Goal: Task Accomplishment & Management: Use online tool/utility

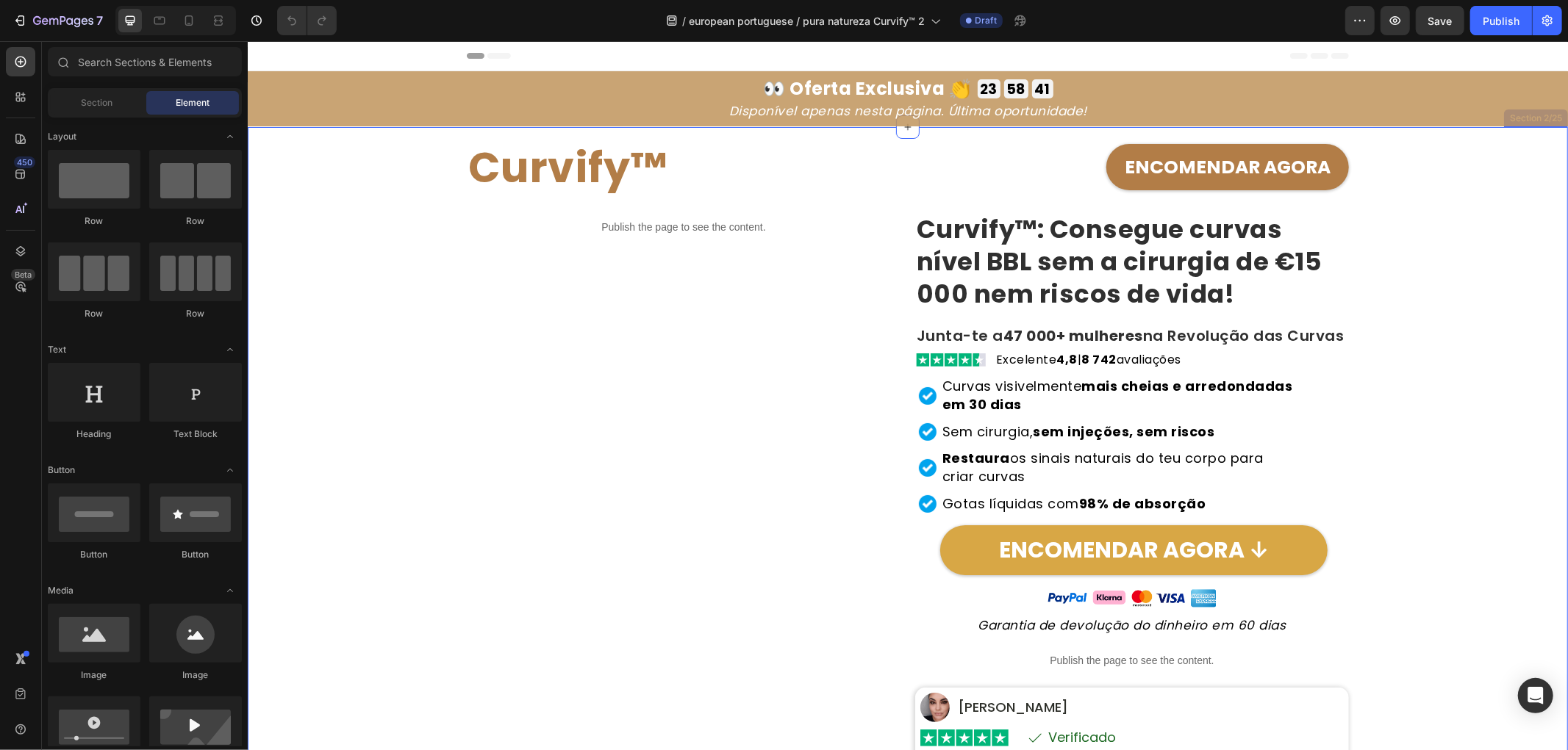
click at [377, 339] on div "Curvify™ Heading ENCOMENDAR AGORA Button Row Publish the page to see the conten…" at bounding box center [907, 550] width 1305 height 847
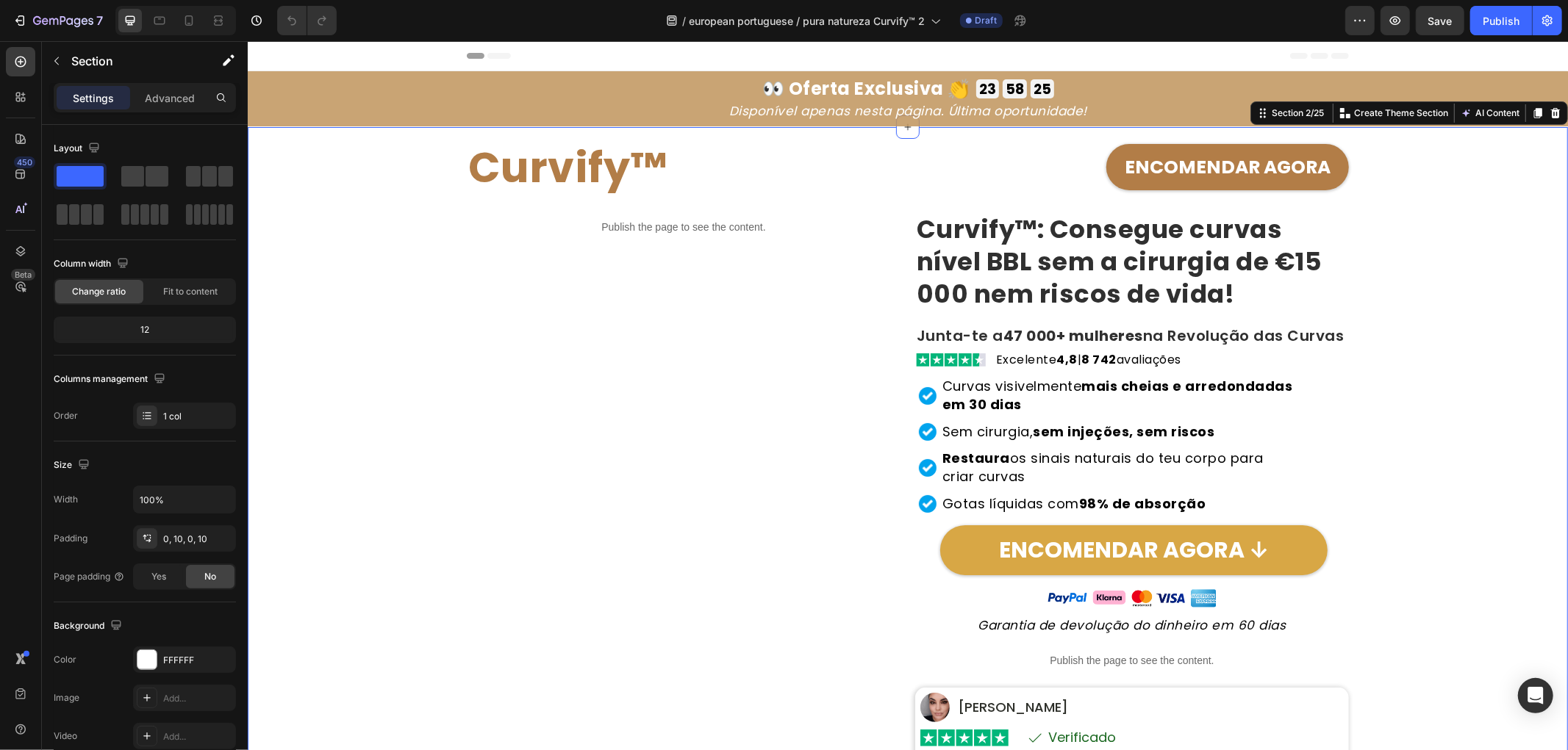
click at [267, 379] on div "Curvify™ Heading ENCOMENDAR AGORA Button Row Publish the page to see the conten…" at bounding box center [907, 550] width 1305 height 847
click at [1175, 155] on strong "ENCOMENDAR AGORA" at bounding box center [1226, 166] width 206 height 26
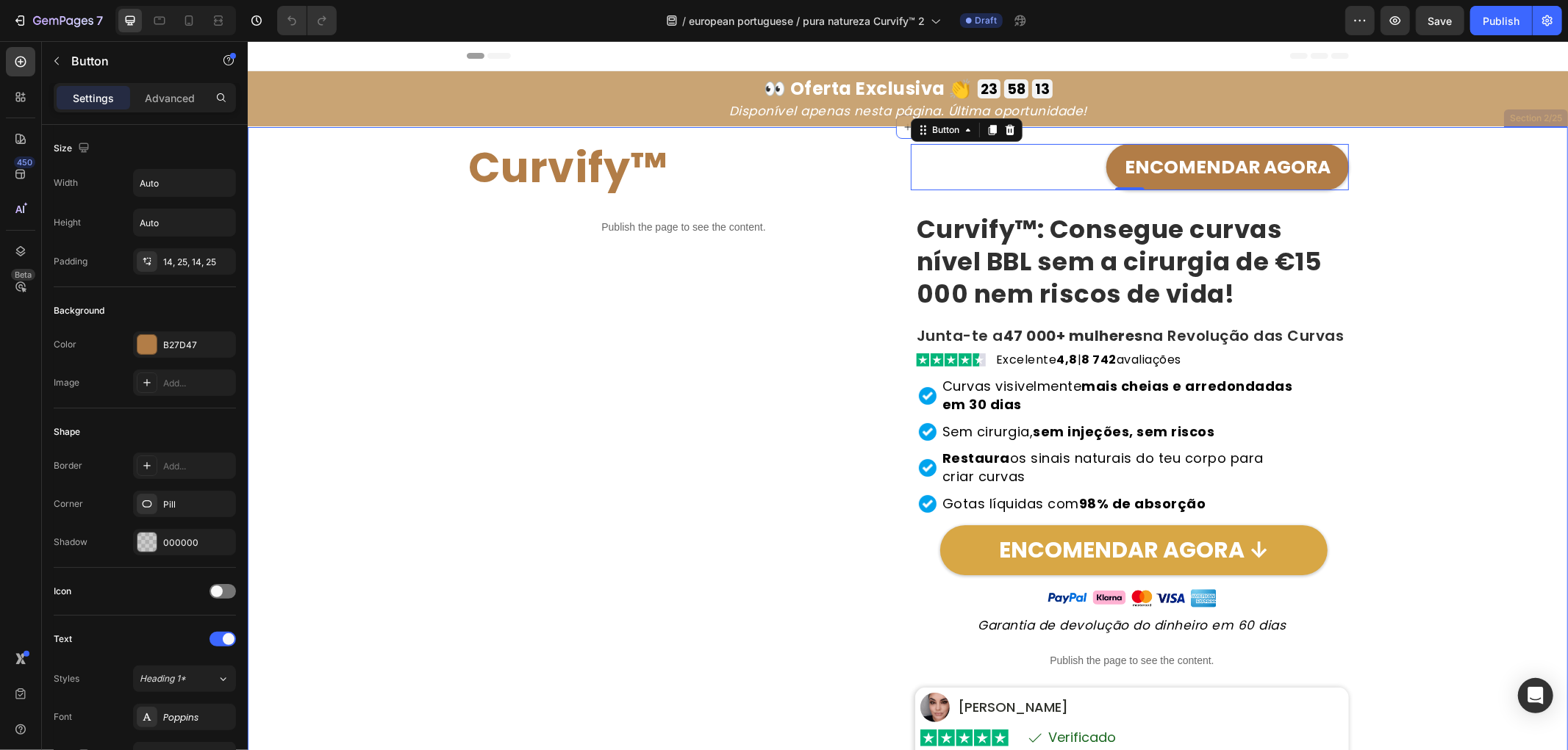
click at [388, 297] on div "Curvify™ Heading ENCOMENDAR AGORA Button 0 Row Publish the page to see the cont…" at bounding box center [907, 550] width 1305 height 847
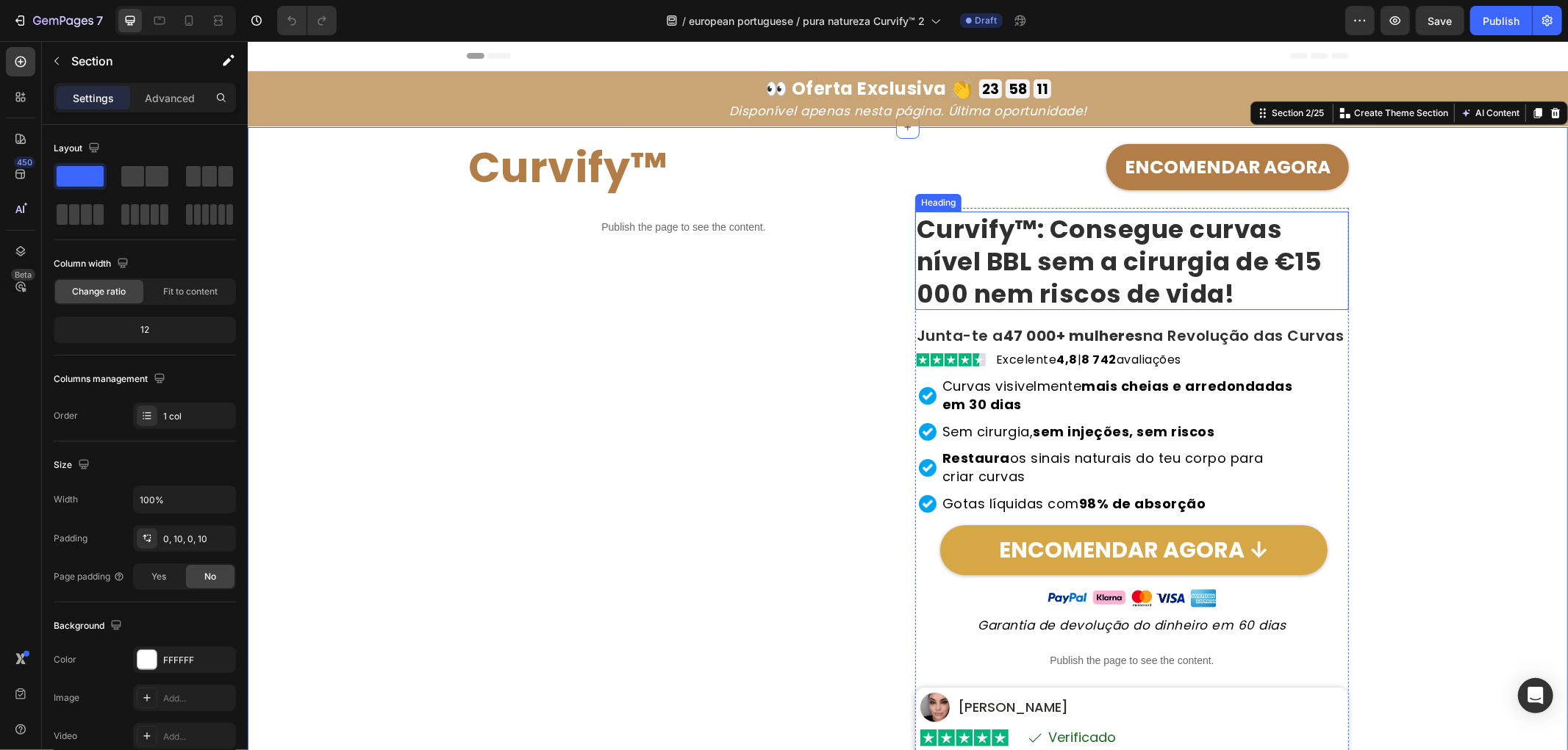
click at [1019, 272] on strong "Curvify™: Consegue curvas nível BBL sem a cirurgia de €15 000 nem riscos de vid…" at bounding box center [1118, 261] width 405 height 100
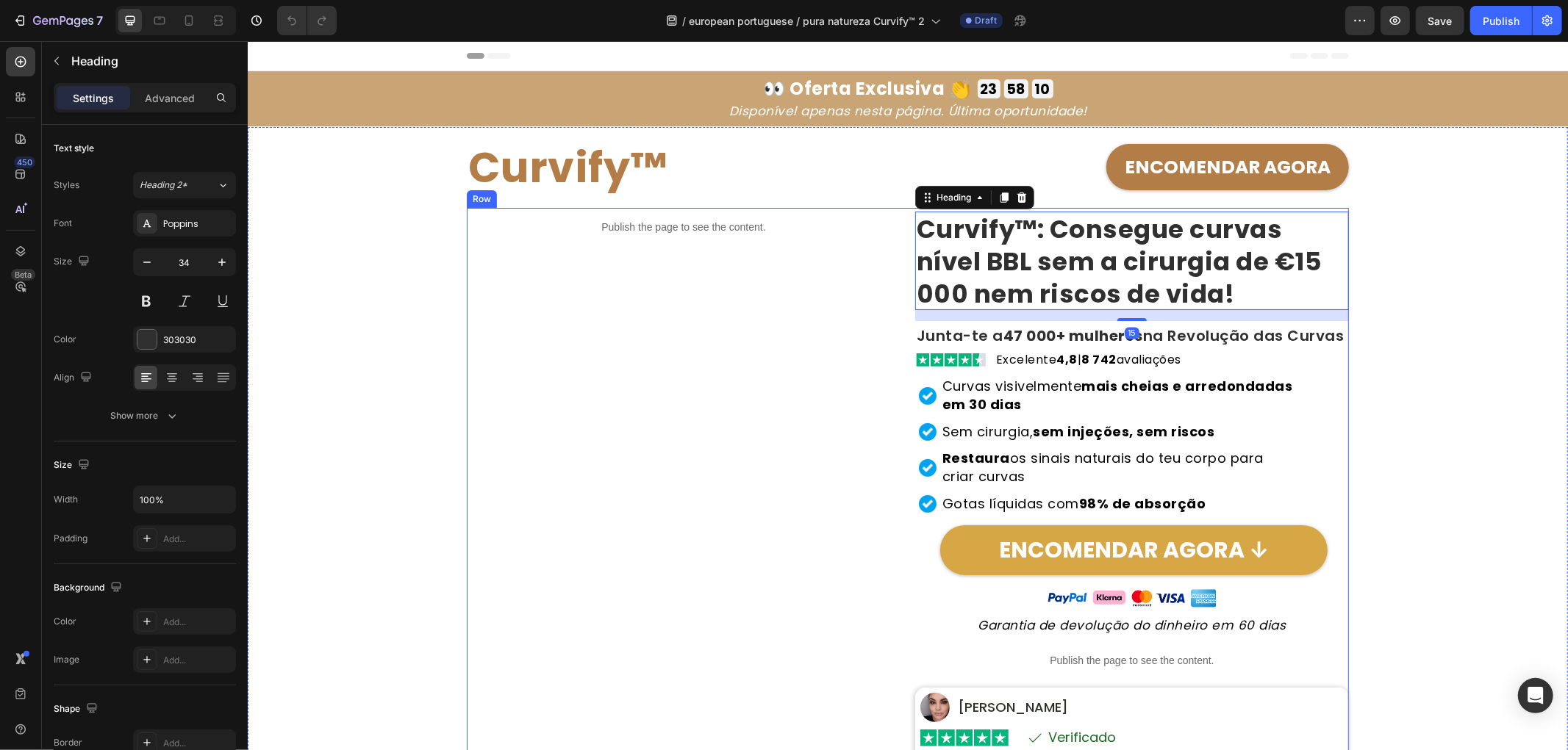
click at [498, 368] on div "Publish the page to see the content. Custom Code" at bounding box center [683, 591] width 434 height 767
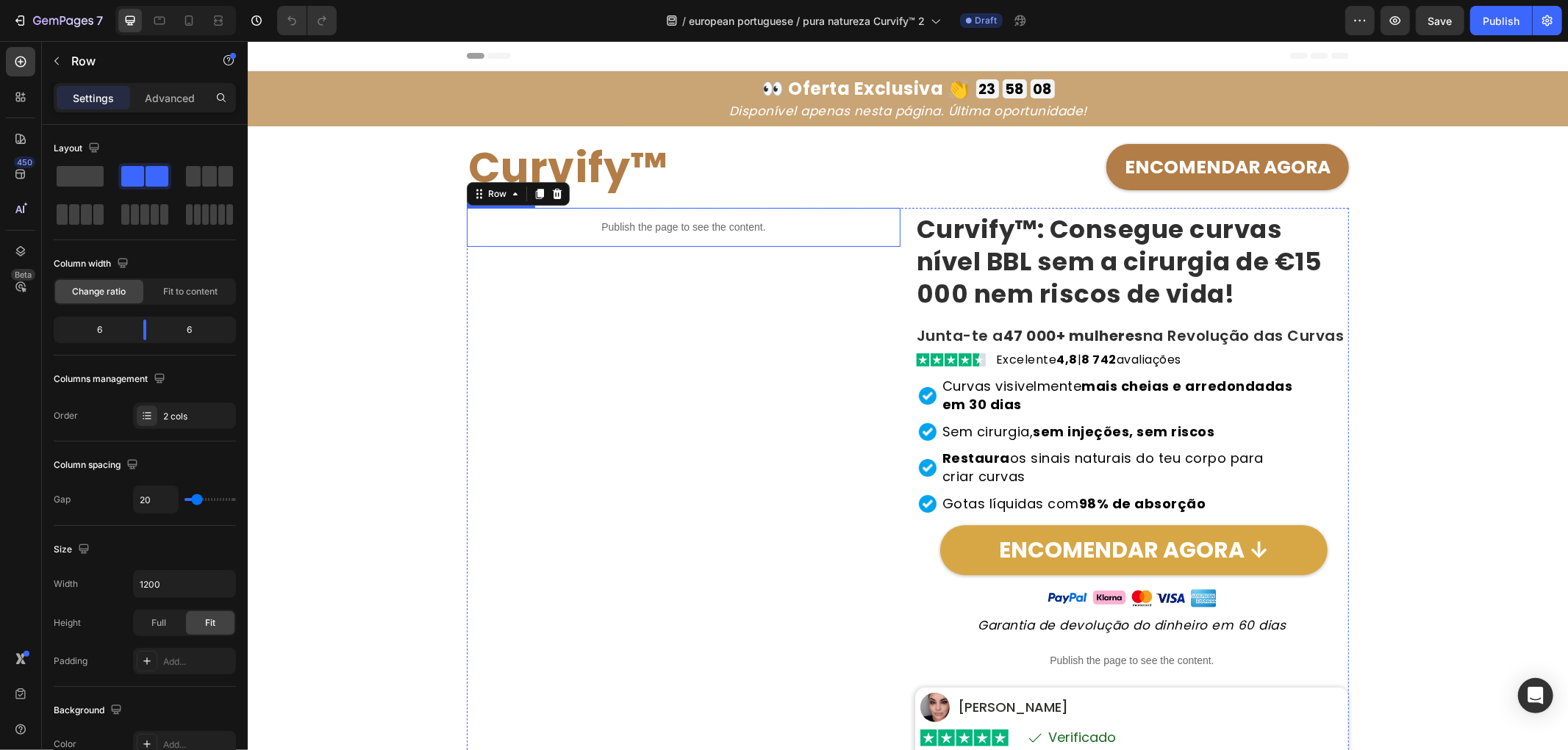
click at [1091, 268] on strong "Curvify™: Consegue curvas nível BBL sem a cirurgia de €15 000 nem riscos de vid…" at bounding box center [1118, 261] width 405 height 100
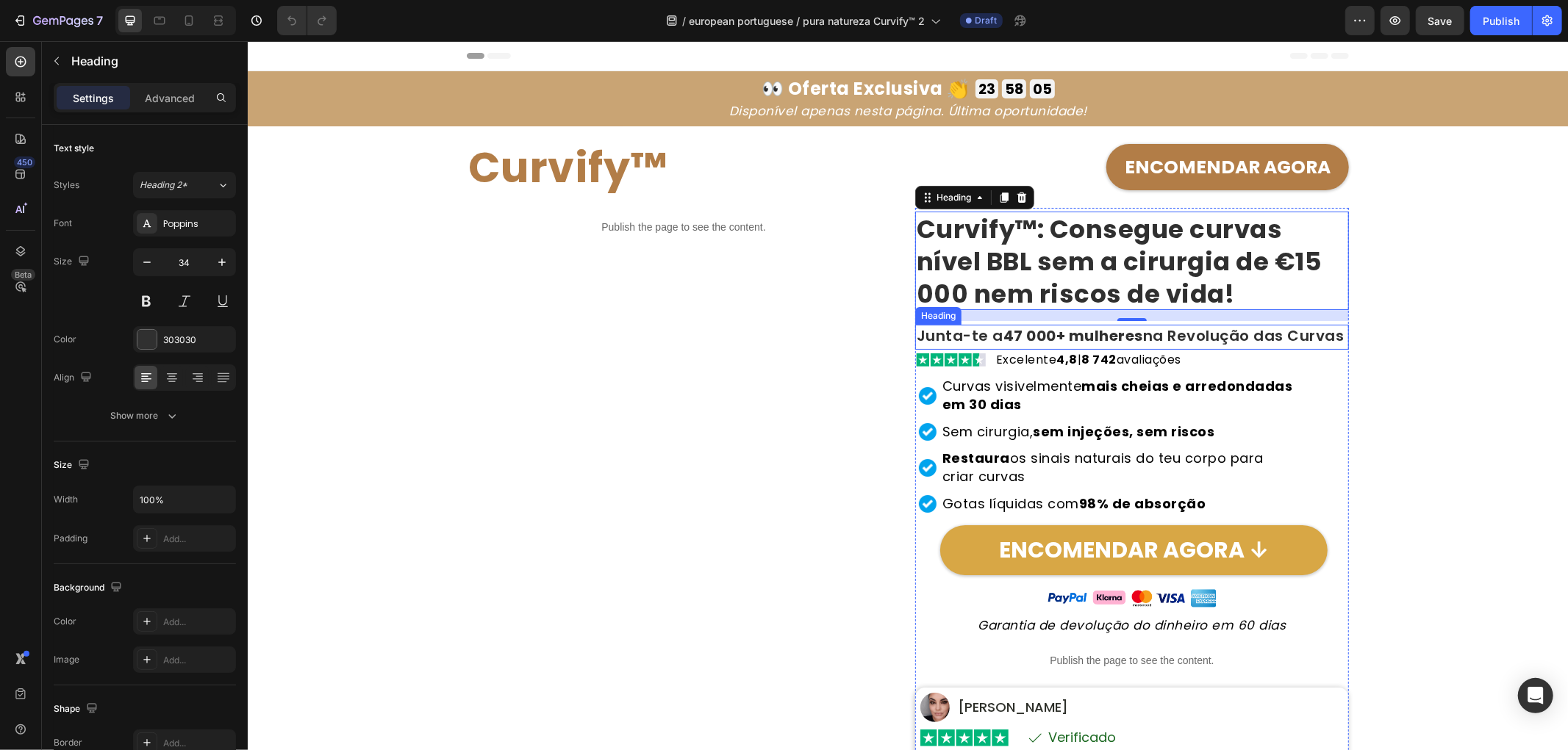
click at [958, 339] on h2 "Junta-te a 47 000+ mulheres na Revolução das Curvas" at bounding box center [1131, 336] width 434 height 25
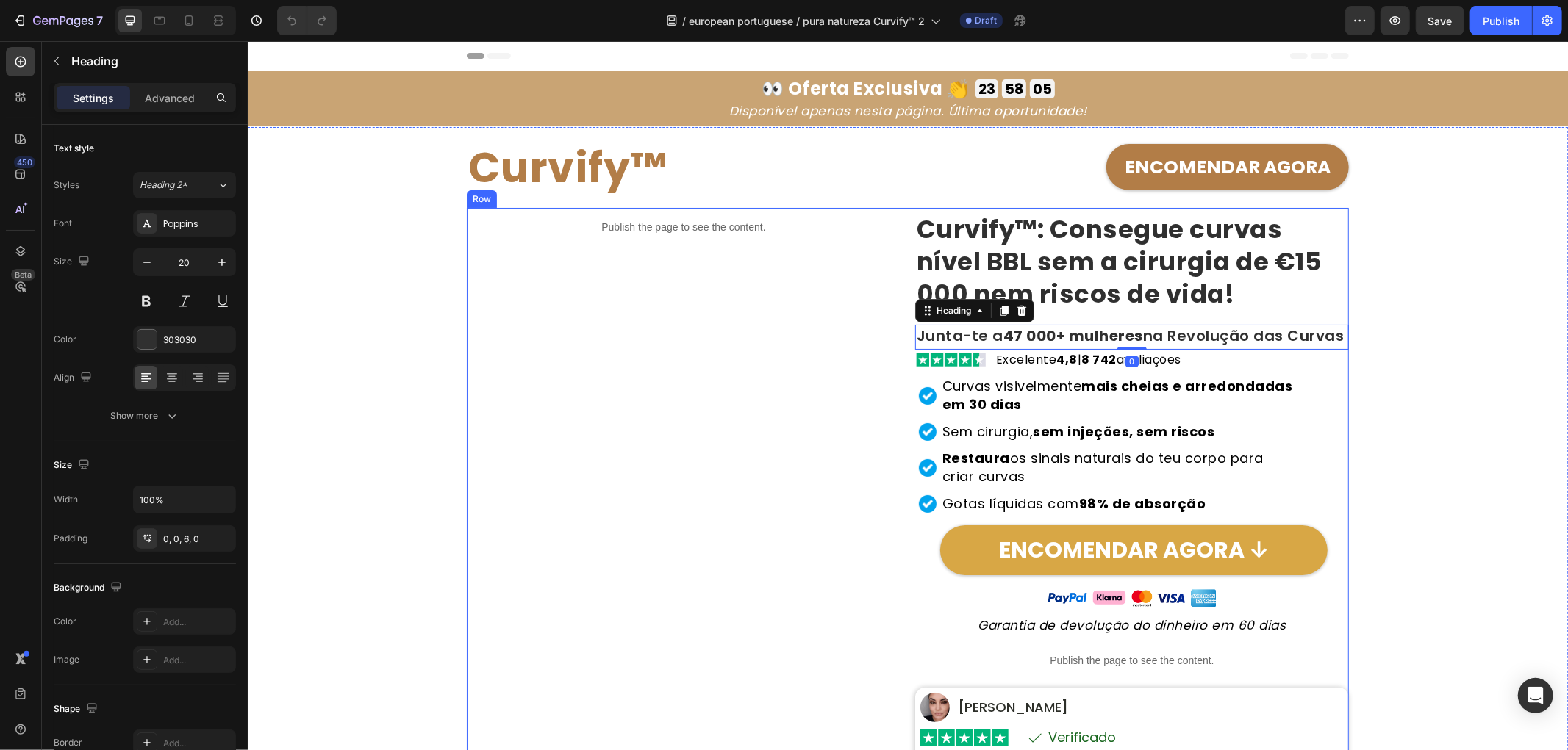
drag, startPoint x: 481, startPoint y: 427, endPoint x: 568, endPoint y: 486, distance: 105.1
click at [481, 427] on div "Publish the page to see the content. Custom Code" at bounding box center [683, 591] width 434 height 767
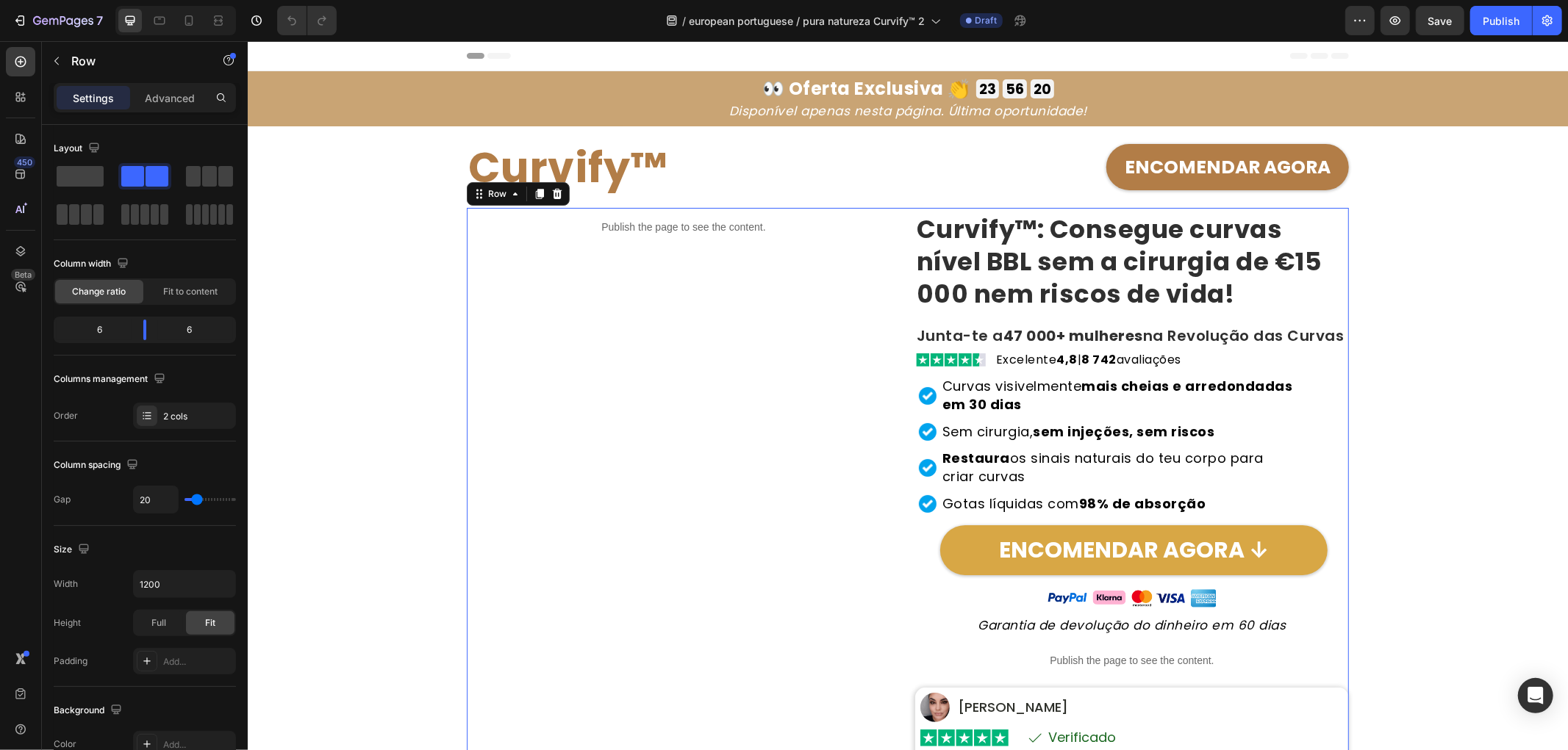
click at [386, 387] on div "Curvify™ Heading ENCOMENDAR AGORA Button Row Publish the page to see the conten…" at bounding box center [907, 550] width 1305 height 847
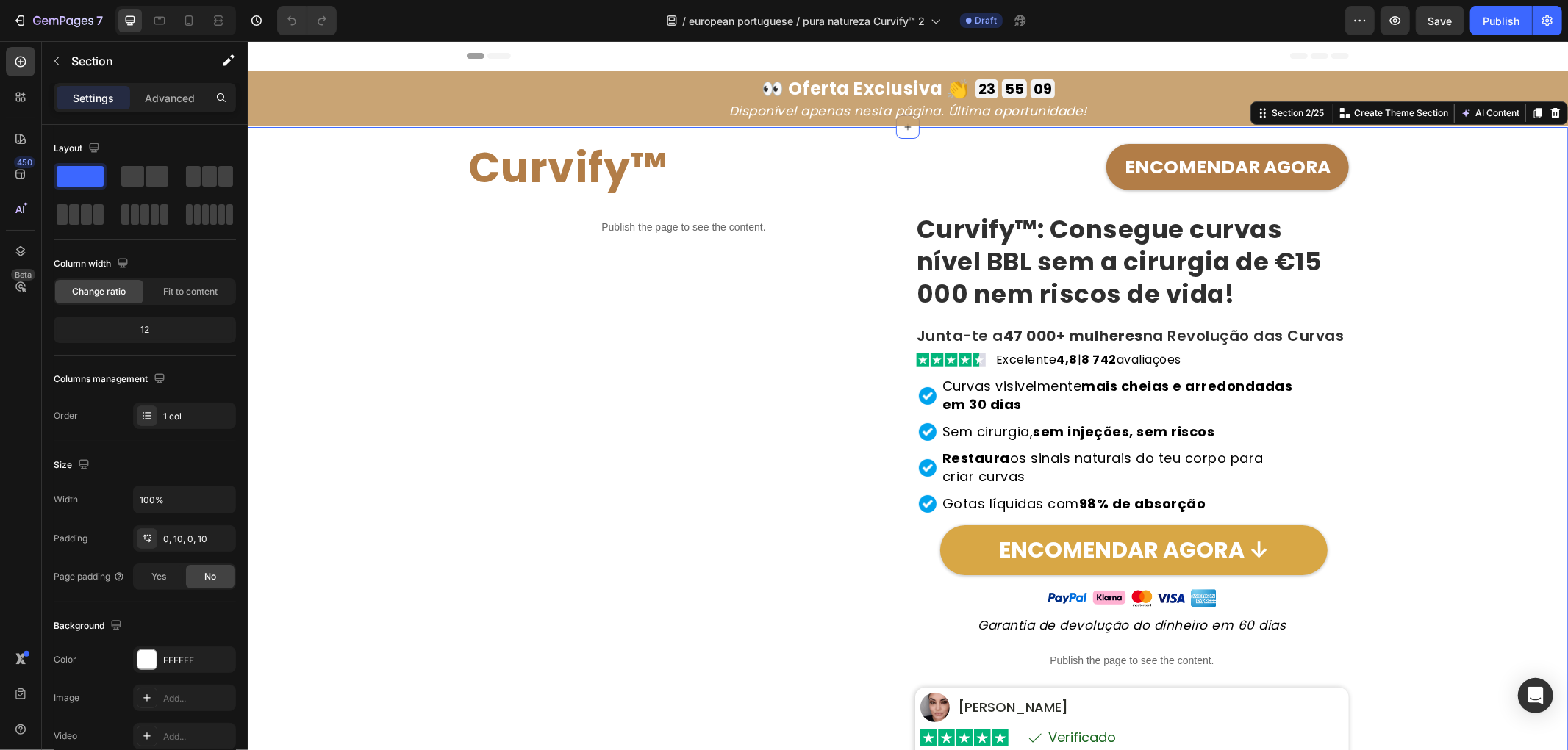
click at [364, 318] on div "Curvify™ Heading ENCOMENDAR AGORA Button Row Publish the page to see the conten…" at bounding box center [907, 550] width 1305 height 847
click at [369, 327] on div "Curvify™ Heading ENCOMENDAR AGORA Button Row Publish the page to see the conten…" at bounding box center [907, 550] width 1305 height 847
click at [1096, 290] on strong "Curvify™: Consegue curvas nível BBL sem a cirurgia de €15 000 nem riscos de vid…" at bounding box center [1118, 261] width 405 height 100
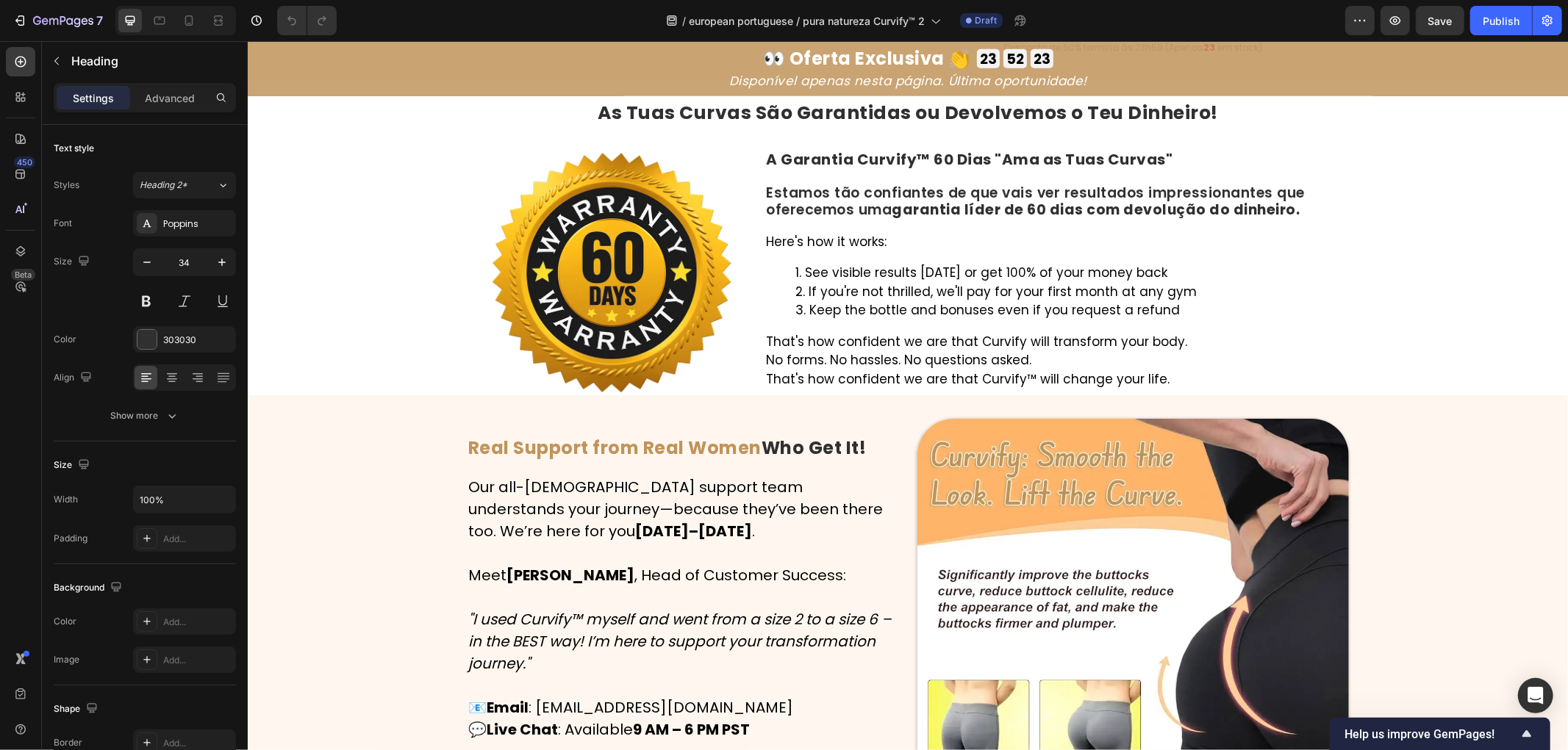
scroll to position [5961, 0]
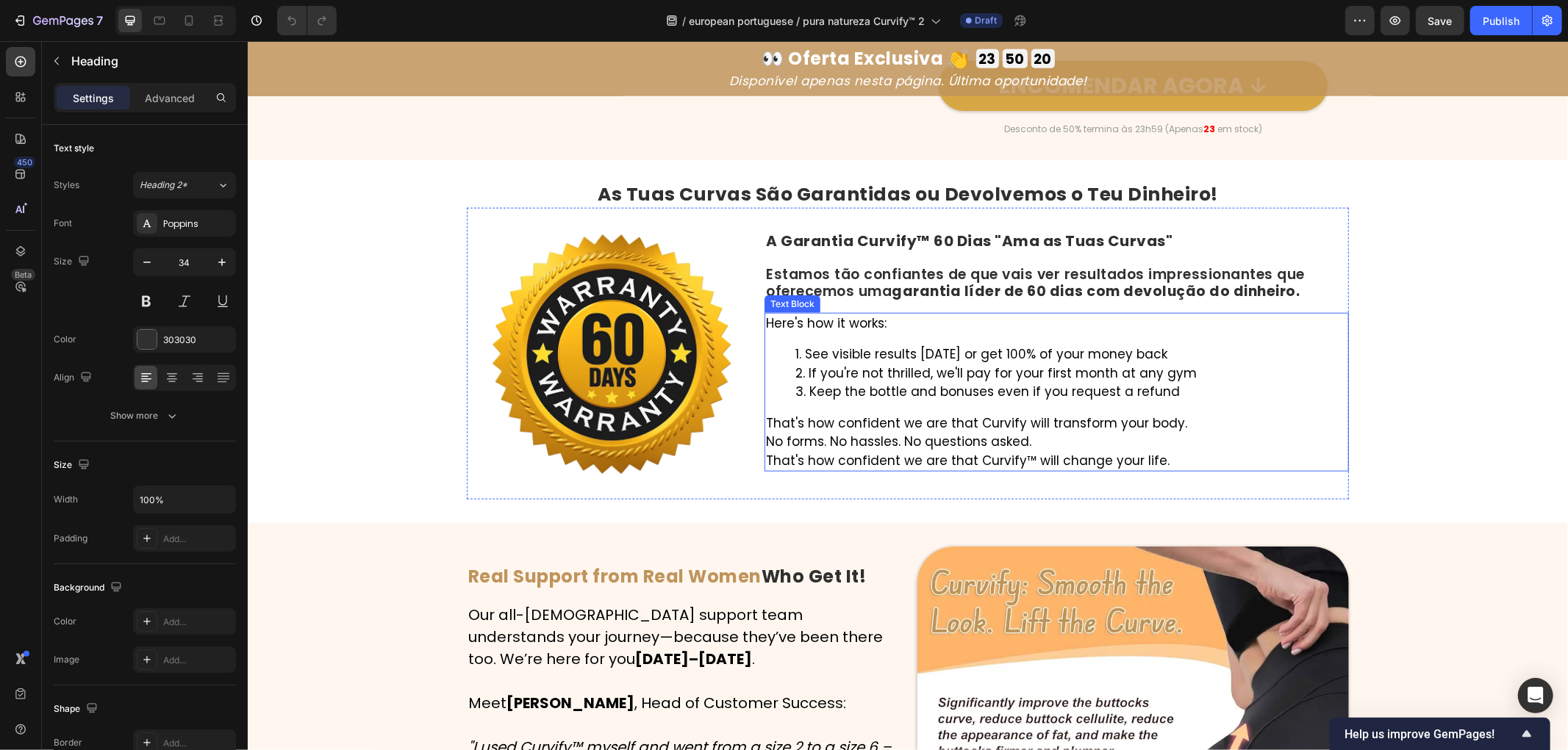
click at [869, 353] on div "Here's how it works: See visible results [DATE] or get 100% of your money back …" at bounding box center [1056, 392] width 585 height 159
click at [876, 333] on p "Here's how it works:" at bounding box center [1056, 323] width 582 height 19
click at [877, 333] on p "Here's how it works:" at bounding box center [1056, 323] width 582 height 19
click at [894, 333] on p "Here's how it works:" at bounding box center [1056, 323] width 582 height 19
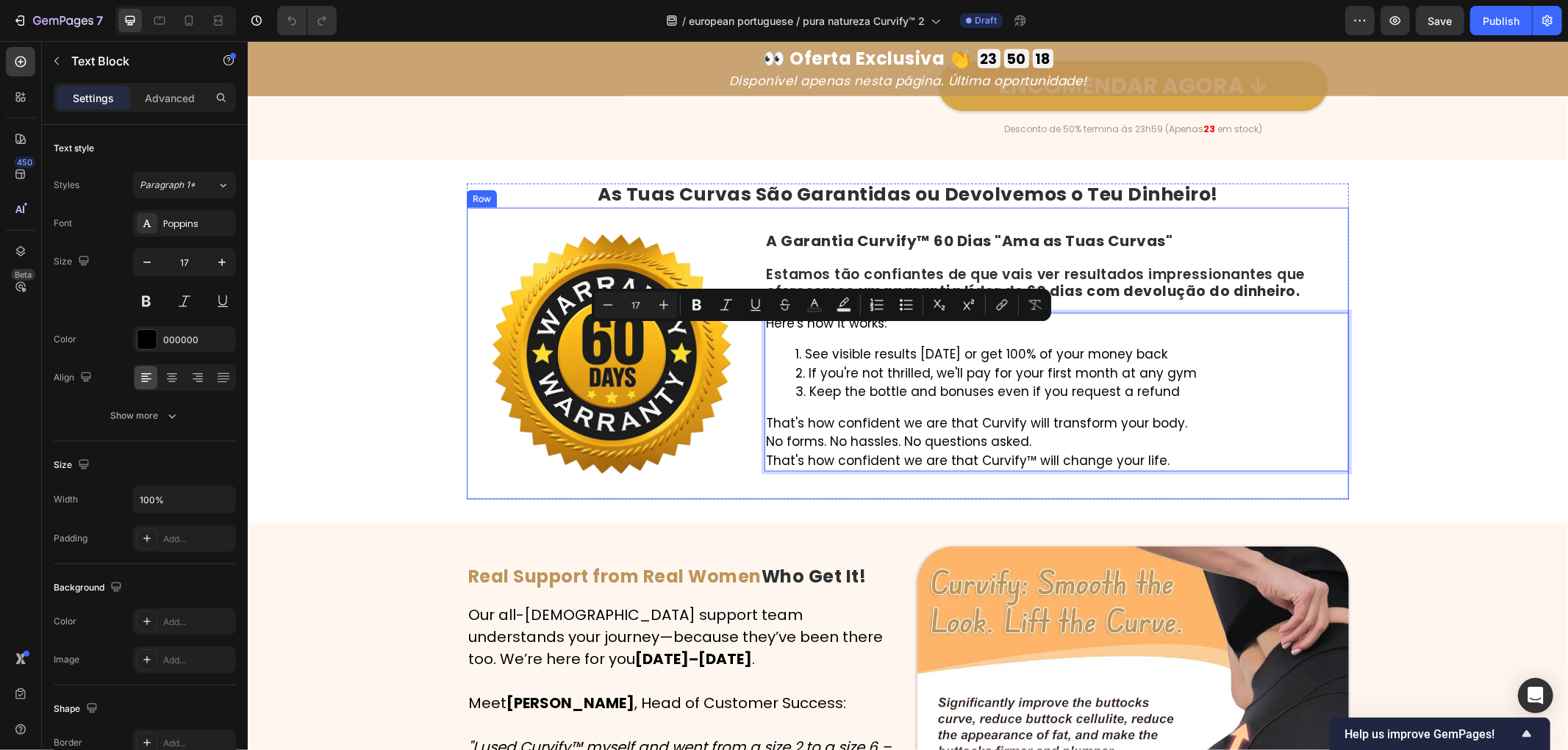
drag, startPoint x: 903, startPoint y: 336, endPoint x: 752, endPoint y: 321, distance: 151.7
click at [752, 321] on div "Image A Garantia Curvify™ 60 Dias "Ama as Tuas Curvas" Heading Estamos tão conf…" at bounding box center [907, 353] width 882 height 291
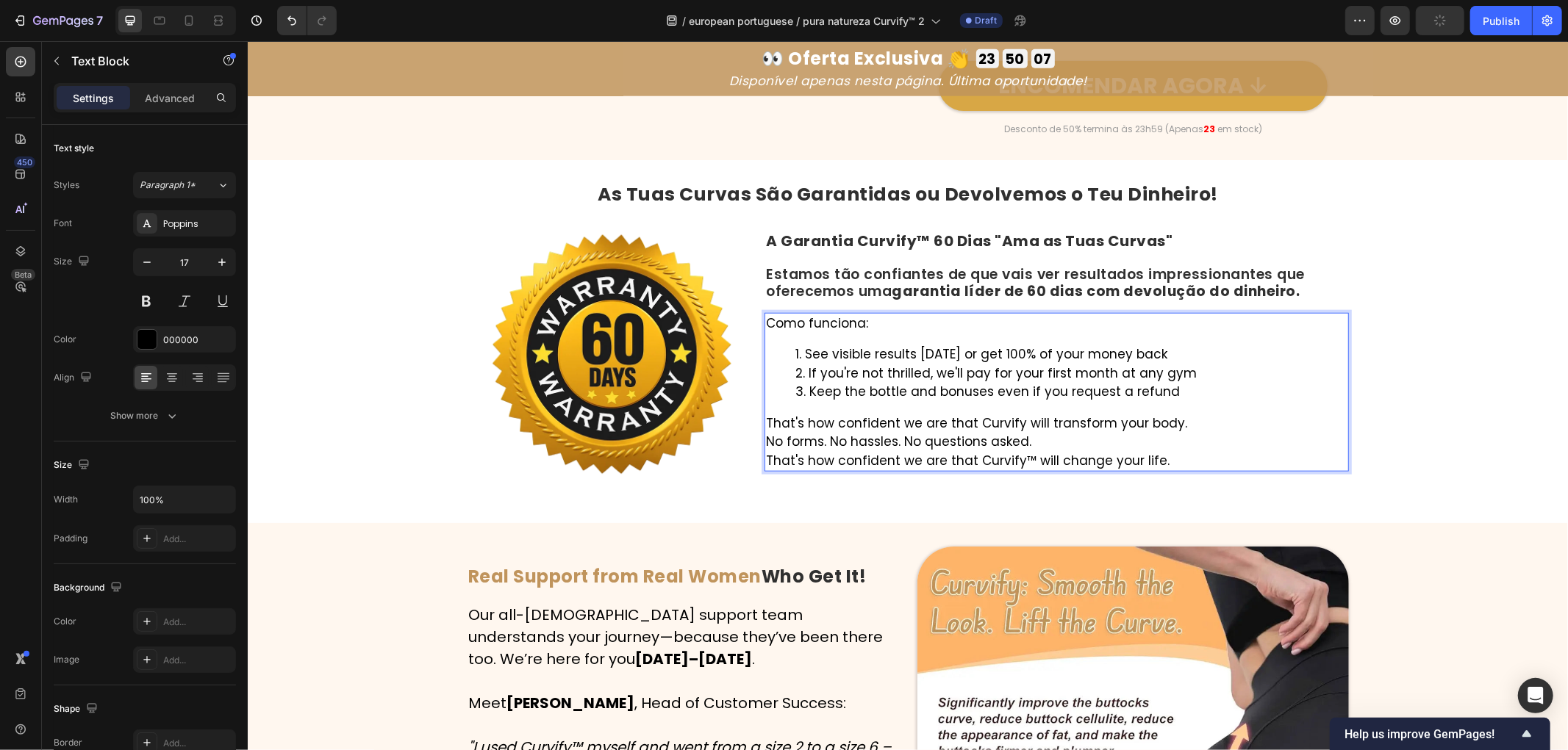
click at [910, 364] on li "See visible results [DATE] or get 100% of your money back" at bounding box center [1071, 354] width 552 height 19
click at [1196, 364] on li "See visible results [DATE] or get 100% of your money back" at bounding box center [1071, 354] width 552 height 19
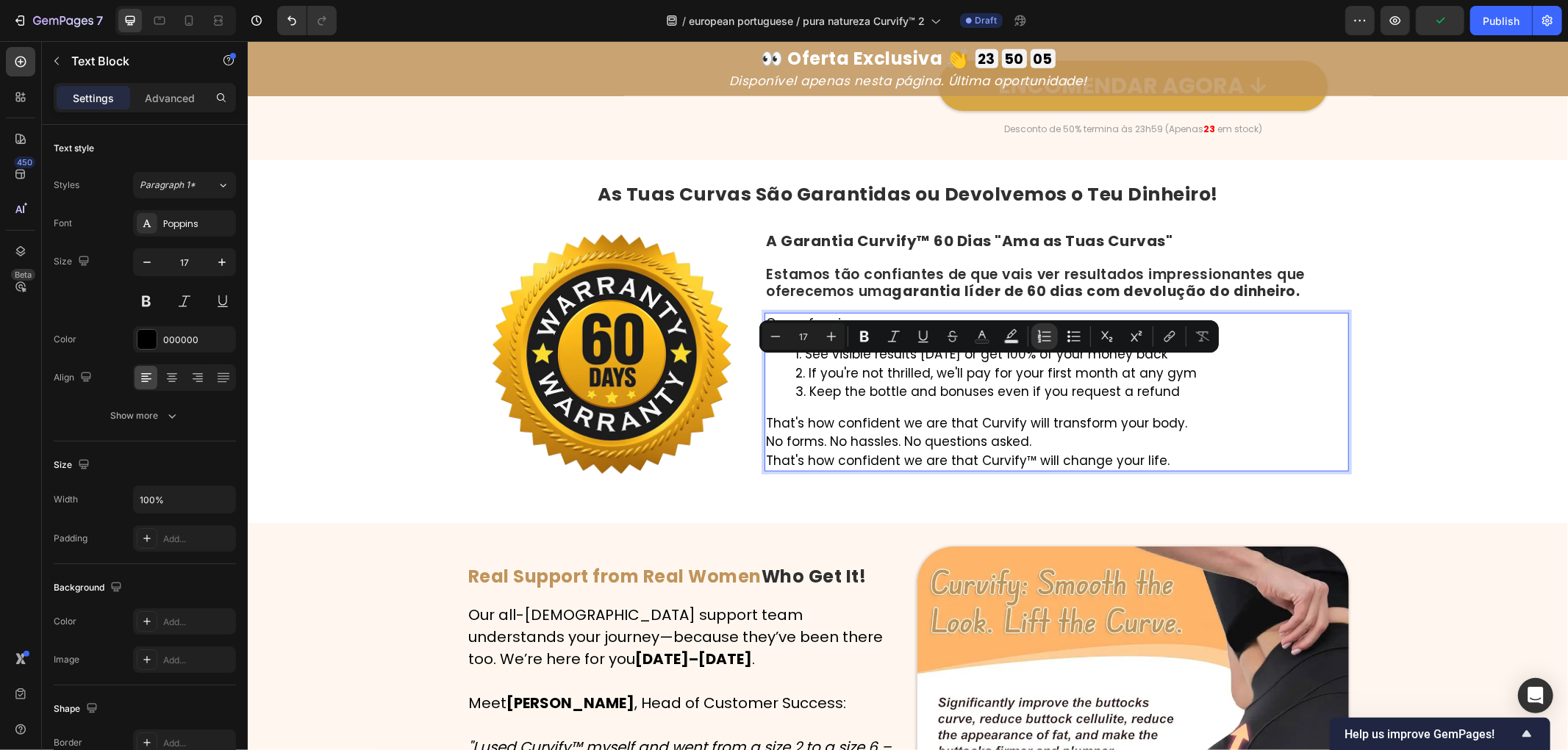
drag, startPoint x: 1210, startPoint y: 368, endPoint x: 802, endPoint y: 361, distance: 408.1
click at [802, 361] on li "See visible results [DATE] or get 100% of your money back" at bounding box center [1071, 354] width 552 height 19
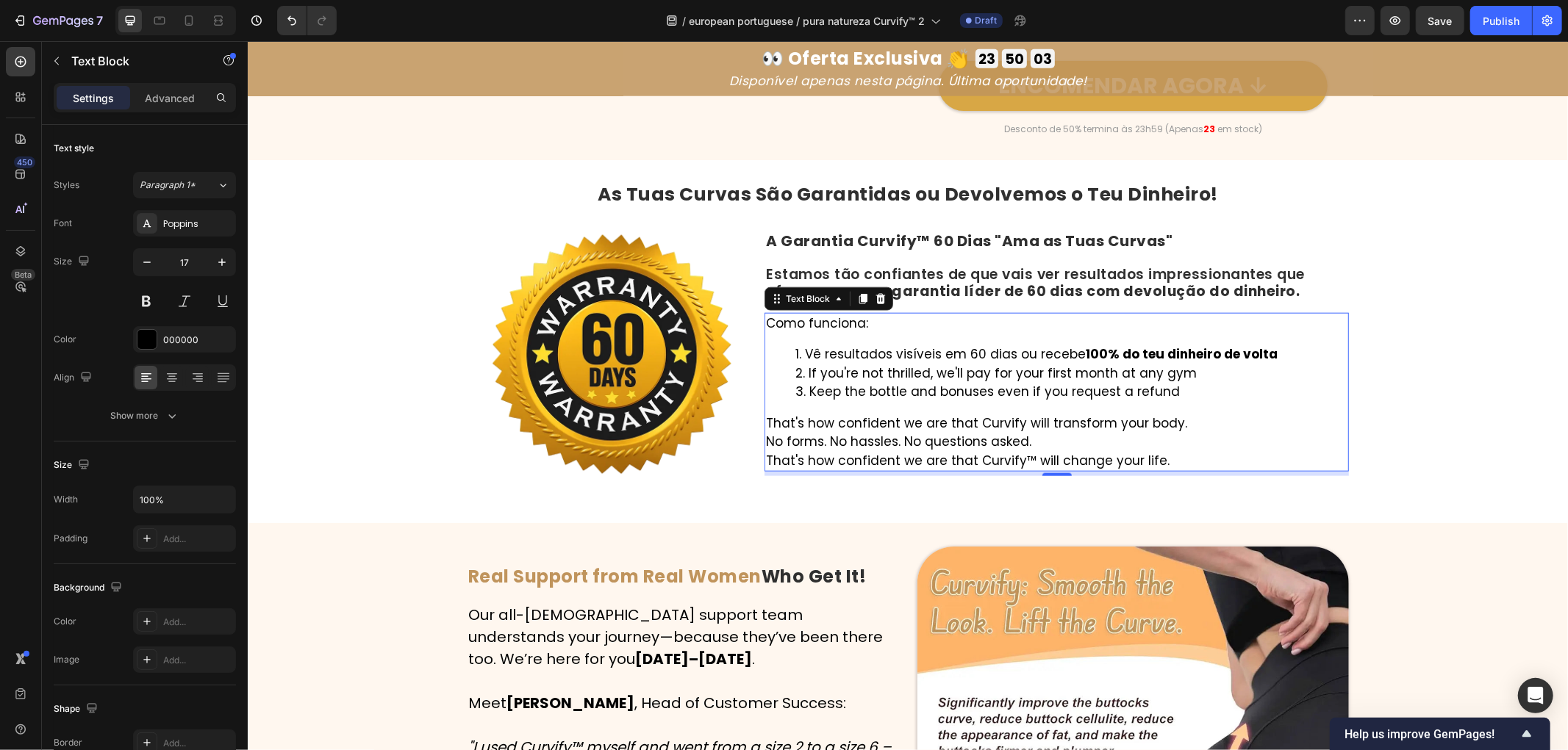
click at [1197, 383] on li "If you're not thrilled, we'll pay for your first month at any gym" at bounding box center [1071, 373] width 552 height 19
click at [335, 355] on div "As Tuas Curvas São Garantidas ou Devolvemos o Teu Dinheiro! Heading Image A Gar…" at bounding box center [907, 341] width 1320 height 316
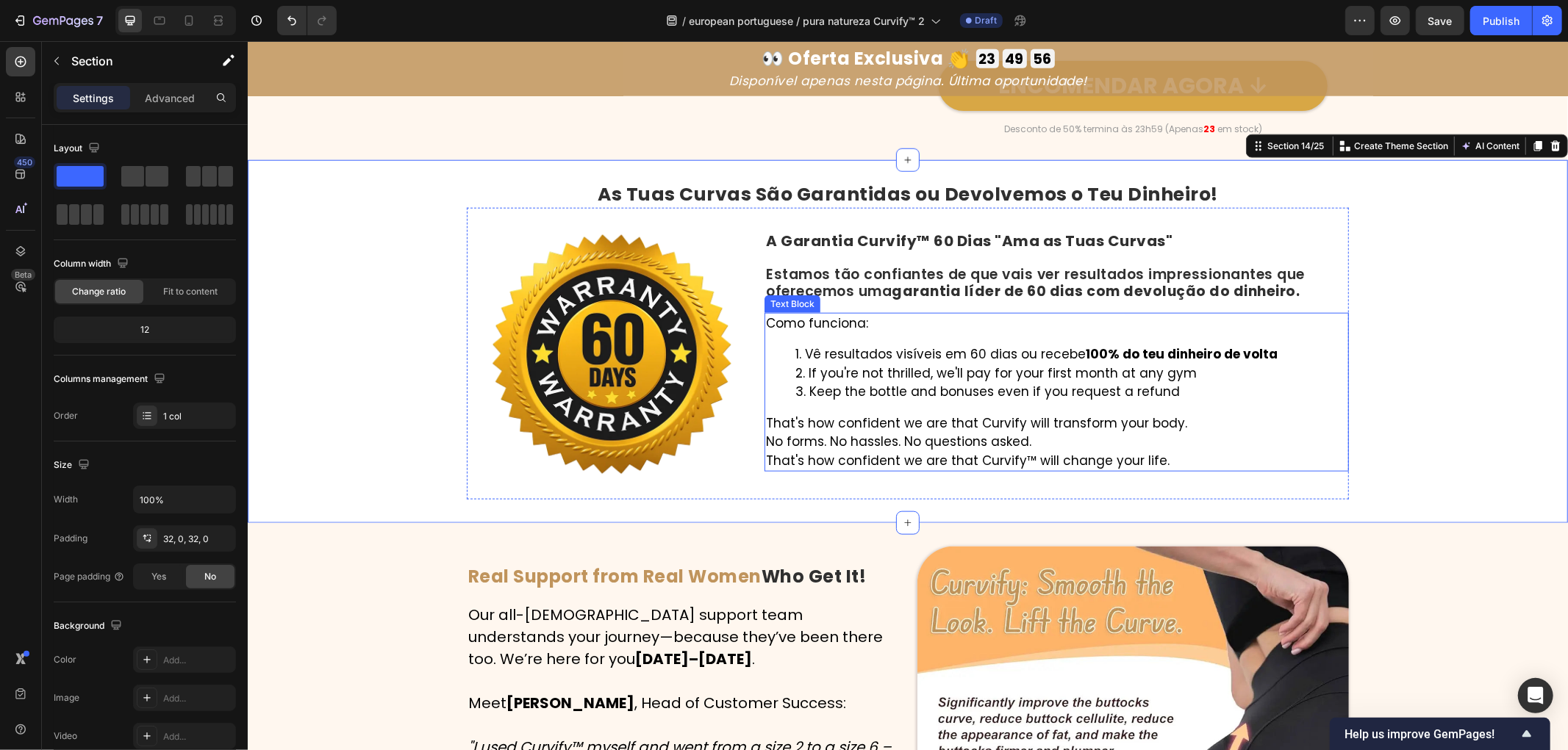
click at [1189, 379] on li "If you're not thrilled, we'll pay for your first month at any gym" at bounding box center [1071, 373] width 552 height 19
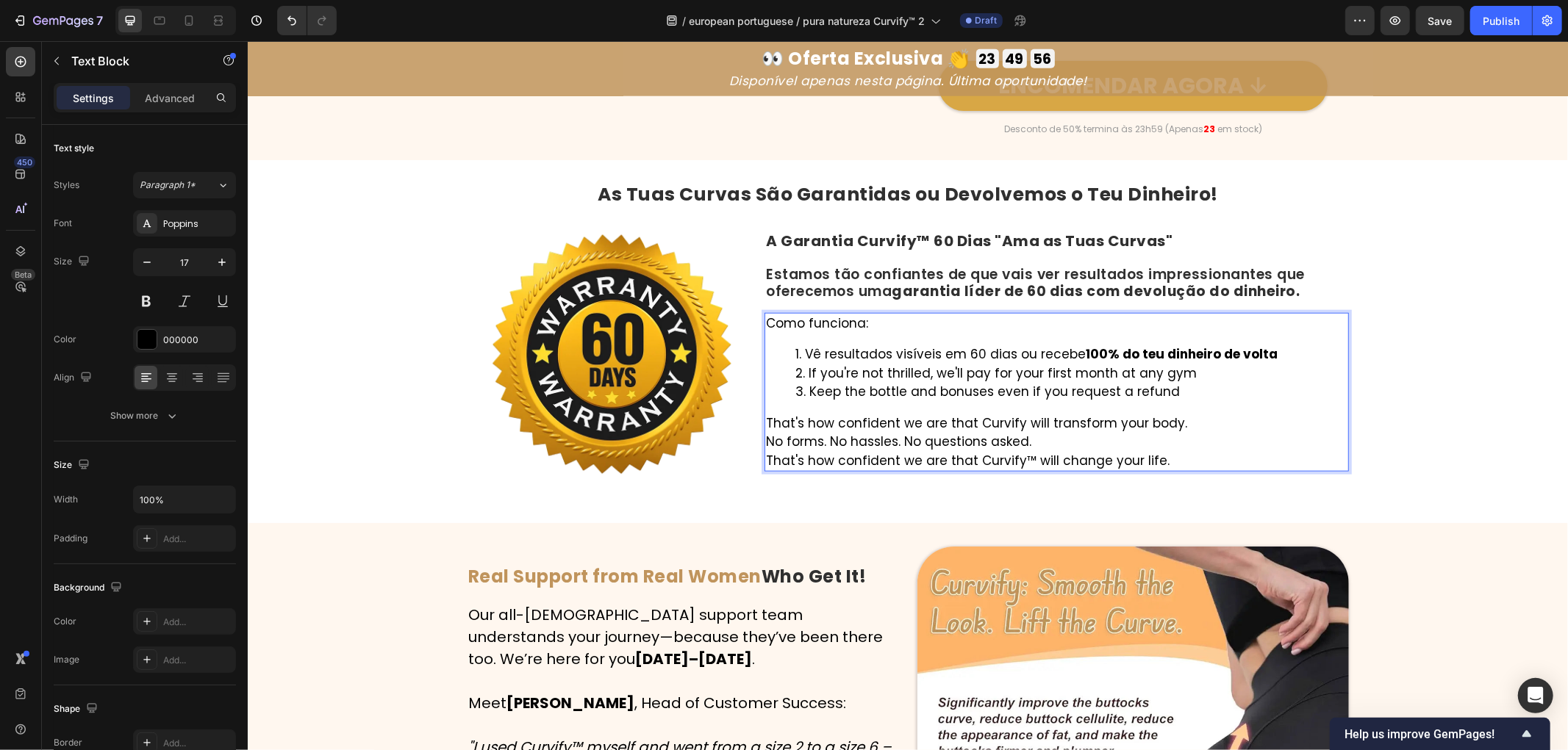
click at [1188, 383] on li "If you're not thrilled, we'll pay for your first month at any gym" at bounding box center [1071, 373] width 552 height 19
drag, startPoint x: 1191, startPoint y: 383, endPoint x: 787, endPoint y: 386, distance: 404.0
click at [787, 386] on ol "Vê resultados visíveis em 60 dias ou recebe 100% do teu dinheiro de volta If yo…" at bounding box center [1056, 373] width 582 height 57
click at [1153, 402] on li "Keep the bottle and bonuses even if you request a refund" at bounding box center [1071, 391] width 552 height 19
click at [1165, 402] on li "Keep the bottle and bonuses even if you request a refund" at bounding box center [1071, 391] width 552 height 19
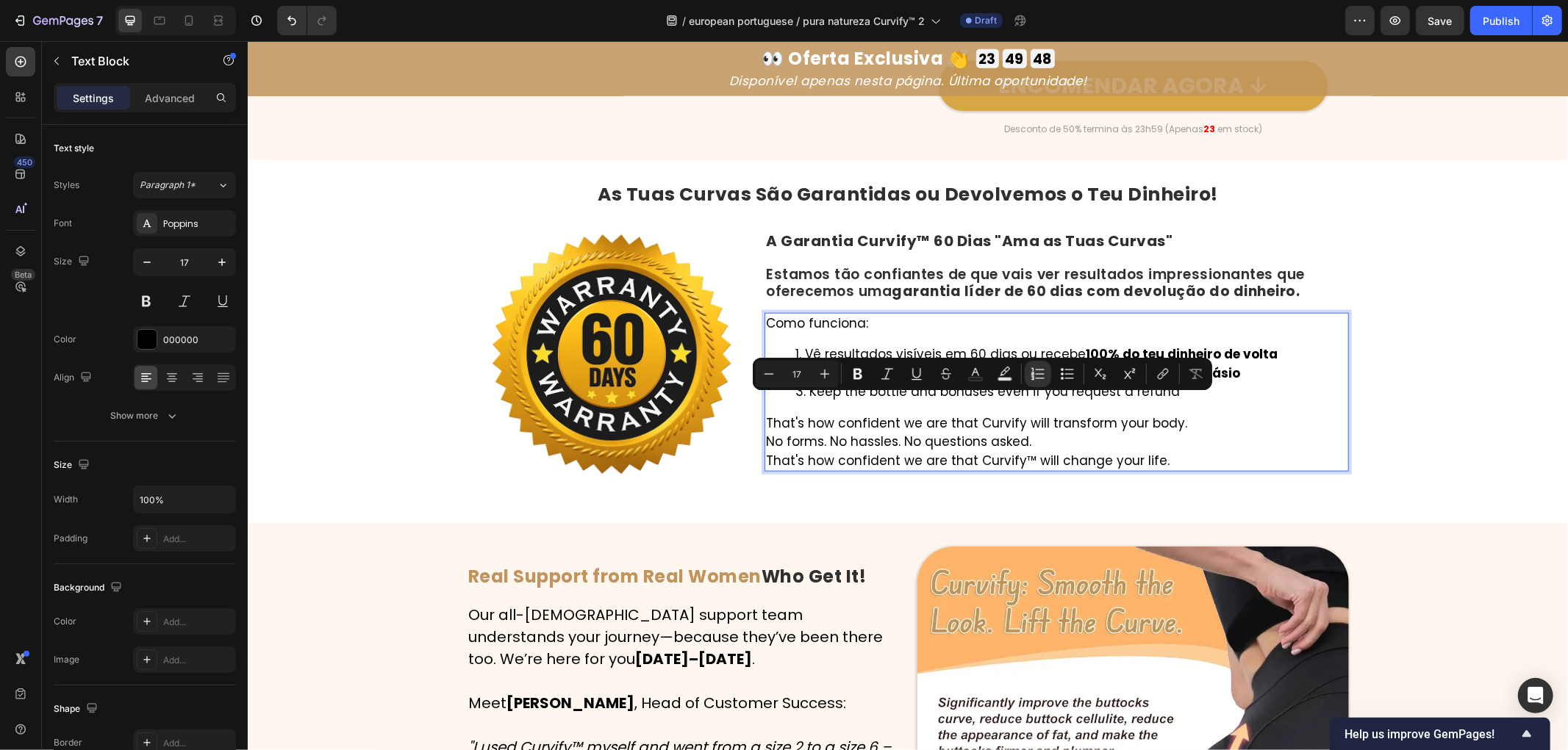
drag, startPoint x: 1172, startPoint y: 405, endPoint x: 795, endPoint y: 405, distance: 377.0
click at [795, 402] on li "Keep the bottle and bonuses even if you request a refund" at bounding box center [1071, 391] width 552 height 19
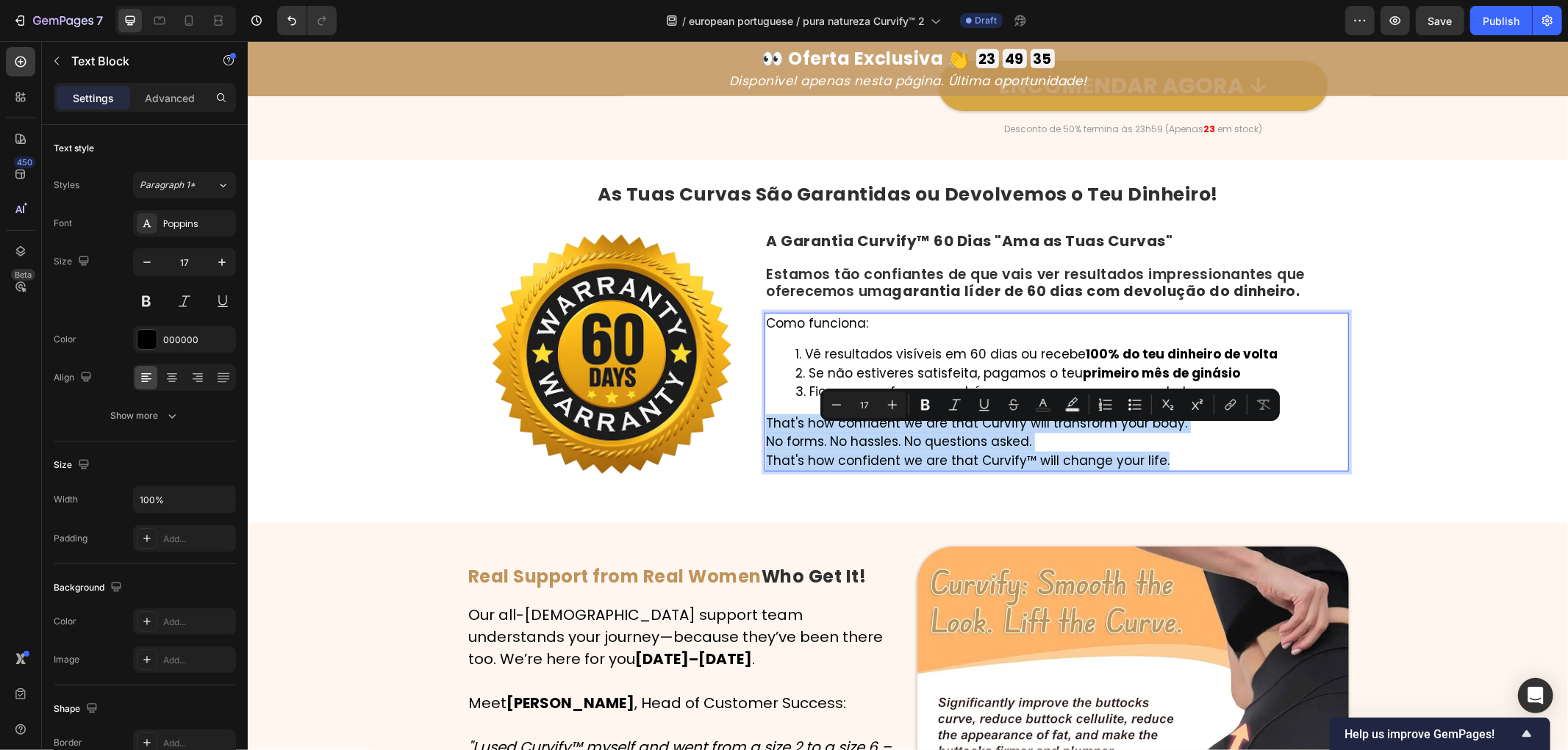
drag, startPoint x: 759, startPoint y: 427, endPoint x: 1170, endPoint y: 479, distance: 414.3
click at [1170, 472] on div "Como funciona: Vê resultados visíveis em 60 dias ou recebe 100% do teu dinheiro…" at bounding box center [1056, 392] width 585 height 159
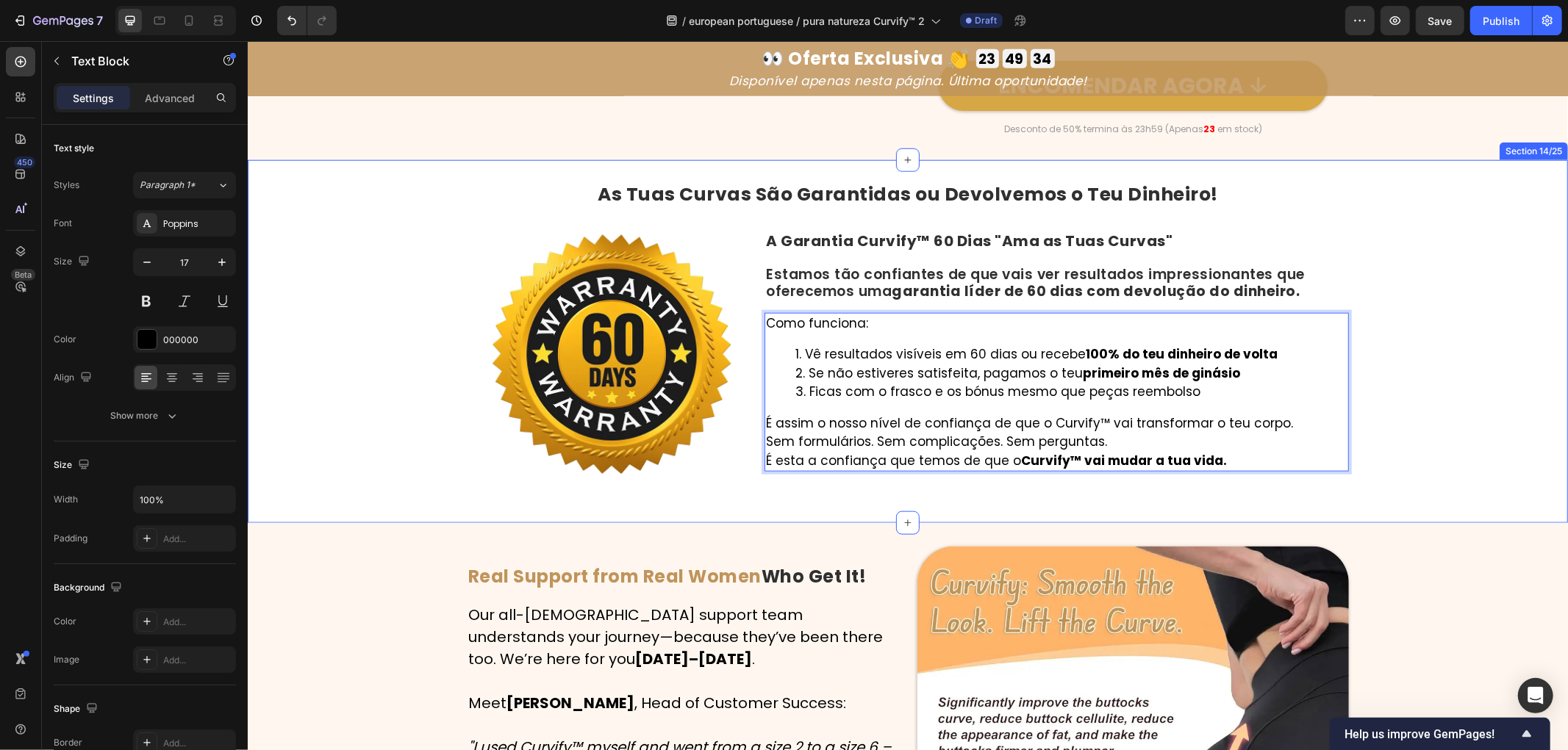
click at [383, 468] on div "As Tuas Curvas São Garantidas ou Devolvemos o Teu Dinheiro! Heading Image A Gar…" at bounding box center [907, 341] width 1320 height 316
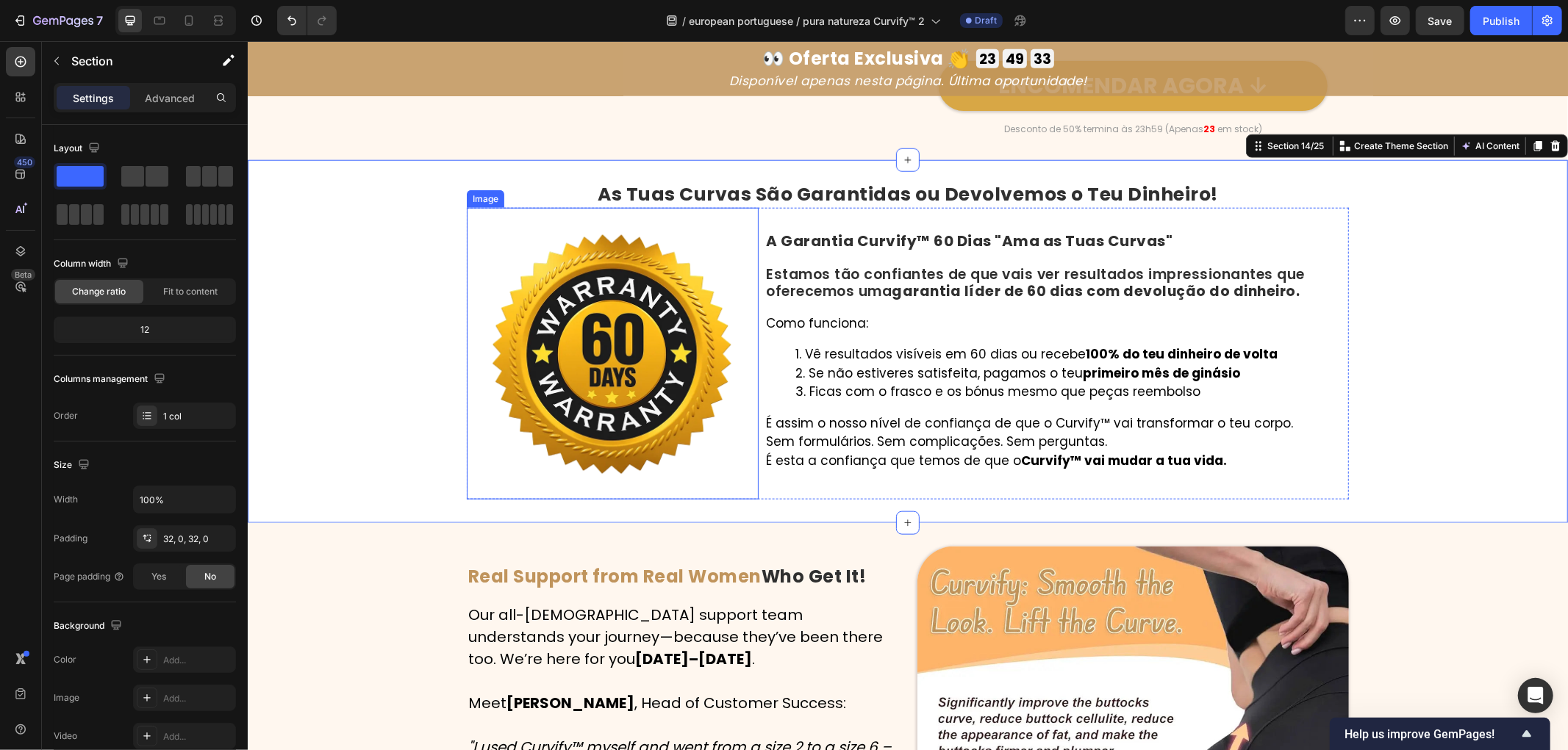
click at [536, 357] on img at bounding box center [612, 353] width 292 height 291
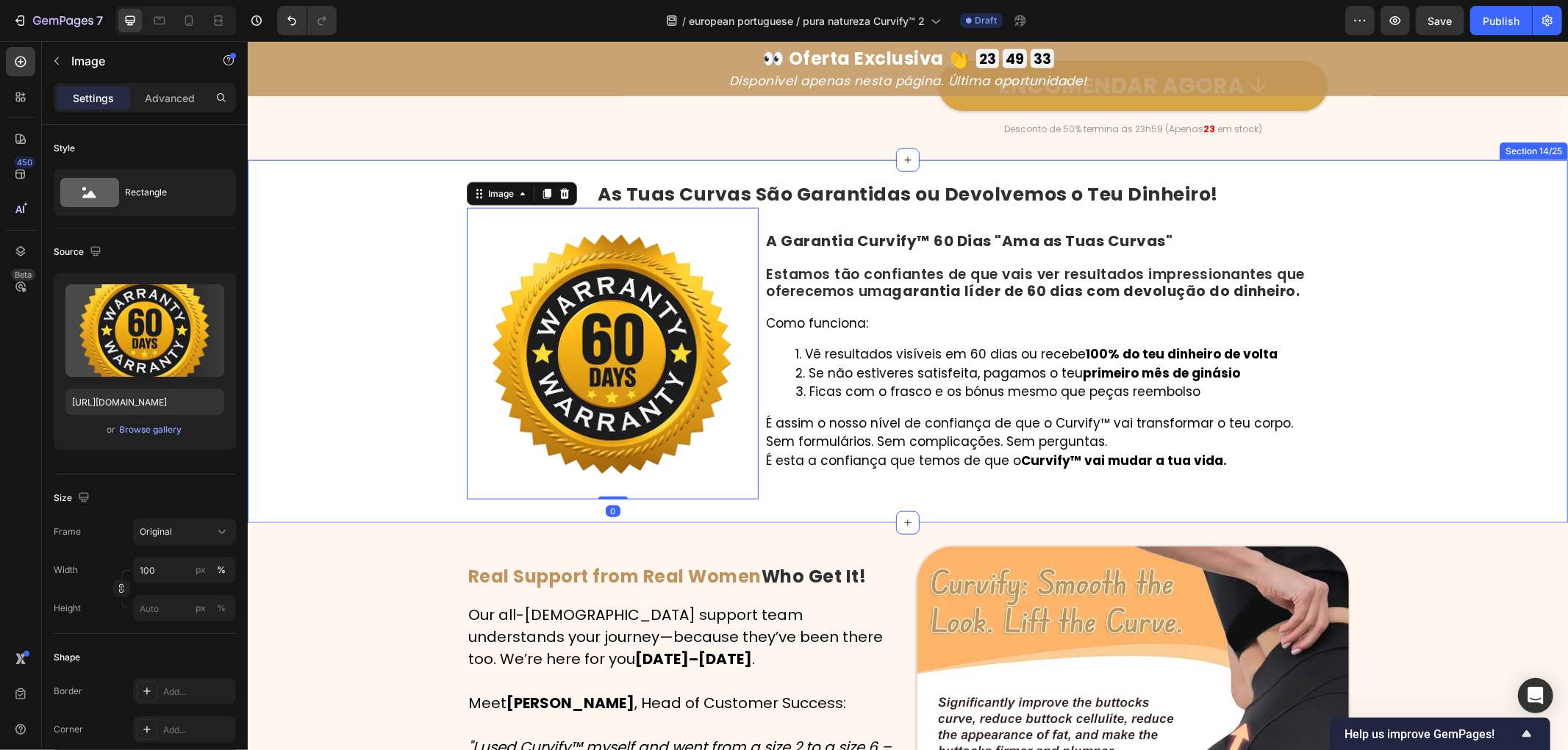
click at [393, 448] on div "As Tuas Curvas São Garantidas ou Devolvemos o Teu Dinheiro! Heading Image 0 A G…" at bounding box center [907, 341] width 1320 height 316
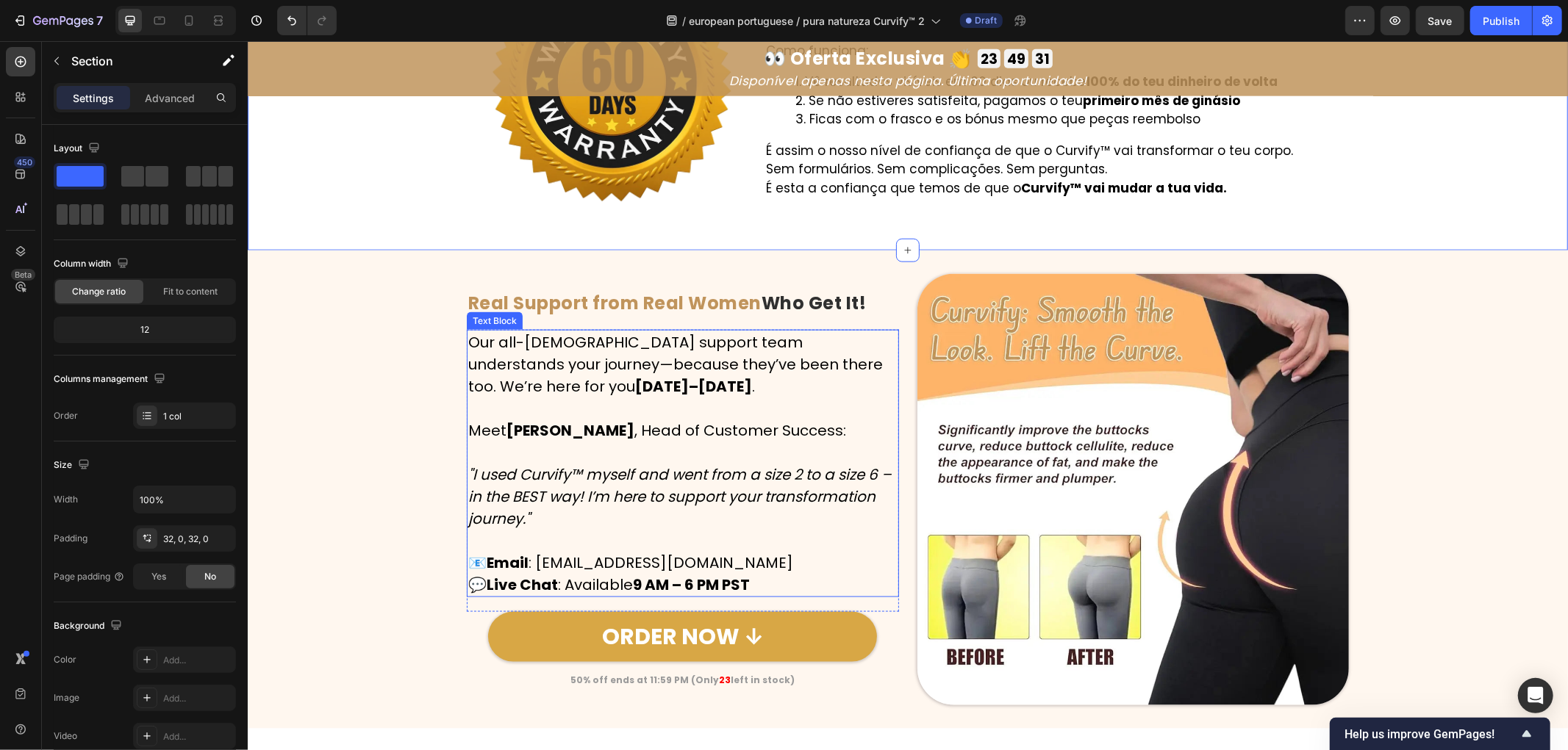
scroll to position [6288, 0]
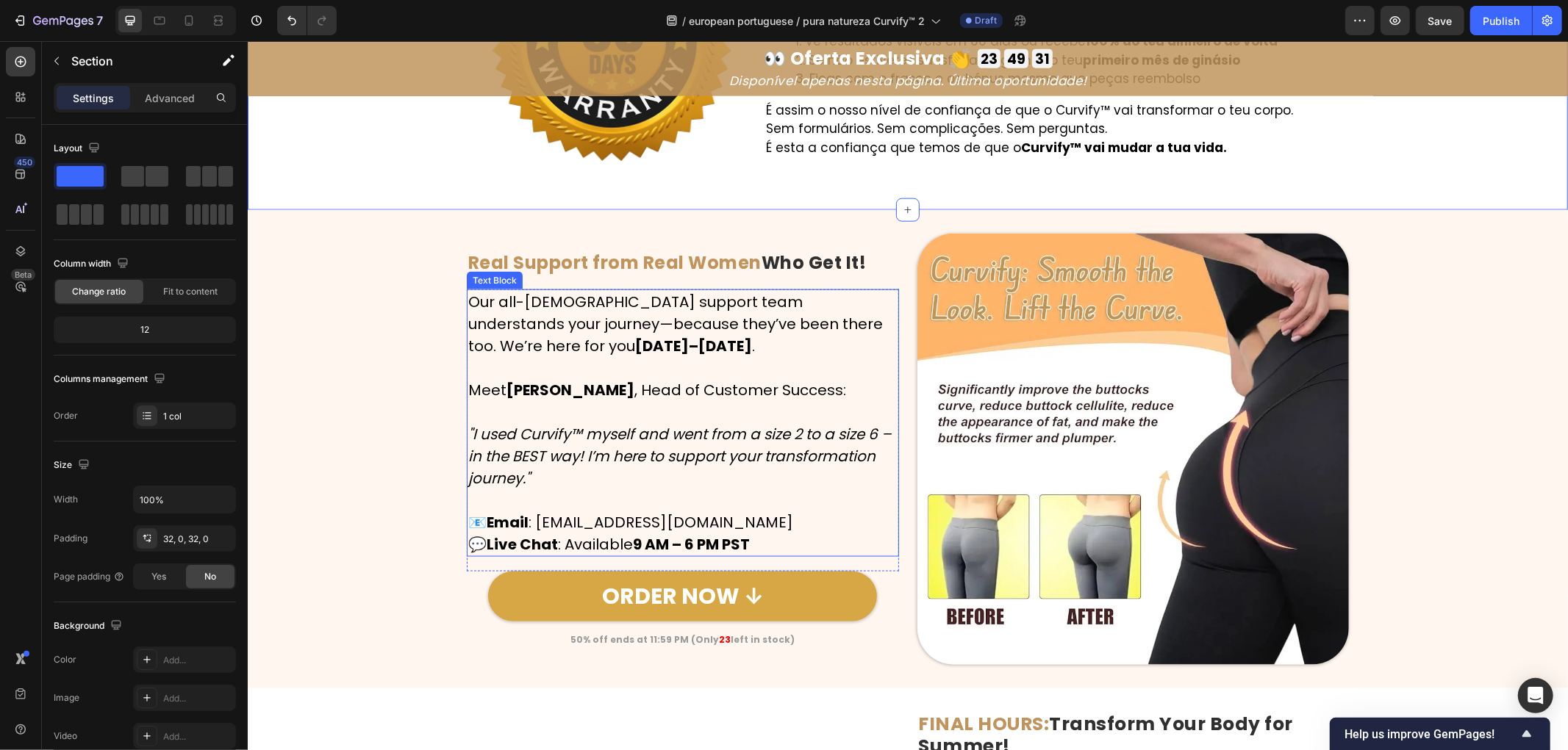
click at [306, 421] on div "Image Real Support from Real Women Who Get It! Heading Row Our all-[DEMOGRAPHIC…" at bounding box center [907, 449] width 1320 height 432
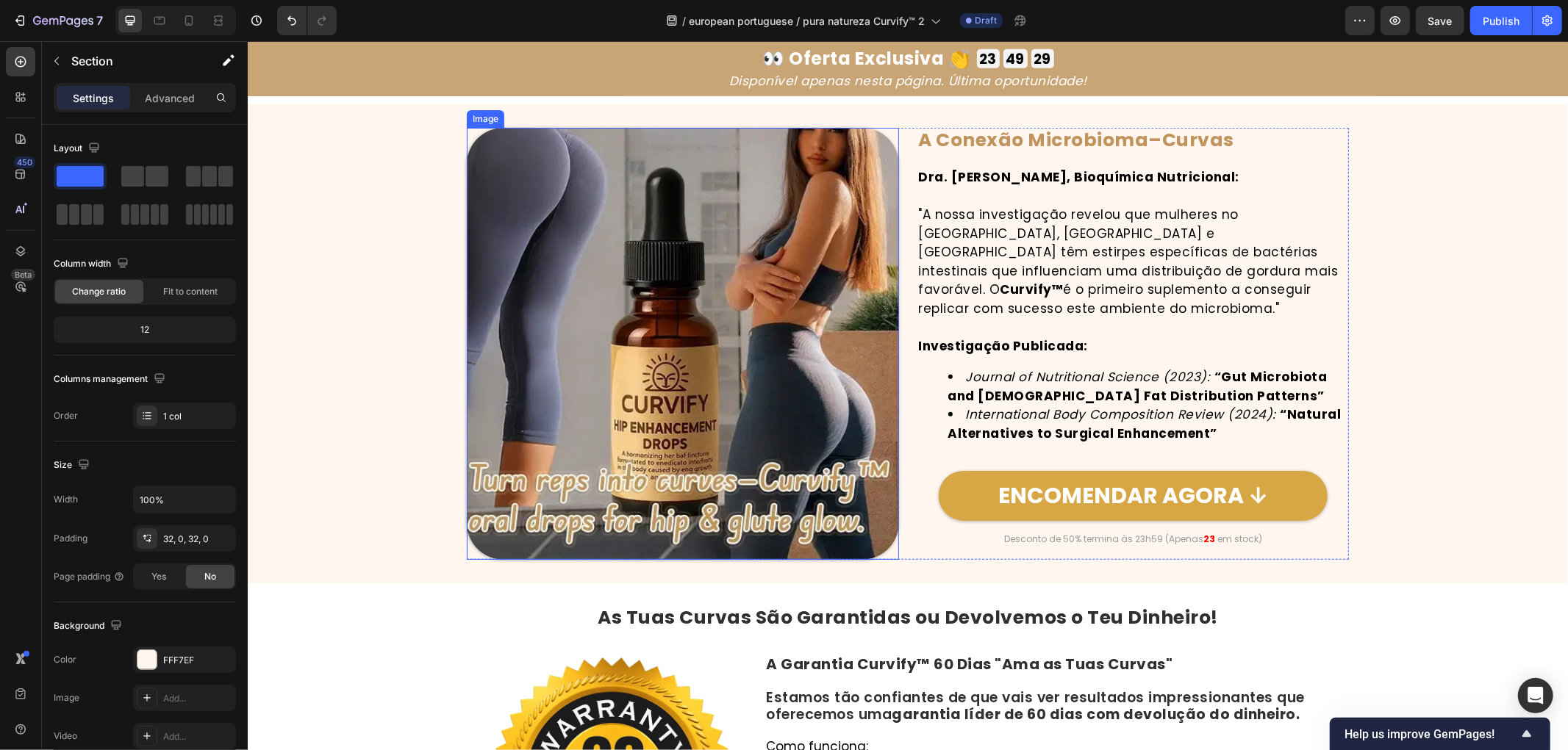
scroll to position [5634, 0]
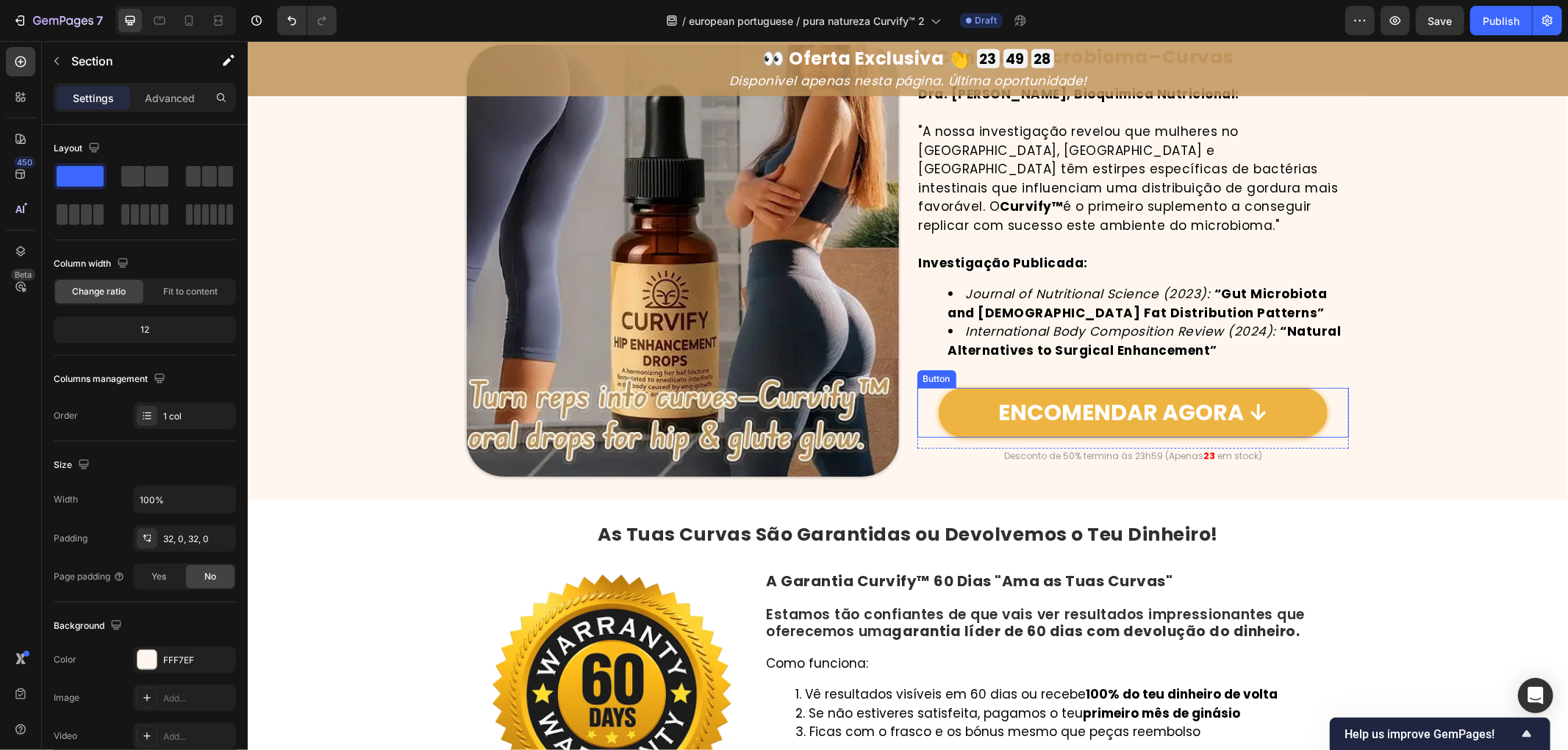
click at [1281, 411] on link "ENCOMENDAR AGORA ↓" at bounding box center [1132, 412] width 389 height 50
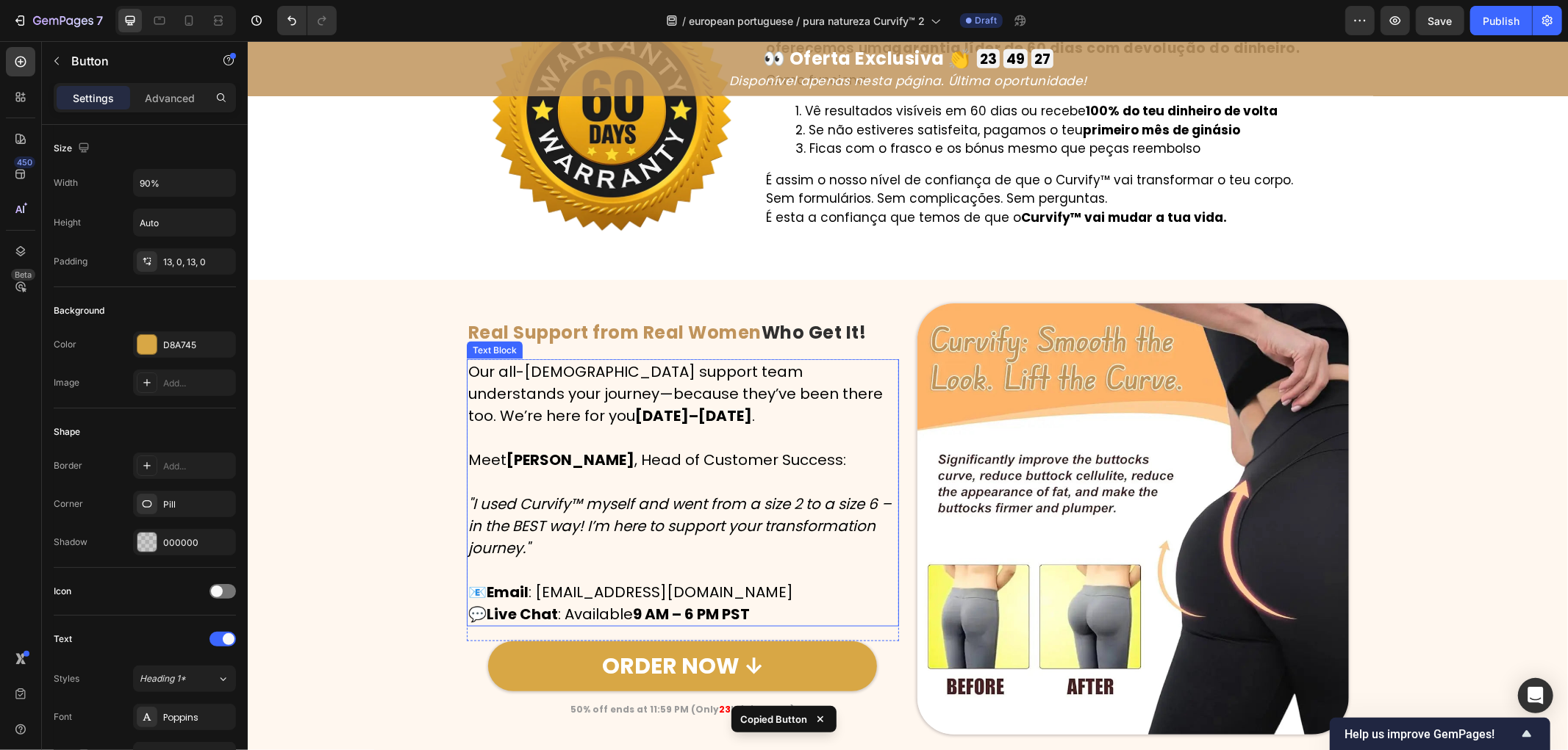
scroll to position [6369, 0]
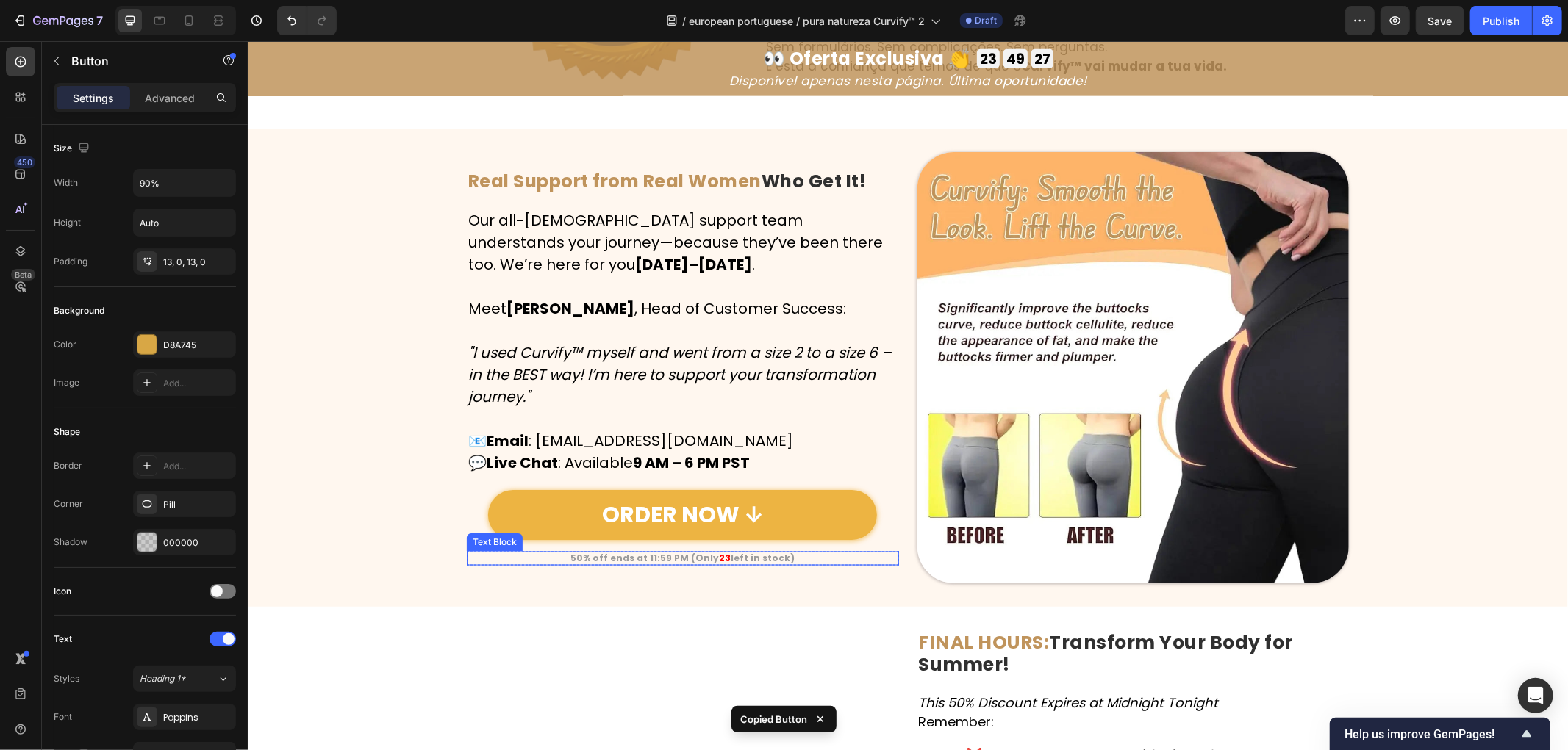
click at [800, 524] on link "ORDER NOW ↓" at bounding box center [682, 515] width 389 height 50
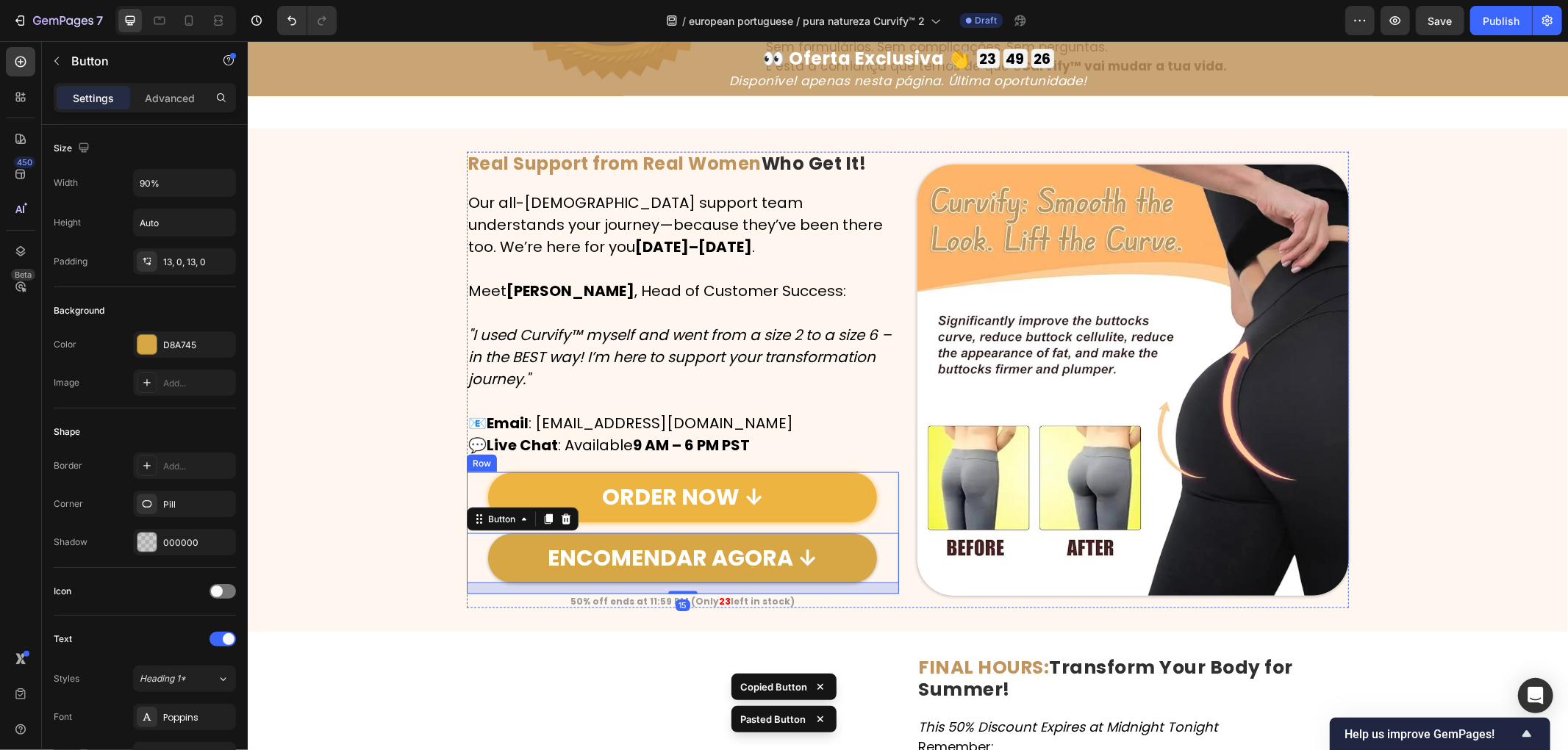
click at [804, 503] on link "ORDER NOW ↓" at bounding box center [682, 497] width 389 height 50
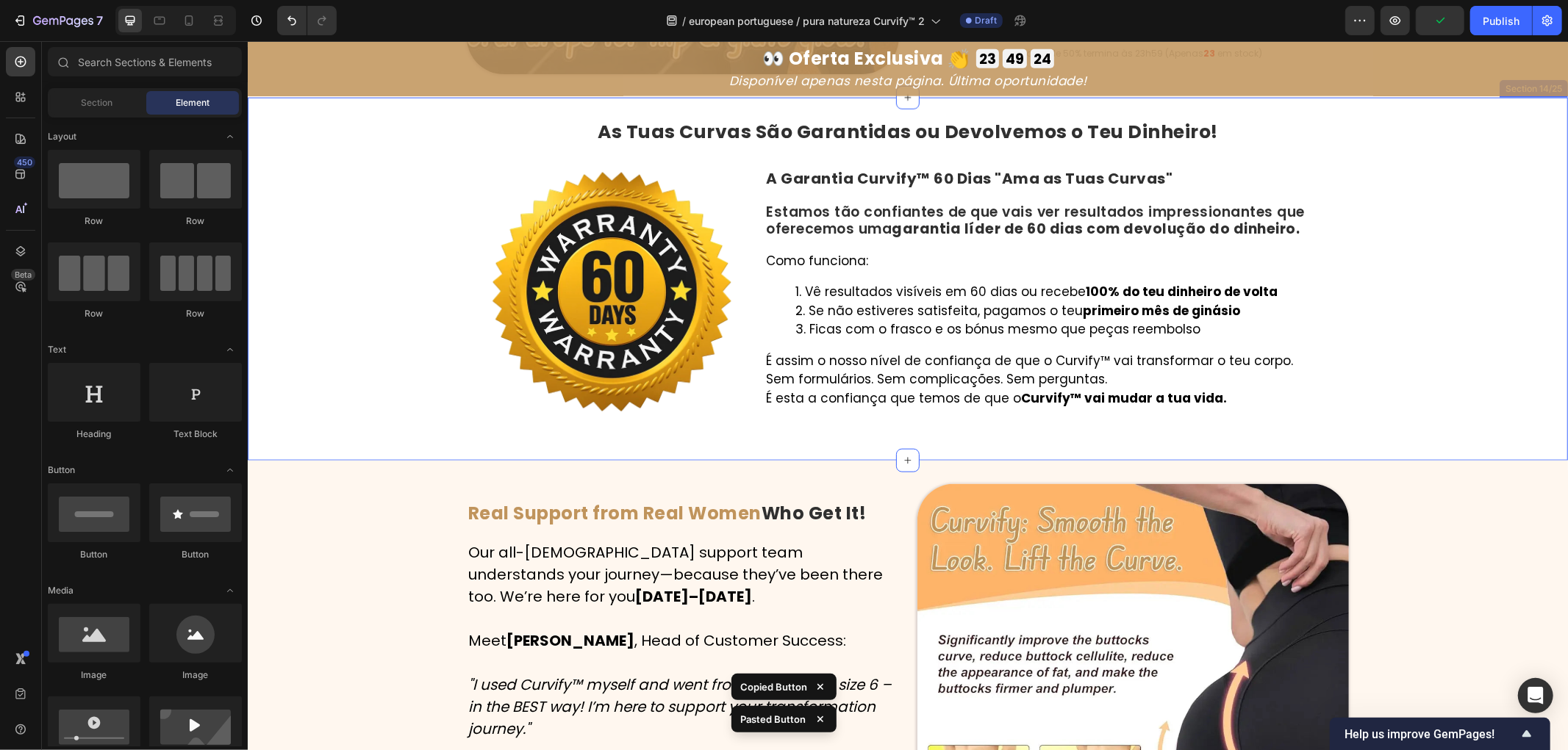
scroll to position [5879, 0]
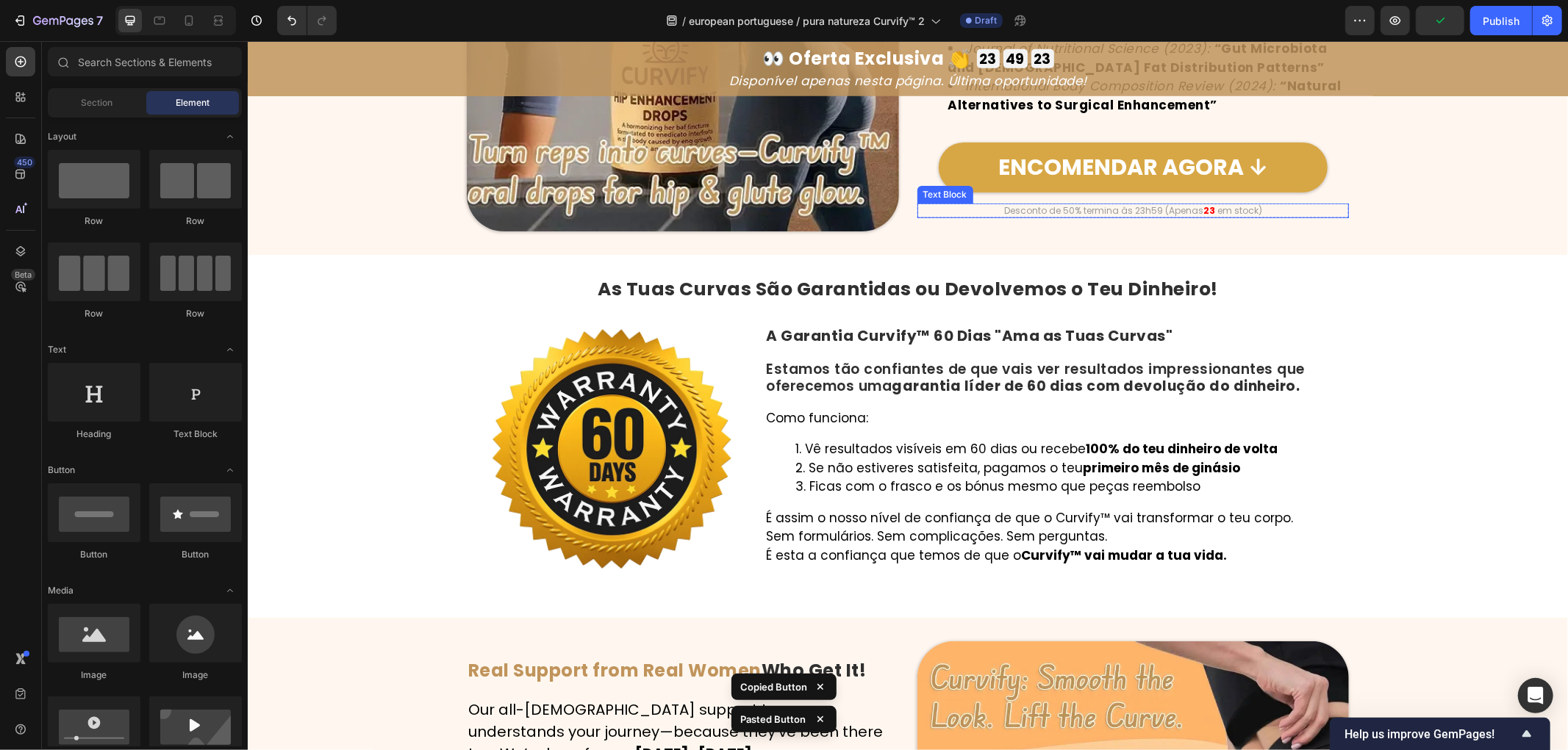
click at [1058, 204] on p "Desconto de 50% termina às 23h59 (Apenas 23 em stock)" at bounding box center [1132, 210] width 429 height 11
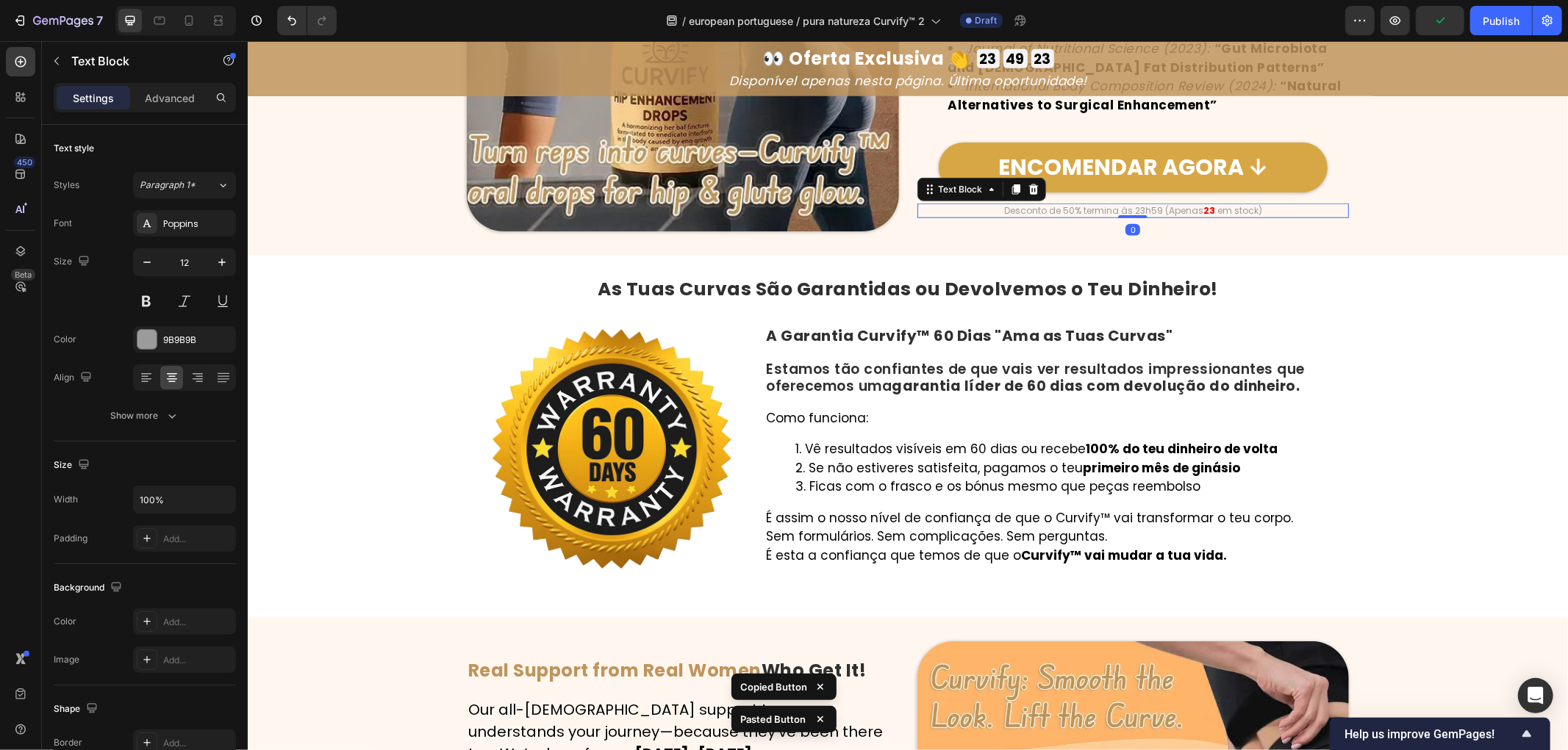
click at [1058, 204] on p "Desconto de 50% termina às 23h59 (Apenas 23 em stock)" at bounding box center [1132, 210] width 429 height 11
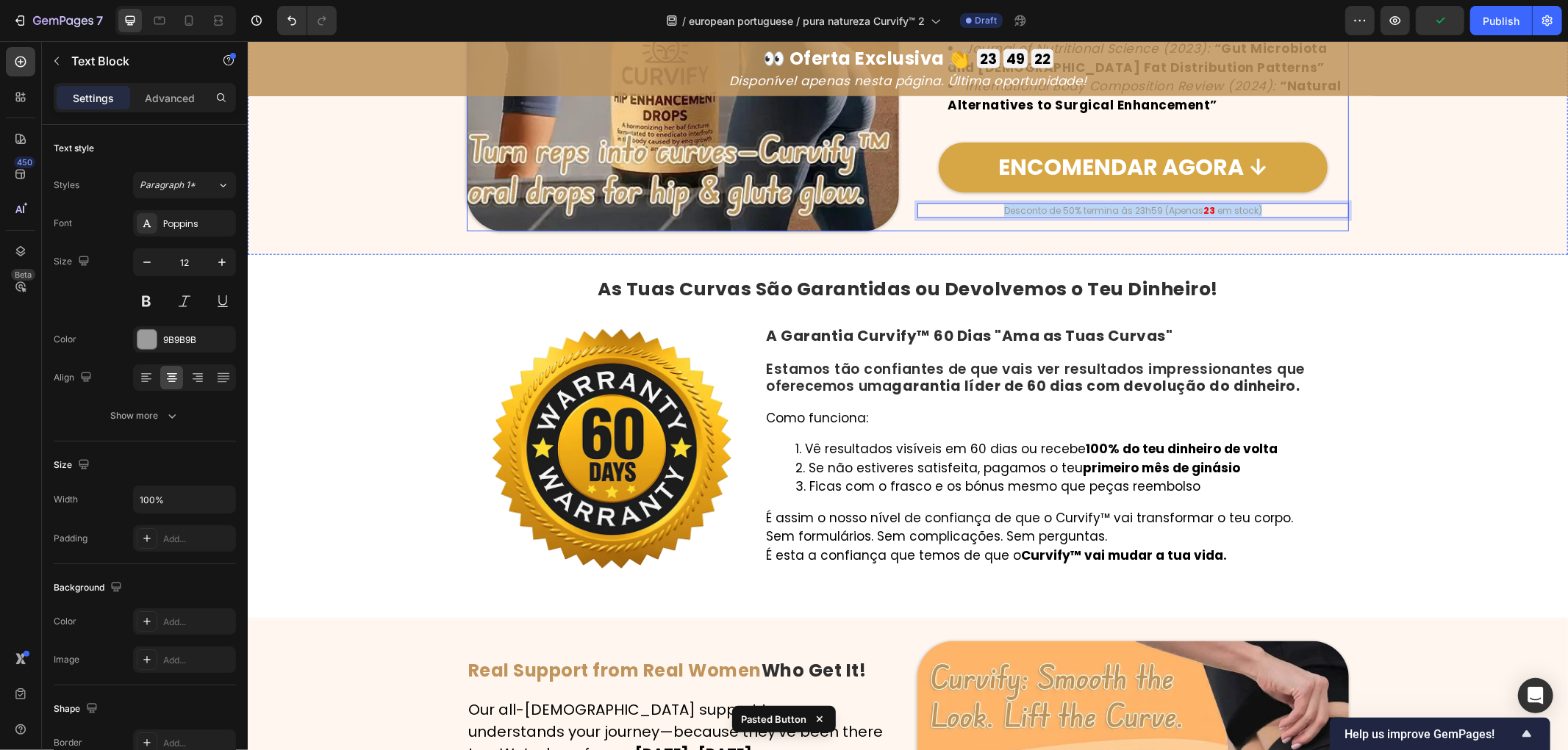
copy p "Desconto de 50% termina às 23h59 (Apenas 23 em stock)"
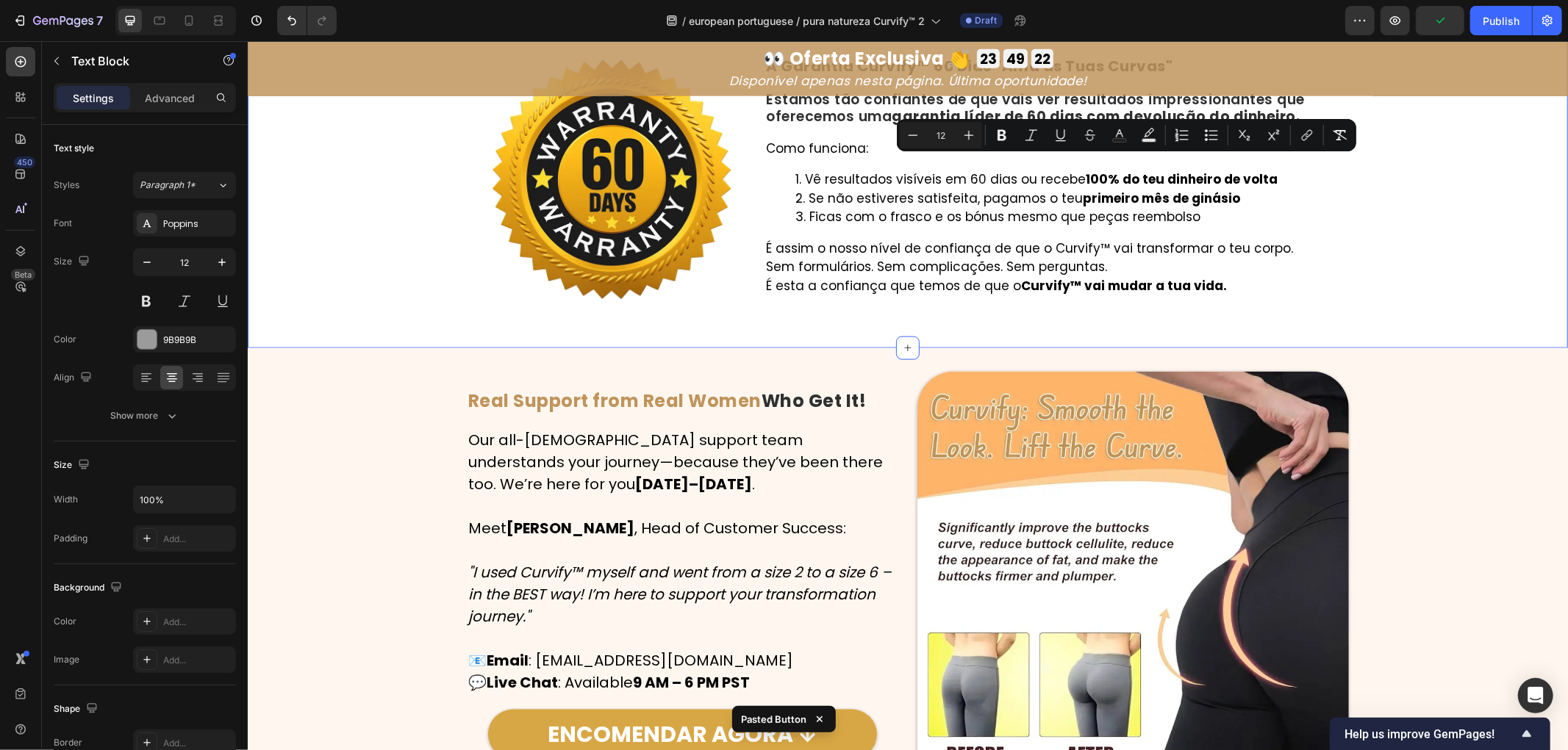
type input "16"
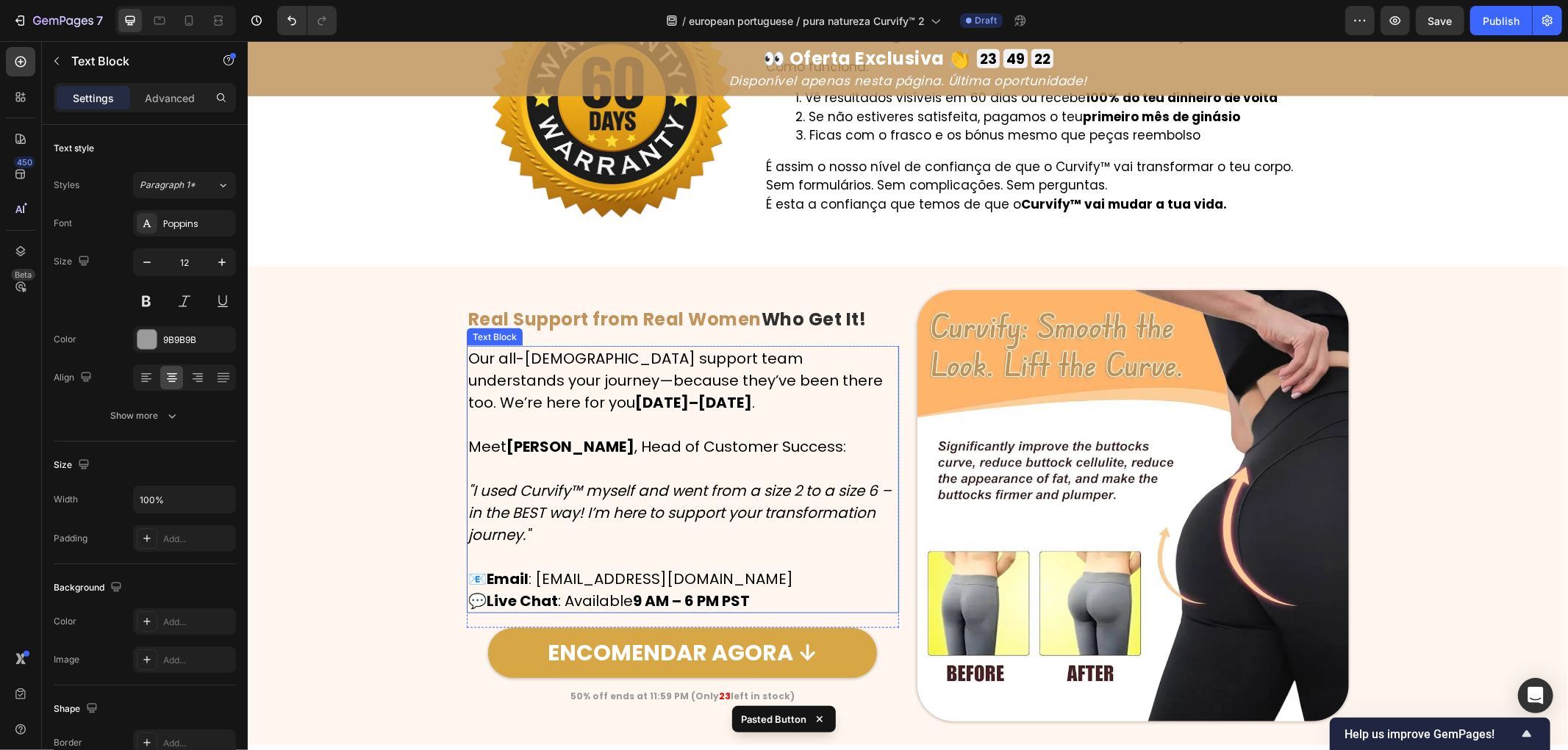
scroll to position [6369, 0]
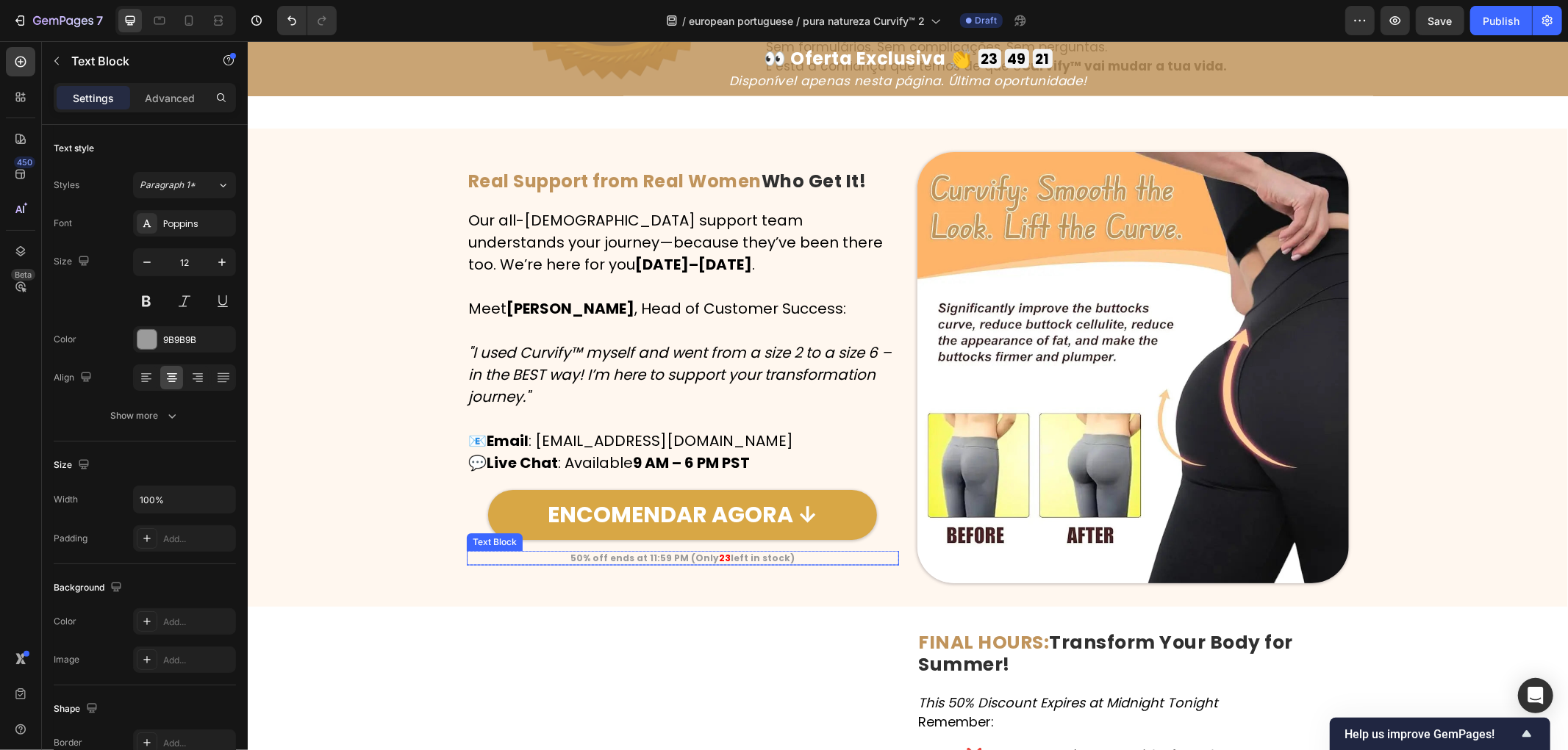
click at [718, 555] on strong "23" at bounding box center [724, 557] width 11 height 12
click at [346, 433] on div "Image Real Support from Real Women Who Get It! Heading Row Our all-[DEMOGRAPHIC…" at bounding box center [907, 367] width 1320 height 432
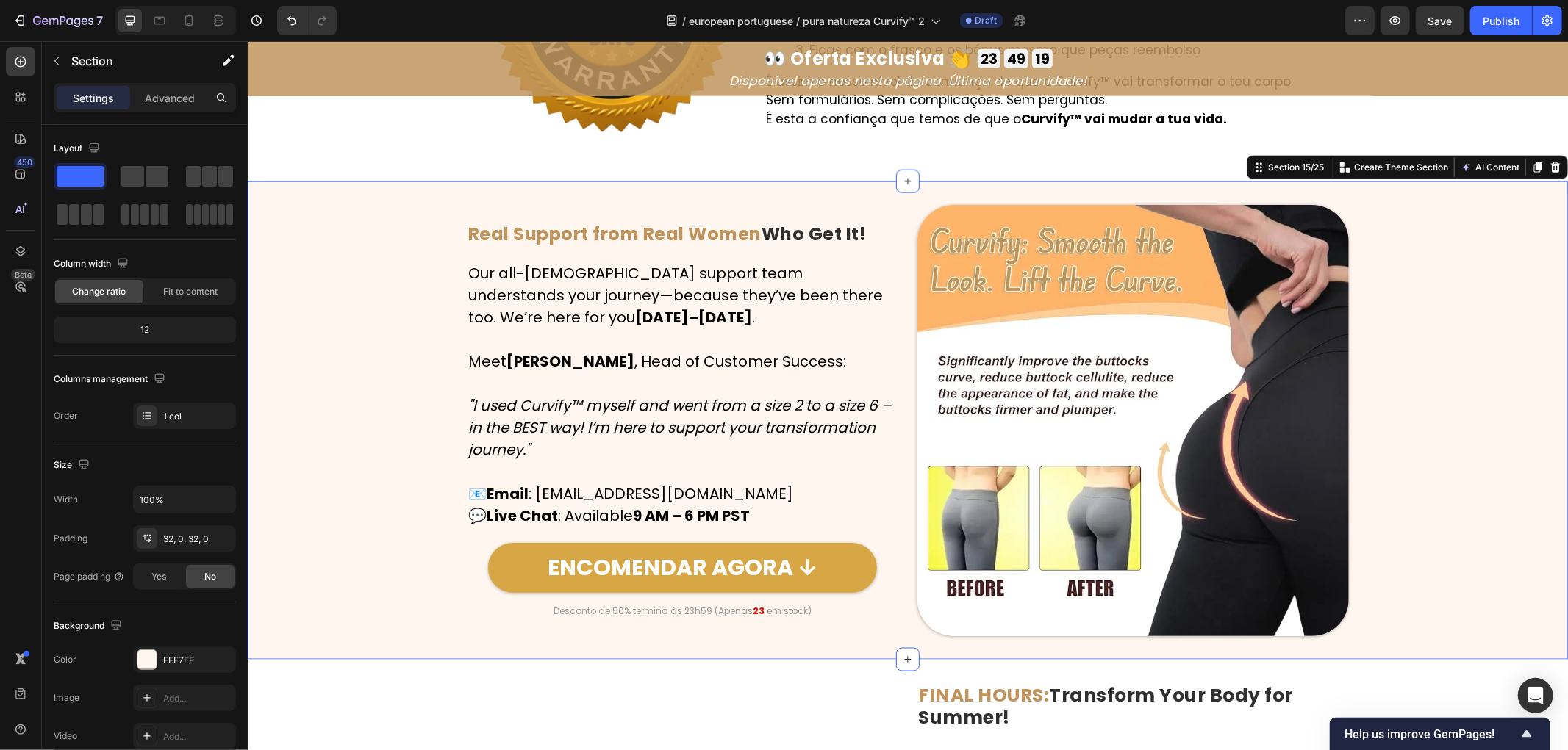
scroll to position [6288, 0]
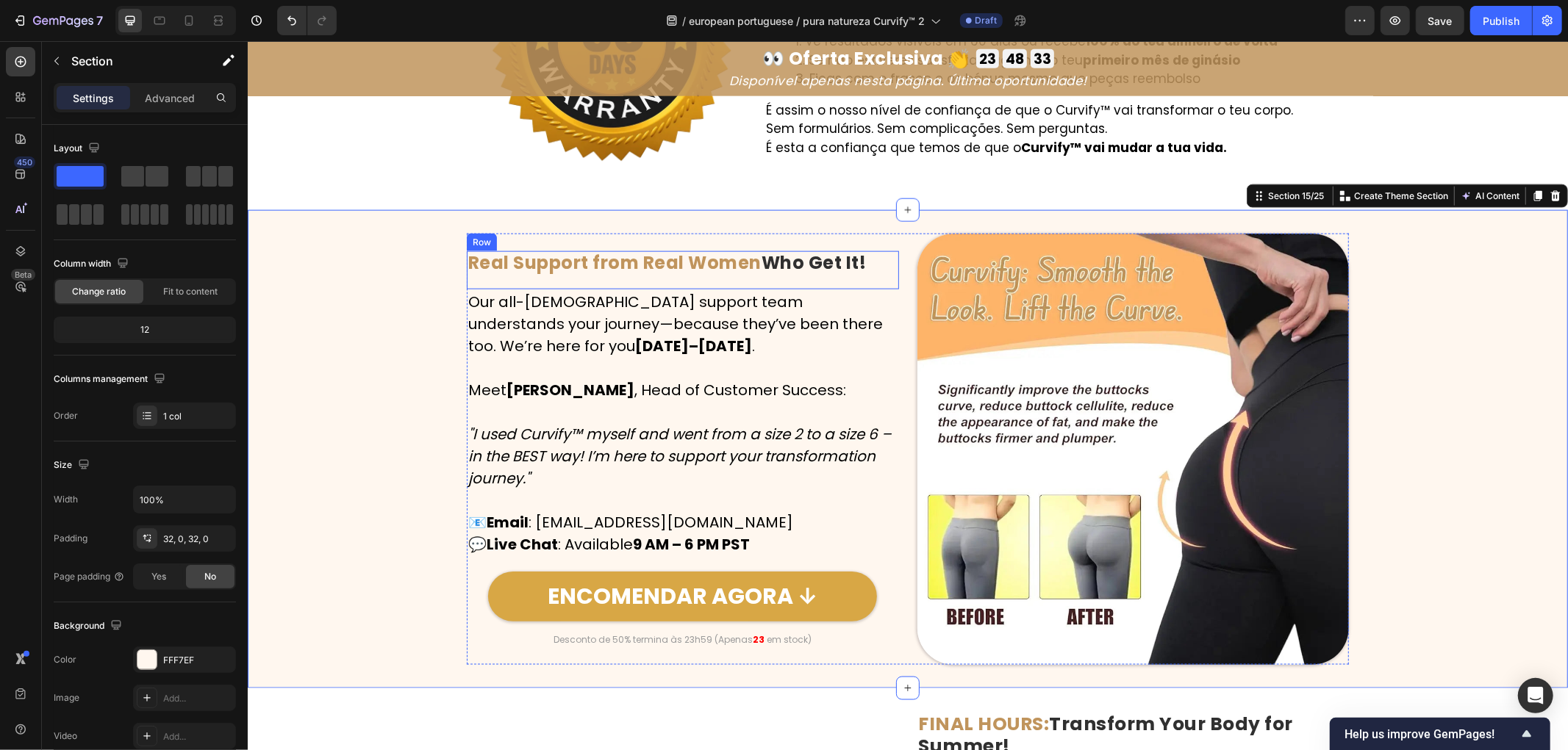
click at [658, 261] on strong "Real Support from Real Women" at bounding box center [614, 262] width 293 height 24
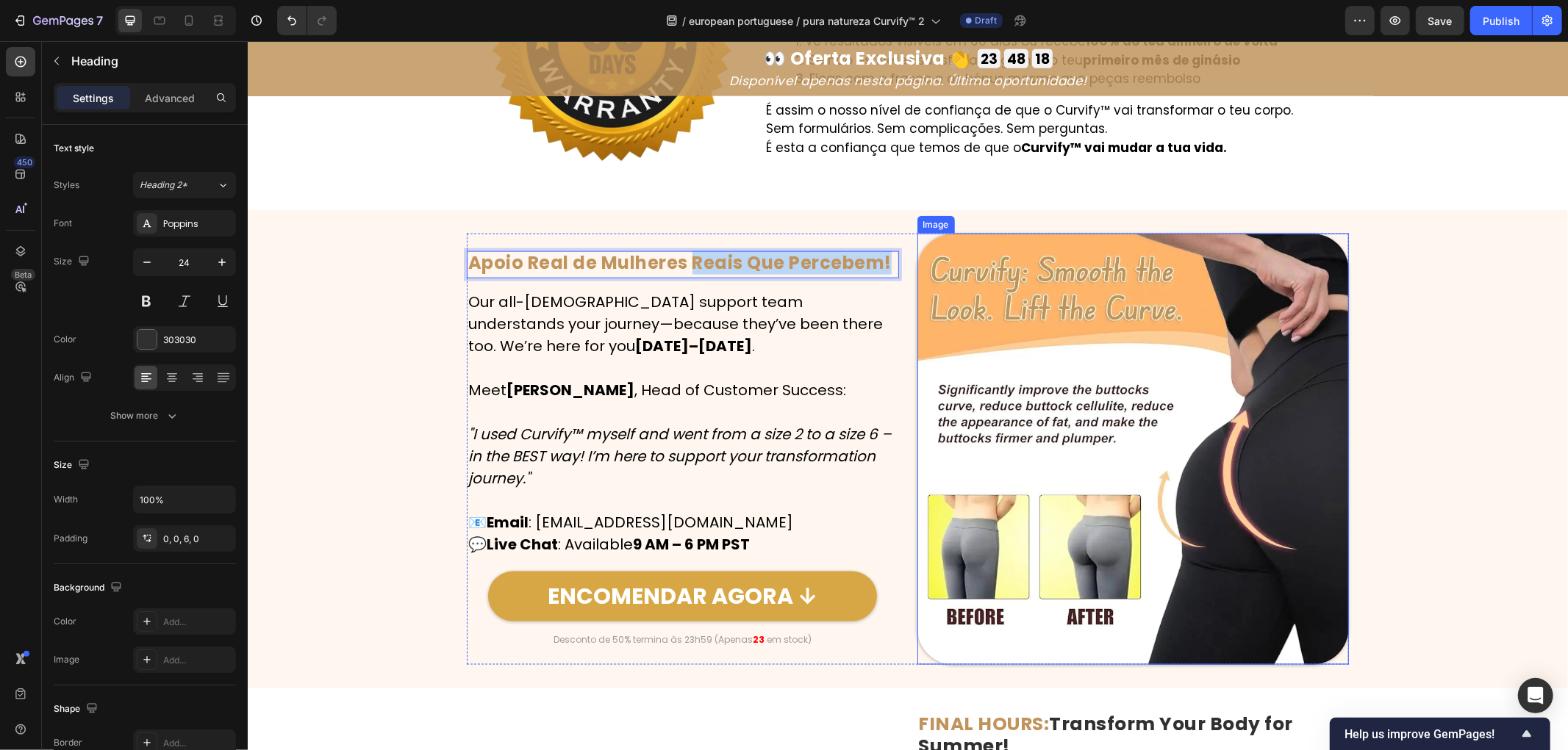
drag, startPoint x: 687, startPoint y: 260, endPoint x: 913, endPoint y: 260, distance: 226.0
click at [913, 260] on div "Image Apoio Real de Mulheres Reais Que Percebem! Heading 15 Row Our all-[DEMOGR…" at bounding box center [907, 449] width 882 height 432
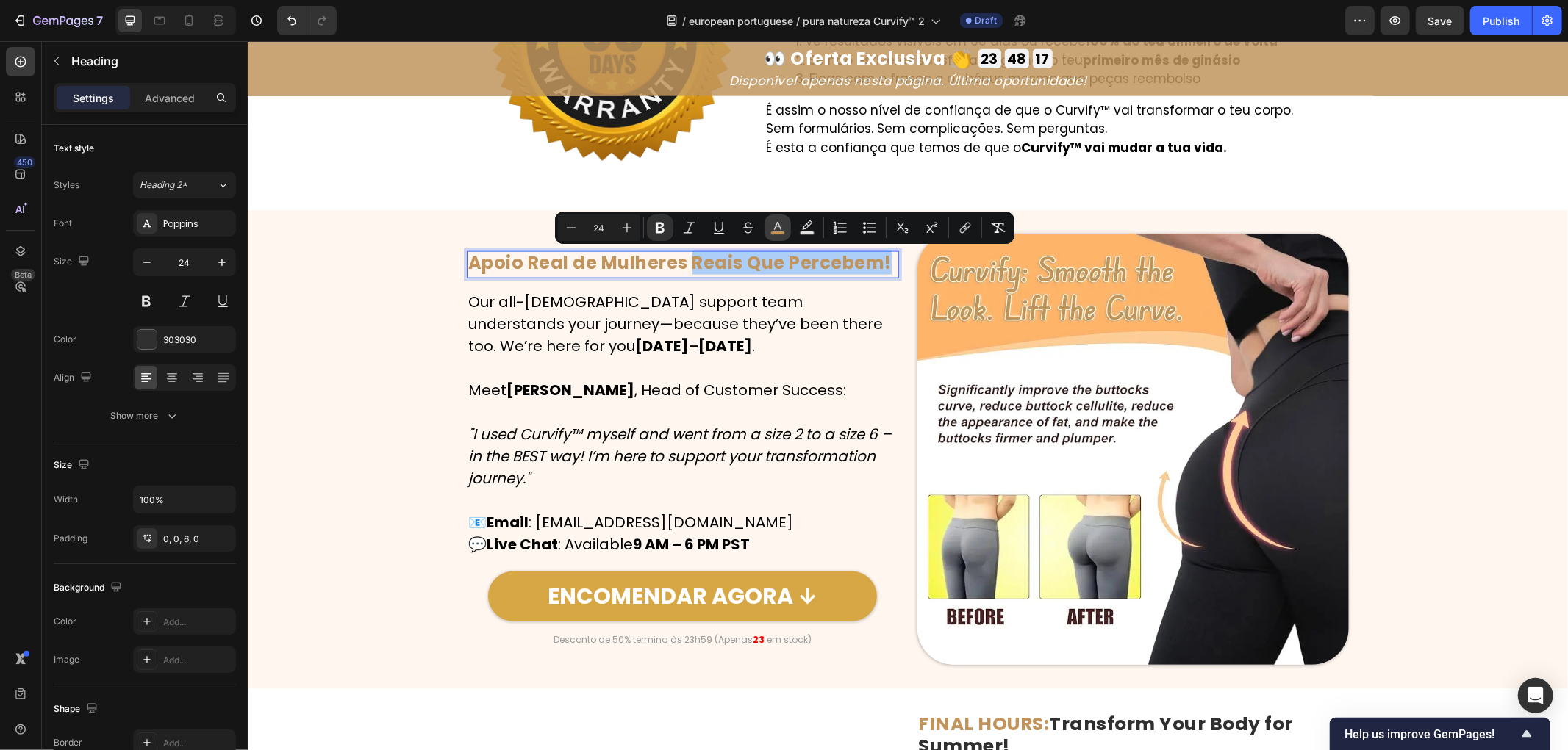
click at [778, 221] on icon "Editor contextual toolbar" at bounding box center [778, 227] width 14 height 14
type input "C0945C"
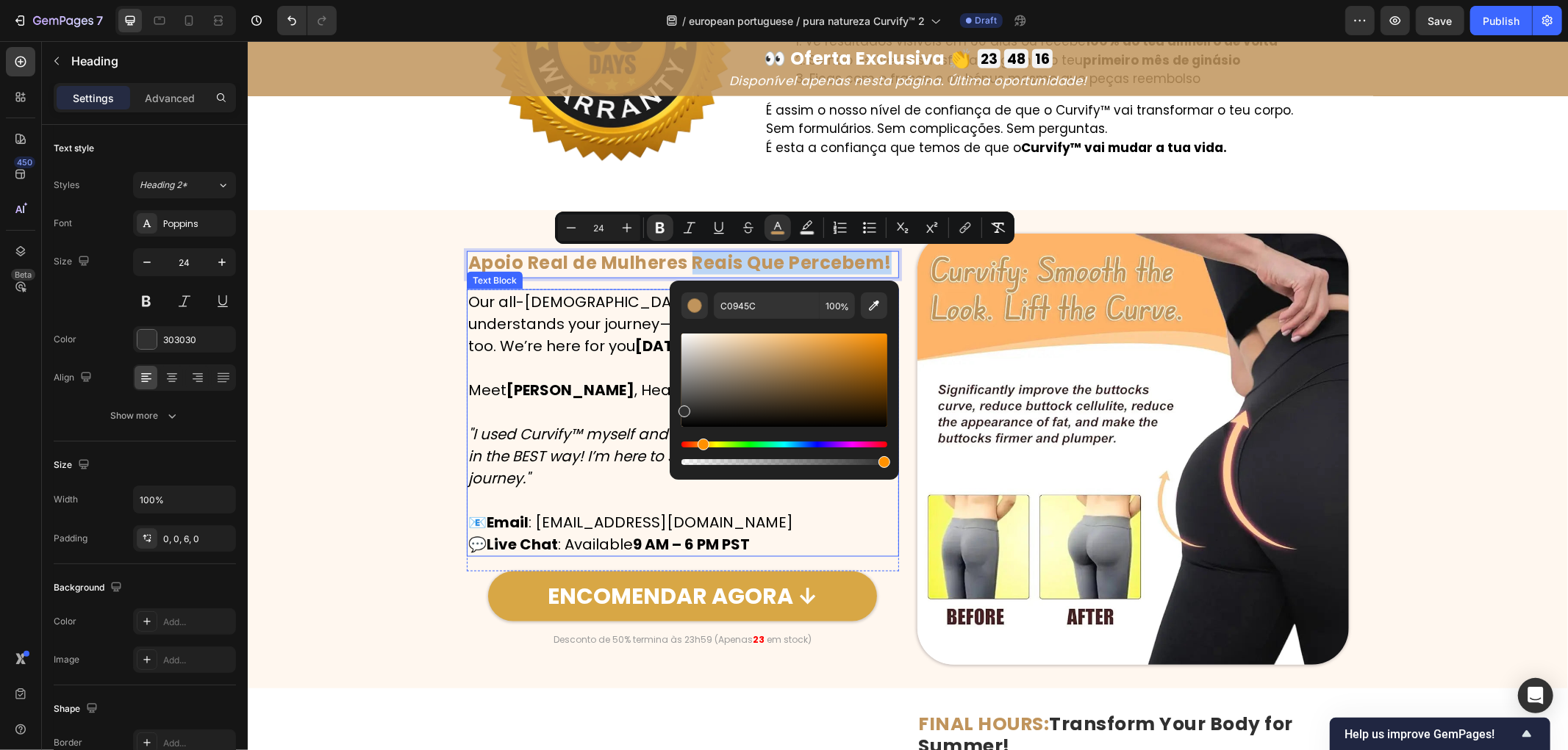
type input "303030"
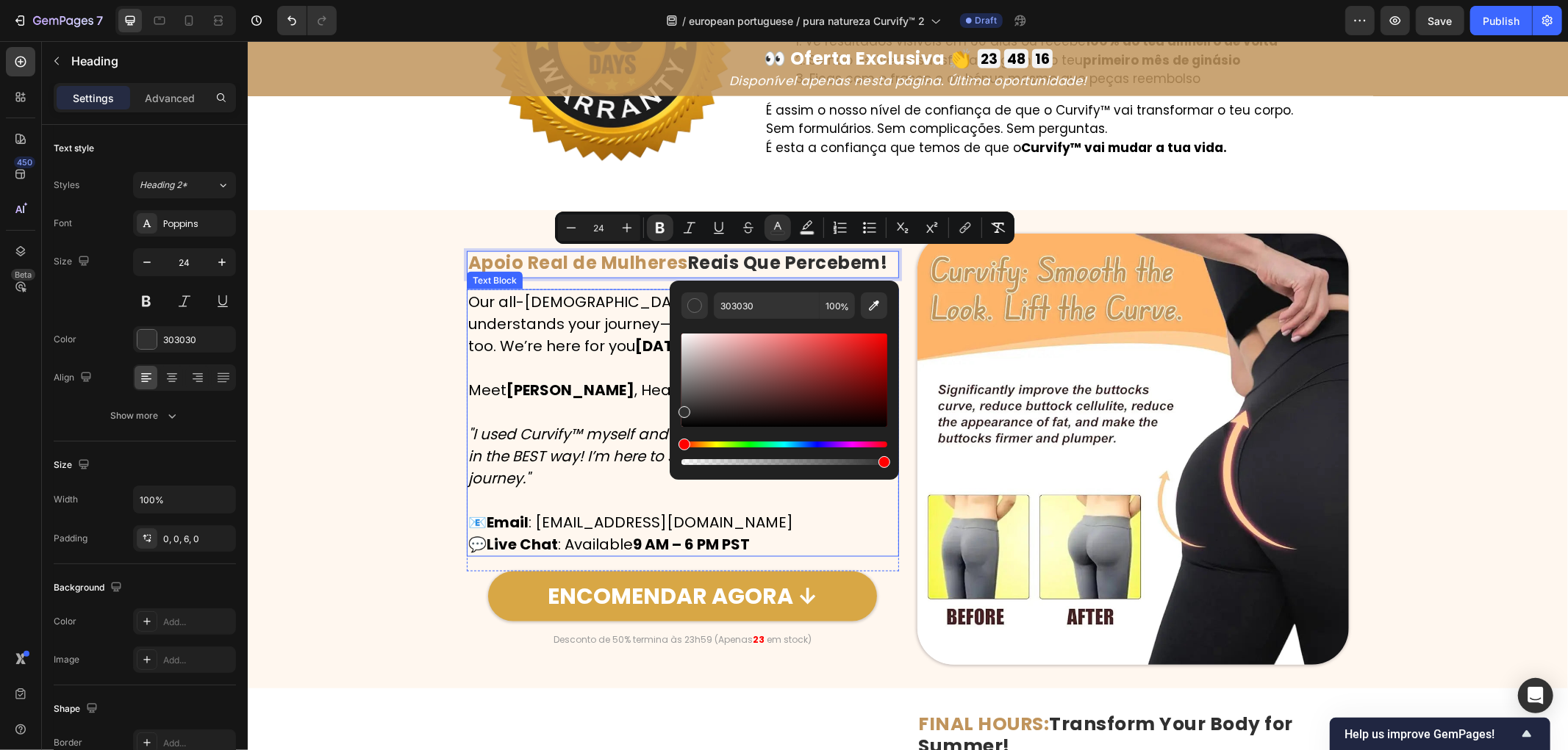
drag, startPoint x: 920, startPoint y: 450, endPoint x: 610, endPoint y: 453, distance: 310.0
click at [646, 450] on icon ""I used Curvify™ myself and went from a size 2 to a size 6 – in the BEST way! I…" at bounding box center [680, 455] width 424 height 65
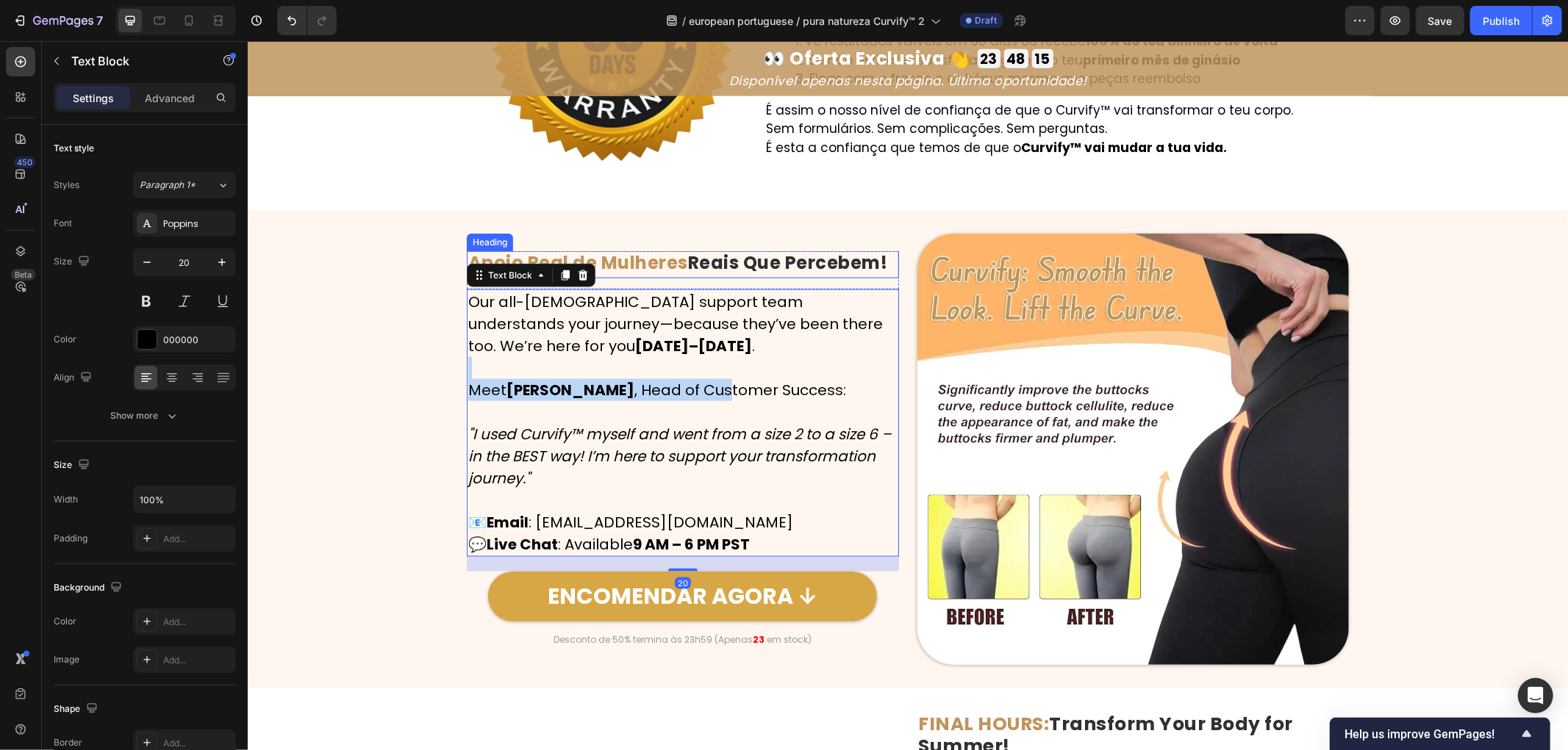
scroll to position [6269, 0]
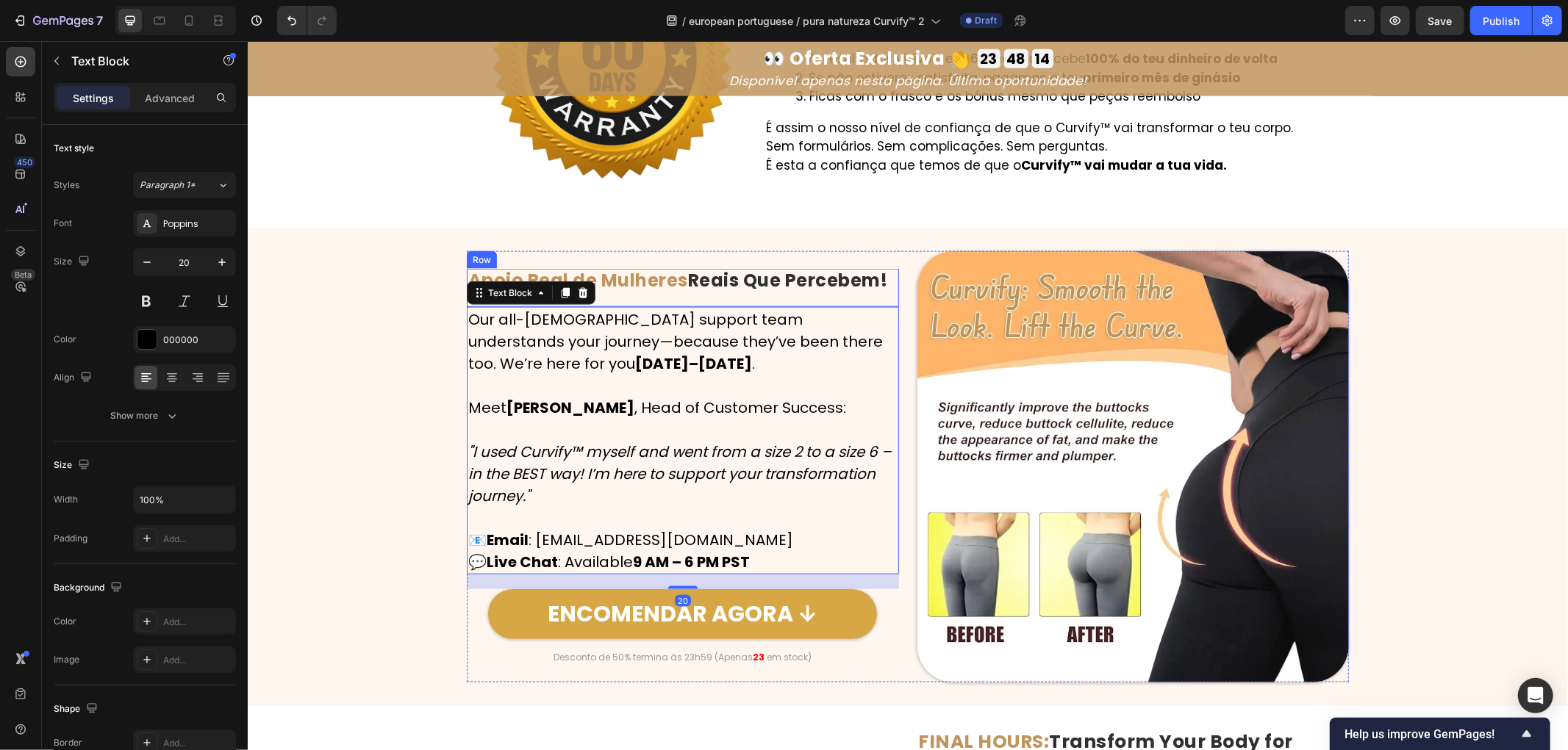
click at [718, 279] on strong "Reais Que Percebem!" at bounding box center [787, 279] width 200 height 24
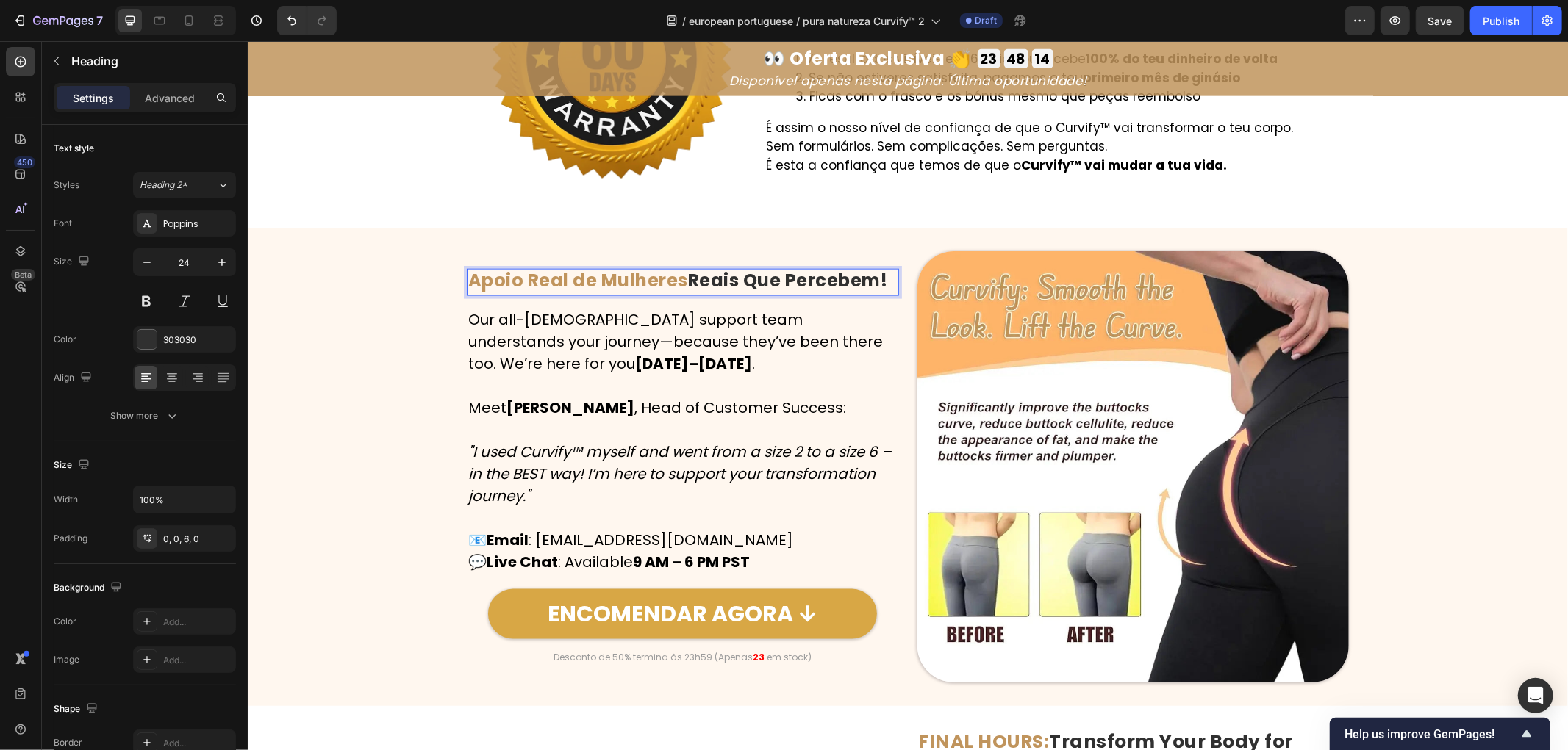
click at [680, 279] on strong "Apoio Real de Mulheres" at bounding box center [577, 279] width 219 height 24
drag, startPoint x: 685, startPoint y: 281, endPoint x: 936, endPoint y: 287, distance: 251.1
click at [936, 287] on div "Image Apoio Real de Mulheres Reais Que Percebem! Heading 15 Row Our all-[DEMOGR…" at bounding box center [907, 466] width 882 height 432
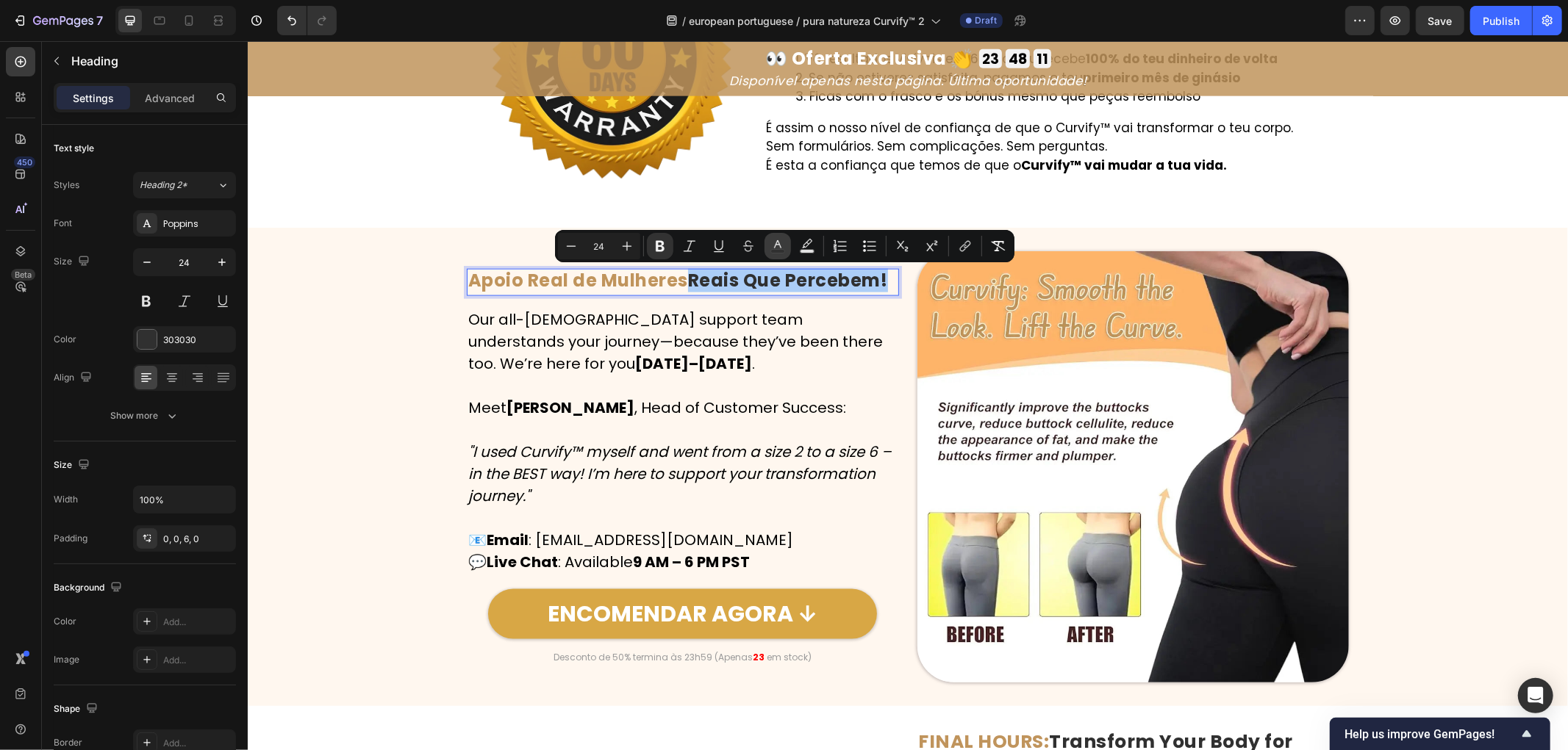
click at [776, 244] on icon "Editor contextual toolbar" at bounding box center [778, 244] width 8 height 8
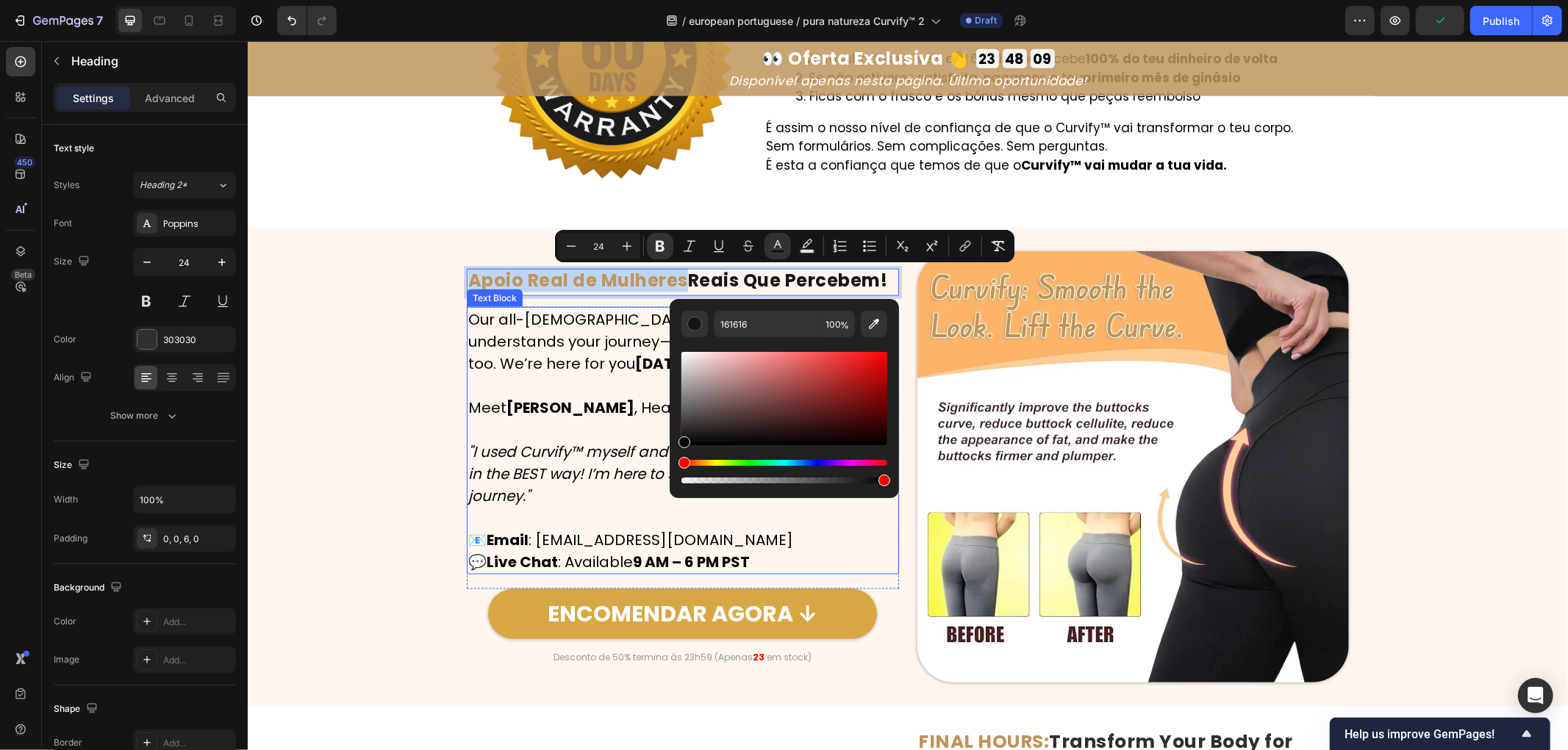
type input "000000"
drag, startPoint x: 964, startPoint y: 458, endPoint x: 528, endPoint y: 463, distance: 436.0
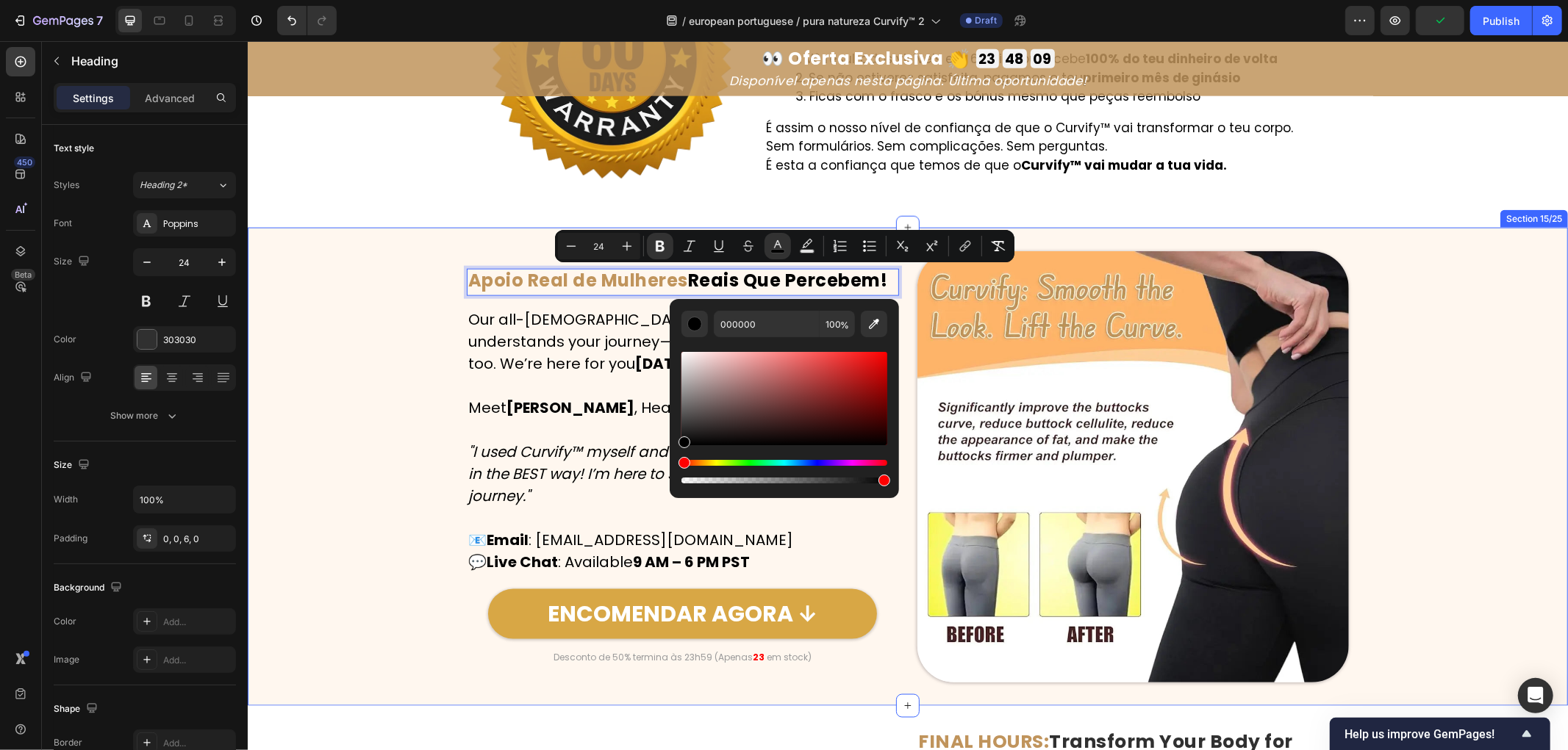
click at [364, 411] on div "Image Apoio Real de Mulheres Reais Que Percebem! Heading 15 Row Our all-[DEMOGR…" at bounding box center [907, 466] width 1320 height 432
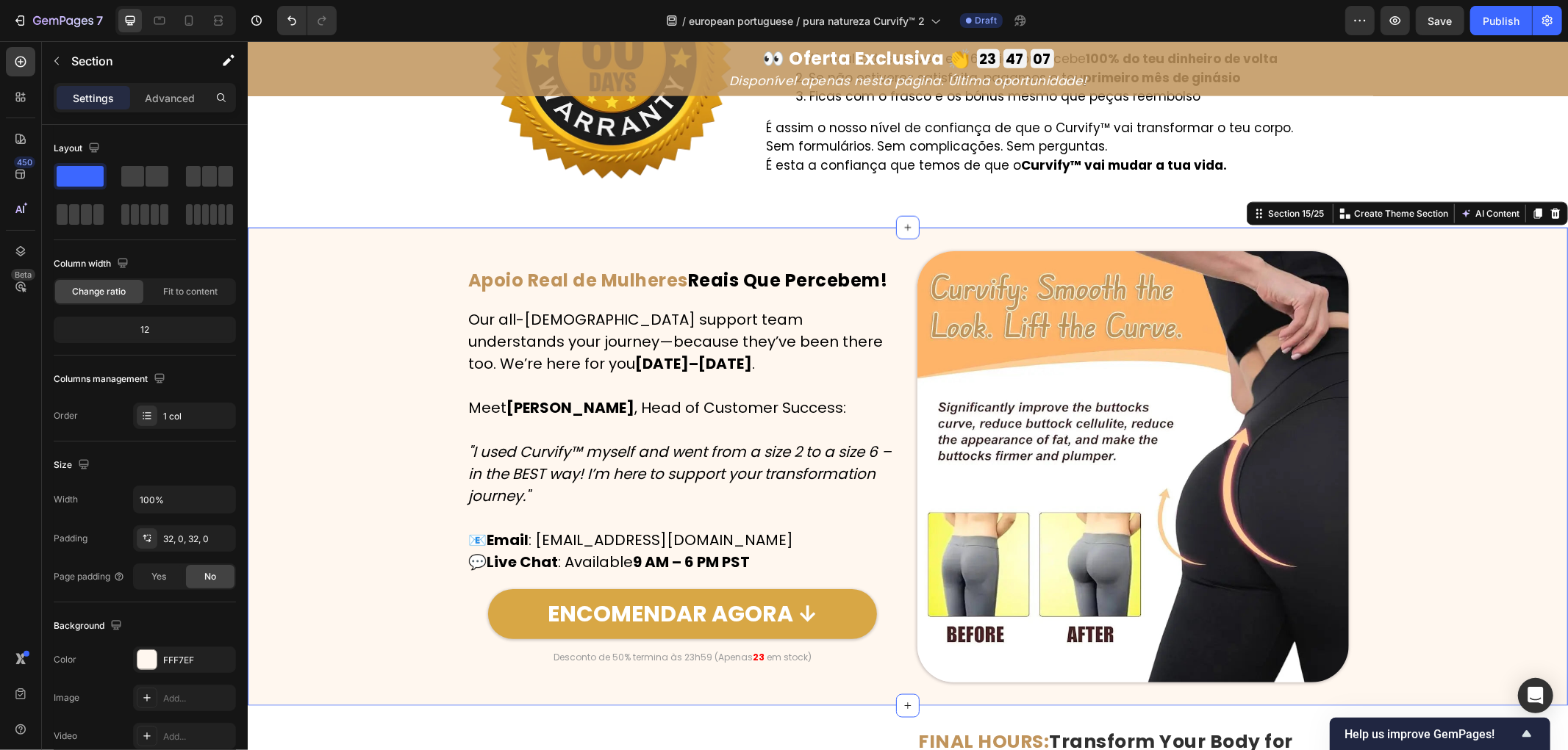
click at [412, 374] on div "Image ⁠⁠⁠⁠⁠⁠⁠ Apoio Real de Mulheres Reais Que Percebem! Heading Row Our all-[D…" at bounding box center [907, 466] width 1320 height 432
click at [405, 502] on div "Image ⁠⁠⁠⁠⁠⁠⁠ Apoio Real de Mulheres Reais Que Percebem! Heading Row Our all-[D…" at bounding box center [907, 466] width 1320 height 432
click at [634, 406] on p "Meet [PERSON_NAME] , Head of Customer Success: "I used Curvify™ myself and went…" at bounding box center [682, 451] width 429 height 110
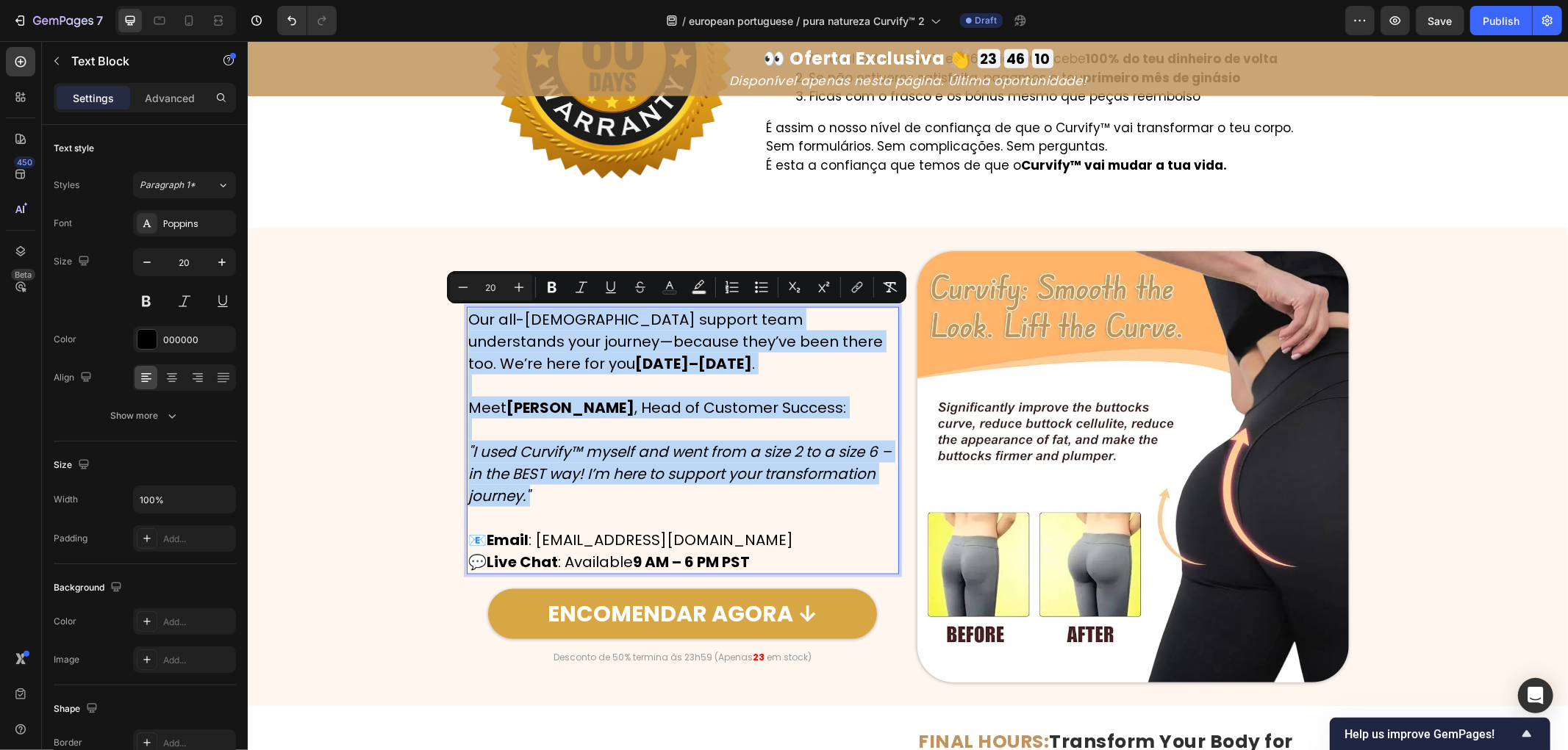
drag, startPoint x: 462, startPoint y: 319, endPoint x: 569, endPoint y: 489, distance: 200.9
click at [569, 489] on div "Our all-[DEMOGRAPHIC_DATA] support team understands your journey—because they’v…" at bounding box center [682, 440] width 432 height 267
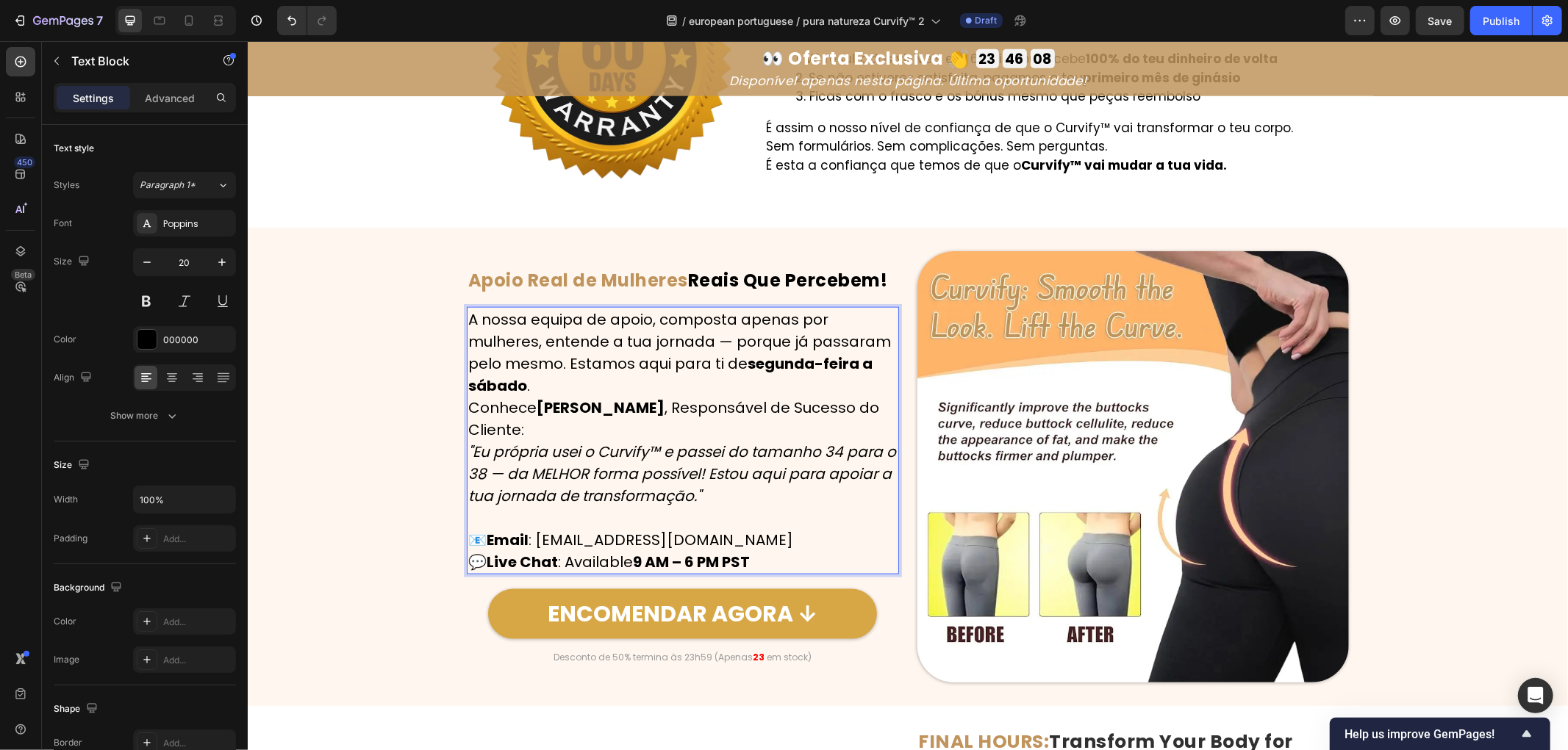
click at [538, 421] on p "Conhece [PERSON_NAME] , Responsável de Sucesso do Cliente:" at bounding box center [682, 418] width 429 height 44
click at [532, 385] on p "A nossa equipa de apoio, composta apenas por mulheres, entende a tua jornada — …" at bounding box center [682, 352] width 429 height 88
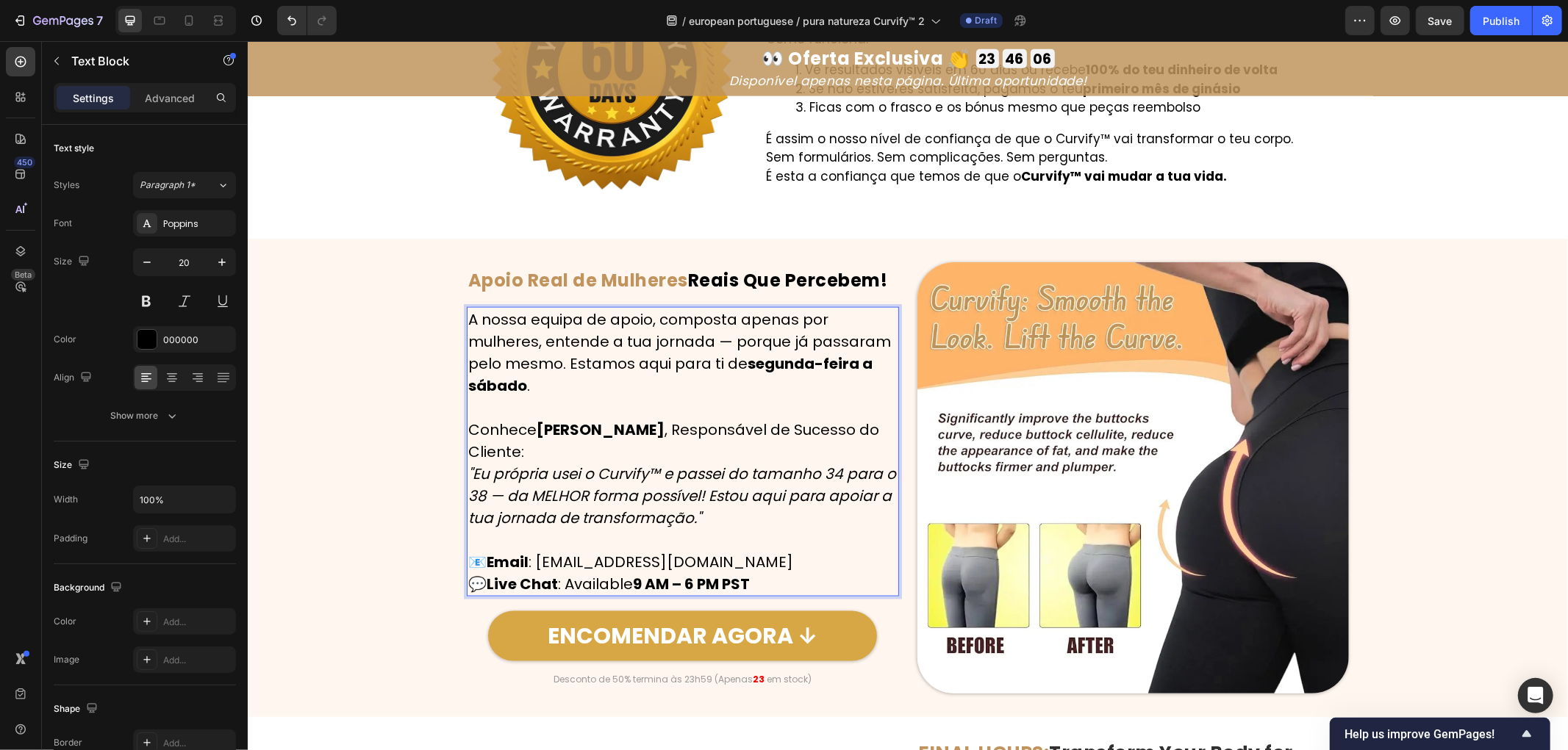
click at [536, 452] on p "Conhece [PERSON_NAME] , Responsável de Sucesso do Cliente:" at bounding box center [682, 440] width 429 height 44
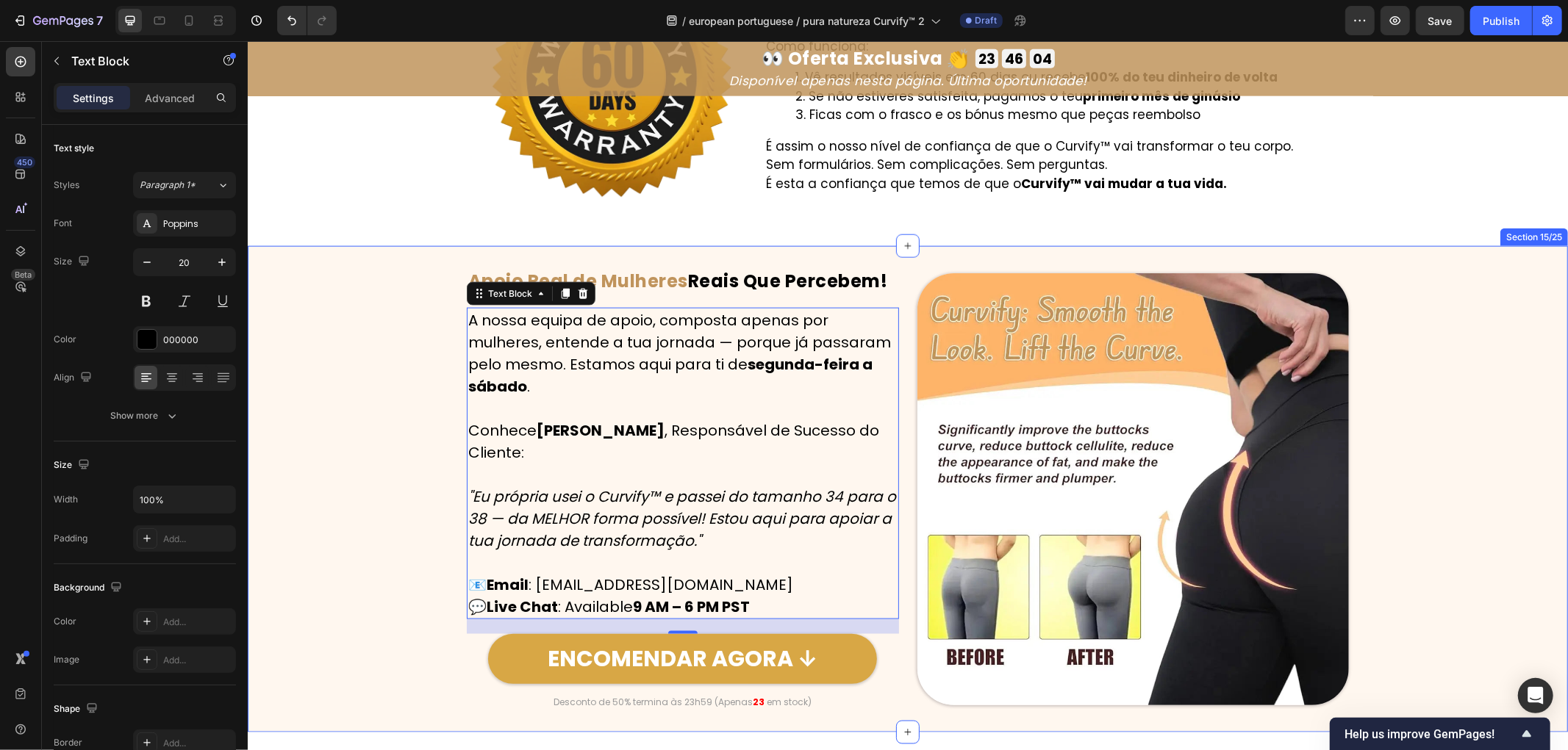
click at [391, 540] on div "Image ⁠⁠⁠⁠⁠⁠⁠ Apoio Real de Mulheres Reais Que Percebem! Heading Row A nossa eq…" at bounding box center [907, 488] width 1320 height 440
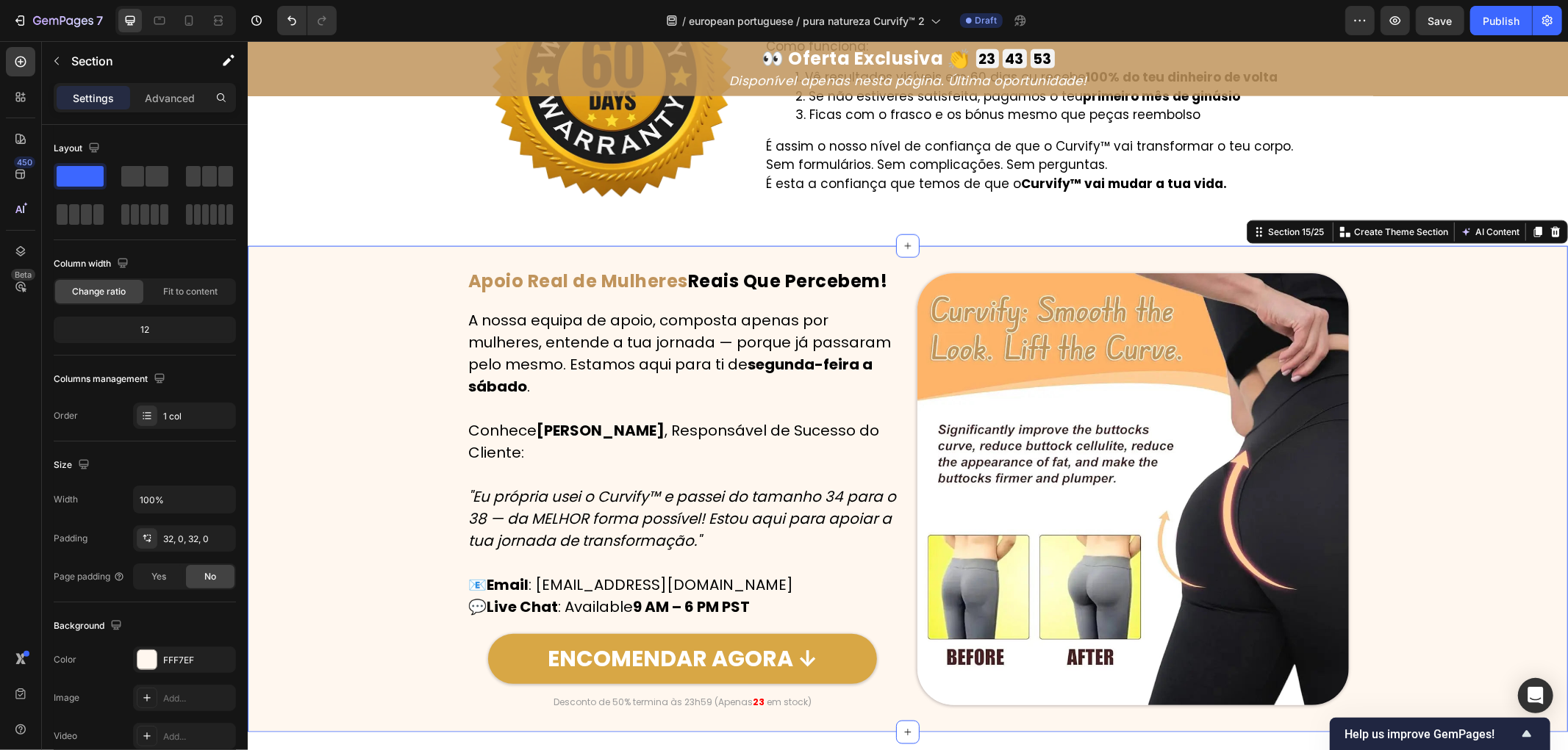
drag, startPoint x: 289, startPoint y: 355, endPoint x: 318, endPoint y: 328, distance: 39.6
click at [289, 355] on div "Image ⁠⁠⁠⁠⁠⁠⁠ Apoio Real de Mulheres Reais Que Percebem! Heading Row A nossa eq…" at bounding box center [907, 488] width 1320 height 440
click at [564, 600] on p "📧 Email : [EMAIL_ADDRESS][DOMAIN_NAME] 💬 Live Chat : Available 9 AM – 6 PM PST" at bounding box center [682, 595] width 429 height 44
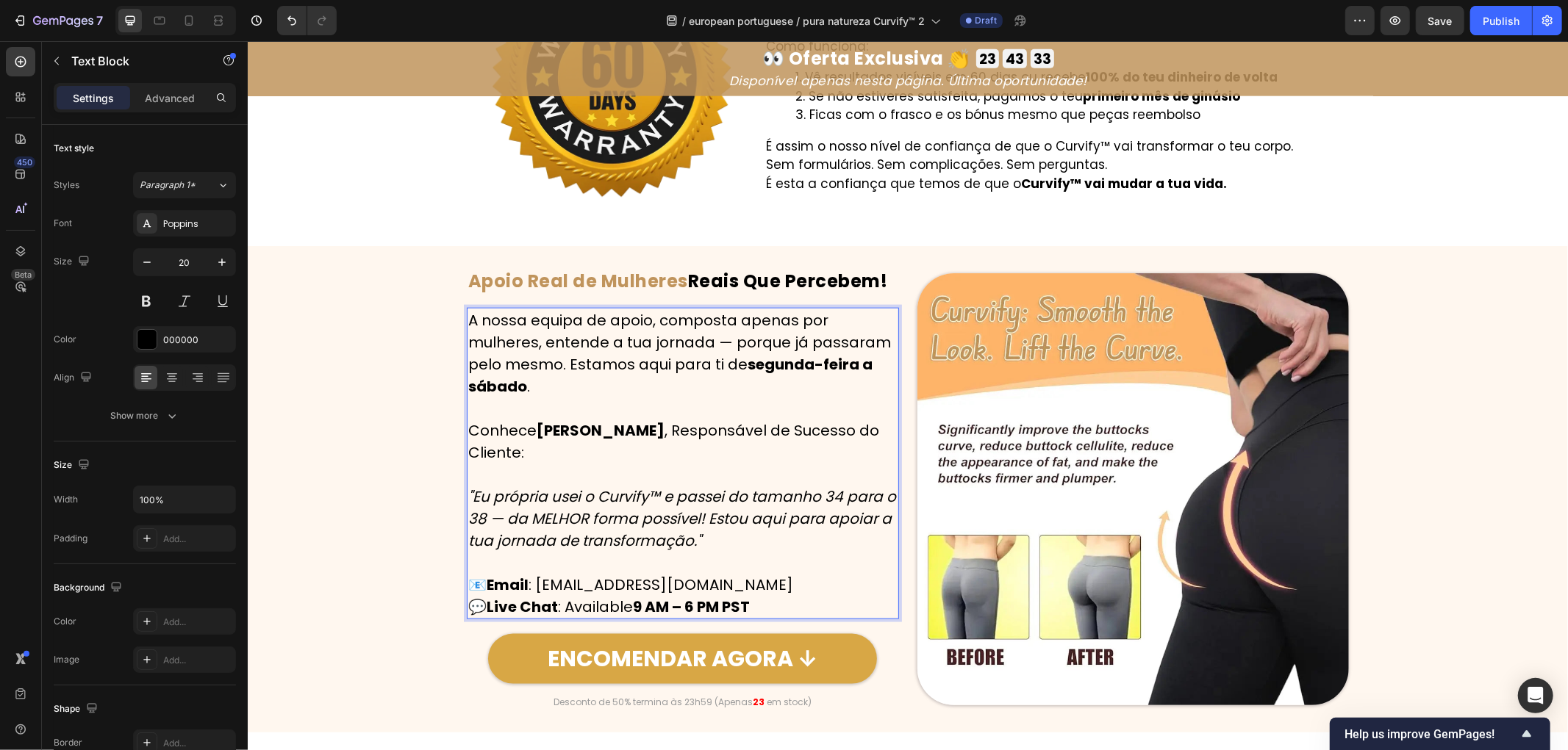
click at [736, 600] on strong "9 AM – 6 PM PST" at bounding box center [691, 606] width 117 height 20
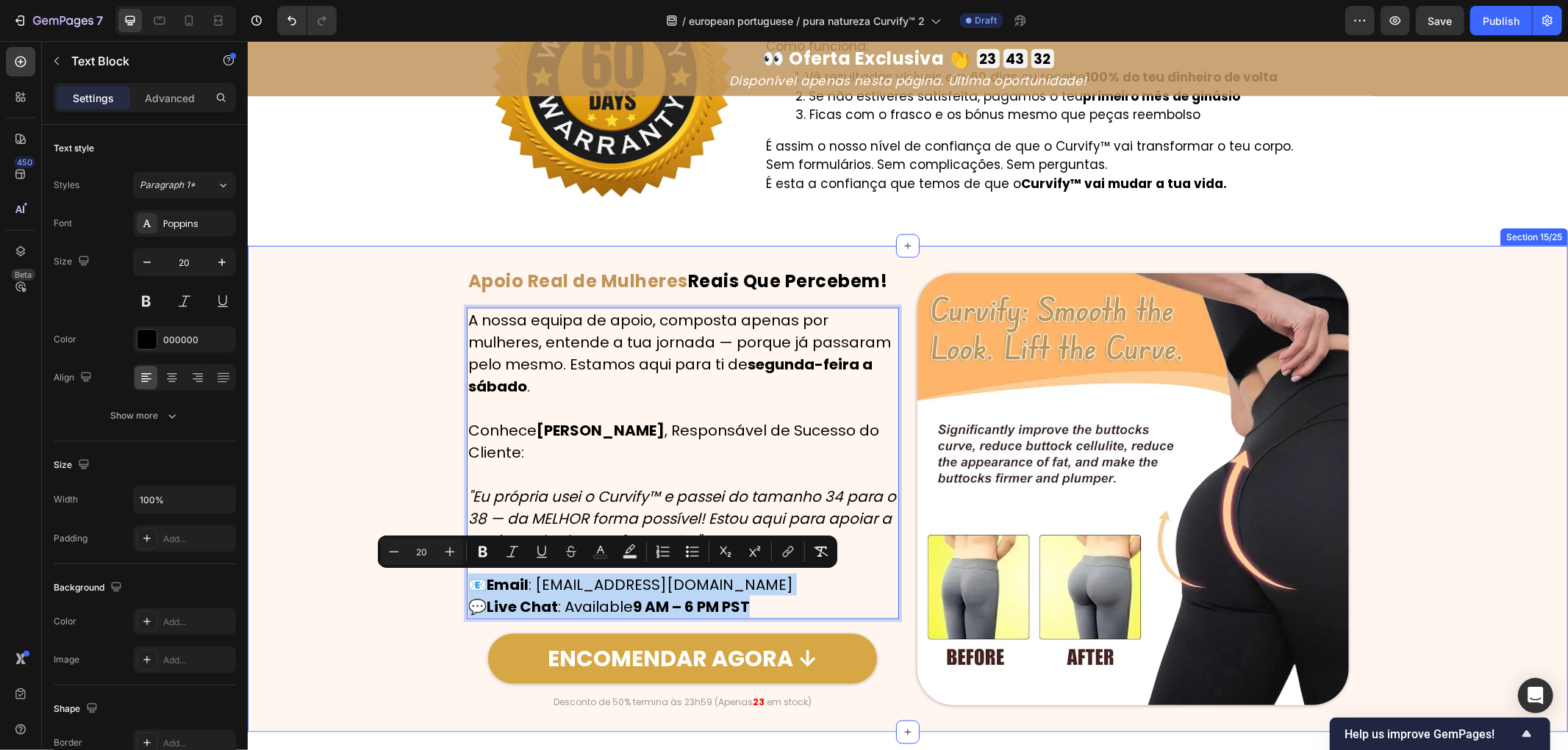
drag, startPoint x: 762, startPoint y: 600, endPoint x: 450, endPoint y: 577, distance: 312.8
click at [450, 577] on div "Image ⁠⁠⁠⁠⁠⁠⁠ Apoio Real de Mulheres Reais Que Percebem! Heading Row A nossa eq…" at bounding box center [907, 488] width 1320 height 440
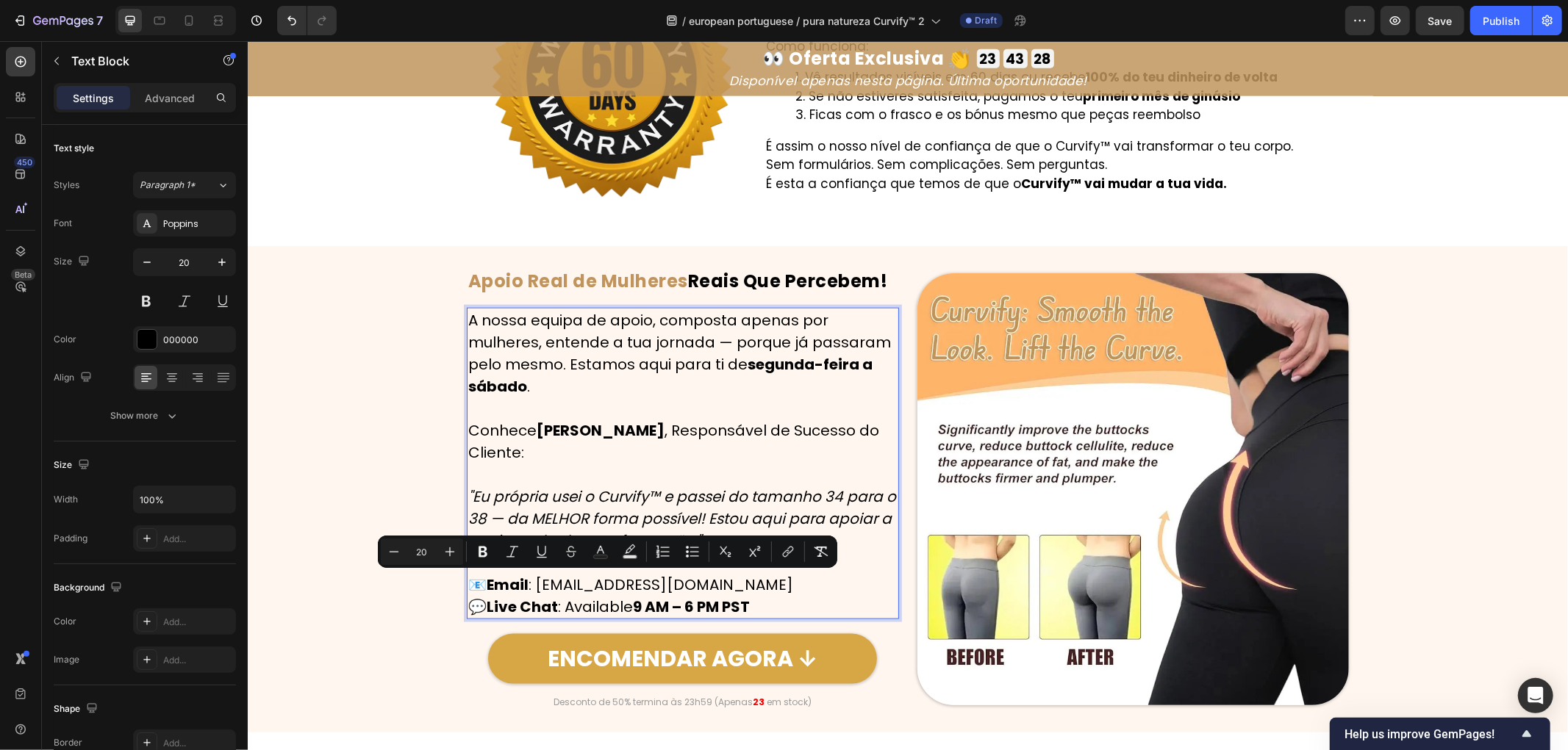
click at [785, 606] on p "📧 Email : [EMAIL_ADDRESS][DOMAIN_NAME] 💬 Live Chat : Available 9 AM – 6 PM PST" at bounding box center [682, 595] width 429 height 44
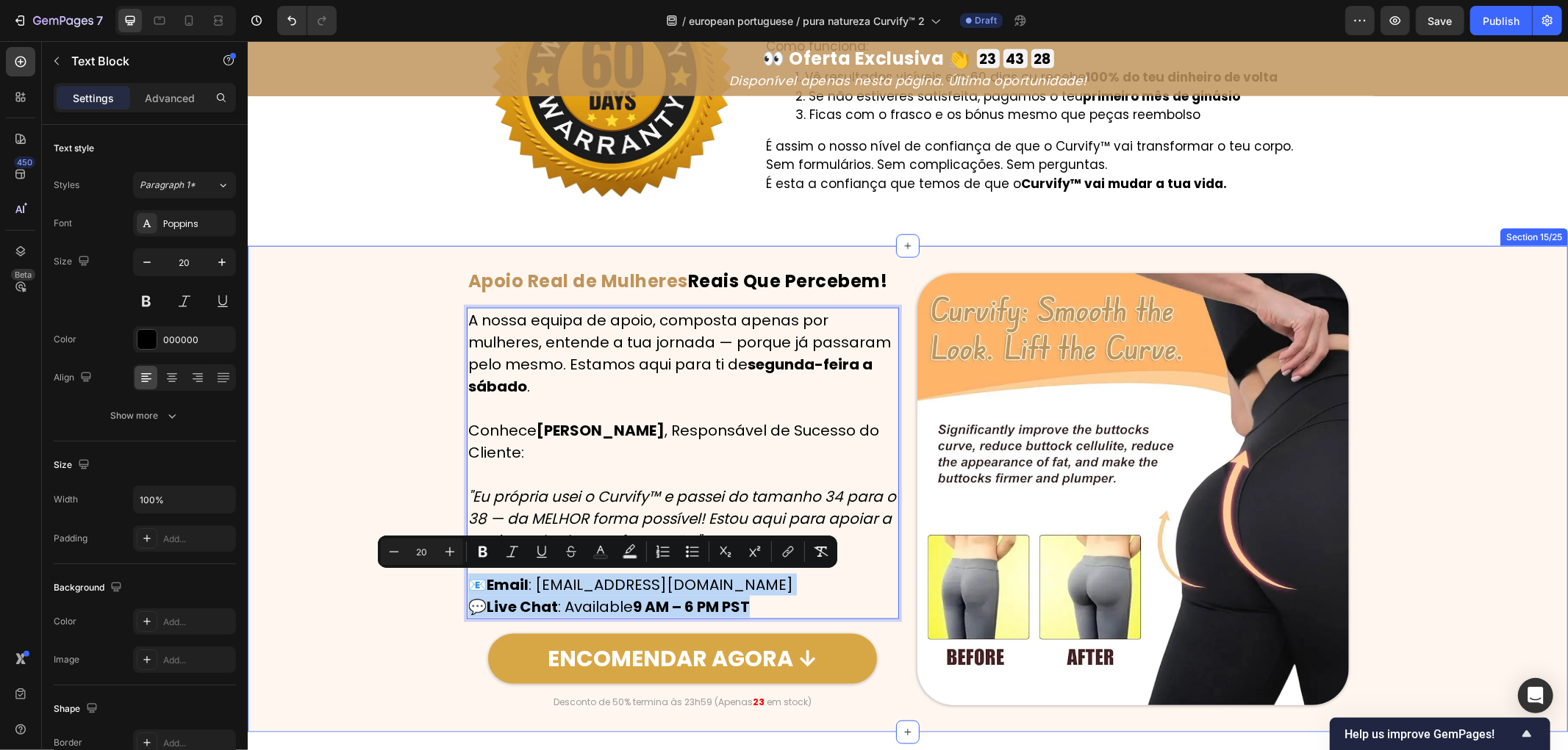
drag, startPoint x: 797, startPoint y: 605, endPoint x: 418, endPoint y: 582, distance: 379.7
click at [418, 582] on div "Image ⁠⁠⁠⁠⁠⁠⁠ Apoio Real de Mulheres Reais Que Percebem! Heading Row A nossa eq…" at bounding box center [907, 488] width 1320 height 440
click at [811, 588] on p "📧 Email : [EMAIL_ADDRESS][DOMAIN_NAME] 💬 Live Chat : Available 9 AM – 6 PM PST" at bounding box center [682, 595] width 429 height 44
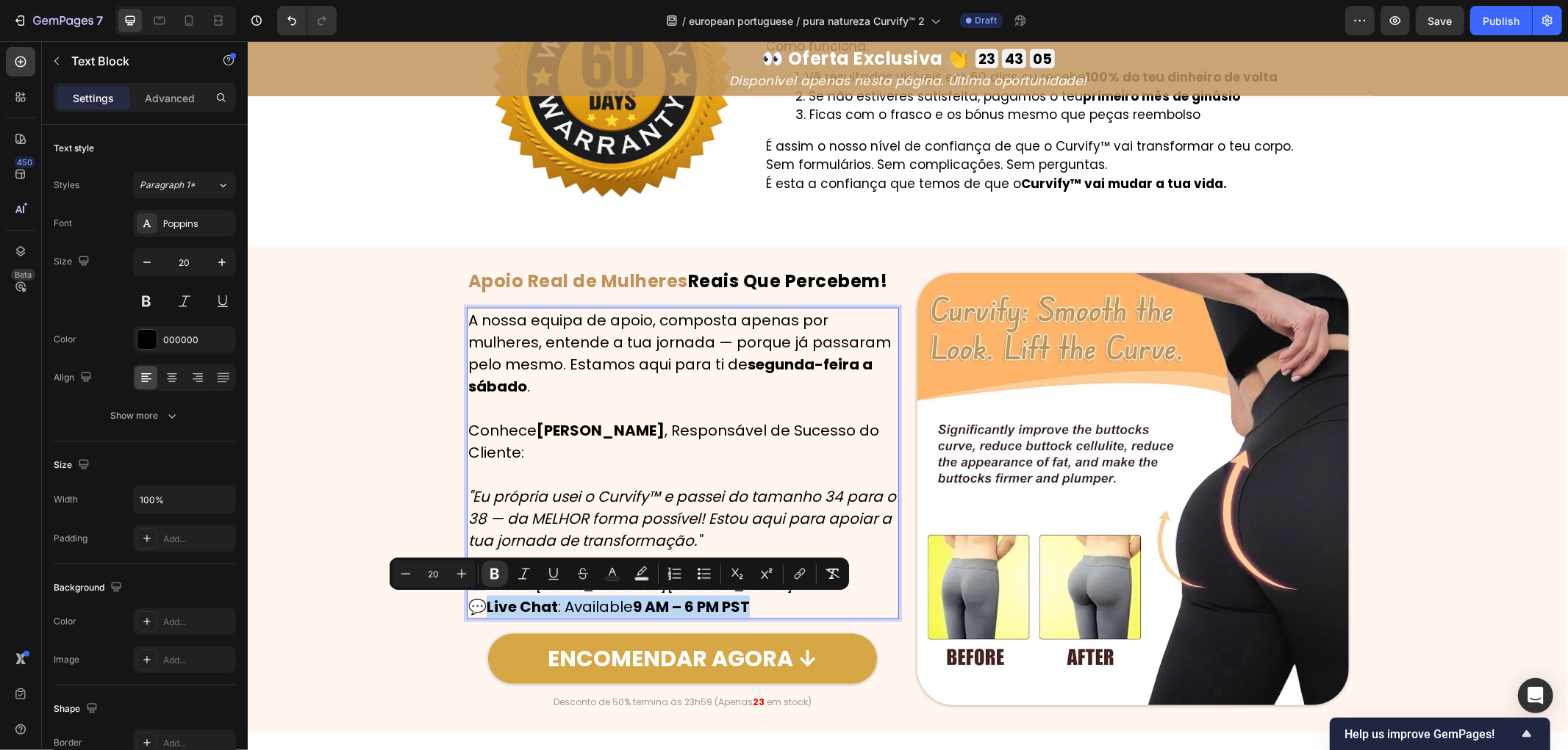
drag, startPoint x: 782, startPoint y: 602, endPoint x: 486, endPoint y: 616, distance: 296.3
click at [486, 616] on p "📧 Email : [EMAIL_ADDRESS][DOMAIN_NAME] 💬 Live Chat : Available 9 AM – 6 PM PST" at bounding box center [682, 595] width 429 height 44
copy p "Live Chat : Available 9 AM – 6 PM PST"
click at [774, 608] on p "📧 Email : [EMAIL_ADDRESS][DOMAIN_NAME] 💬 Live Chat : Available 9 AM – 6 PM PST" at bounding box center [682, 595] width 429 height 44
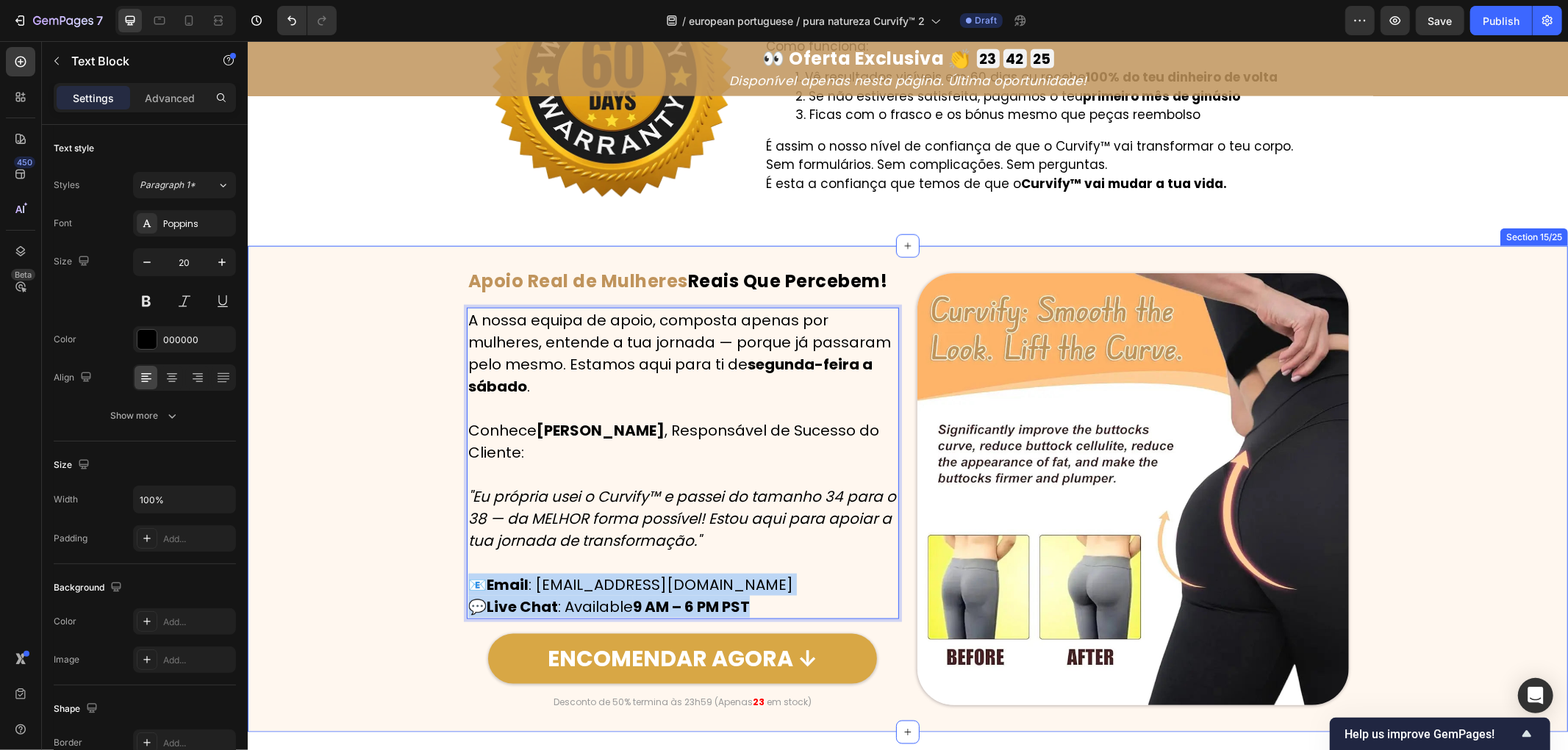
drag, startPoint x: 785, startPoint y: 607, endPoint x: 458, endPoint y: 575, distance: 328.6
click at [458, 575] on div "Image ⁠⁠⁠⁠⁠⁠⁠ Apoio Real de Mulheres Reais Que Percebem! Heading Row A nossa eq…" at bounding box center [907, 488] width 1320 height 440
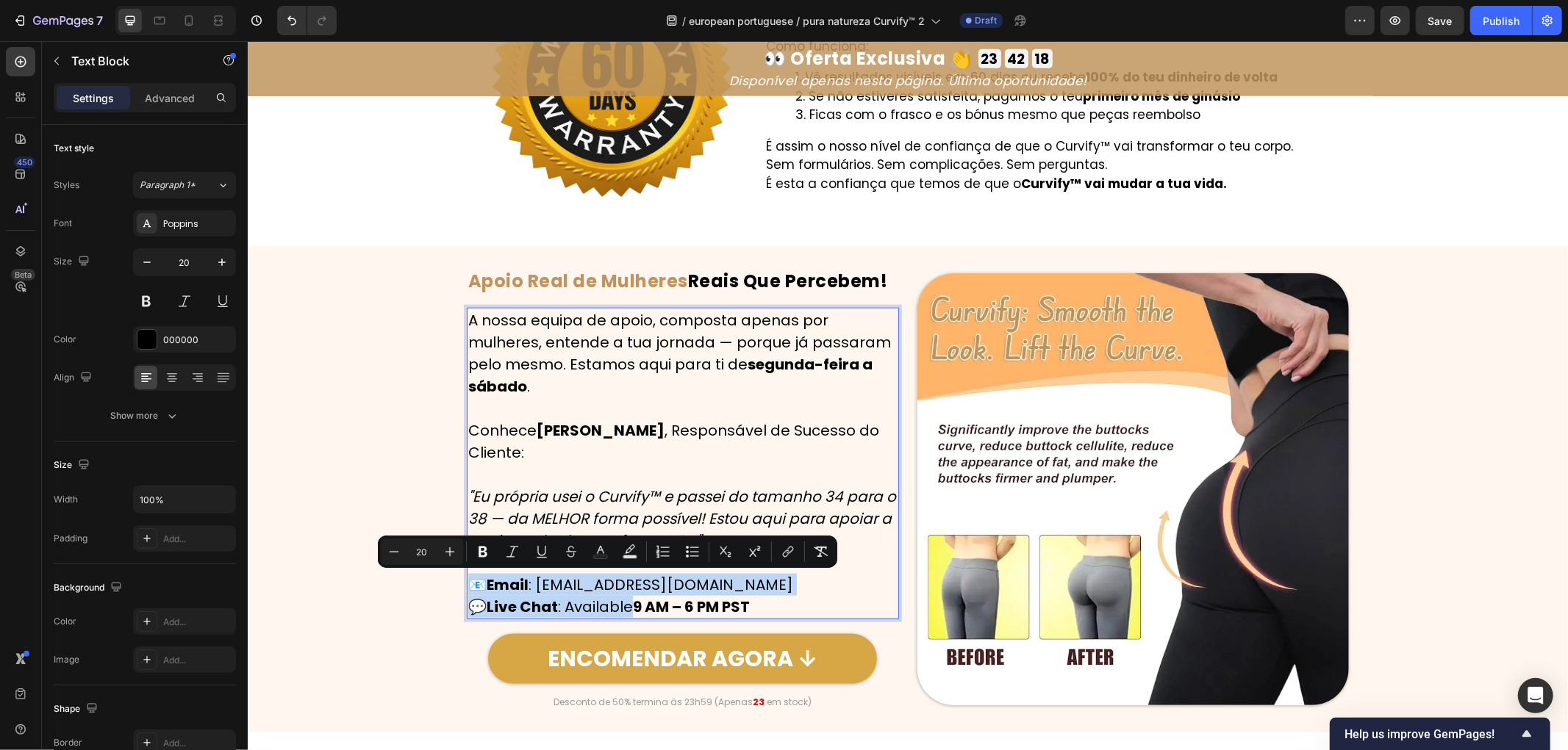
click at [768, 598] on p "📧 Email : [EMAIL_ADDRESS][DOMAIN_NAME] 💬 Live Chat : Available 9 AM – 6 PM PST" at bounding box center [682, 595] width 429 height 44
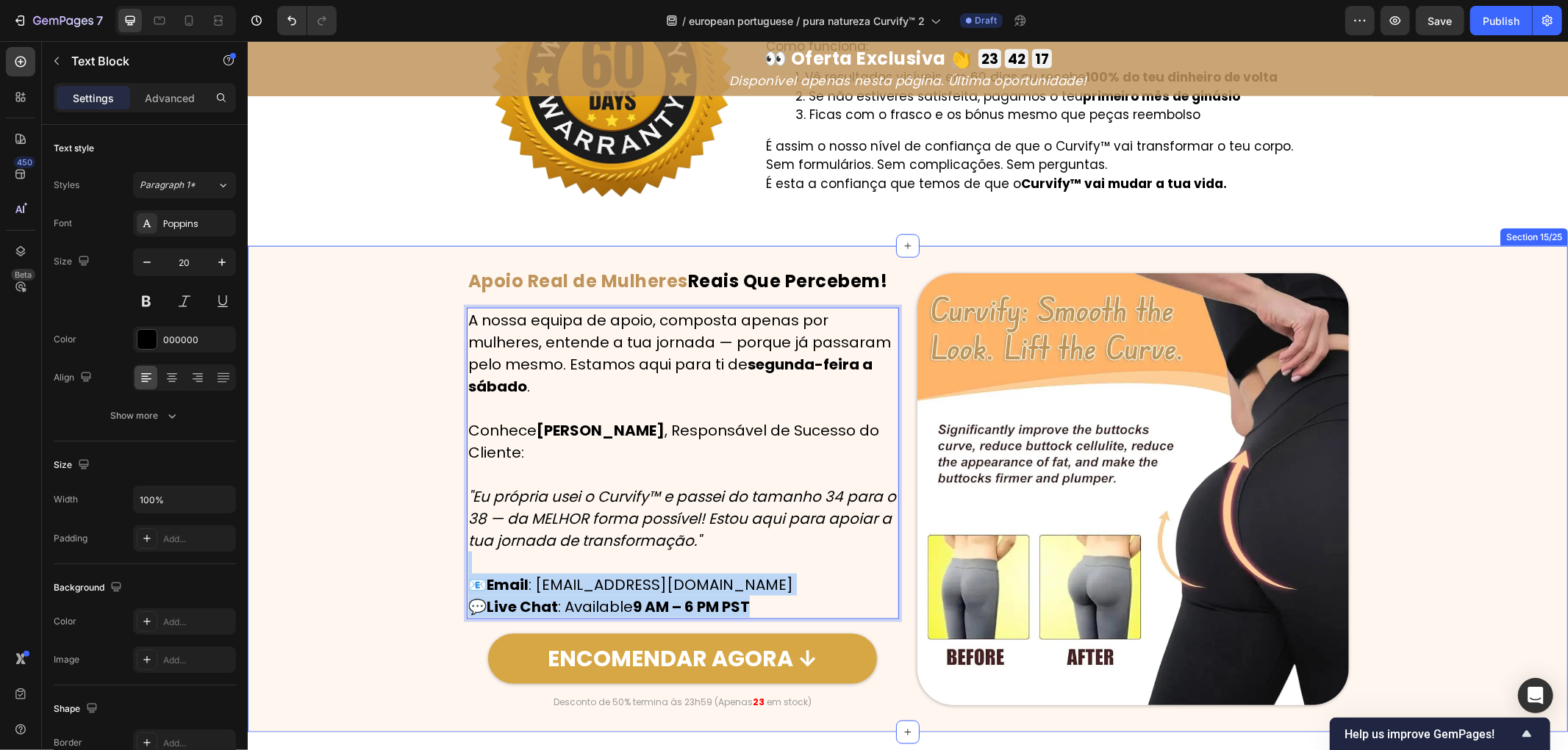
drag, startPoint x: 767, startPoint y: 607, endPoint x: 418, endPoint y: 570, distance: 351.0
click at [418, 570] on div "Image ⁠⁠⁠⁠⁠⁠⁠ Apoio Real de Mulheres Reais Que Percebem! Heading Row A nossa eq…" at bounding box center [907, 488] width 1320 height 440
click at [418, 569] on div "Image ⁠⁠⁠⁠⁠⁠⁠ Apoio Real de Mulheres Reais Que Percebem! Heading Row A nossa eq…" at bounding box center [907, 488] width 1320 height 440
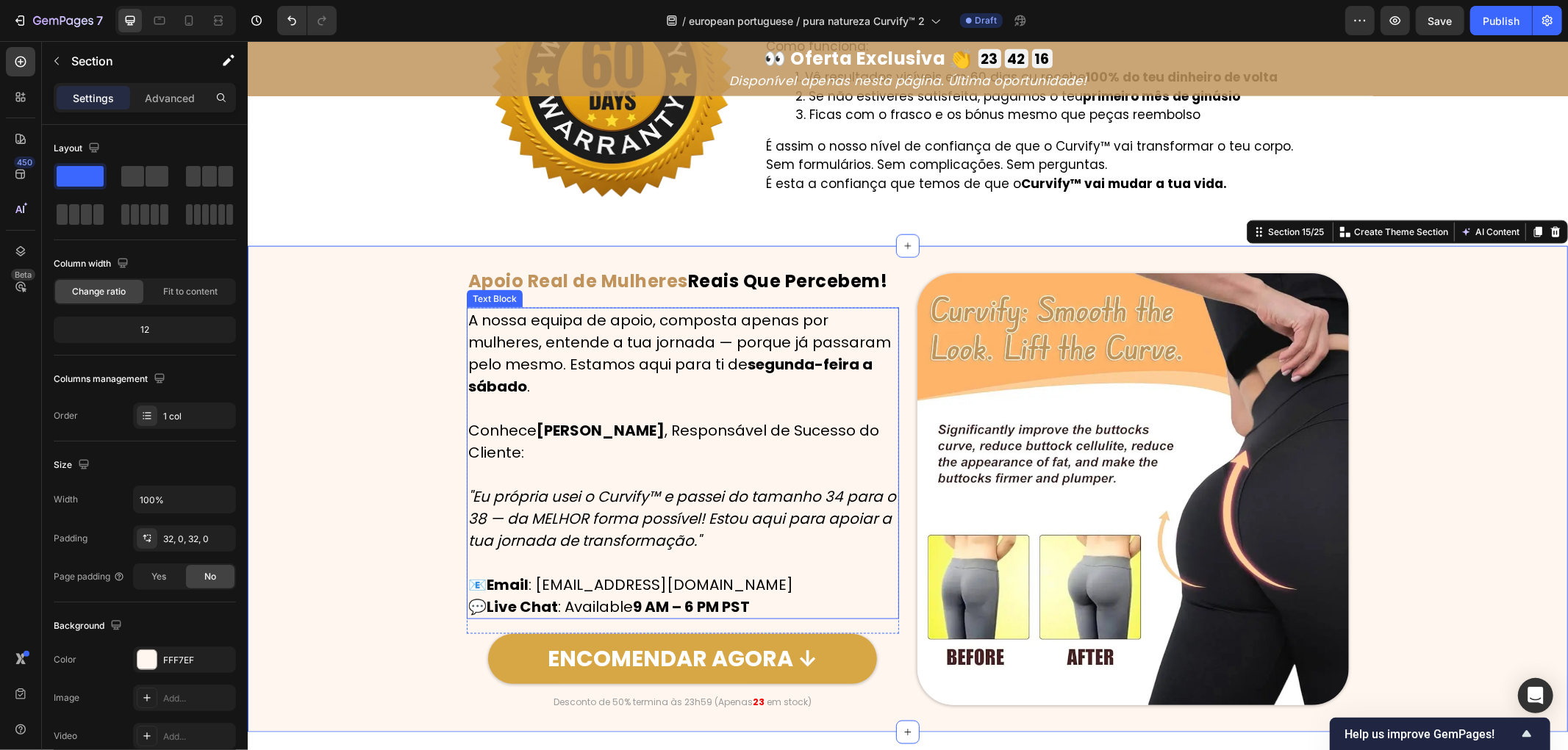
click at [766, 598] on p "📧 Email : [EMAIL_ADDRESS][DOMAIN_NAME] 💬 Live Chat : Available 9 AM – 6 PM PST" at bounding box center [682, 595] width 429 height 44
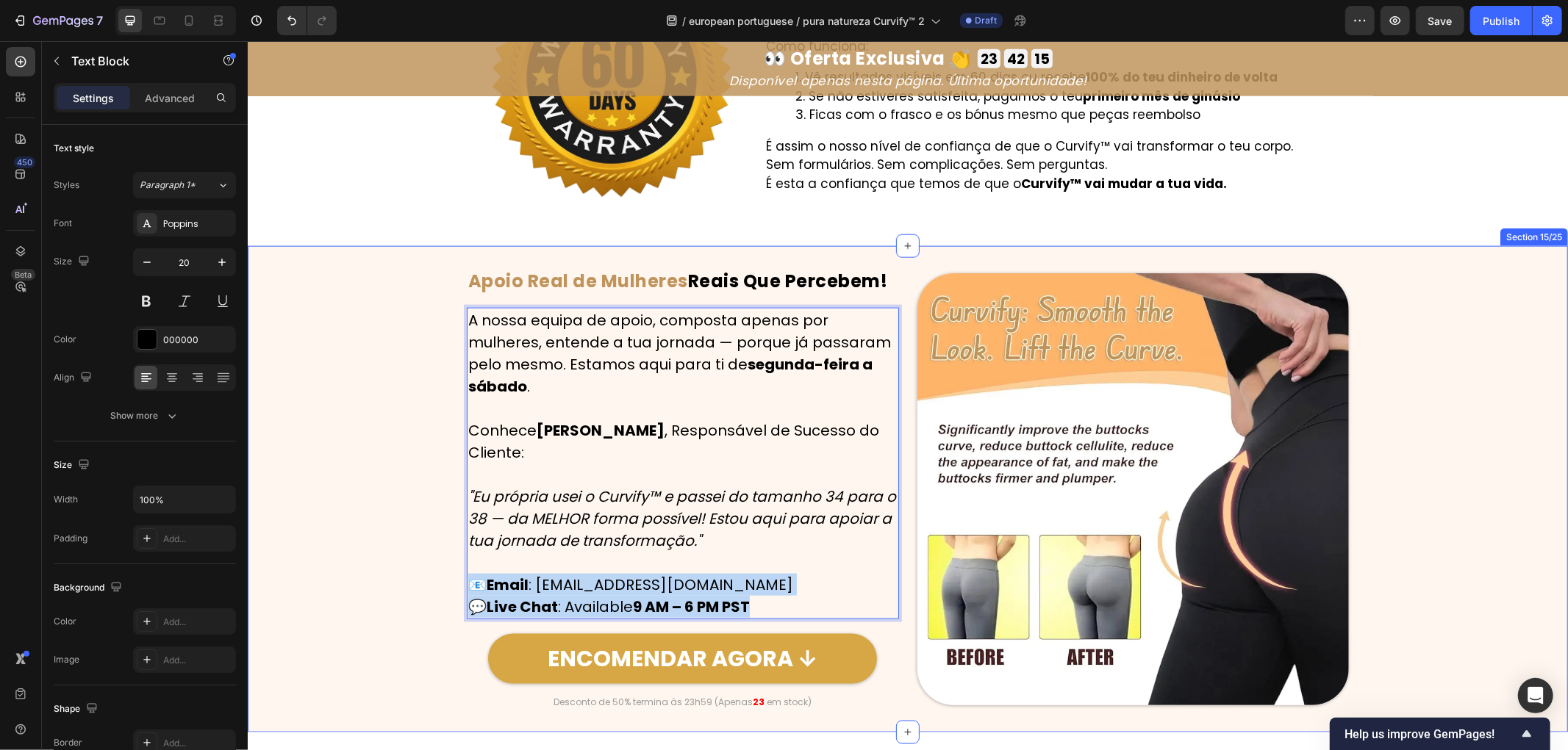
drag, startPoint x: 775, startPoint y: 607, endPoint x: 450, endPoint y: 583, distance: 325.9
click at [450, 583] on div "Image ⁠⁠⁠⁠⁠⁠⁠ Apoio Real de Mulheres Reais Que Percebem! Heading Row A nossa eq…" at bounding box center [907, 488] width 1320 height 440
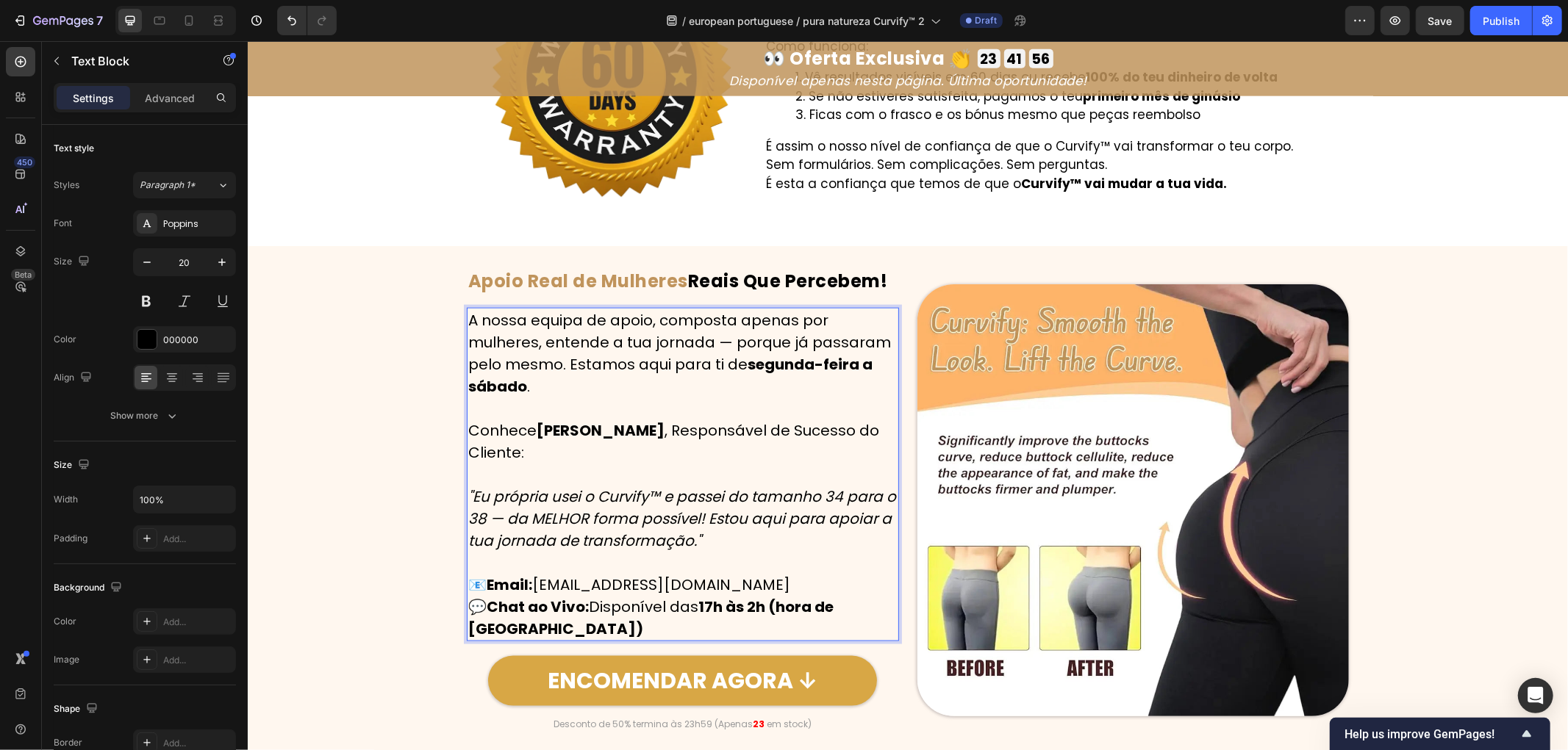
click at [770, 588] on p "📧 Email: [EMAIL_ADDRESS][DOMAIN_NAME] 💬 Chat ao Vivo: Disponível das 17h às 2h …" at bounding box center [682, 606] width 429 height 66
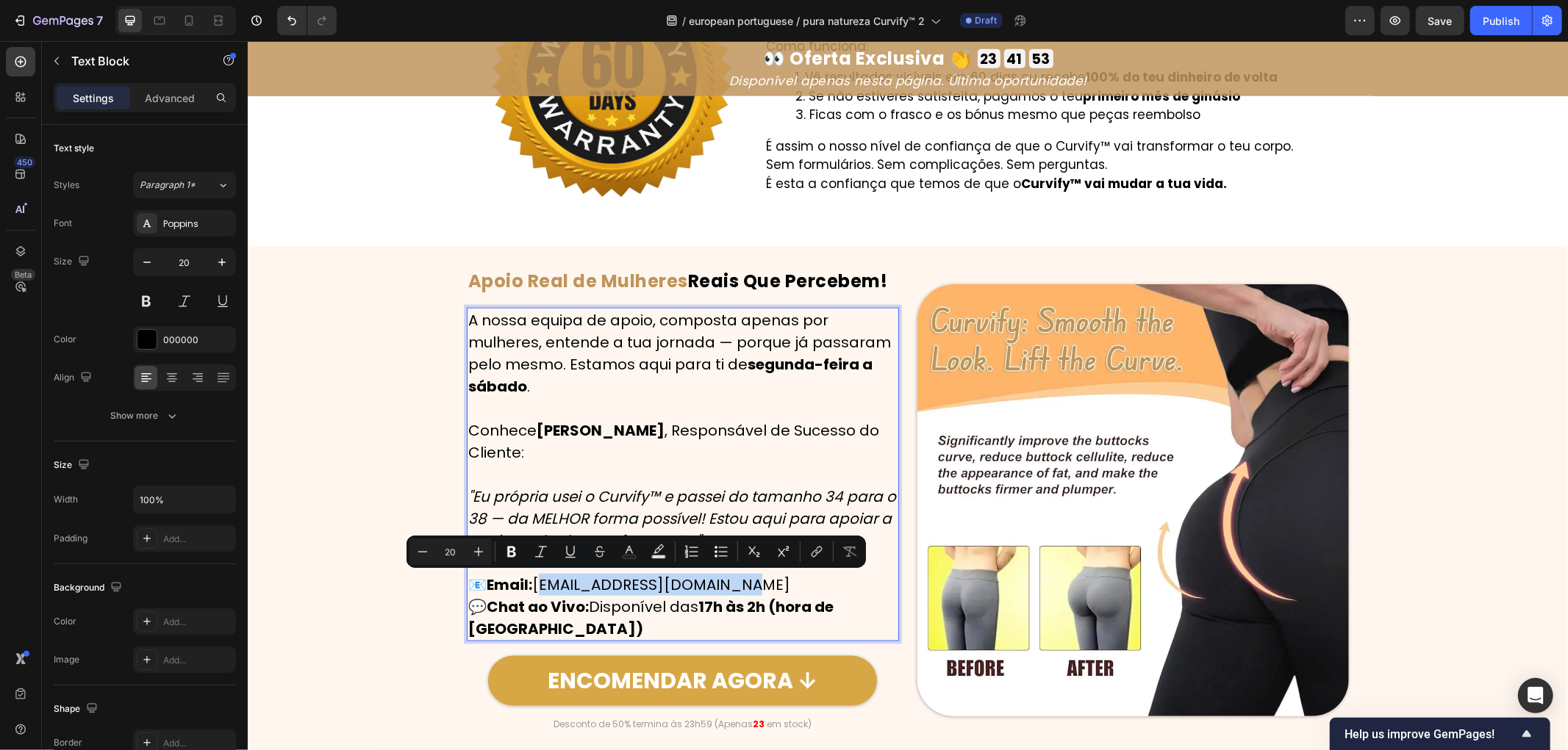
drag, startPoint x: 775, startPoint y: 588, endPoint x: 538, endPoint y: 591, distance: 237.0
click at [538, 591] on p "📧 Email: [EMAIL_ADDRESS][DOMAIN_NAME] 💬 Chat ao Vivo: Disponível das 17h às 2h …" at bounding box center [682, 606] width 429 height 66
click at [761, 589] on p "📧 Email: [EMAIL_ADDRESS][DOMAIN_NAME] 💬 Chat ao Vivo: Disponível das 17h às 2h …" at bounding box center [682, 606] width 429 height 66
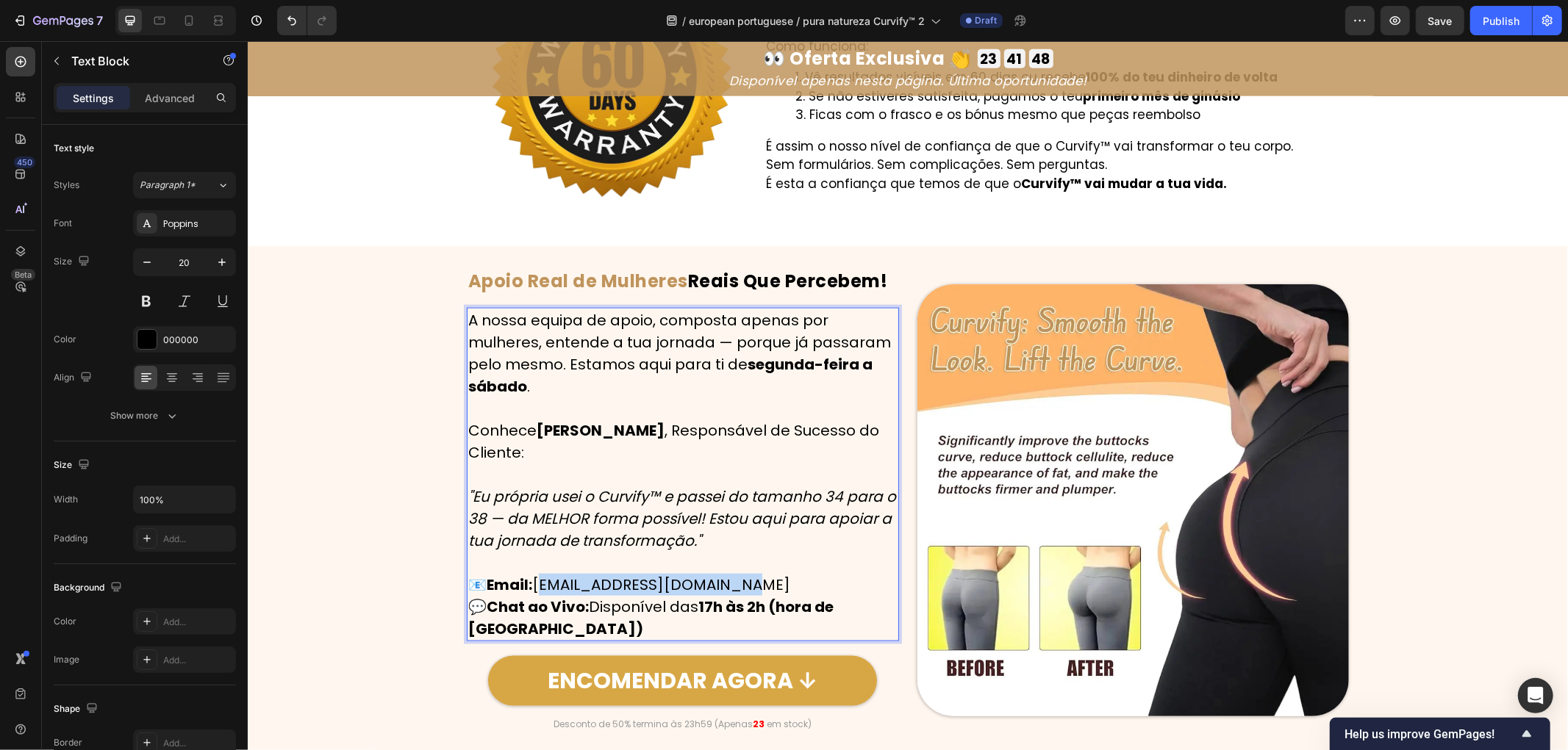
drag, startPoint x: 766, startPoint y: 584, endPoint x: 536, endPoint y: 582, distance: 230.0
click at [536, 582] on p "📧 Email: [EMAIL_ADDRESS][DOMAIN_NAME] 💬 Chat ao Vivo: Disponível das 17h às 2h …" at bounding box center [682, 606] width 429 height 66
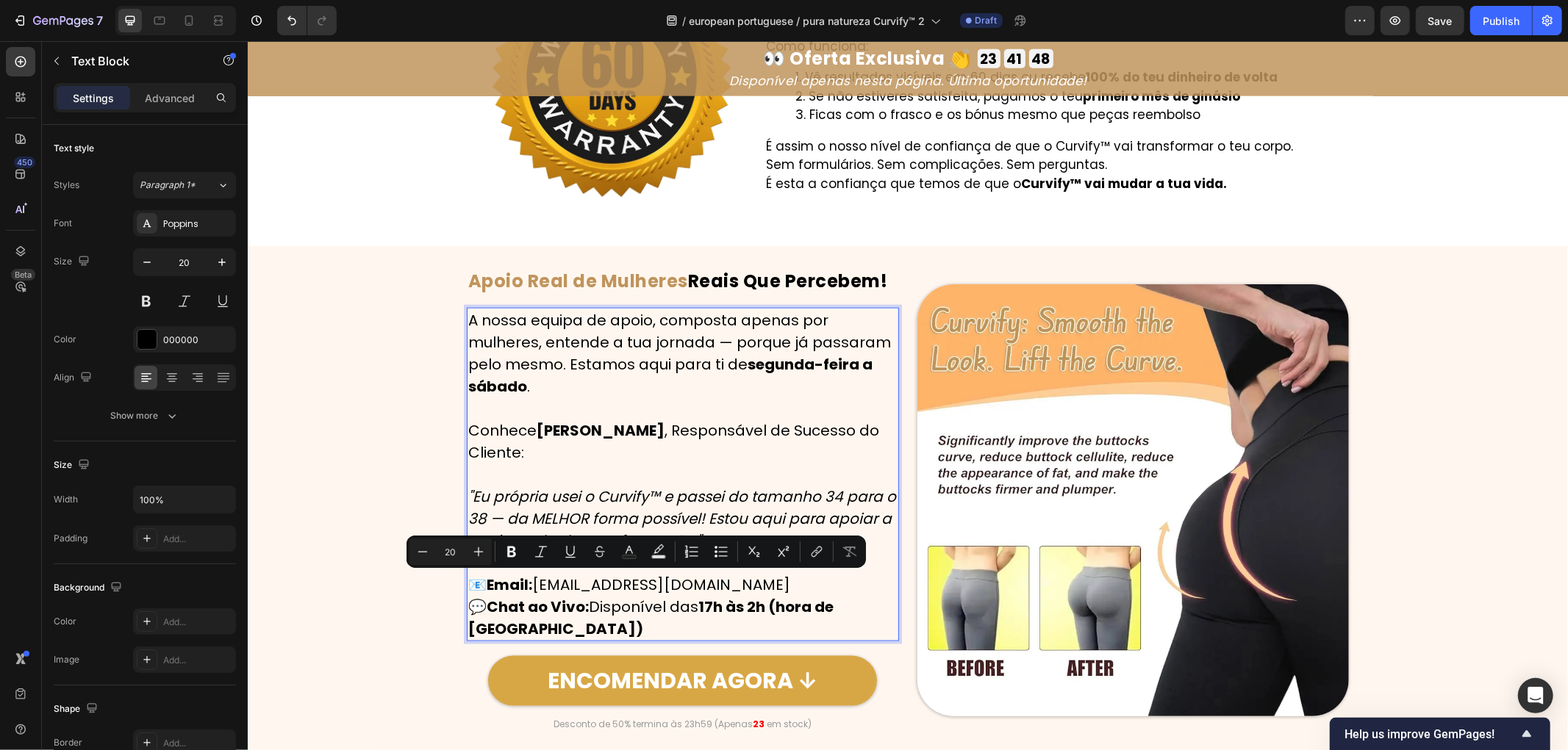
click at [336, 532] on div "Image ⁠⁠⁠⁠⁠⁠⁠ Apoio Real de Mulheres Reais Que Percebem! Heading Row A nossa eq…" at bounding box center [907, 499] width 1320 height 462
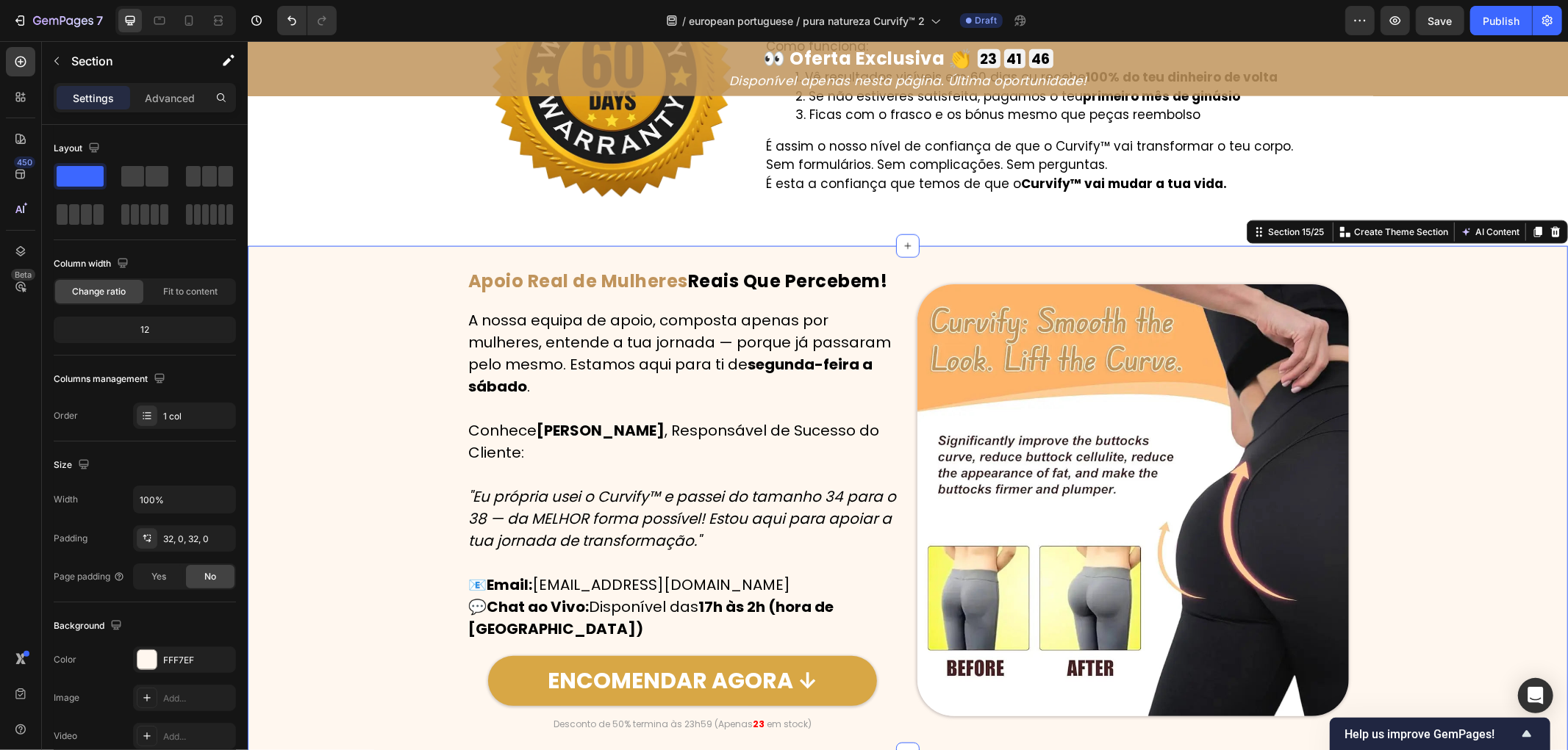
click at [268, 443] on div "Image ⁠⁠⁠⁠⁠⁠⁠ Apoio Real de Mulheres Reais Que Percebem! Heading Row A nossa eq…" at bounding box center [907, 499] width 1320 height 462
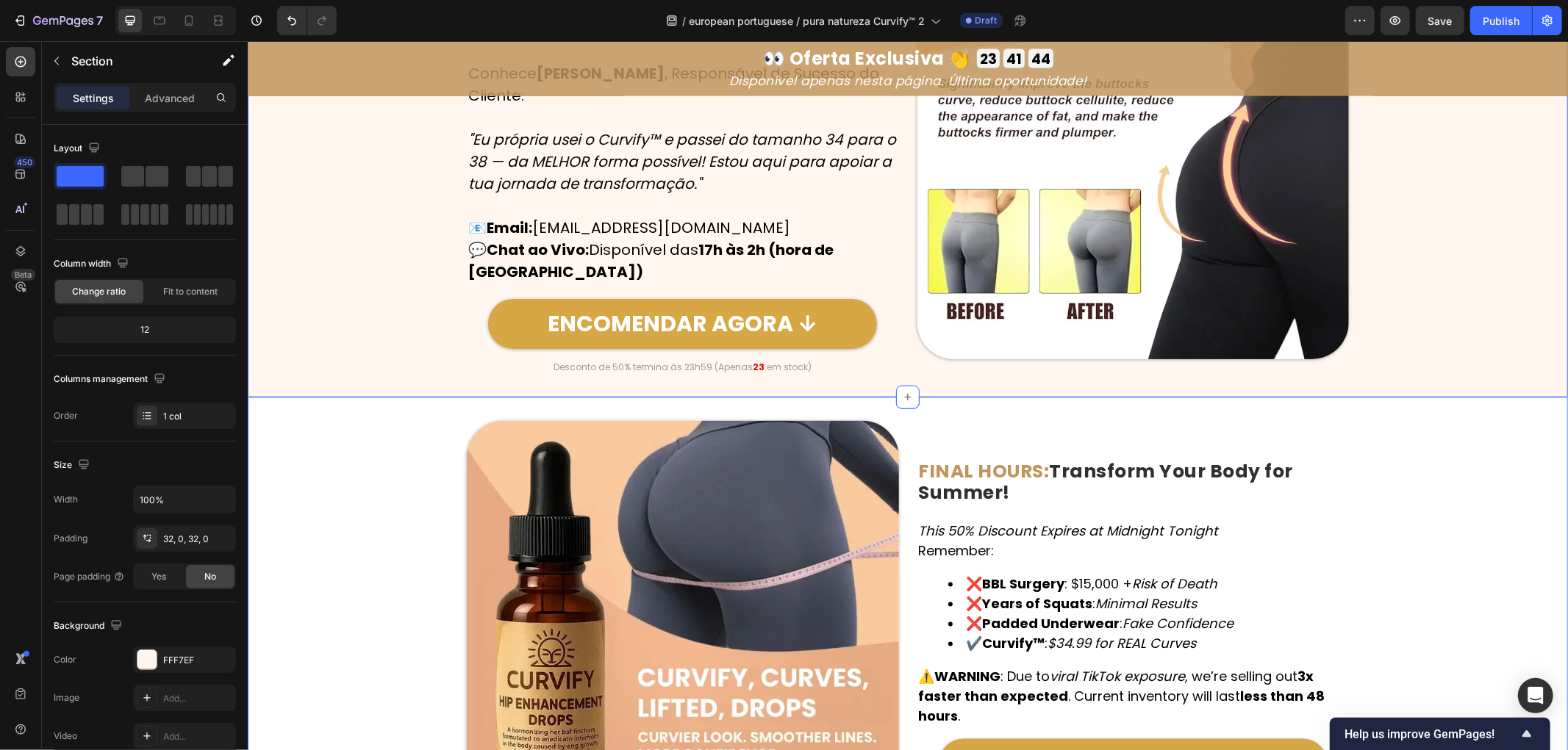
scroll to position [6660, 0]
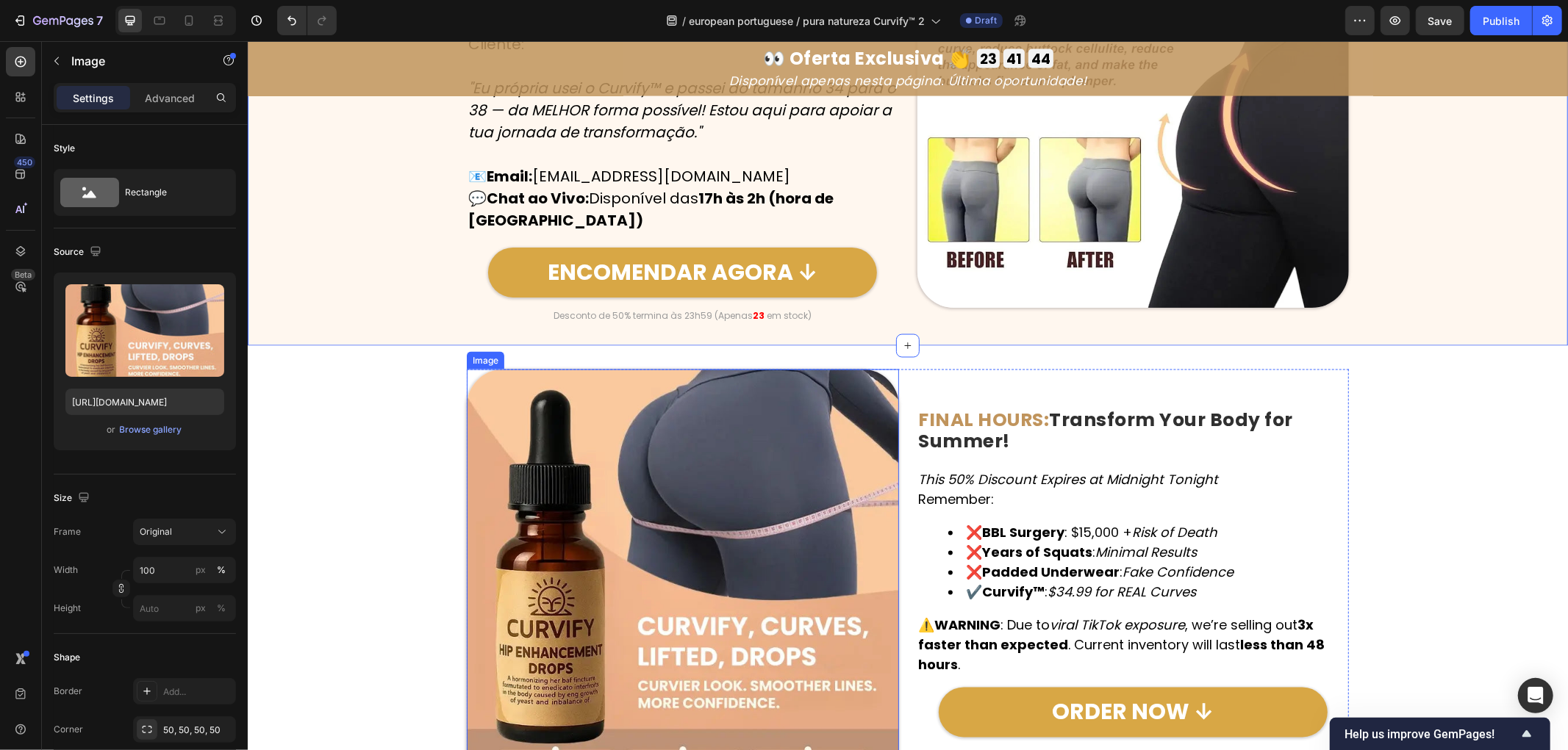
click at [831, 369] on img at bounding box center [682, 585] width 432 height 432
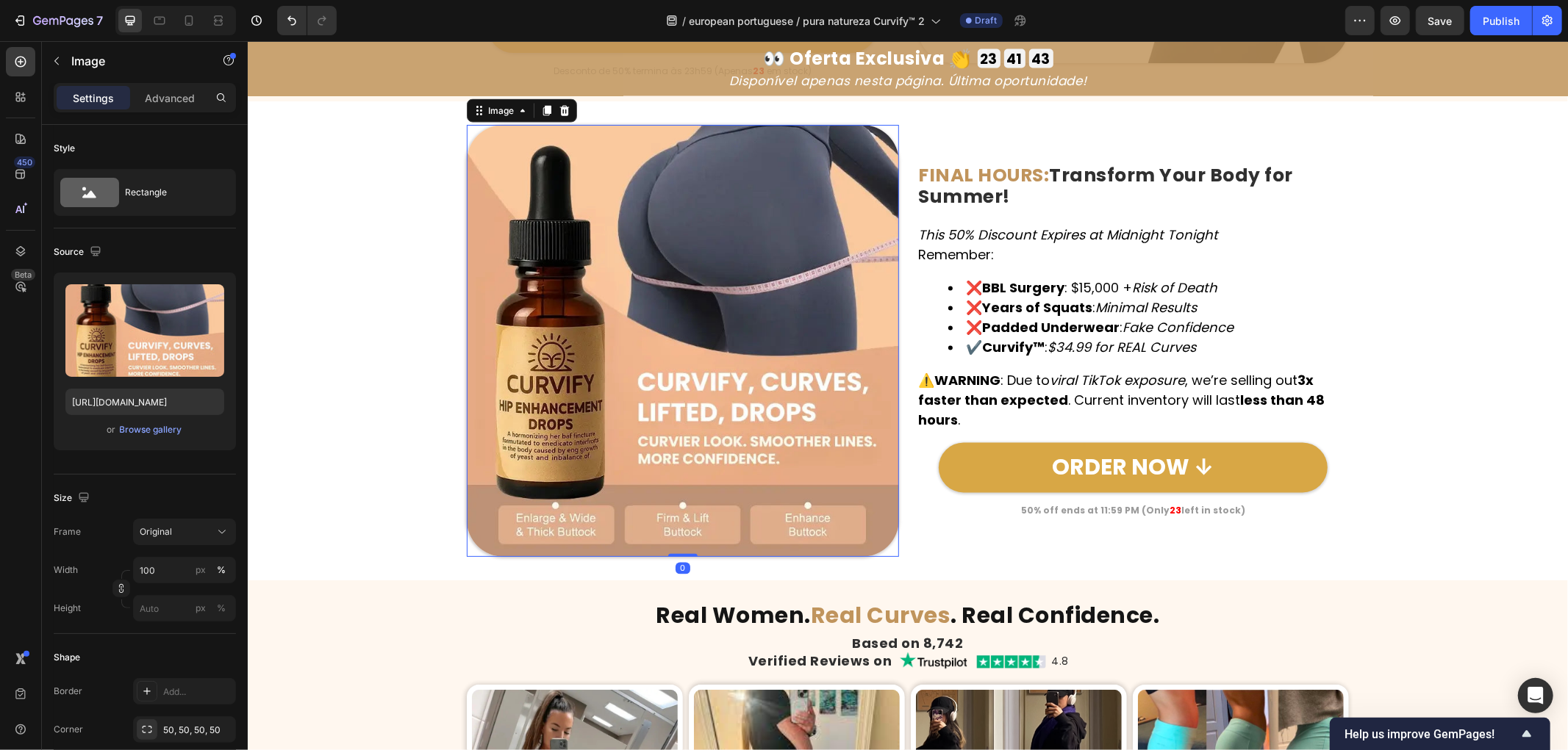
scroll to position [6742, 0]
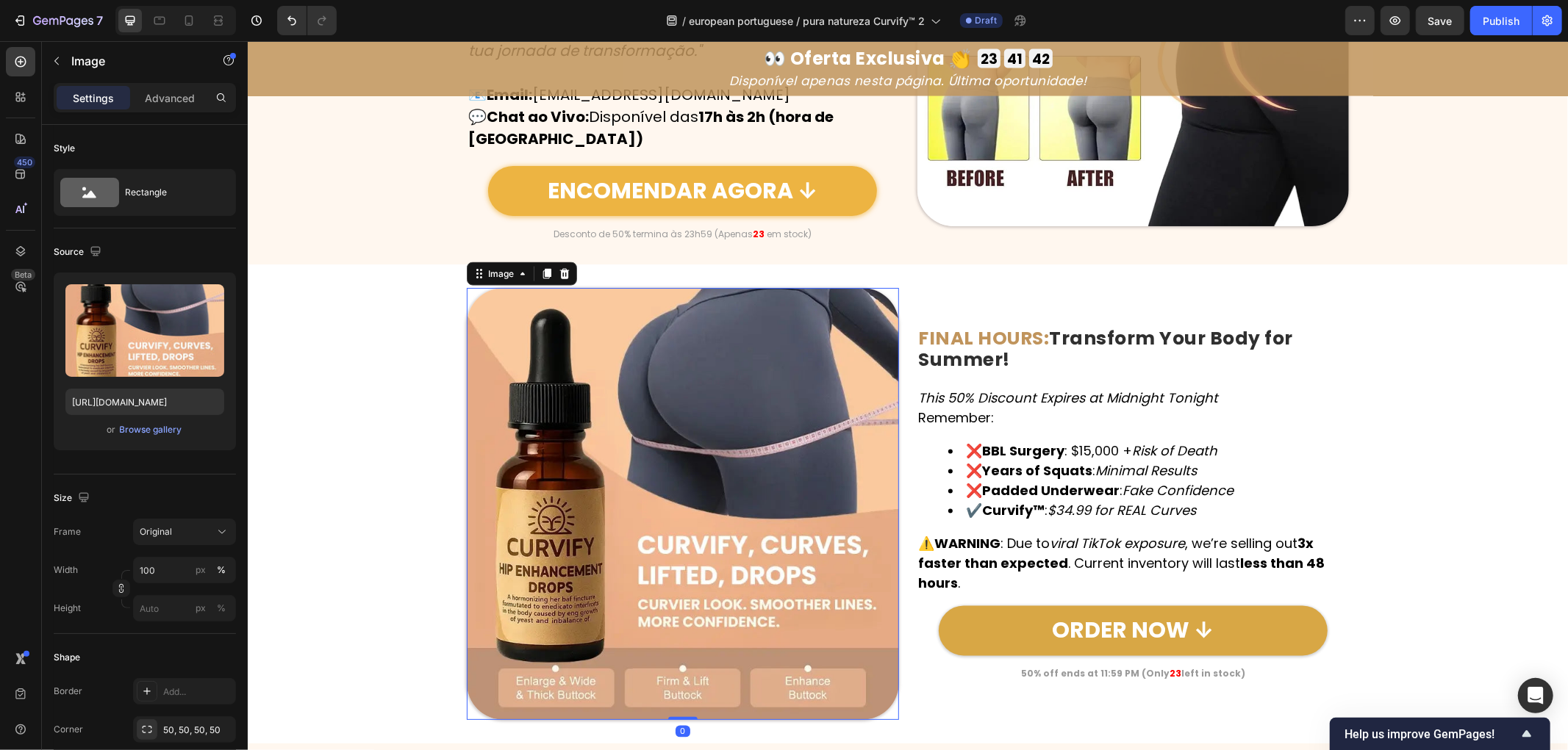
click at [850, 178] on link "ENCOMENDAR AGORA ↓" at bounding box center [682, 191] width 389 height 50
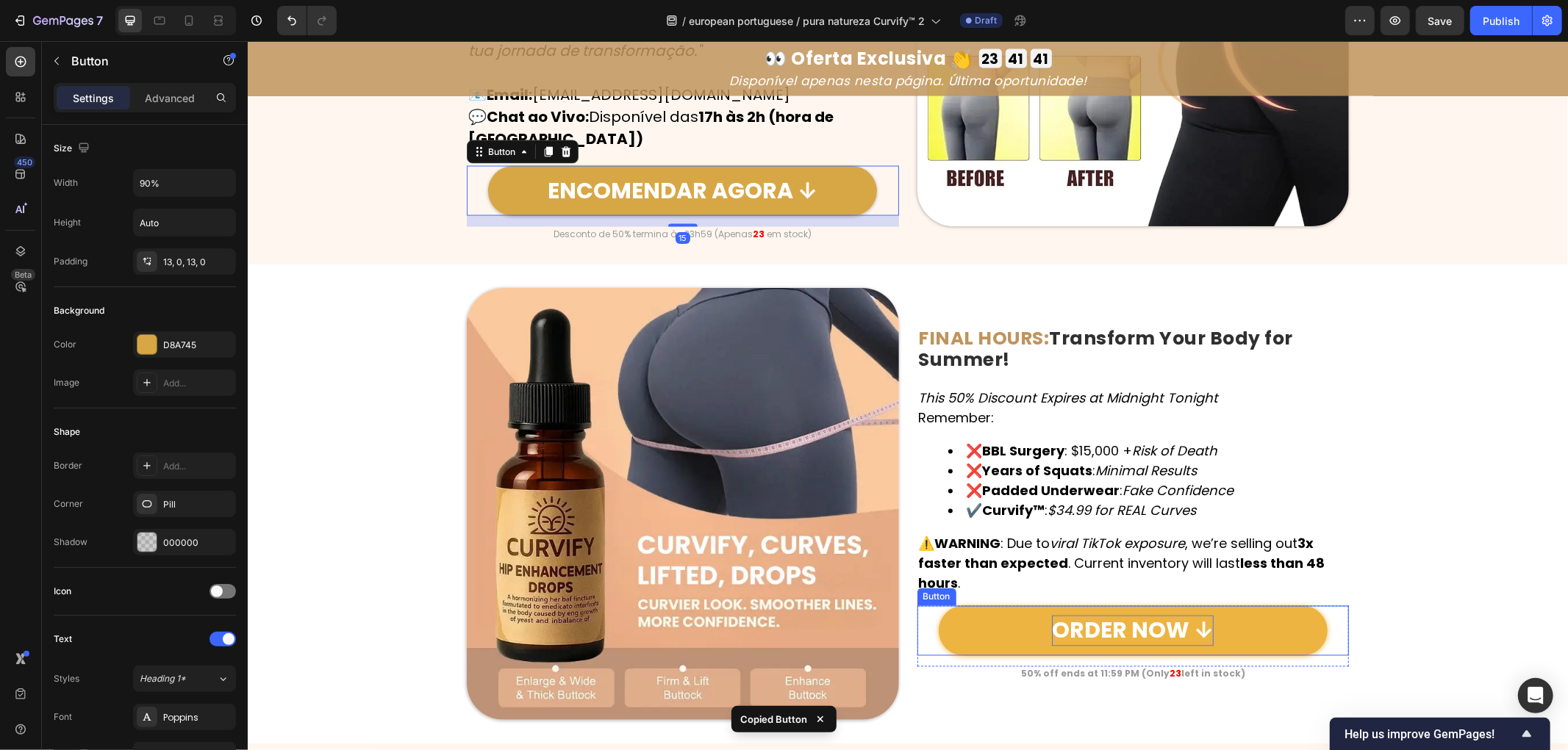
click at [1287, 622] on link "ORDER NOW ↓" at bounding box center [1132, 631] width 389 height 50
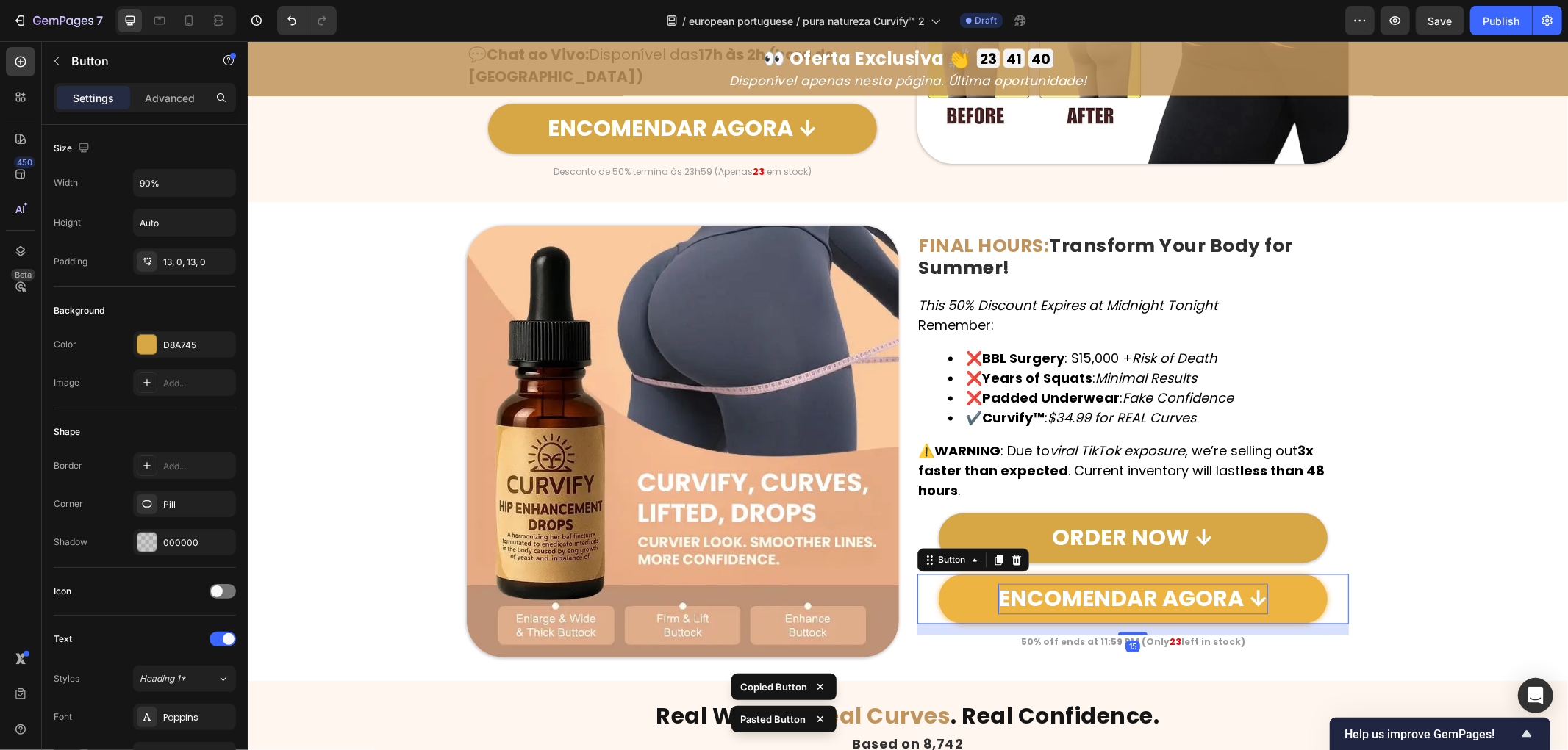
scroll to position [6823, 0]
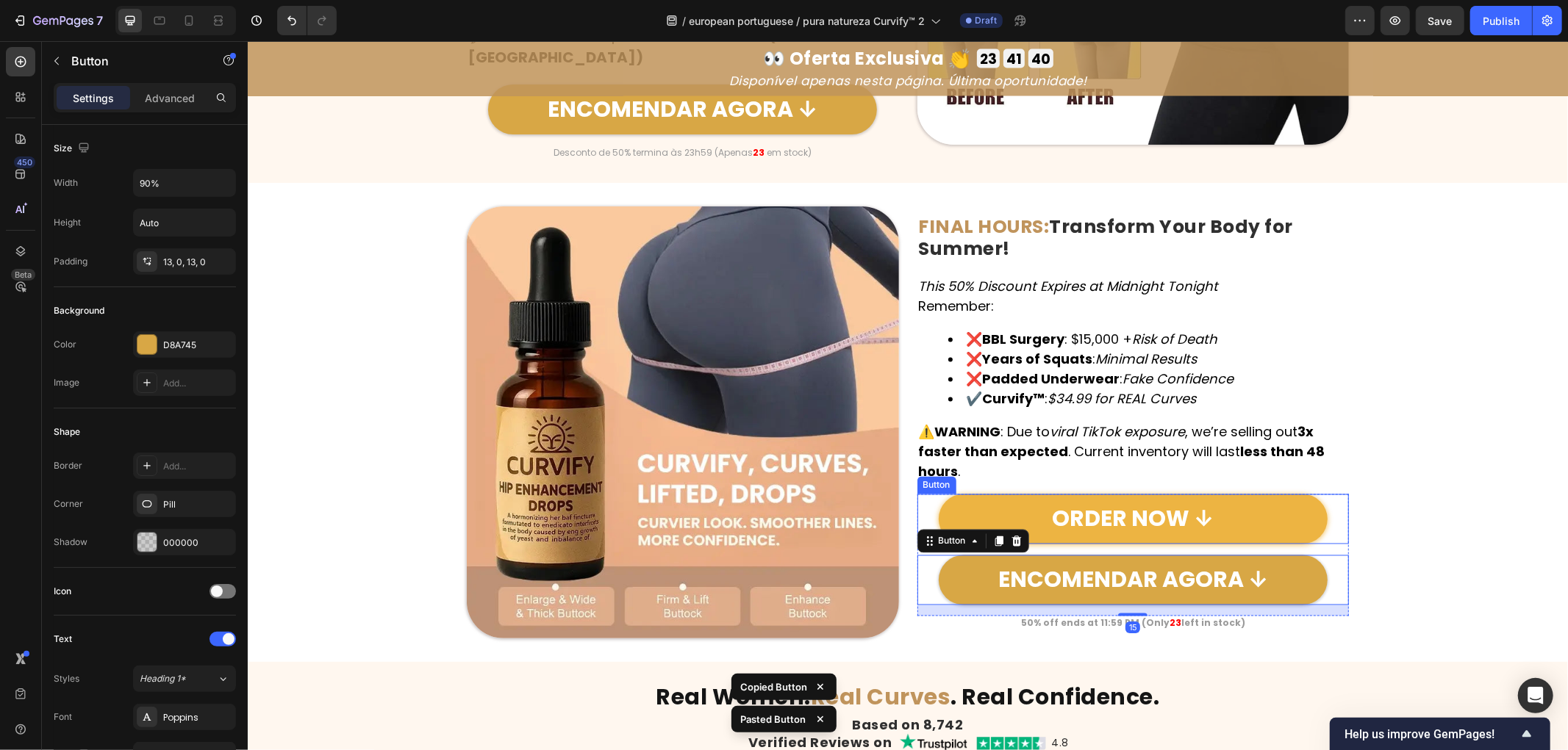
click at [1273, 507] on link "ORDER NOW ↓" at bounding box center [1132, 519] width 389 height 50
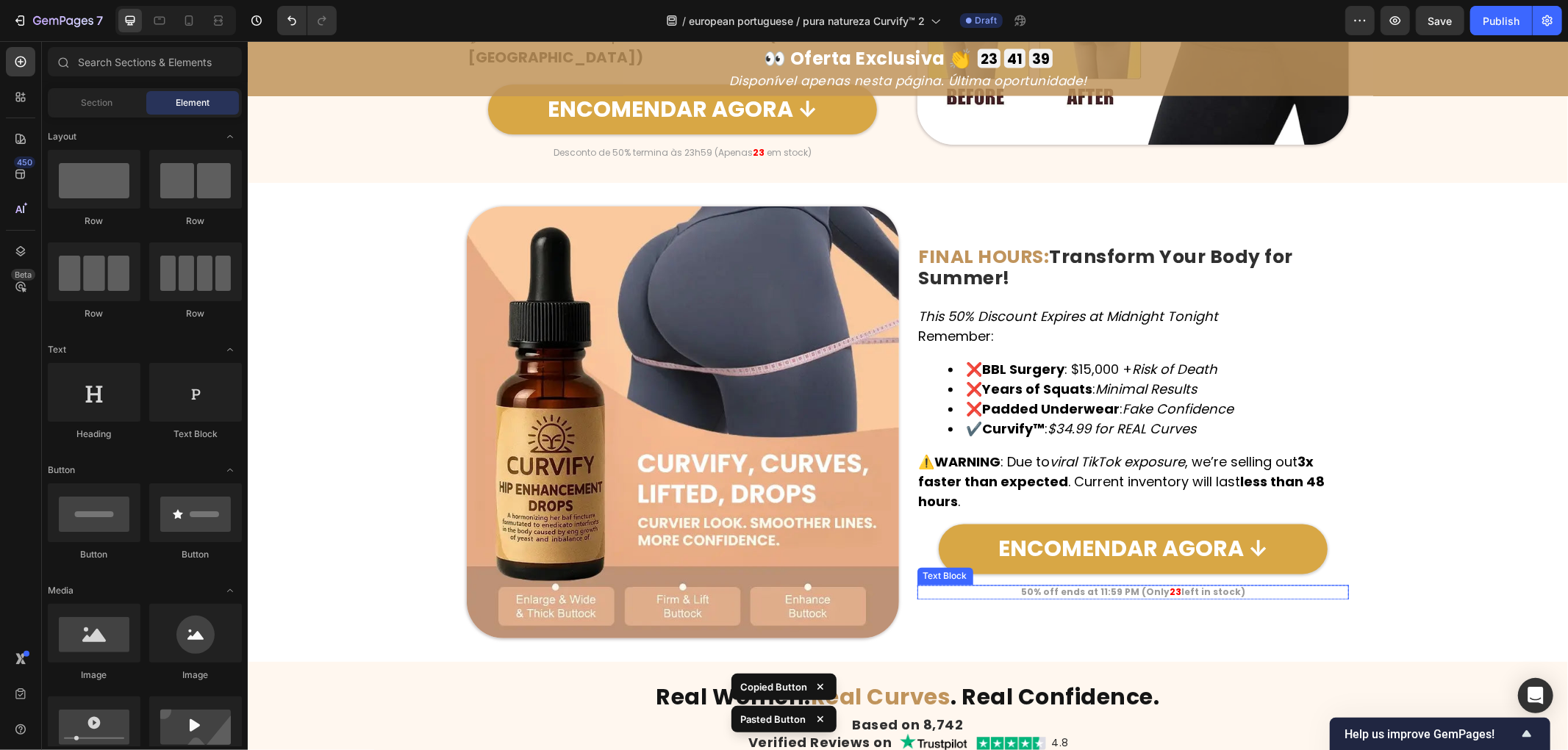
click at [1431, 603] on div "Image FINAL HOURS: Transform Your Body for Summer! Heading This 50% Discount Ex…" at bounding box center [907, 421] width 1320 height 432
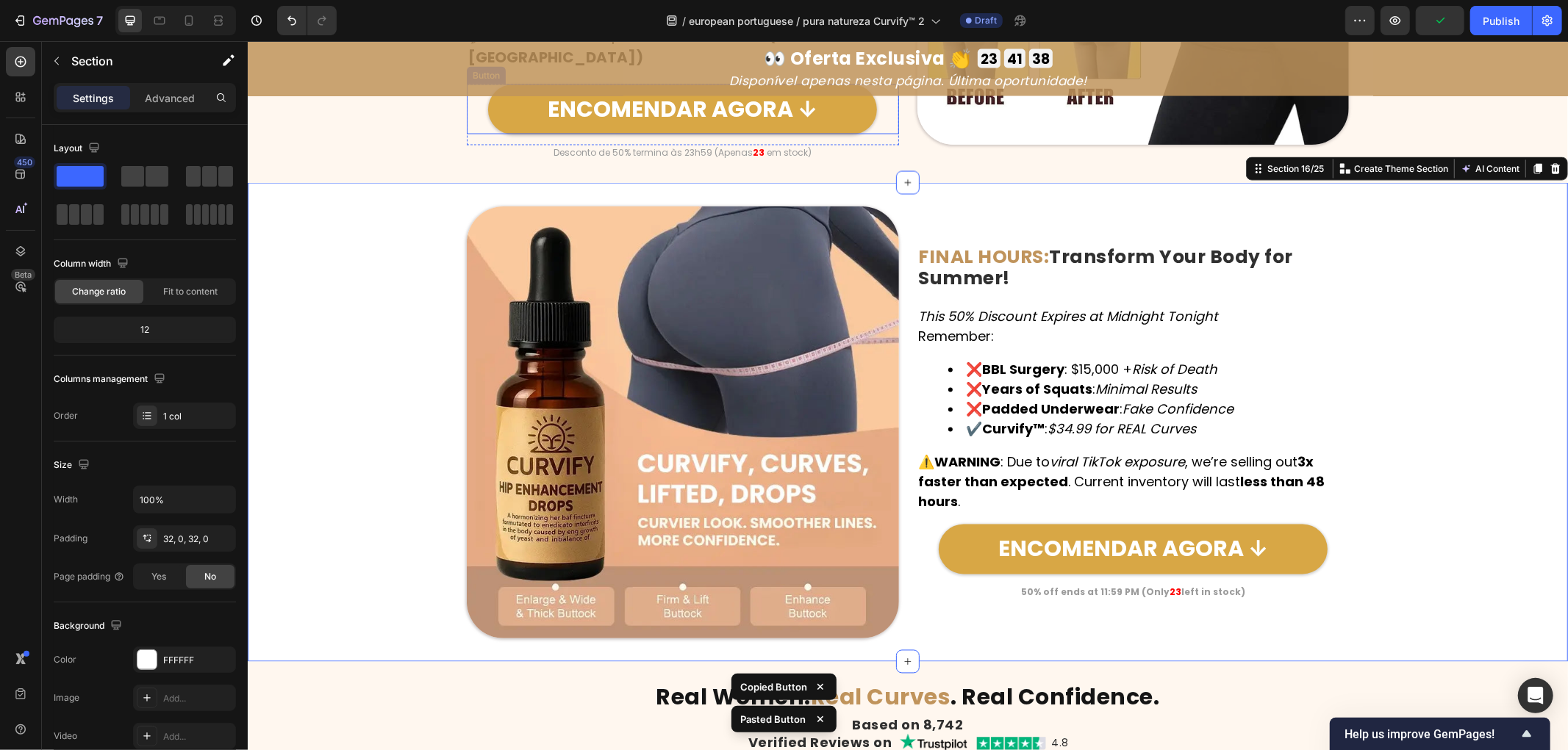
click at [628, 150] on p "Desconto de 50% termina às 23h59 (Apenas 23 em stock)" at bounding box center [682, 152] width 429 height 11
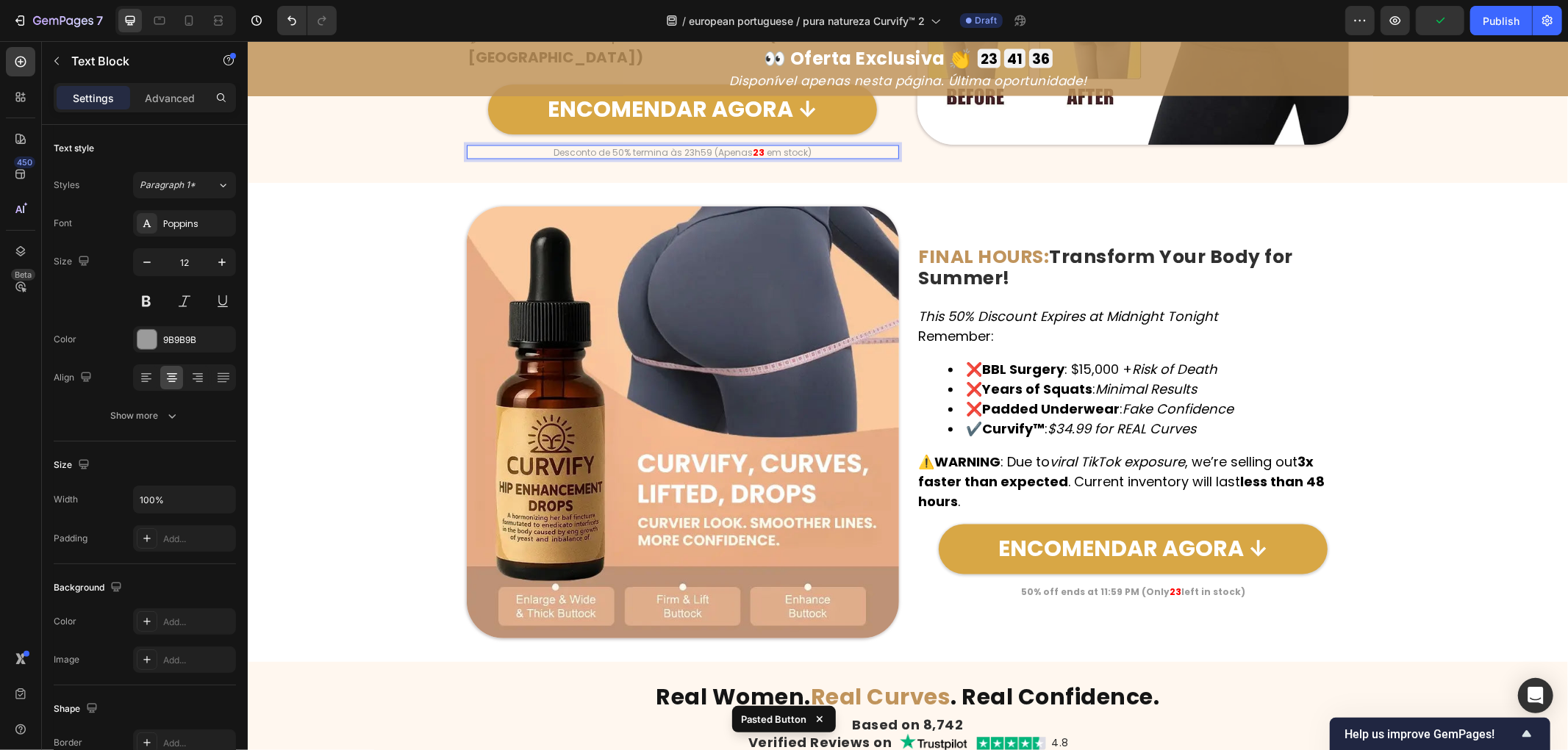
click at [752, 150] on strong "23" at bounding box center [757, 152] width 11 height 12
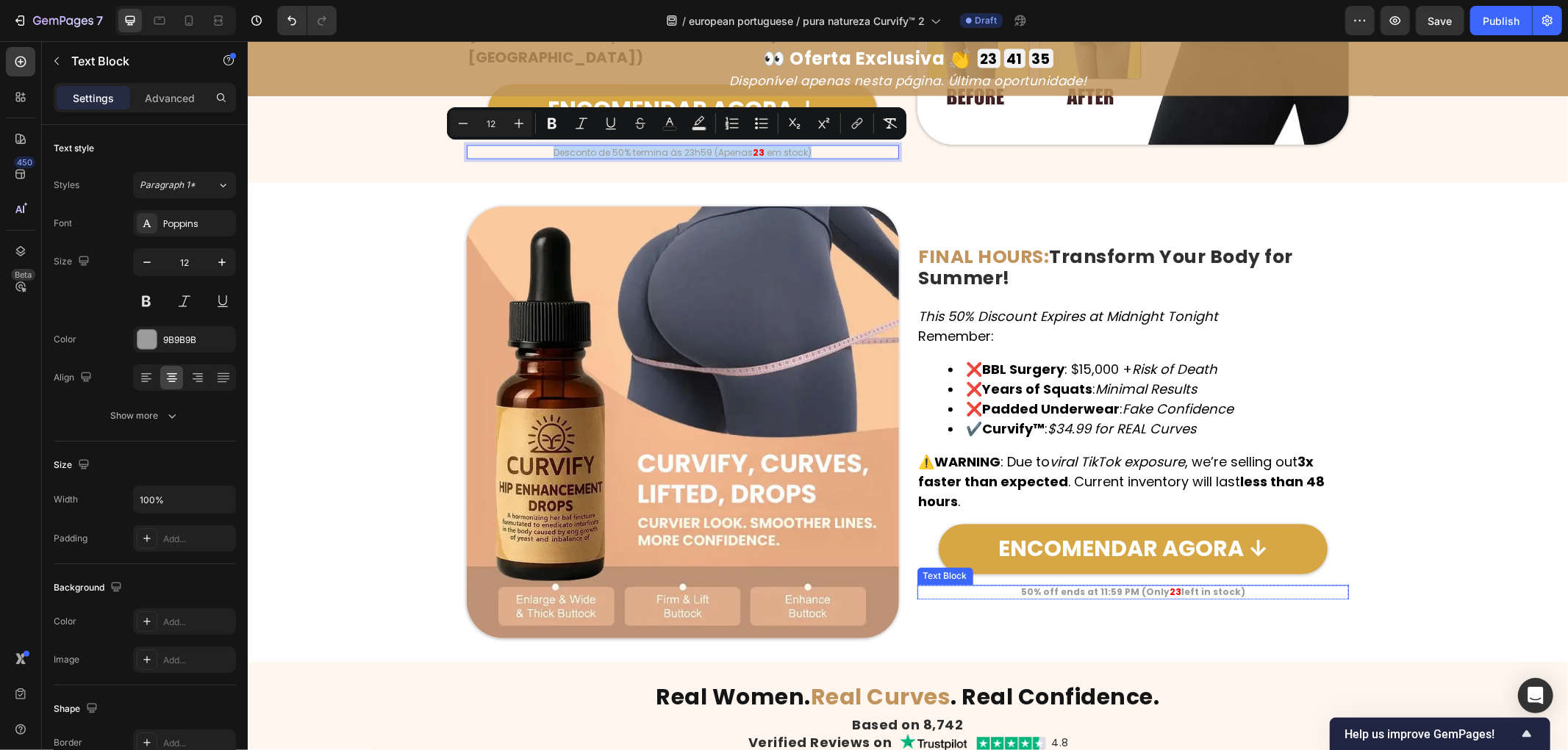
click at [1116, 593] on strong "50% off ends at 11:59 PM (Only" at bounding box center [1095, 592] width 149 height 12
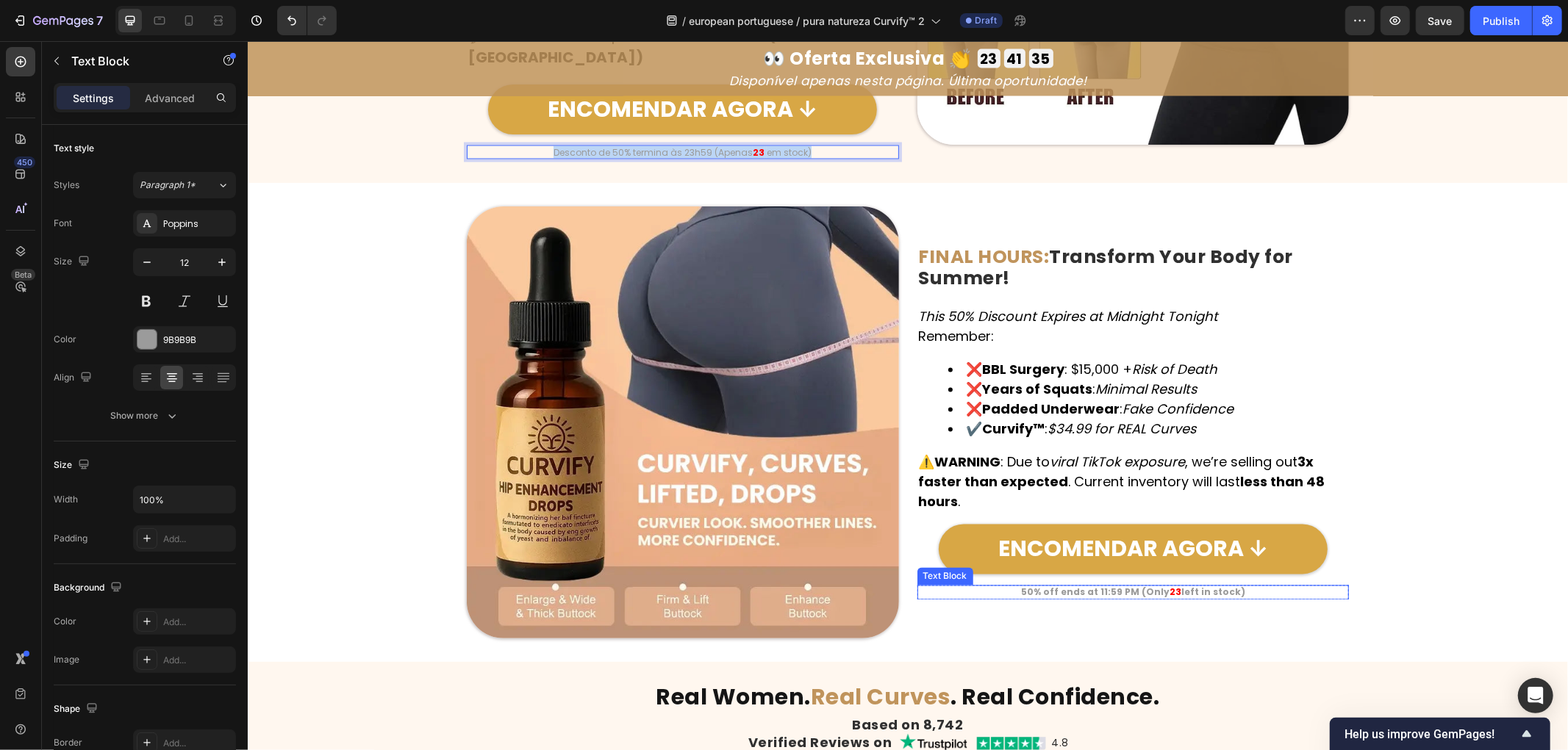
click at [1116, 593] on strong "50% off ends at 11:59 PM (Only" at bounding box center [1095, 592] width 149 height 12
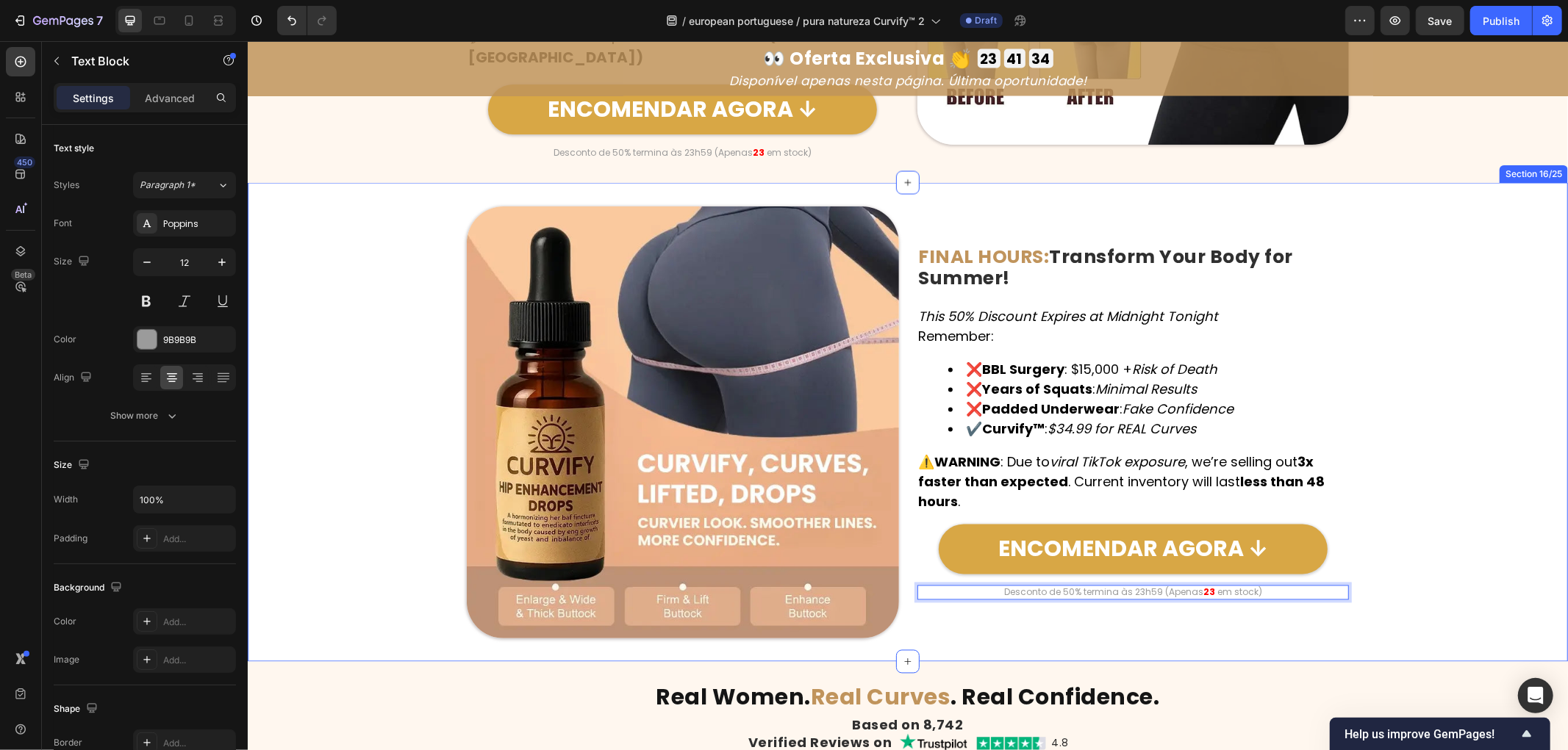
click at [1419, 493] on div "Image FINAL HOURS: Transform Your Body for Summer! Heading This 50% Discount Ex…" at bounding box center [907, 421] width 1320 height 432
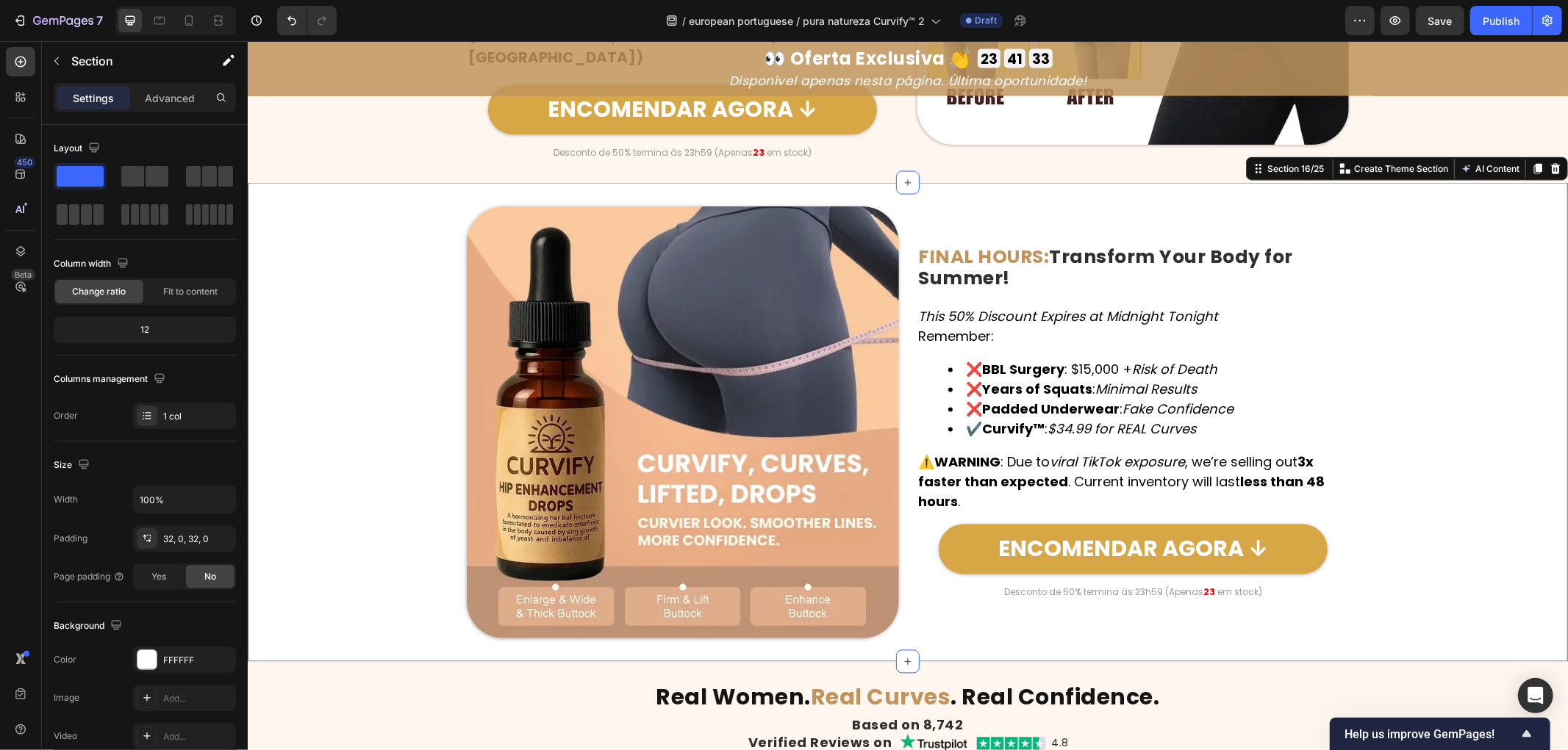
click at [1452, 468] on div "Image FINAL HOURS: Transform Your Body for Summer! Heading This 50% Discount Ex…" at bounding box center [907, 421] width 1320 height 432
click at [1065, 267] on strong "Transform Your Body for Summer!" at bounding box center [1106, 266] width 375 height 48
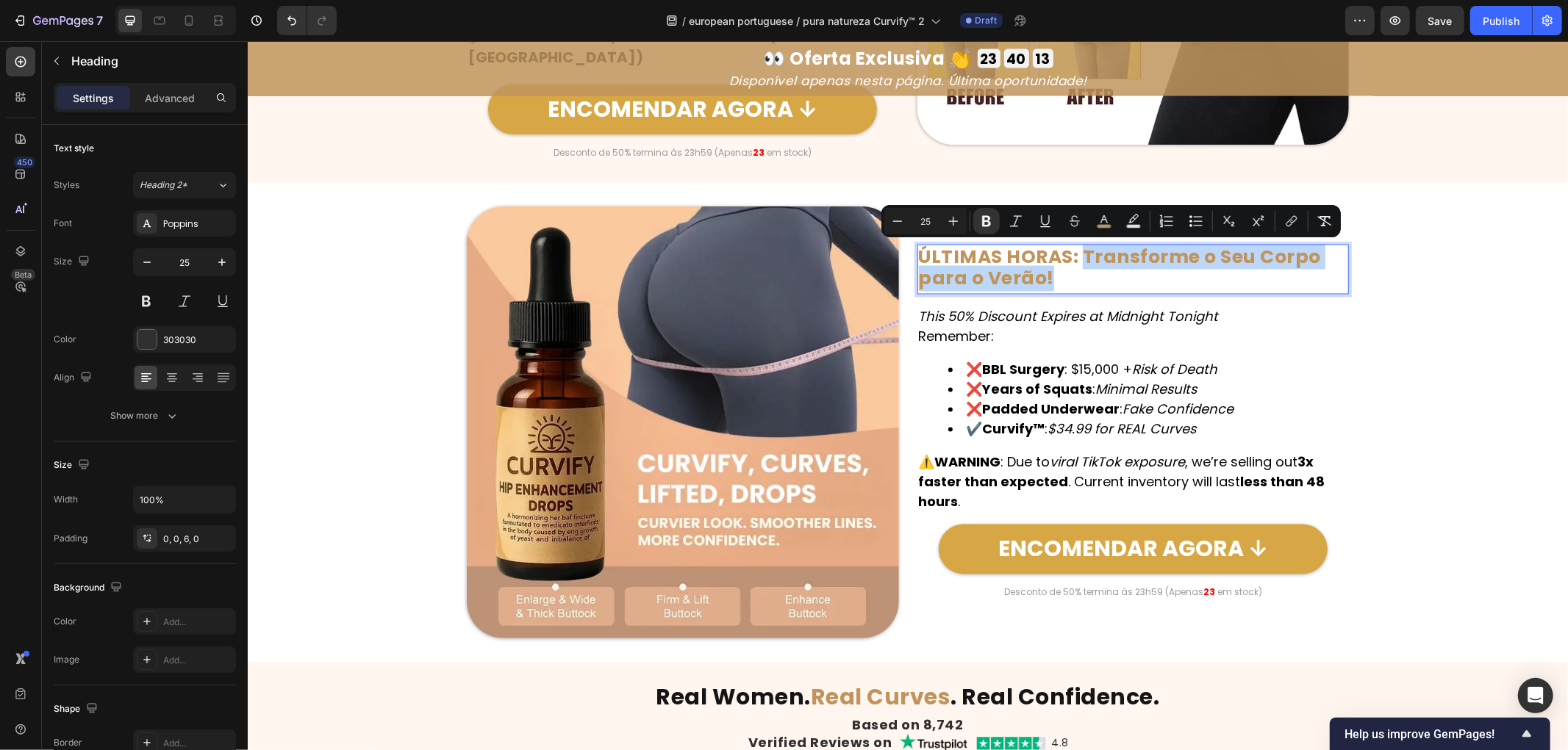
drag, startPoint x: 1074, startPoint y: 255, endPoint x: 1216, endPoint y: 289, distance: 146.0
click at [1216, 289] on h2 "ÚLTIMAS HORAS: Transforme o Seu Corpo para o Verão!" at bounding box center [1132, 269] width 432 height 50
click at [1101, 217] on icon "Editor contextual toolbar" at bounding box center [1103, 221] width 14 height 14
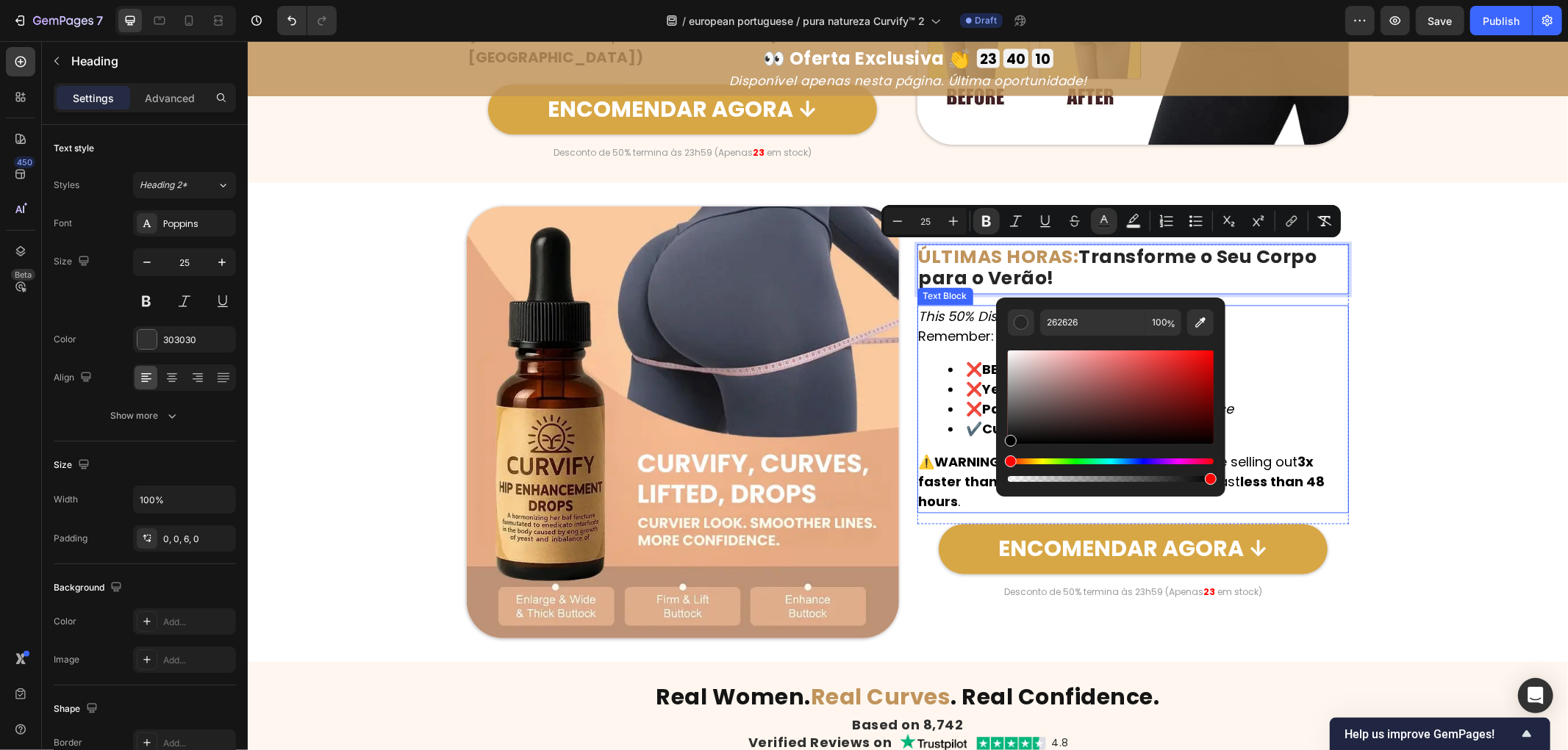
type input "000000"
drag, startPoint x: 1245, startPoint y: 470, endPoint x: 942, endPoint y: 474, distance: 303.0
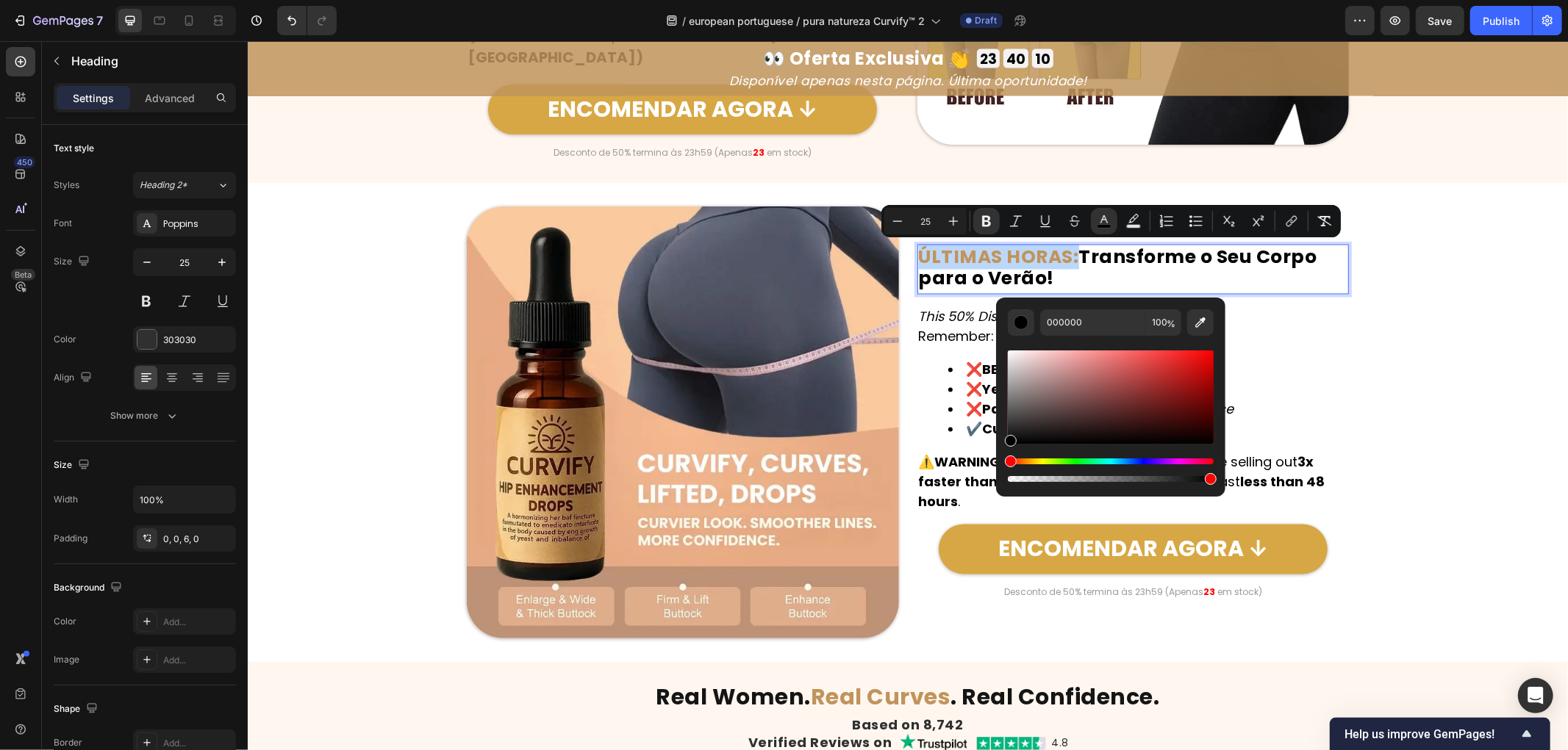
click at [1342, 390] on div "Image ÚLTIMAS HORAS: Transforme o Seu Corpo para o Verão! Heading 15 This 50% D…" at bounding box center [907, 421] width 1320 height 432
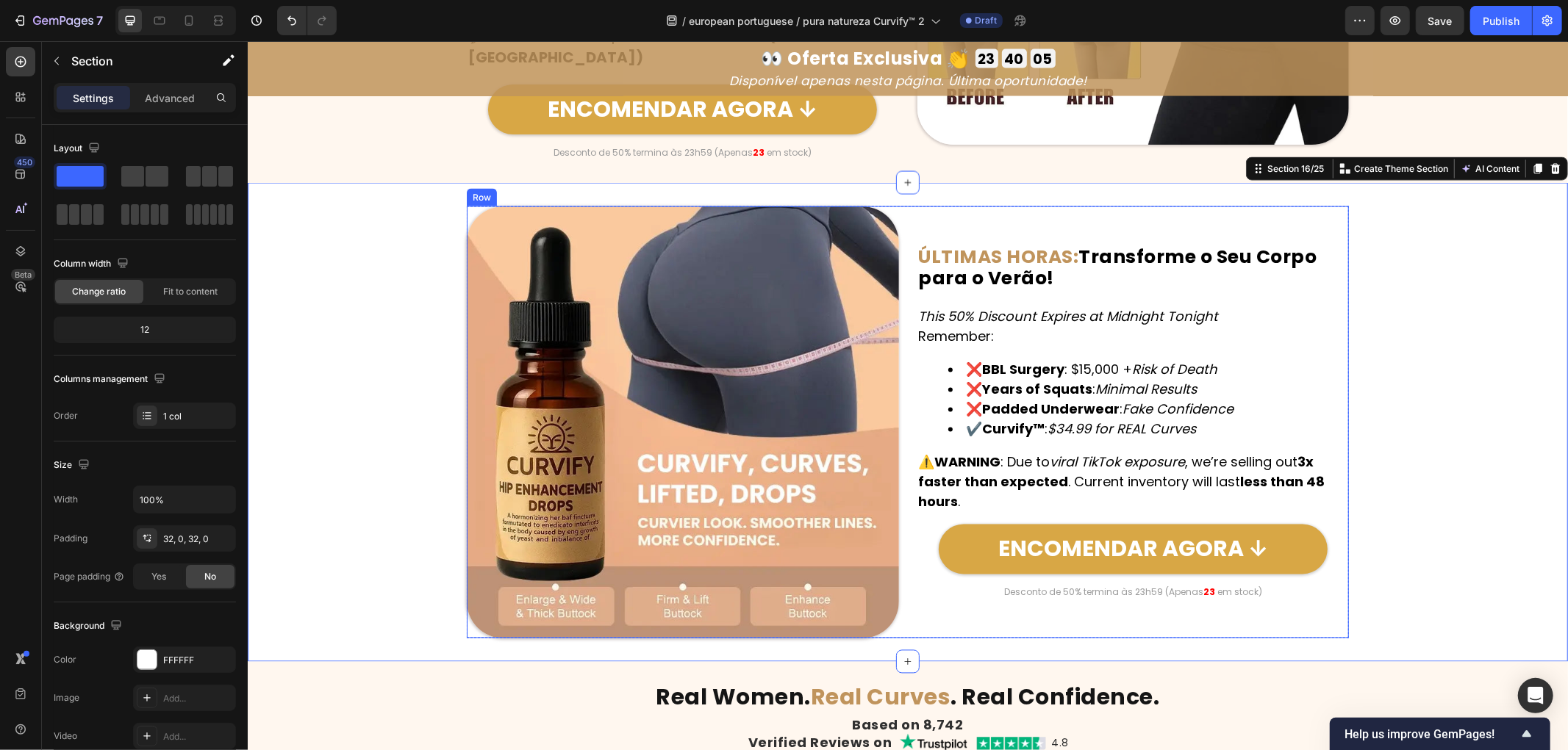
click at [995, 327] on p "This 50% Discount Expires at Midnight Tonight Remember:" at bounding box center [1132, 326] width 429 height 39
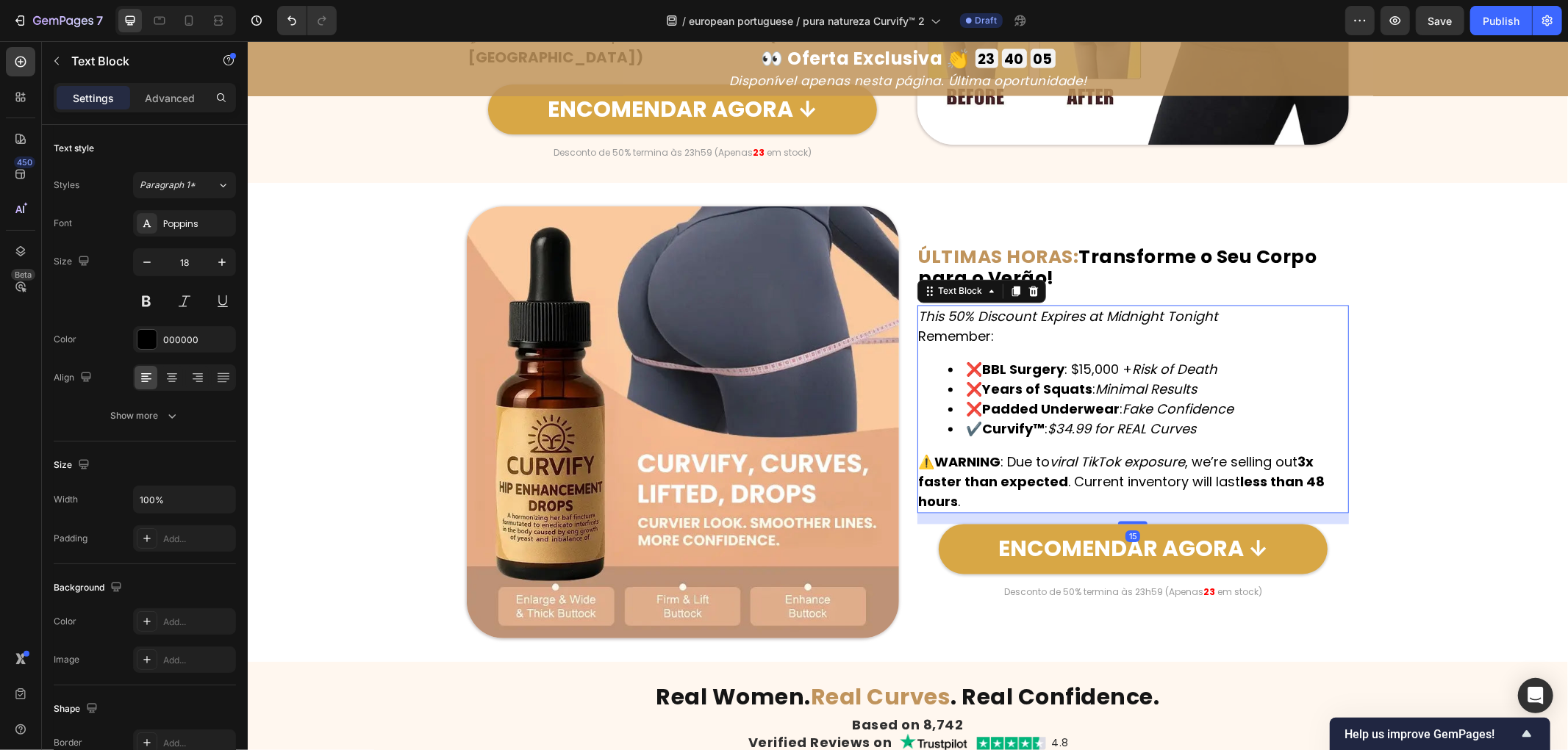
click at [986, 331] on p "This 50% Discount Expires at Midnight Tonight Remember:" at bounding box center [1132, 326] width 429 height 39
click at [999, 336] on p "This 50% Discount Expires at Midnight Tonight Remember:" at bounding box center [1132, 326] width 429 height 39
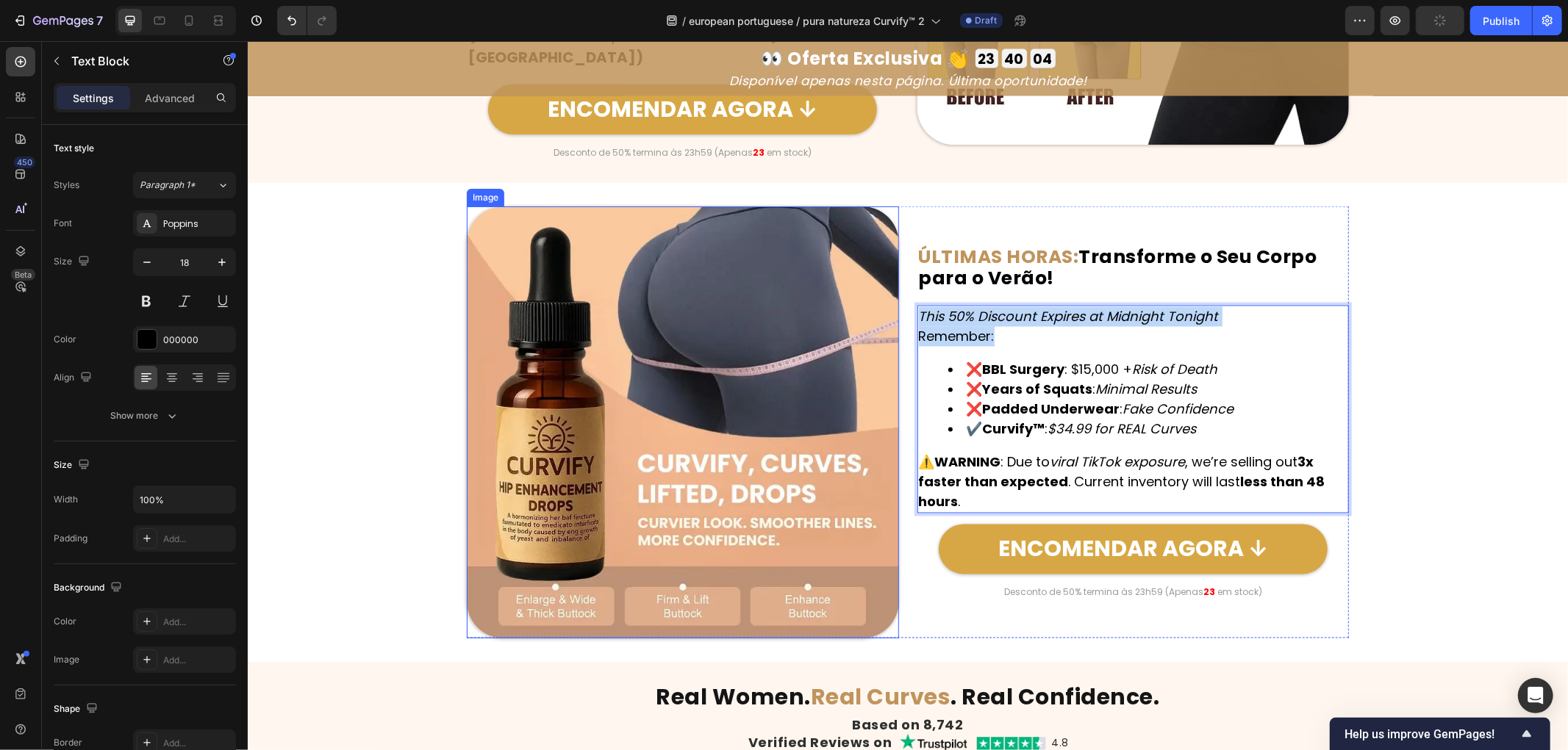
drag, startPoint x: 1004, startPoint y: 336, endPoint x: 883, endPoint y: 312, distance: 123.4
click at [883, 312] on div "Image ⁠⁠⁠⁠⁠⁠⁠ ÚLTIMAS HORAS: Transforme o Seu Corpo para o Verão! Heading This …" at bounding box center [907, 421] width 882 height 432
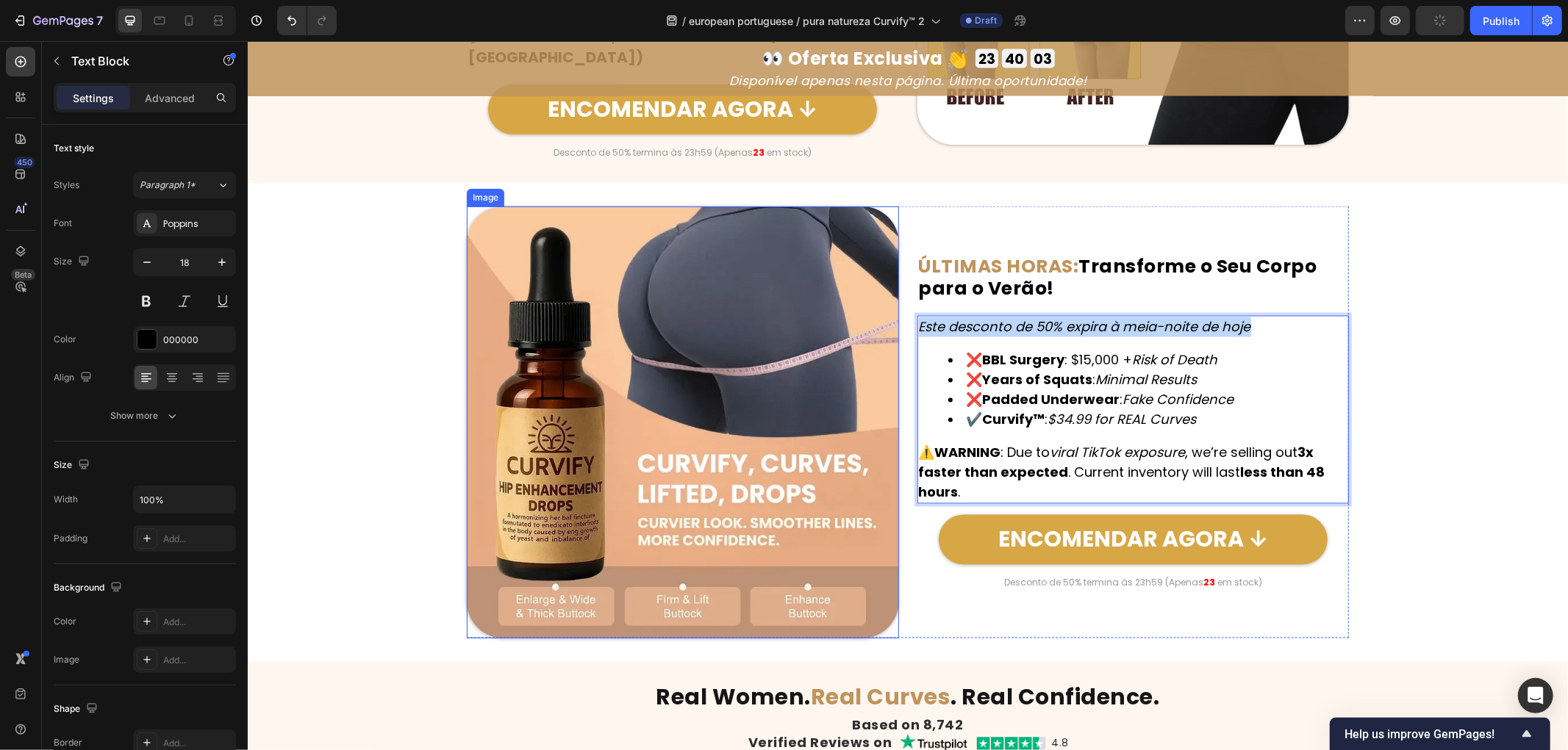
scroll to position [6833, 0]
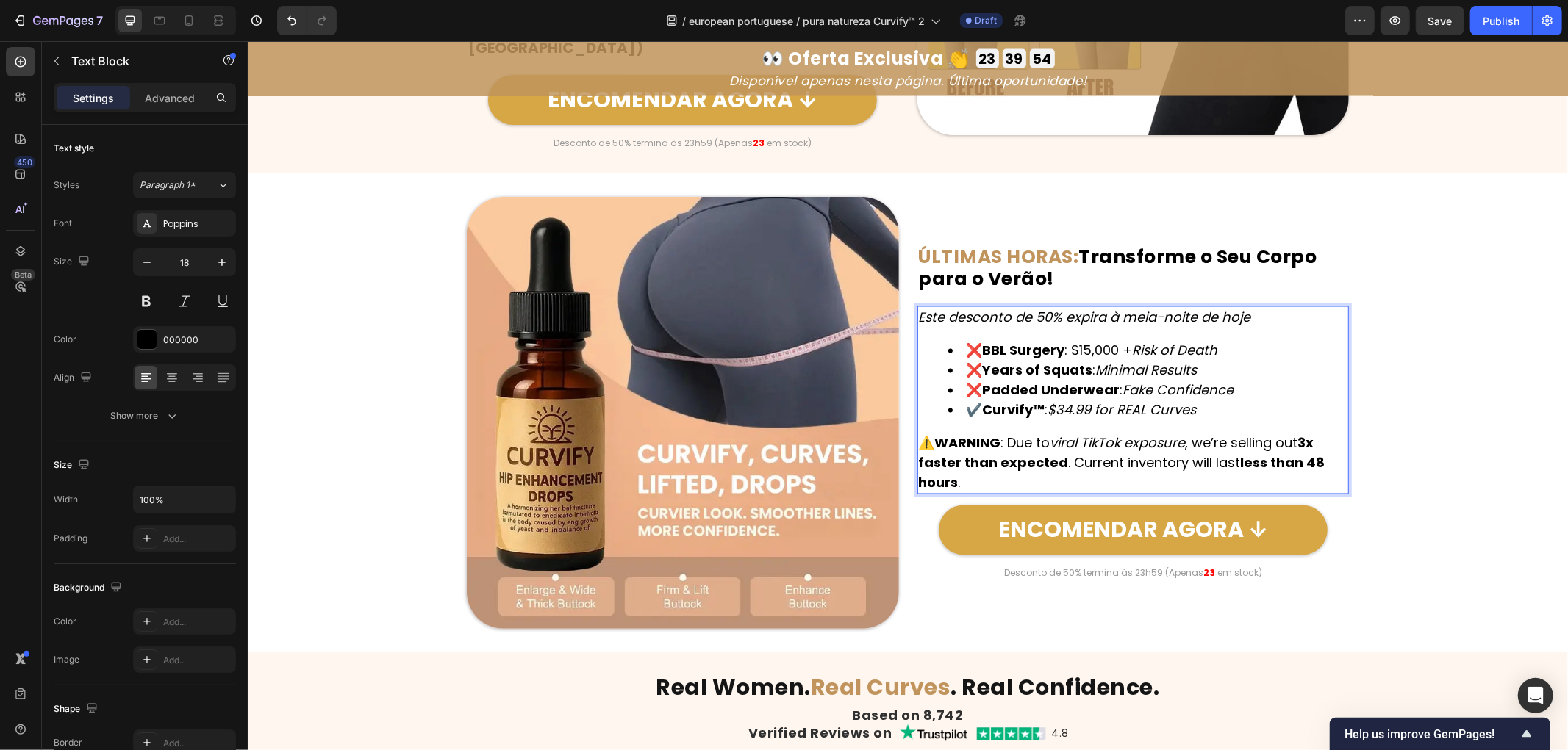
click at [1267, 315] on p "Este desconto de 50% expira à meia-noite de hoje" at bounding box center [1132, 317] width 429 height 20
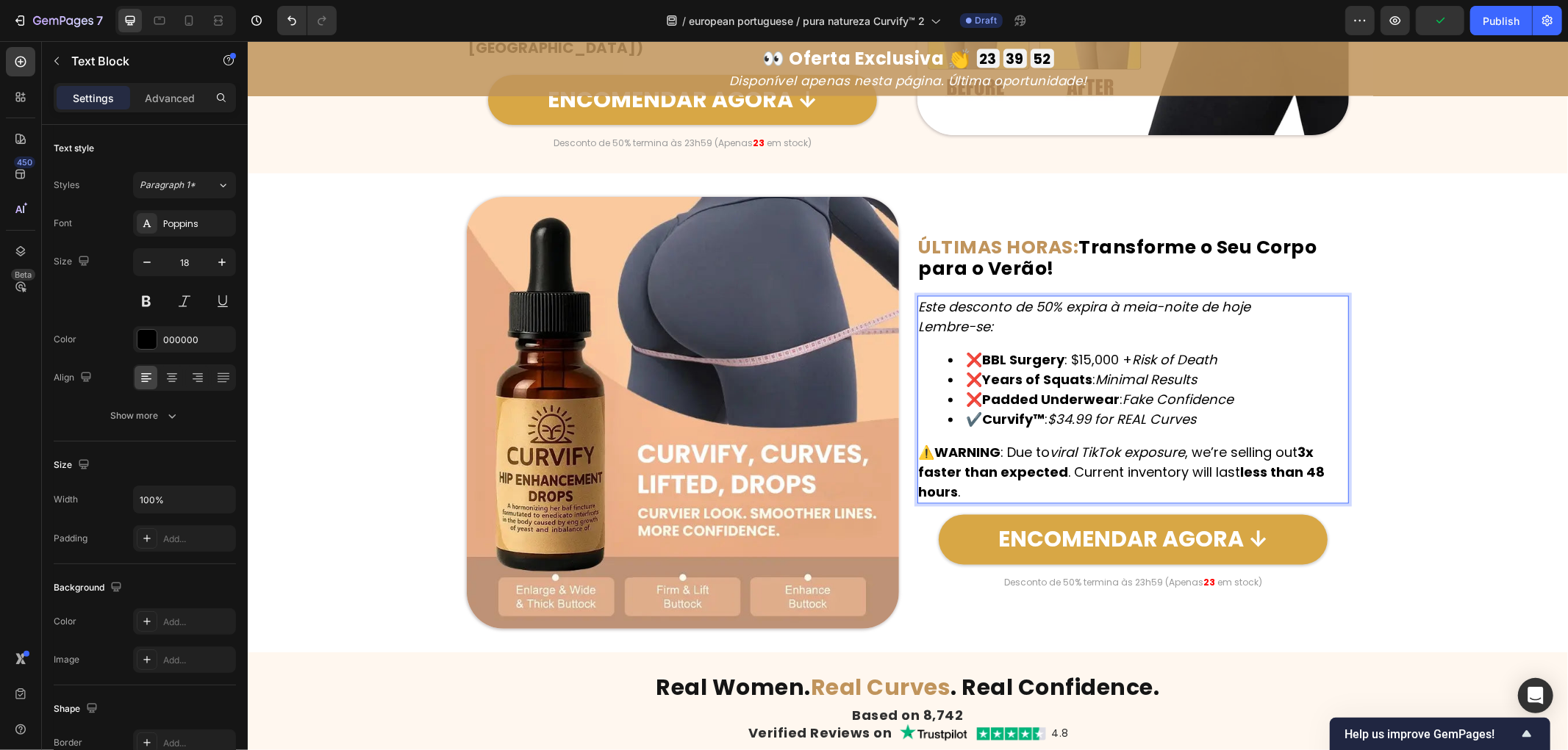
click at [1480, 339] on div "Image ⁠⁠⁠⁠⁠⁠⁠ ÚLTIMAS HORAS: Transforme o Seu Corpo para o Verão! Heading Este …" at bounding box center [907, 411] width 1320 height 432
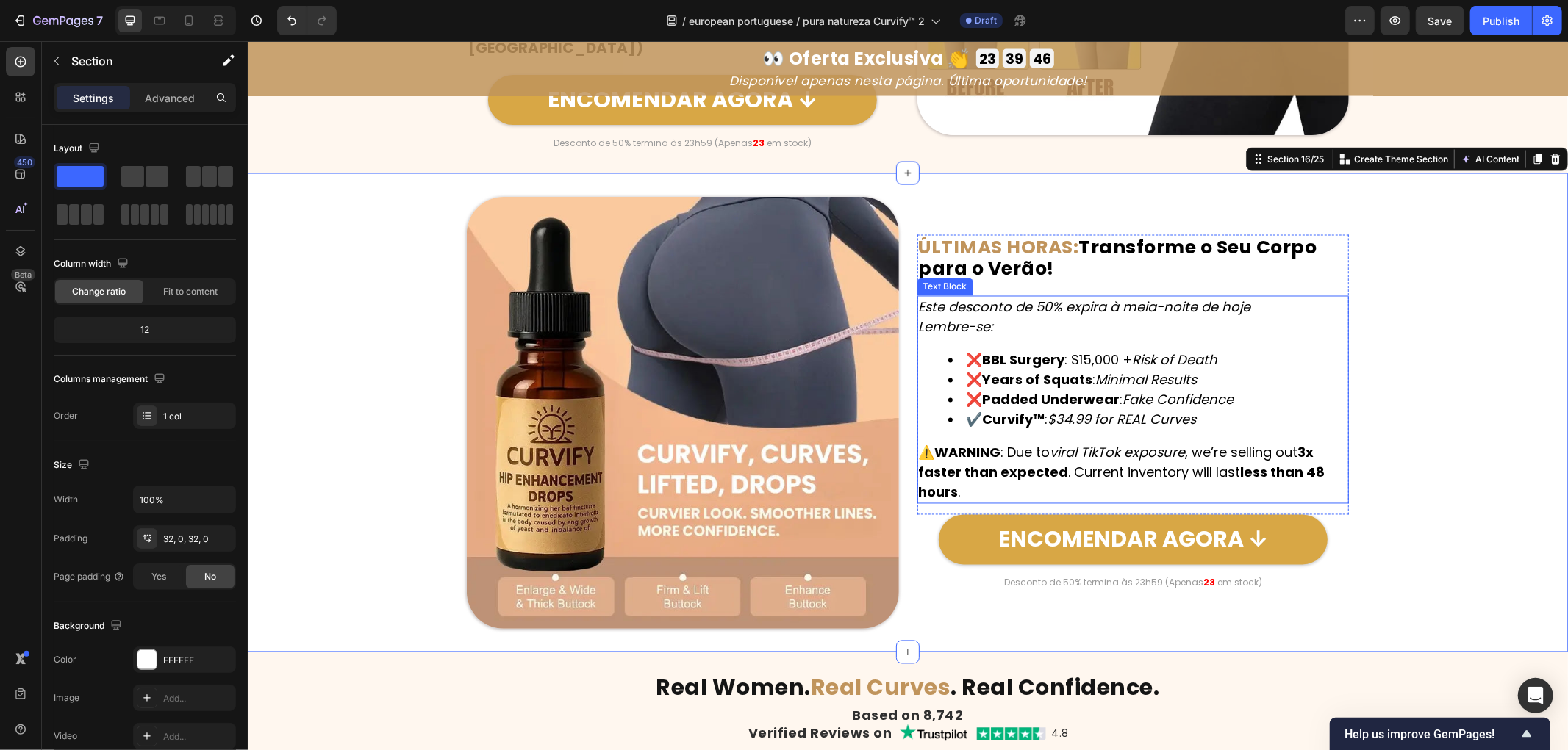
click at [1235, 343] on div "Este desconto de 50% expira à meia-noite de hoje Lembre-se: ❌ BBL Surgery : $15…" at bounding box center [1132, 399] width 432 height 208
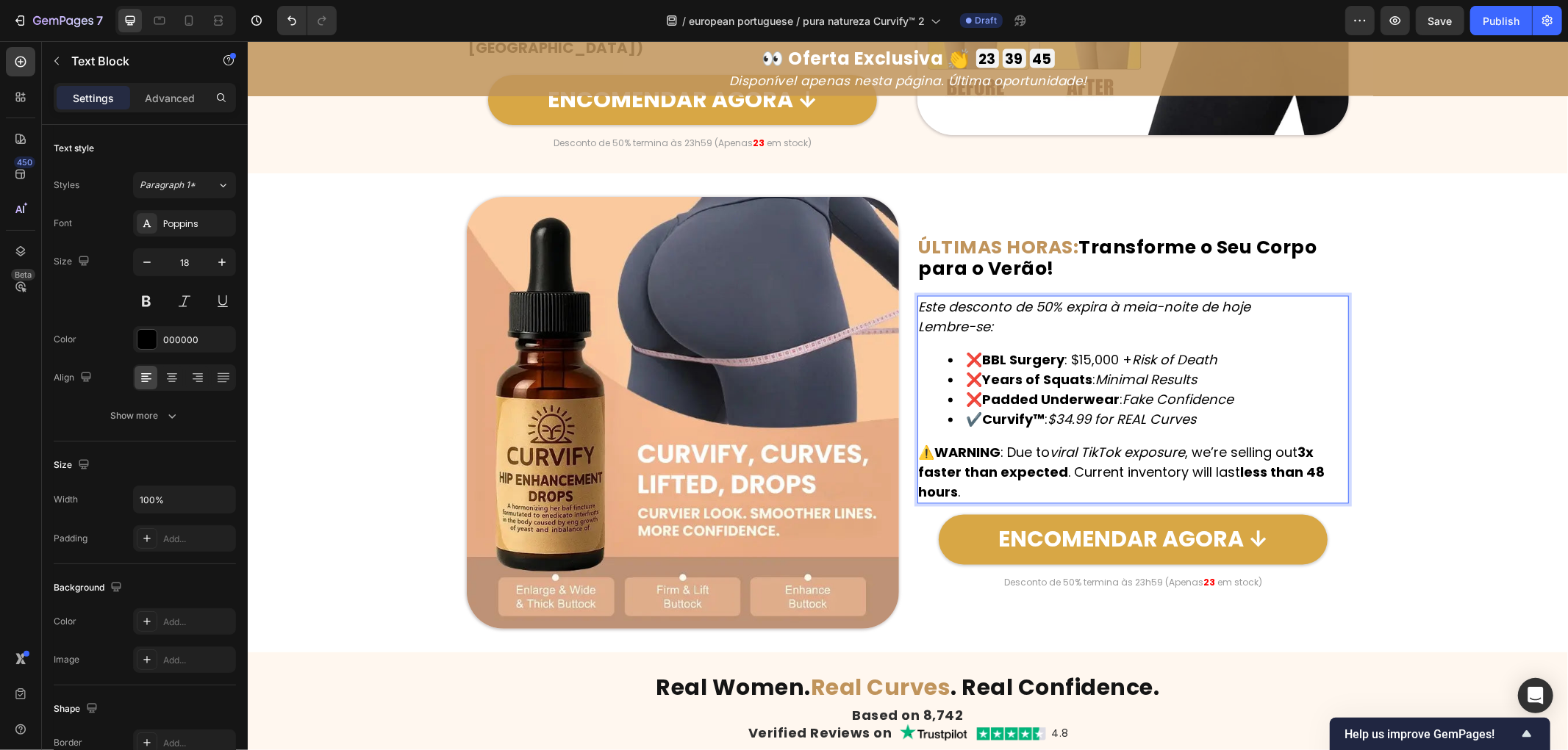
click at [1224, 359] on li "❌ BBL Surgery : $15,000 + Risk of Death" at bounding box center [1147, 360] width 400 height 20
drag, startPoint x: 1193, startPoint y: 357, endPoint x: 962, endPoint y: 356, distance: 231.0
click at [962, 356] on li "❌ BBL Surgery : $15,000 + Risk of Death" at bounding box center [1147, 360] width 400 height 20
click at [1229, 377] on li "❌ Years of Squats : Minimal Results" at bounding box center [1147, 380] width 400 height 20
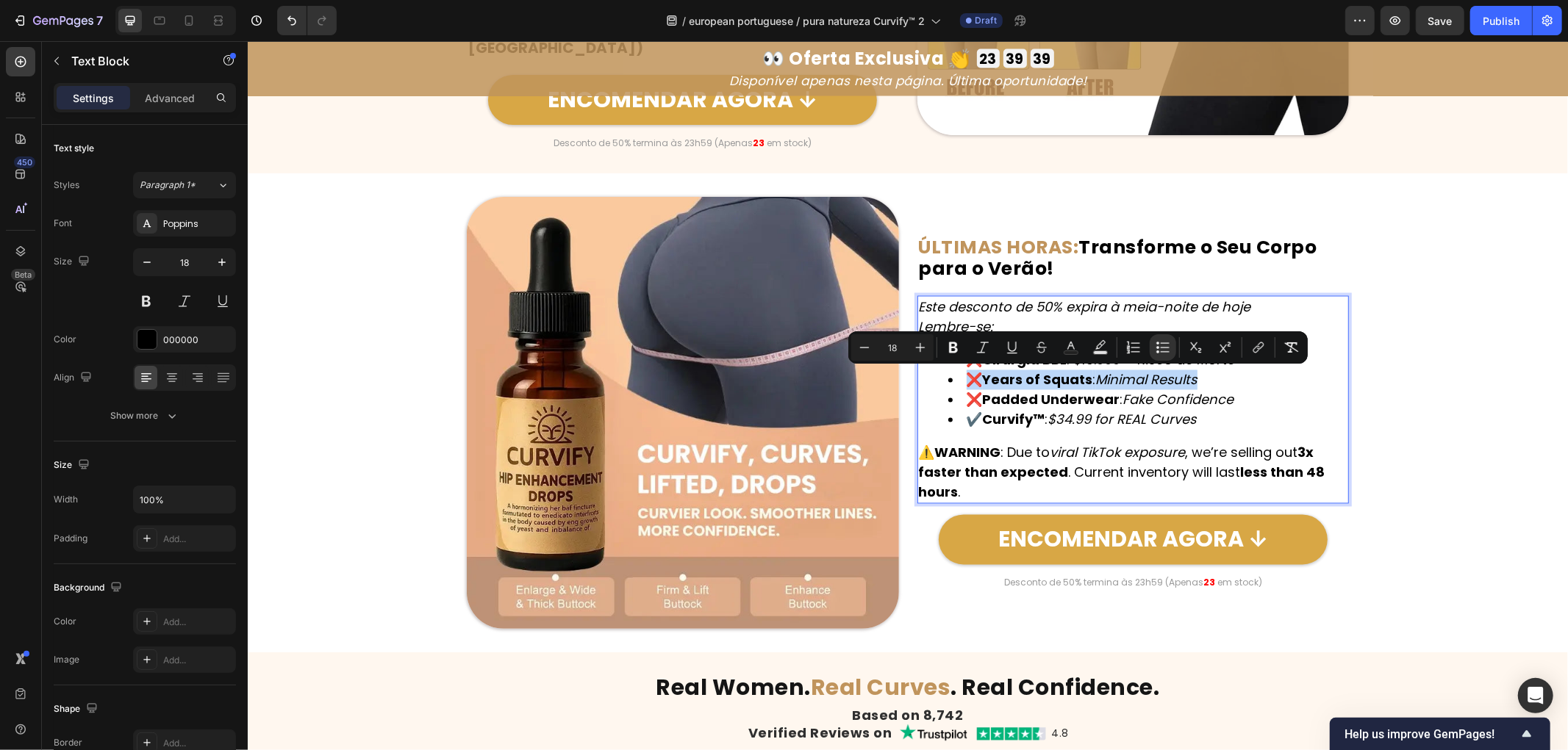
drag, startPoint x: 1230, startPoint y: 377, endPoint x: 935, endPoint y: 378, distance: 295.0
click at [935, 378] on ul "❌ Cirurgia BBL : $15.000 + Risco de Morte ❌ Years of Squats : Minimal Results ❌…" at bounding box center [1132, 389] width 429 height 80
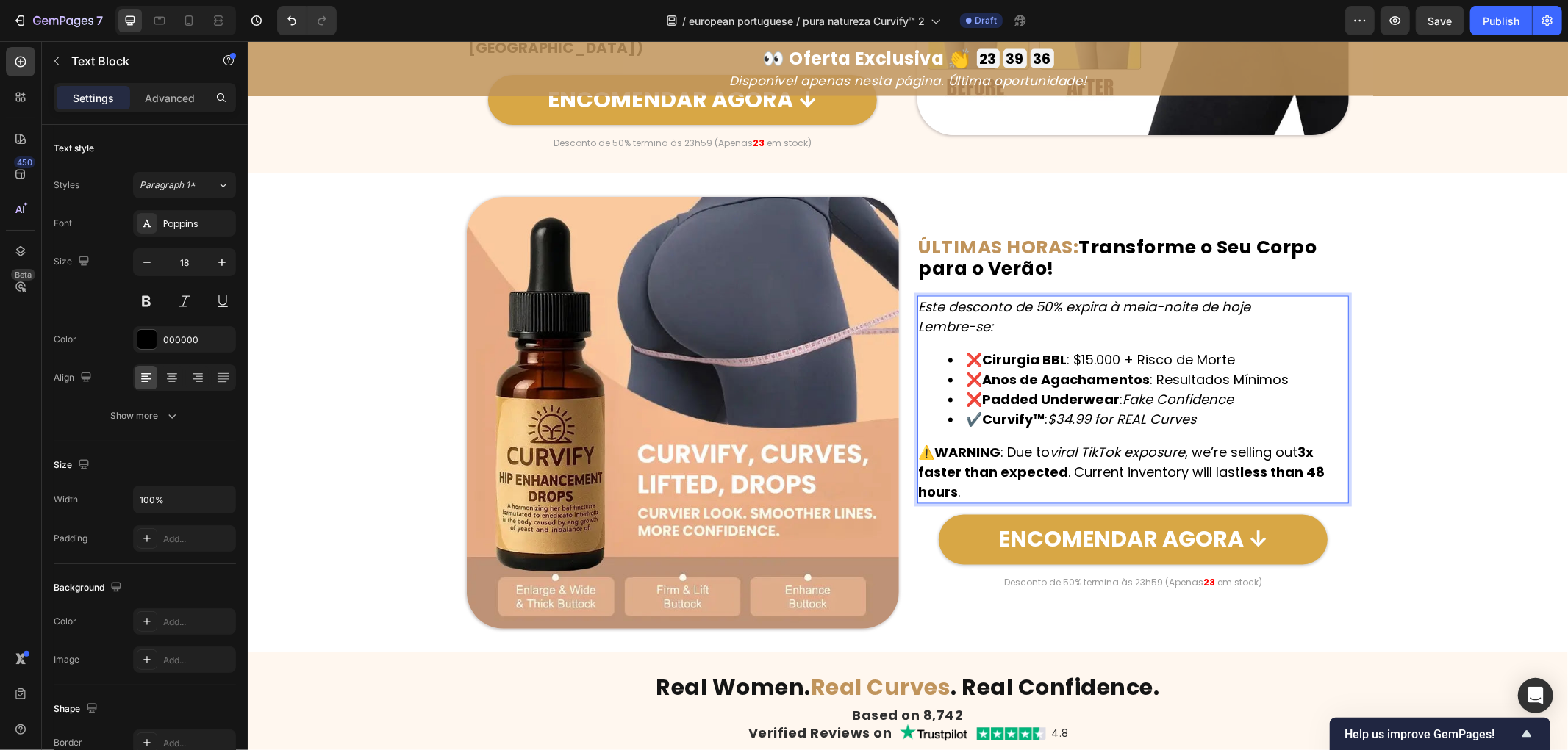
click at [1249, 400] on li "❌ Padded Underwear : Fake Confidence" at bounding box center [1147, 399] width 400 height 20
drag, startPoint x: 1258, startPoint y: 395, endPoint x: 961, endPoint y: 397, distance: 297.0
click at [961, 397] on li "❌ Padded Underwear : Fake Confidence" at bounding box center [1147, 399] width 400 height 20
click at [1223, 421] on li "✔️ Curvify™ : $34.99 for REAL Curves" at bounding box center [1147, 419] width 400 height 20
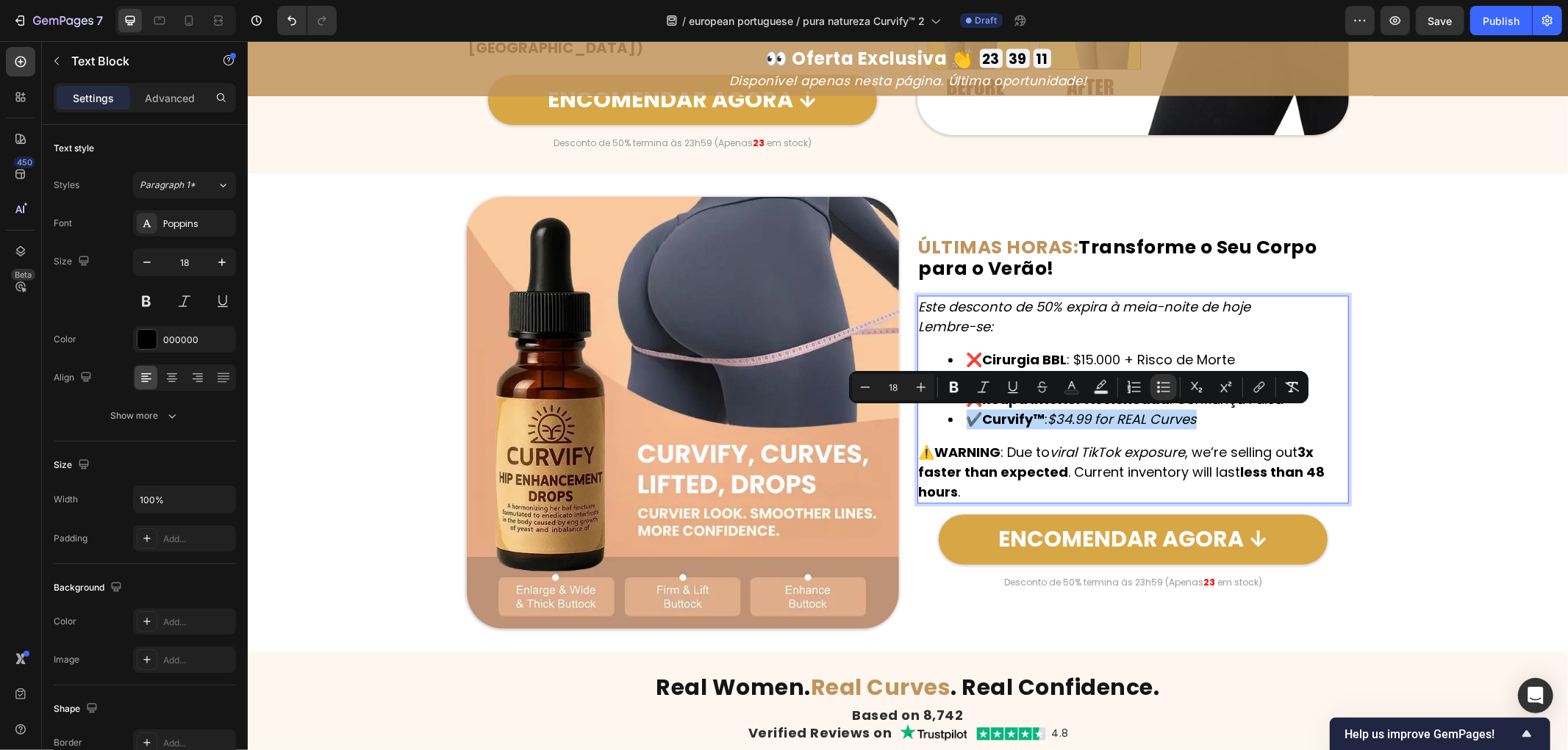
drag, startPoint x: 1232, startPoint y: 420, endPoint x: 964, endPoint y: 417, distance: 268.0
click at [964, 417] on li "✔️ Curvify™ : $34.99 for REAL Curves" at bounding box center [1147, 419] width 400 height 20
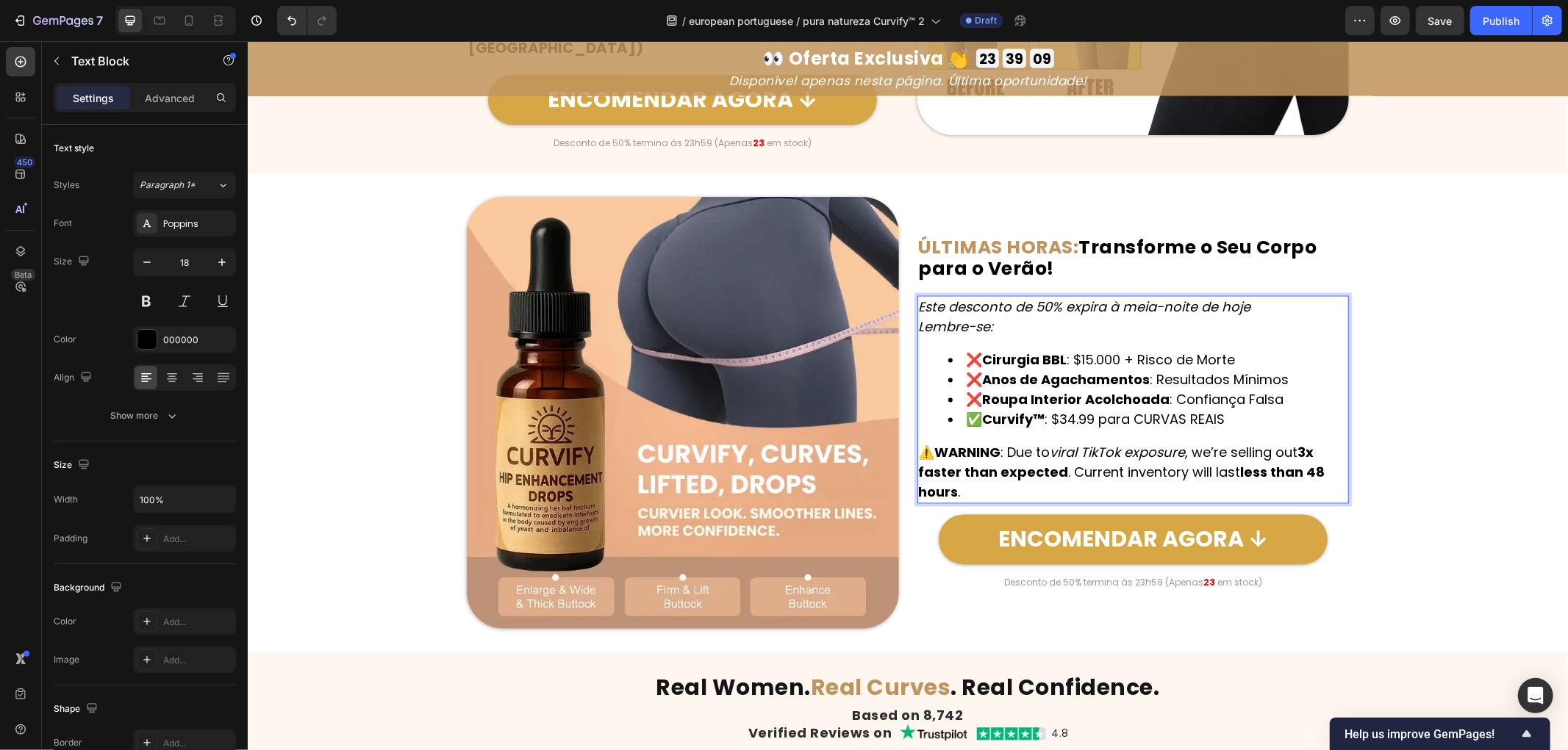
click at [1078, 419] on li "✅ Curvify™ : $34.99 para CURVAS REAIS" at bounding box center [1147, 419] width 400 height 20
click at [1071, 421] on li "✅ Curvify™ : $34.99 para CURVAS REAIS" at bounding box center [1147, 419] width 400 height 20
click at [1090, 419] on li "✅ Curvify™ : 29.99 para CURVAS REAIS" at bounding box center [1147, 419] width 400 height 20
click at [1083, 419] on li "✅ Curvify™ : 29.99 para CURVAS REAIS" at bounding box center [1147, 419] width 400 height 20
click at [1101, 427] on li "✅ Curvify™ : 29.99 para CURVAS REAIS" at bounding box center [1147, 419] width 400 height 20
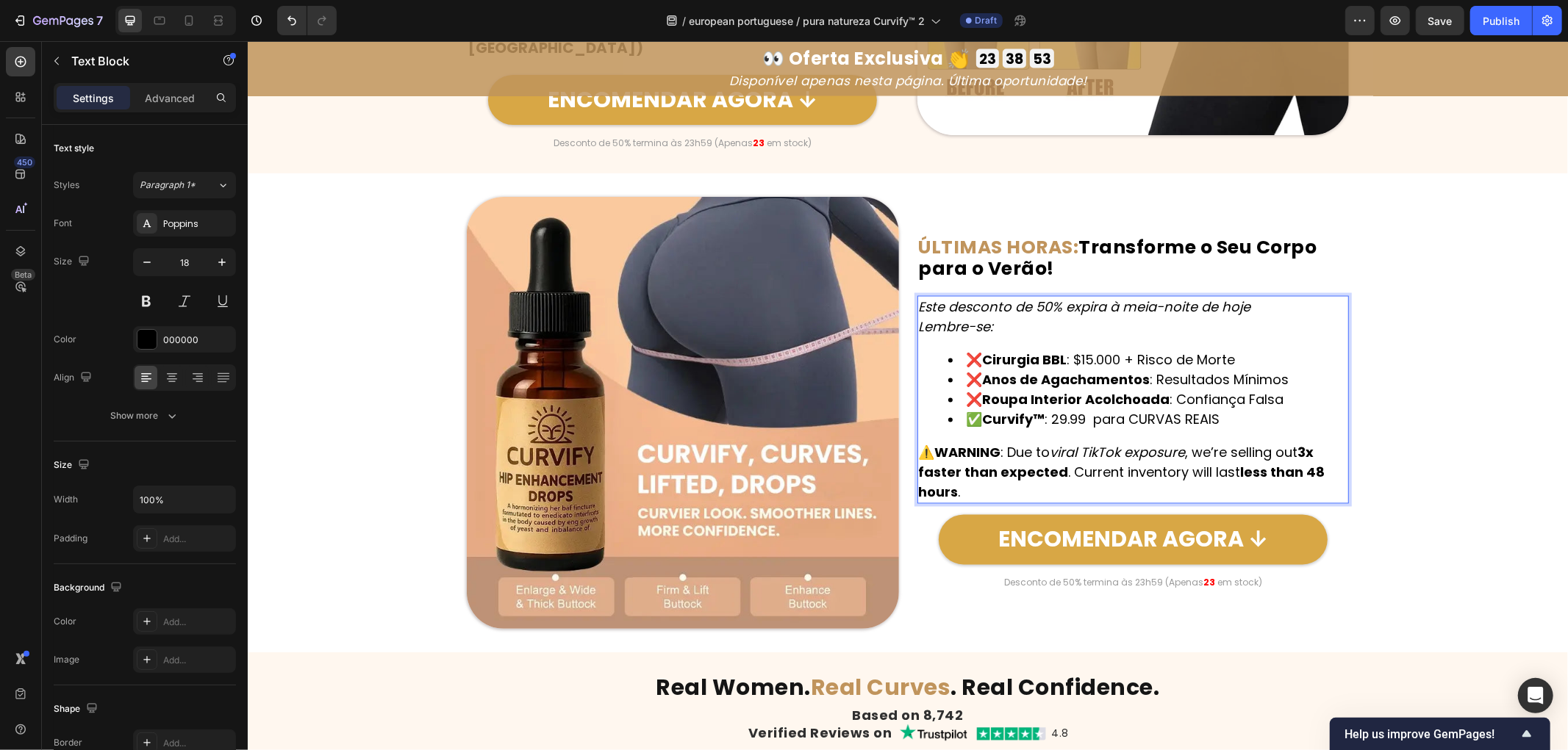
click at [1086, 419] on li "✅ Curvify™ : 29.99 para CURVAS REAIS" at bounding box center [1147, 419] width 400 height 20
click at [1172, 433] on div "Este desconto de 50% expira à meia-noite de hoje Lembre-se: ❌ Cirurgia BBL : $1…" at bounding box center [1132, 399] width 432 height 208
click at [990, 473] on strong "3x faster than expected" at bounding box center [1115, 462] width 396 height 38
click at [966, 482] on p "⚠️ WARNING : Due to viral TikTok exposure , we’re selling out 3x faster than ex…" at bounding box center [1132, 472] width 429 height 59
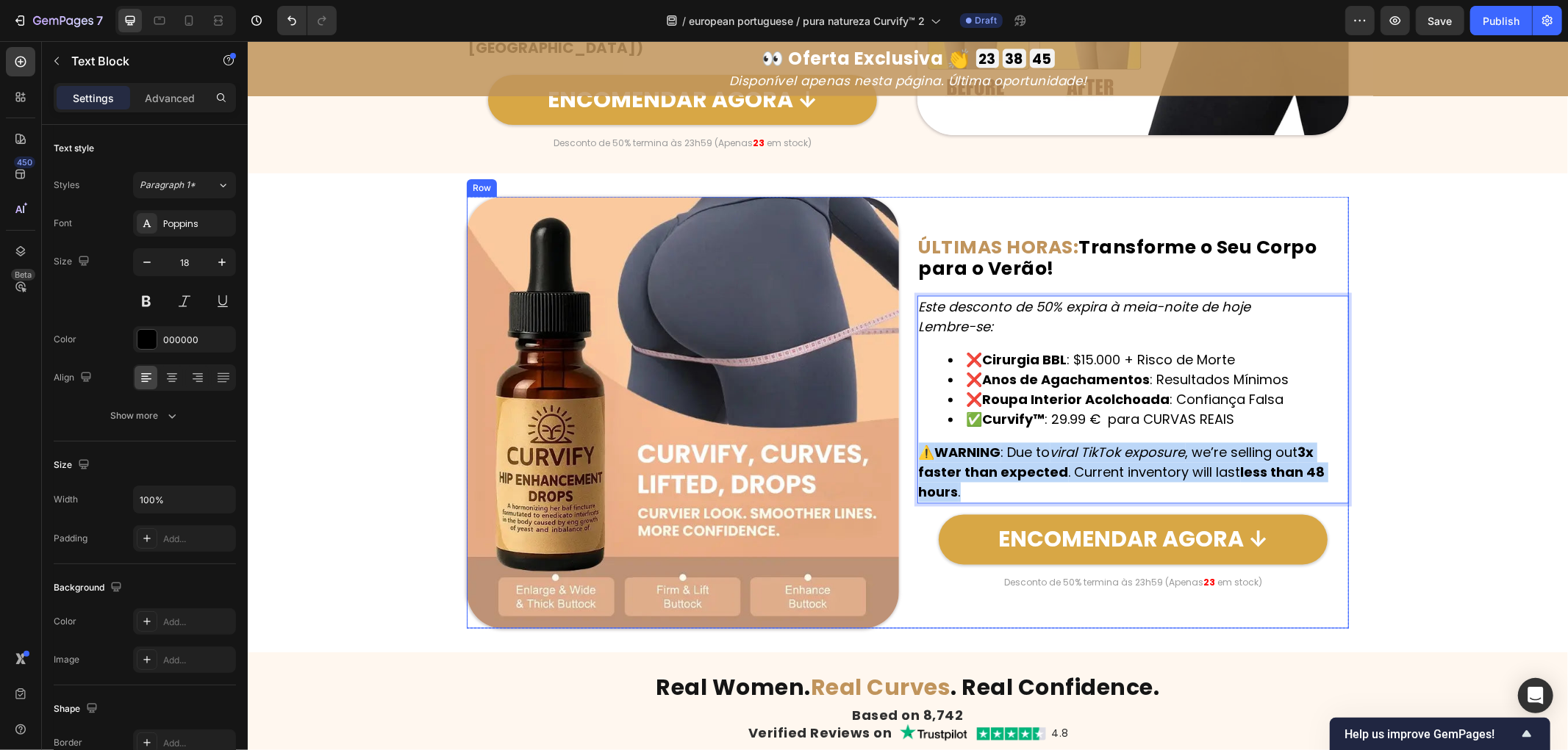
drag, startPoint x: 974, startPoint y: 489, endPoint x: 896, endPoint y: 446, distance: 89.1
click at [896, 446] on div "Image ⁠⁠⁠⁠⁠⁠⁠ ÚLTIMAS HORAS: Transforme o Seu Corpo para o Verão! Heading Este …" at bounding box center [907, 411] width 882 height 432
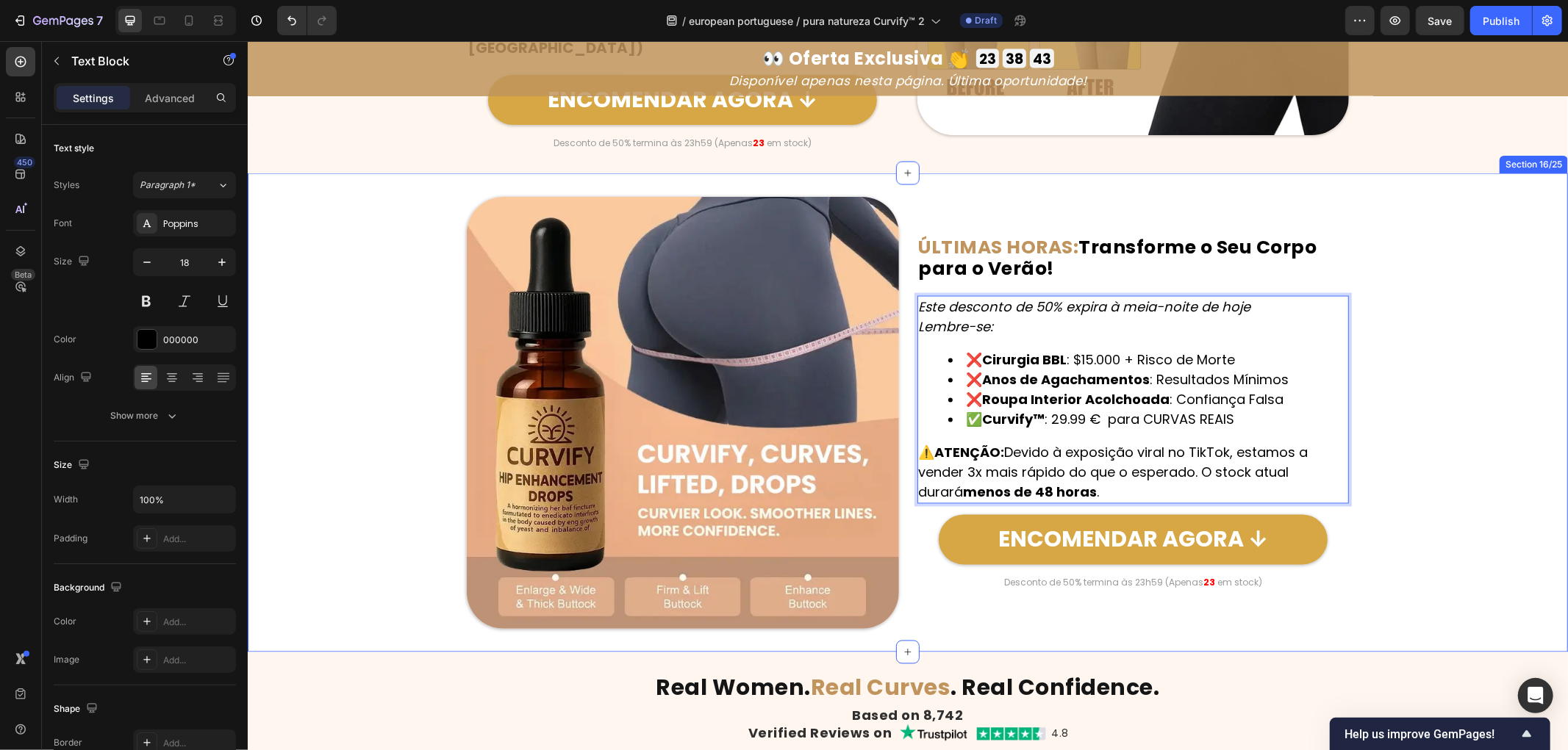
click at [1475, 496] on div "Image ⁠⁠⁠⁠⁠⁠⁠ ÚLTIMAS HORAS: Transforme o Seu Corpo para o Verão! Heading Este …" at bounding box center [907, 411] width 1320 height 432
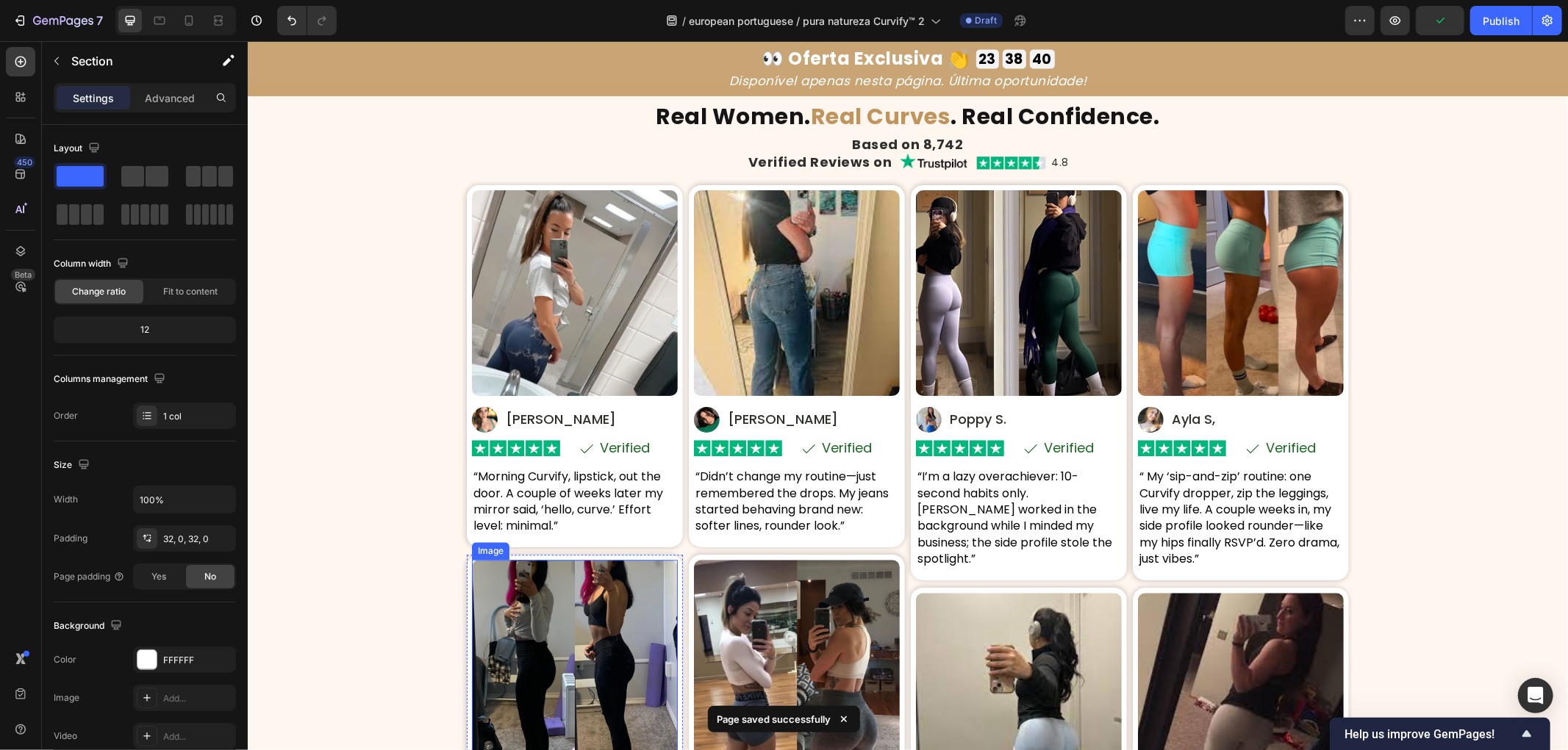
scroll to position [7486, 0]
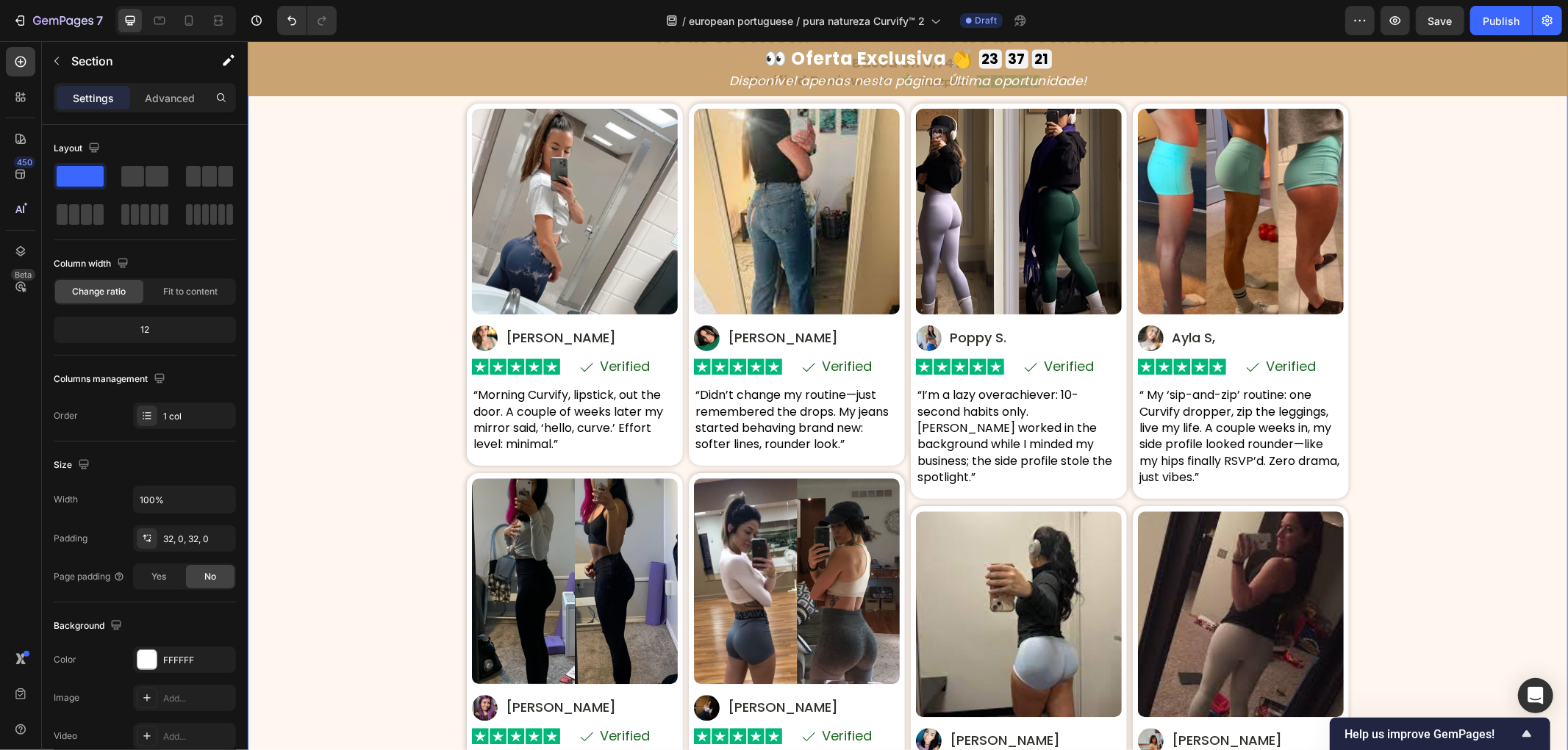
click at [324, 449] on div "Real Women. Real Curves . Real Confidence. Heading Based on 8,742 Heading Verif…" at bounding box center [907, 449] width 1320 height 853
click at [336, 445] on div "Real Women. Real Curves . Real Confidence. Heading Based on 8,742 Heading Verif…" at bounding box center [907, 449] width 1320 height 853
click at [393, 348] on div "Real Women. Real Curves . Real Confidence. Heading Based on 8,742 Heading Verif…" at bounding box center [907, 449] width 1320 height 853
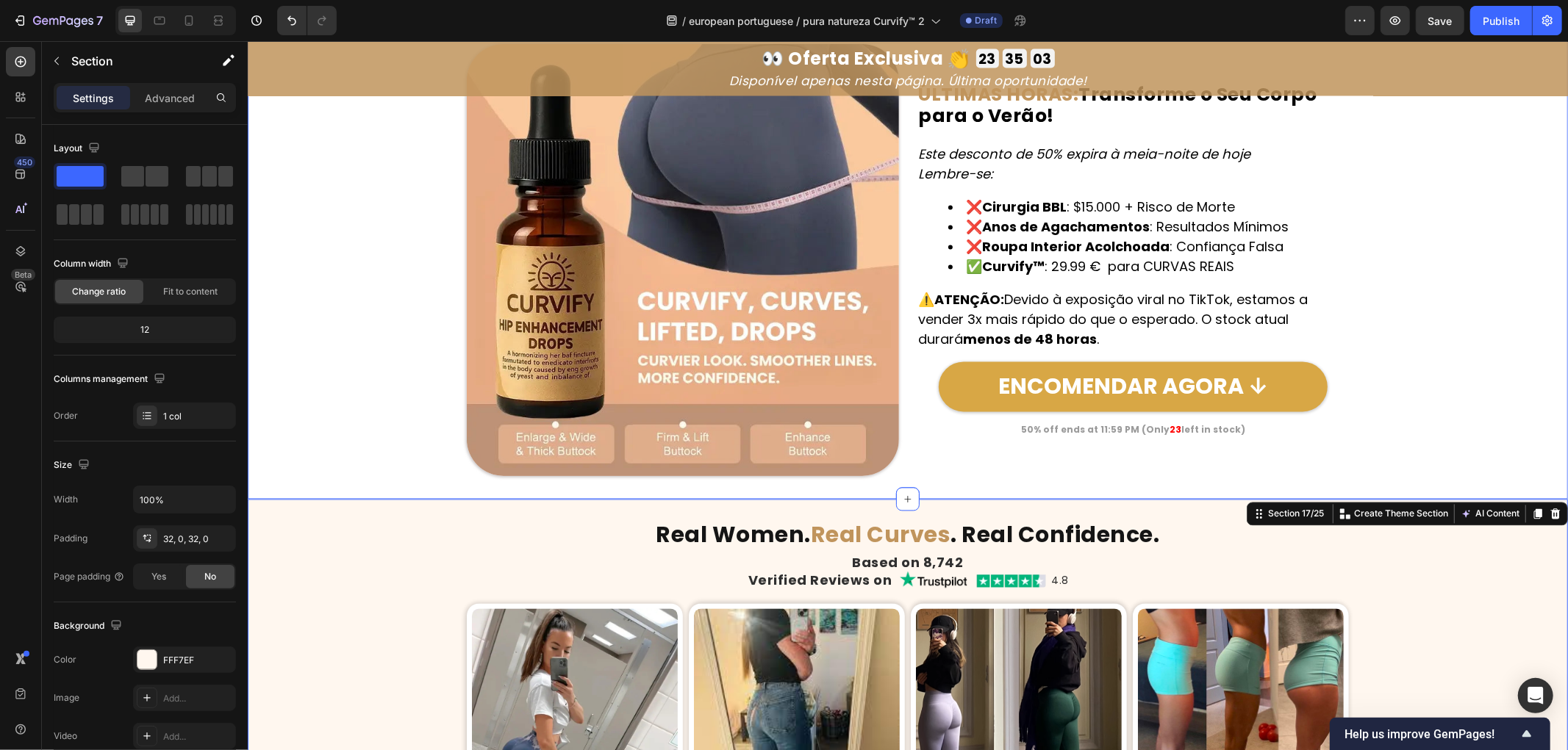
scroll to position [6997, 0]
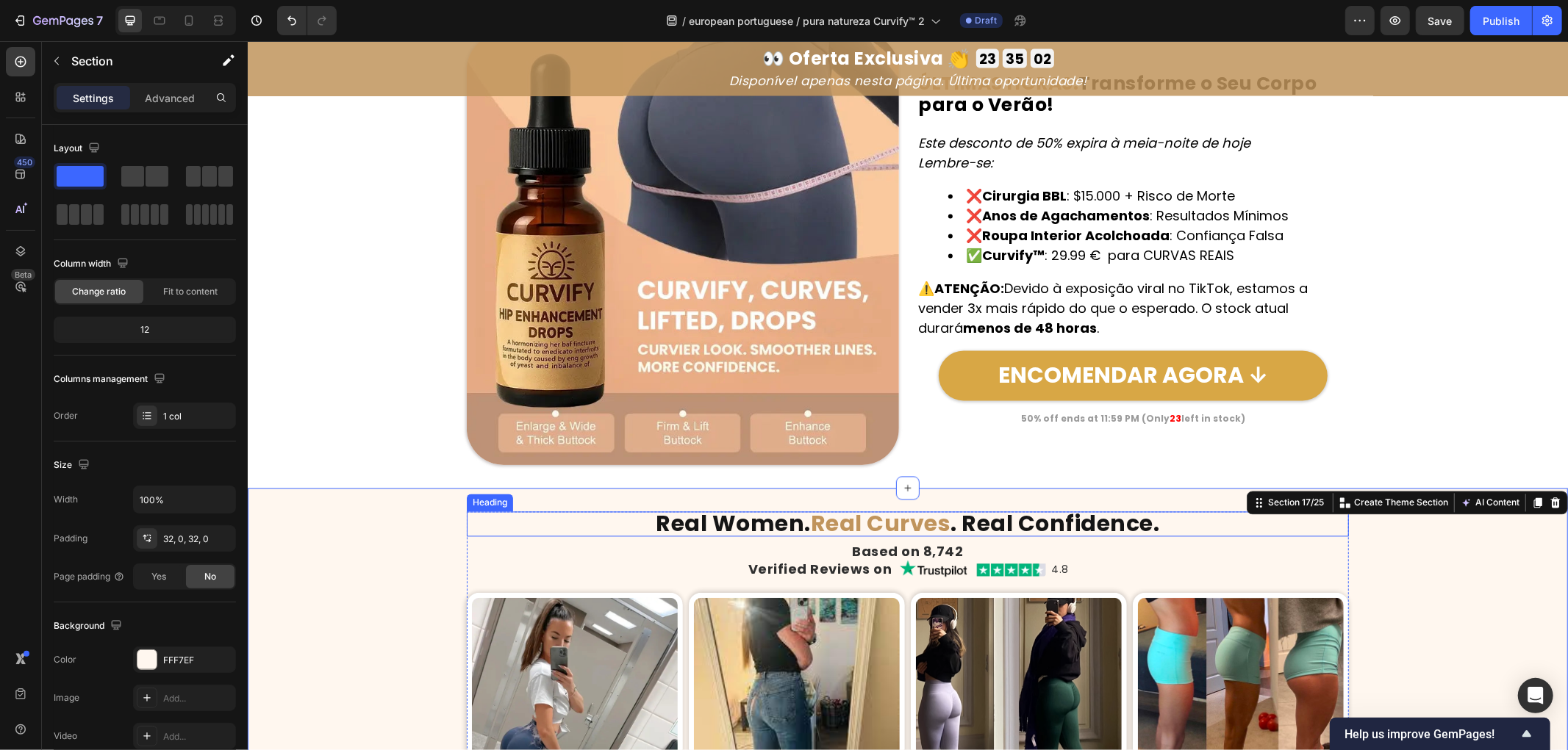
click at [813, 533] on strong "Real Curves" at bounding box center [880, 524] width 140 height 32
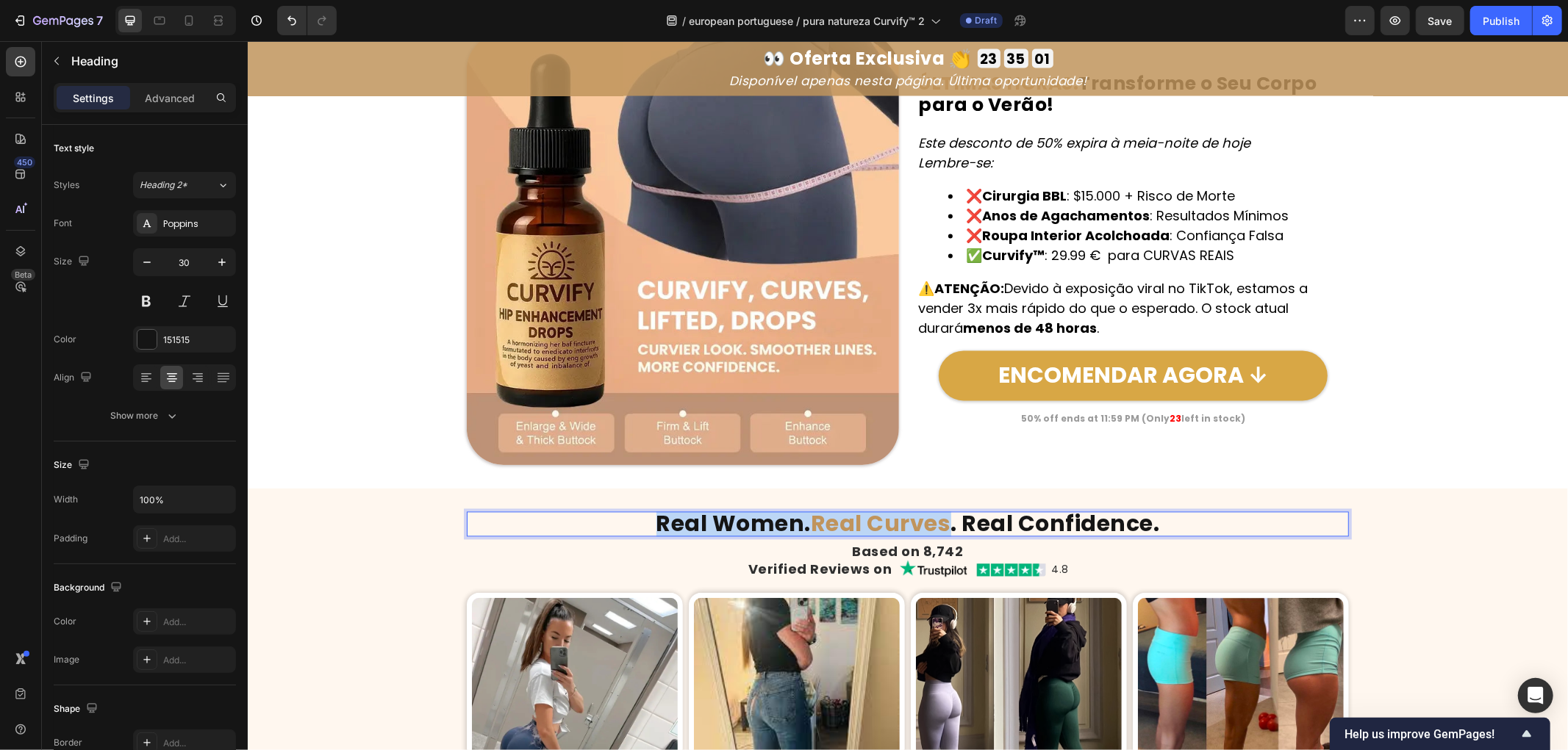
copy p "Real Women. Real Curves"
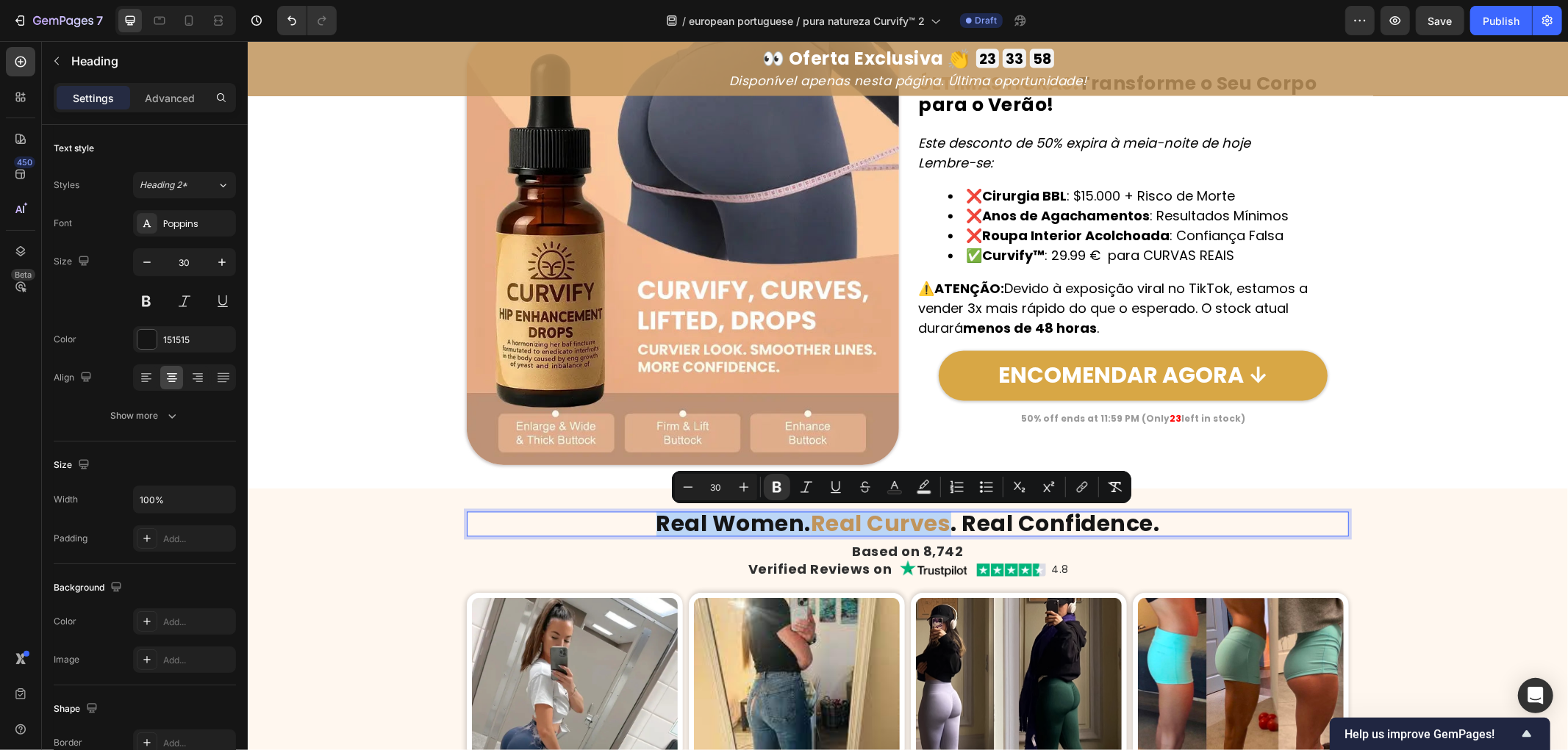
click at [850, 524] on strong "Real Curves" at bounding box center [880, 524] width 140 height 32
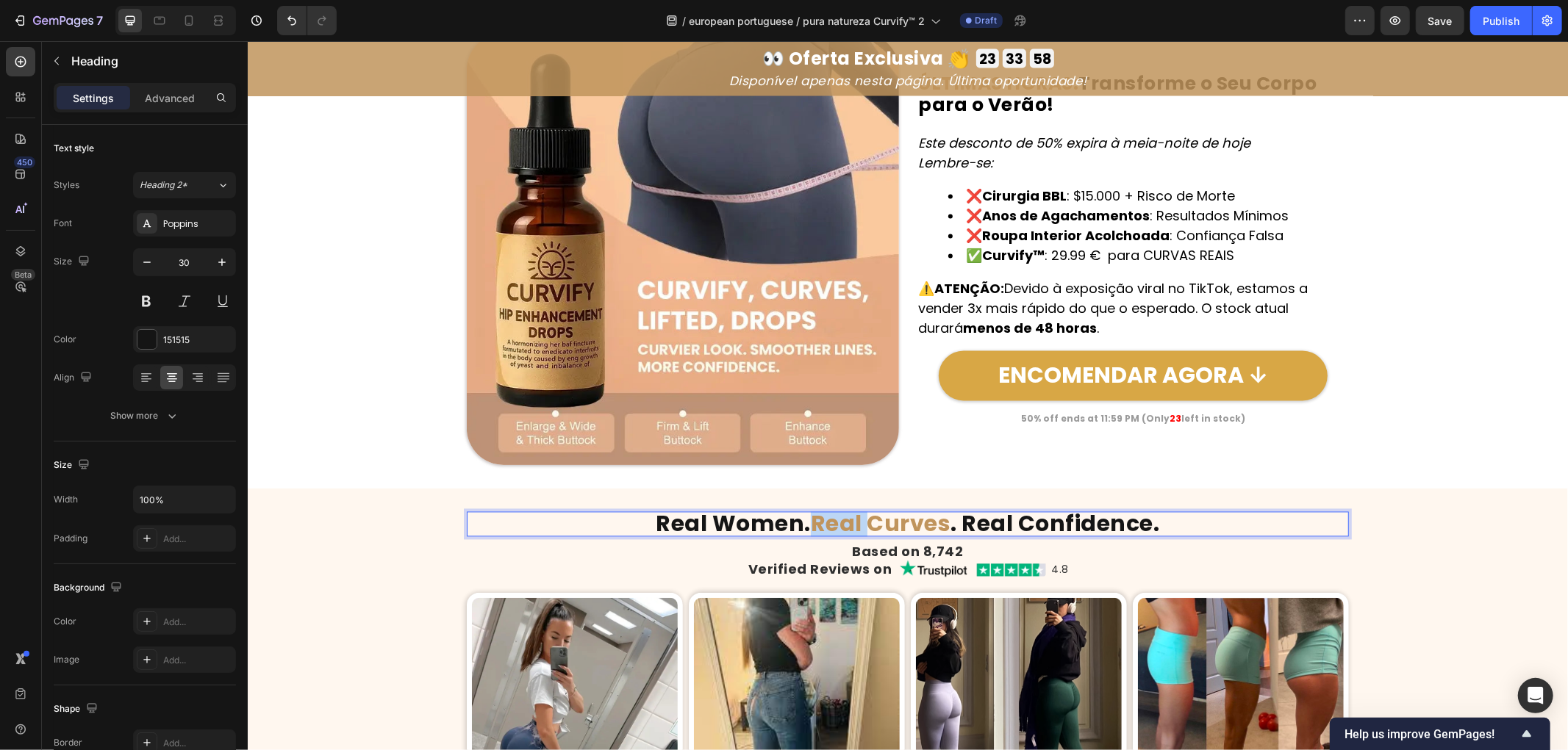
click at [849, 525] on strong "Real Curves" at bounding box center [880, 524] width 140 height 32
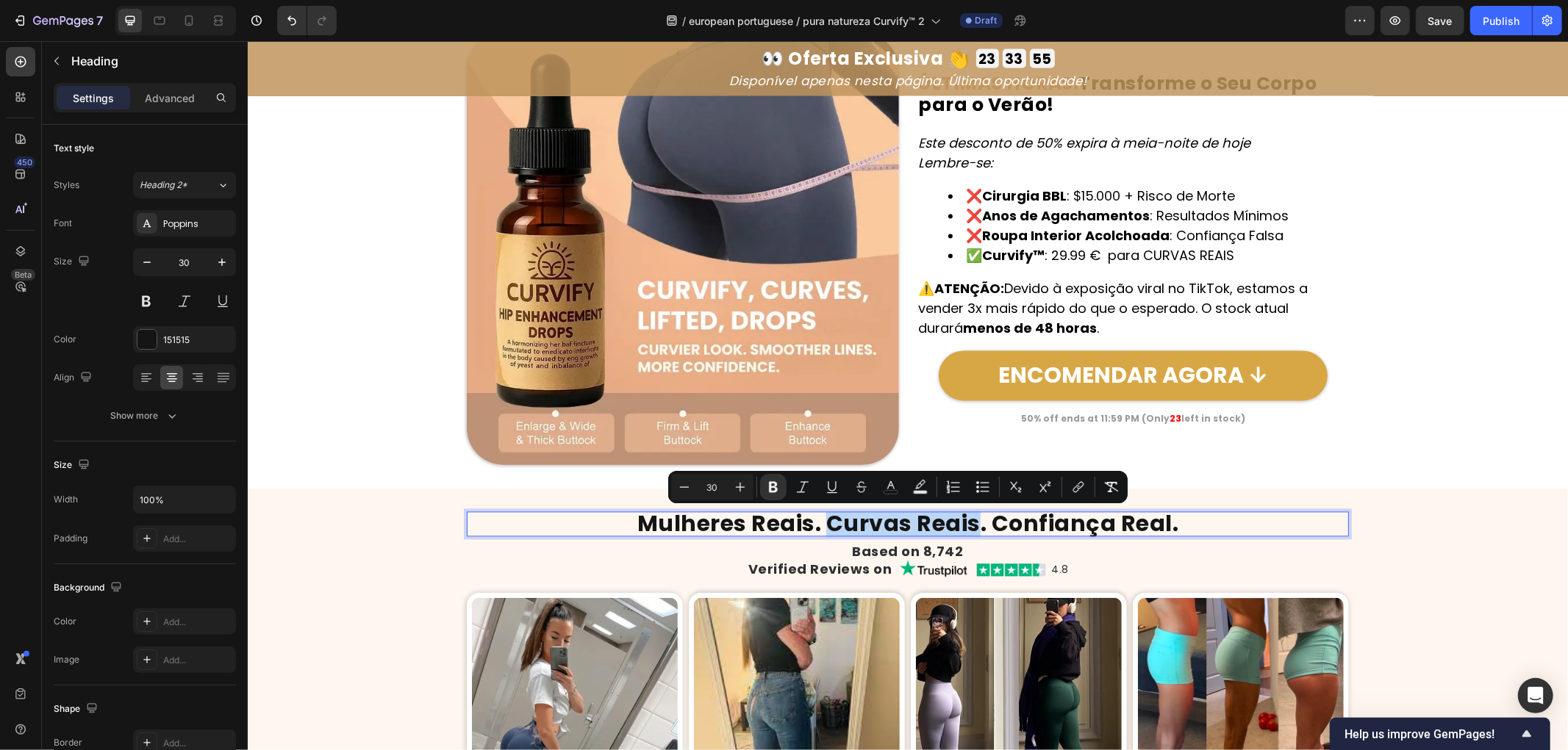
drag, startPoint x: 826, startPoint y: 527, endPoint x: 972, endPoint y: 530, distance: 146.0
click at [972, 530] on strong "Mulheres Reais. Curvas Reais. Confiança Real." at bounding box center [907, 524] width 542 height 32
click at [892, 491] on icon "Editor contextual toolbar" at bounding box center [894, 487] width 14 height 14
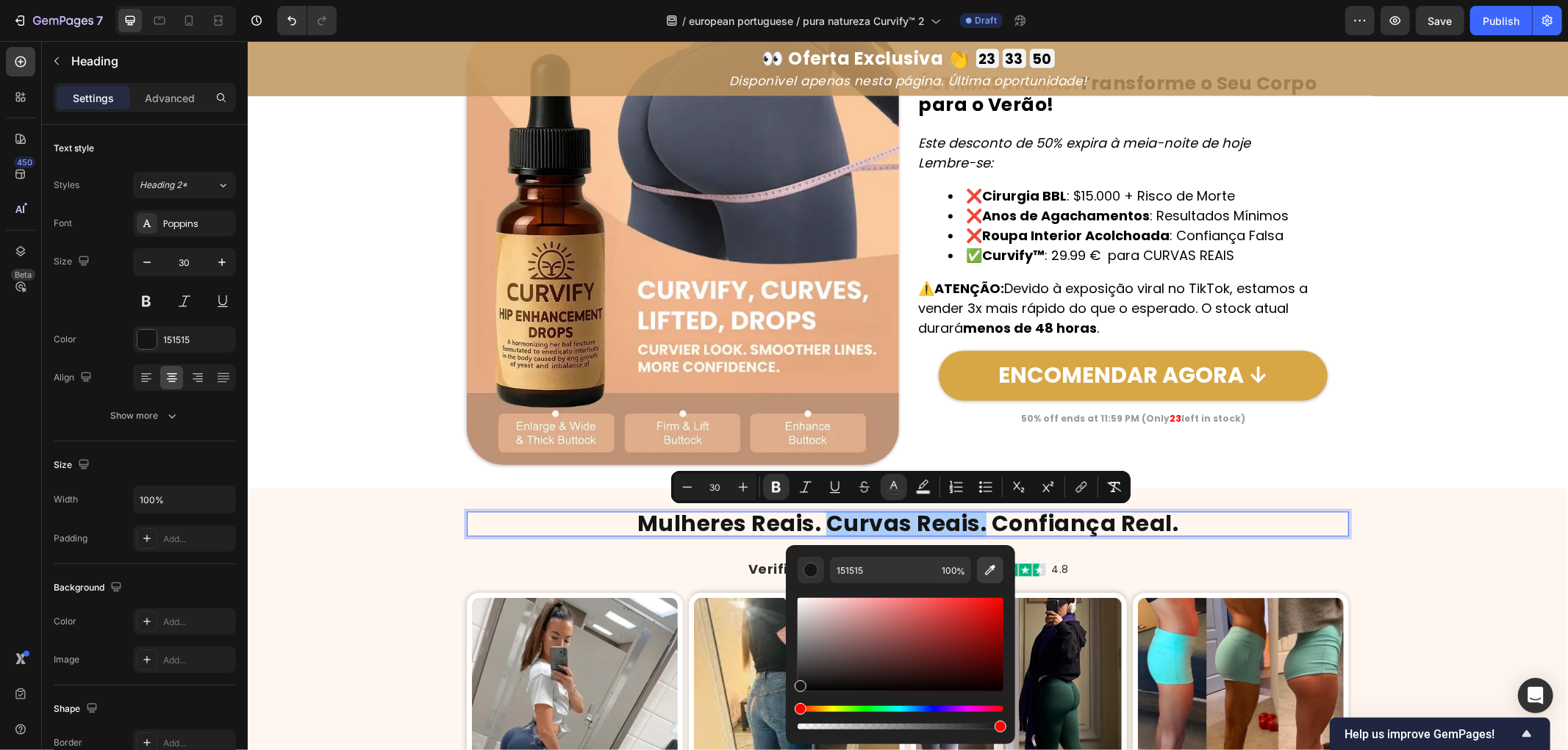
click at [989, 569] on icon "Editor contextual toolbar" at bounding box center [990, 571] width 11 height 11
type input "D8A745"
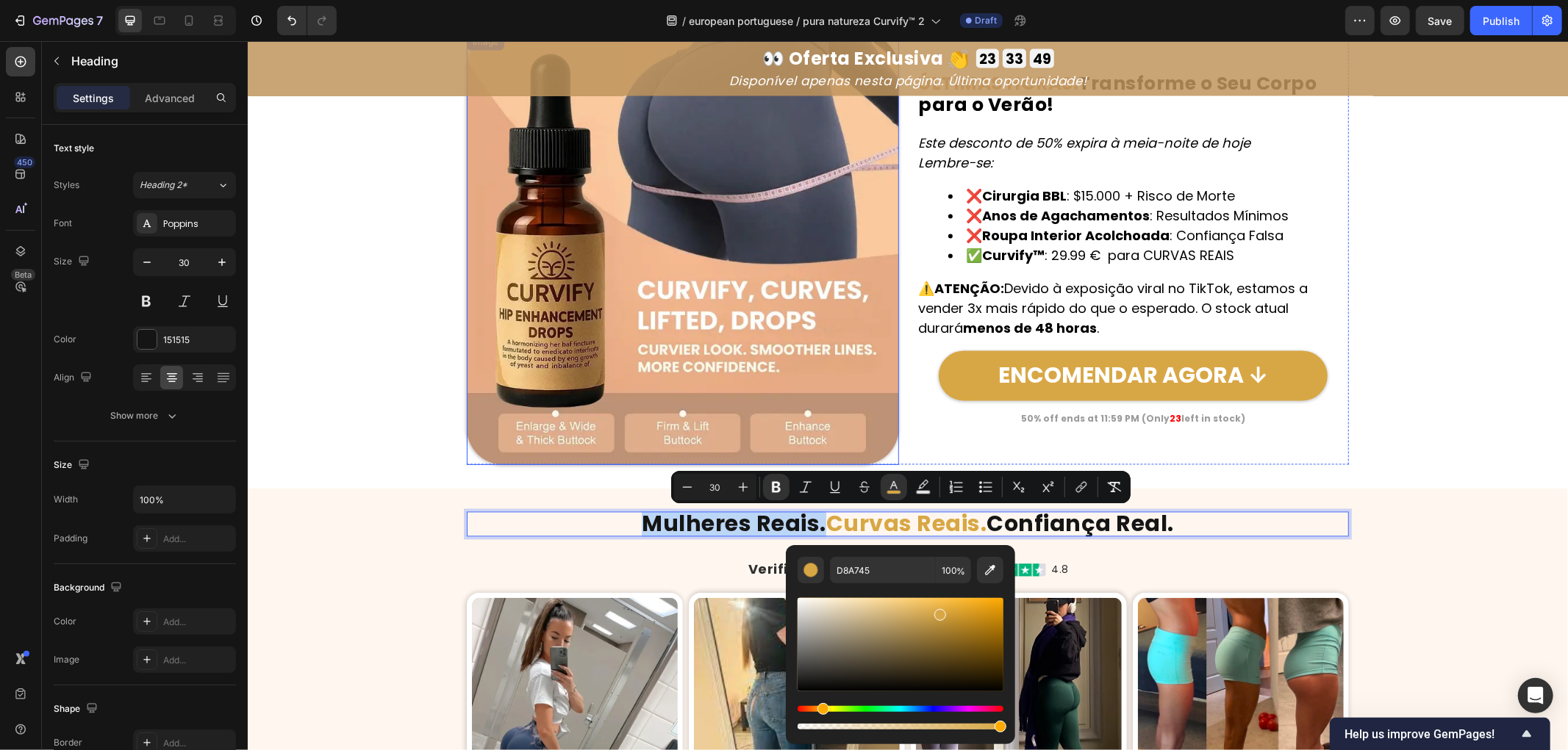
click at [965, 443] on div "ÚLTIMAS HORAS: Transforme o Seu Corpo para o Verão! Heading Este desconto de 50…" at bounding box center [1132, 248] width 432 height 432
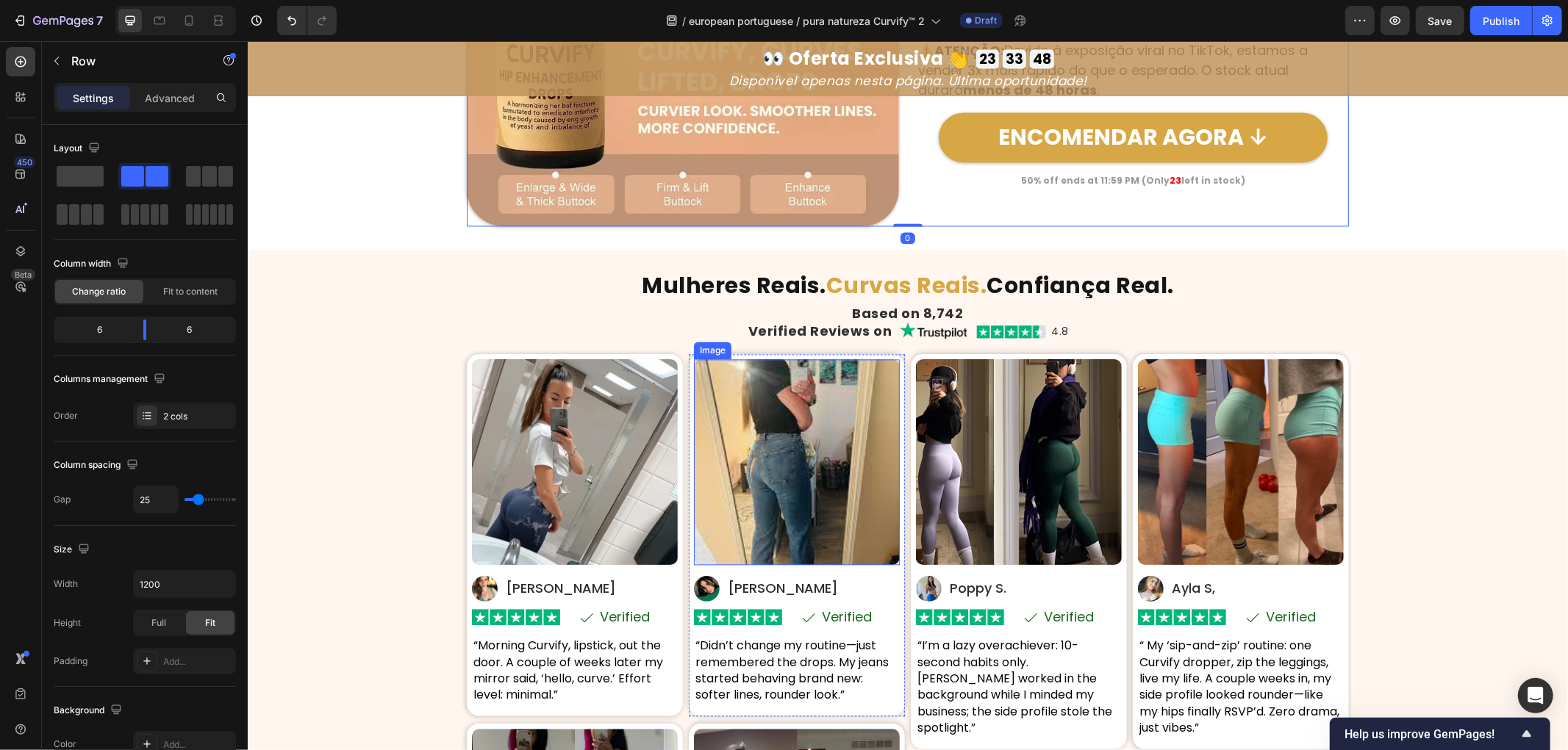
scroll to position [7241, 0]
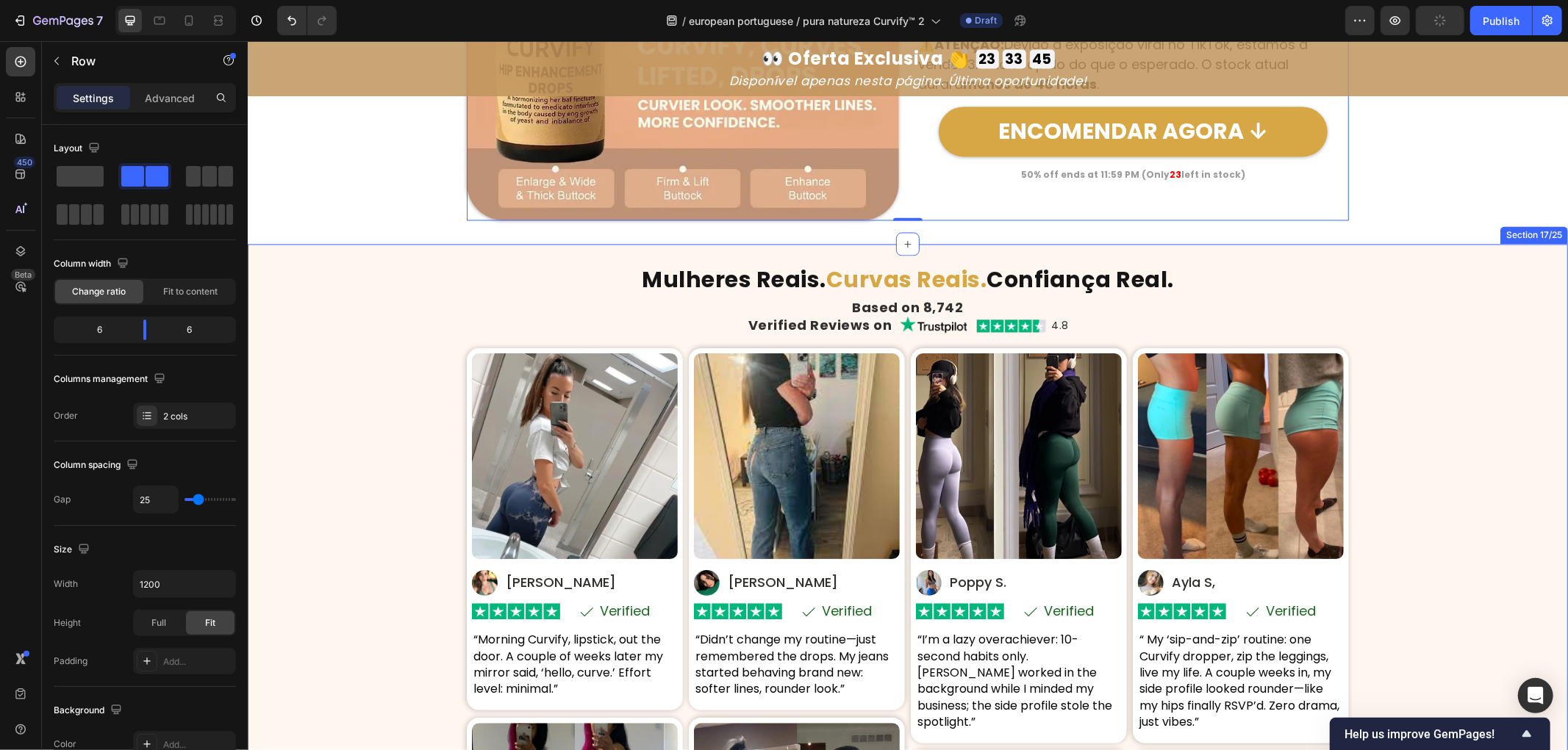
click at [299, 368] on div "⁠⁠⁠⁠⁠⁠⁠ Mulheres Reais. Curvas Reais. Confiança Real. Heading Based on 8,742 He…" at bounding box center [907, 693] width 1320 height 853
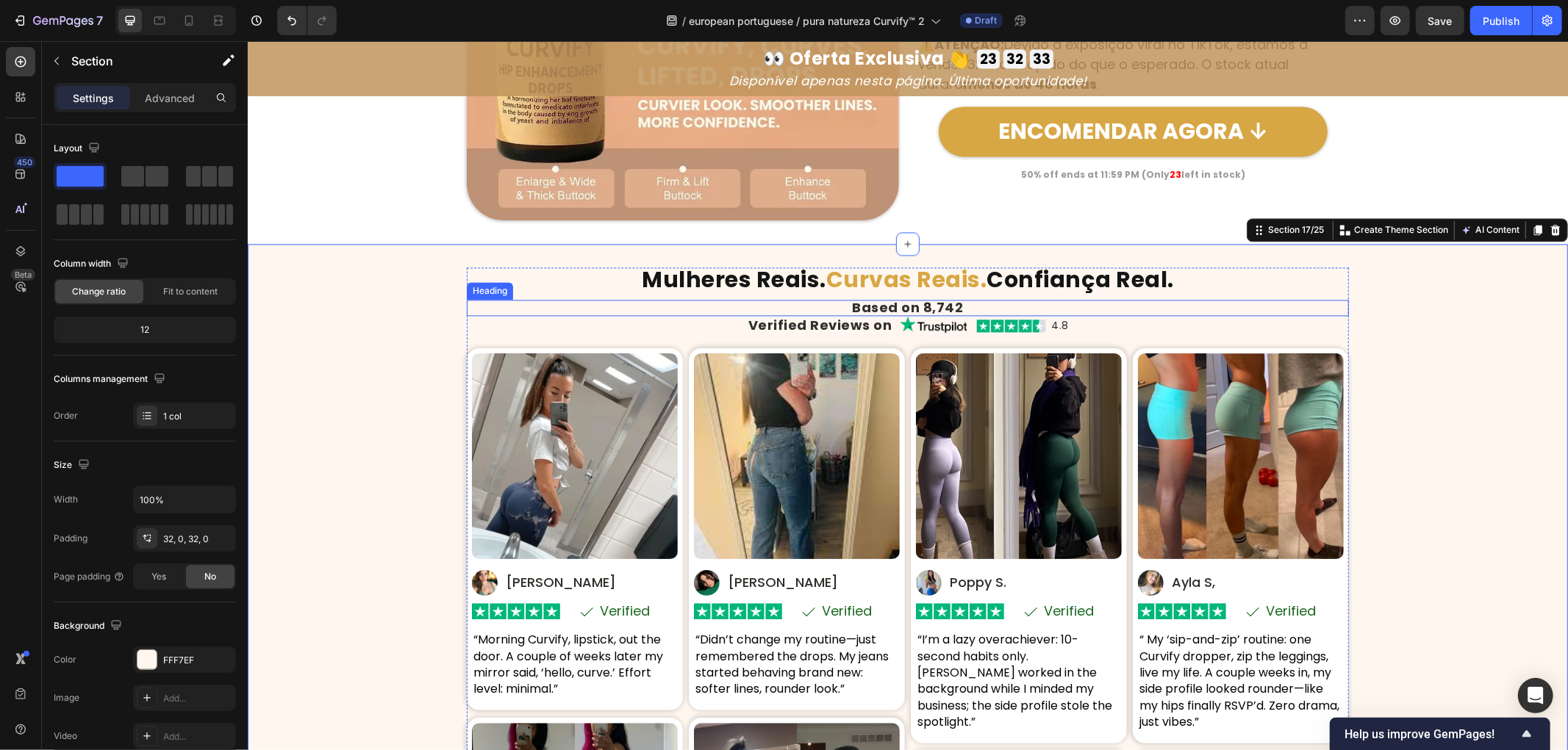
click at [881, 306] on h2 "Based on 8,742" at bounding box center [907, 307] width 882 height 16
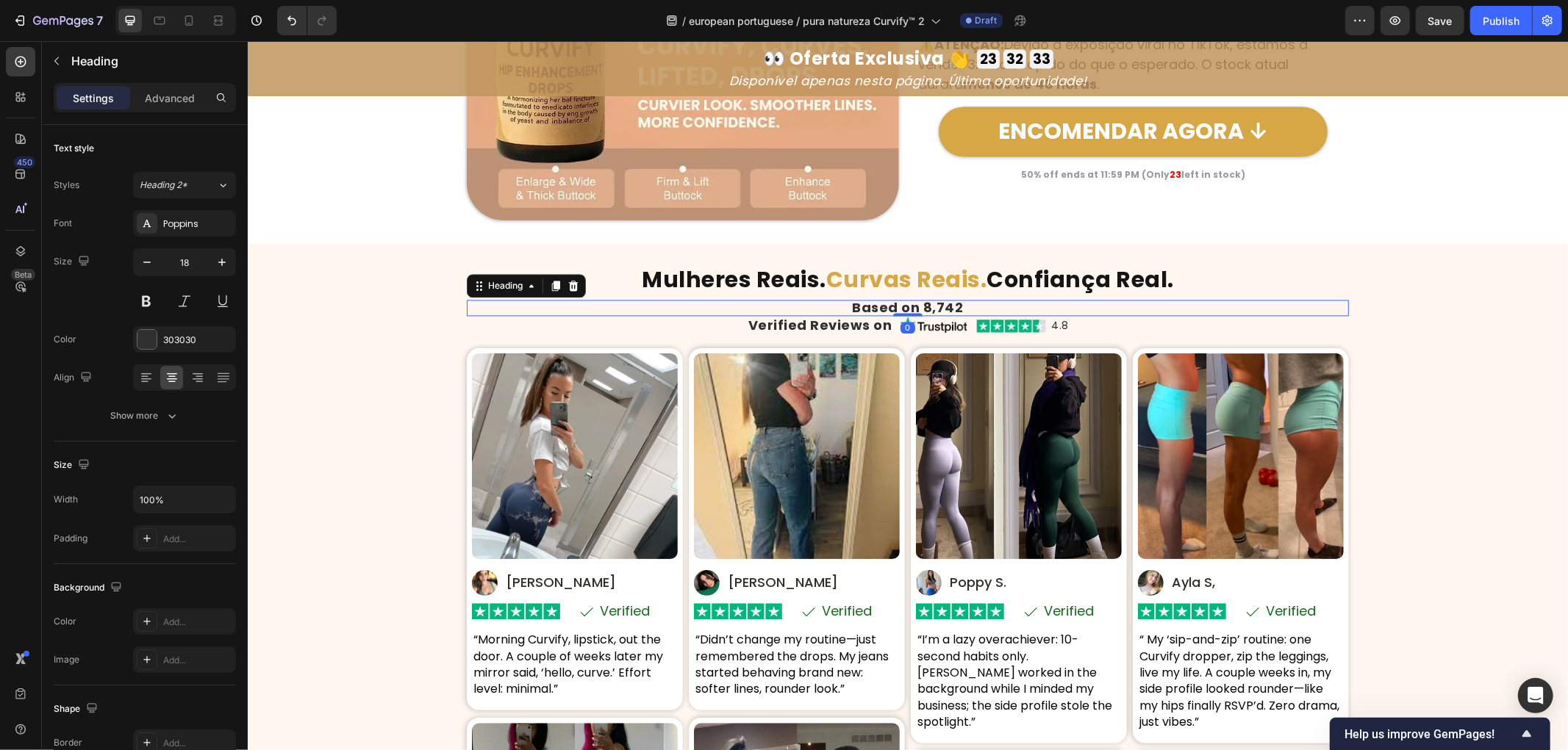
click at [881, 306] on h2 "Based on 8,742" at bounding box center [907, 307] width 882 height 16
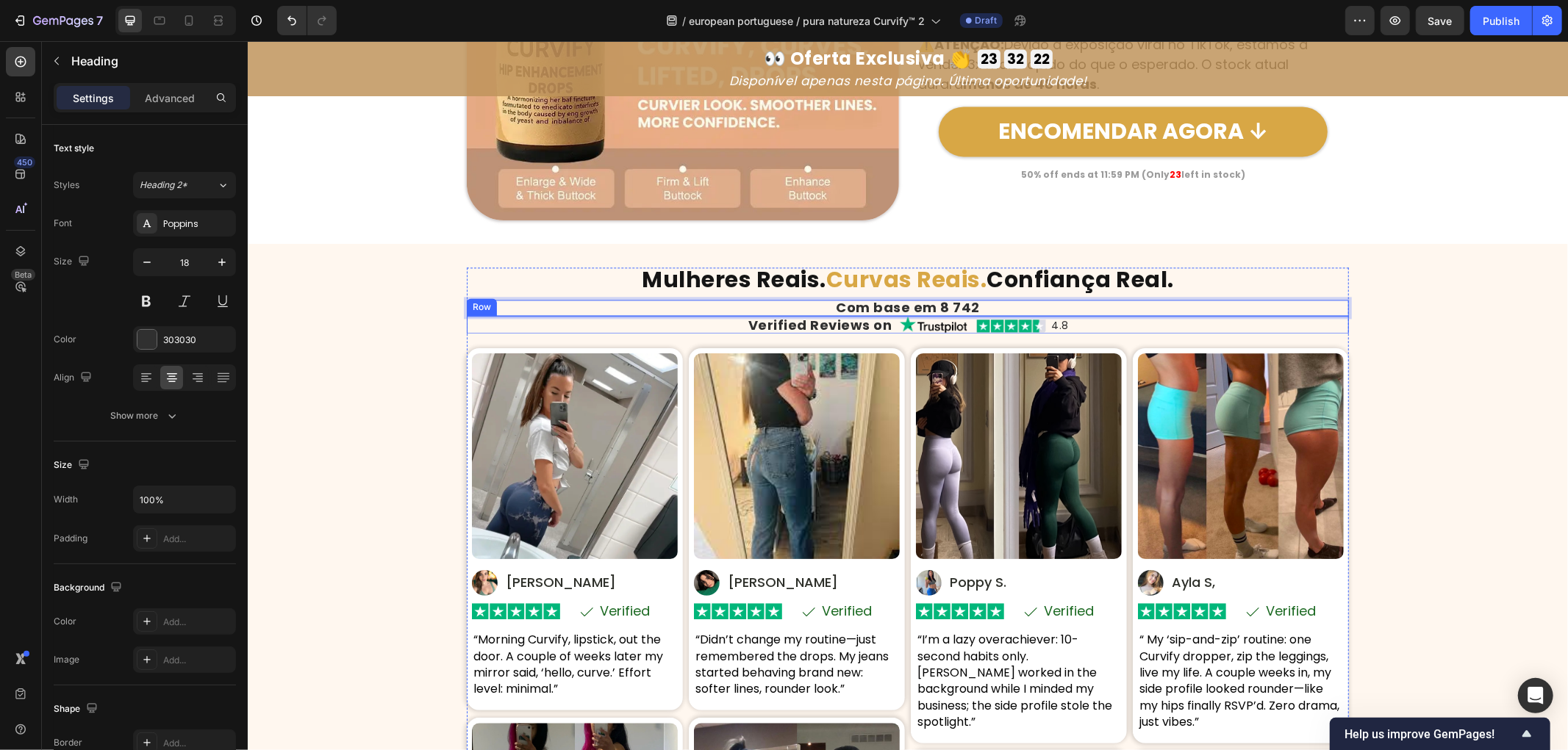
click at [888, 324] on div "Verified Reviews on Heading Image 4.8 Heading Row Row" at bounding box center [907, 323] width 882 height 17
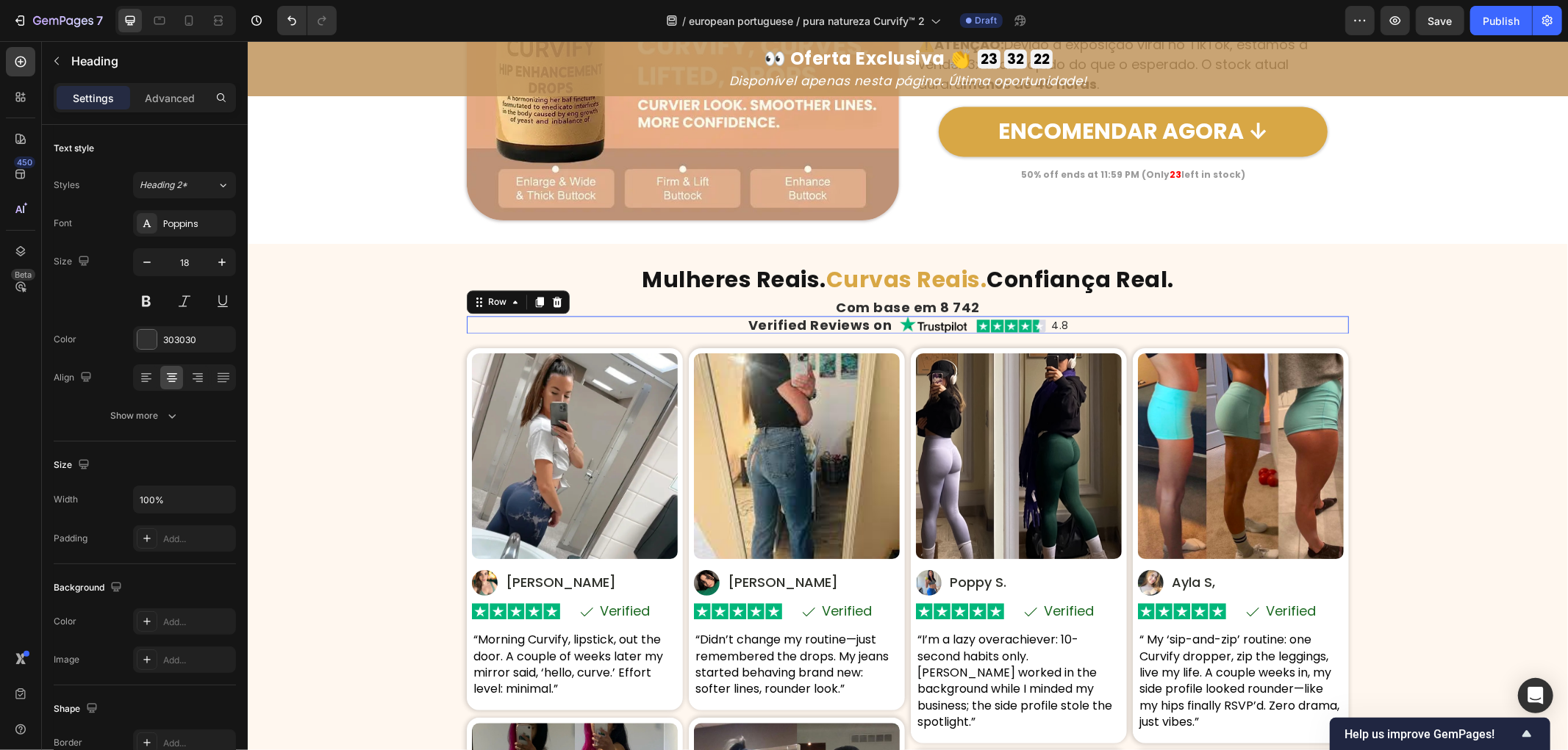
click at [888, 324] on div "Verified Reviews on Heading Image 4.8 Heading Row Row 0" at bounding box center [907, 323] width 882 height 17
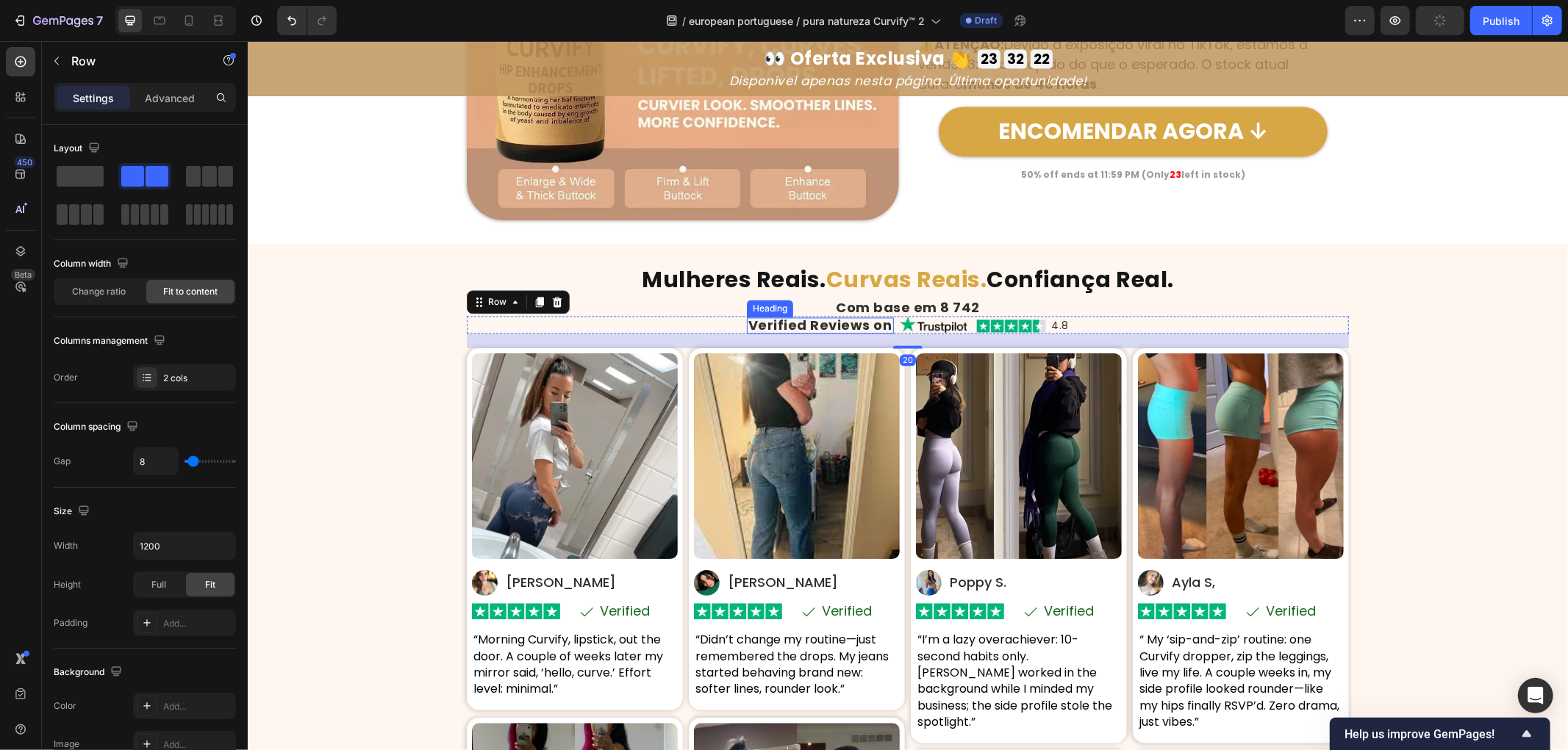
click at [856, 324] on h2 "Verified Reviews on" at bounding box center [820, 324] width 147 height 16
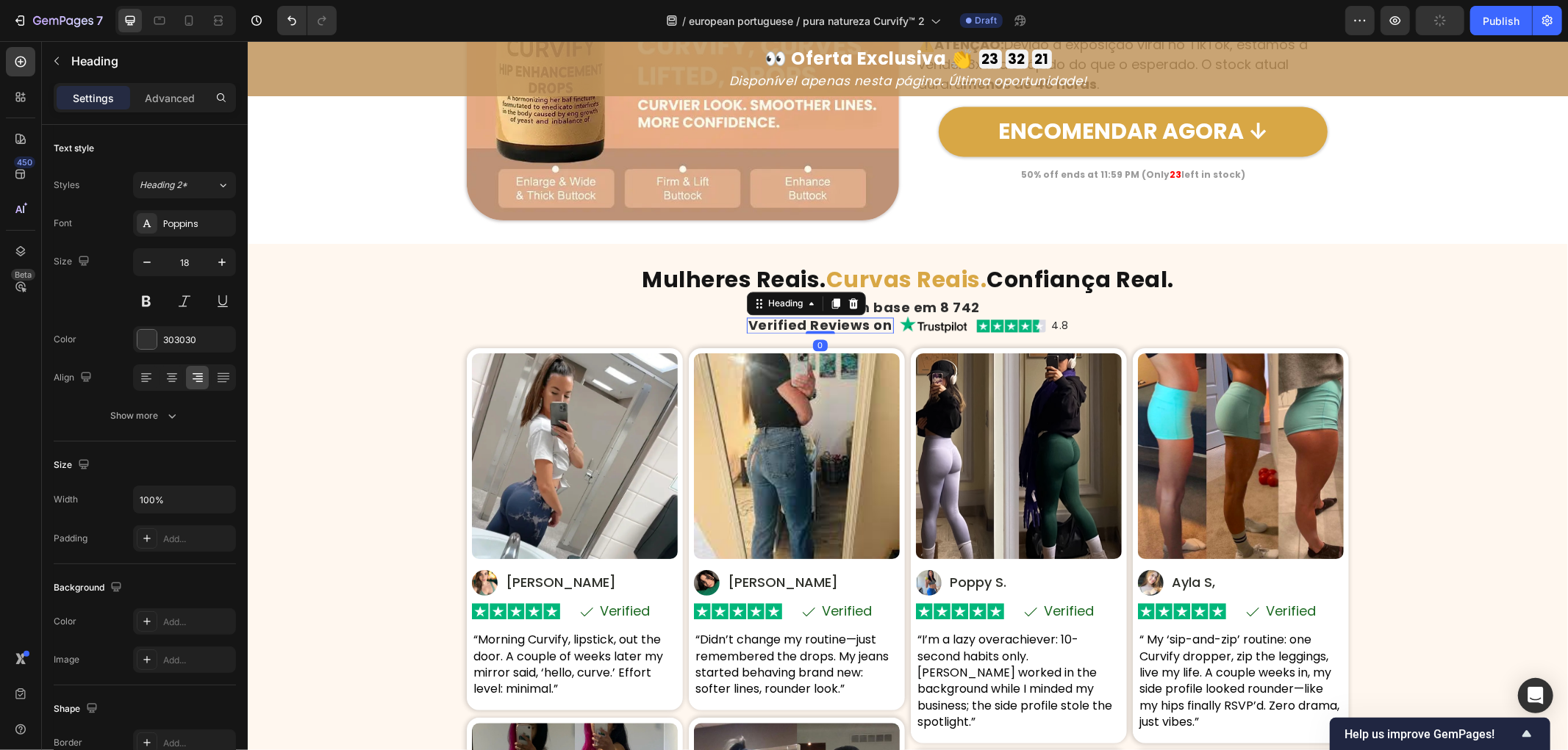
click at [868, 326] on h2 "Verified Reviews on" at bounding box center [820, 324] width 147 height 16
click at [868, 326] on p "Verified Reviews on" at bounding box center [820, 324] width 144 height 13
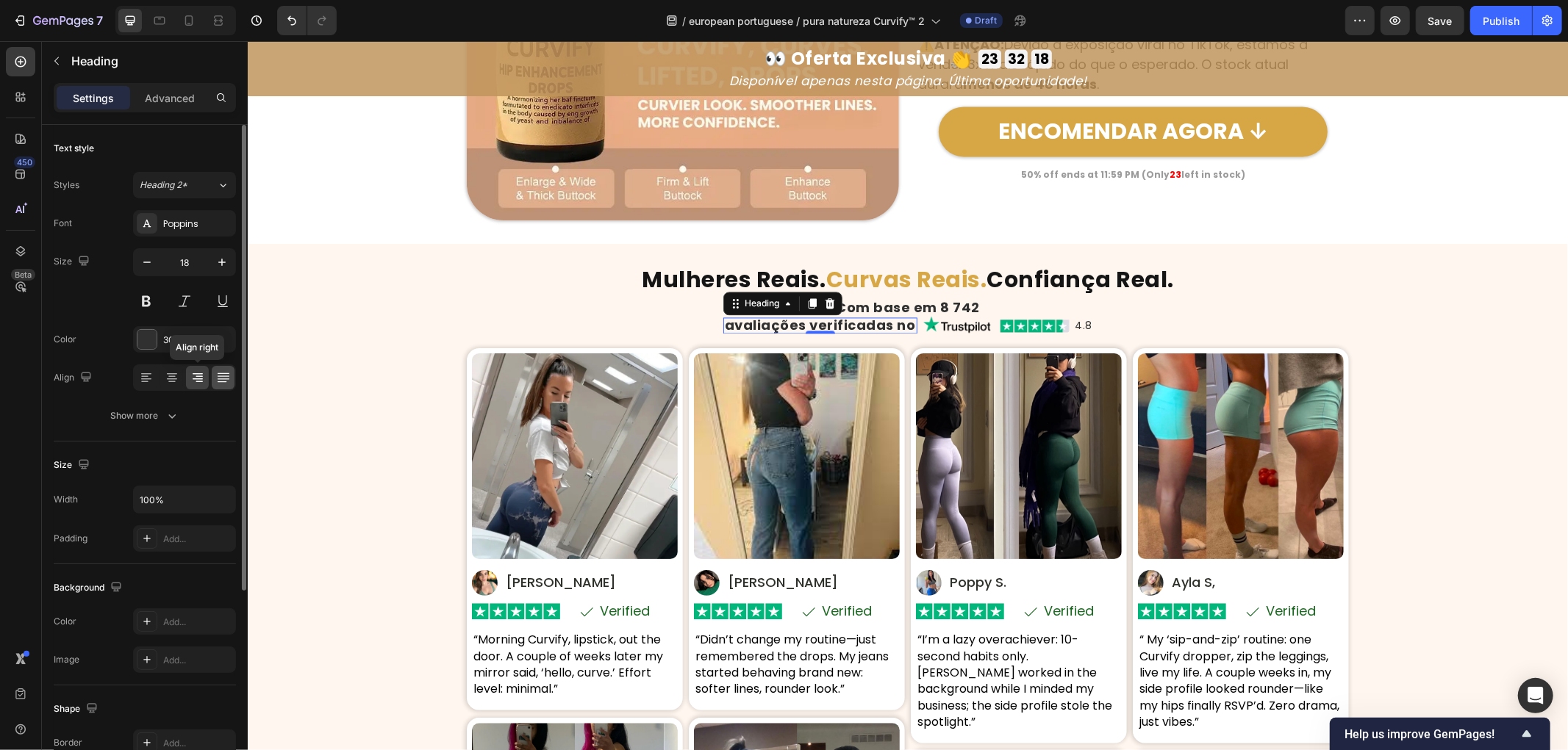
click at [200, 379] on icon at bounding box center [198, 380] width 11 height 2
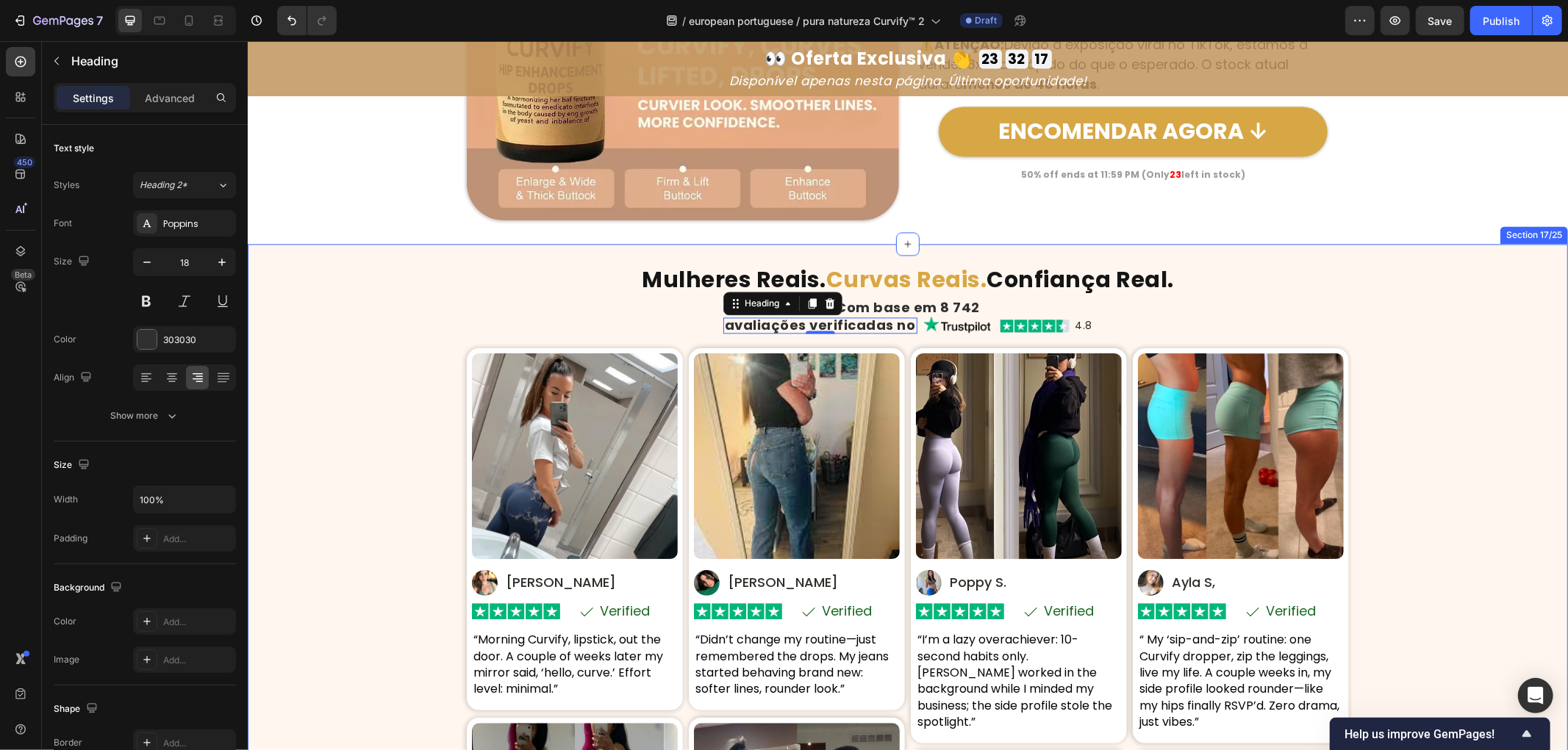
click at [324, 408] on div "⁠⁠⁠⁠⁠⁠⁠ Mulheres Reais. Curvas Reais. Confiança Real. Heading Com base em 8 742…" at bounding box center [907, 693] width 1320 height 853
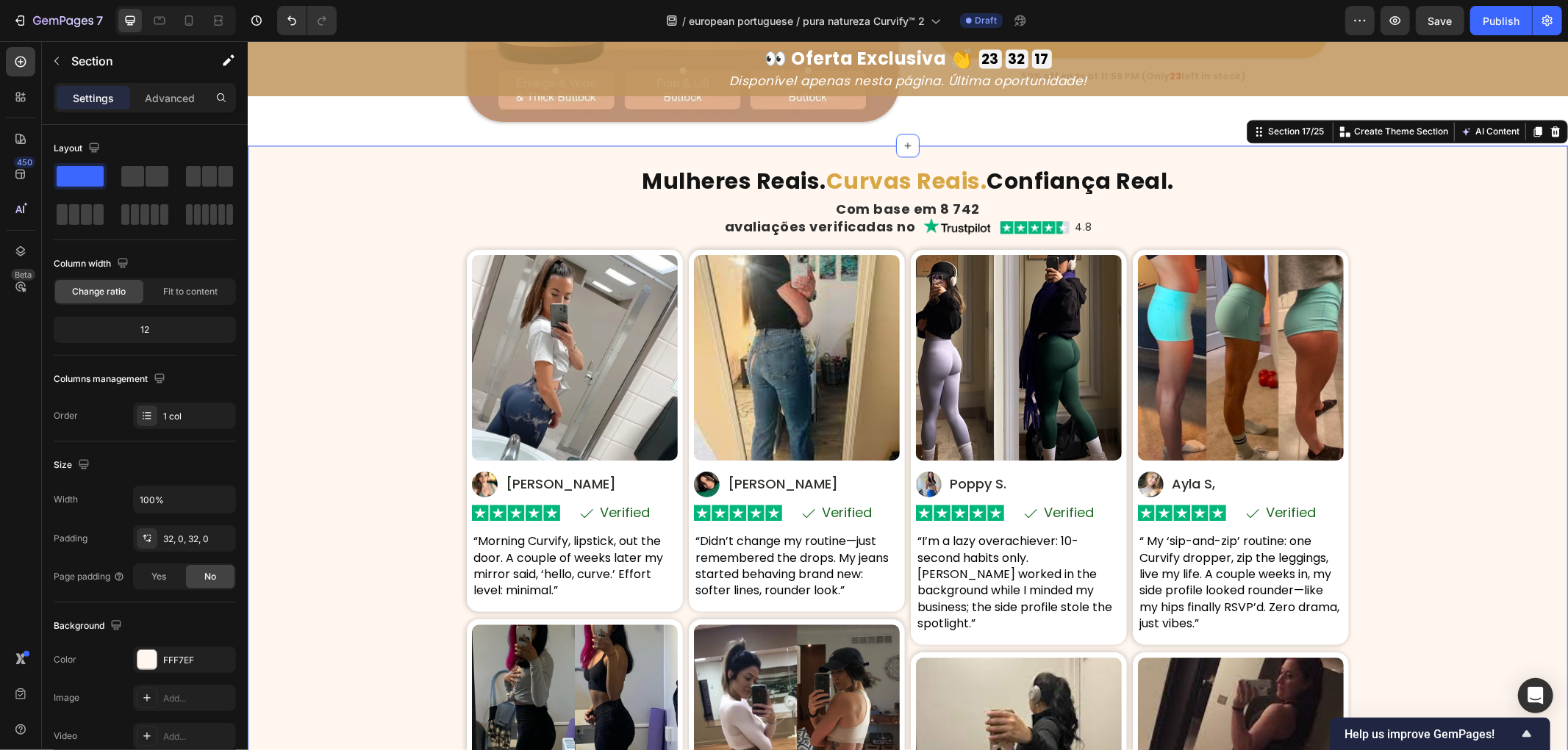
scroll to position [7404, 0]
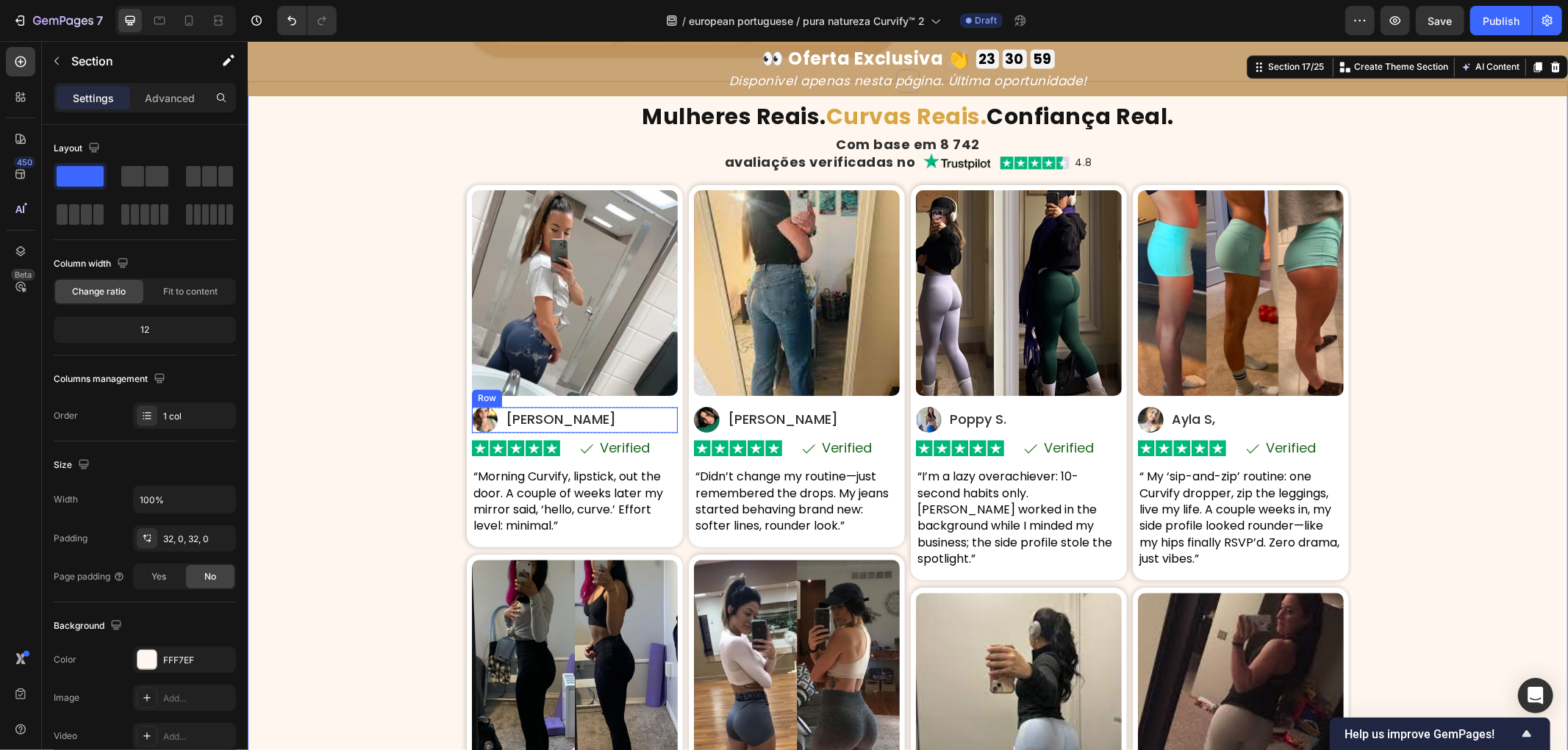
click at [535, 415] on p "[PERSON_NAME]" at bounding box center [560, 418] width 110 height 17
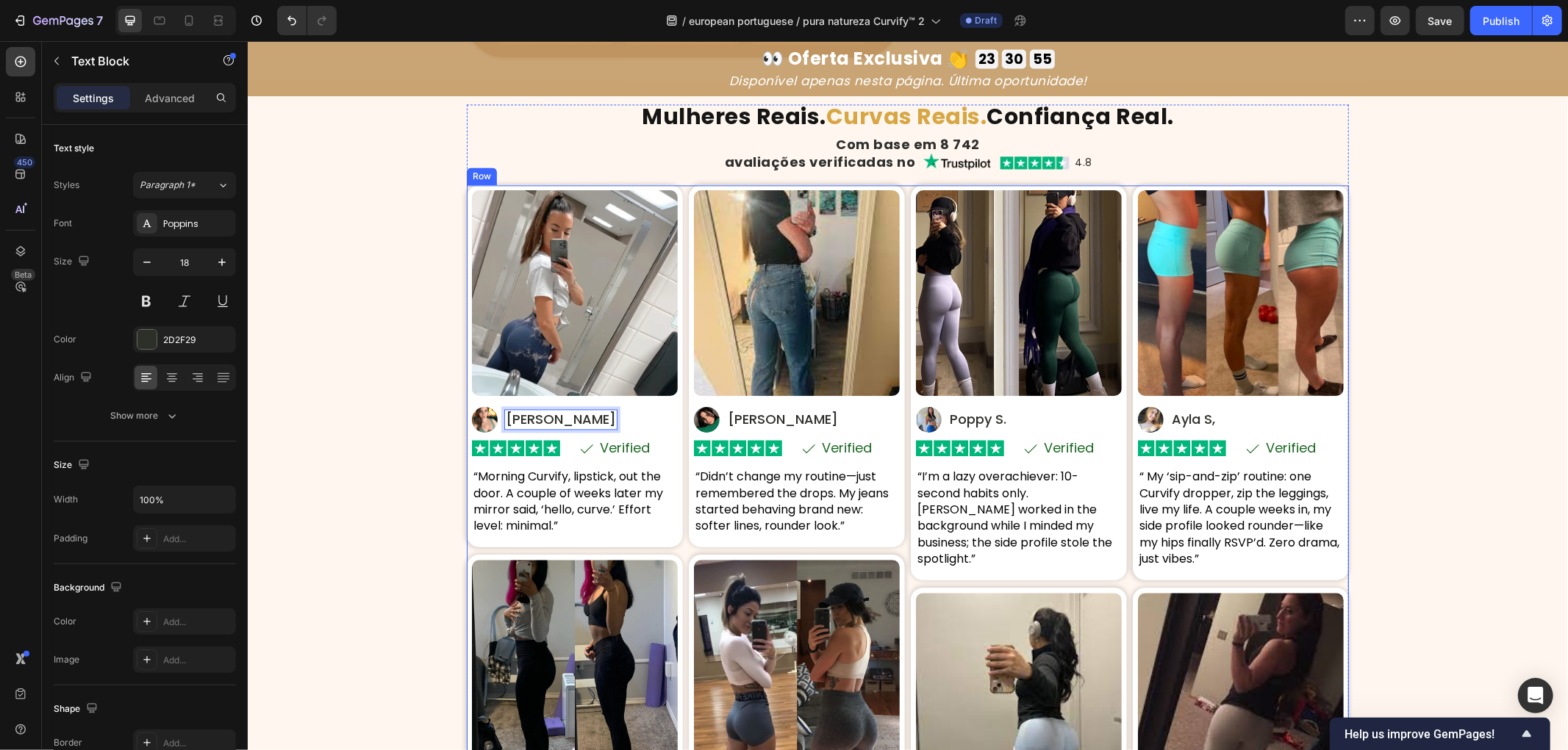
click at [633, 450] on p "Verified" at bounding box center [624, 447] width 50 height 13
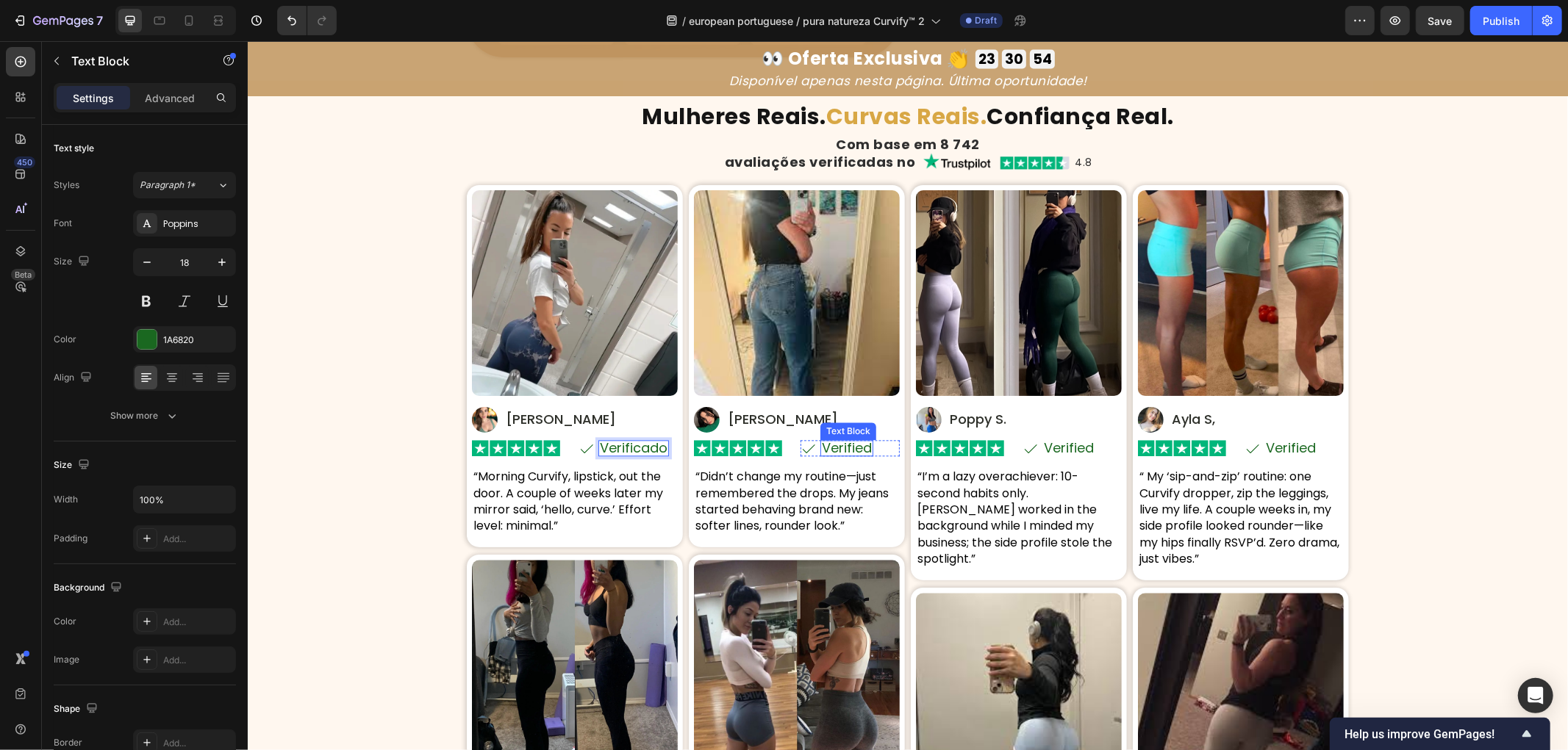
click at [855, 452] on p "Verified" at bounding box center [846, 447] width 50 height 13
click at [1057, 444] on p "Verified" at bounding box center [1068, 447] width 50 height 13
click at [1265, 445] on p "Verified" at bounding box center [1290, 447] width 50 height 13
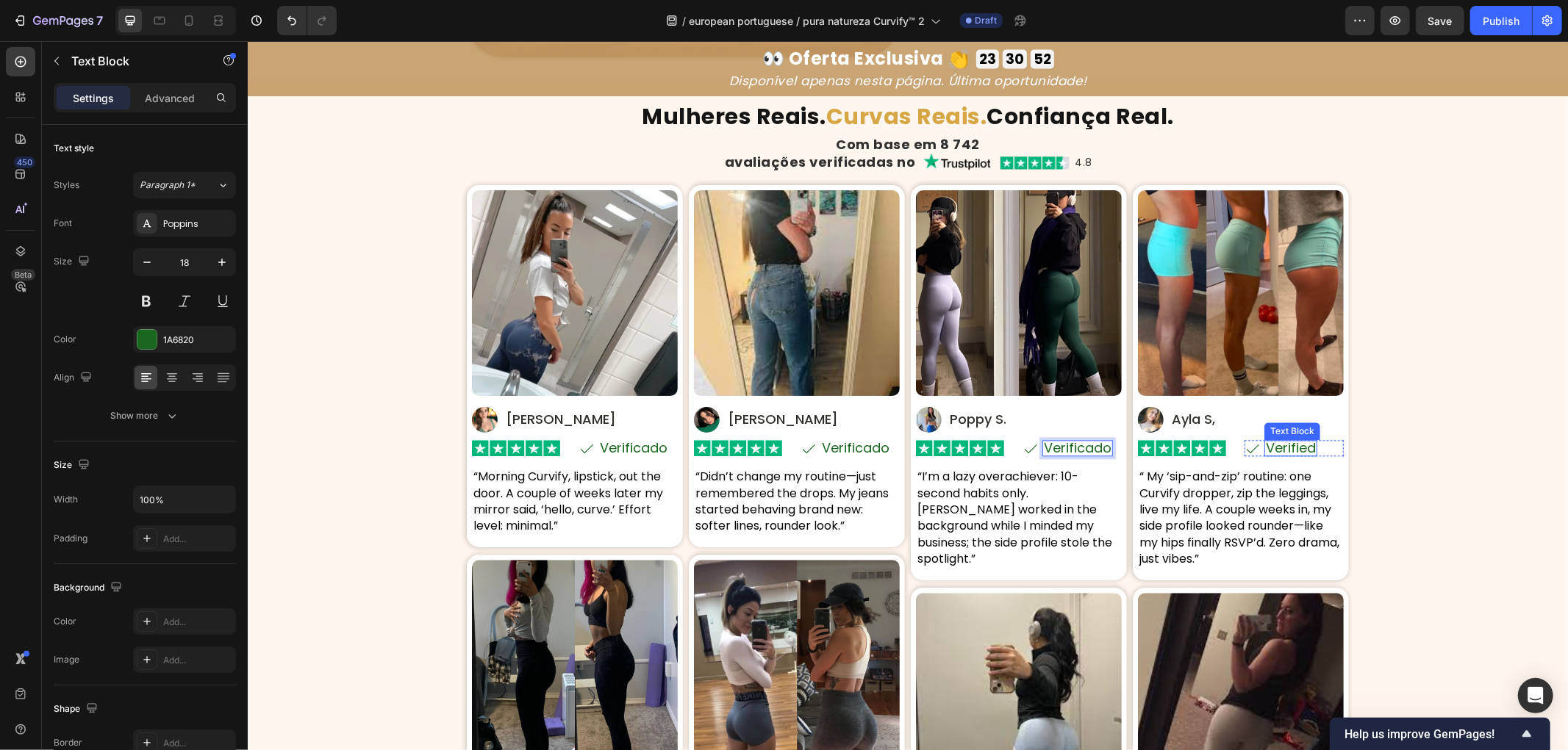
click at [1265, 445] on p "Verified" at bounding box center [1290, 447] width 50 height 13
click at [1402, 431] on div "⁠⁠⁠⁠⁠⁠⁠ Mulheres Reais. Curvas Reais. Confiança Real. Heading Com base em 8 742…" at bounding box center [907, 531] width 1320 height 853
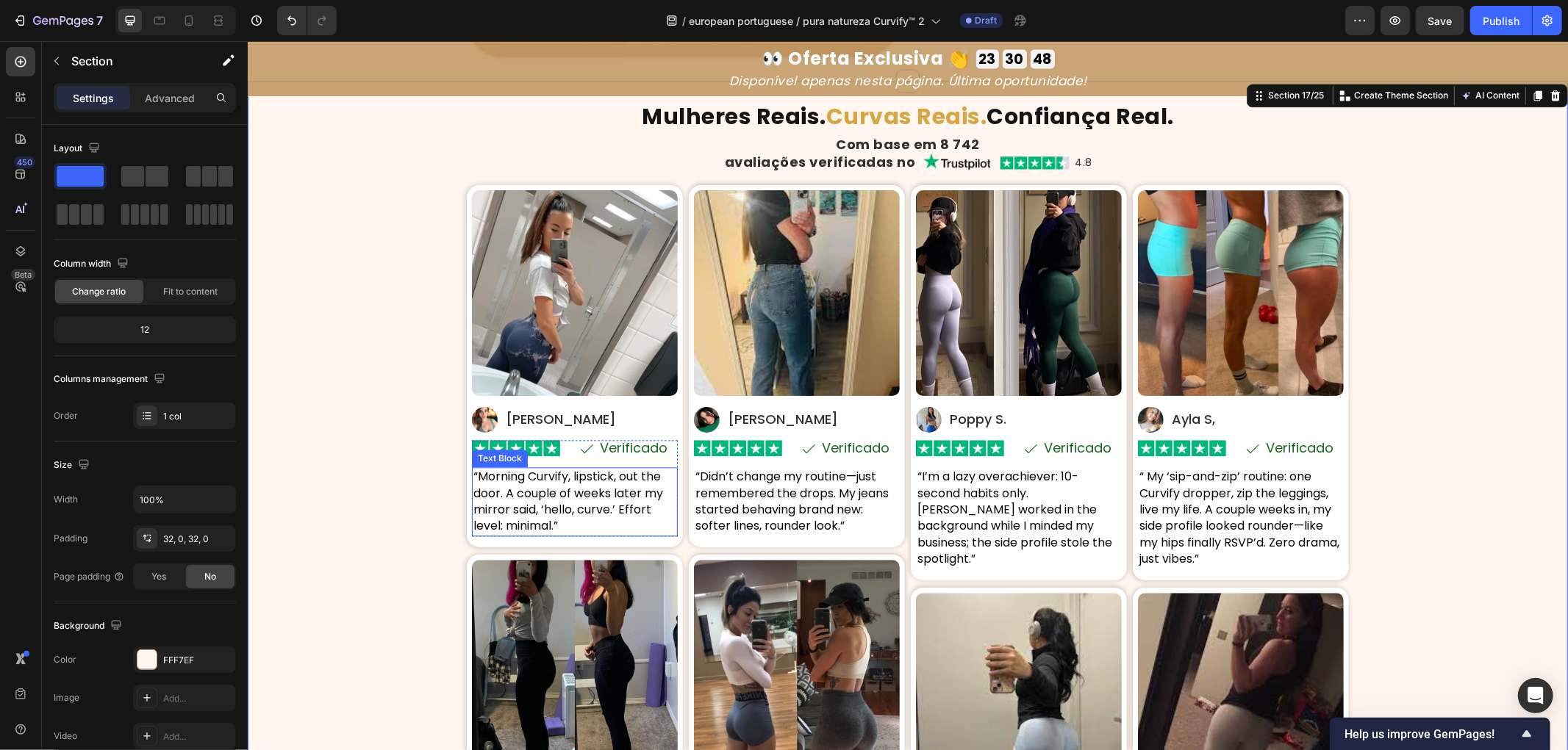
click at [572, 500] on p "“Morning Curvify, lipstick, out the door. A couple of weeks later my mirror sai…" at bounding box center [574, 501] width 203 height 66
click at [571, 500] on p "“Morning Curvify, lipstick, out the door. A couple of weeks later my mirror sai…" at bounding box center [574, 501] width 203 height 66
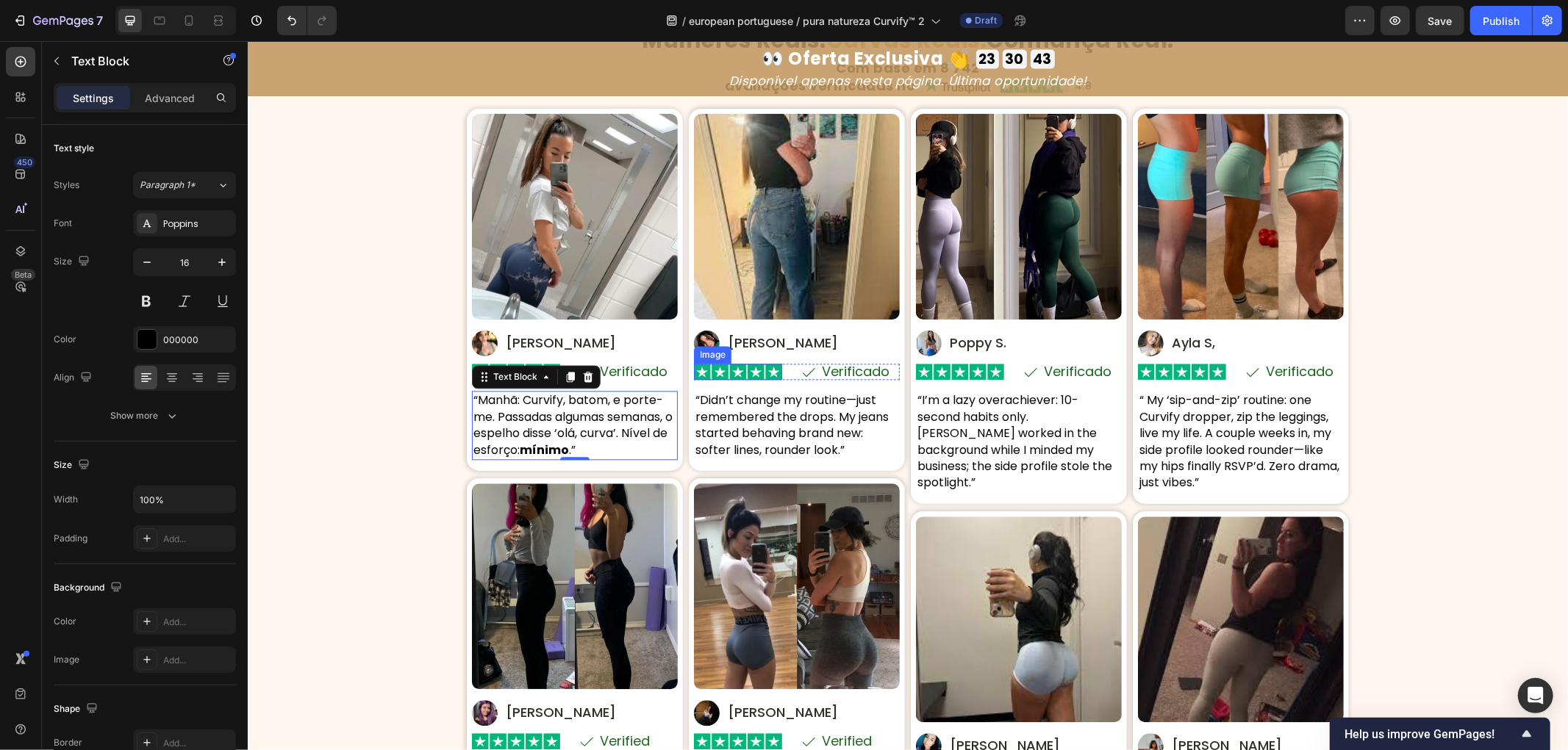
scroll to position [7404, 0]
click at [744, 351] on p "[PERSON_NAME]" at bounding box center [782, 342] width 110 height 17
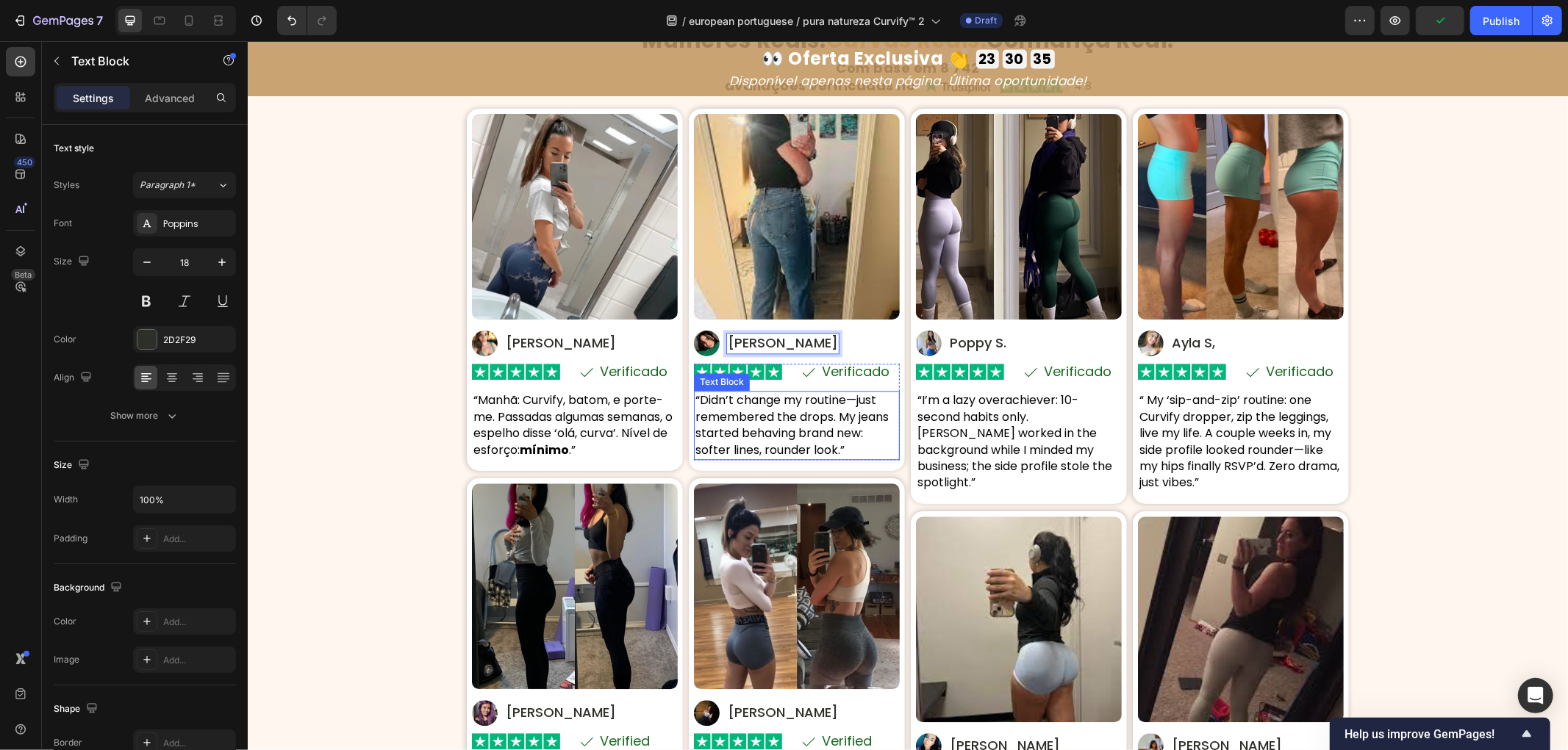
click at [820, 458] on p "“Didn’t change my routine—just remembered the drops. My jeans started behaving …" at bounding box center [796, 424] width 203 height 66
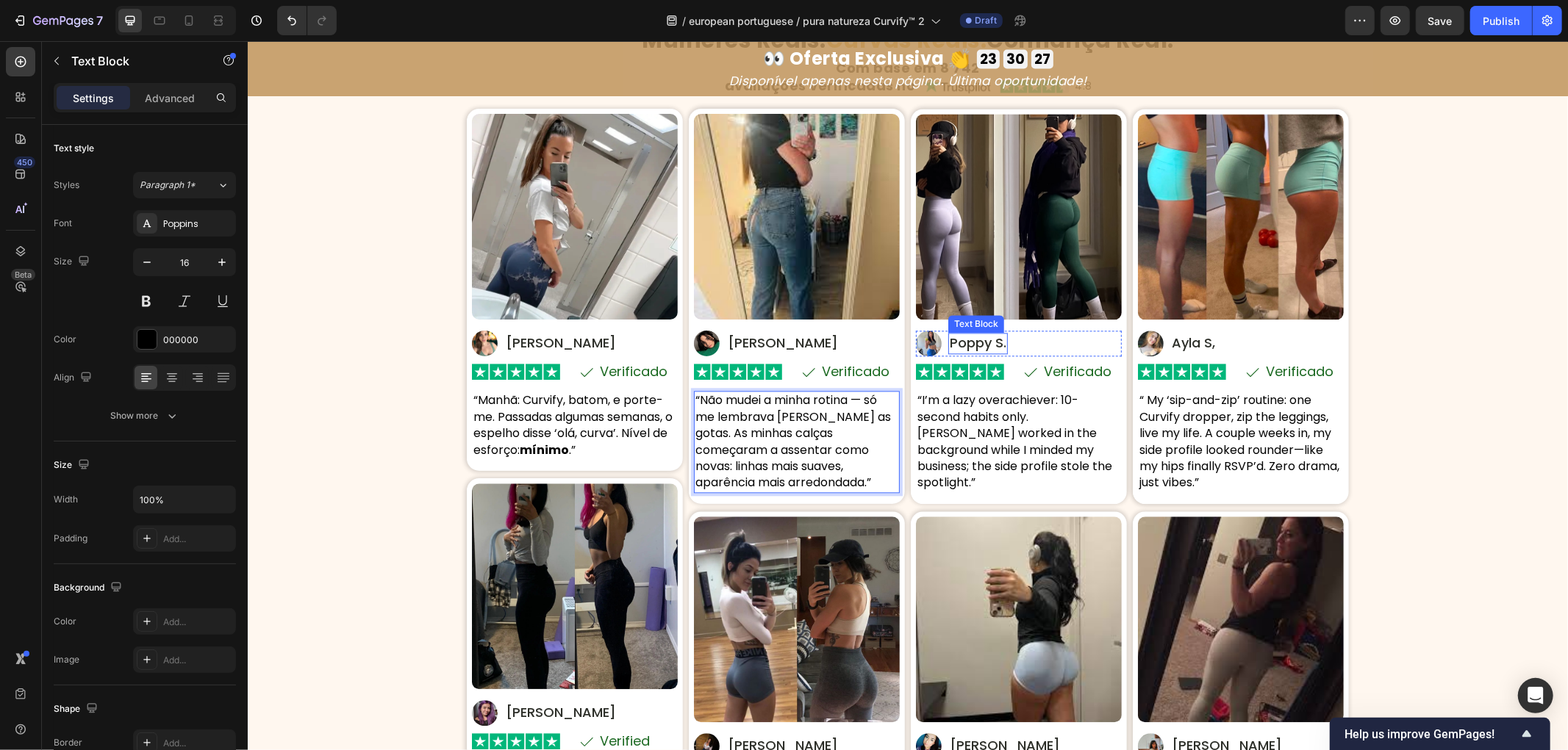
click at [989, 351] on p "Poppy S." at bounding box center [977, 342] width 57 height 17
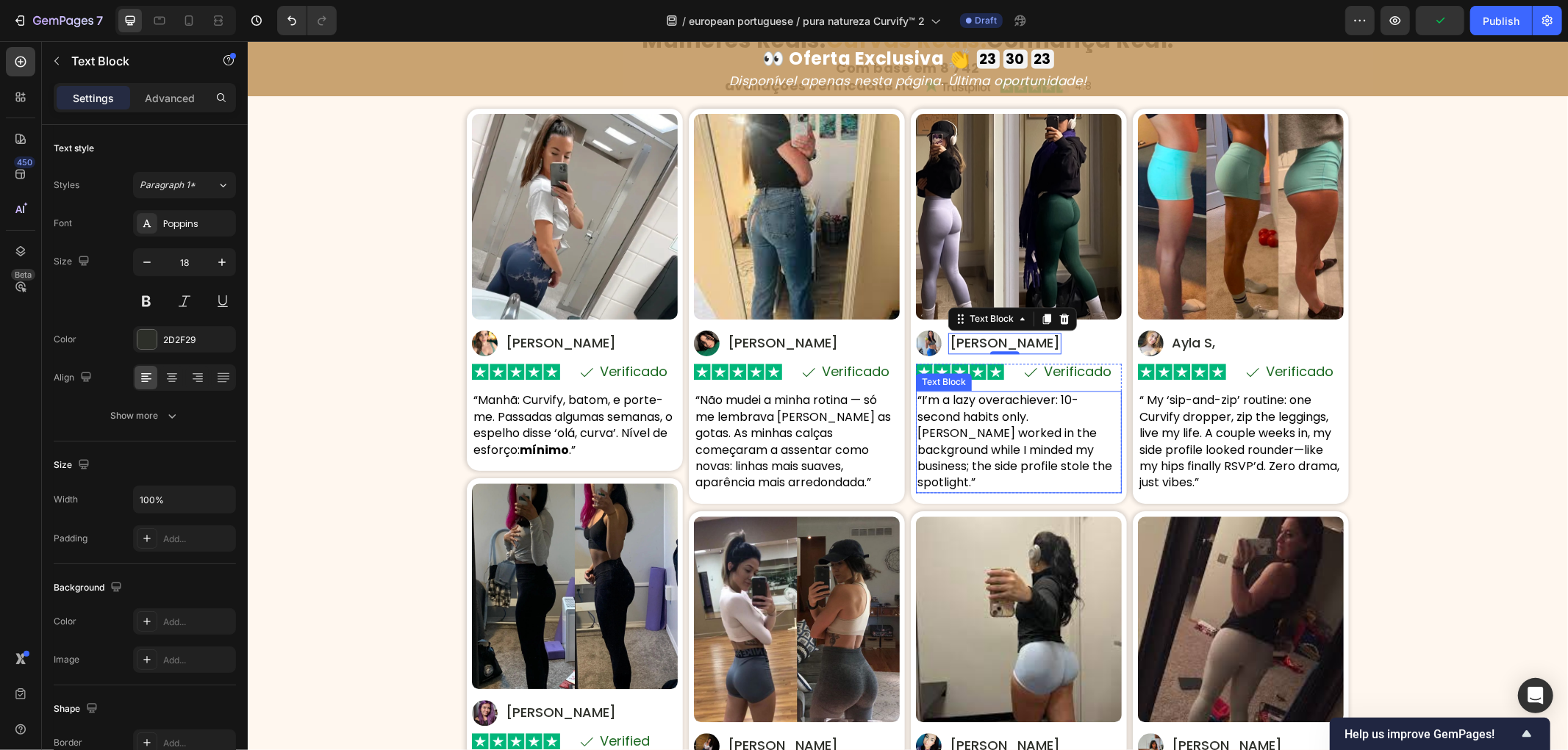
click at [1025, 490] on p "“I’m a lazy overachiever: 10-second habits only. [PERSON_NAME] worked in the ba…" at bounding box center [1017, 441] width 203 height 99
click at [1027, 490] on p "“I’m a lazy overachiever: 10-second habits only. [PERSON_NAME] worked in the ba…" at bounding box center [1017, 441] width 203 height 99
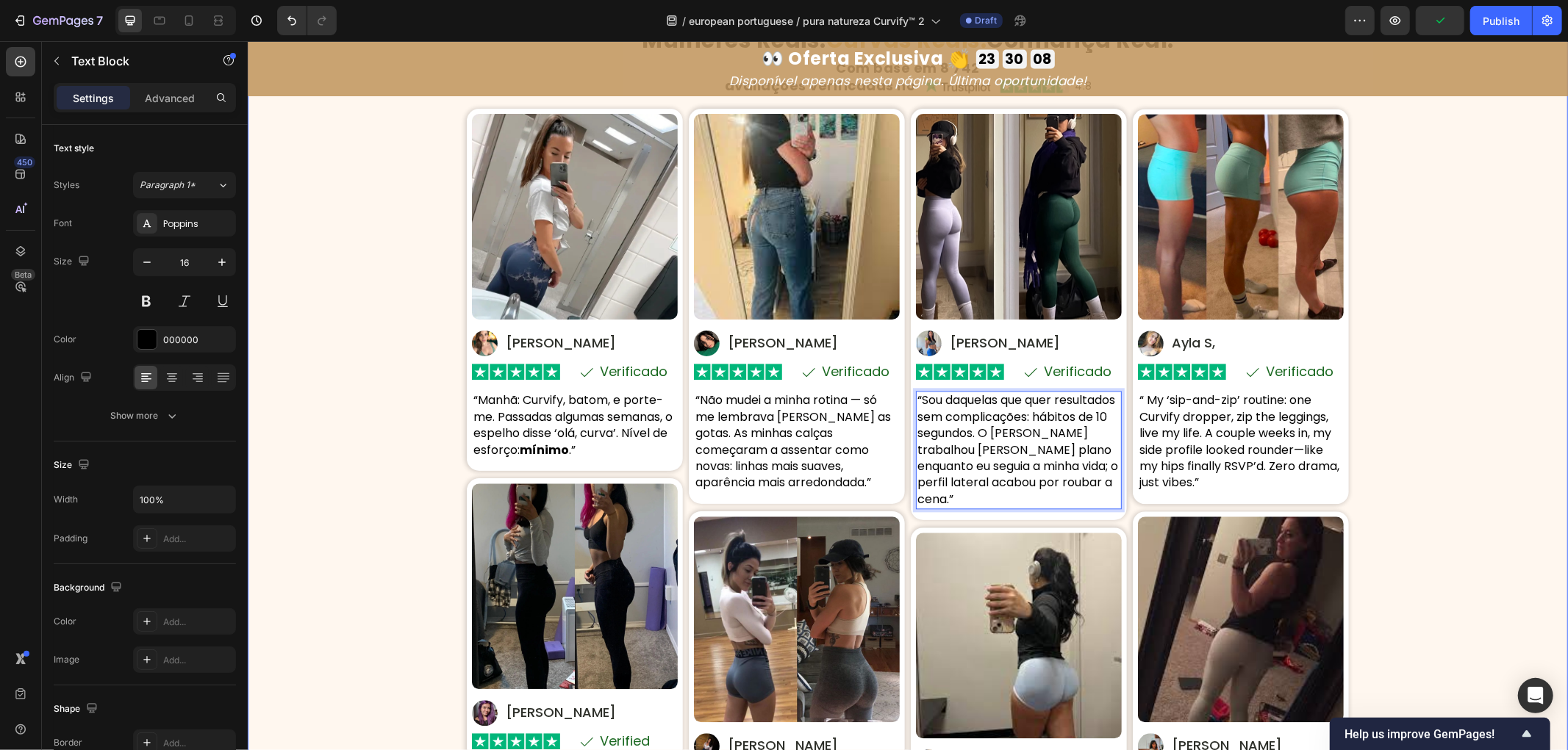
click at [1429, 493] on div "⁠⁠⁠⁠⁠⁠⁠ Mulheres Reais. Curvas Reais. Confiança Real. Heading Com base em 8 742…" at bounding box center [907, 462] width 1320 height 870
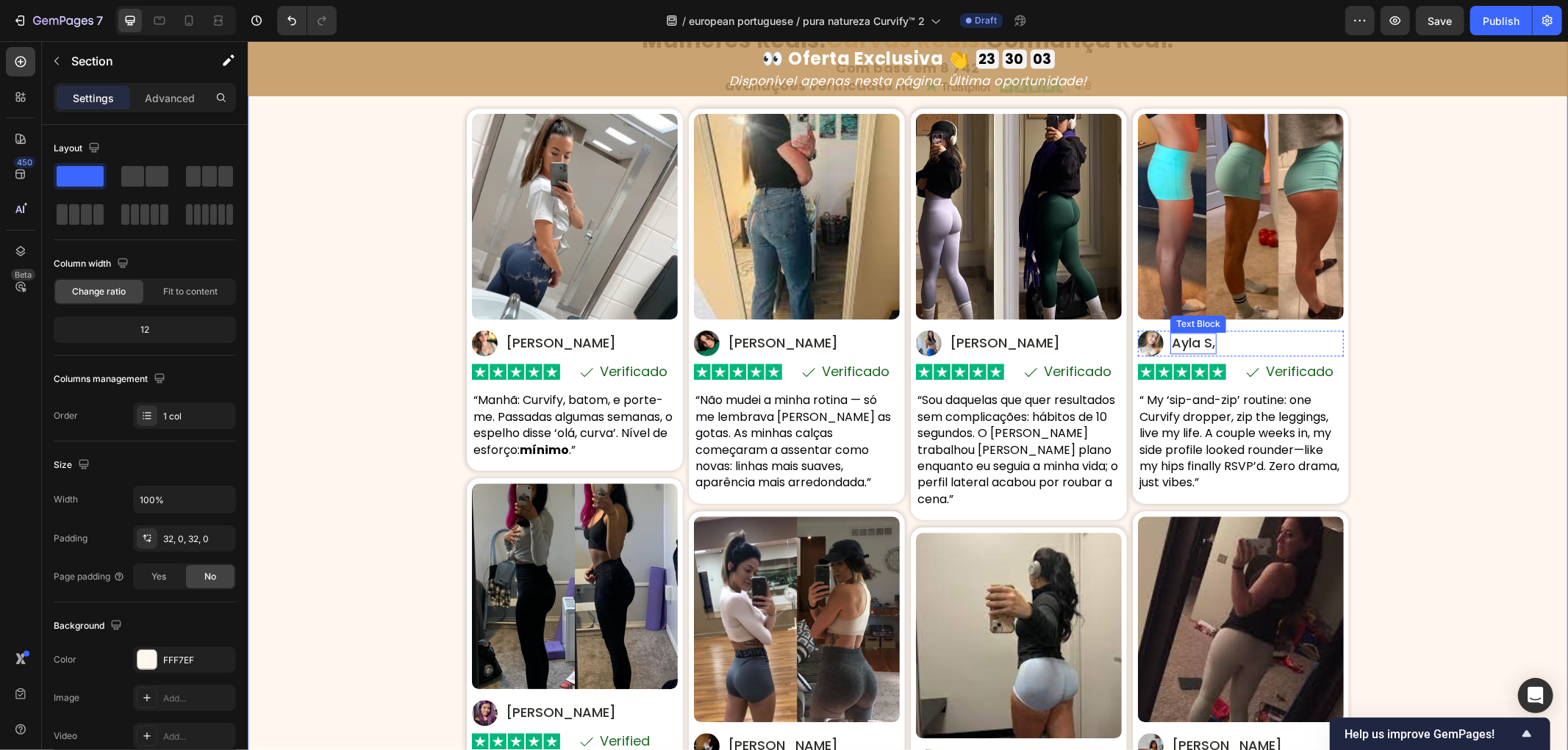
click at [1189, 351] on p "Ayla S," at bounding box center [1192, 342] width 43 height 17
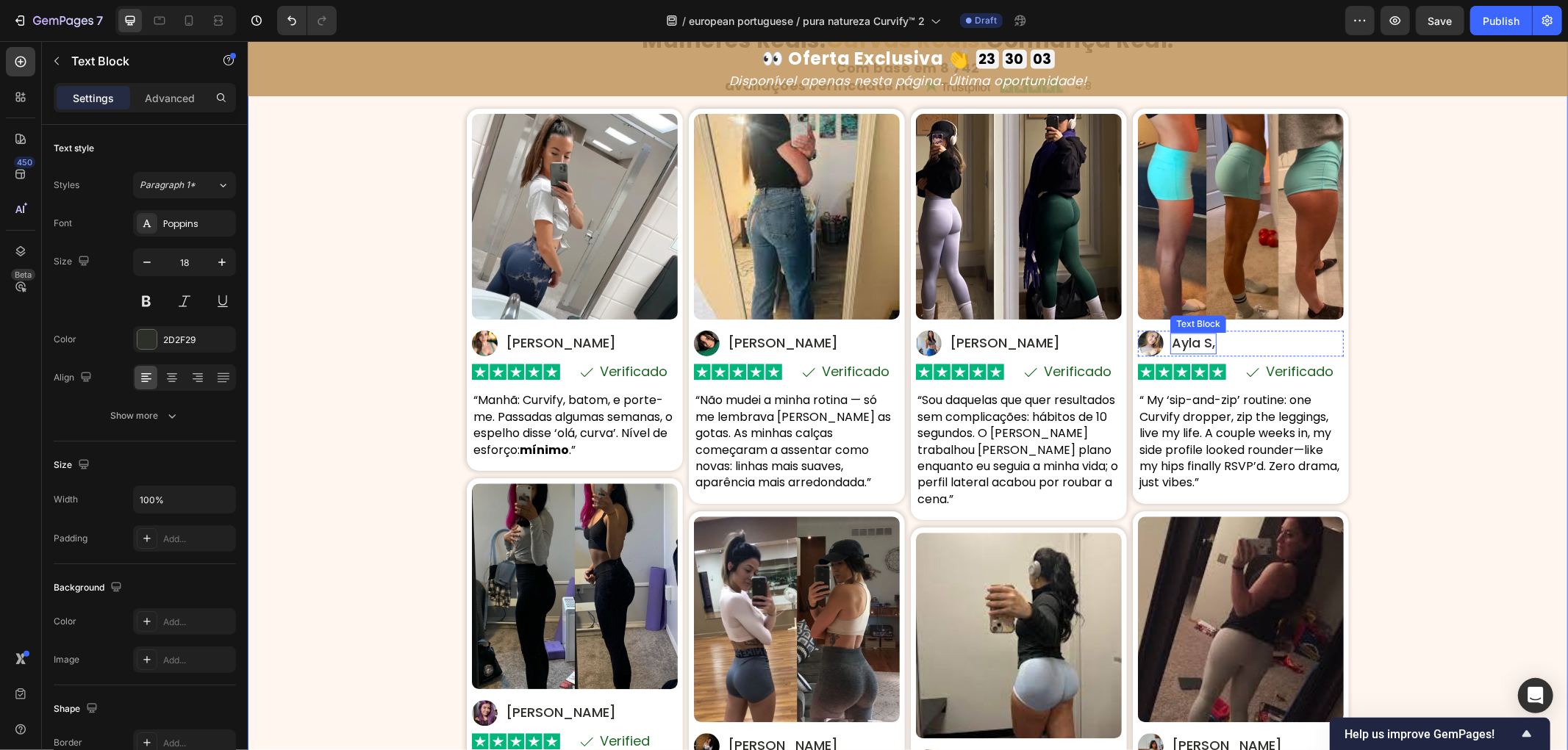
click at [1189, 351] on p "Ayla S," at bounding box center [1192, 342] width 43 height 17
click at [1443, 427] on div "⁠⁠⁠⁠⁠⁠⁠ Mulheres Reais. Curvas Reais. Confiança Real. Heading Com base em 8 742…" at bounding box center [907, 462] width 1320 height 870
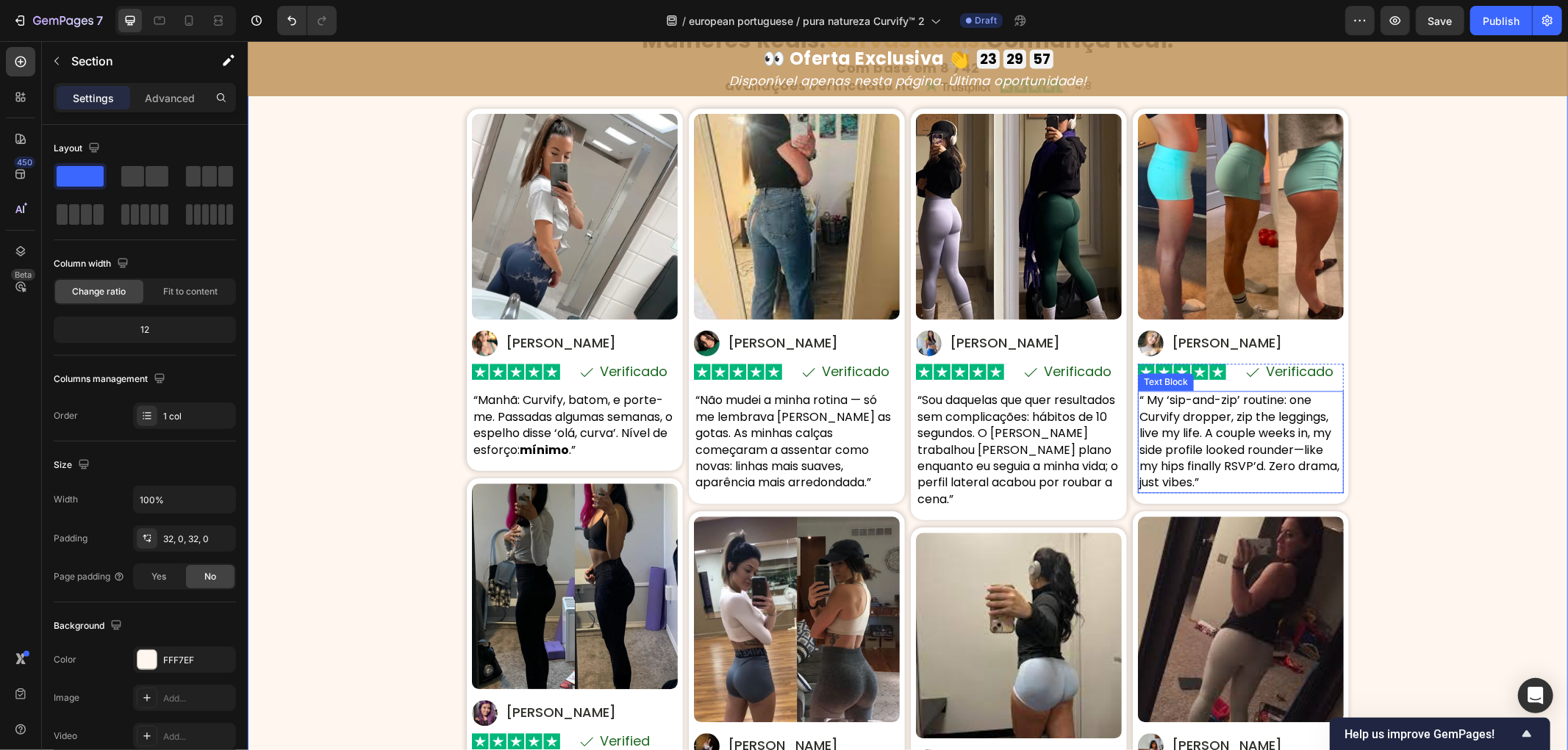
click at [1236, 490] on p "“ My ‘sip-and-zip’ routine: one Curvify dropper, zip the leggings, live my life…" at bounding box center [1240, 441] width 203 height 99
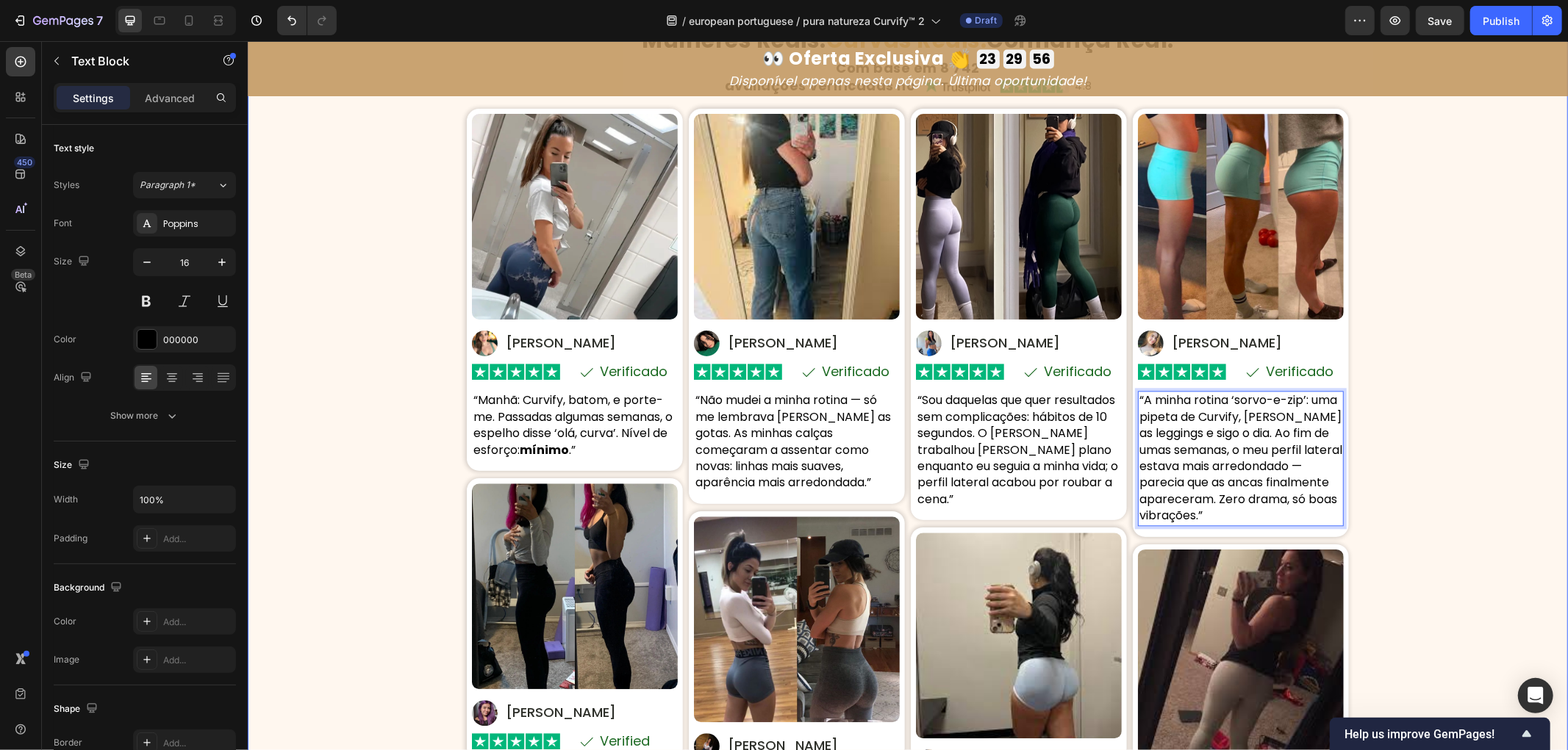
click at [1437, 494] on div "⁠⁠⁠⁠⁠⁠⁠ Mulheres Reais. Curvas Reais. Confiança Real. Heading Com base em 8 742…" at bounding box center [907, 471] width 1320 height 887
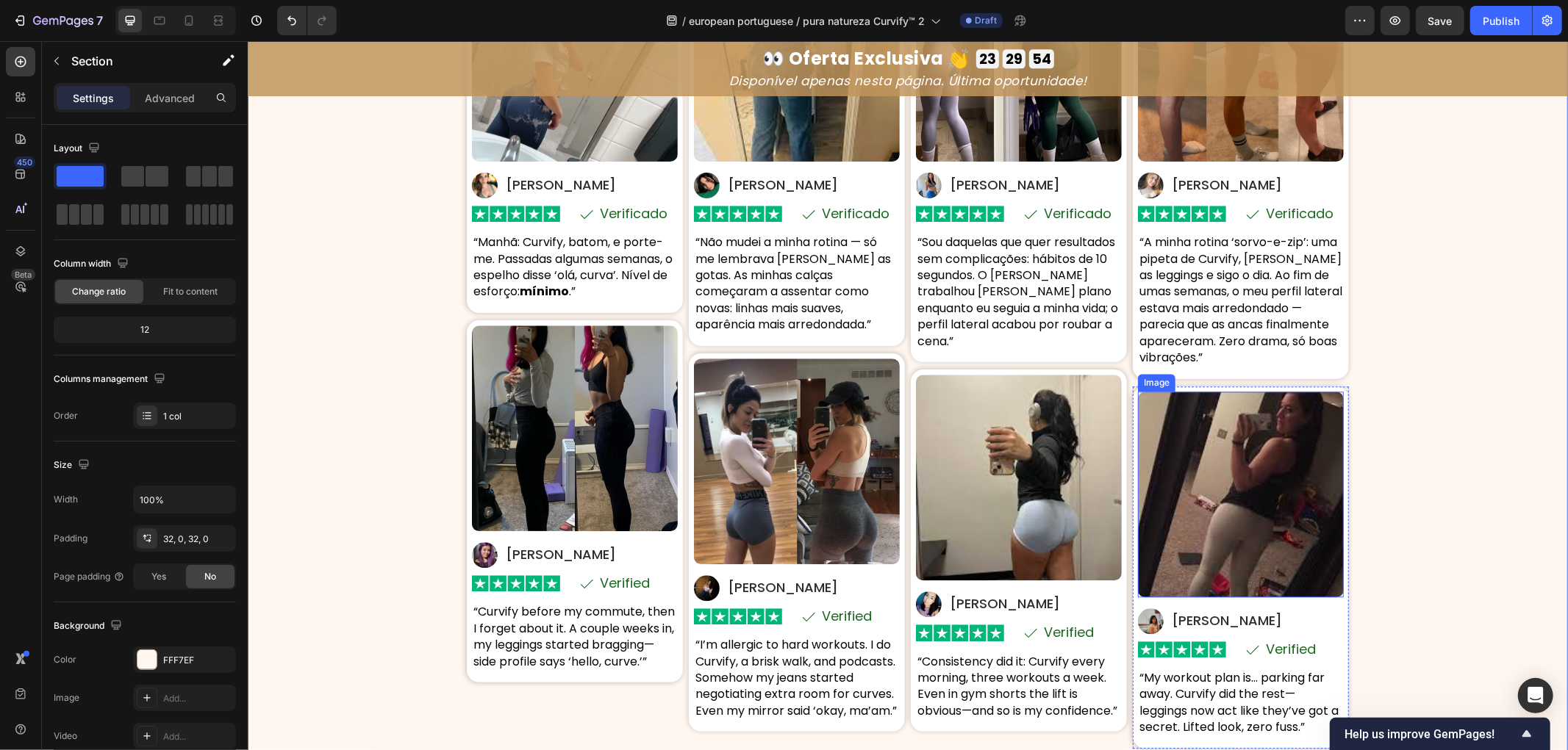
scroll to position [7568, 0]
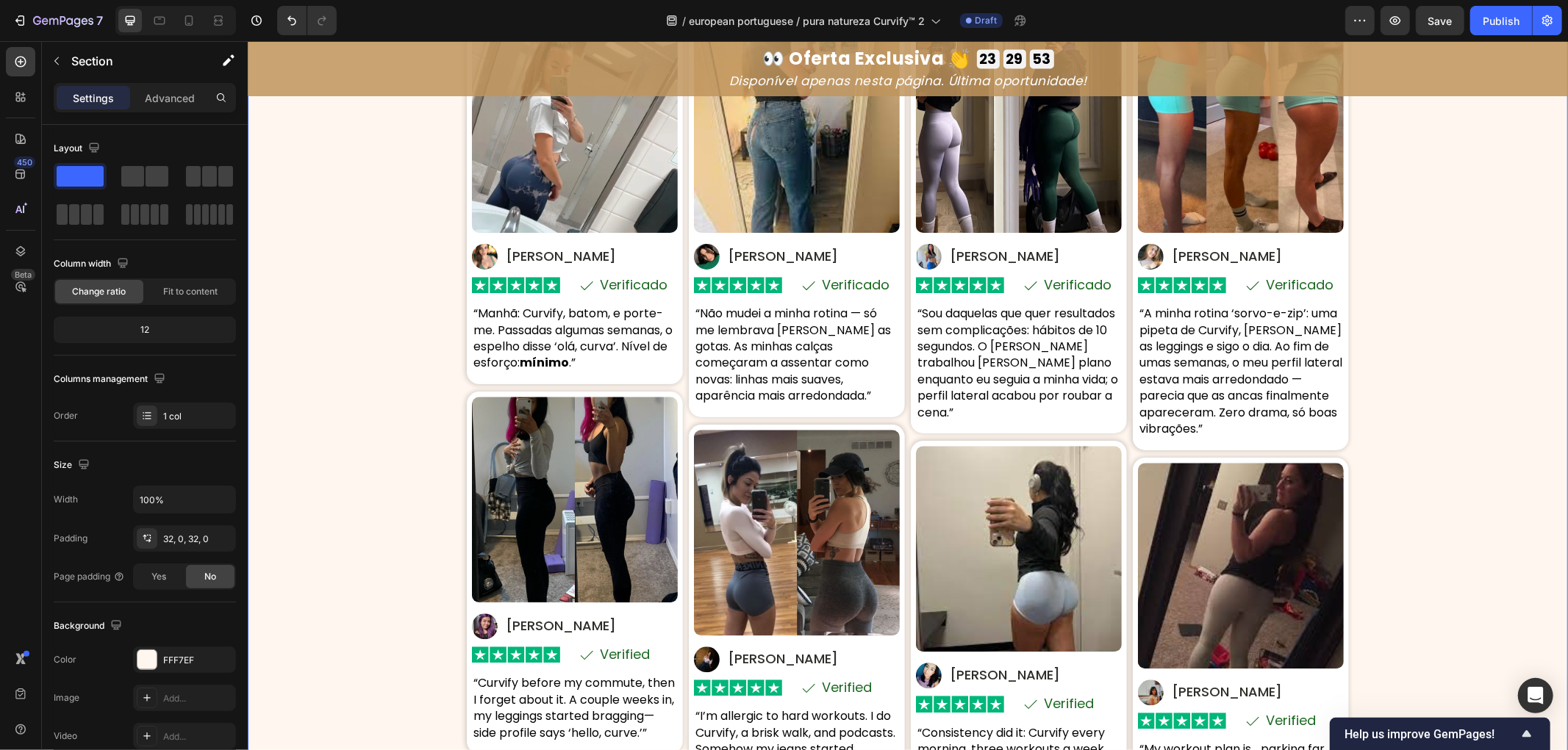
click at [1428, 430] on div "⁠⁠⁠⁠⁠⁠⁠ Mulheres Reais. Curvas Reais. Confiança Real. Heading Com base em 8 742…" at bounding box center [907, 384] width 1320 height 887
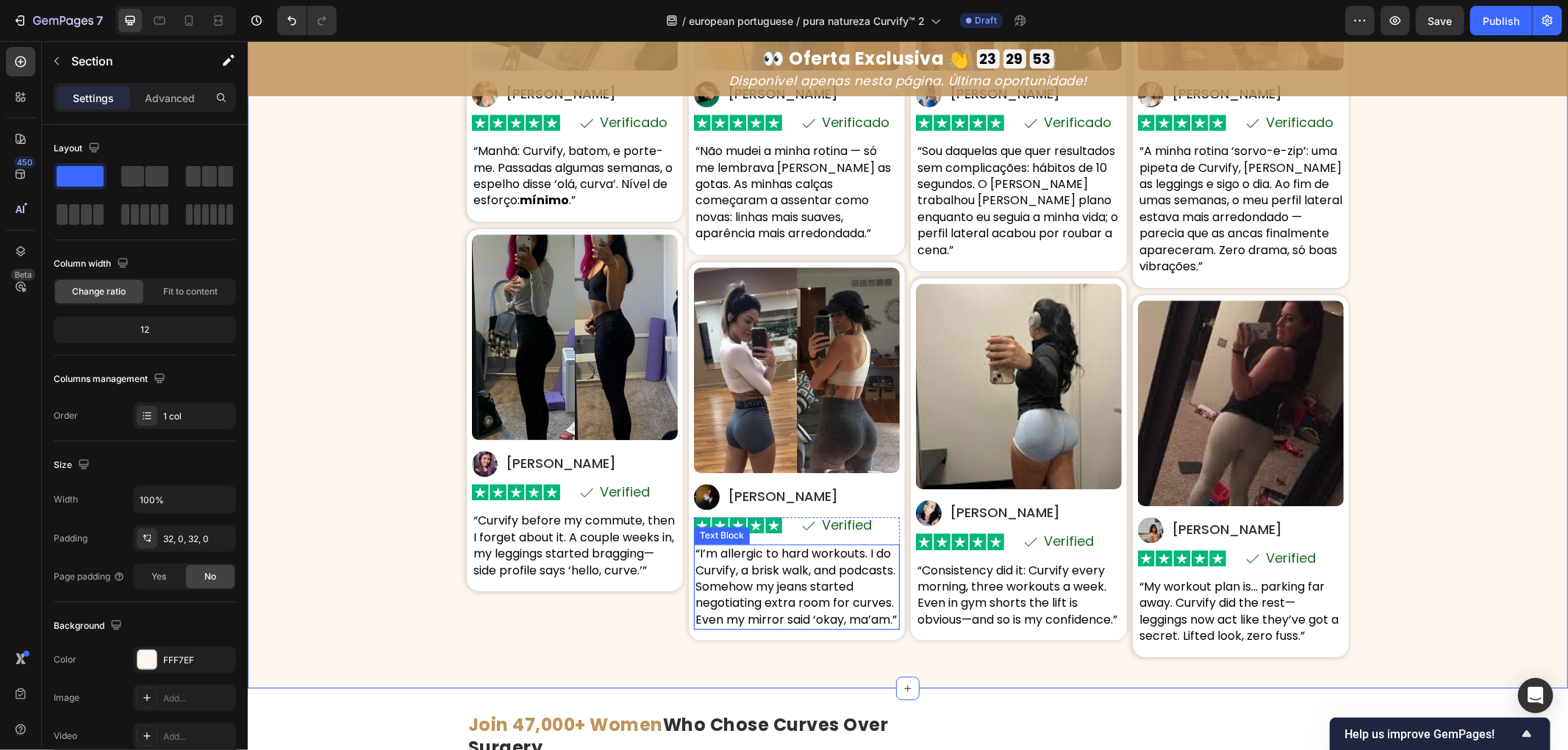
scroll to position [7813, 0]
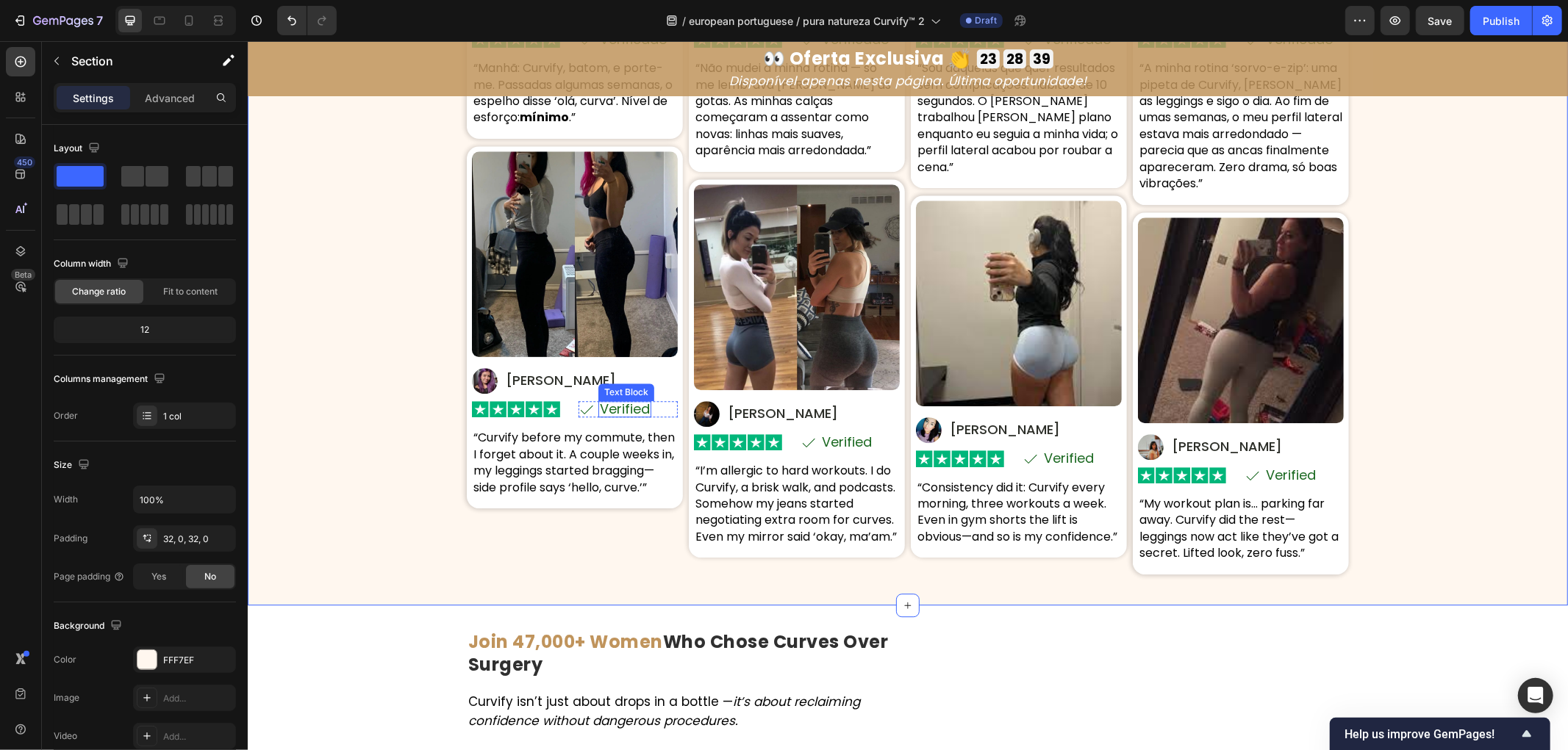
click at [618, 407] on p "Verified" at bounding box center [624, 408] width 50 height 13
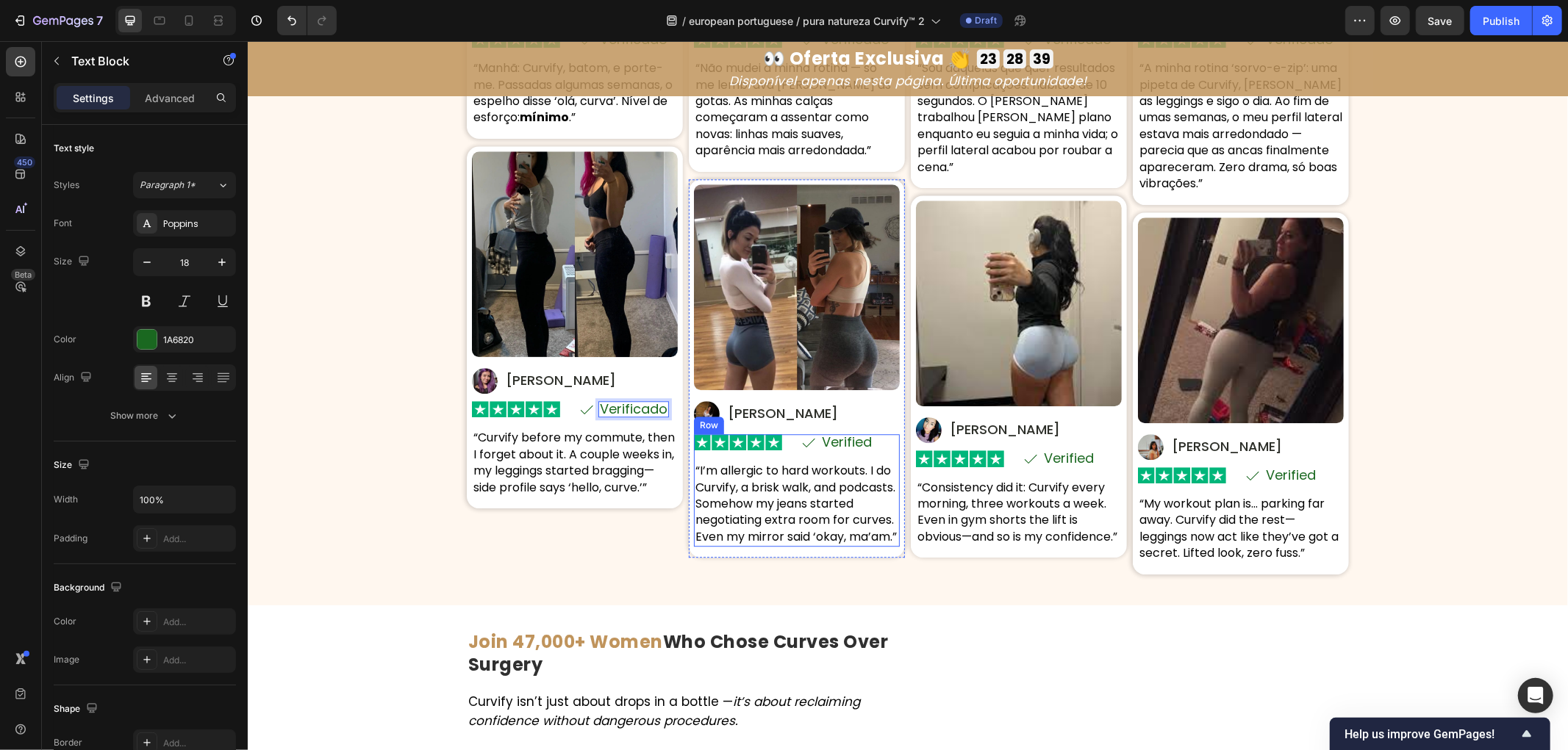
click at [835, 444] on p "Verified" at bounding box center [846, 441] width 50 height 13
click at [1065, 459] on p "Verified" at bounding box center [1068, 457] width 50 height 13
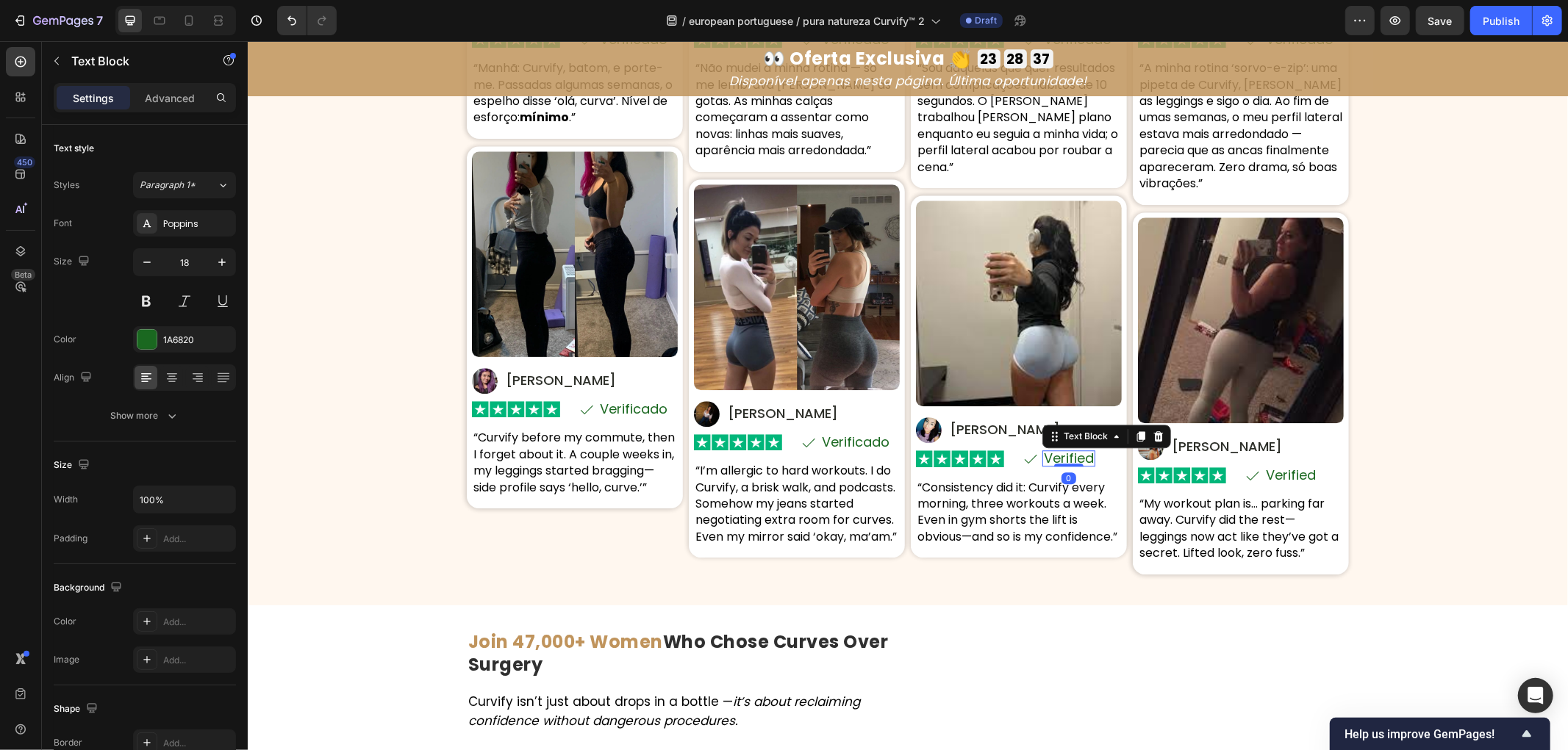
click at [1065, 459] on p "Verified" at bounding box center [1068, 457] width 50 height 13
click at [1283, 473] on p "Verified" at bounding box center [1290, 474] width 50 height 13
click at [519, 377] on p "[PERSON_NAME]" at bounding box center [560, 380] width 110 height 17
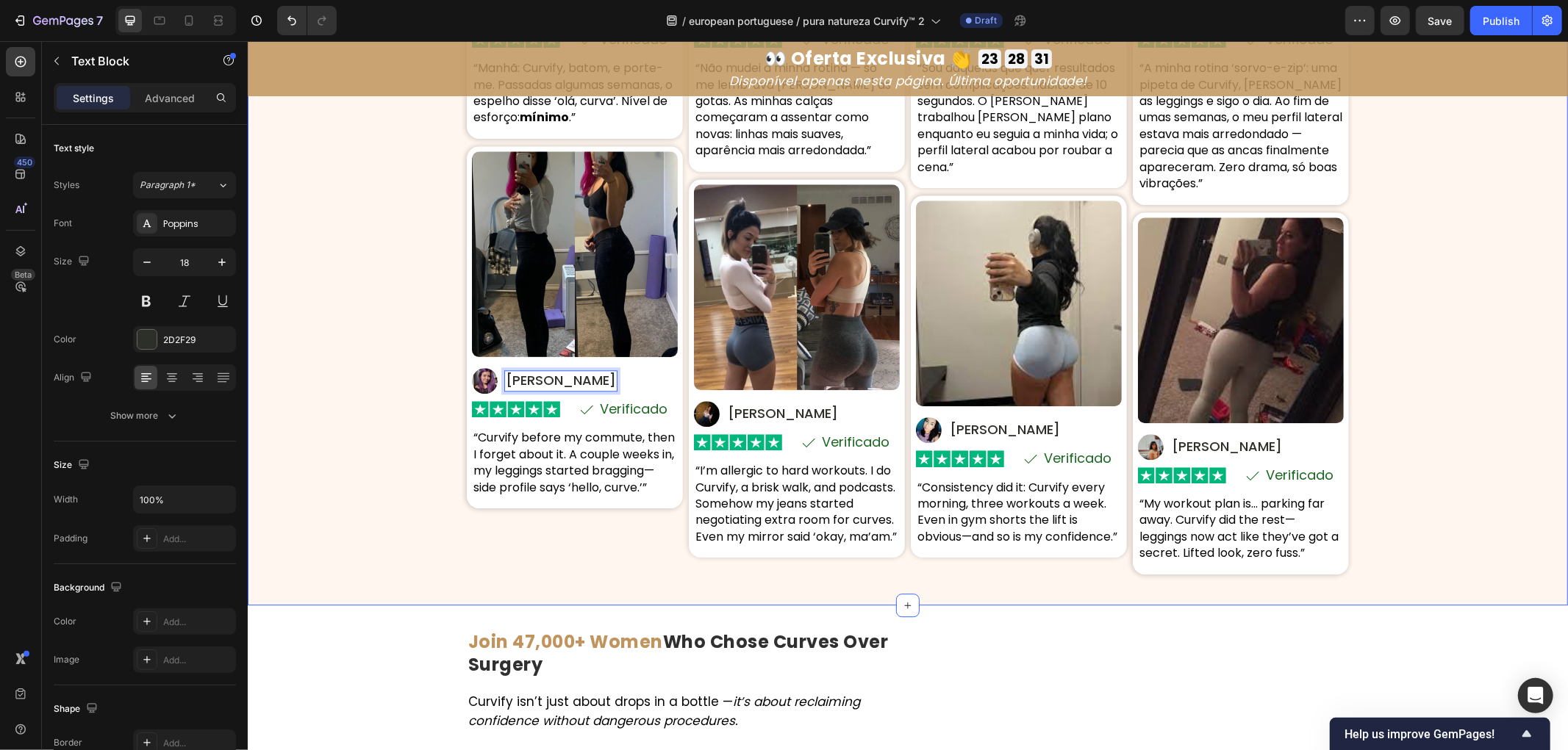
click at [352, 419] on div "⁠⁠⁠⁠⁠⁠⁠ Mulheres Reais. Curvas Reais. Confiança Real. Heading Com base em 8 742…" at bounding box center [907, 138] width 1320 height 887
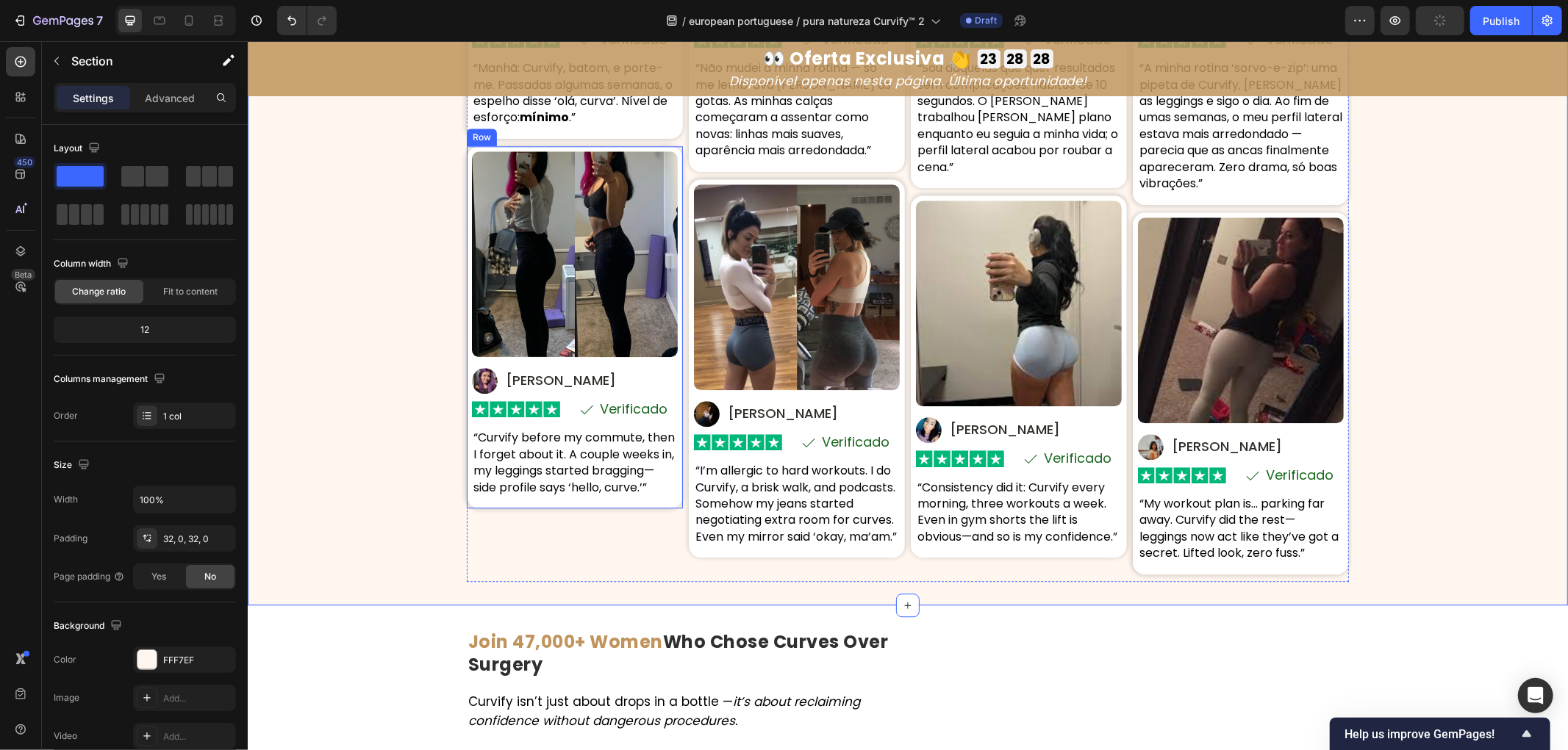
click at [554, 448] on p "“Curvify before my commute, then I forget about it. A couple weeks in, my leggi…" at bounding box center [574, 462] width 203 height 66
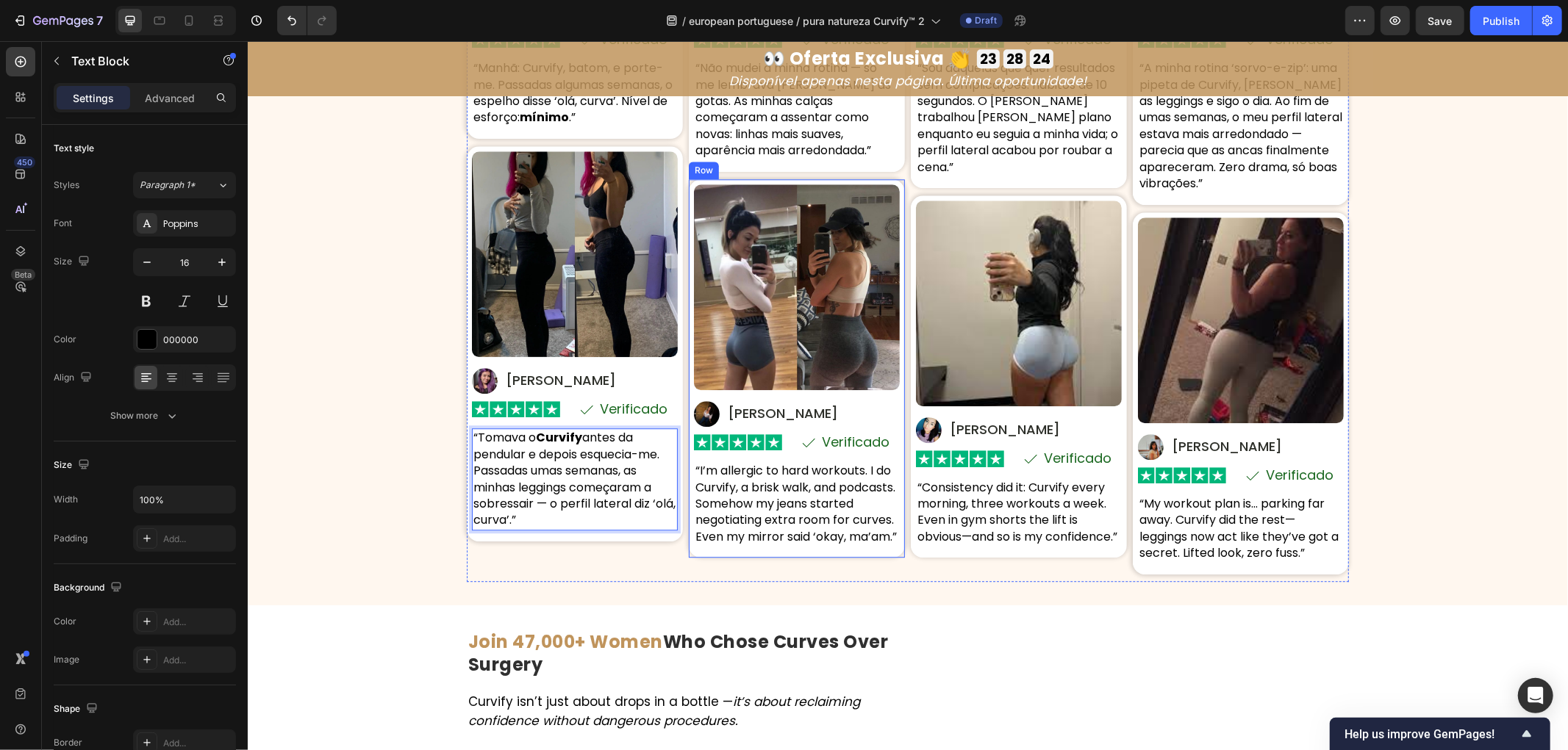
click at [746, 411] on p "[PERSON_NAME]" at bounding box center [782, 412] width 110 height 17
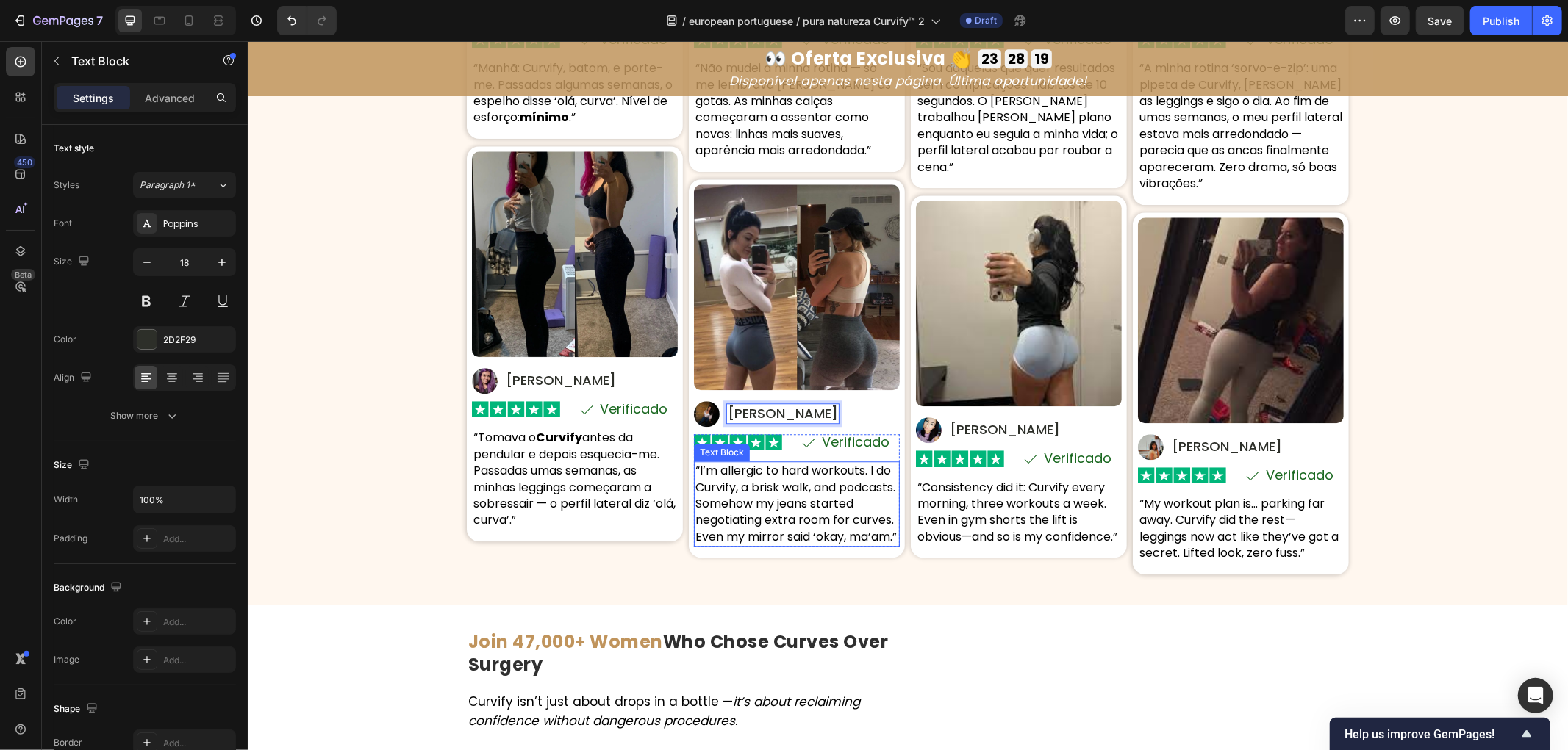
click at [718, 493] on p "“I’m allergic to hard workouts. I do Curvify, a brisk walk, and podcasts. Someh…" at bounding box center [796, 503] width 203 height 82
click at [721, 492] on p "“I’m allergic to hard workouts. I do Curvify, a brisk walk, and podcasts. Someh…" at bounding box center [796, 503] width 203 height 82
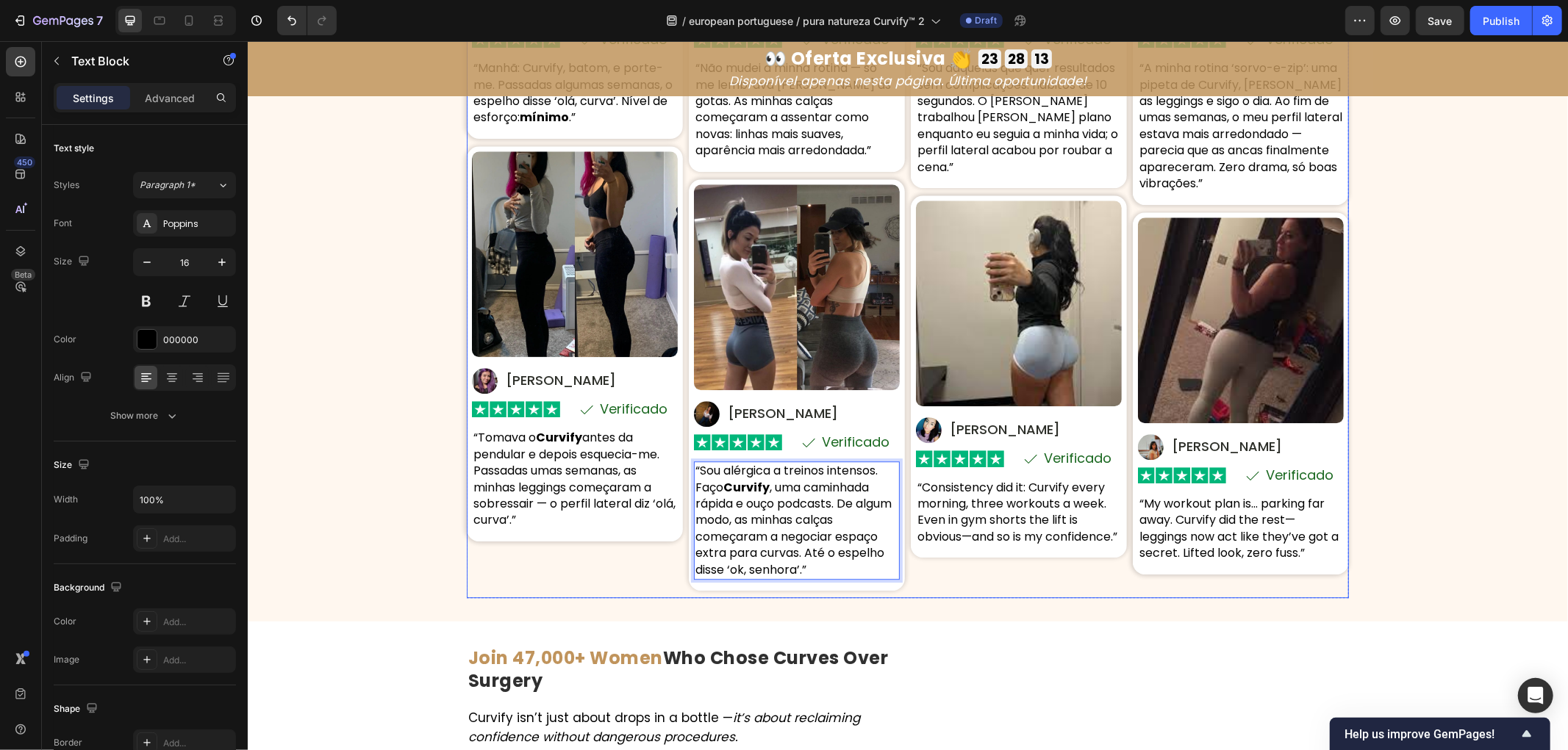
click at [976, 434] on p "[PERSON_NAME]" at bounding box center [1004, 429] width 110 height 17
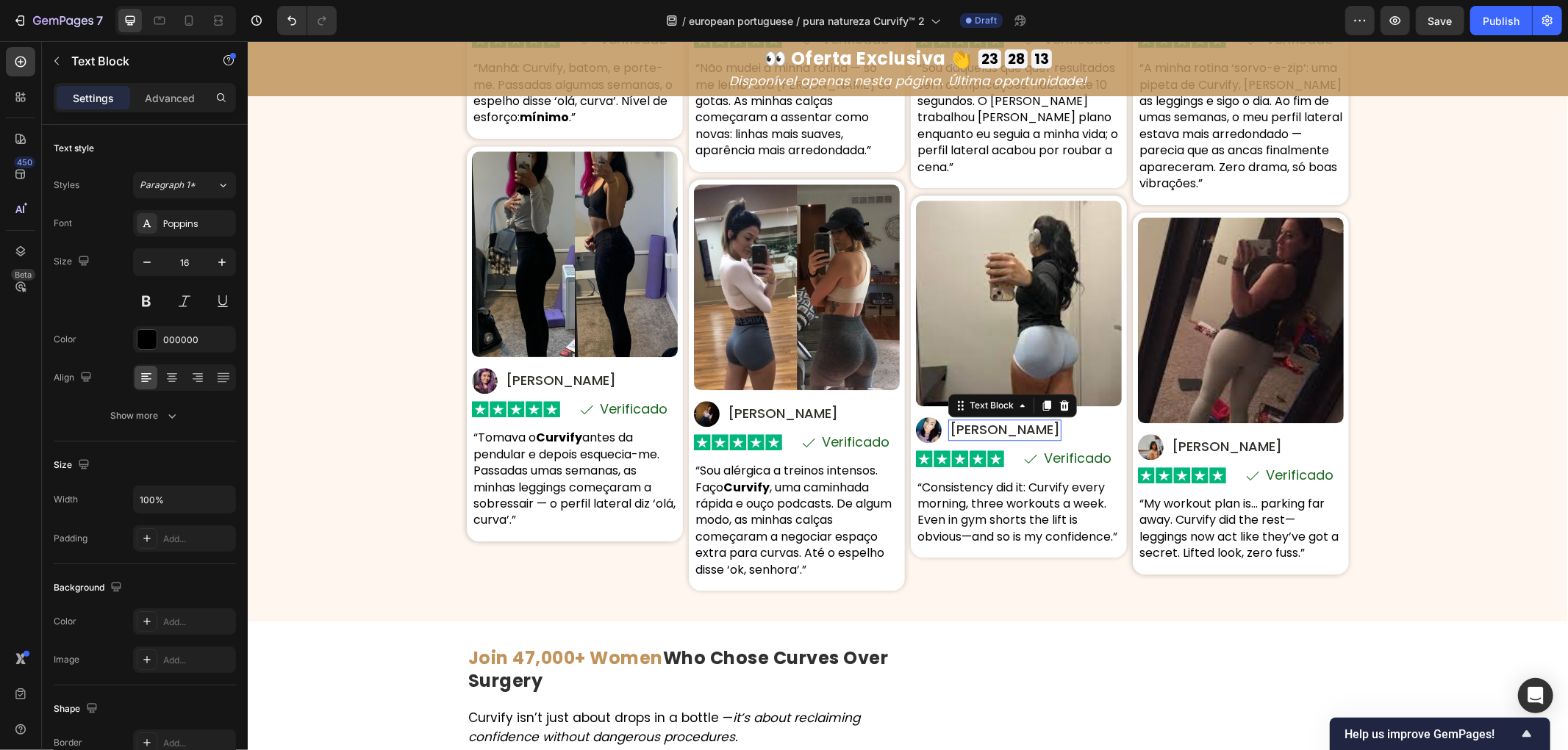
click at [976, 434] on p "[PERSON_NAME]" at bounding box center [1004, 429] width 110 height 17
click at [1002, 526] on p "“Consistency did it: Curvify every morning, three workouts a week. Even in gym …" at bounding box center [1017, 512] width 203 height 66
click at [1001, 525] on p "“Consistency did it: Curvify every morning, three workouts a week. Even in gym …" at bounding box center [1017, 512] width 203 height 66
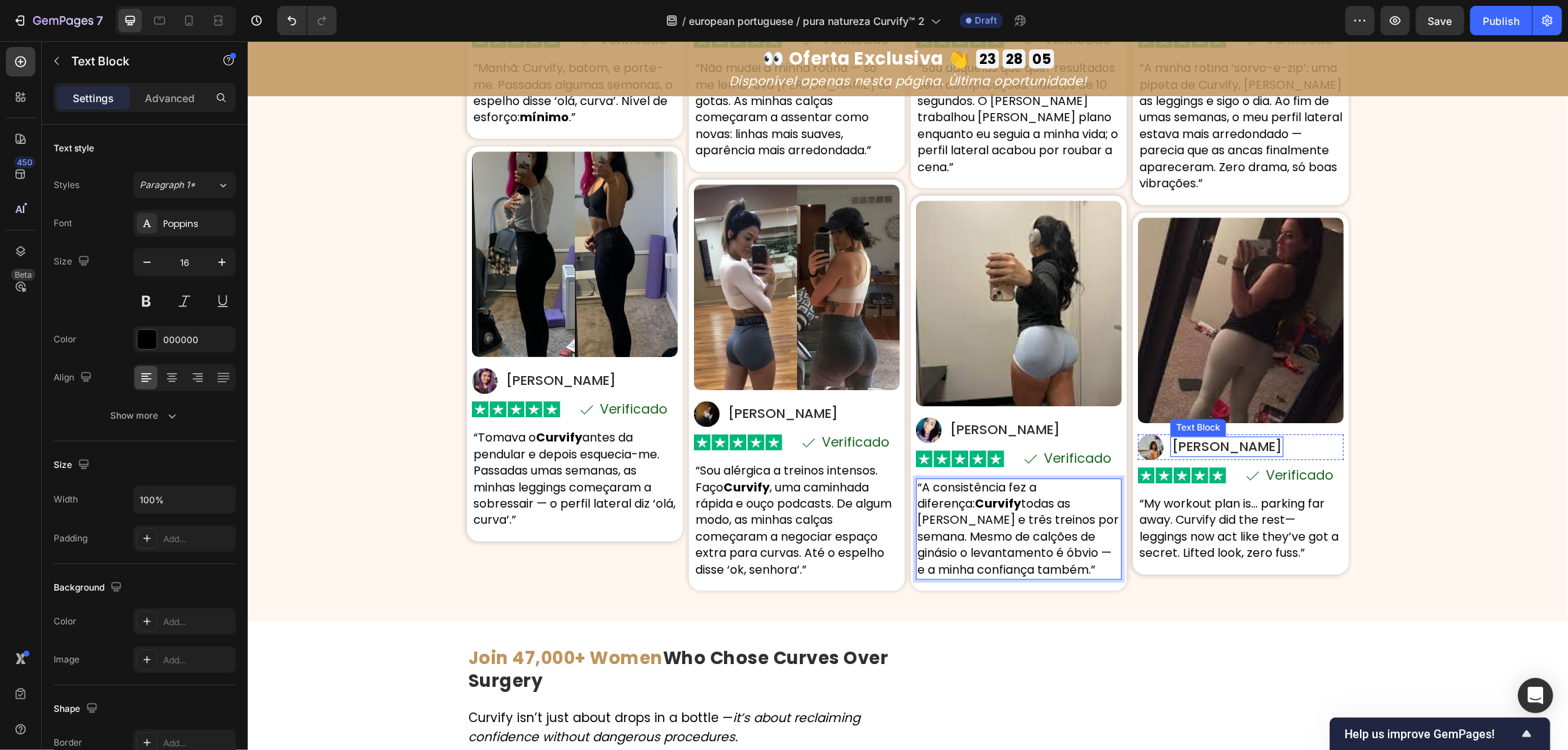
click at [1197, 443] on p "[PERSON_NAME]" at bounding box center [1226, 446] width 110 height 17
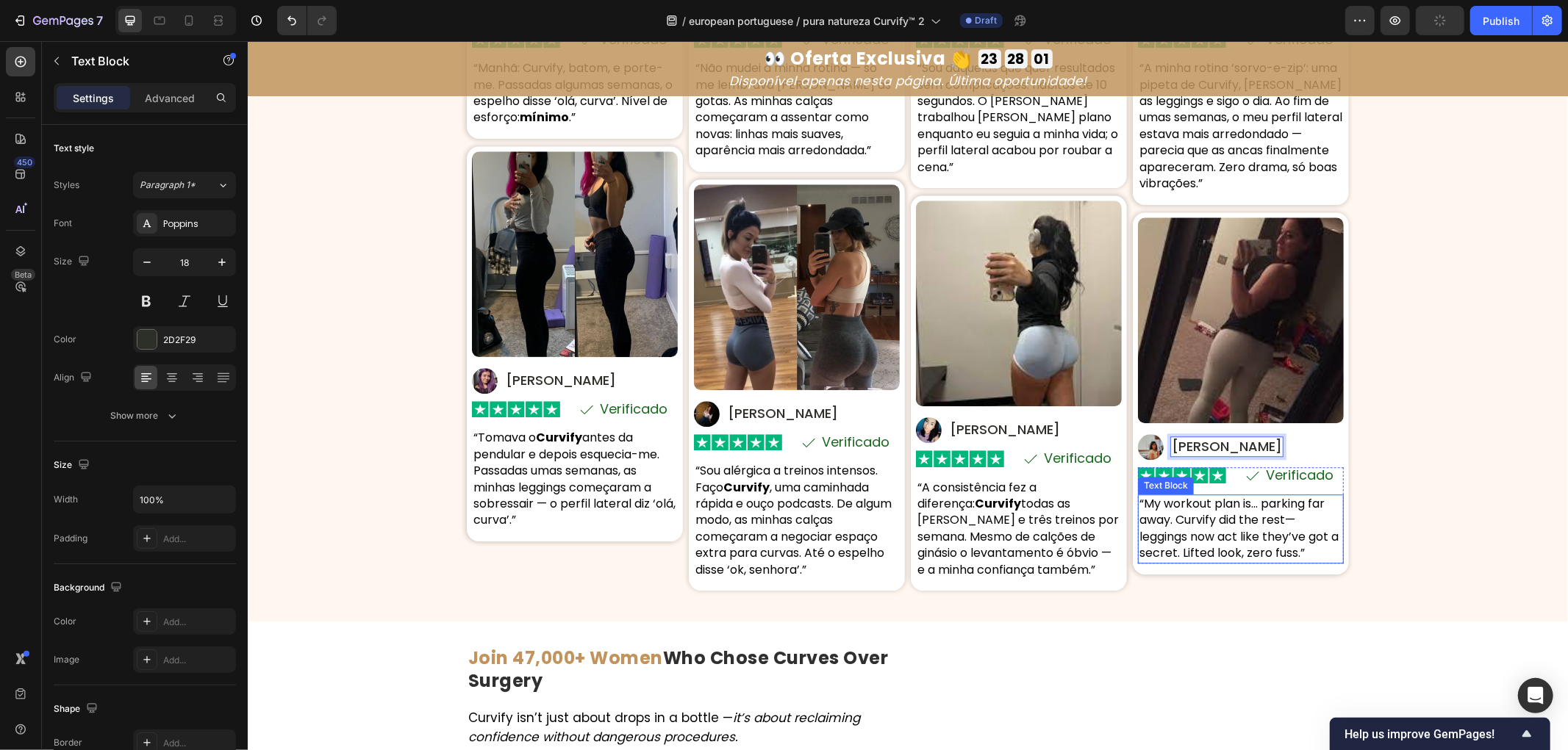
click at [1212, 515] on p "“My workout plan is… parking far away. Curvify did the rest—leggings now act li…" at bounding box center [1240, 528] width 203 height 66
click at [1509, 440] on div "⁠⁠⁠⁠⁠⁠⁠ Mulheres Reais. Curvas Reais. Confiança Real. Heading Com base em 8 742…" at bounding box center [907, 146] width 1320 height 903
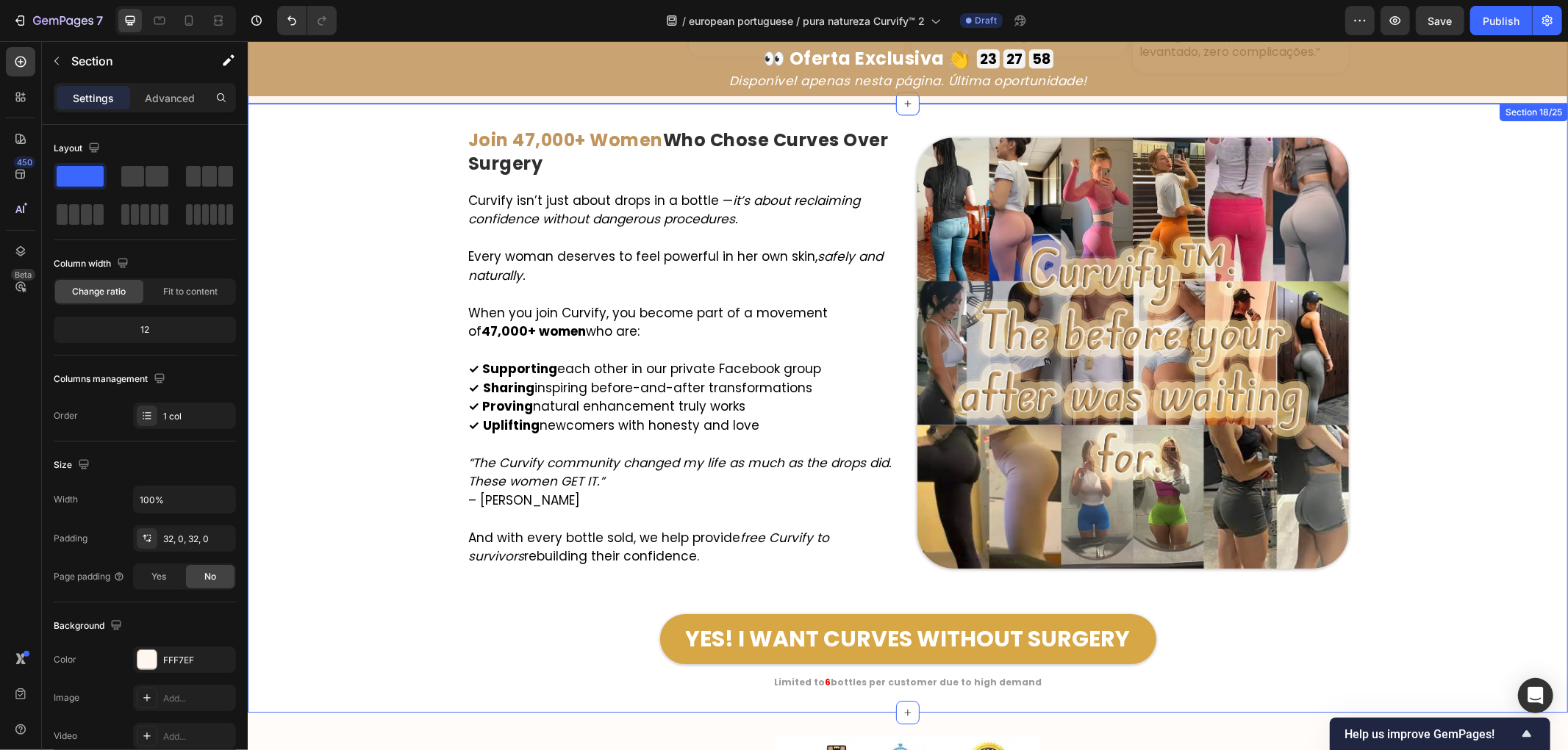
scroll to position [8384, 0]
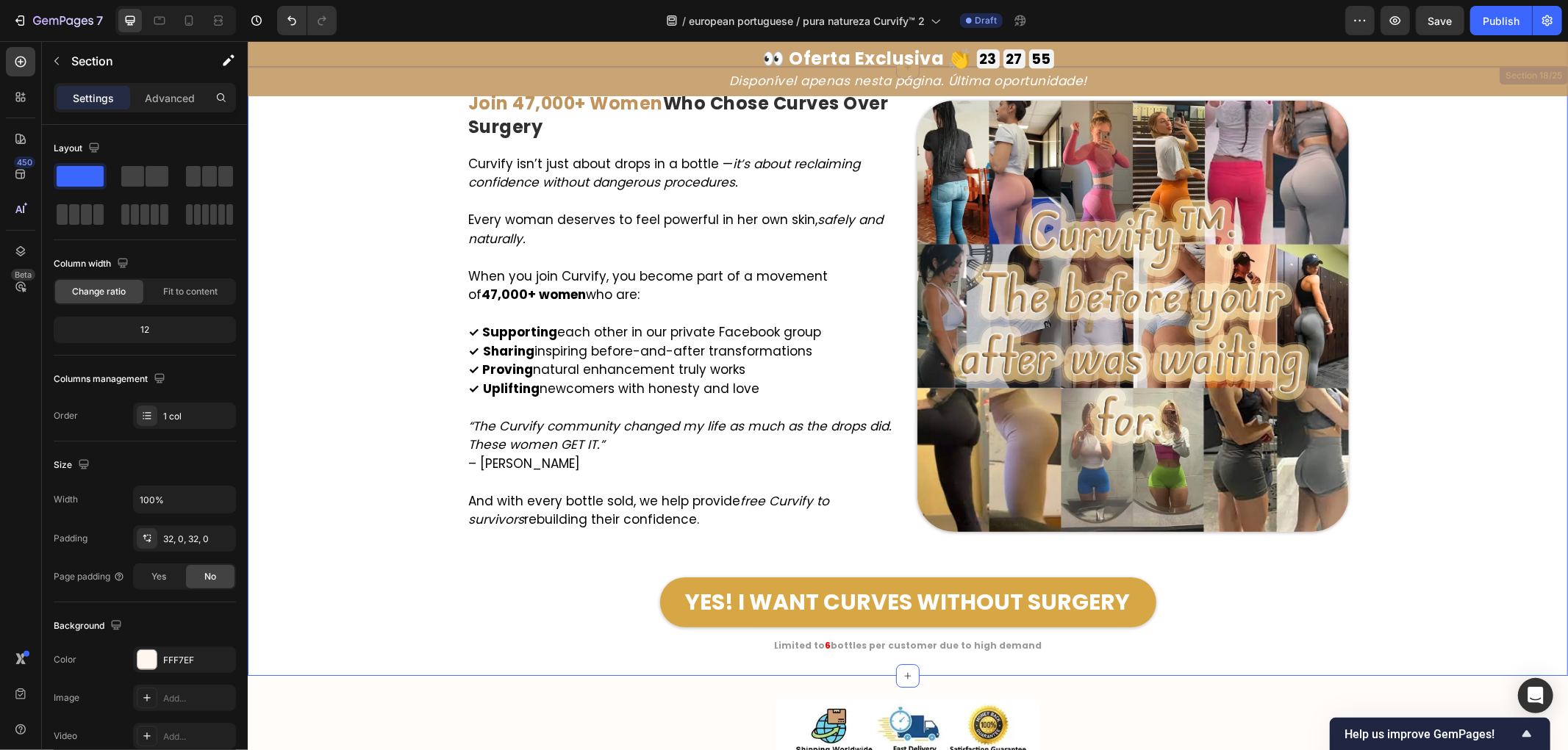
click at [344, 546] on div "Image Join 47,000+ Women Who Chose Curves Over Surgery Heading Curvify isn’t ju…" at bounding box center [907, 370] width 1320 height 562
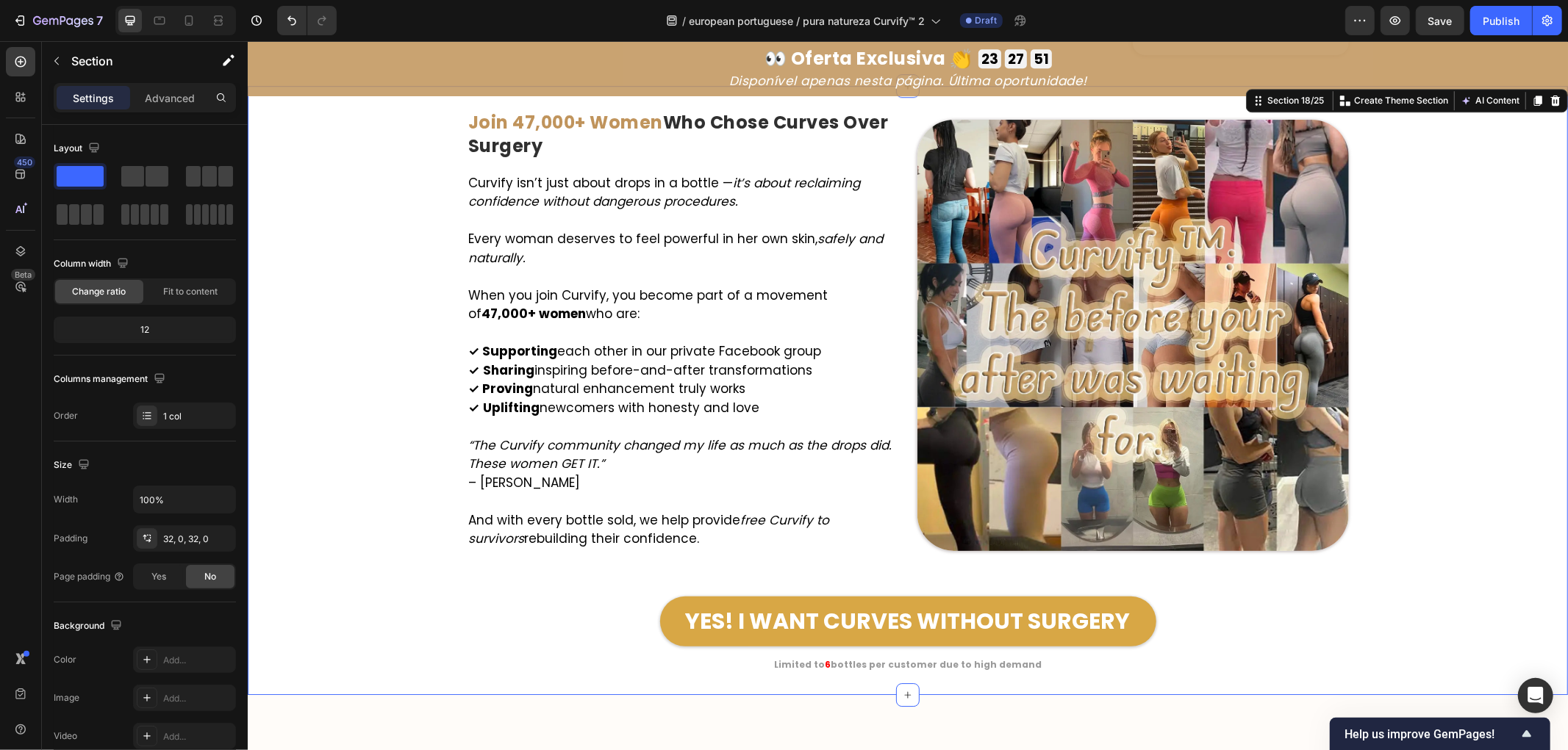
scroll to position [8302, 0]
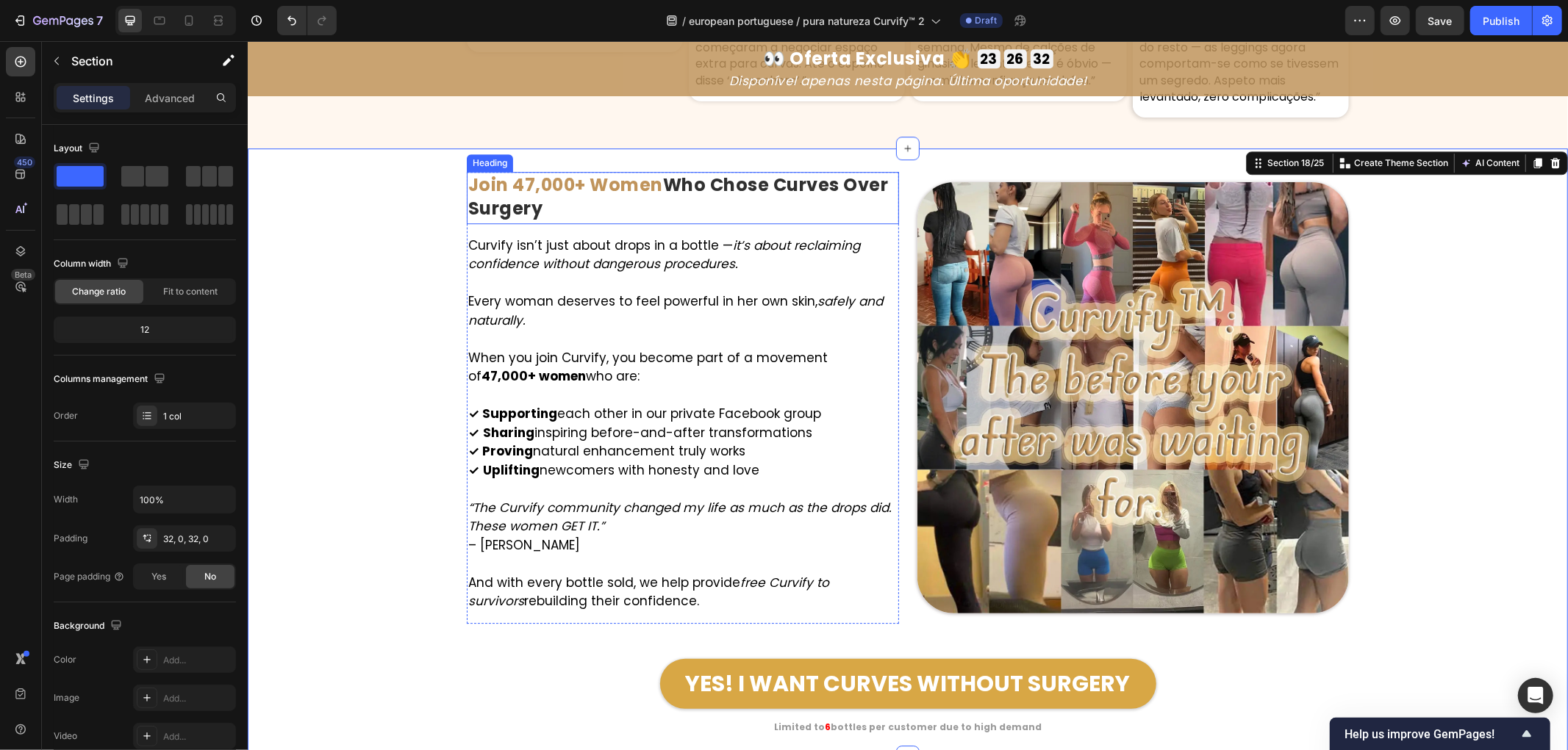
click at [522, 191] on strong "Join 47,000+ Women" at bounding box center [565, 184] width 195 height 24
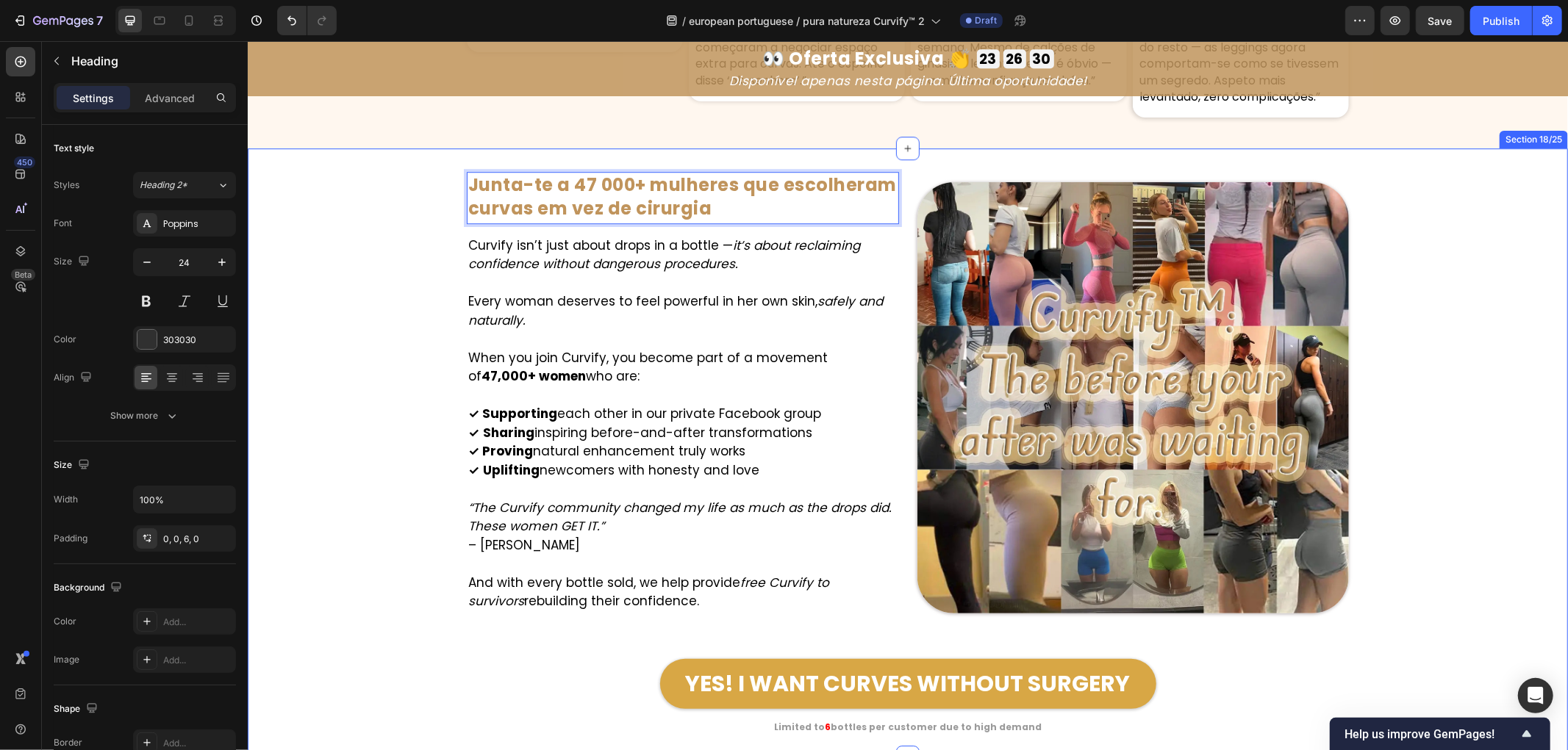
click at [354, 219] on div "Image Junta-te a 47 000+ mulheres que escolheram curvas em vez de cirurgia Head…" at bounding box center [907, 452] width 1320 height 562
click at [739, 184] on strong "Junta-te a 47 000+ mulheres que escolheram curvas em vez de cirurgia" at bounding box center [682, 196] width 428 height 47
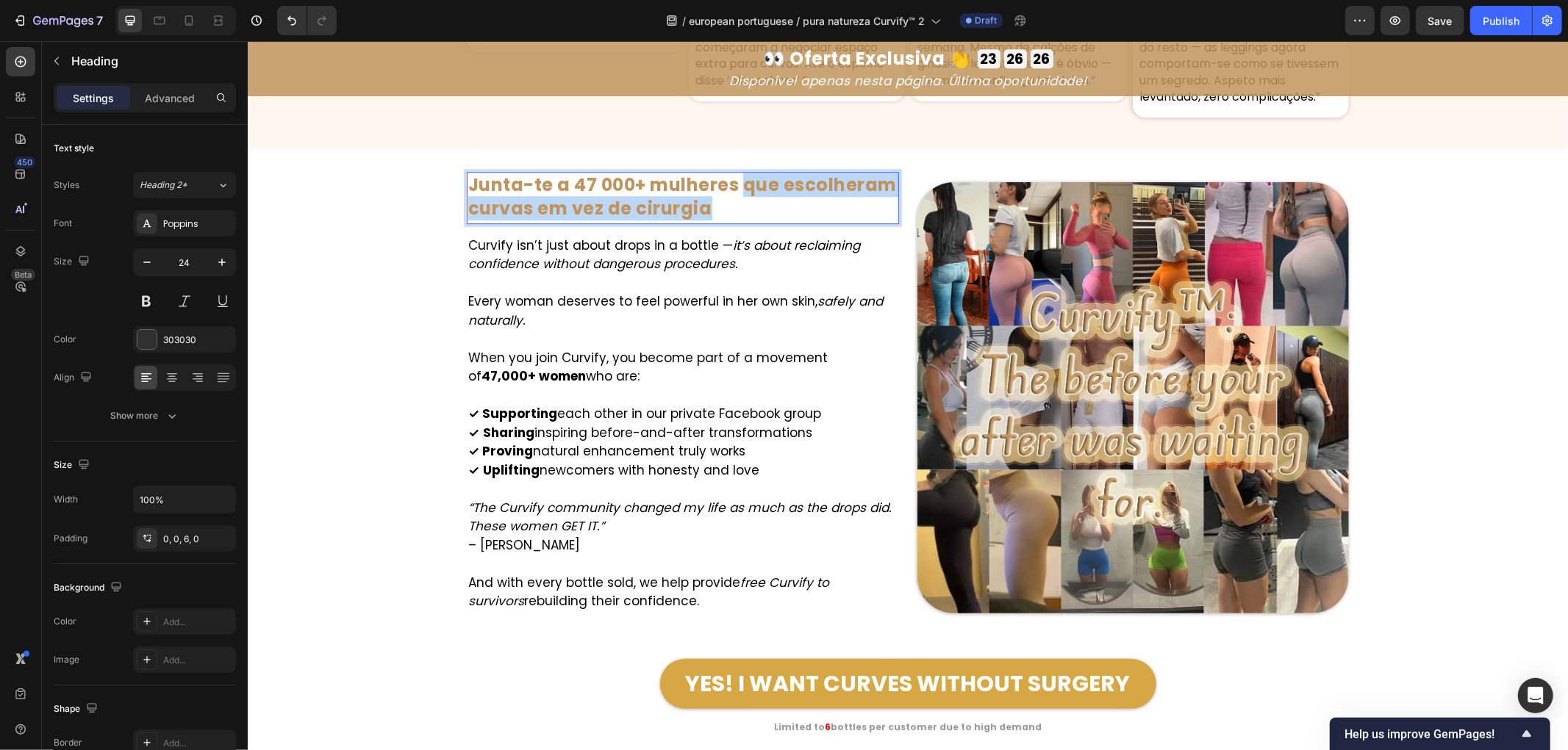
drag, startPoint x: 737, startPoint y: 181, endPoint x: 782, endPoint y: 207, distance: 52.0
click at [782, 207] on p "Junta-te a 47 000+ mulheres que escolheram curvas em vez de cirurgia" at bounding box center [682, 196] width 429 height 46
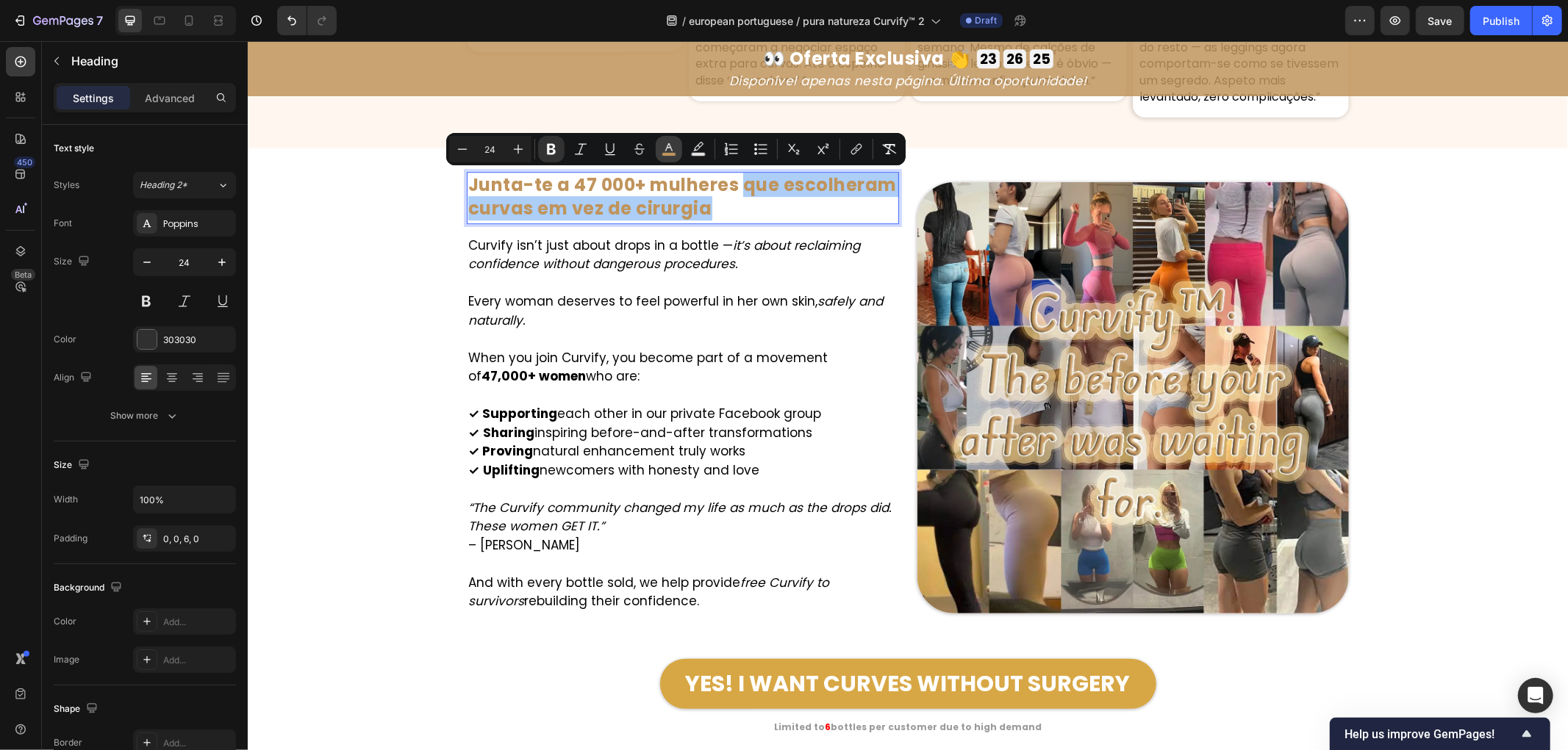
click at [665, 151] on icon "Editor contextual toolbar" at bounding box center [668, 149] width 14 height 14
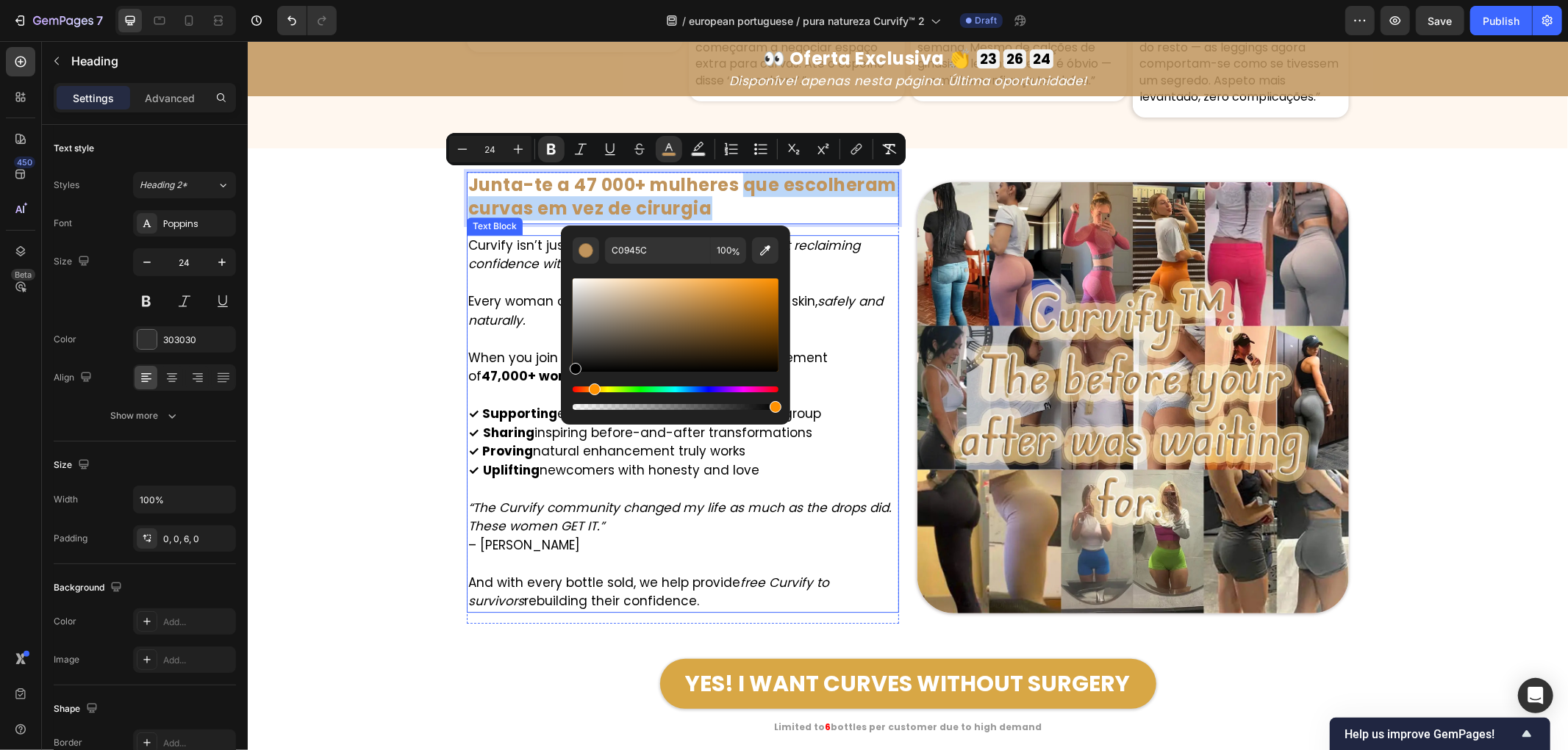
drag, startPoint x: 848, startPoint y: 390, endPoint x: 526, endPoint y: 397, distance: 322.1
type input "000000"
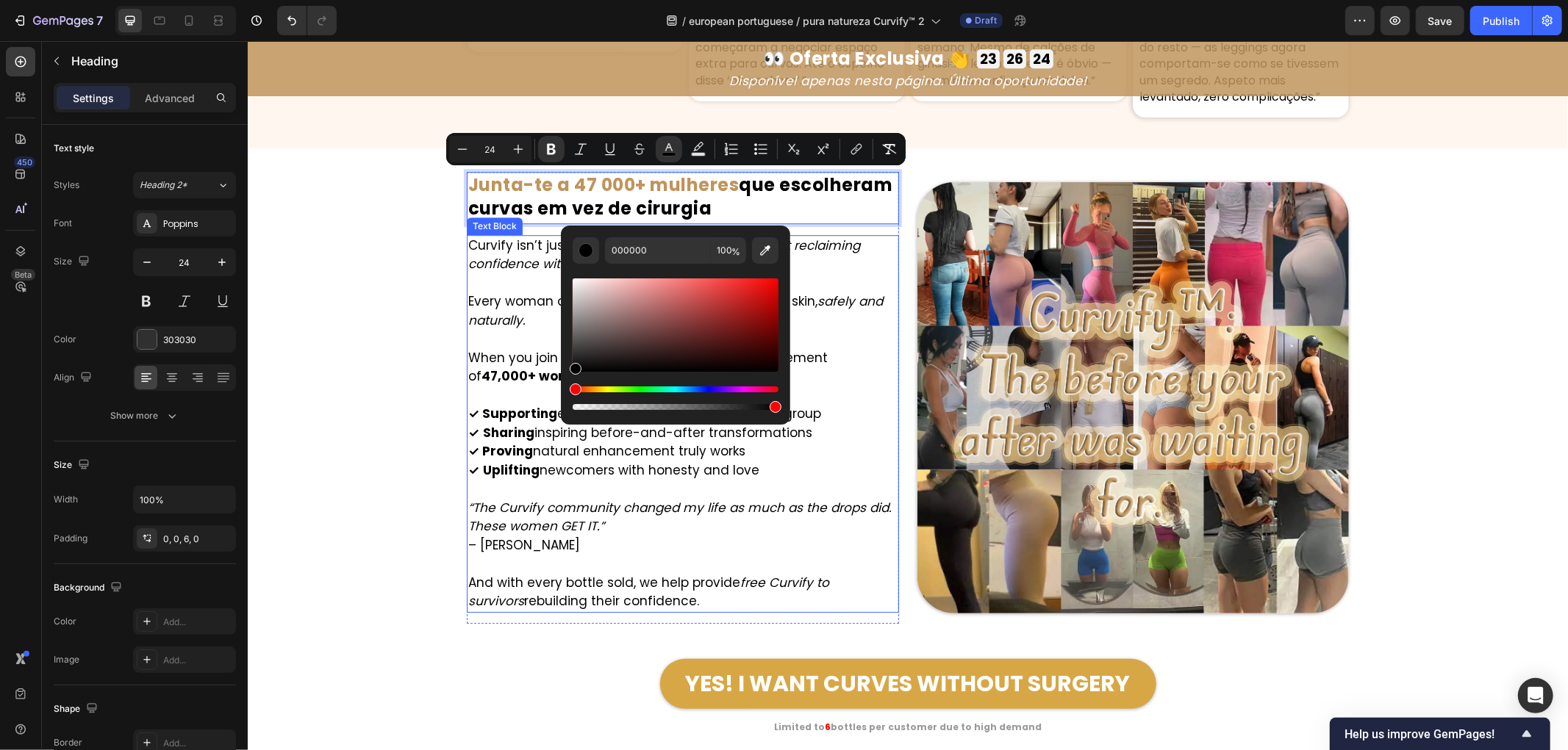
click at [381, 327] on div "Image Junta-te a 47 000+ mulheres que escolheram curvas em vez de cirurgia Head…" at bounding box center [907, 452] width 1320 height 562
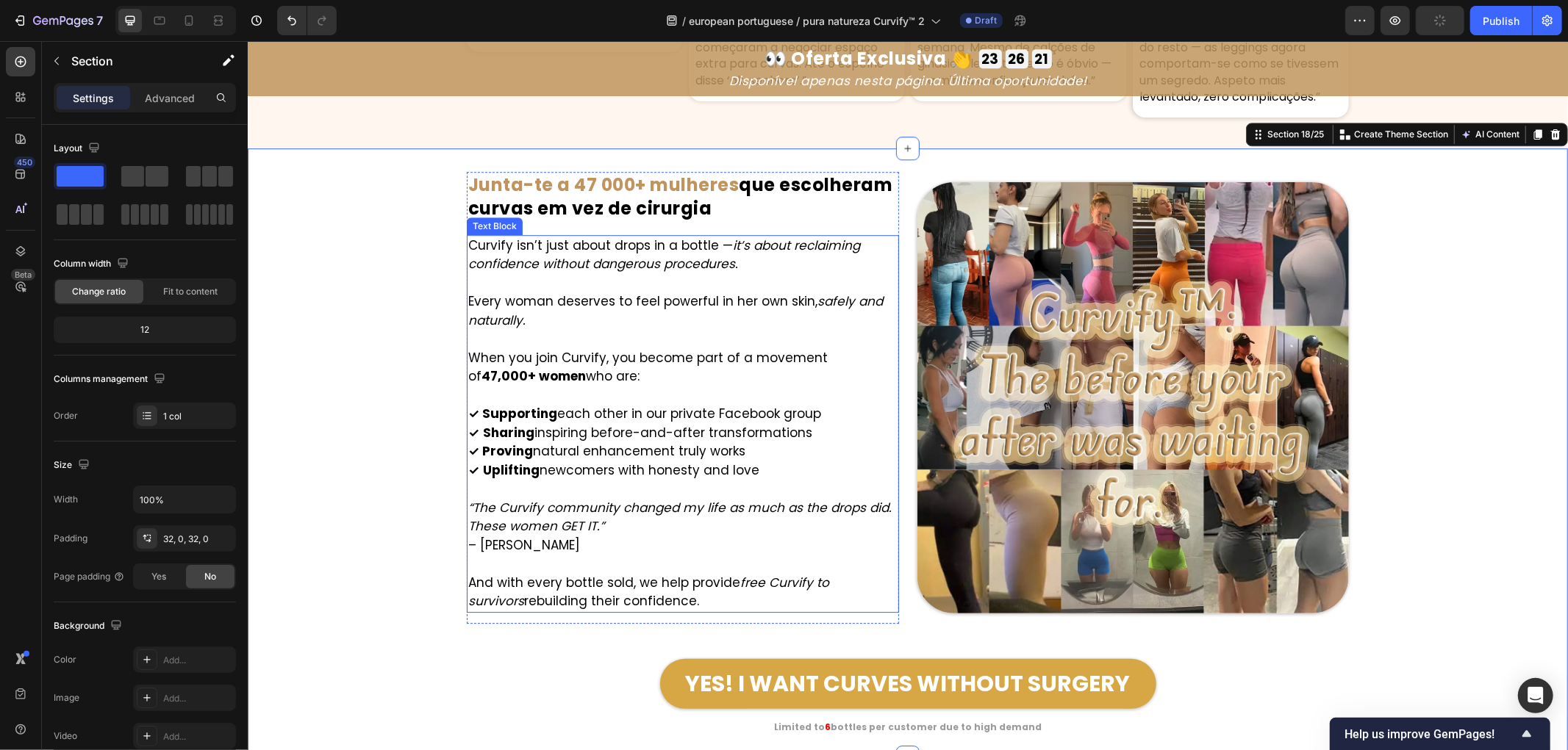
click at [560, 262] on icon "it’s about reclaiming confidence without dangerous procedures." at bounding box center [664, 254] width 392 height 36
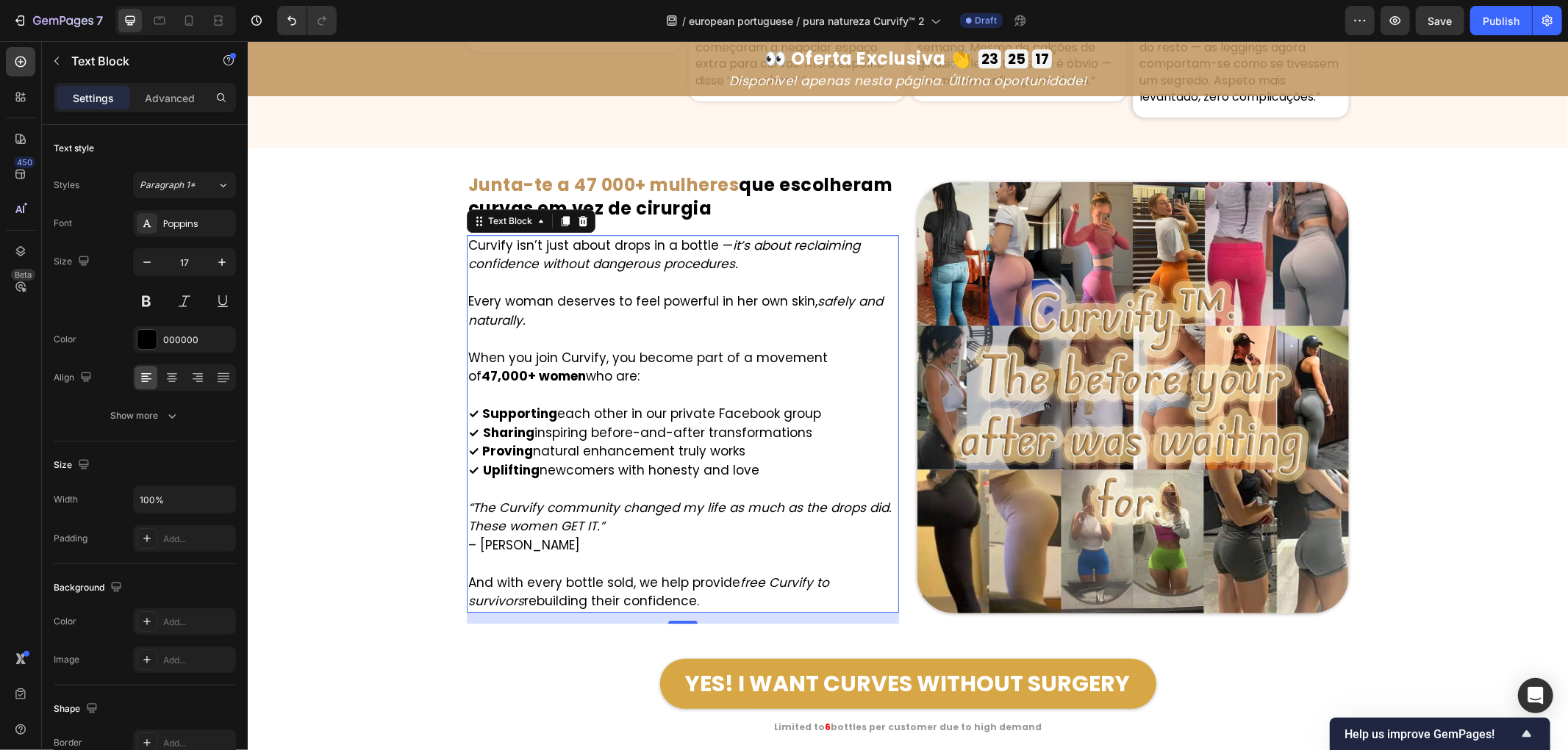
click at [568, 268] on icon "it’s about reclaiming confidence without dangerous procedures." at bounding box center [664, 254] width 392 height 36
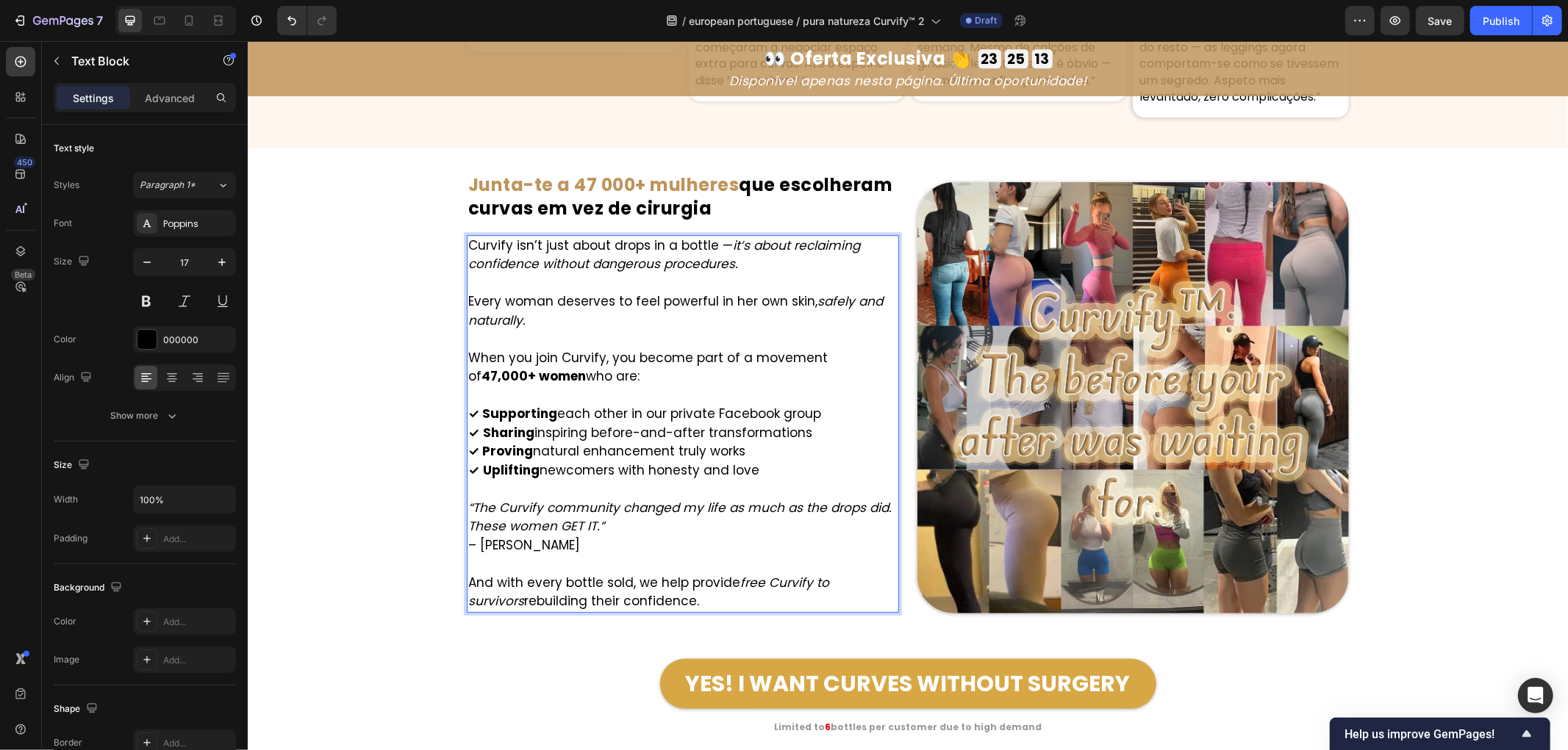
click at [799, 277] on p "Rich Text Editor. Editing area: main" at bounding box center [682, 282] width 429 height 19
click at [720, 264] on icon "it’s about reclaiming confidence without dangerous procedures." at bounding box center [664, 254] width 392 height 36
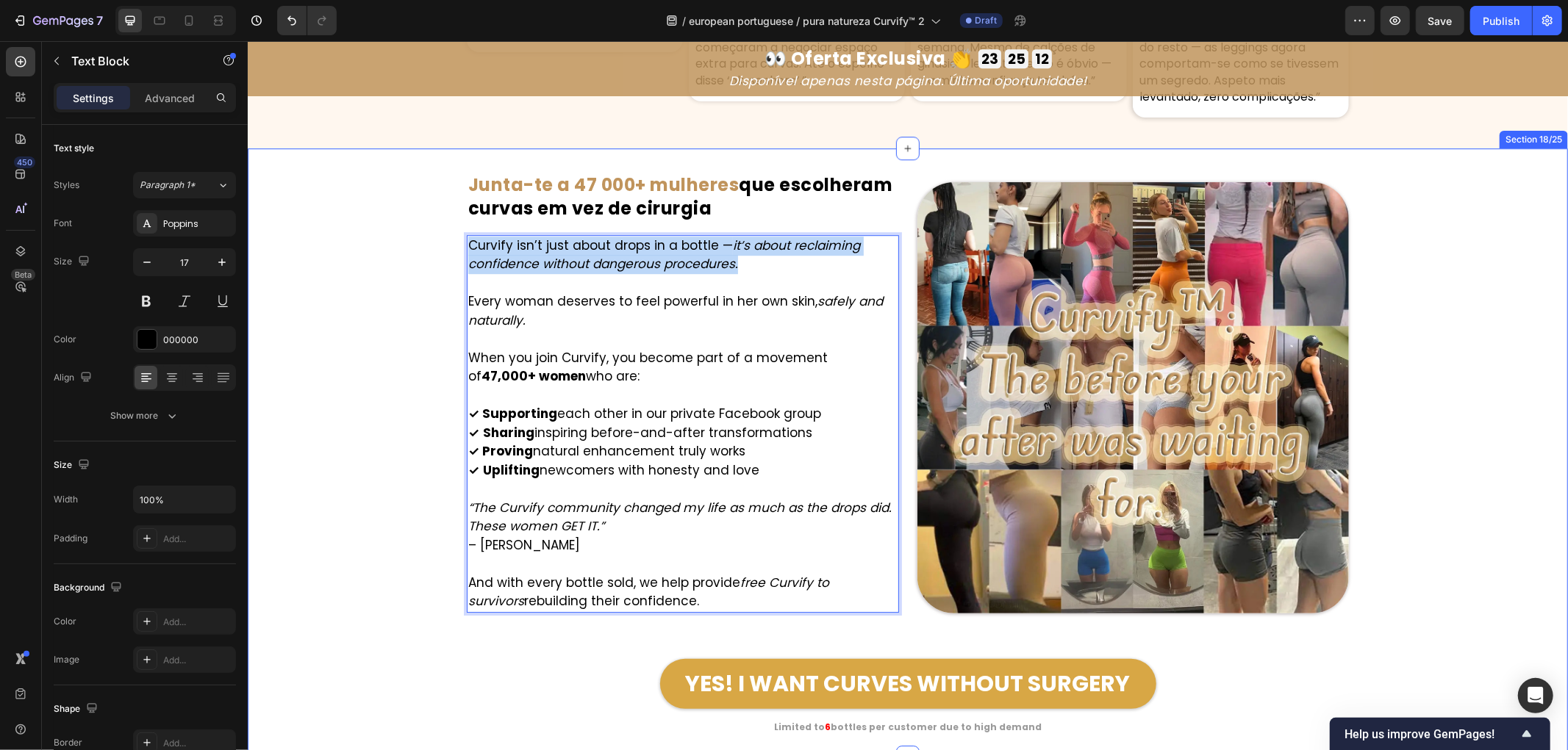
drag, startPoint x: 751, startPoint y: 263, endPoint x: 339, endPoint y: 231, distance: 413.2
click at [339, 231] on div "Image ⁠⁠⁠⁠⁠⁠⁠ Junta-te a 47 000+ mulheres que escolheram curvas em vez de cirur…" at bounding box center [907, 452] width 1320 height 562
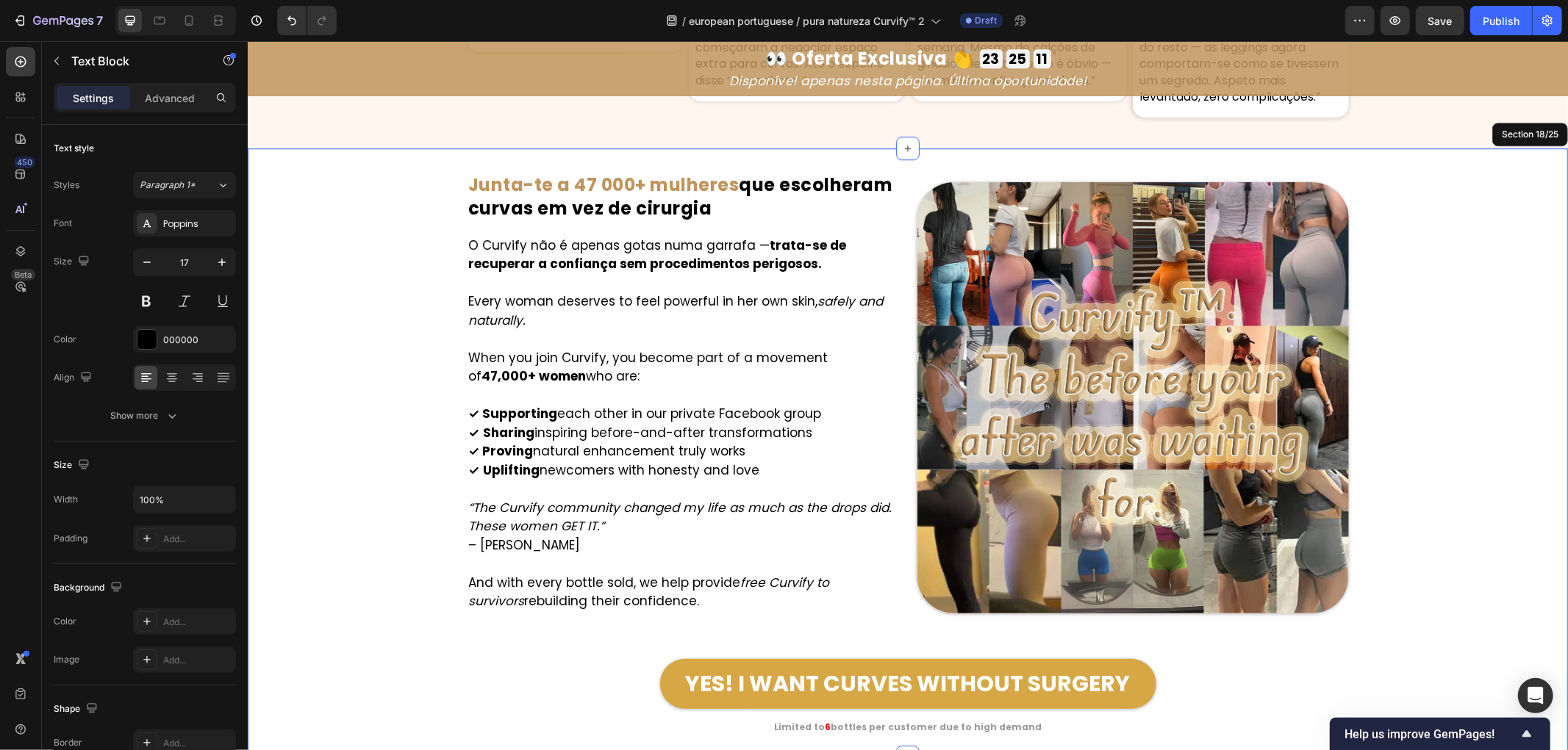
click at [386, 267] on div "Image ⁠⁠⁠⁠⁠⁠⁠ Junta-te a 47 000+ mulheres que escolheram curvas em vez de cirur…" at bounding box center [907, 452] width 1320 height 562
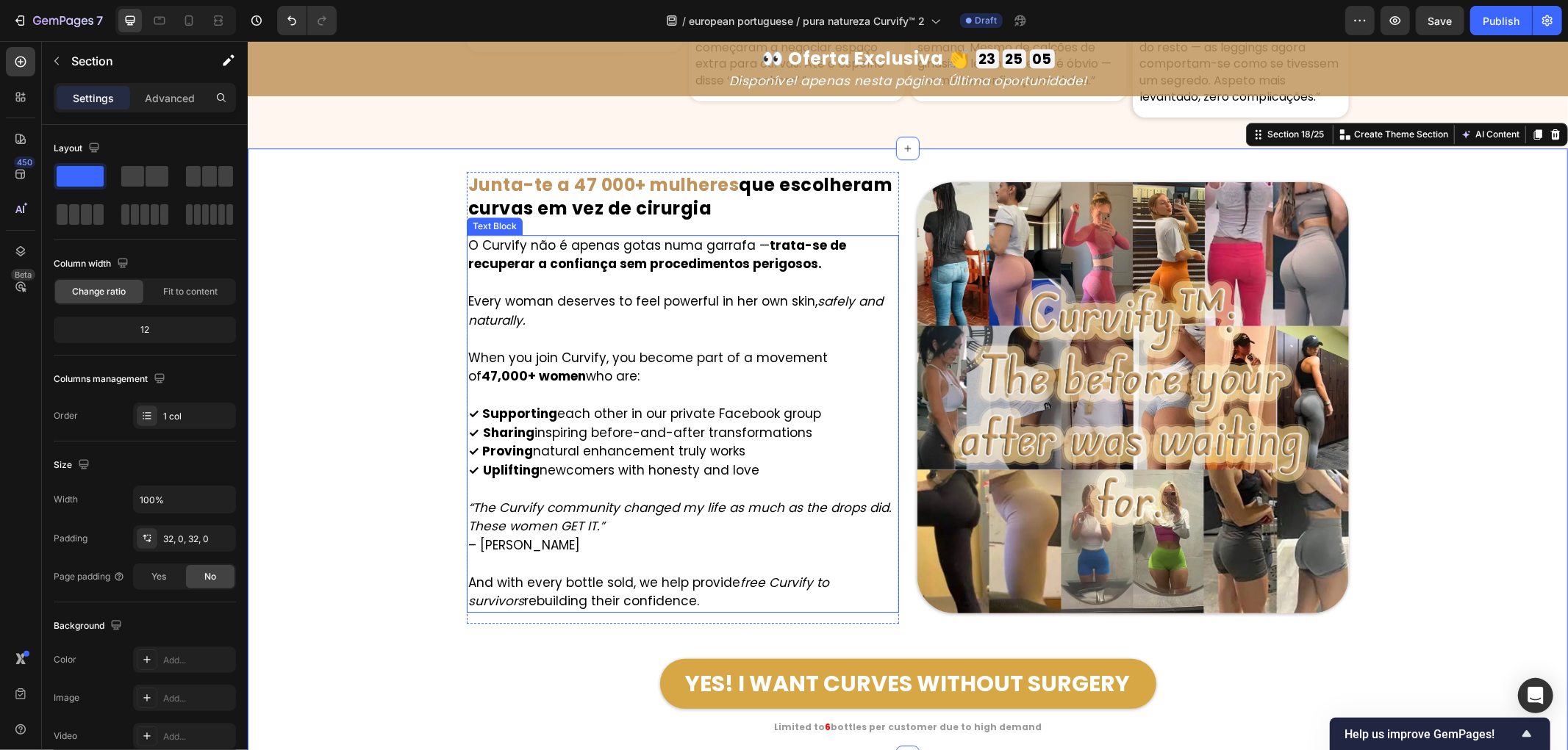
click at [468, 291] on p "Every woman deserves to feel powerful in her own skin, safely and naturally." at bounding box center [682, 310] width 429 height 37
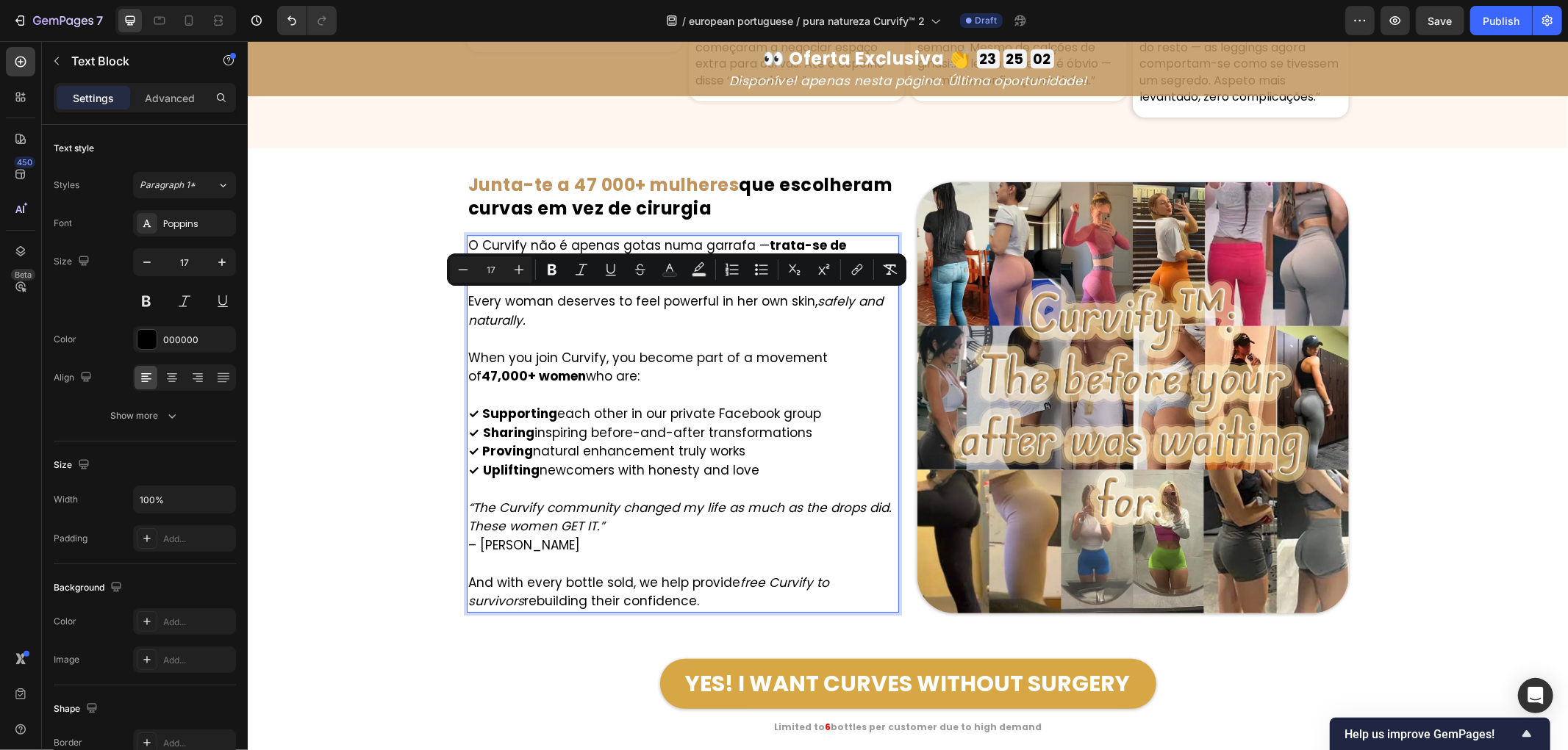
drag, startPoint x: 578, startPoint y: 377, endPoint x: 459, endPoint y: 301, distance: 141.2
click at [466, 301] on div "O Curvify não é apenas gotas numa garrafa — trata-se de recuperar a confiança s…" at bounding box center [682, 424] width 432 height 378
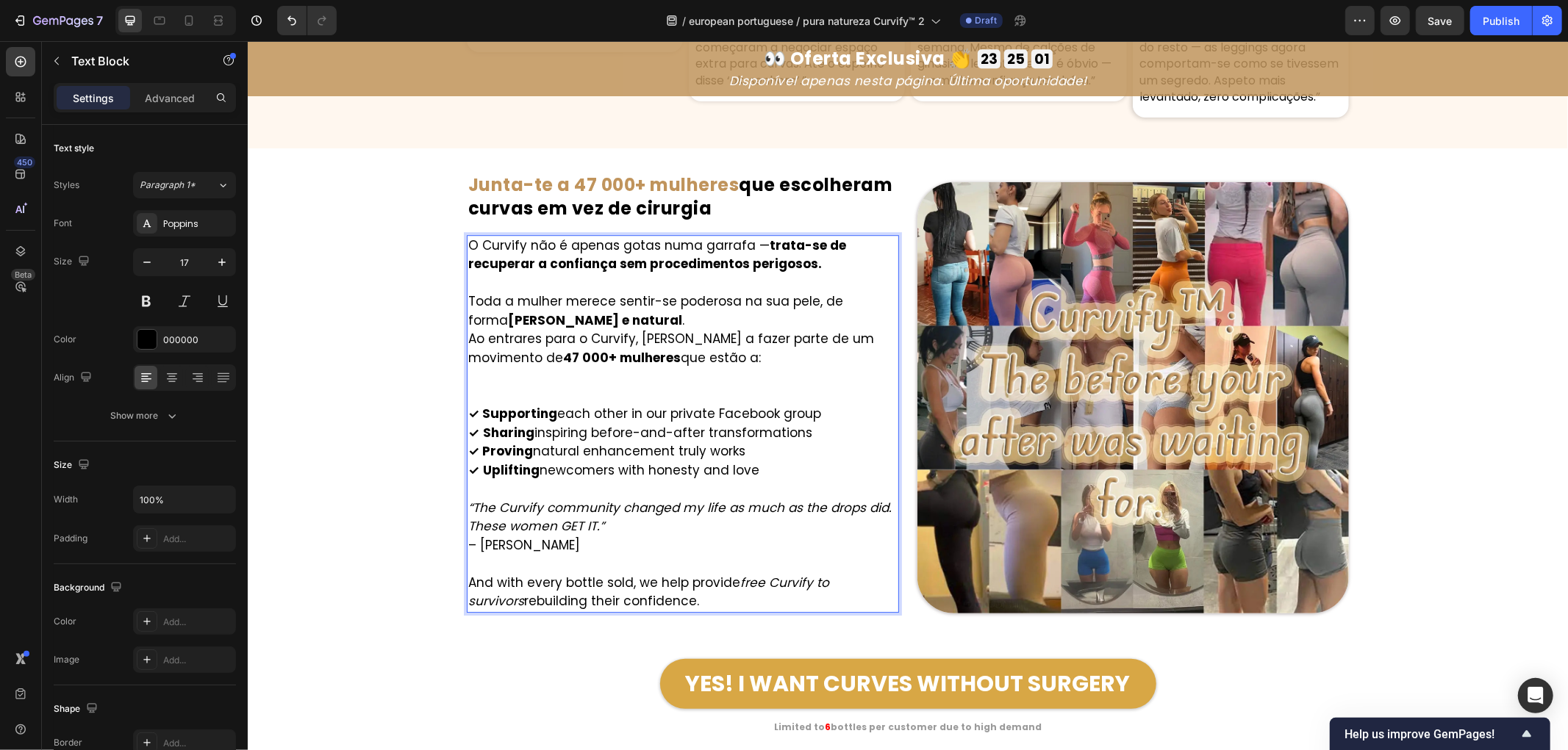
click at [587, 317] on p "Toda a mulher merece sentir-se poderosa na sua pele, de forma segura e natural ." at bounding box center [682, 310] width 429 height 37
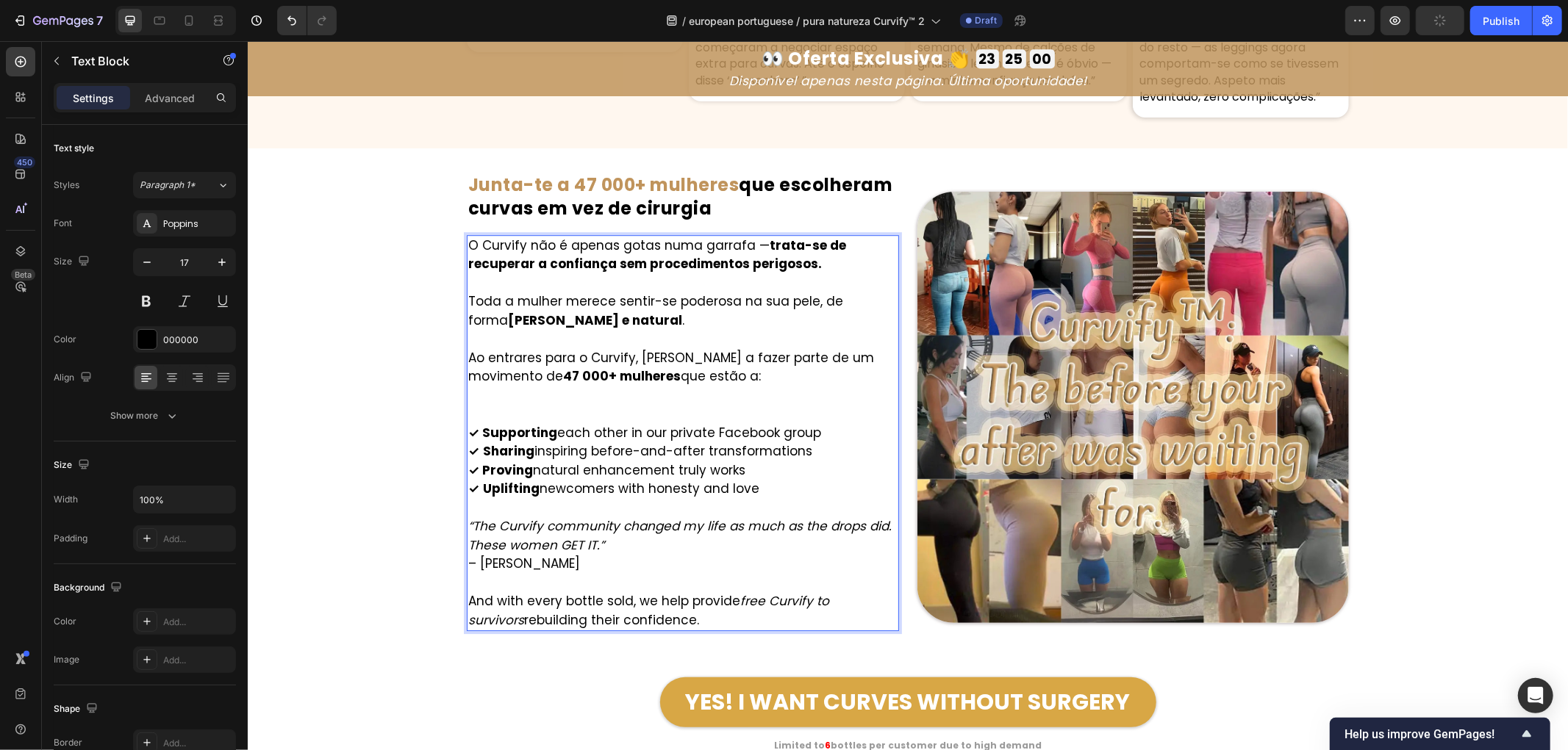
click at [362, 382] on div "Image ⁠⁠⁠⁠⁠⁠⁠ Junta-te a 47 000+ mulheres que escolheram curvas em vez de cirur…" at bounding box center [907, 462] width 1320 height 581
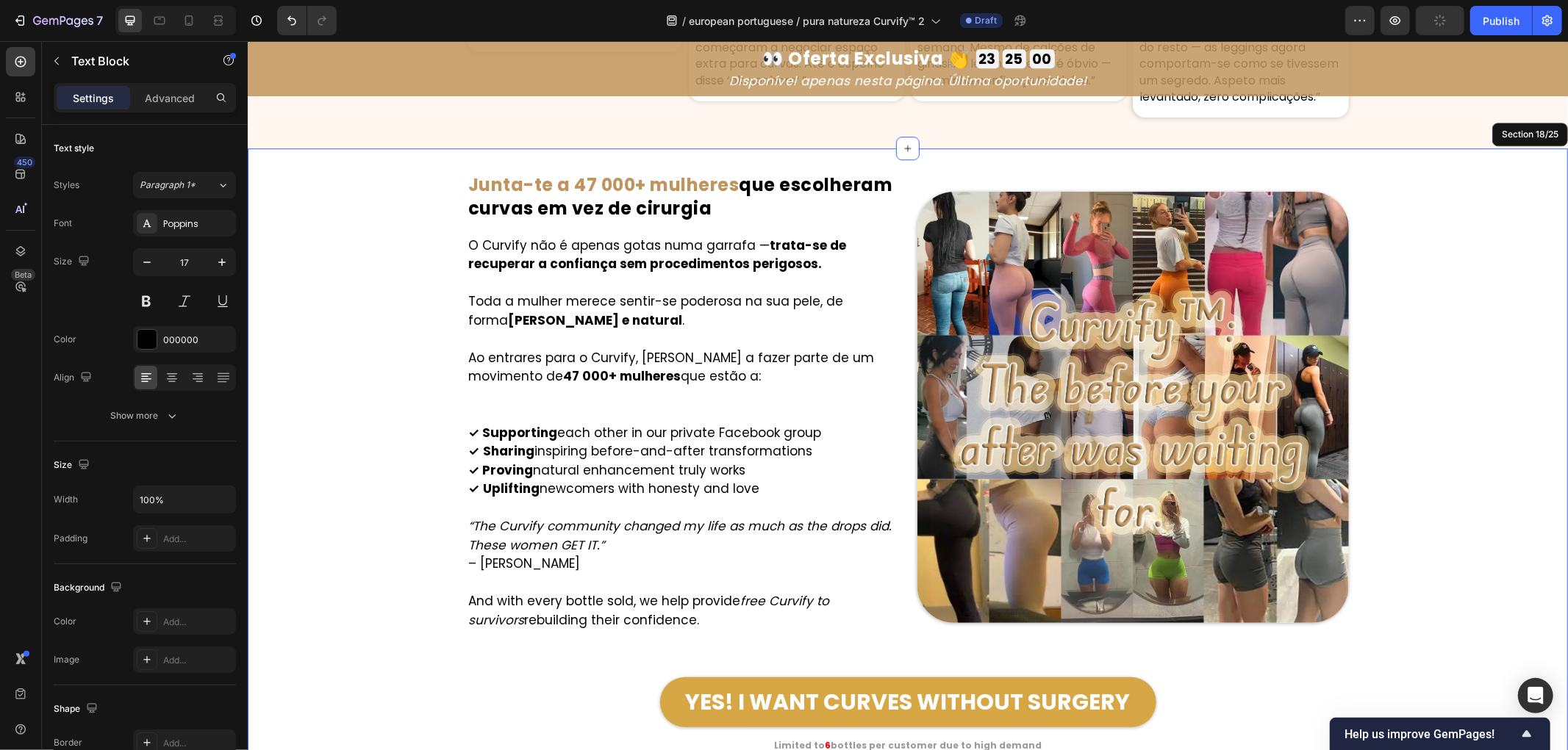
click at [489, 392] on p "Rich Text Editor. Editing area: main" at bounding box center [682, 395] width 429 height 19
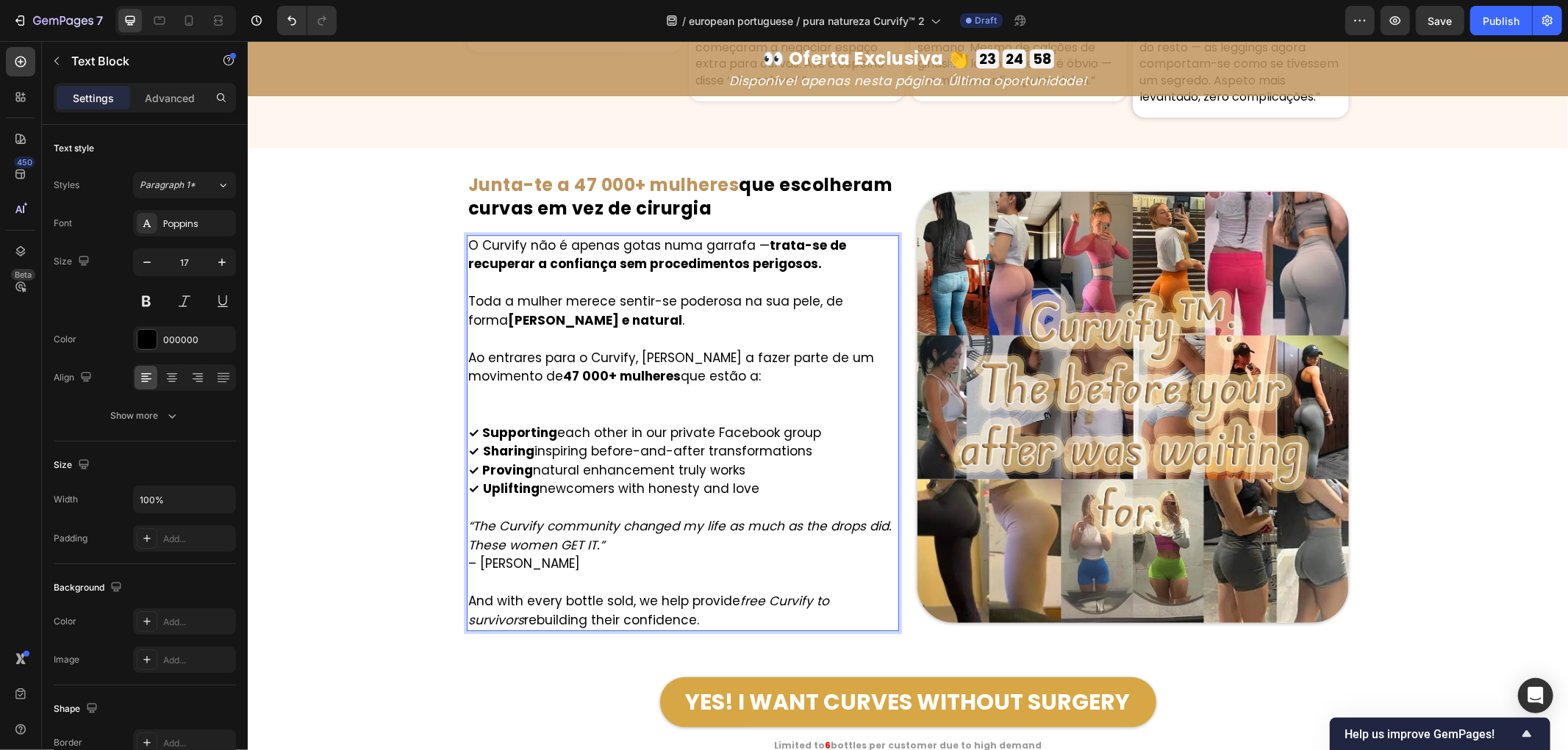
click at [470, 414] on p "Rich Text Editor. Editing area: main" at bounding box center [682, 413] width 429 height 19
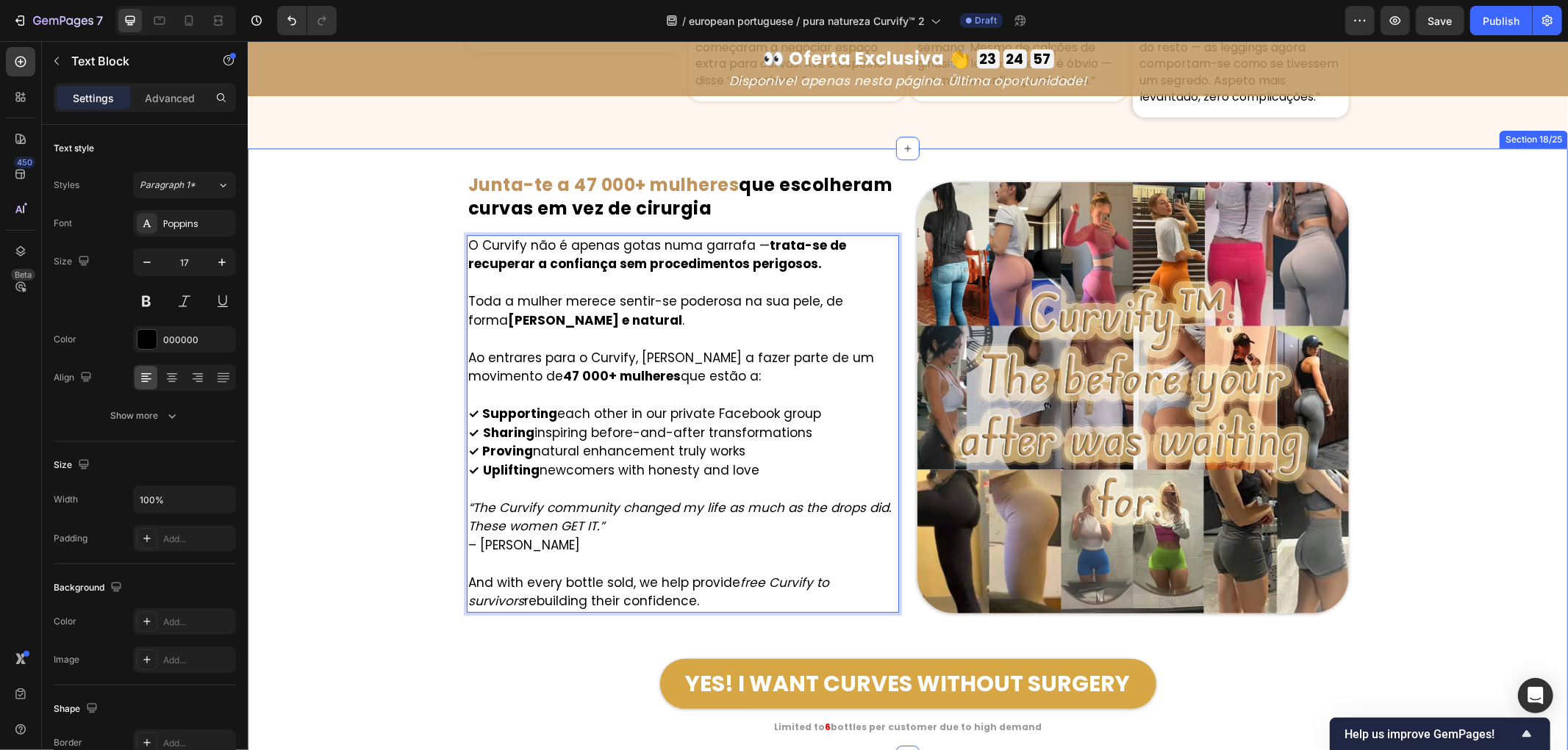
click at [369, 404] on div "Image ⁠⁠⁠⁠⁠⁠⁠ Junta-te a 47 000+ mulheres que escolheram curvas em vez de cirur…" at bounding box center [907, 452] width 1320 height 562
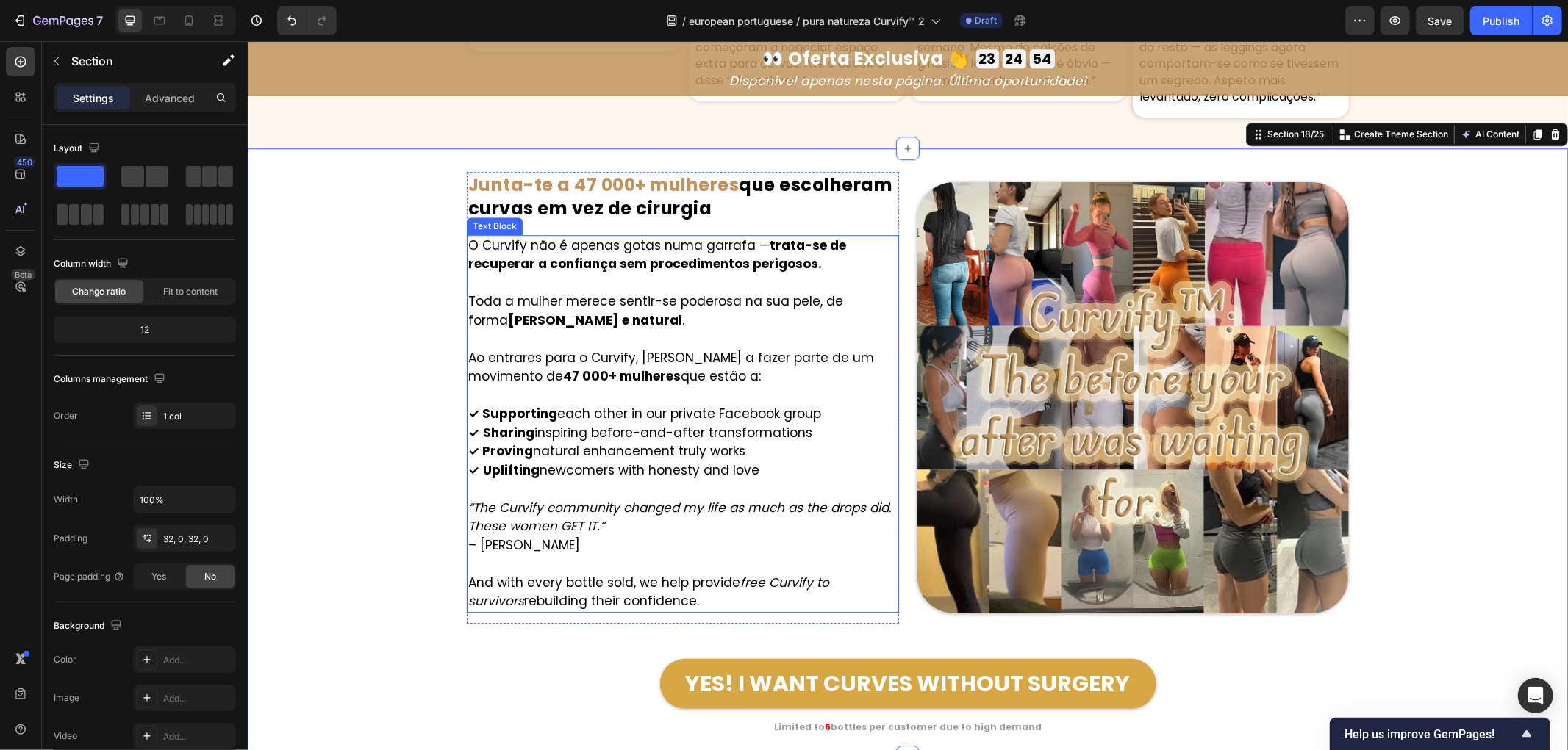
click at [810, 419] on p "✓ Supporting each other in our private Facebook group ✓ Sharing inspiring befor…" at bounding box center [682, 441] width 429 height 75
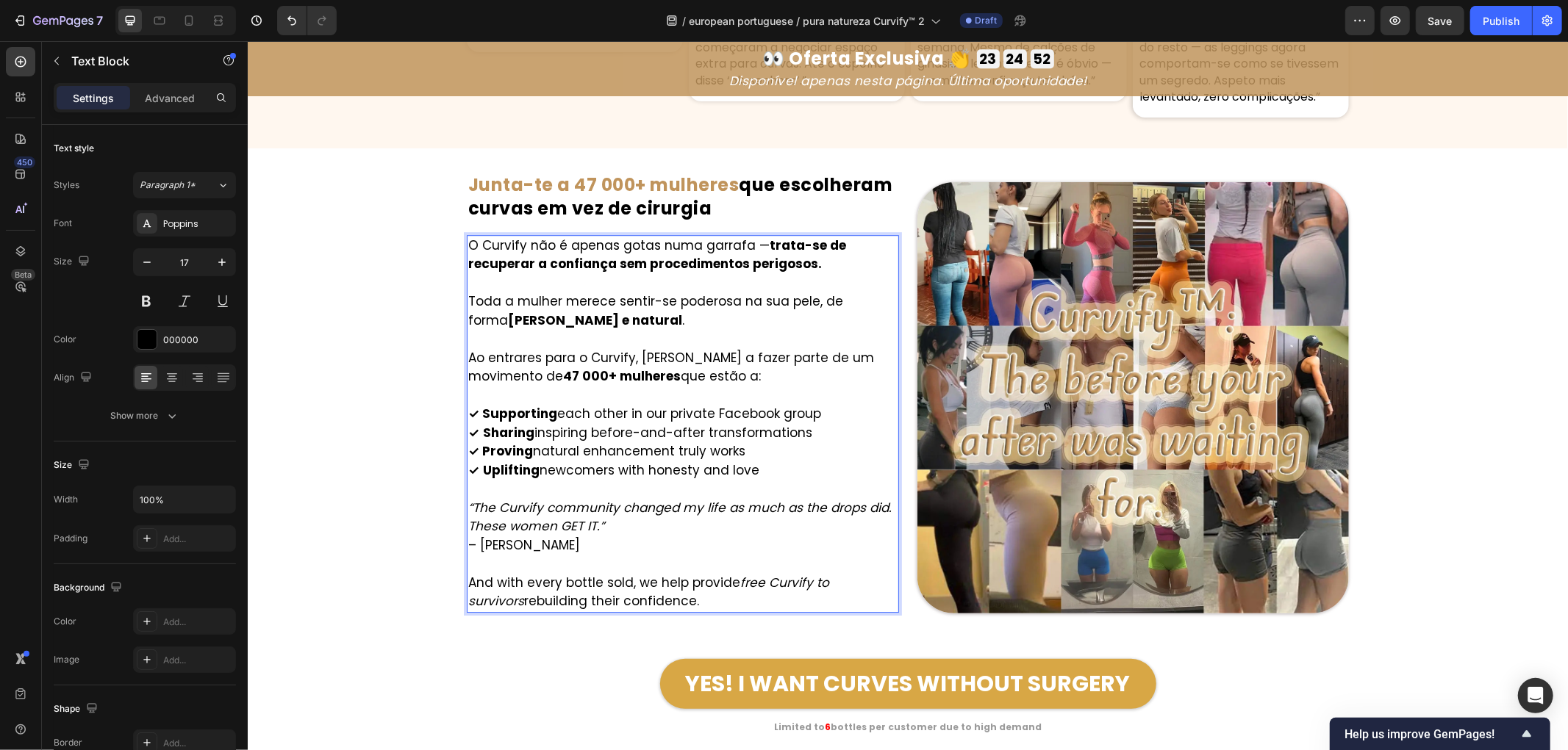
drag, startPoint x: 825, startPoint y: 411, endPoint x: 475, endPoint y: 406, distance: 350.0
click at [475, 406] on p "✓ Supporting each other in our private Facebook group ✓ Sharing inspiring befor…" at bounding box center [682, 441] width 429 height 75
click at [764, 438] on p "✓ Apoiar-se mutuamente no nosso grupo privado do Facebook ✓ Sharing inspiring b…" at bounding box center [682, 441] width 429 height 75
click at [803, 434] on p "✓ Apoiar-se mutuamente no nosso grupo privado do Facebook ✓ Sharing inspiring b…" at bounding box center [682, 441] width 429 height 75
drag, startPoint x: 819, startPoint y: 433, endPoint x: 473, endPoint y: 433, distance: 346.0
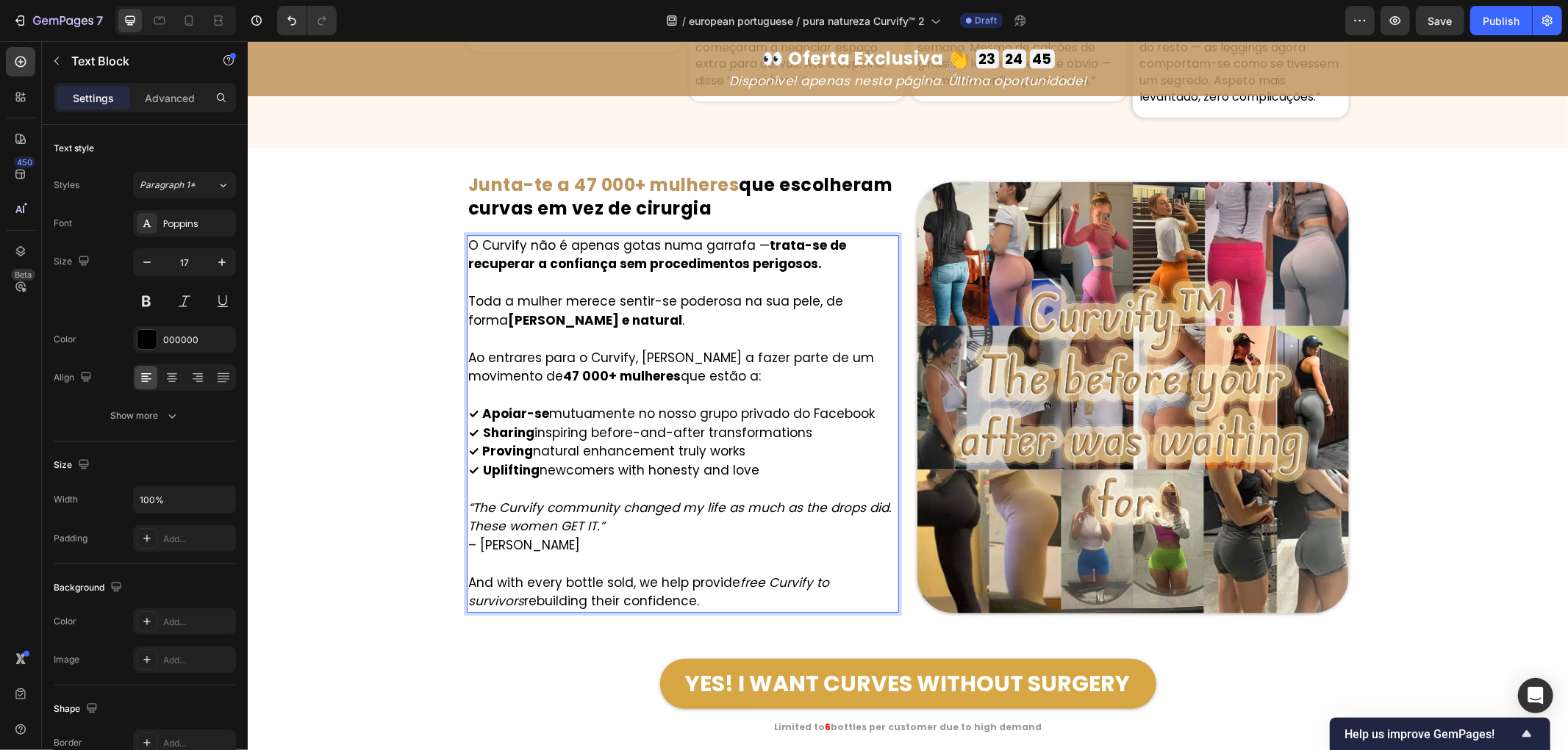
click at [473, 433] on p "✓ Apoiar-se mutuamente no nosso grupo privado do Facebook ✓ Sharing inspiring b…" at bounding box center [682, 441] width 429 height 75
click at [734, 450] on p "✓ Apoiar-se mutuamente no nosso grupo privado do Facebook ✓ Partilhar transform…" at bounding box center [682, 441] width 429 height 75
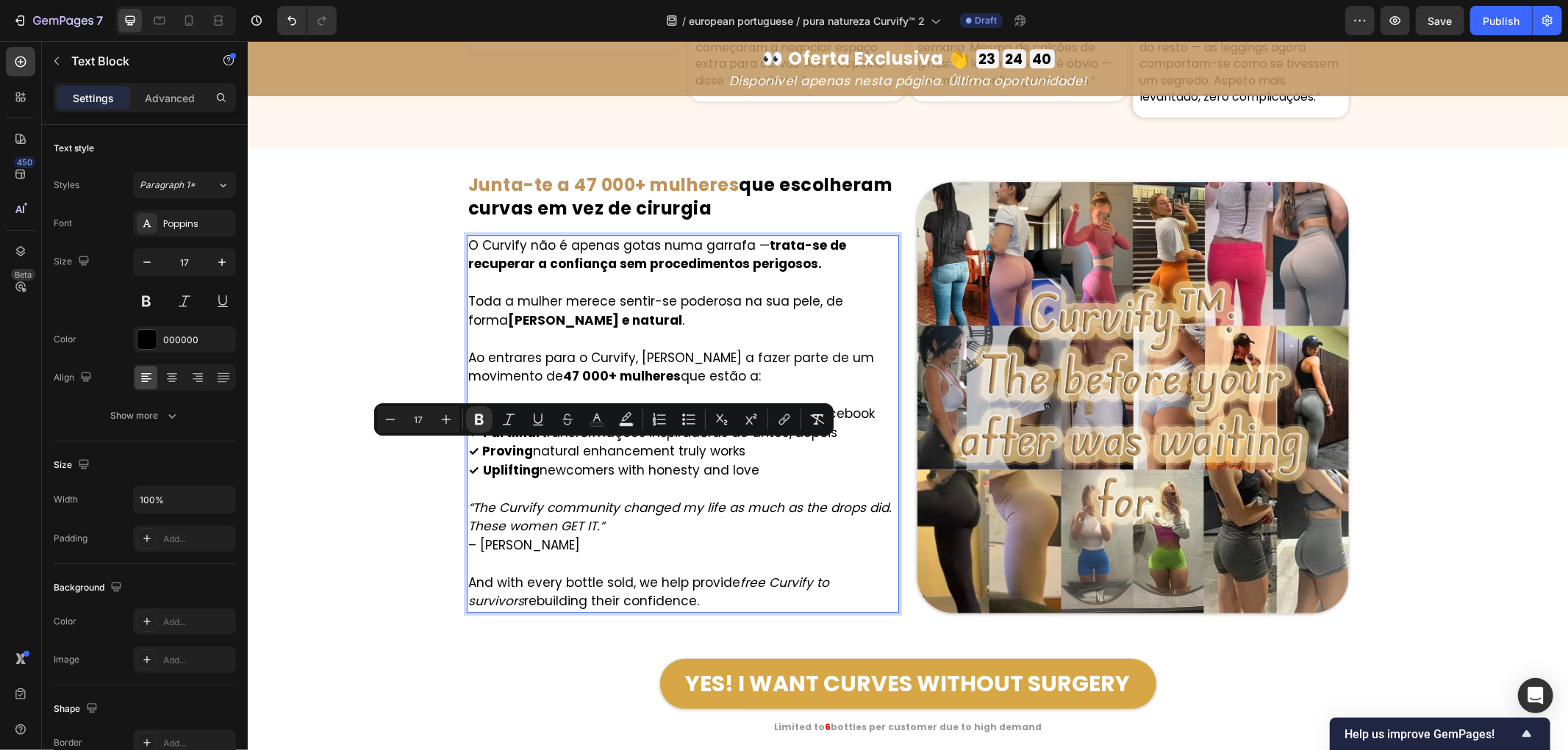
drag, startPoint x: 759, startPoint y: 446, endPoint x: 475, endPoint y: 446, distance: 284.0
click at [475, 446] on p "✓ Apoiar-se mutuamente no nosso grupo privado do Facebook ✓ Partilhar transform…" at bounding box center [682, 441] width 429 height 75
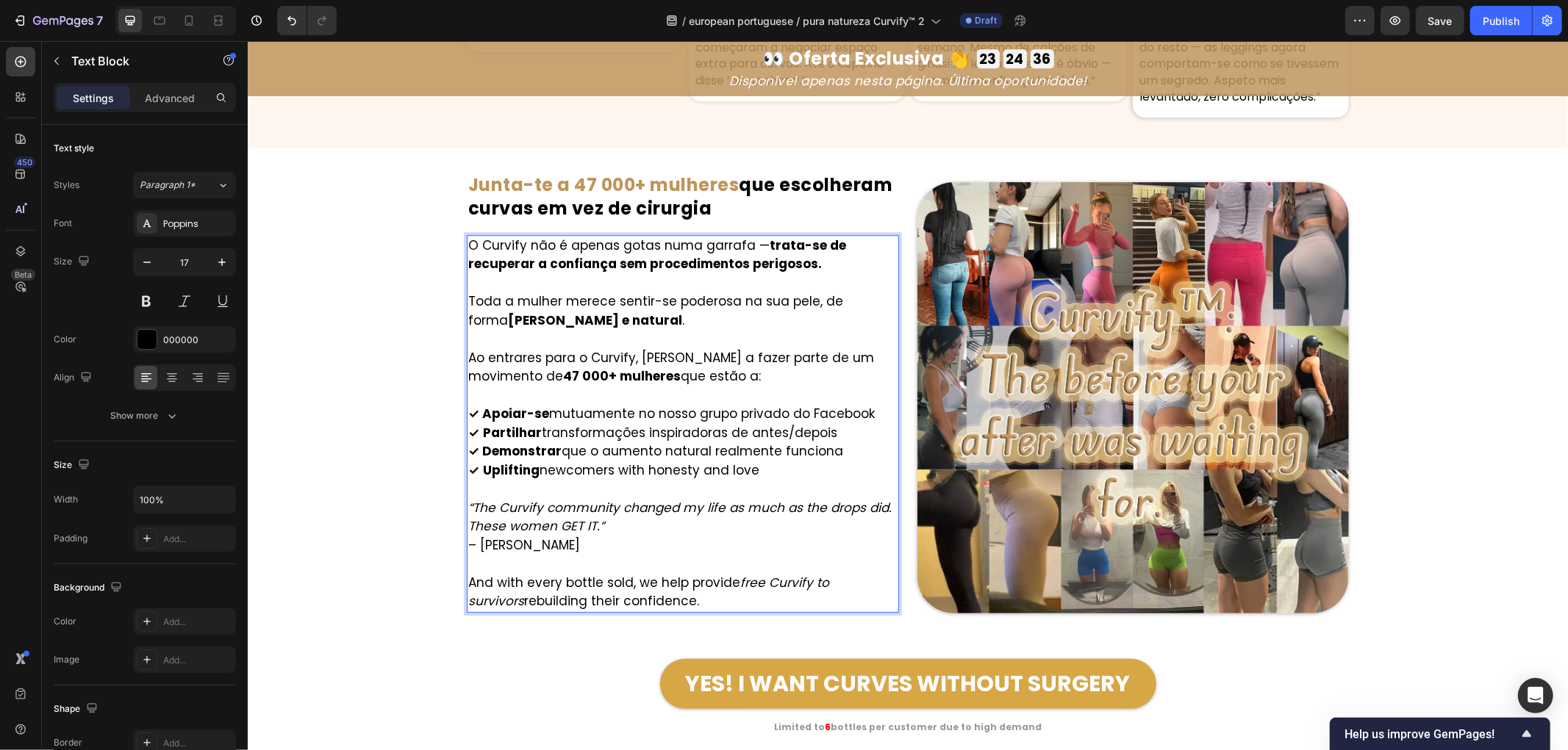
click at [756, 473] on p "✓ Apoiar-se mutuamente no nosso grupo privado do Facebook ✓ Partilhar transform…" at bounding box center [682, 441] width 429 height 75
drag, startPoint x: 497, startPoint y: 471, endPoint x: 475, endPoint y: 474, distance: 22.2
click at [475, 474] on p "✓ Apoiar-se mutuamente no nosso grupo privado do Facebook ✓ Partilhar transform…" at bounding box center [682, 441] width 429 height 75
click at [566, 537] on p "“The Curvify community changed my life as much as the drops did. These women GE…" at bounding box center [682, 526] width 429 height 57
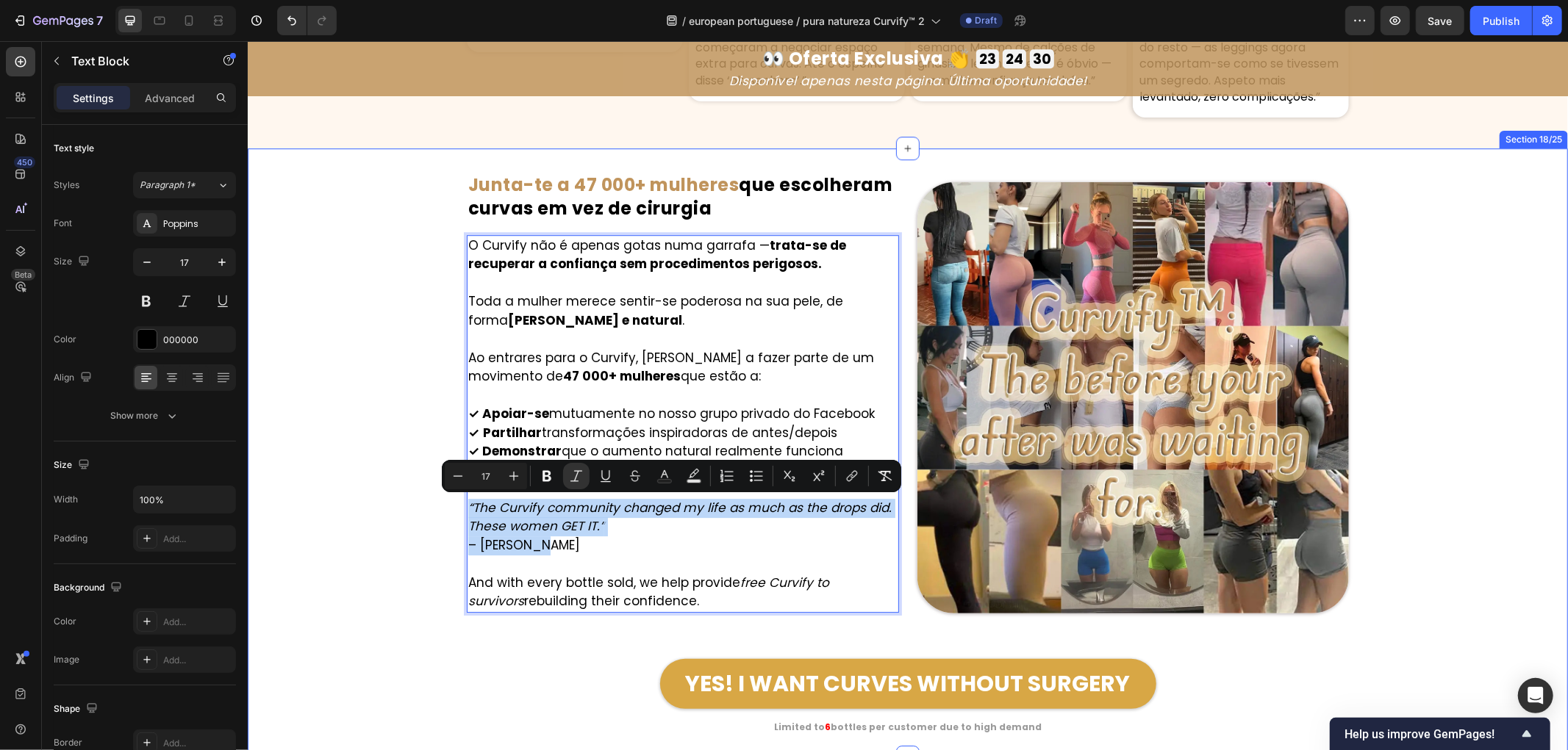
drag, startPoint x: 577, startPoint y: 544, endPoint x: 450, endPoint y: 512, distance: 131.0
click at [450, 512] on div "Image ⁠⁠⁠⁠⁠⁠⁠ Junta-te a 47 000+ mulheres que escolheram curvas em vez de cirur…" at bounding box center [907, 452] width 1320 height 562
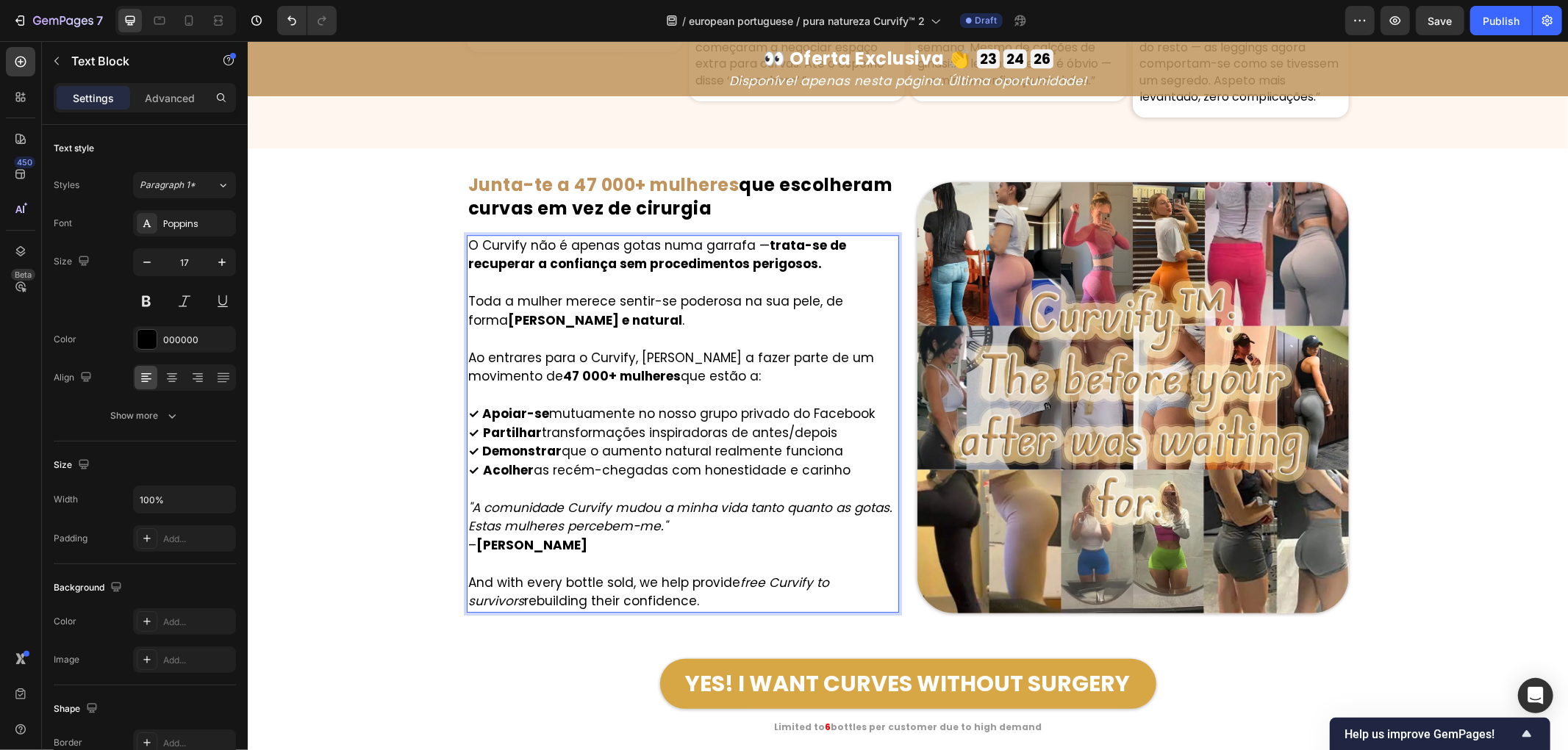
click at [667, 603] on p "And with every bottle sold, we help provide free Curvify to survivors rebuildin…" at bounding box center [682, 591] width 429 height 37
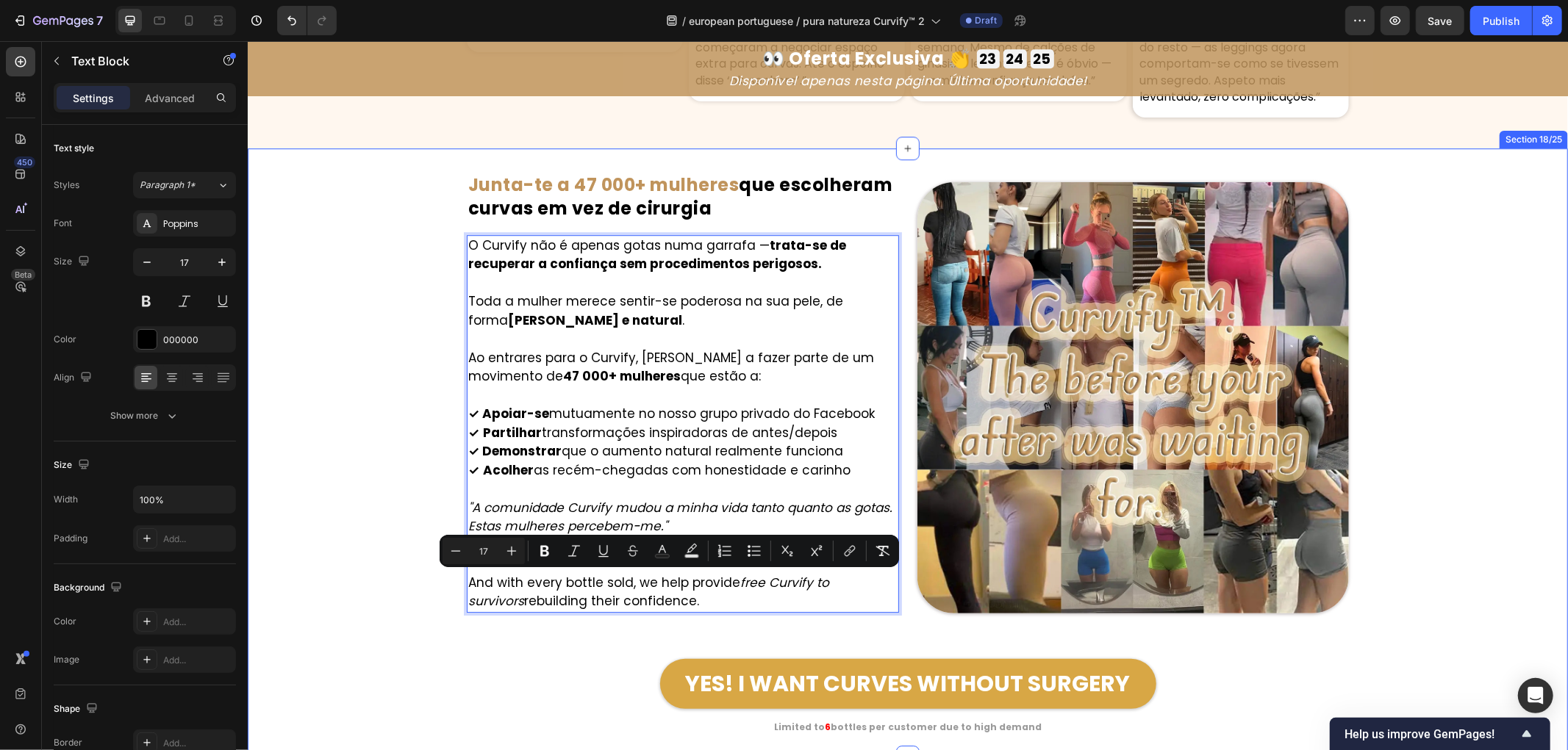
drag, startPoint x: 676, startPoint y: 602, endPoint x: 424, endPoint y: 574, distance: 253.6
click at [424, 574] on div "Image ⁠⁠⁠⁠⁠⁠⁠ Junta-te a 47 000+ mulheres que escolheram curvas em vez de cirur…" at bounding box center [907, 452] width 1320 height 562
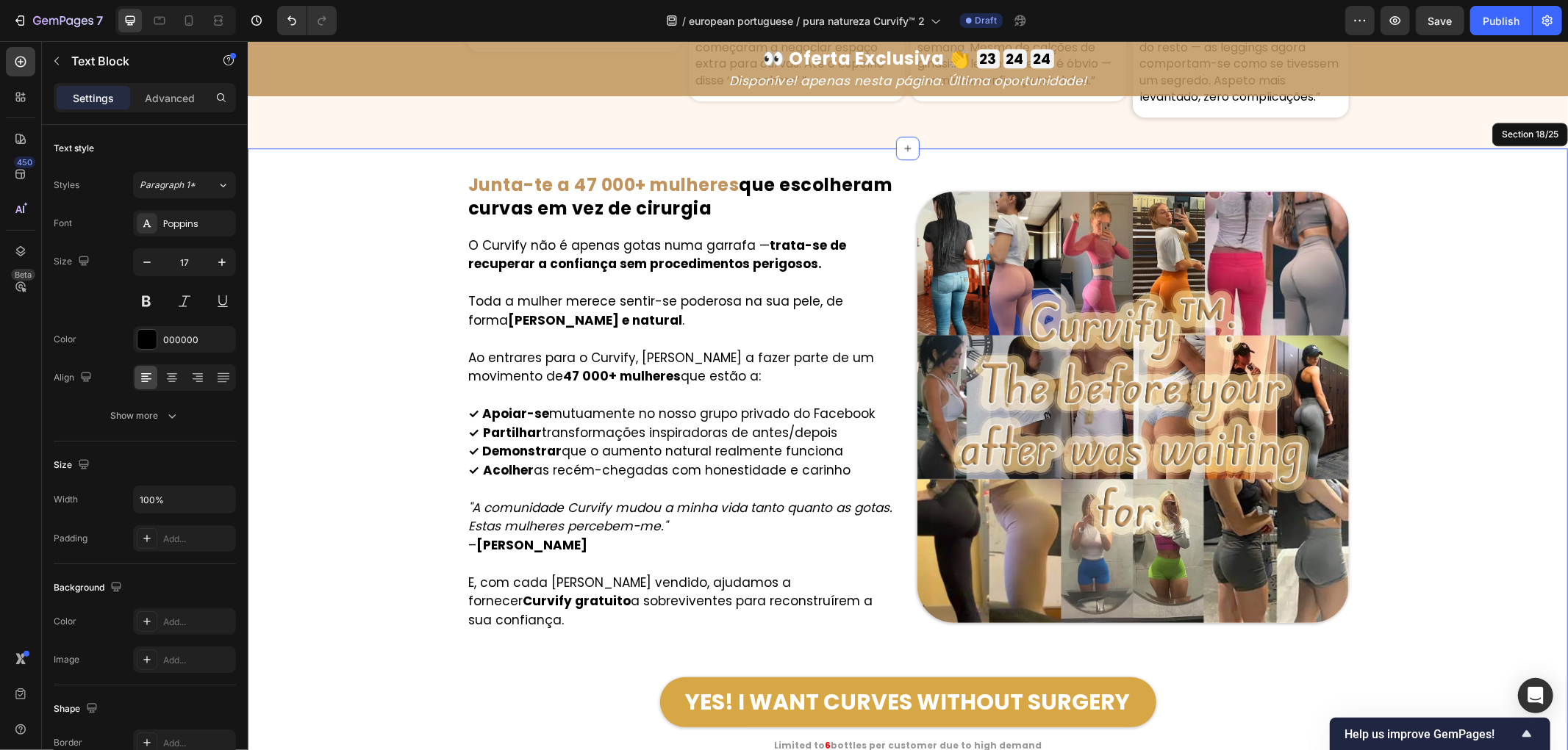
click at [327, 538] on div "Image ⁠⁠⁠⁠⁠⁠⁠ Junta-te a 47 000+ mulheres que escolheram curvas em vez de cirur…" at bounding box center [907, 462] width 1320 height 581
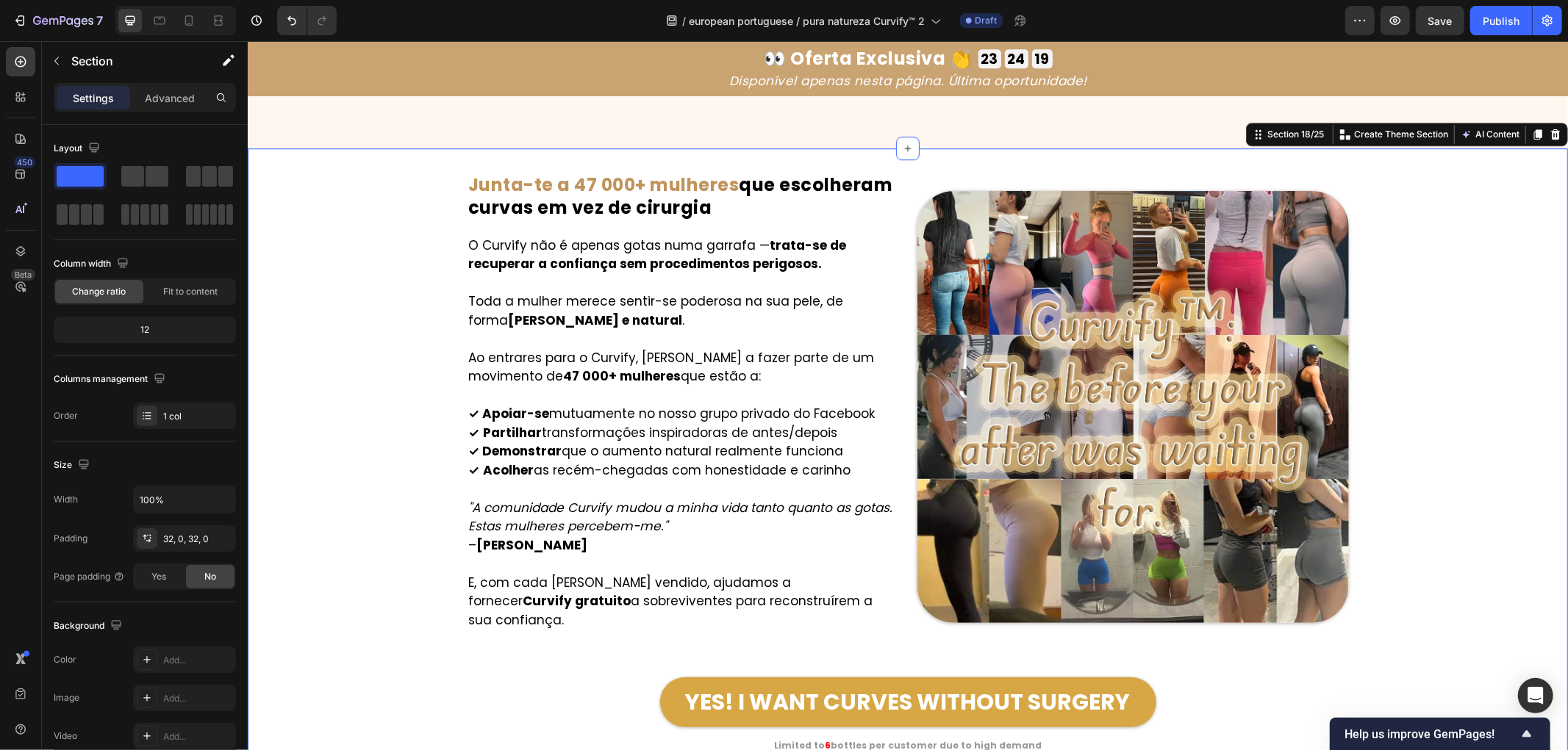
scroll to position [8630, 0]
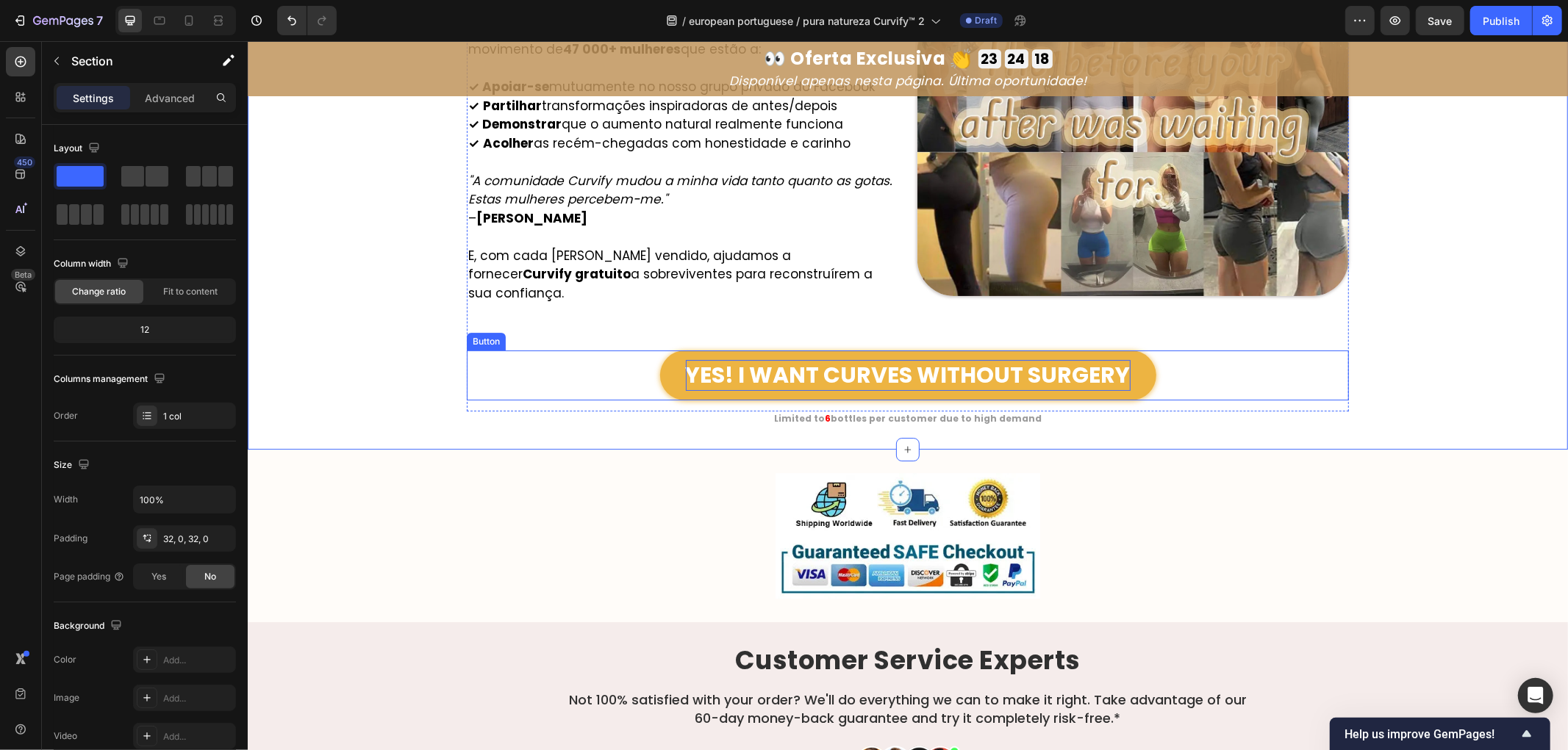
click at [805, 359] on p "YES! I WANT CURVES WITHOUT SURGERY" at bounding box center [907, 374] width 445 height 31
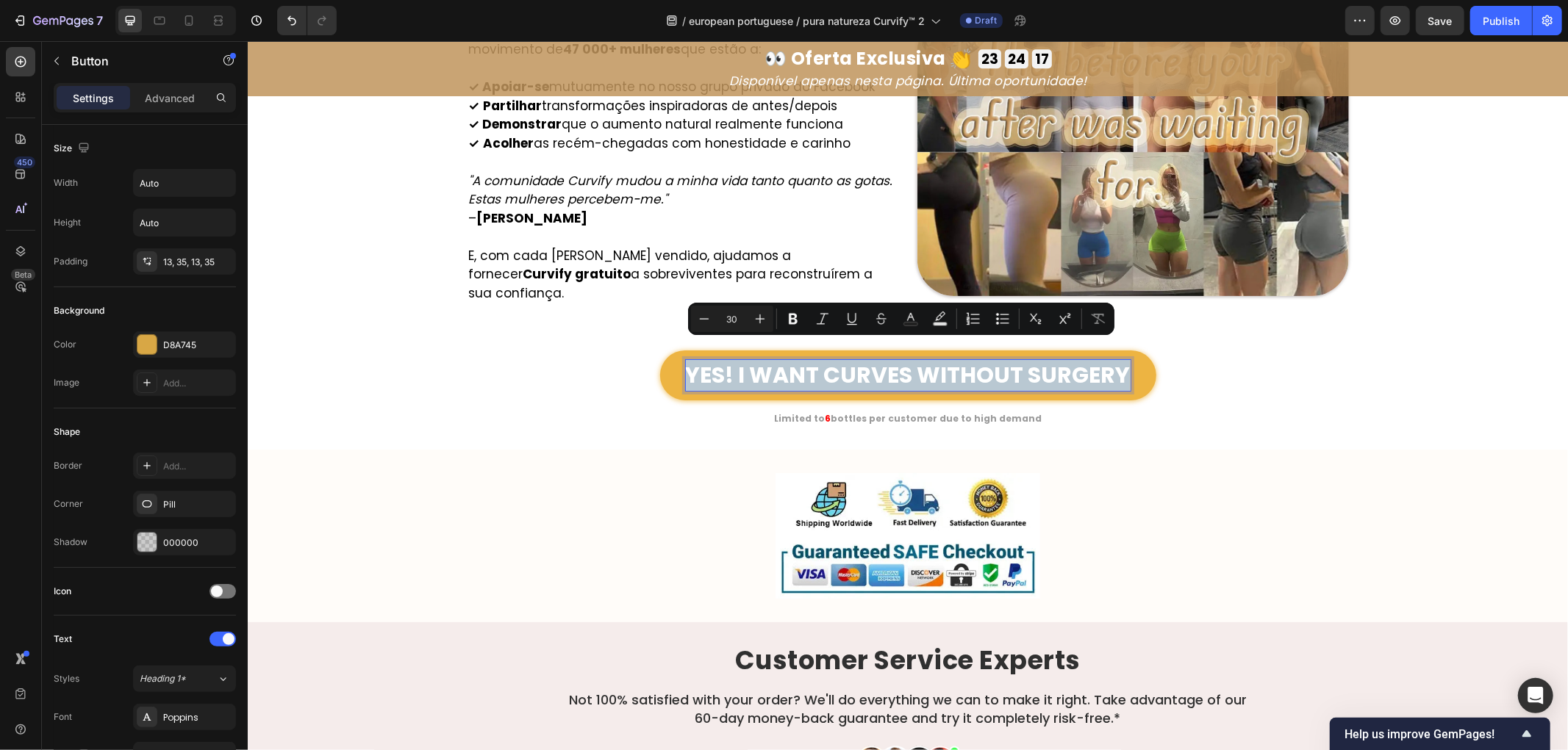
copy p "YES! I WANT CURVES WITHOUT SURGERY"
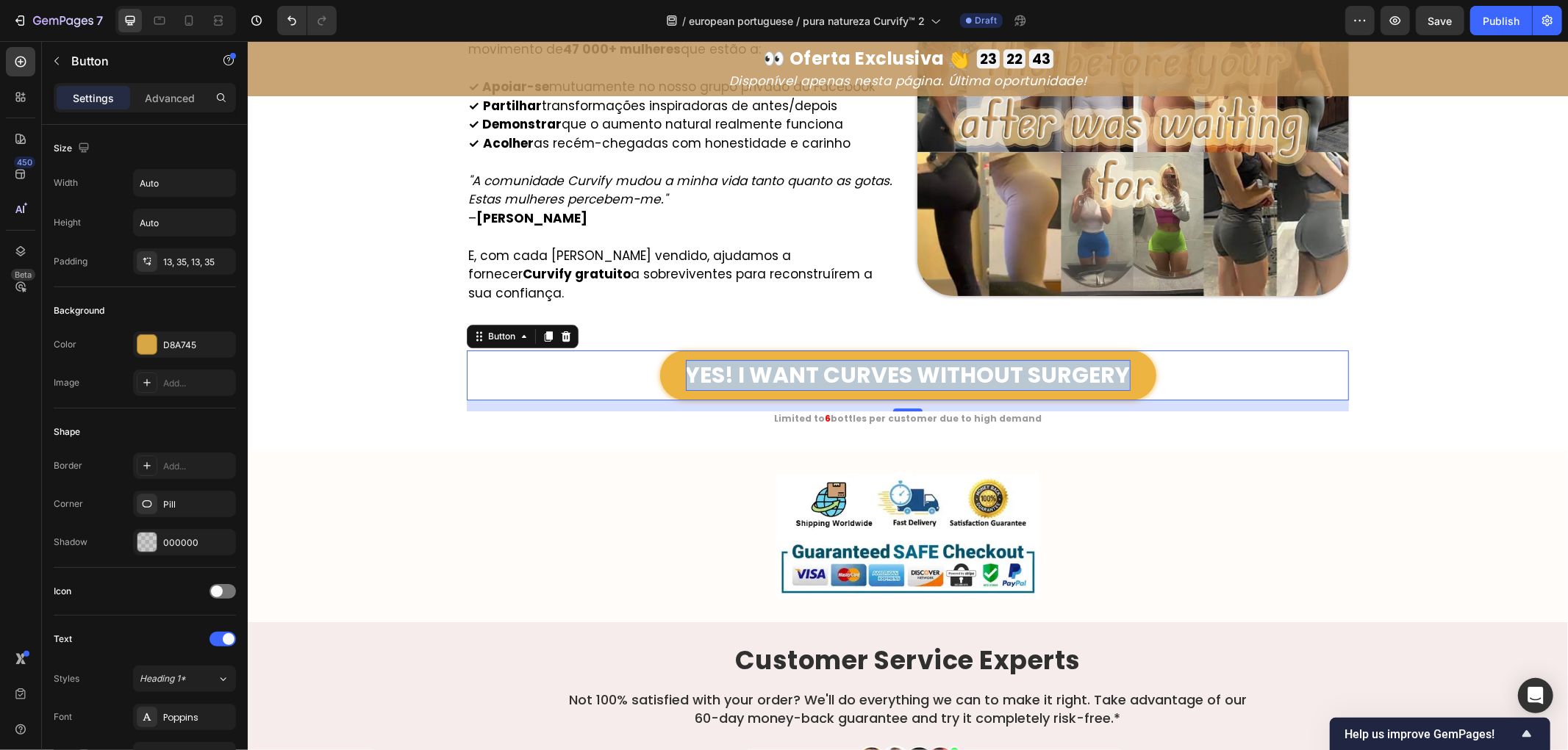
click at [812, 359] on p "YES! I WANT CURVES WITHOUT SURGERY" at bounding box center [907, 374] width 445 height 31
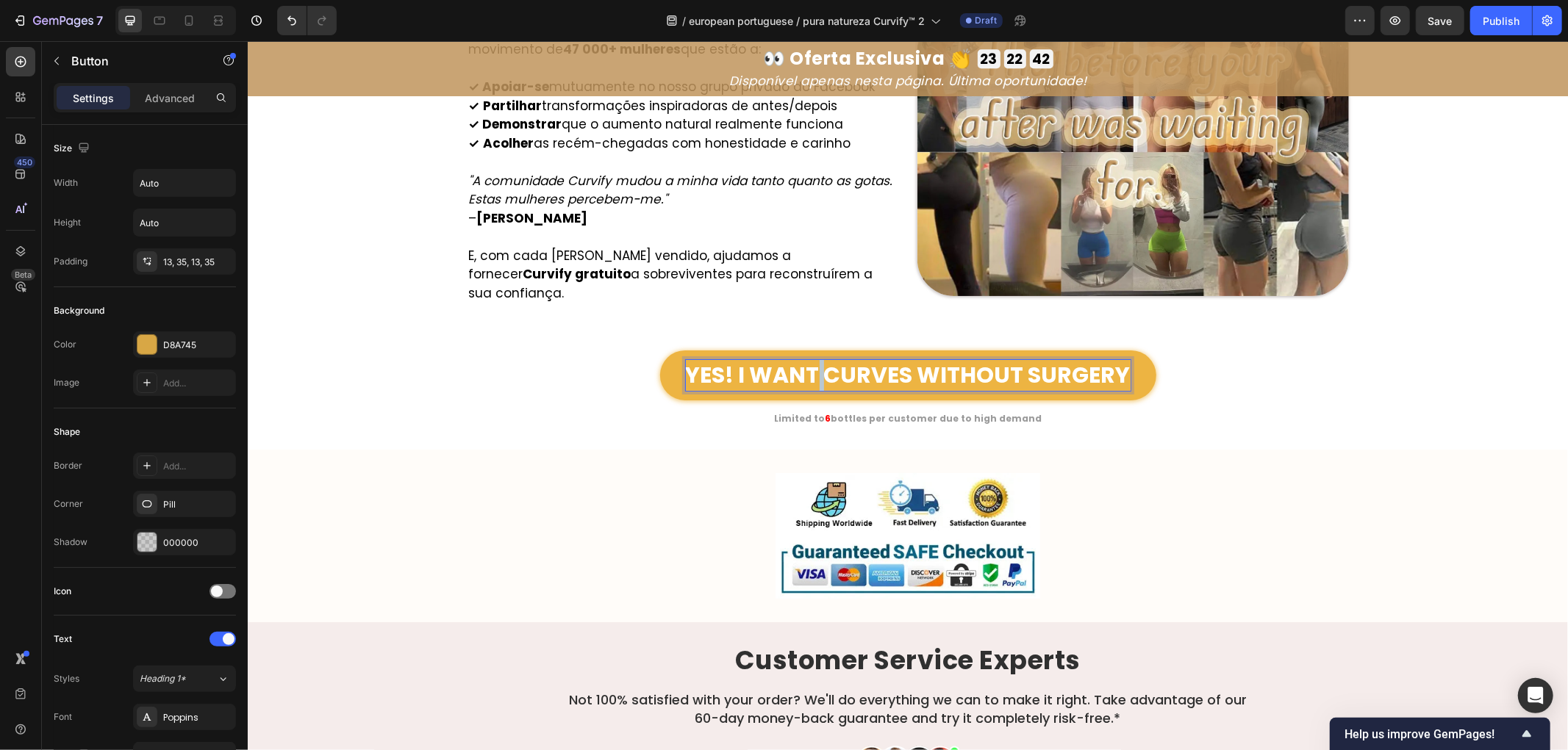
click at [812, 359] on p "YES! I WANT CURVES WITHOUT SURGERY" at bounding box center [907, 374] width 445 height 31
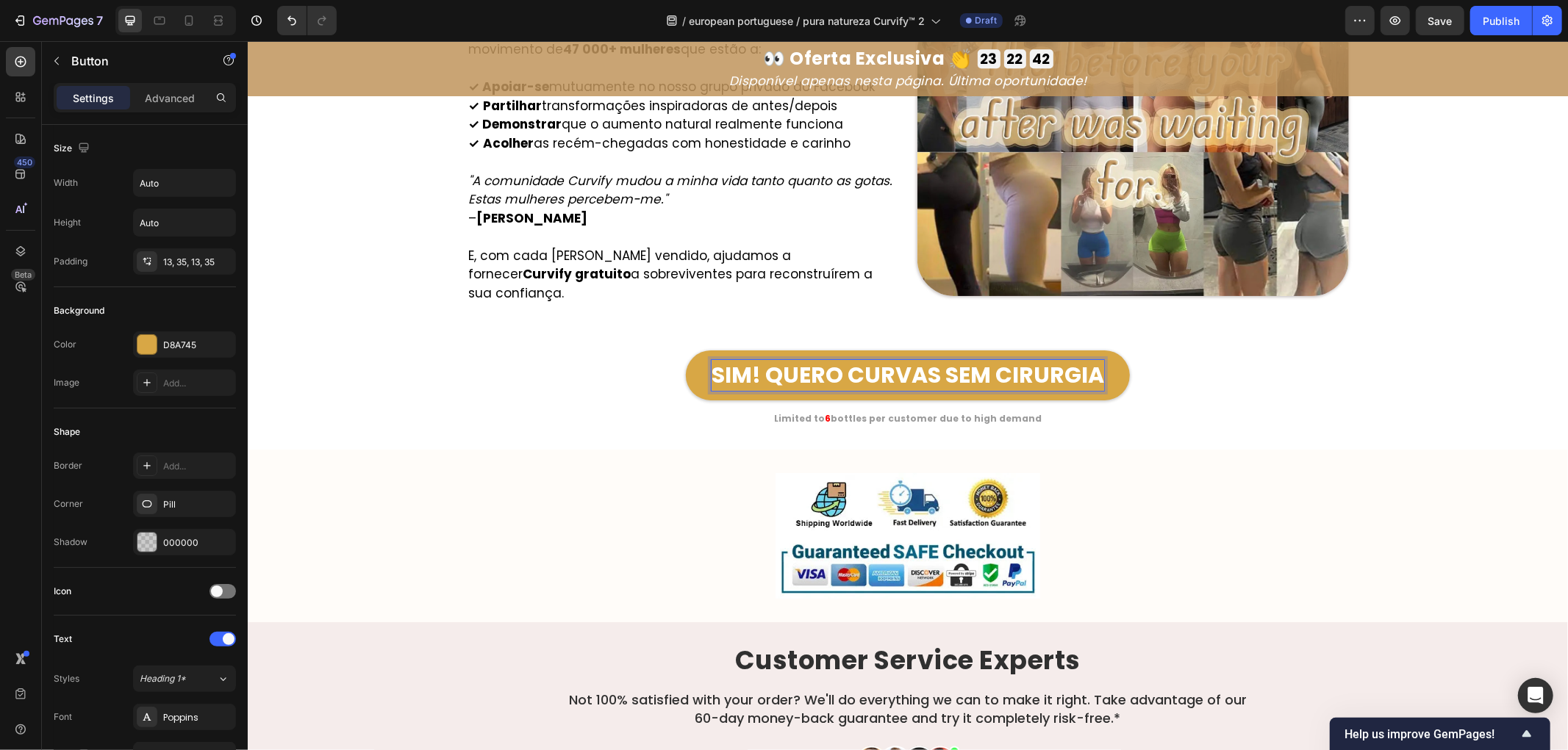
click at [511, 391] on div "SIM! QUERO CURVAS SEM CIRURGIA Button 15" at bounding box center [907, 380] width 882 height 61
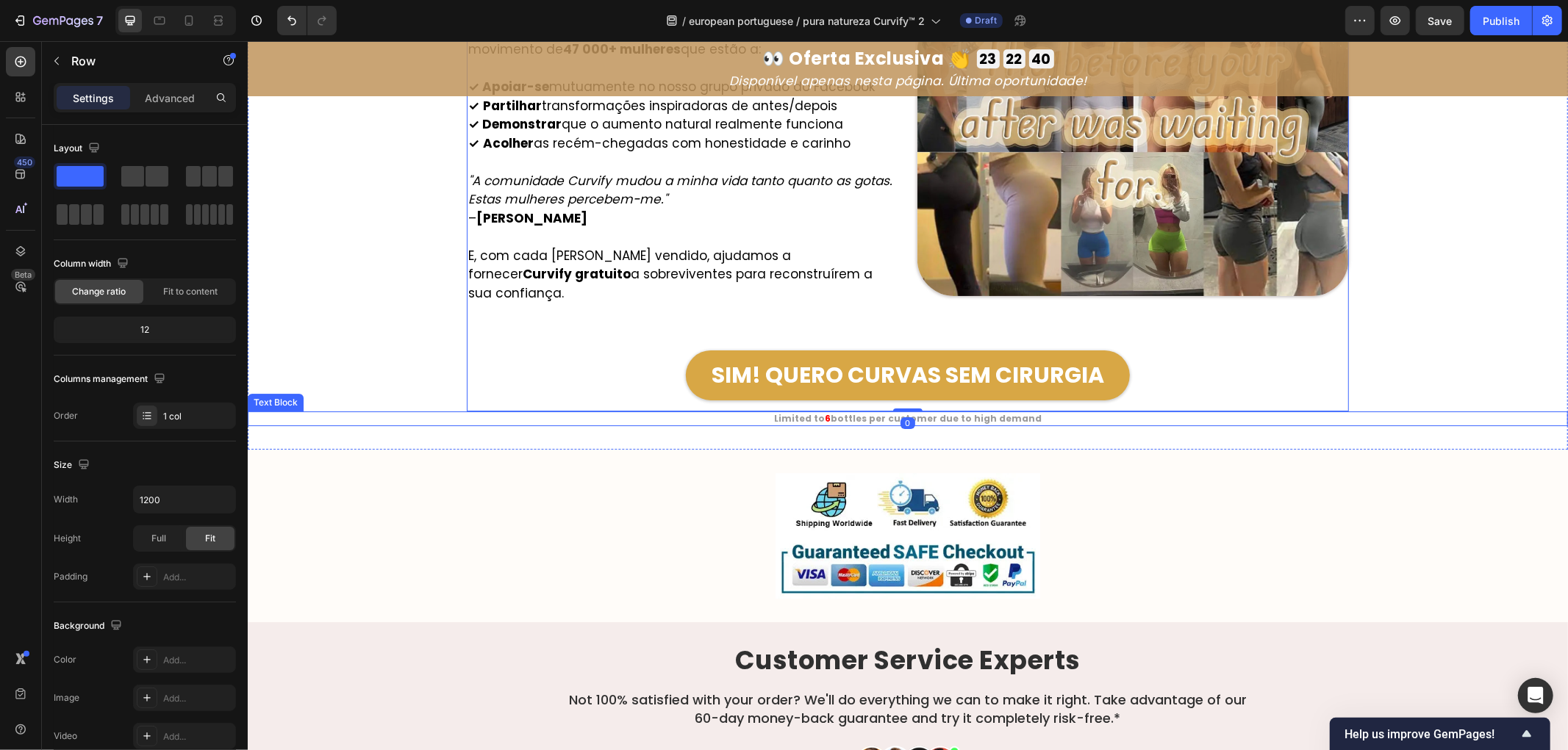
click at [800, 411] on strong "Limited to" at bounding box center [798, 418] width 51 height 12
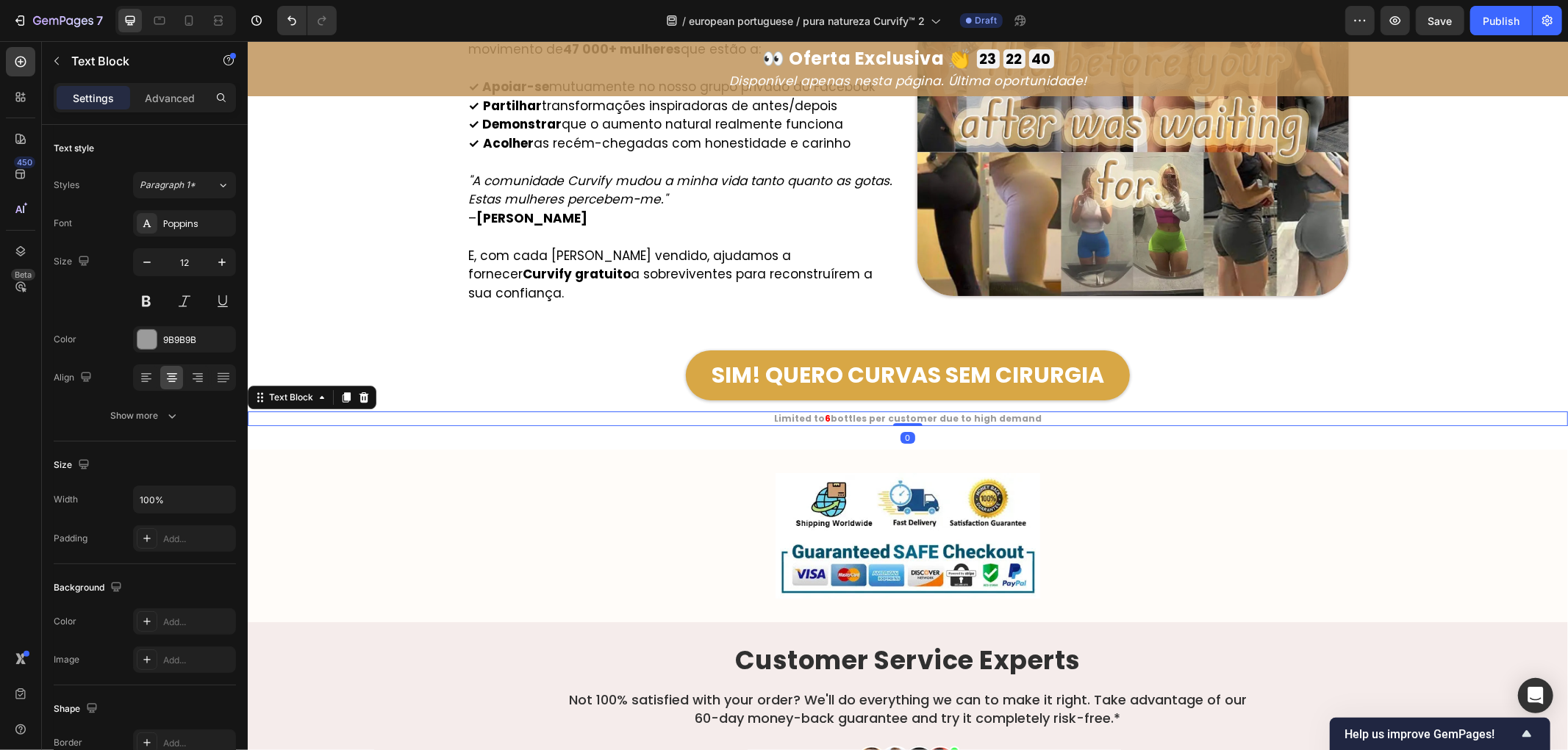
click at [800, 411] on strong "Limited to" at bounding box center [798, 418] width 51 height 12
copy p "Limited to 6"
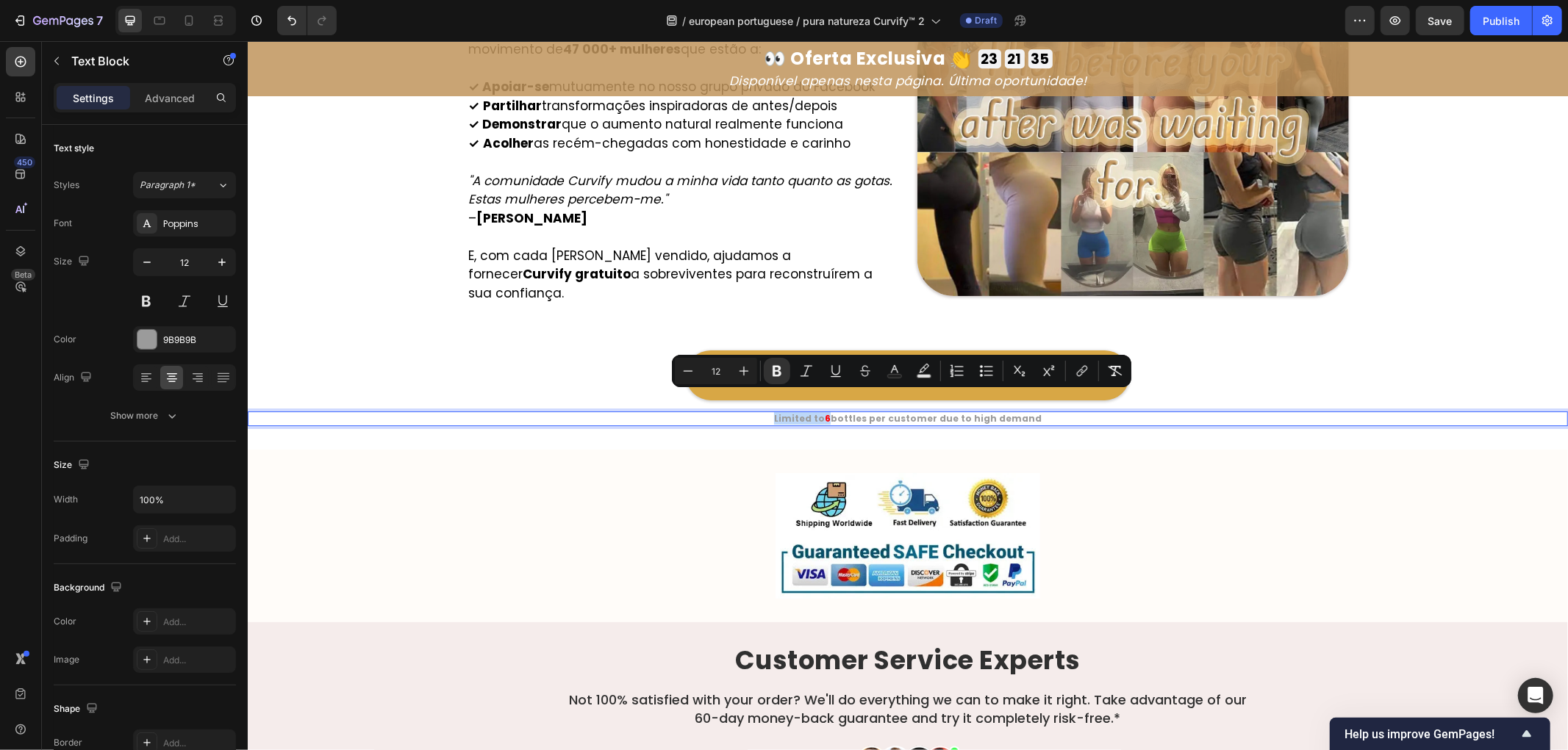
click at [835, 411] on strong "bottles per customer due to high demand" at bounding box center [935, 418] width 211 height 12
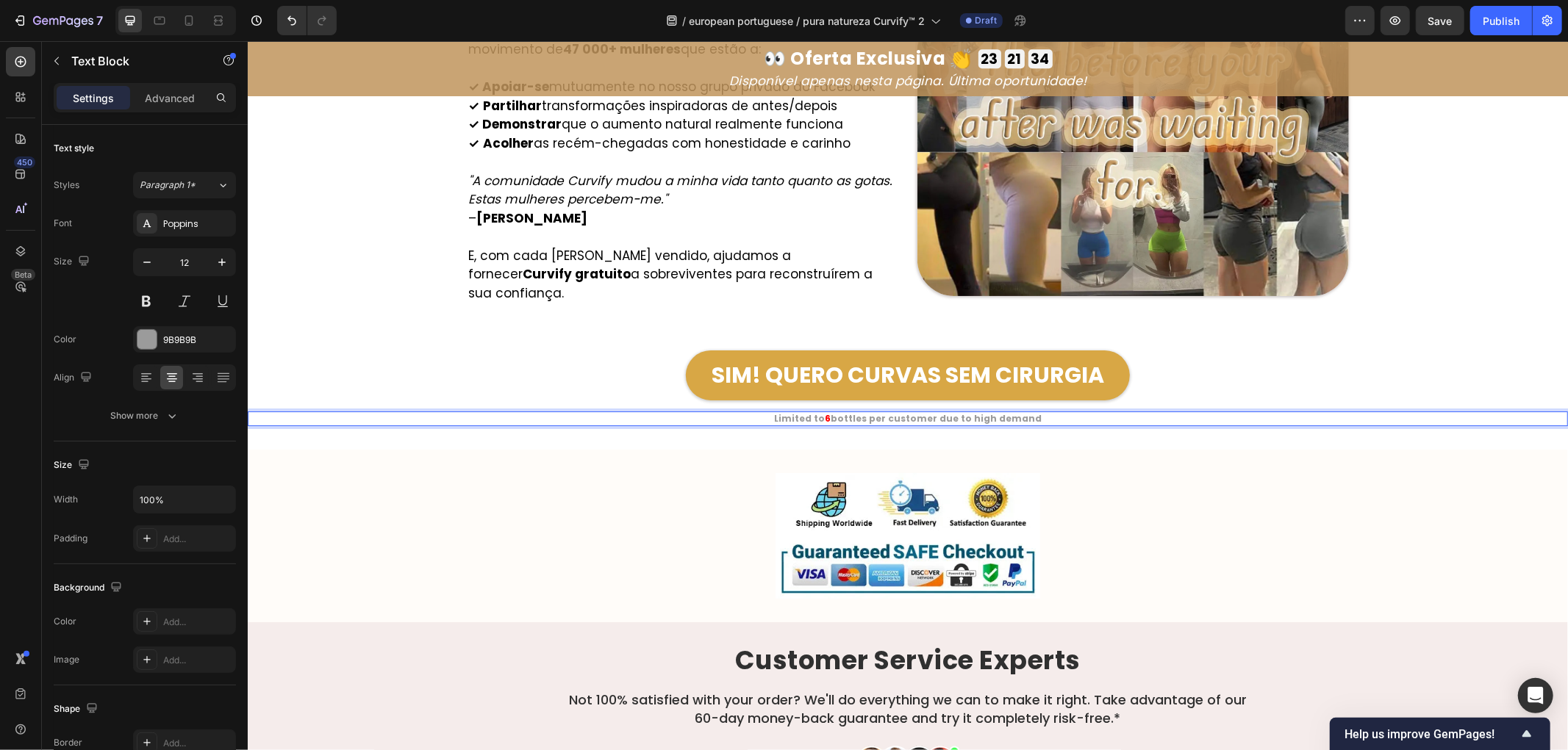
click at [838, 411] on strong "bottles per customer due to high demand" at bounding box center [935, 418] width 211 height 12
click at [828, 411] on strong "Limitado a 6 frascos por cliente devido à alta demanda" at bounding box center [907, 418] width 279 height 12
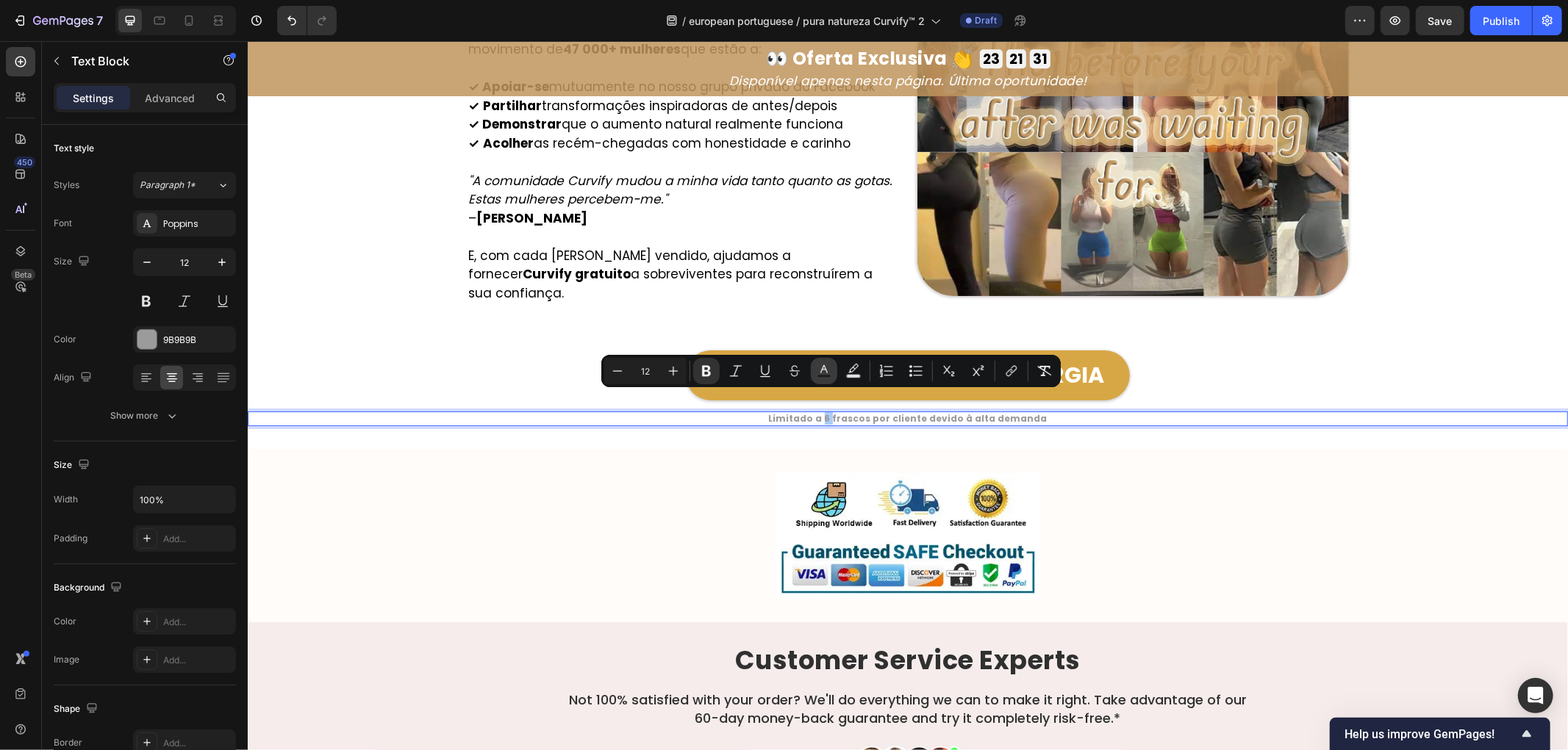
click at [831, 370] on button "Text Color" at bounding box center [824, 370] width 27 height 27
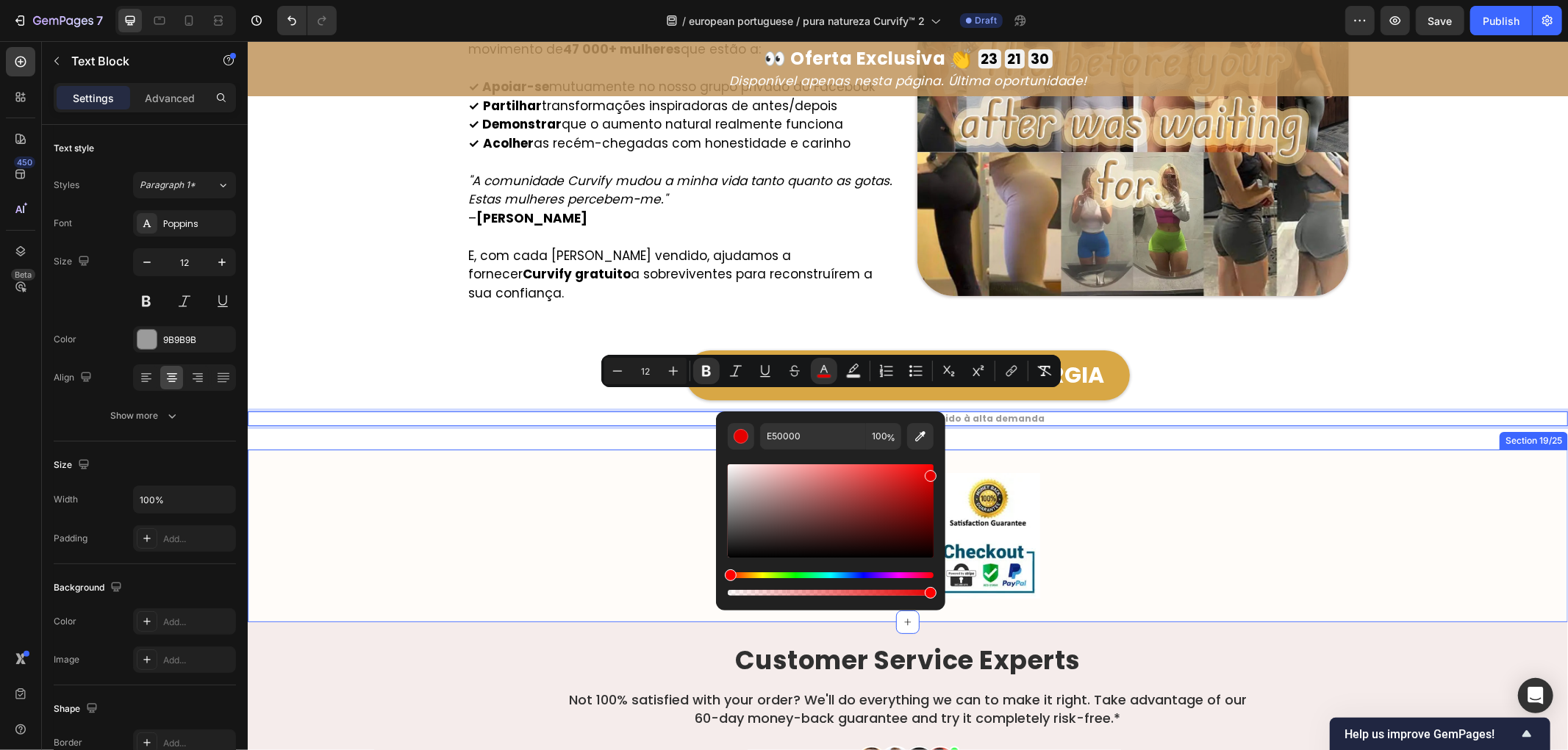
drag, startPoint x: 866, startPoint y: 502, endPoint x: 942, endPoint y: 465, distance: 84.5
click at [942, 465] on div "E50000 100 %" at bounding box center [831, 505] width 229 height 188
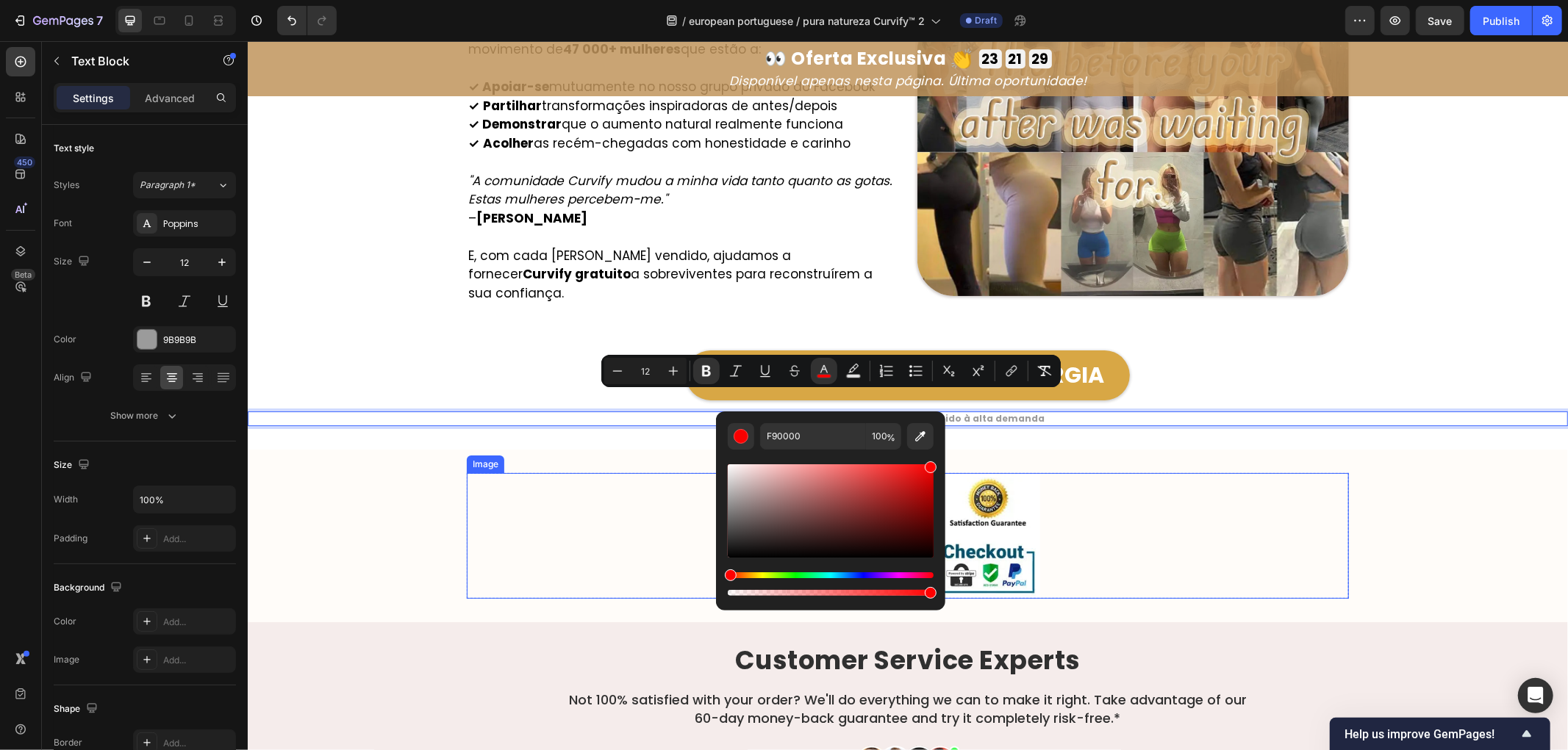
drag, startPoint x: 1177, startPoint y: 499, endPoint x: 1040, endPoint y: 444, distance: 147.6
type input "FF0000"
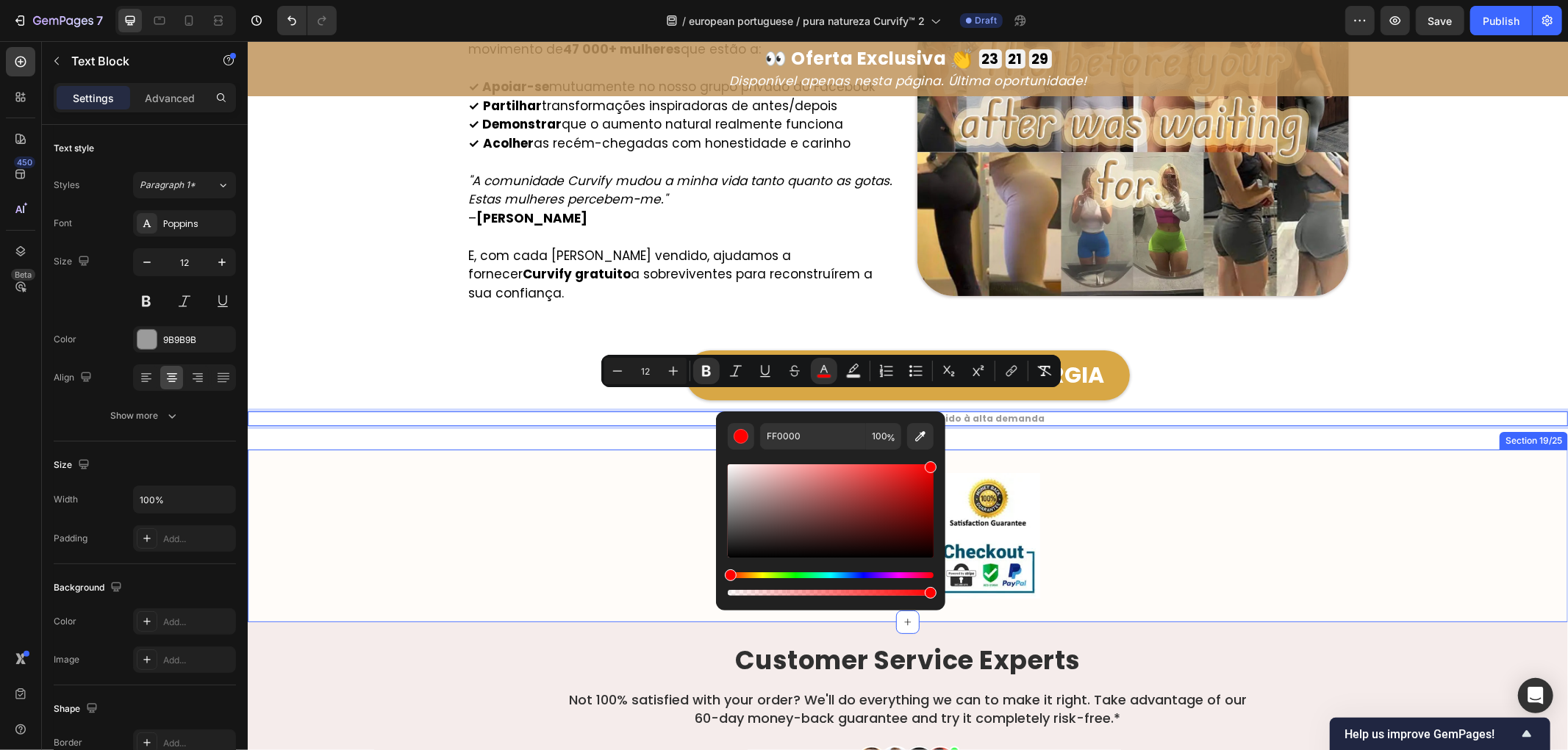
click at [1137, 449] on div "Image Row Section 19/25" at bounding box center [907, 536] width 1320 height 173
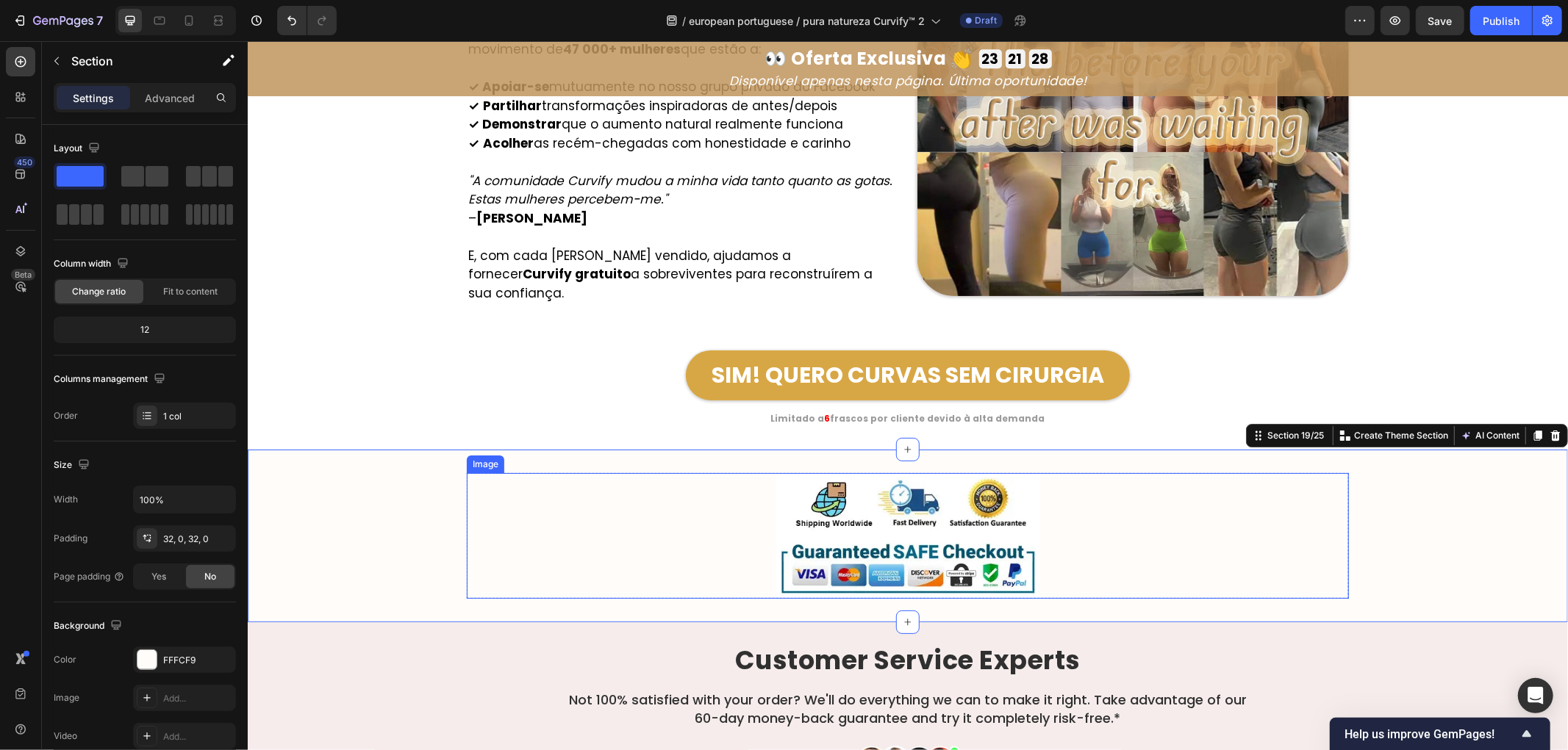
click at [592, 522] on div at bounding box center [907, 536] width 882 height 126
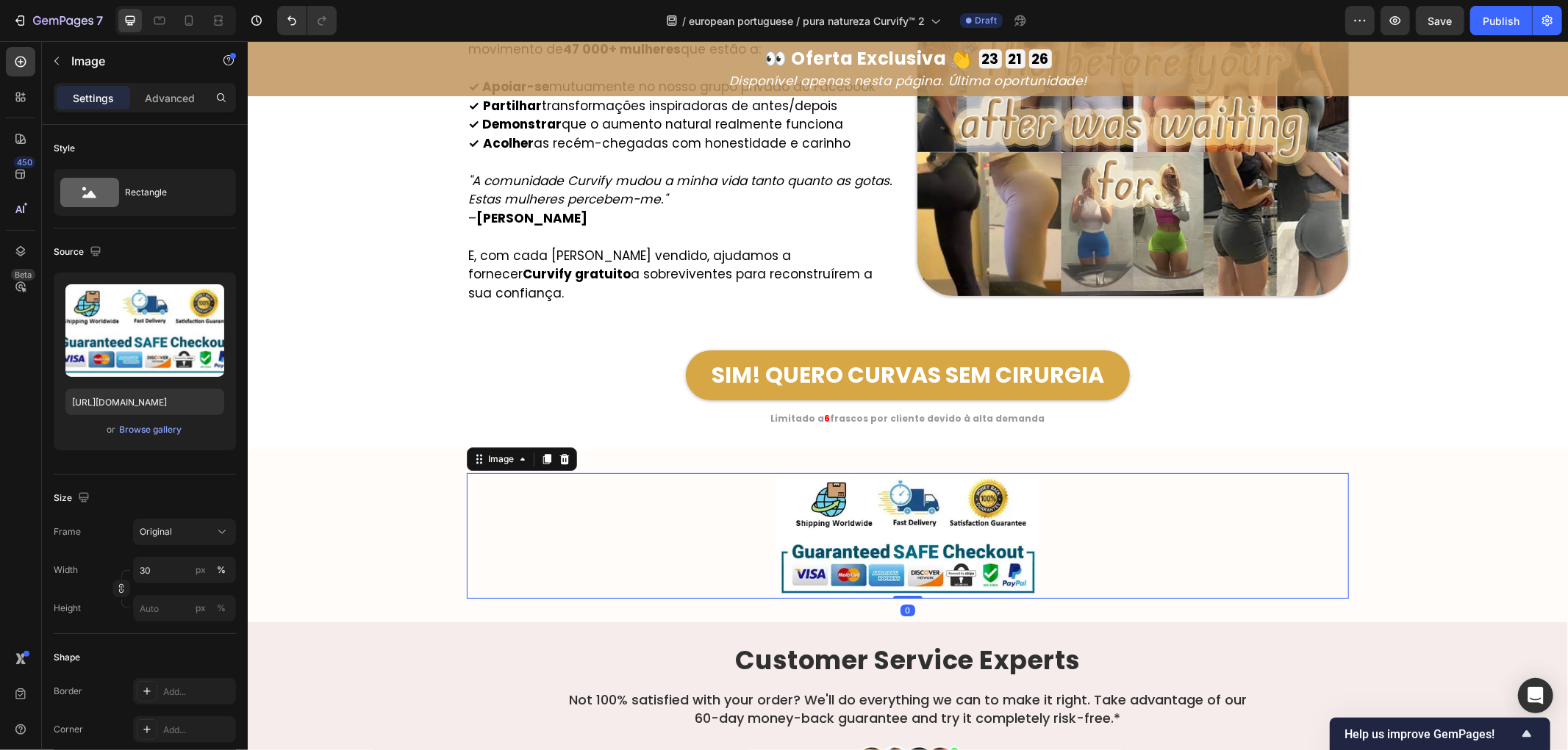
click at [904, 480] on img at bounding box center [907, 536] width 265 height 126
click at [983, 483] on img at bounding box center [907, 536] width 265 height 126
click at [652, 482] on div at bounding box center [907, 536] width 882 height 126
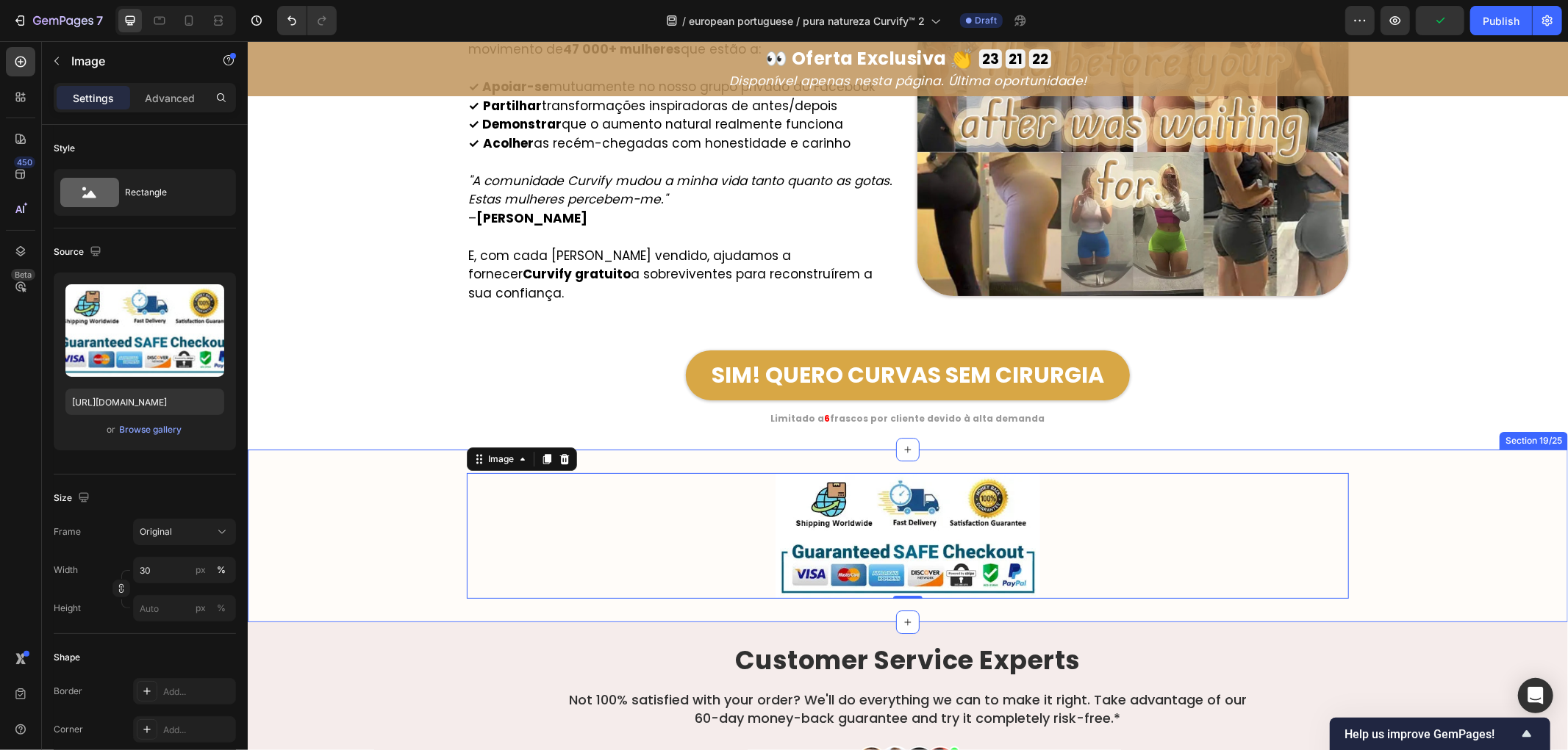
click at [380, 493] on div "Image 0 Row" at bounding box center [907, 536] width 1320 height 126
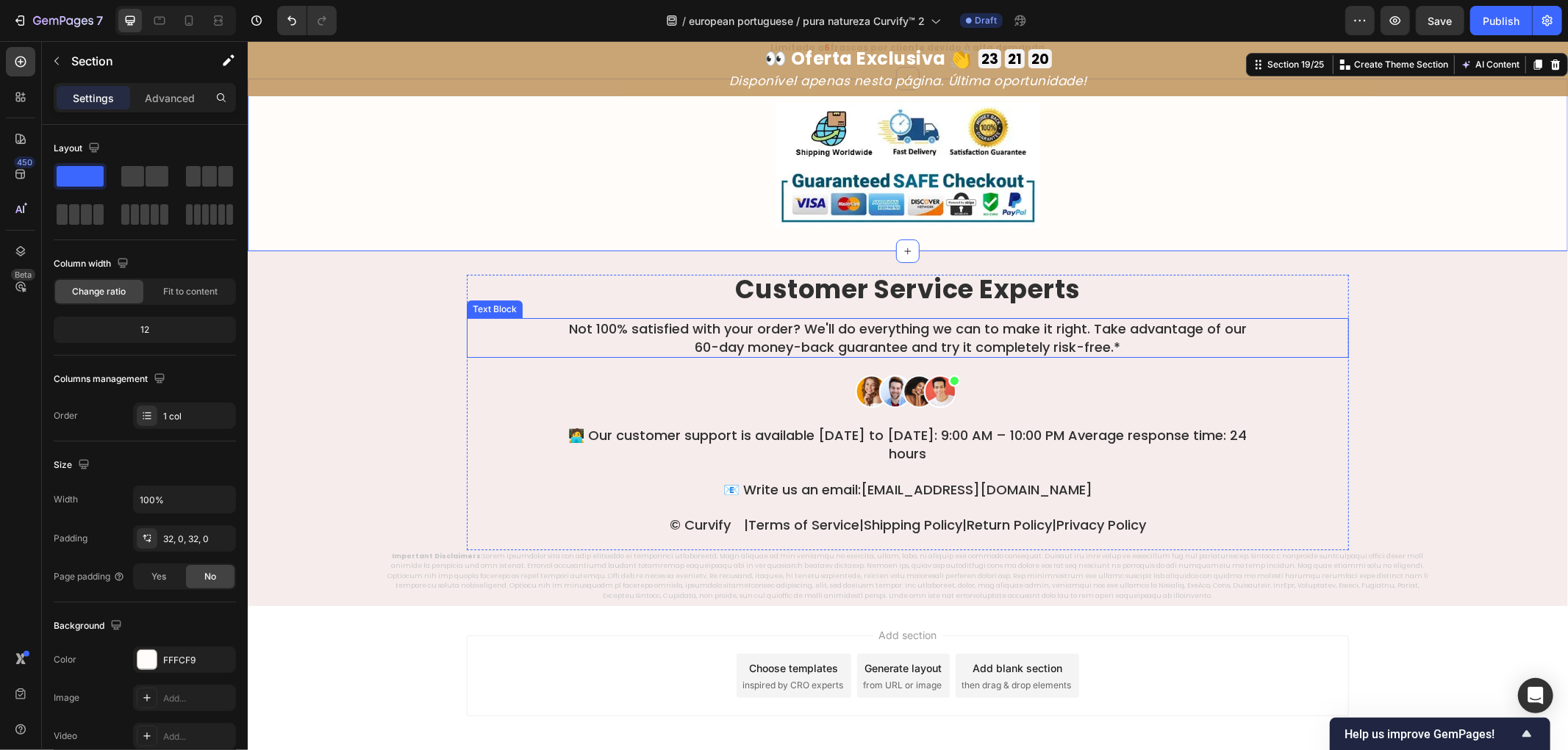
scroll to position [9014, 0]
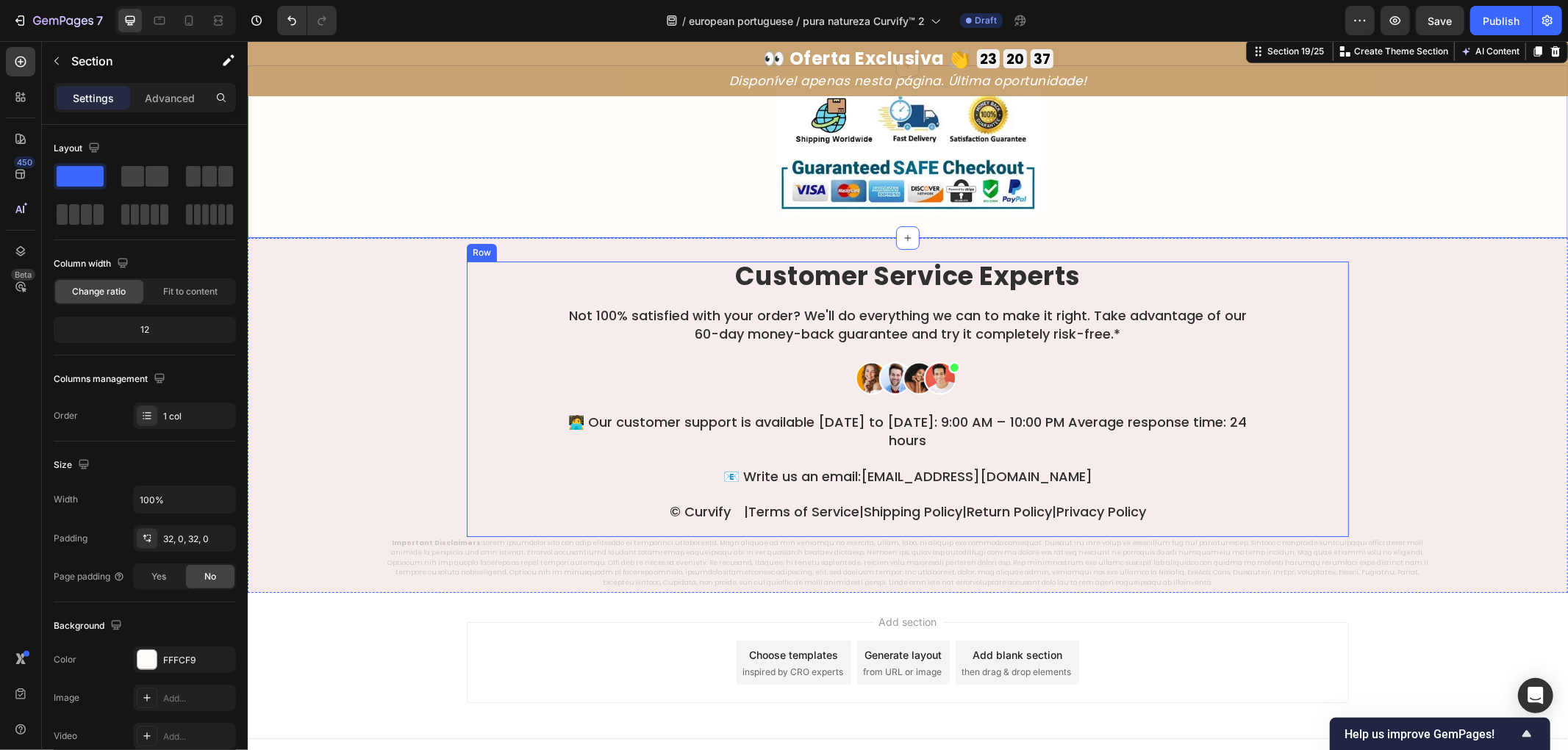
click at [904, 258] on strong "Customer Service Experts" at bounding box center [907, 275] width 345 height 36
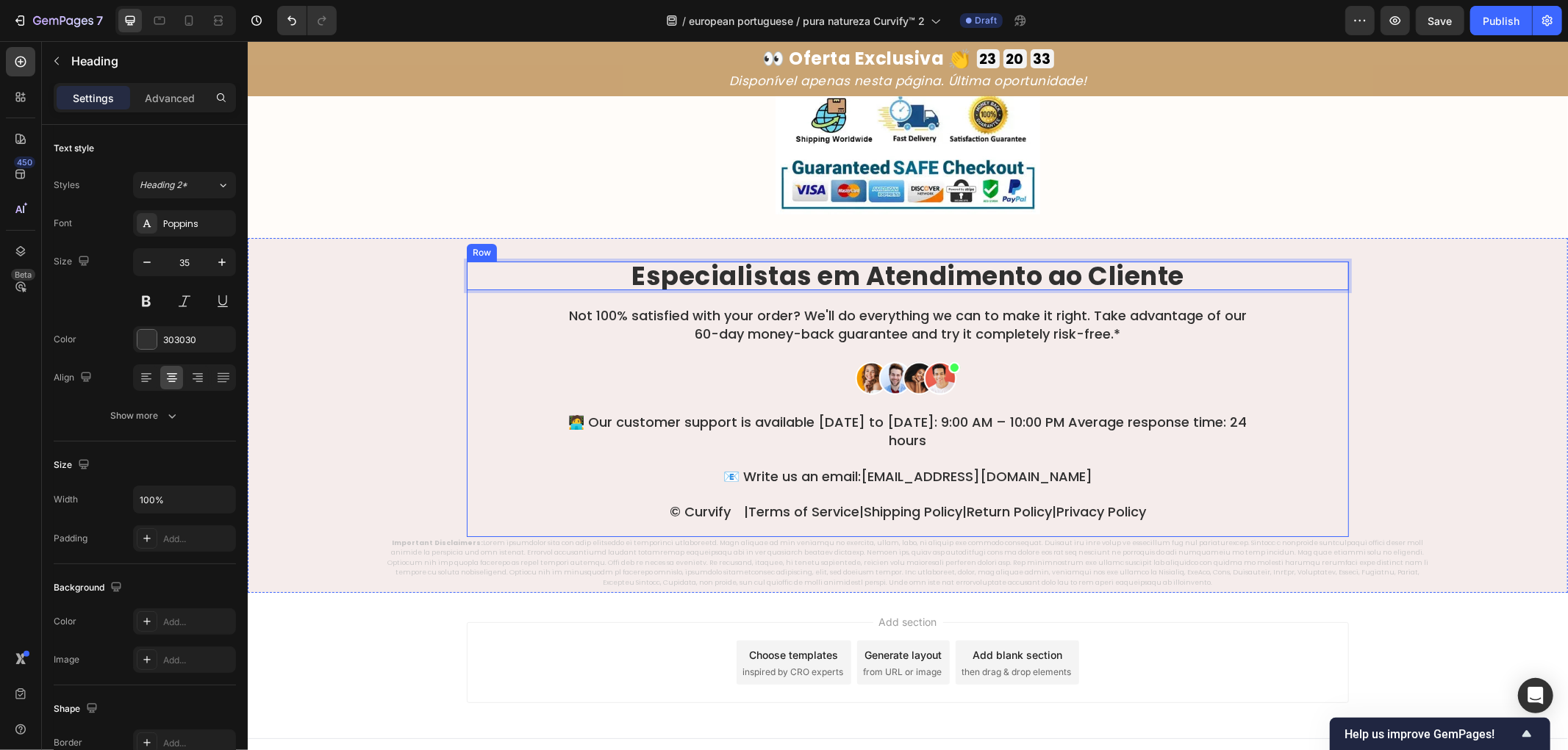
click at [950, 306] on p "Not 100% satisfied with your order? We'll do everything we can to make it right…" at bounding box center [907, 324] width 703 height 36
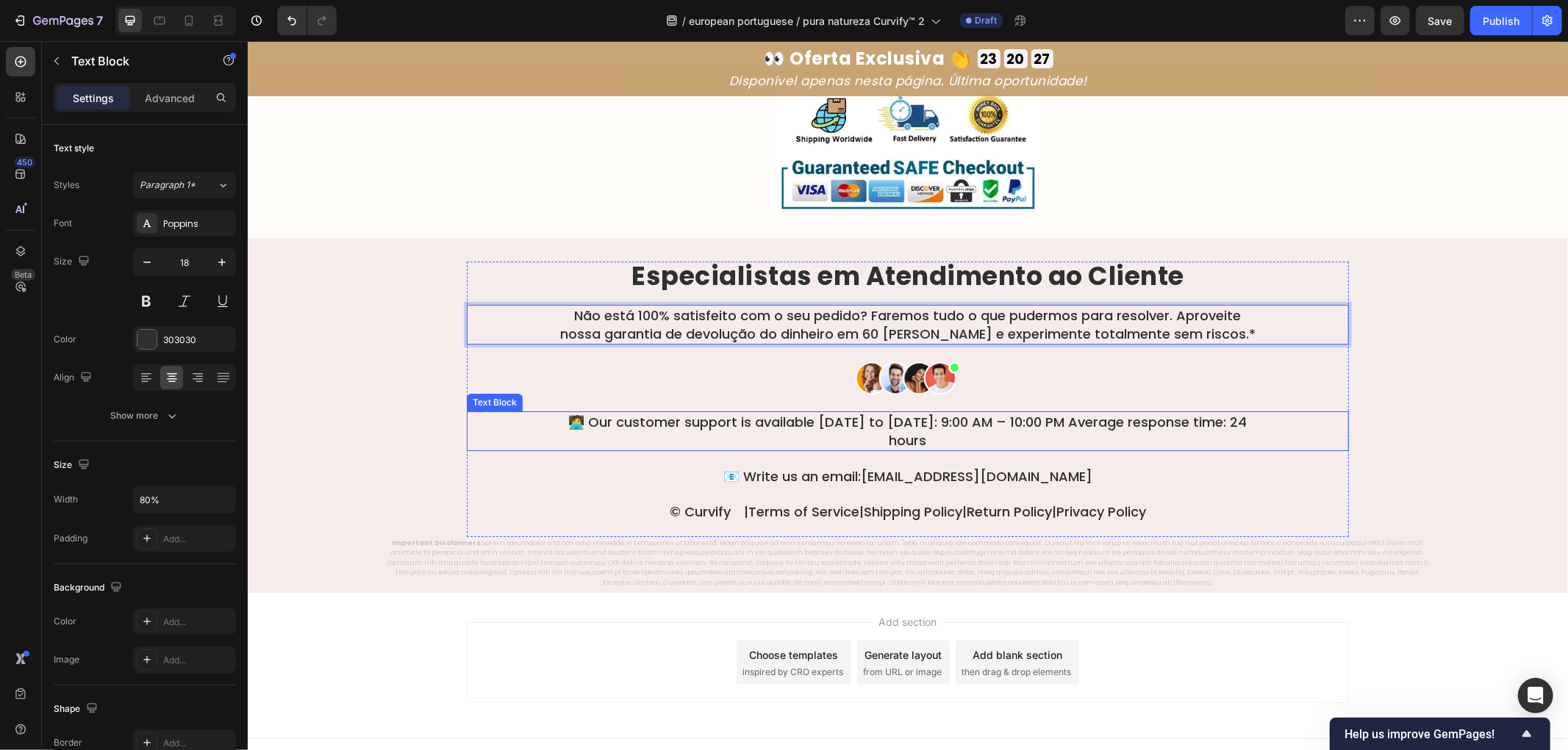
click at [891, 412] on p "🧑‍💻 Our customer support is available Monday to Sunday: 9:00 AM – 10:00 PM Aver…" at bounding box center [907, 430] width 703 height 36
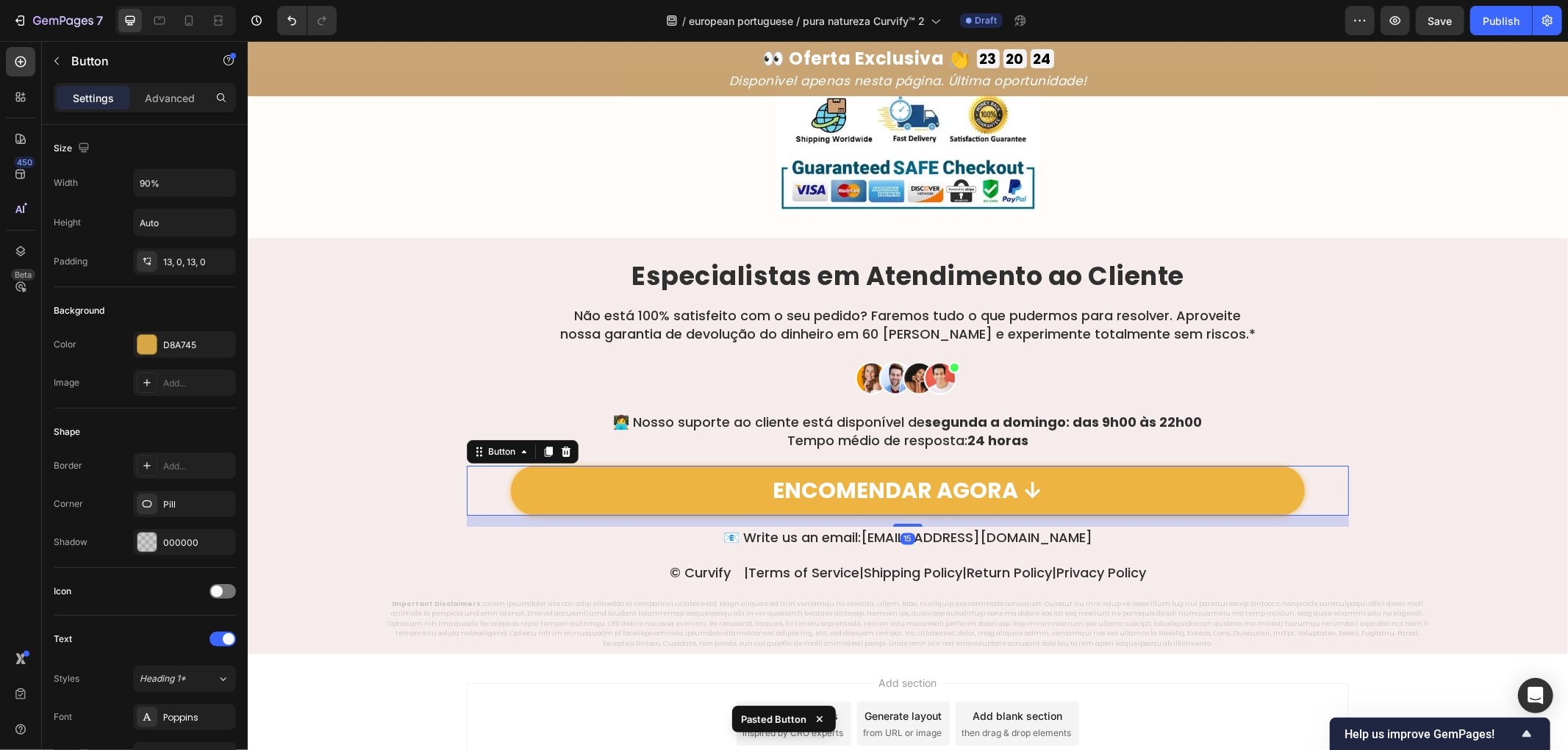
click at [1164, 471] on link "ENCOMENDAR AGORA ↓" at bounding box center [907, 490] width 794 height 50
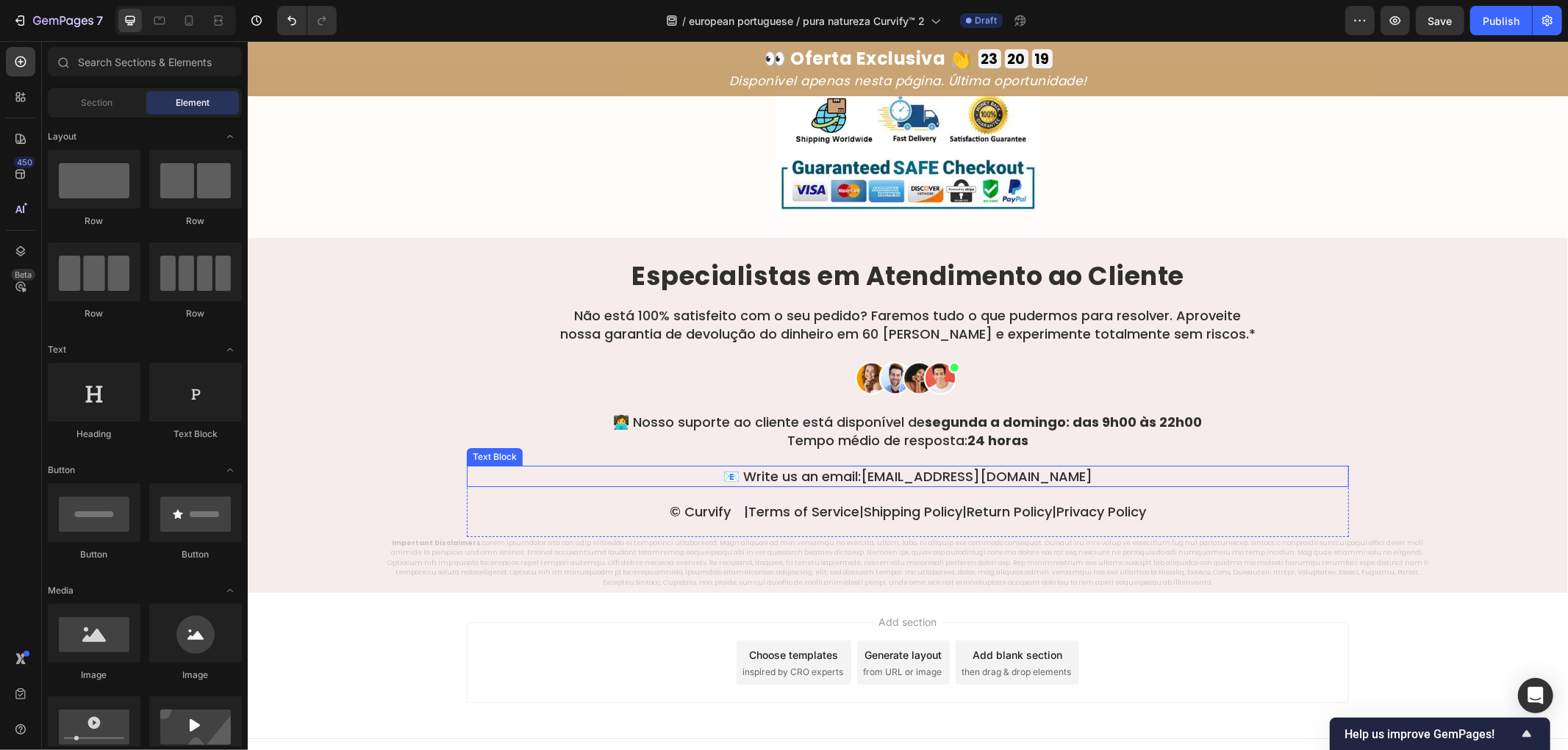
click at [852, 467] on p "📧 Write us an email: support@tryherbionyx.com" at bounding box center [907, 476] width 879 height 18
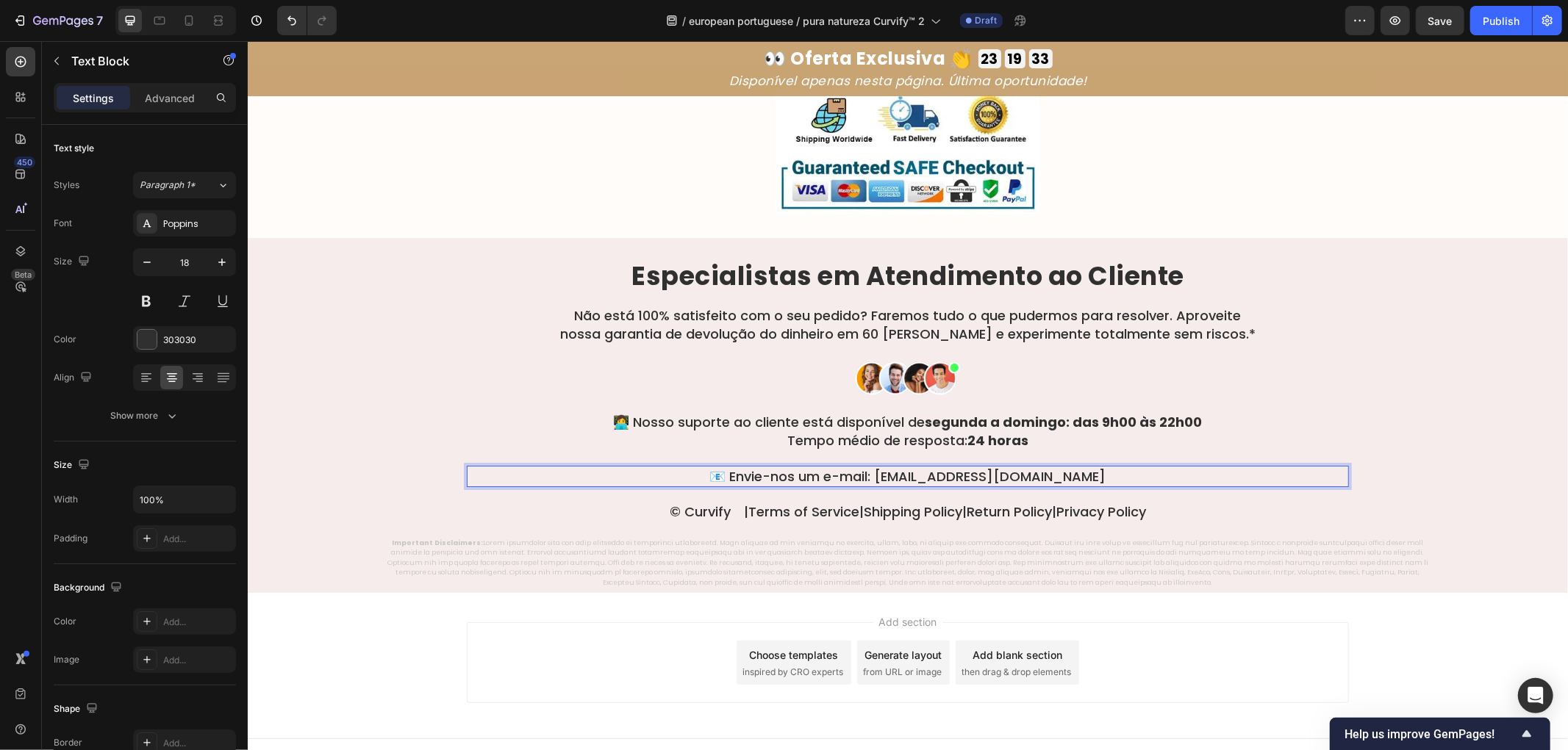
click at [1097, 467] on p "📧 Envie-nos um e-mail: support@tryherbionyx.com" at bounding box center [907, 476] width 879 height 18
drag, startPoint x: 1104, startPoint y: 455, endPoint x: 898, endPoint y: 460, distance: 206.1
click at [898, 467] on p "📧 Envie-nos um e-mail: support@tryherbionyx.com" at bounding box center [907, 476] width 879 height 18
click at [1119, 467] on p "📧 Envie-nos um e-mail: suporte@hi-puranatureza.com" at bounding box center [907, 476] width 879 height 18
drag, startPoint x: 1124, startPoint y: 455, endPoint x: 882, endPoint y: 461, distance: 242.1
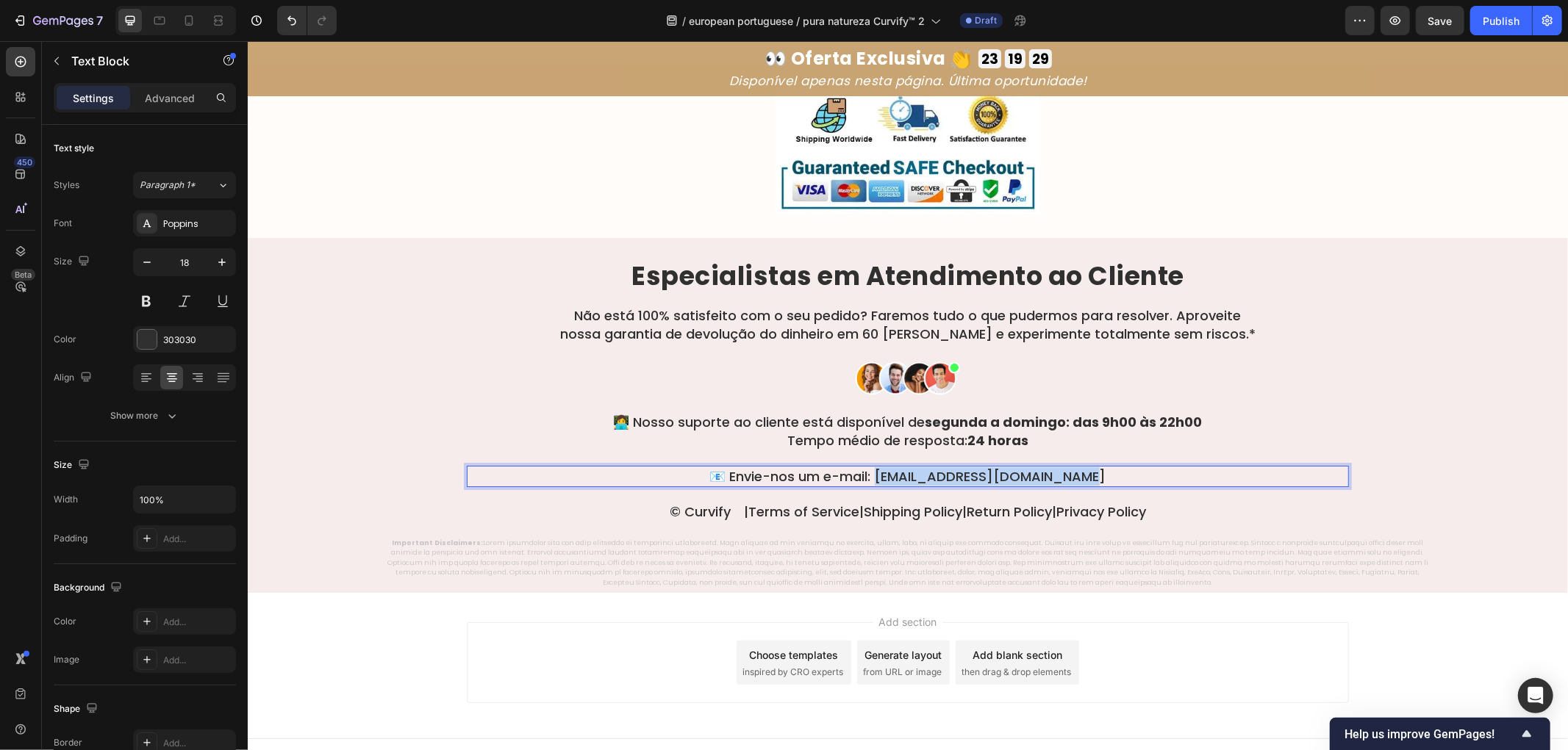
click at [882, 467] on p "📧 Envie-nos um e-mail: suporte@hi-puranatureza.com" at bounding box center [907, 476] width 879 height 18
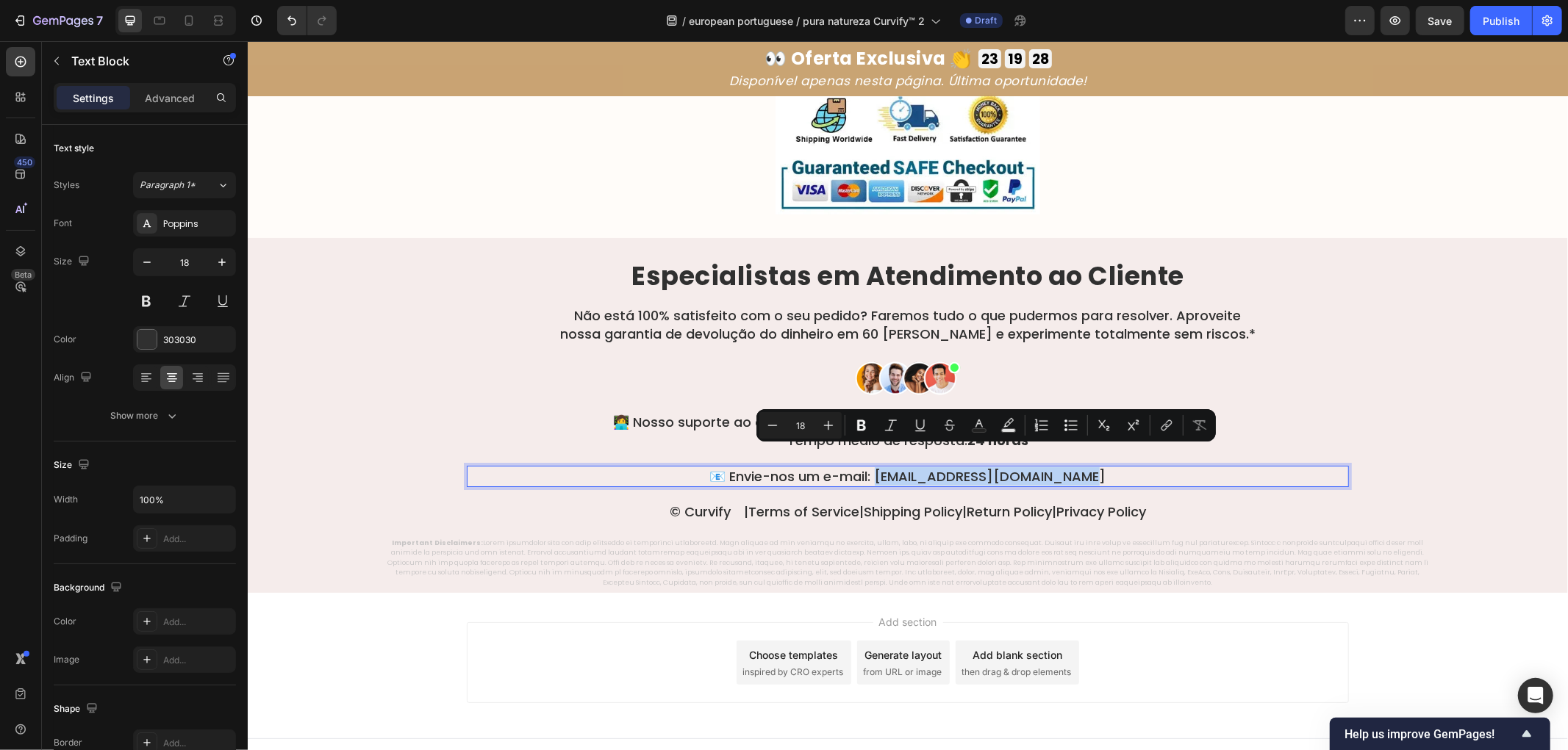
copy p "uporte@hi-puranatureza.com"
click at [1167, 424] on icon "Editor contextual toolbar" at bounding box center [1166, 425] width 14 height 14
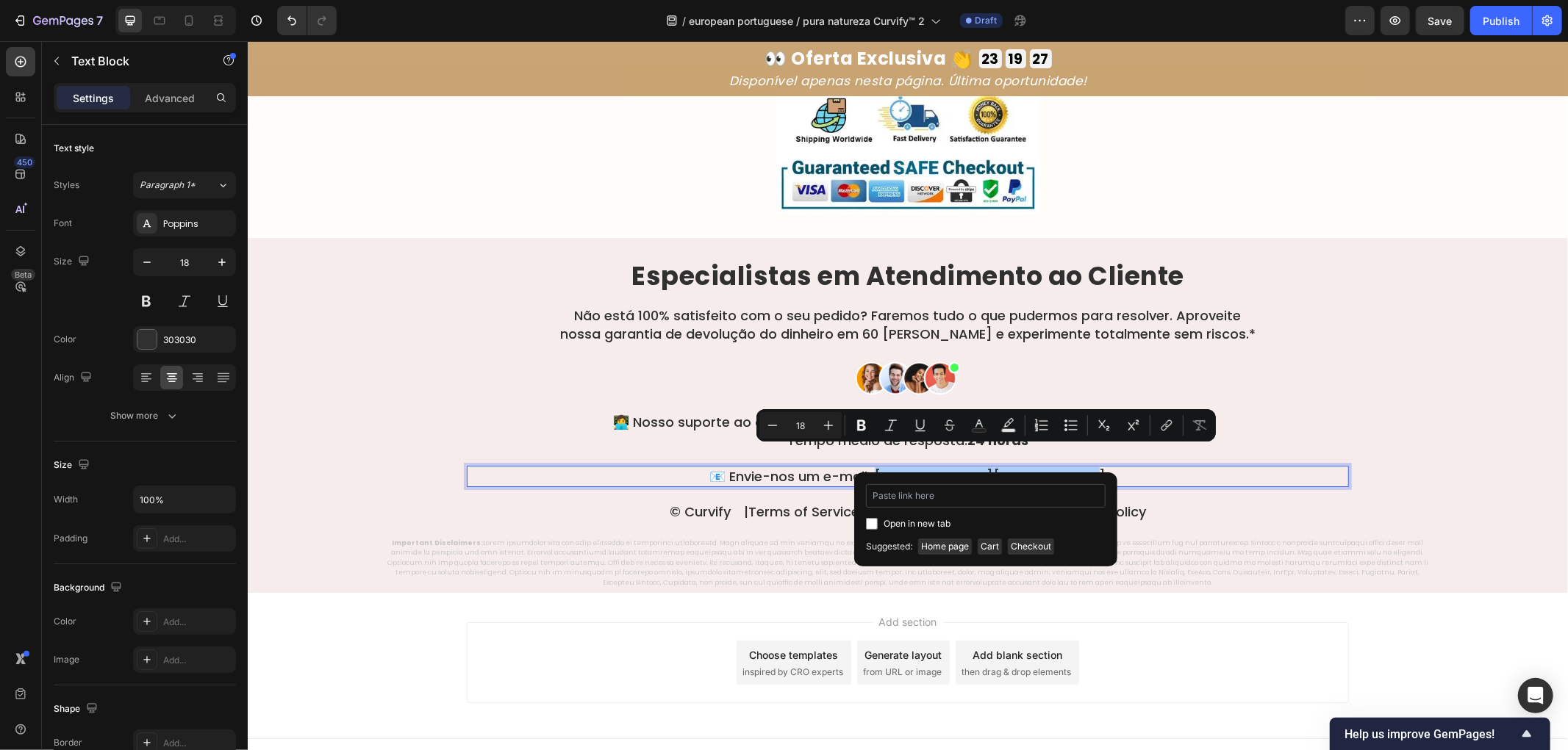
click at [971, 501] on input "Editor contextual toolbar" at bounding box center [986, 496] width 240 height 24
type input "[EMAIL_ADDRESS][DOMAIN_NAME]"
click at [924, 424] on icon "Editor contextual toolbar" at bounding box center [920, 425] width 8 height 11
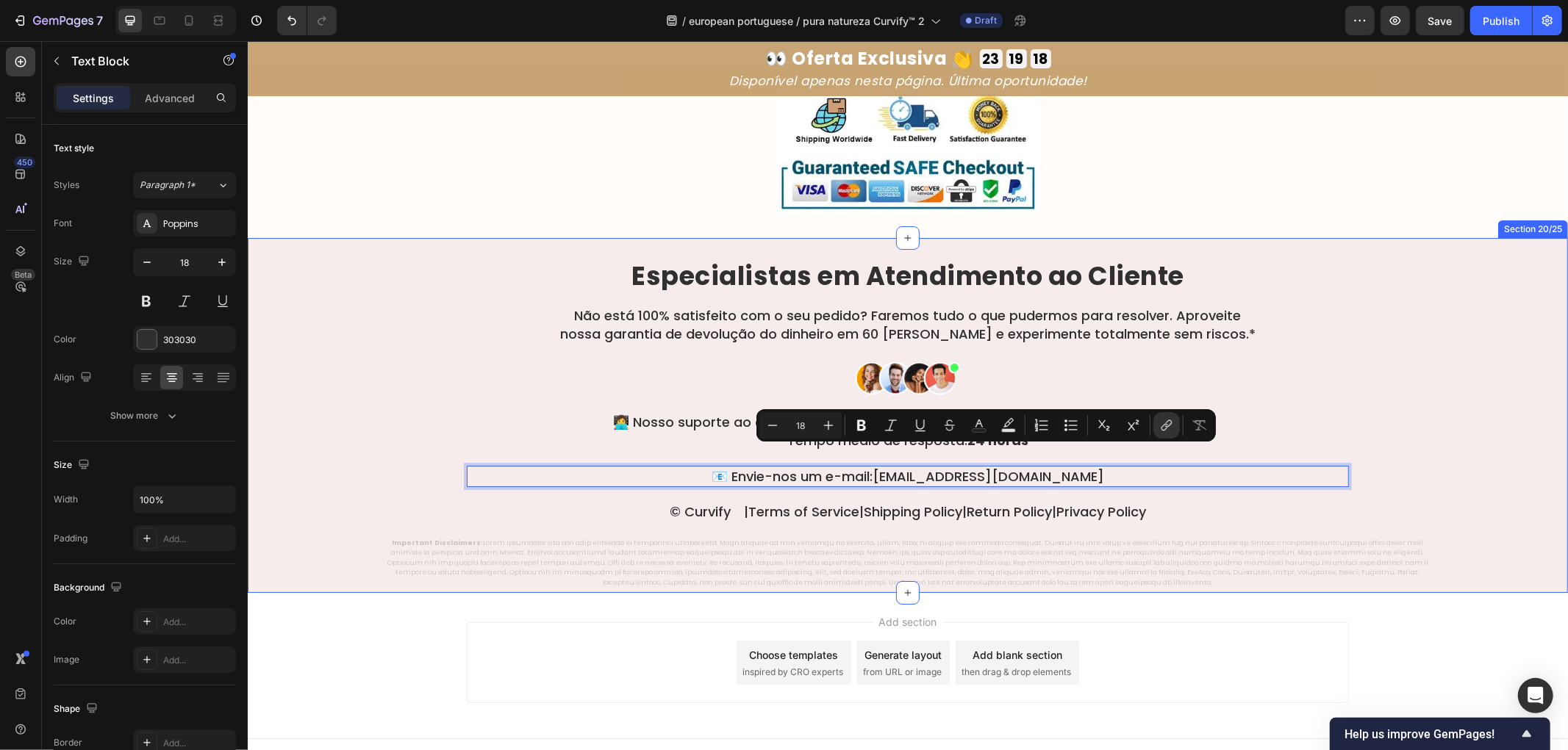
click at [393, 439] on div "⁠⁠⁠⁠⁠⁠⁠ Especialistas em Atendimento ao Cliente Heading Não está 100% satisfeit…" at bounding box center [907, 425] width 1320 height 328
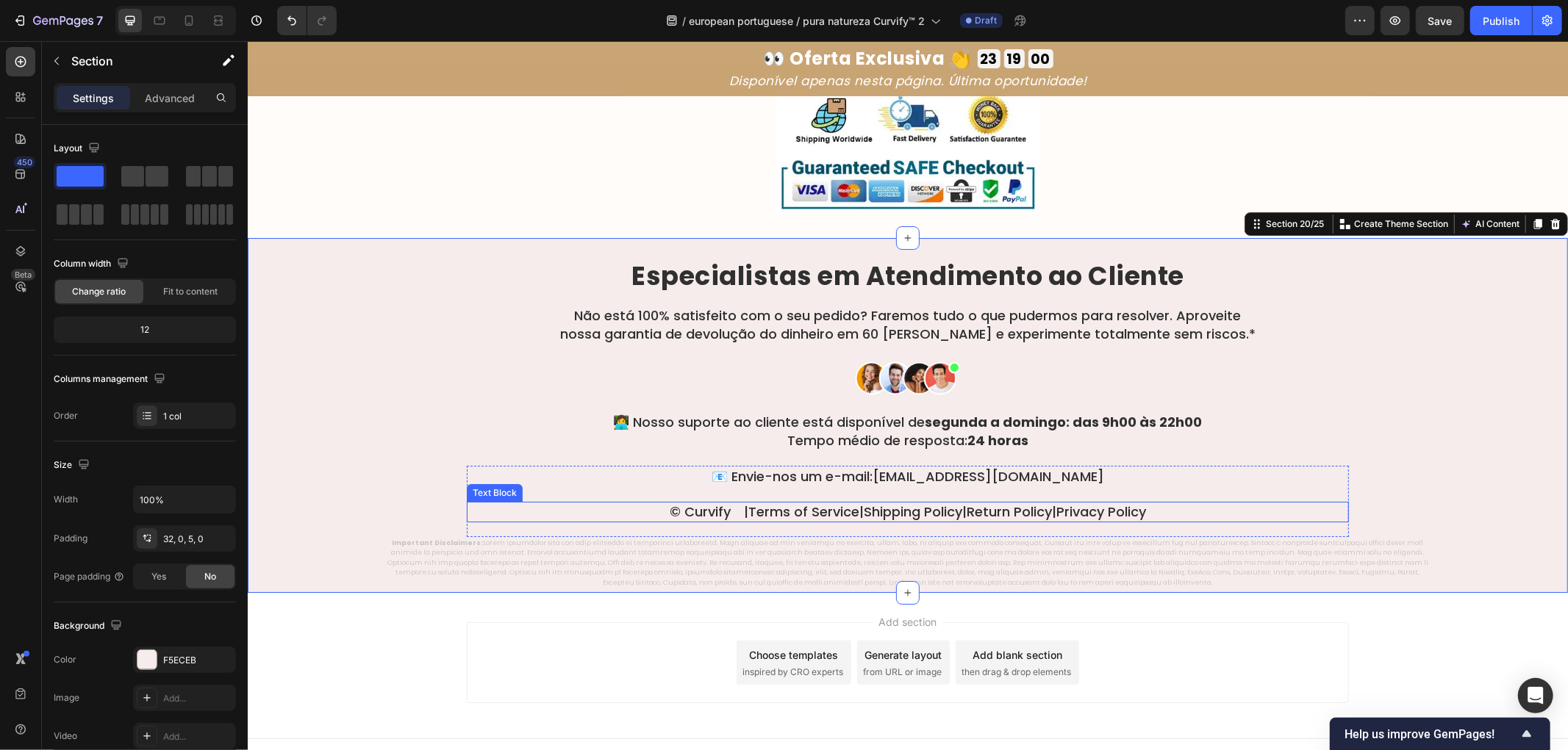
click at [775, 502] on link "Terms of Service" at bounding box center [803, 511] width 111 height 18
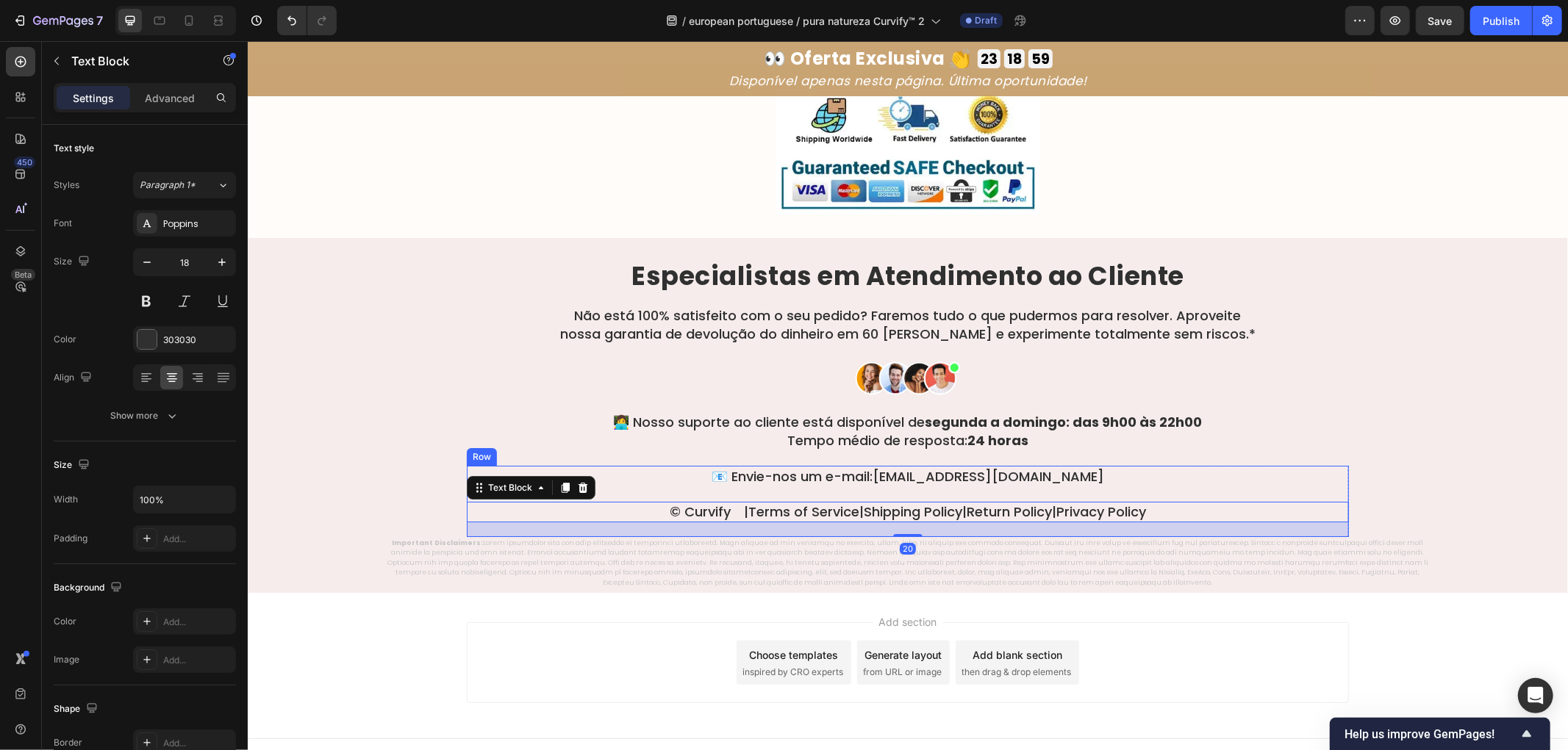
click at [1211, 503] on p "© Curvify |  Terms of Service  |  Shipping Policy  |  Return Policy  |  Privacy…" at bounding box center [907, 511] width 879 height 17
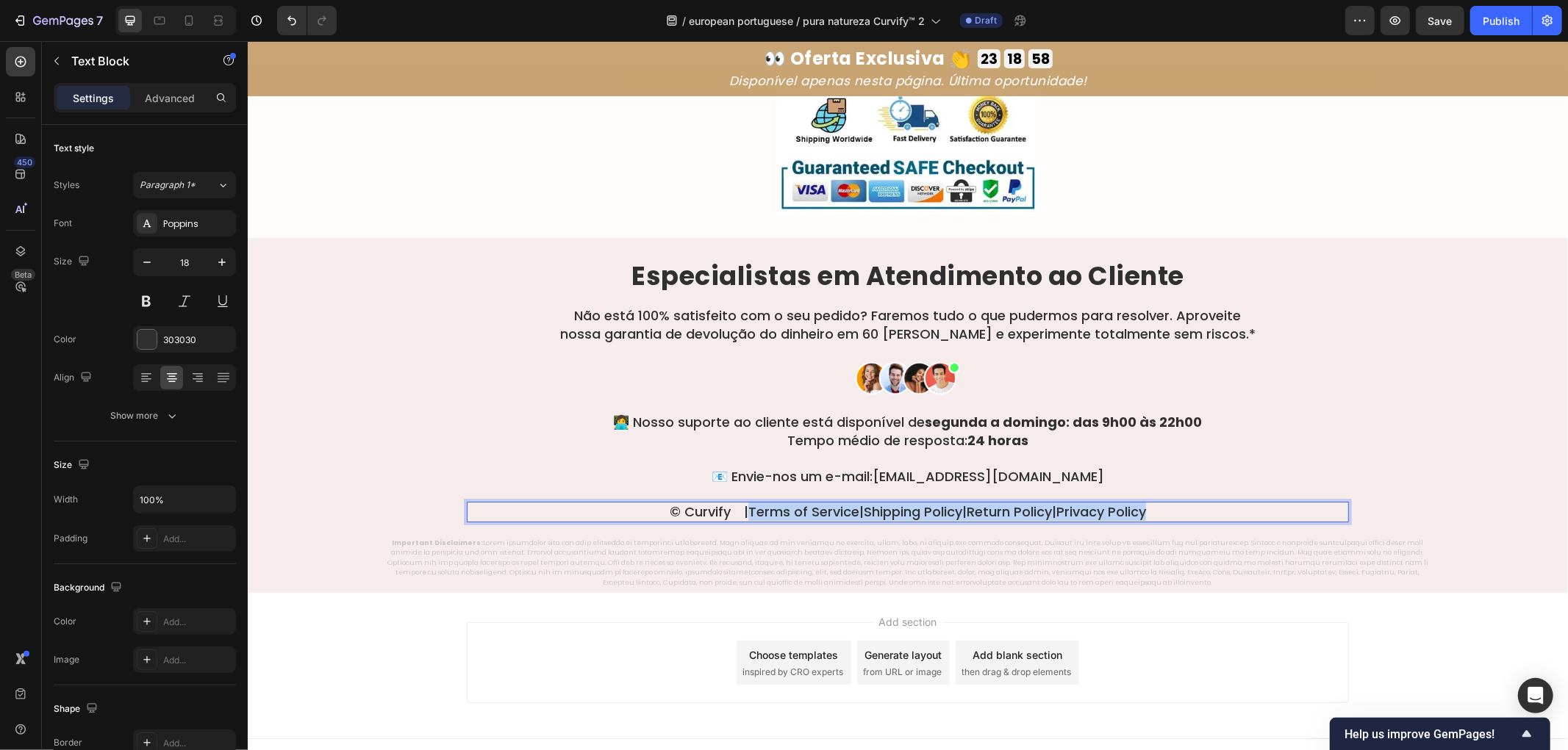
drag, startPoint x: 1238, startPoint y: 494, endPoint x: 709, endPoint y: 496, distance: 529.0
click at [709, 503] on p "© Curvify |  Terms of Service  |  Shipping Policy  |  Return Policy  |  Privacy…" at bounding box center [907, 511] width 879 height 17
click at [1247, 503] on p "© Curvify | Termos de Serviço | Política de Envio | Política de Devolução | Pol…" at bounding box center [907, 511] width 879 height 17
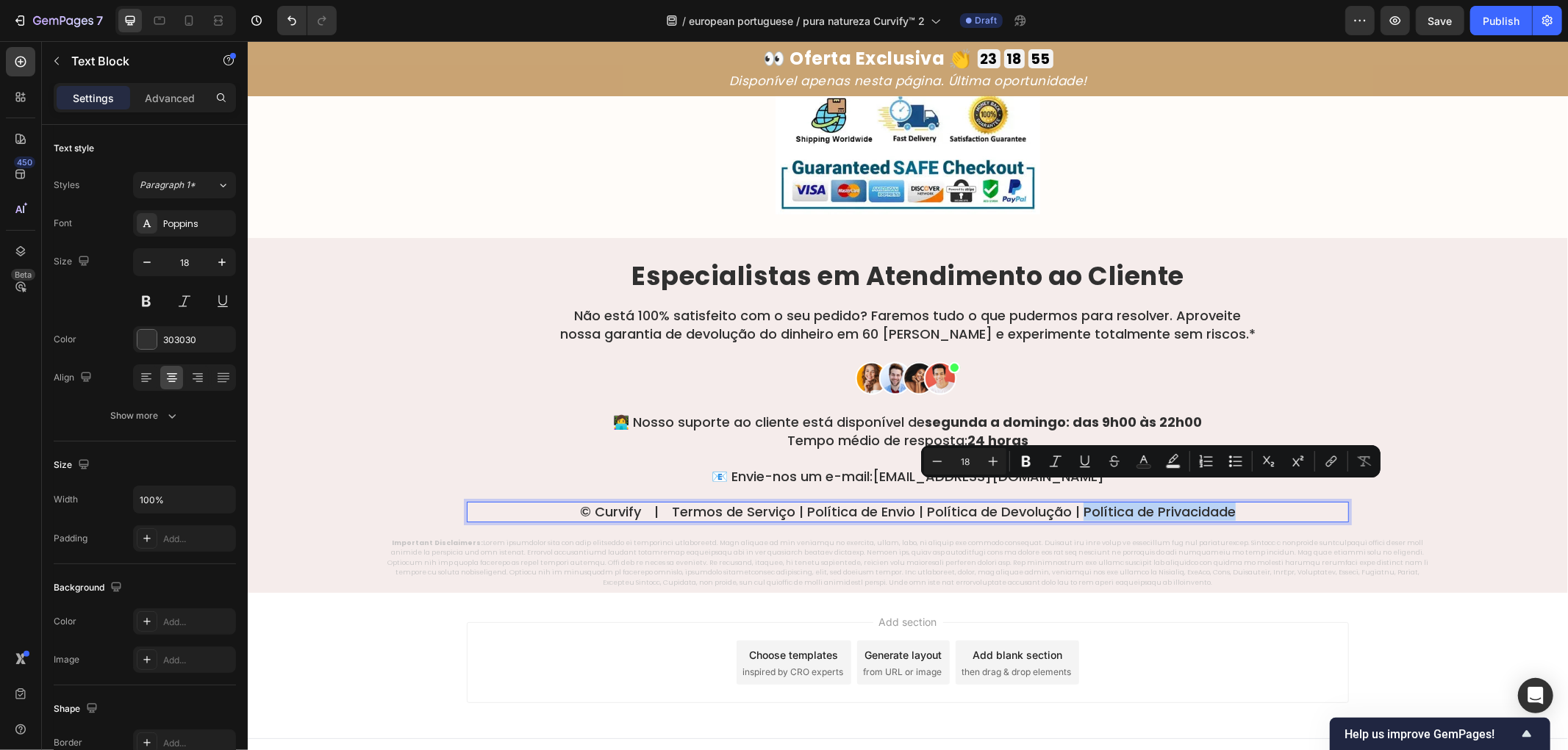
drag, startPoint x: 1260, startPoint y: 492, endPoint x: 1074, endPoint y: 493, distance: 186.0
click at [1074, 503] on p "© Curvify | Termos de Serviço | Política de Envio | Política de Devolução | Pol…" at bounding box center [907, 511] width 879 height 17
click at [1333, 462] on icon "Editor contextual toolbar" at bounding box center [1333, 460] width 7 height 8
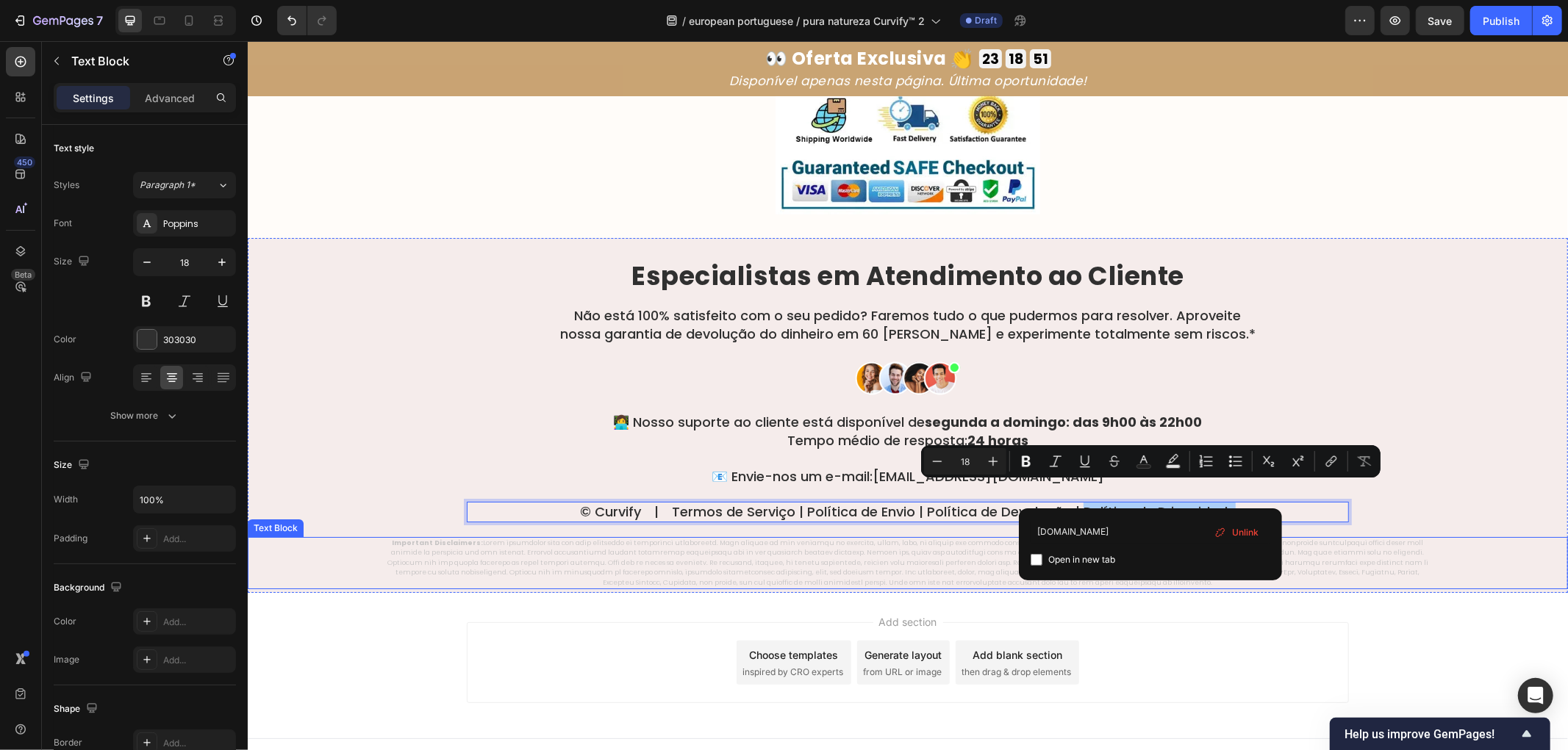
type input "example.com"
click at [1085, 465] on icon "Editor contextual toolbar" at bounding box center [1084, 461] width 14 height 14
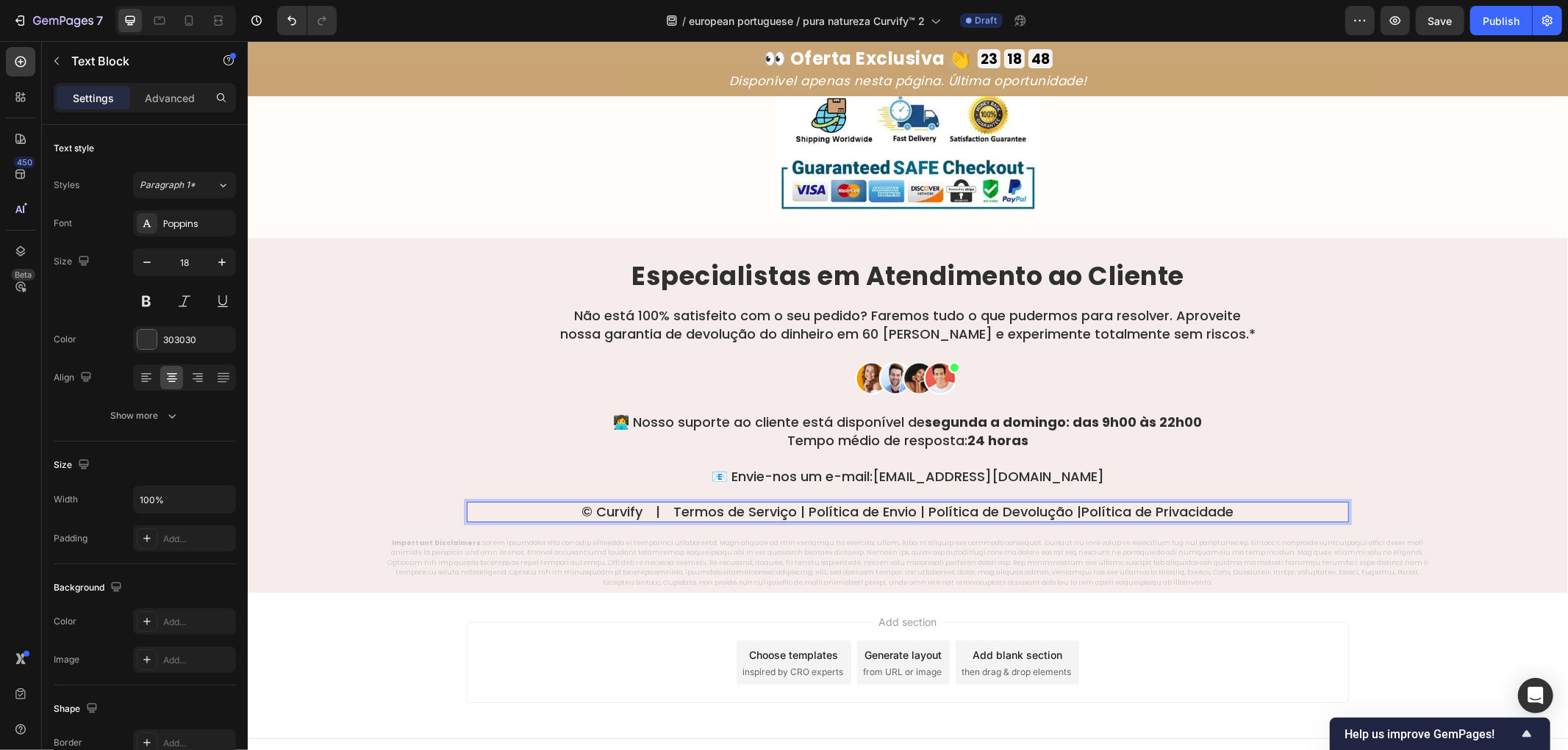
click at [1064, 503] on p "© Curvify | Termos de Serviço | Política de Envio | Política de Devolução | Pol…" at bounding box center [907, 511] width 879 height 17
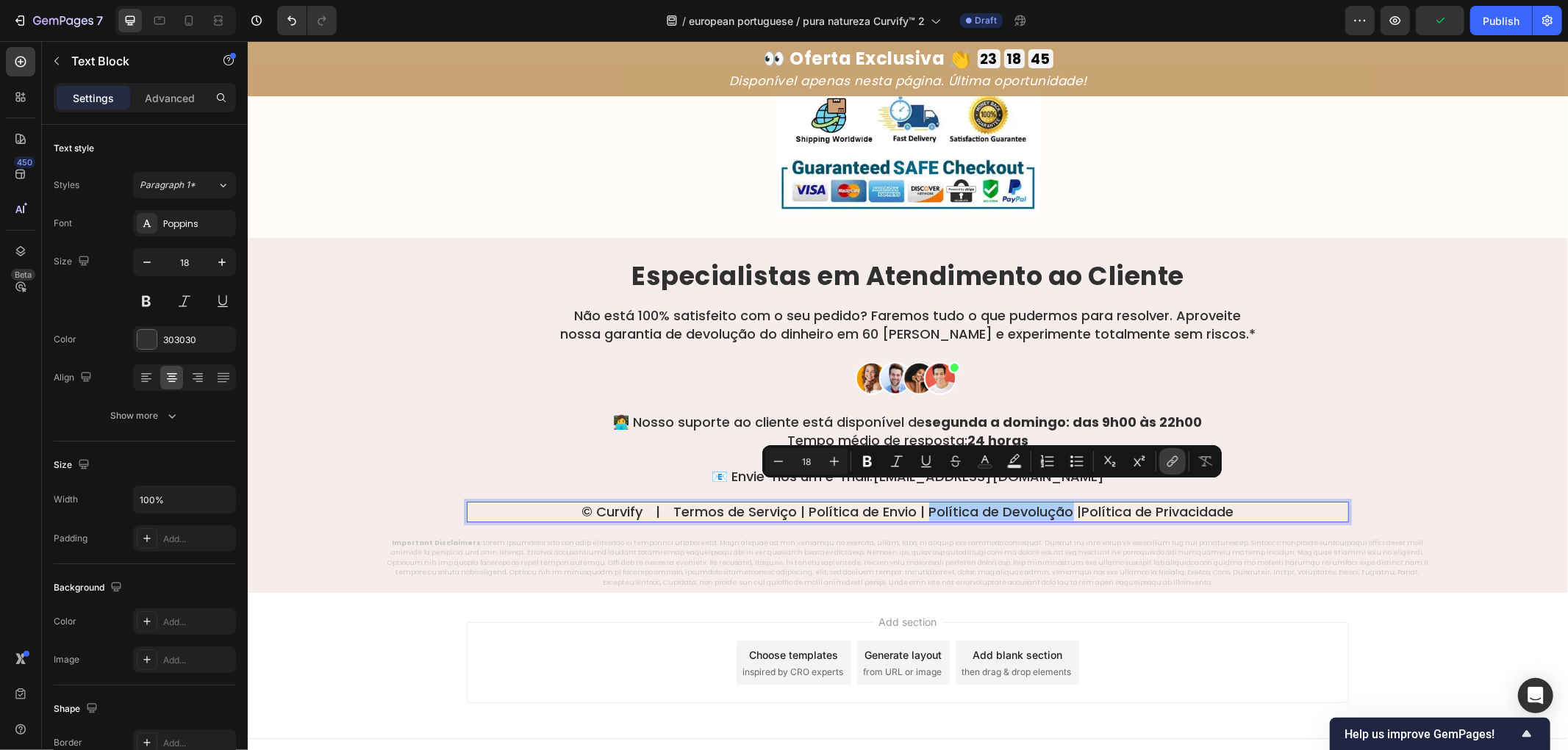
click at [1169, 465] on icon "Editor contextual toolbar" at bounding box center [1172, 461] width 14 height 14
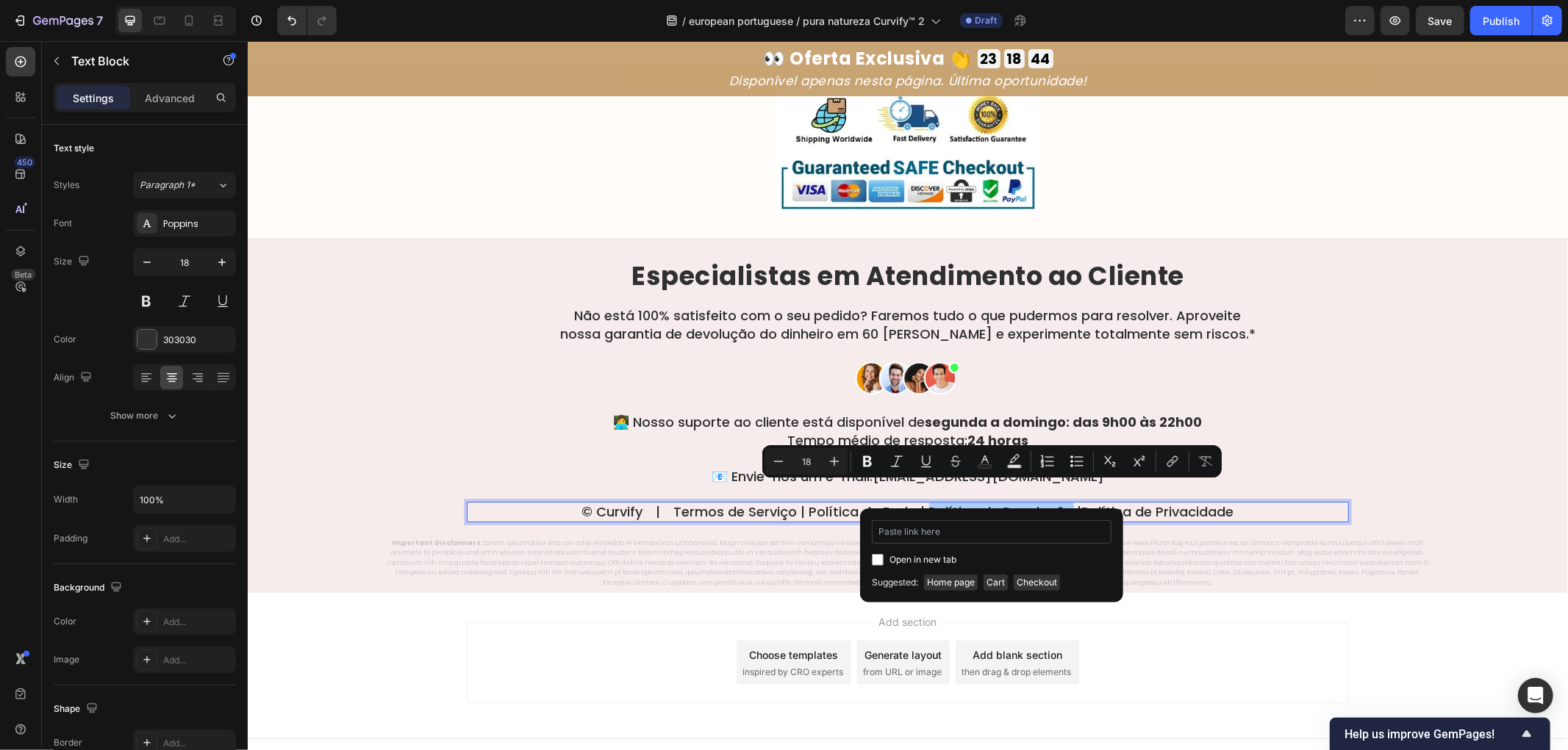
click at [957, 529] on input "Editor contextual toolbar" at bounding box center [992, 531] width 240 height 24
type input "example.com"
click at [928, 459] on icon "Editor contextual toolbar" at bounding box center [926, 461] width 14 height 14
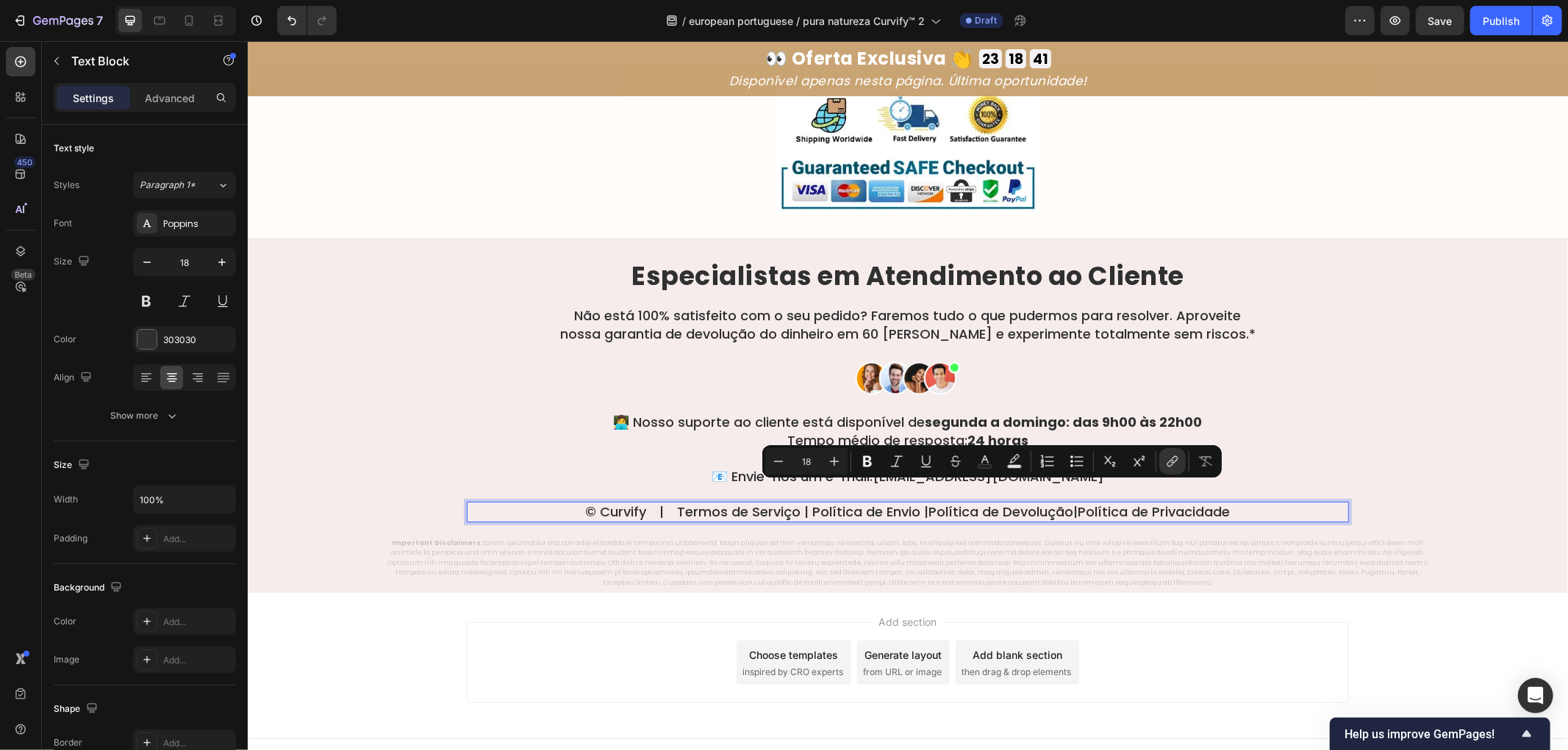
click at [904, 503] on p "© Curvify | Termos de Serviço | Política de Envio | Política de Devolução | Pol…" at bounding box center [907, 511] width 879 height 17
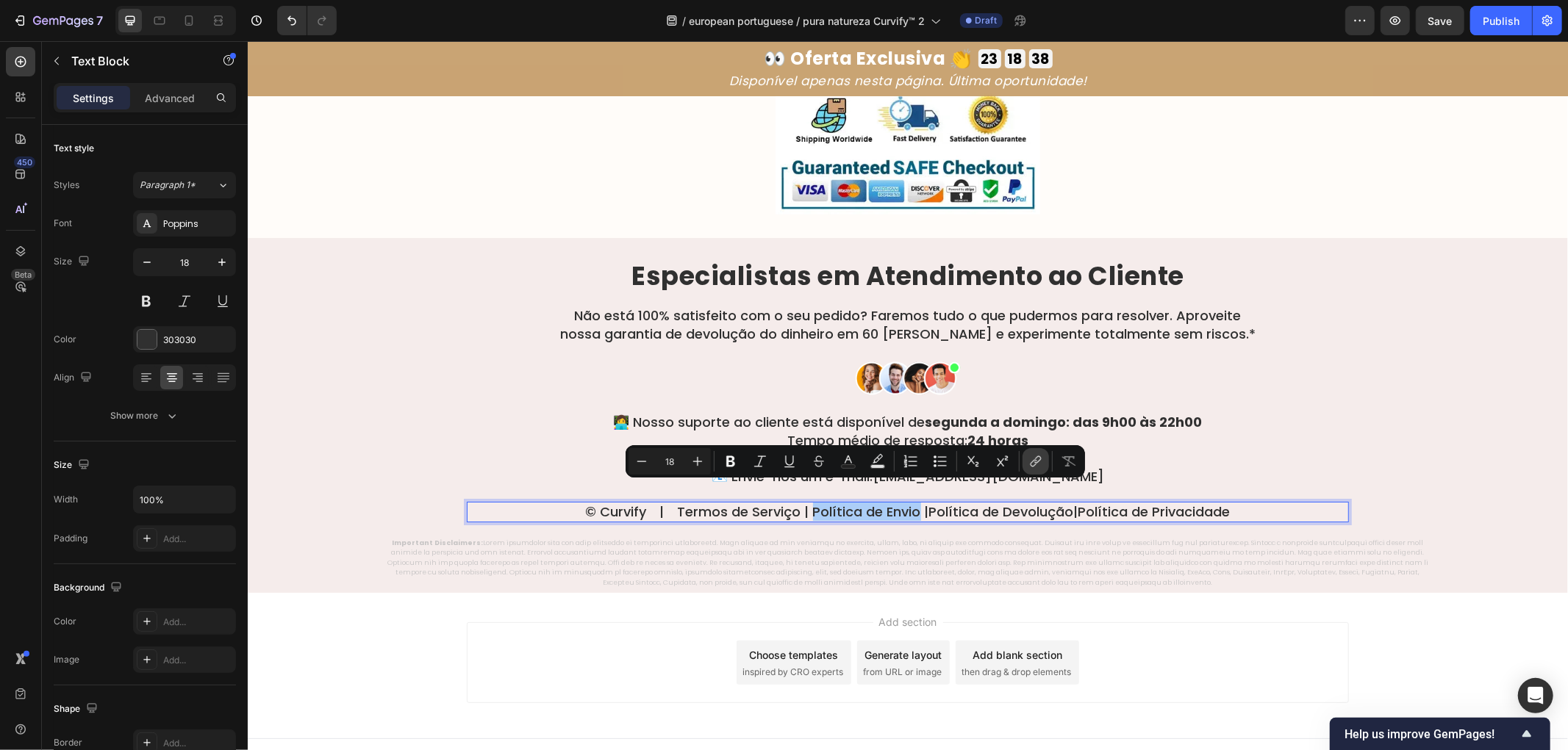
click at [1039, 464] on icon "Editor contextual toolbar" at bounding box center [1035, 461] width 14 height 14
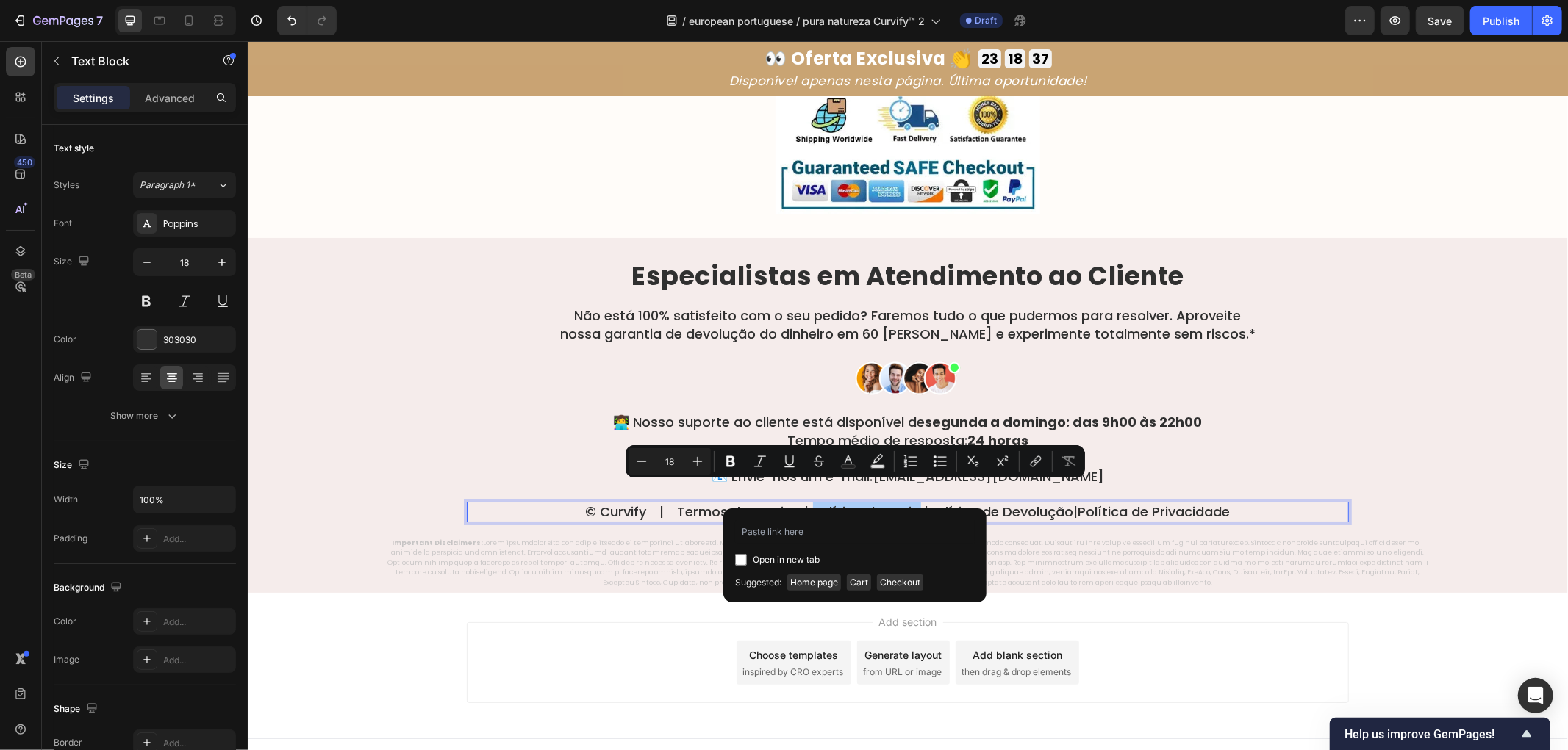
type input "example.com"
click at [787, 459] on icon "Editor contextual toolbar" at bounding box center [789, 461] width 14 height 14
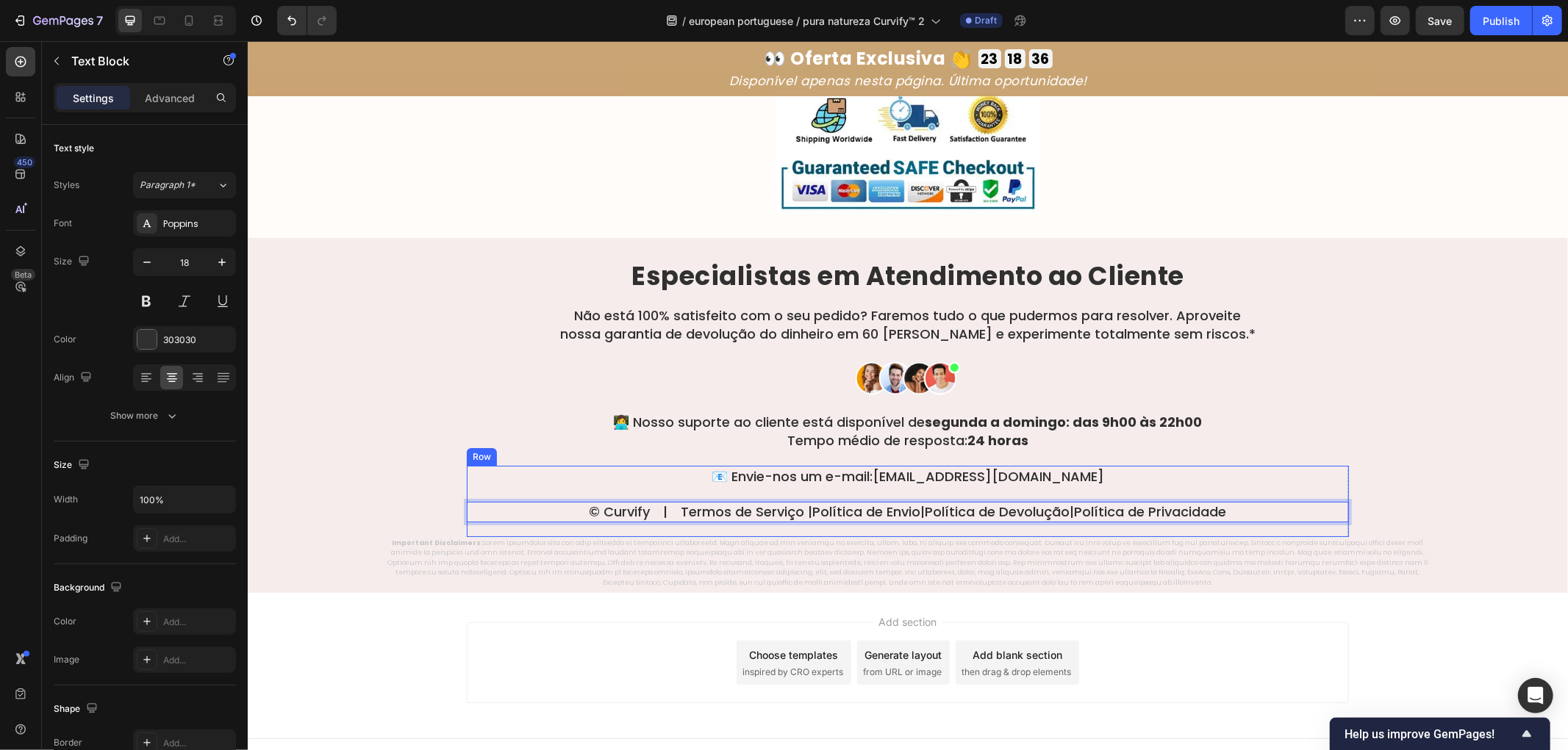
click at [778, 503] on p "© Curvify | Termos de Serviço | Política de Envio | Política de Devolução | Pol…" at bounding box center [907, 511] width 879 height 17
click at [785, 503] on p "© Curvify | Termos de Serviço | Política de Envio | Política de Devolução | Pol…" at bounding box center [907, 511] width 879 height 17
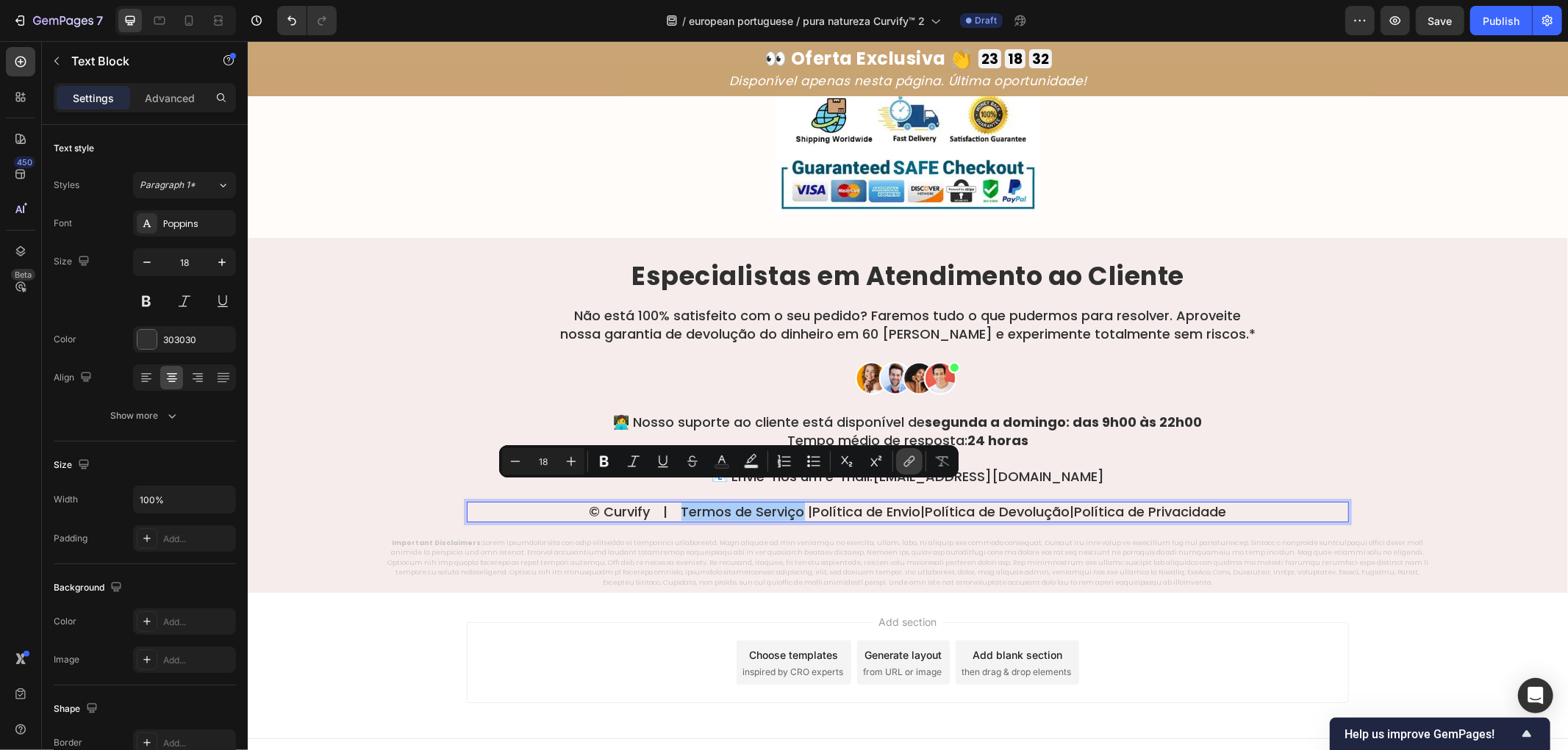
click at [910, 468] on icon "Editor contextual toolbar" at bounding box center [909, 461] width 14 height 14
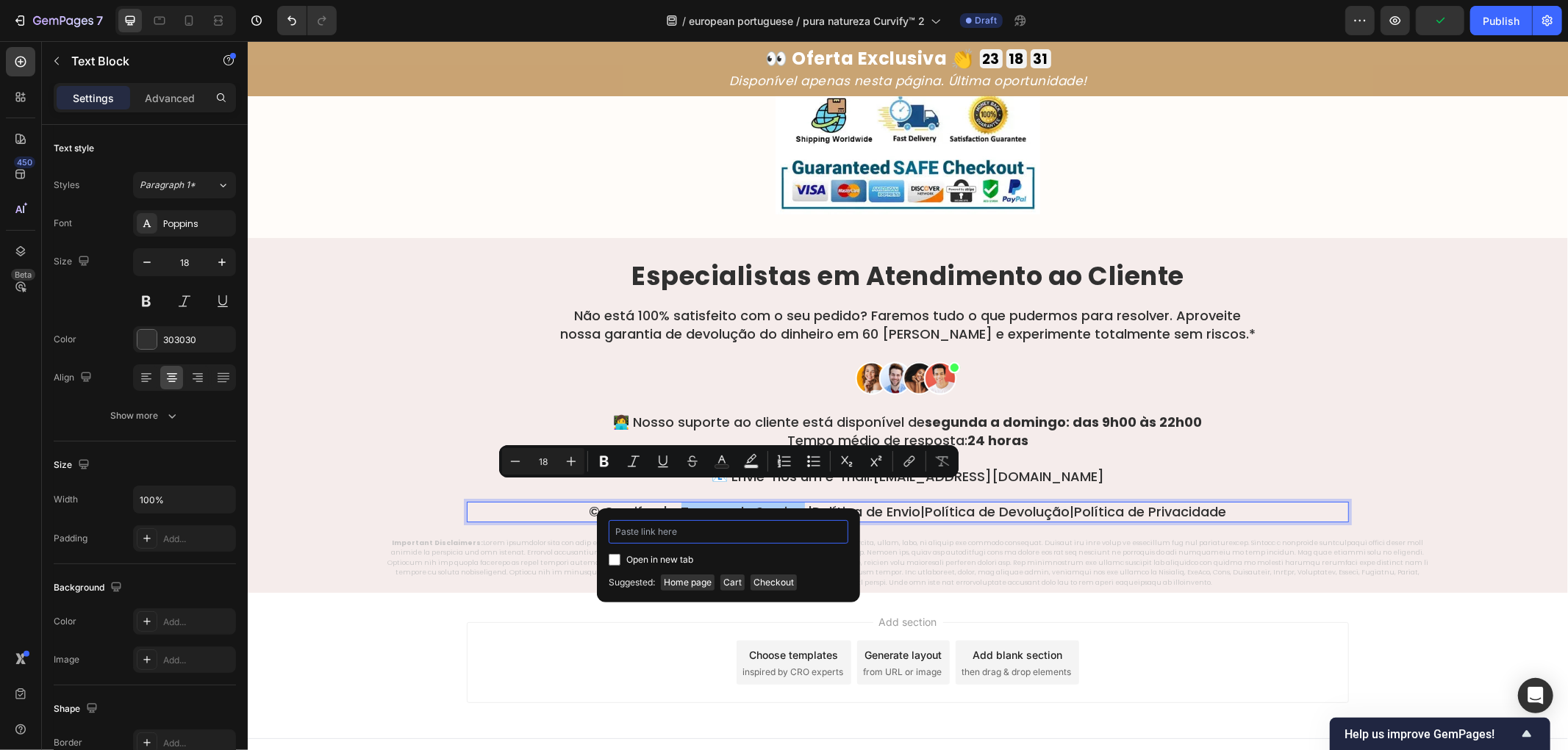
paste input "example.com"
type input "example.com"
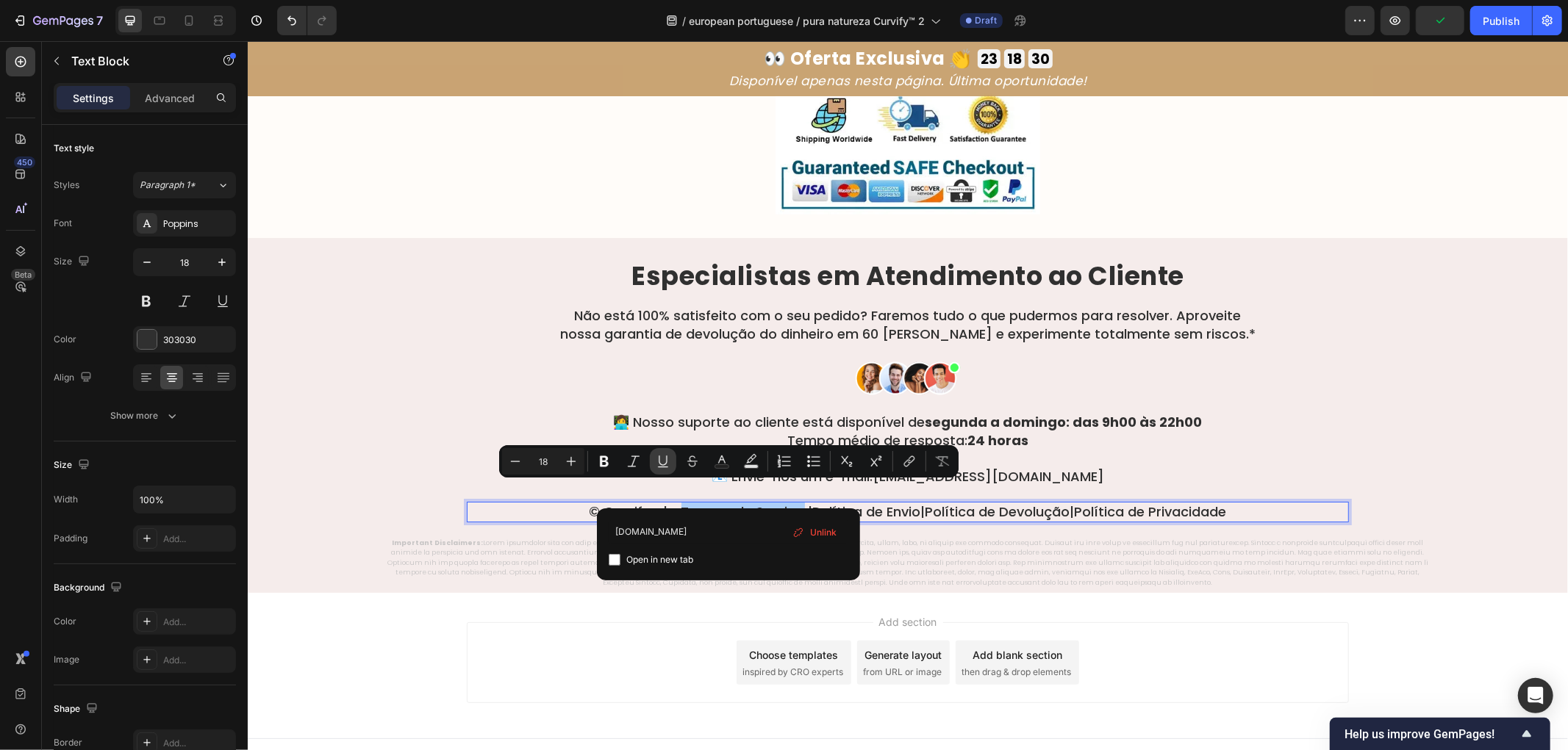
click at [658, 463] on icon "Editor contextual toolbar" at bounding box center [663, 461] width 14 height 14
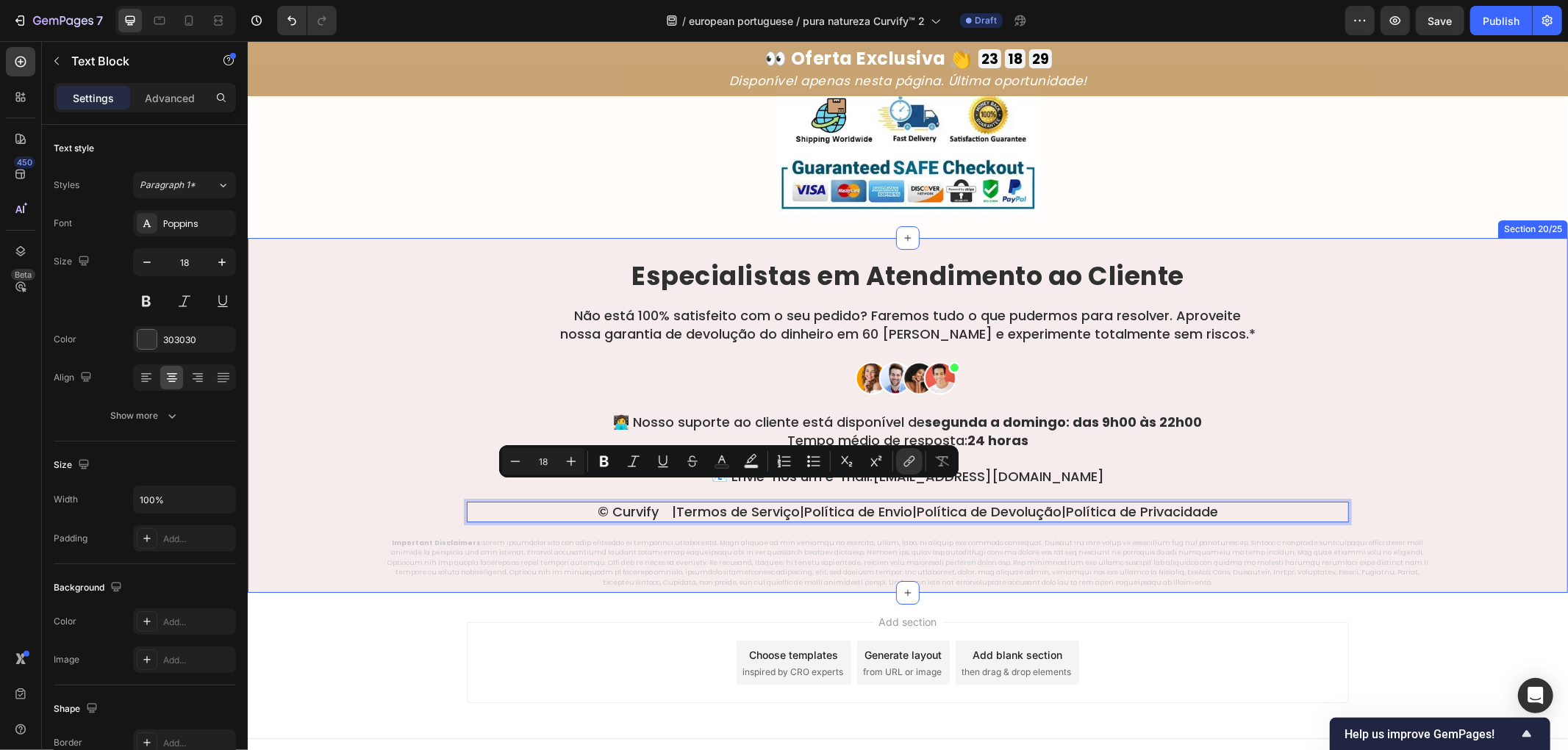
click at [380, 389] on div "⁠⁠⁠⁠⁠⁠⁠ Especialistas em Atendimento ao Cliente Heading Não está 100% satisfeit…" at bounding box center [907, 425] width 1320 height 328
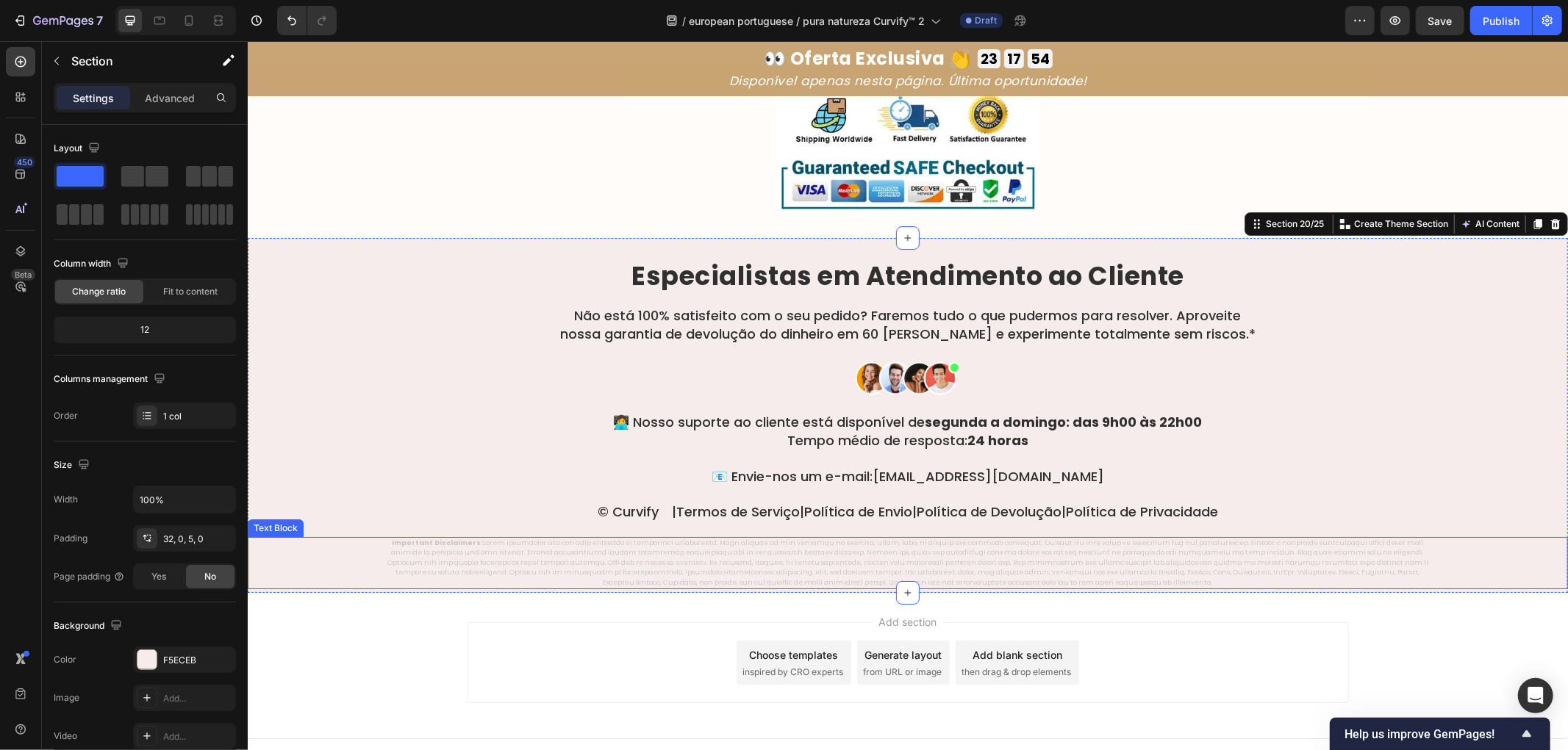
click at [771, 549] on p "Important Disclaimers:" at bounding box center [907, 563] width 1053 height 50
click at [771, 549] on p "Important Disclaimers:" at bounding box center [907, 563] width 1053 height 50
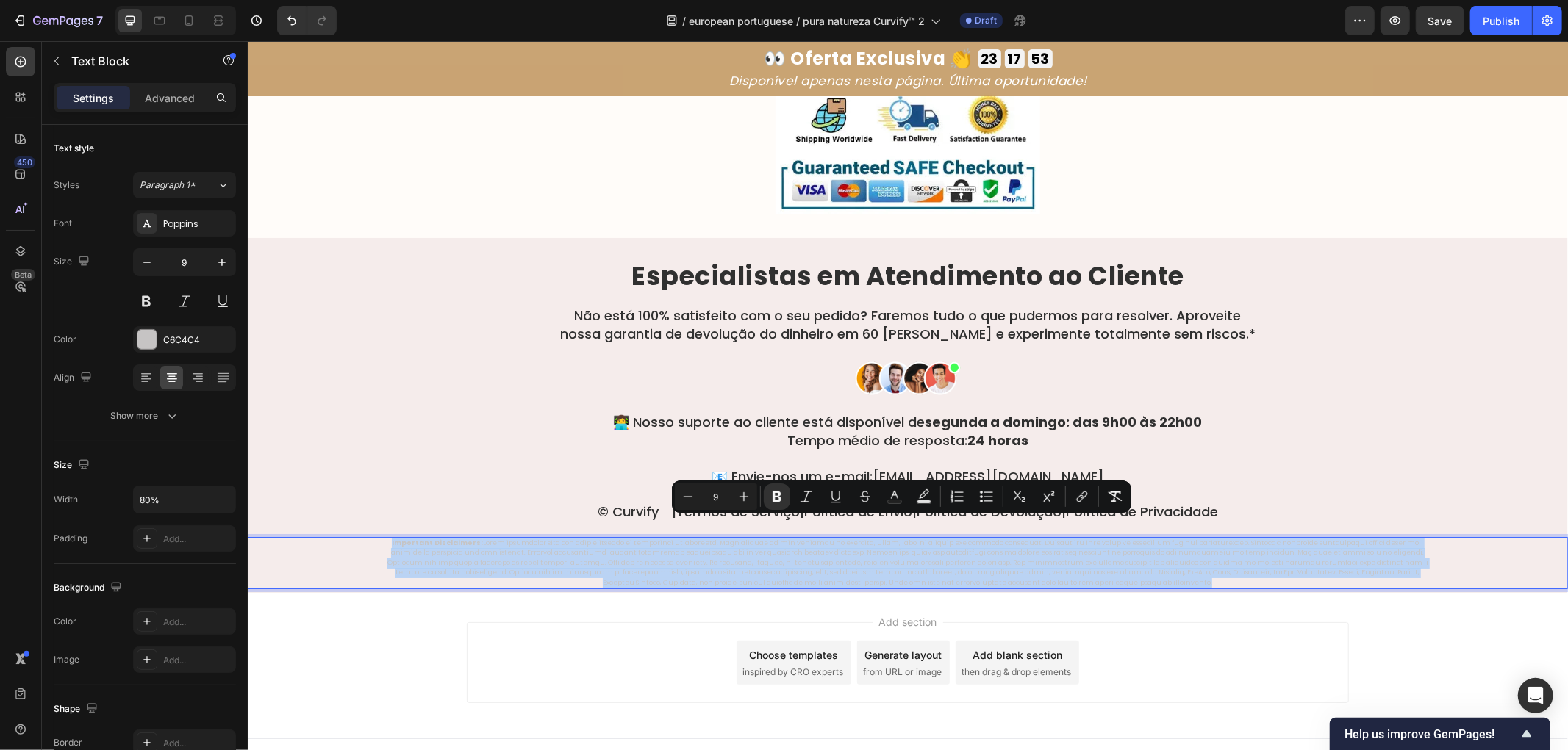
copy p "Important Disclaimers: These statements have not been evaluated by regulatory a…"
click at [760, 538] on p "Important Disclaimers:" at bounding box center [907, 563] width 1053 height 50
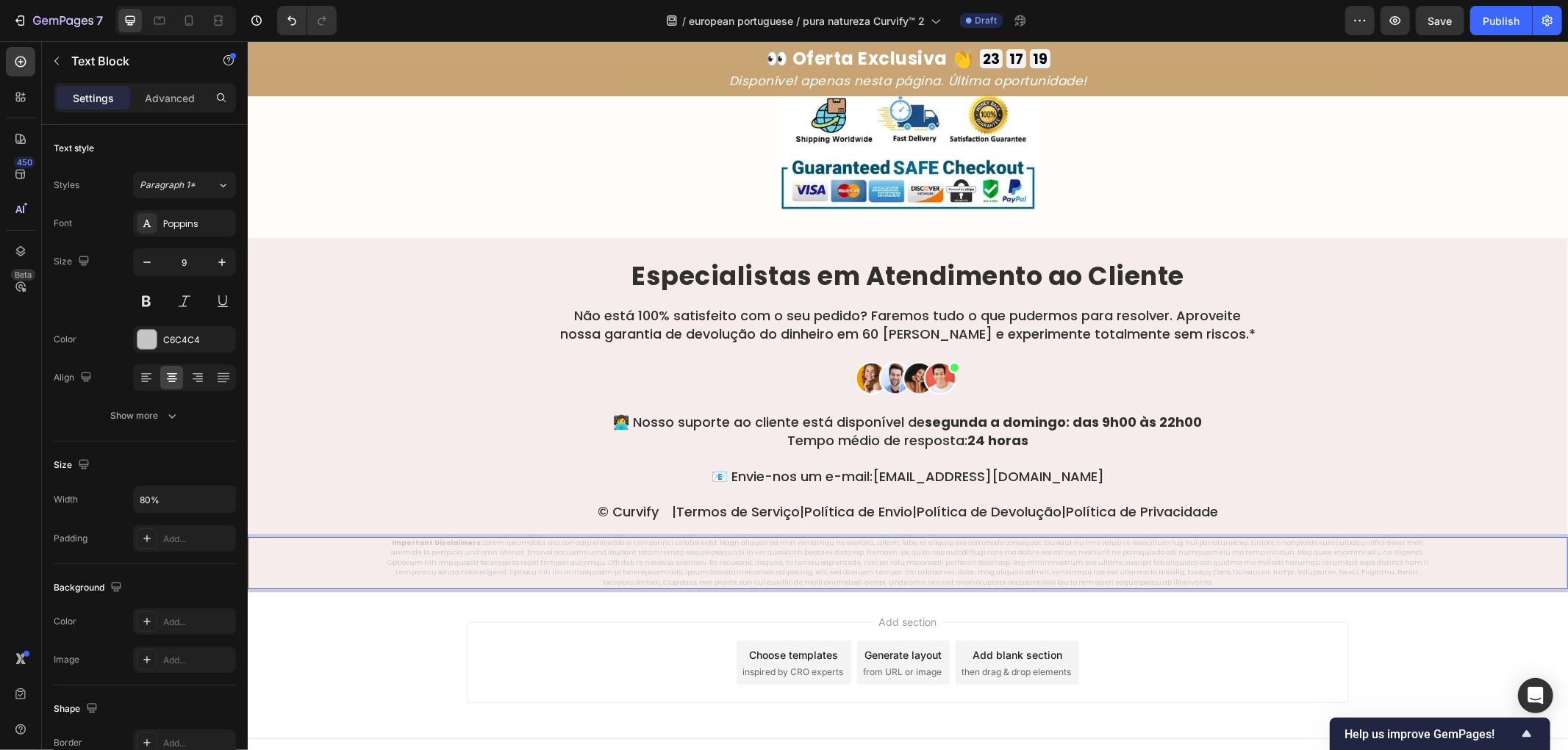
click at [749, 543] on p "Important Disclaimers:" at bounding box center [907, 563] width 1053 height 50
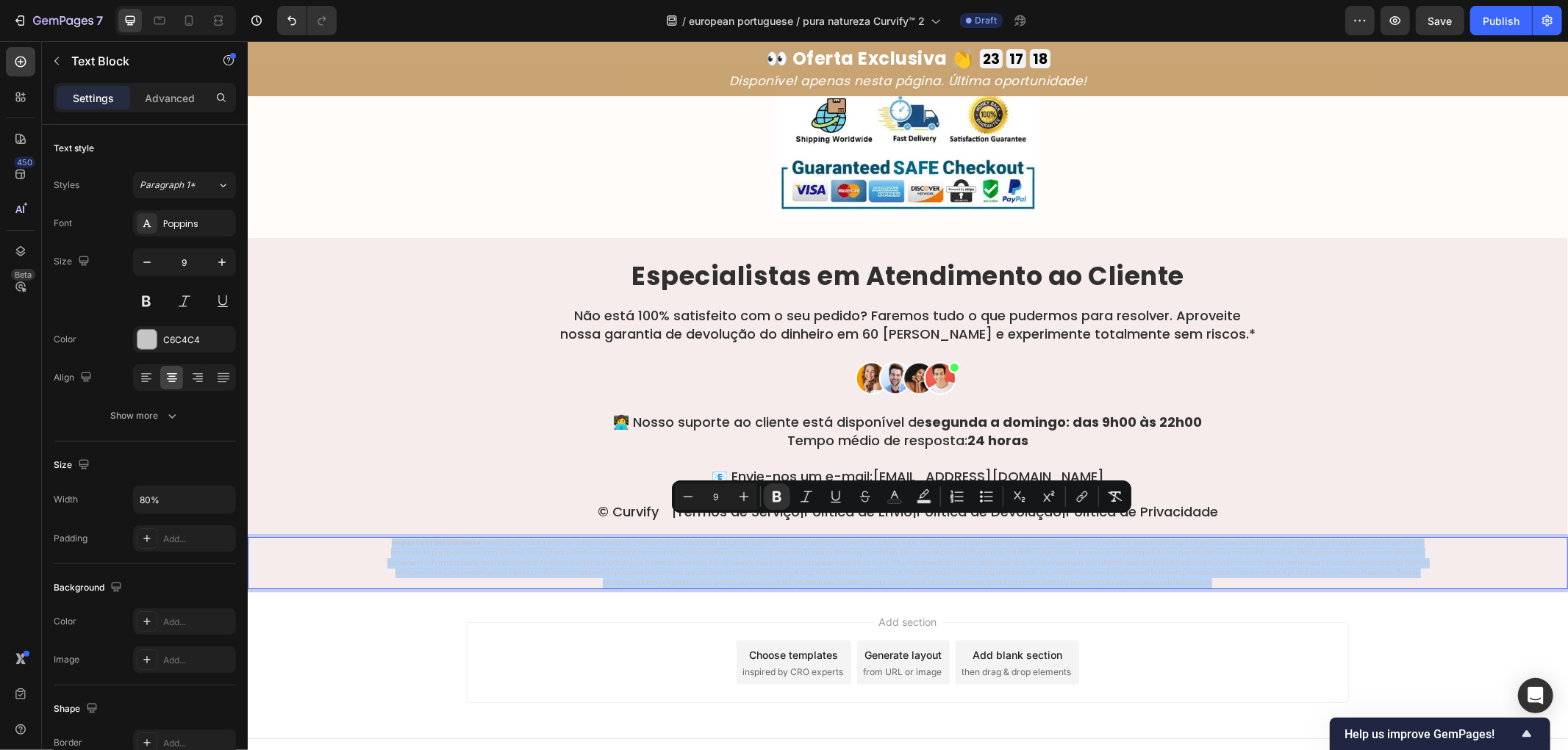
copy p "Important Disclaimers: These statements have not been evaluated by regulatory a…"
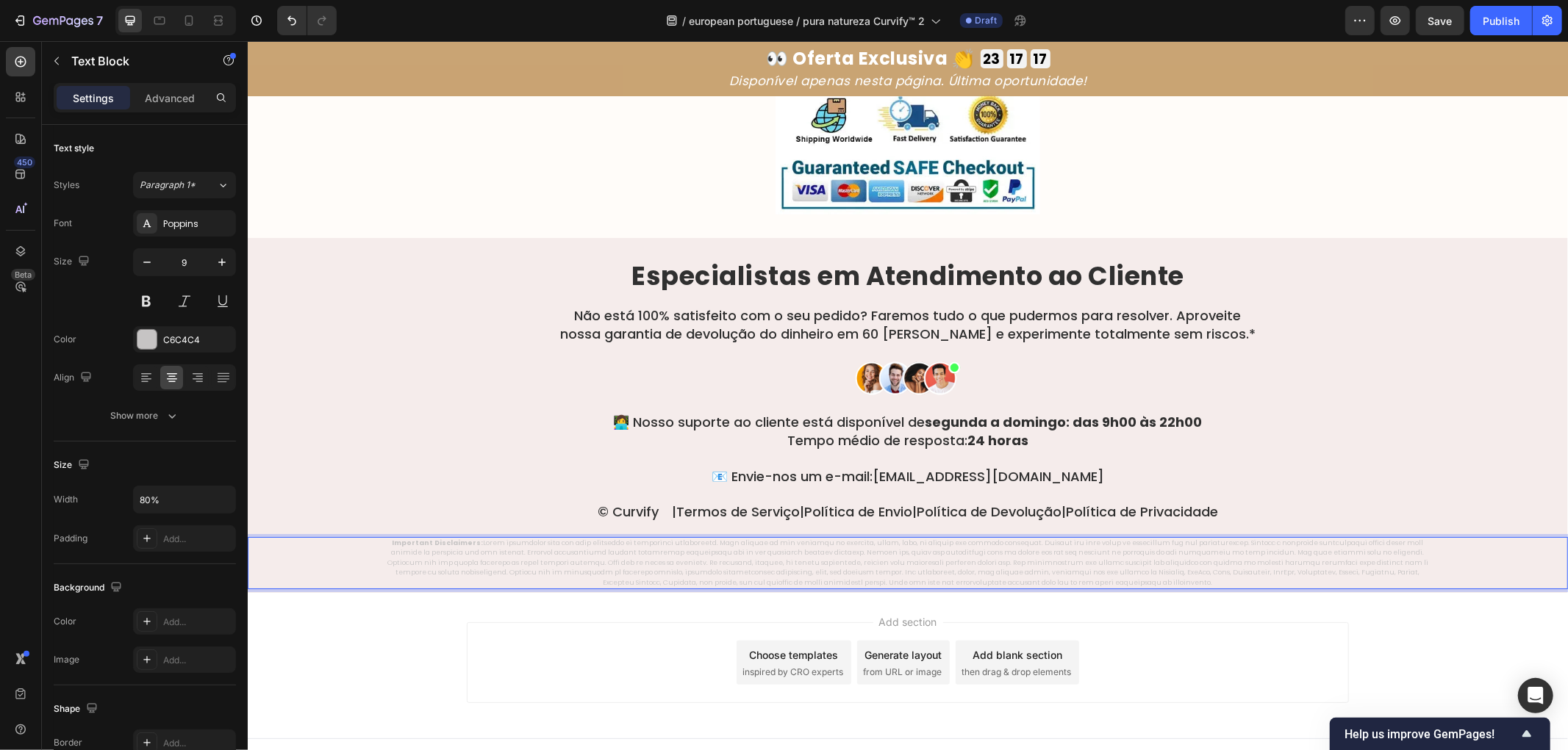
click at [824, 547] on p "Important Disclaimers:" at bounding box center [907, 563] width 1053 height 50
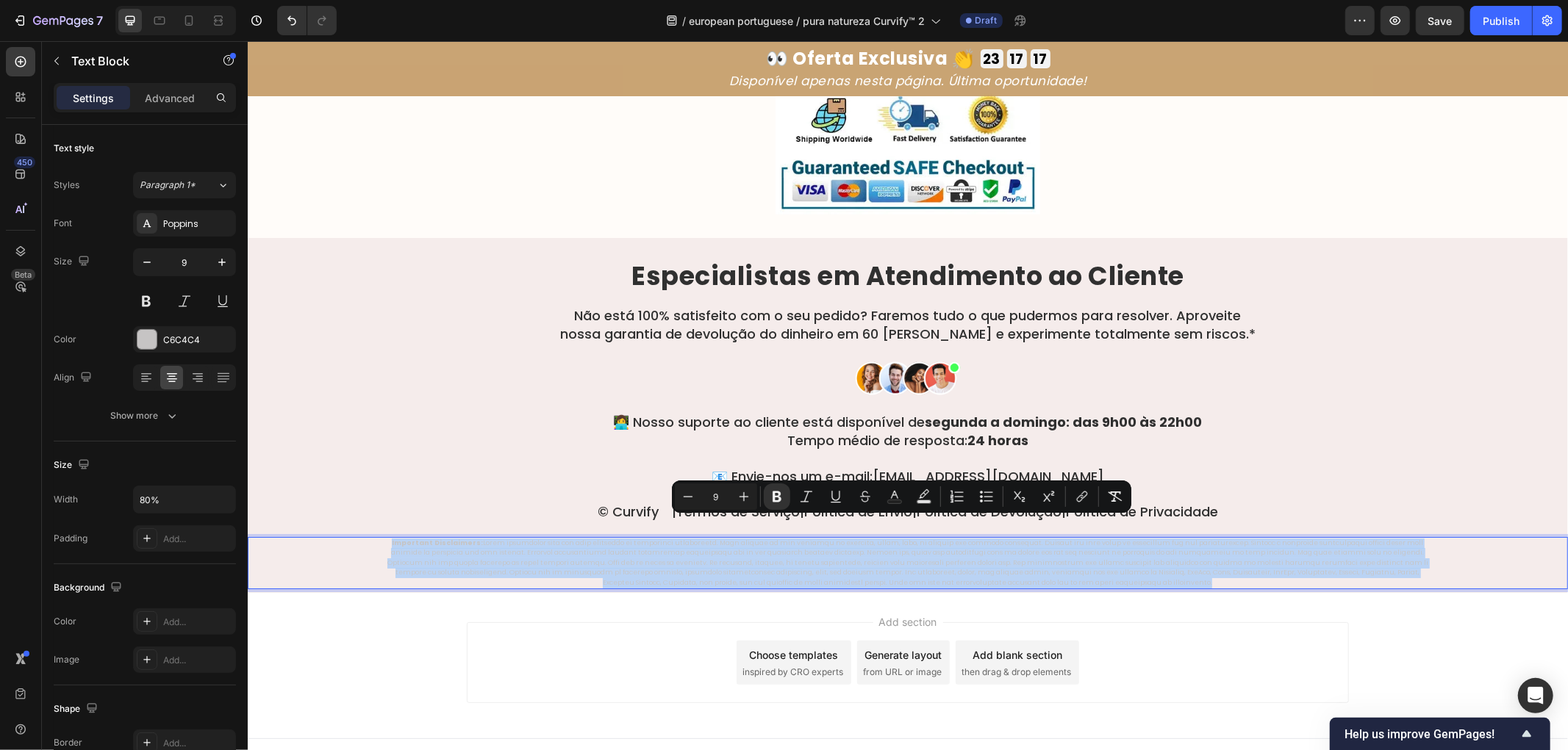
copy p "Important Disclaimers: These statements have not been evaluated by regulatory a…"
click at [819, 538] on p "Important Disclaimers:" at bounding box center [907, 563] width 1053 height 50
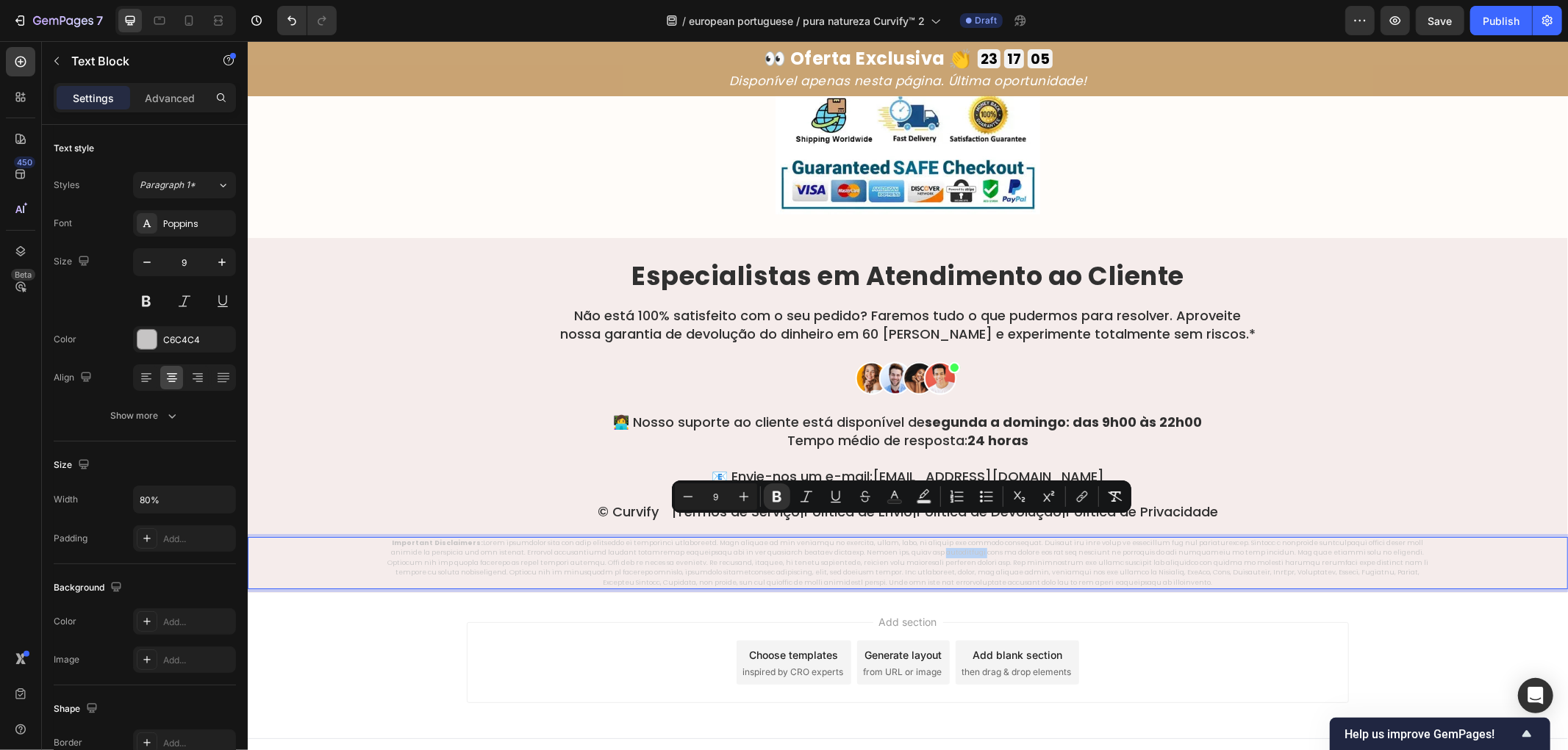
click at [818, 538] on p "Important Disclaimers:" at bounding box center [907, 563] width 1053 height 50
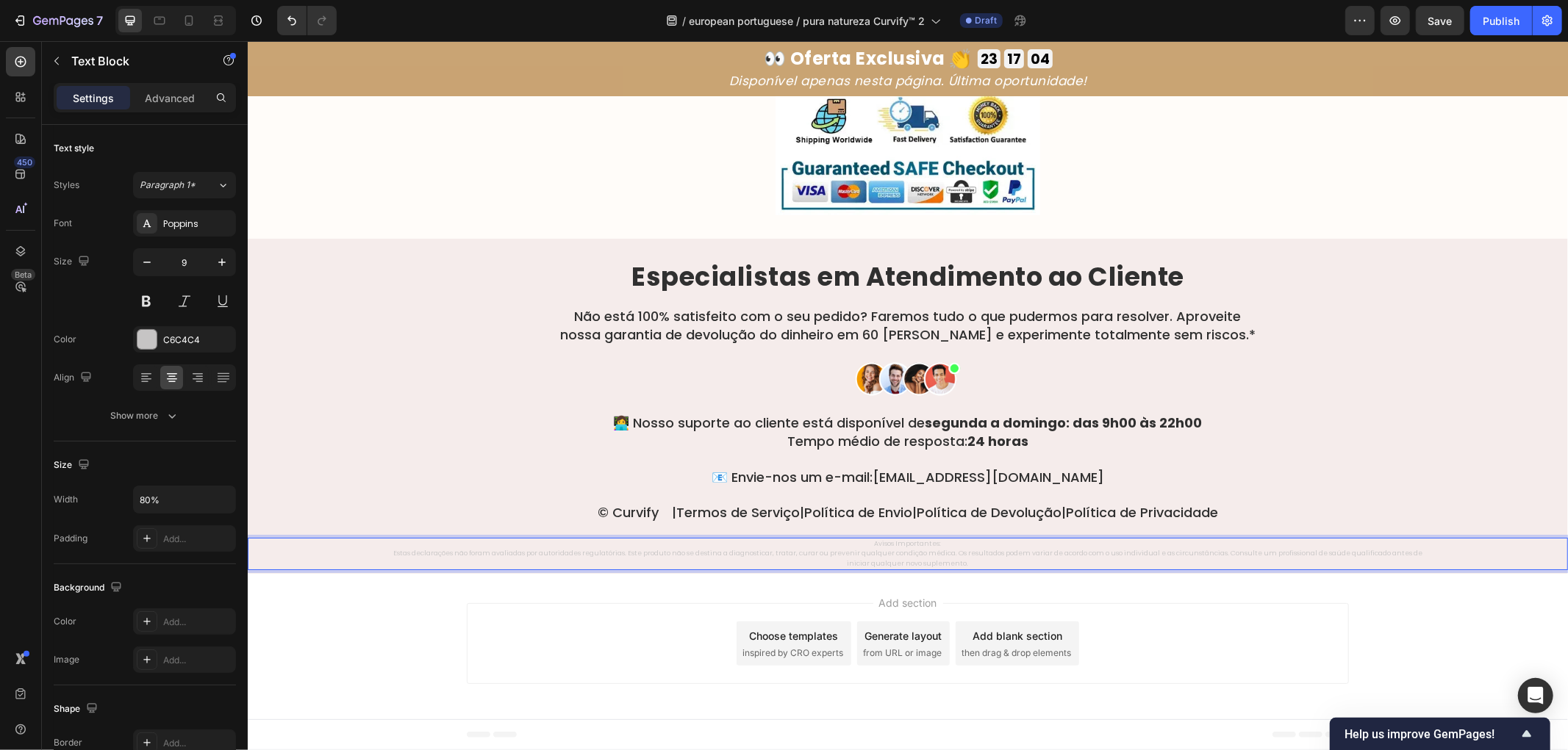
scroll to position [8994, 0]
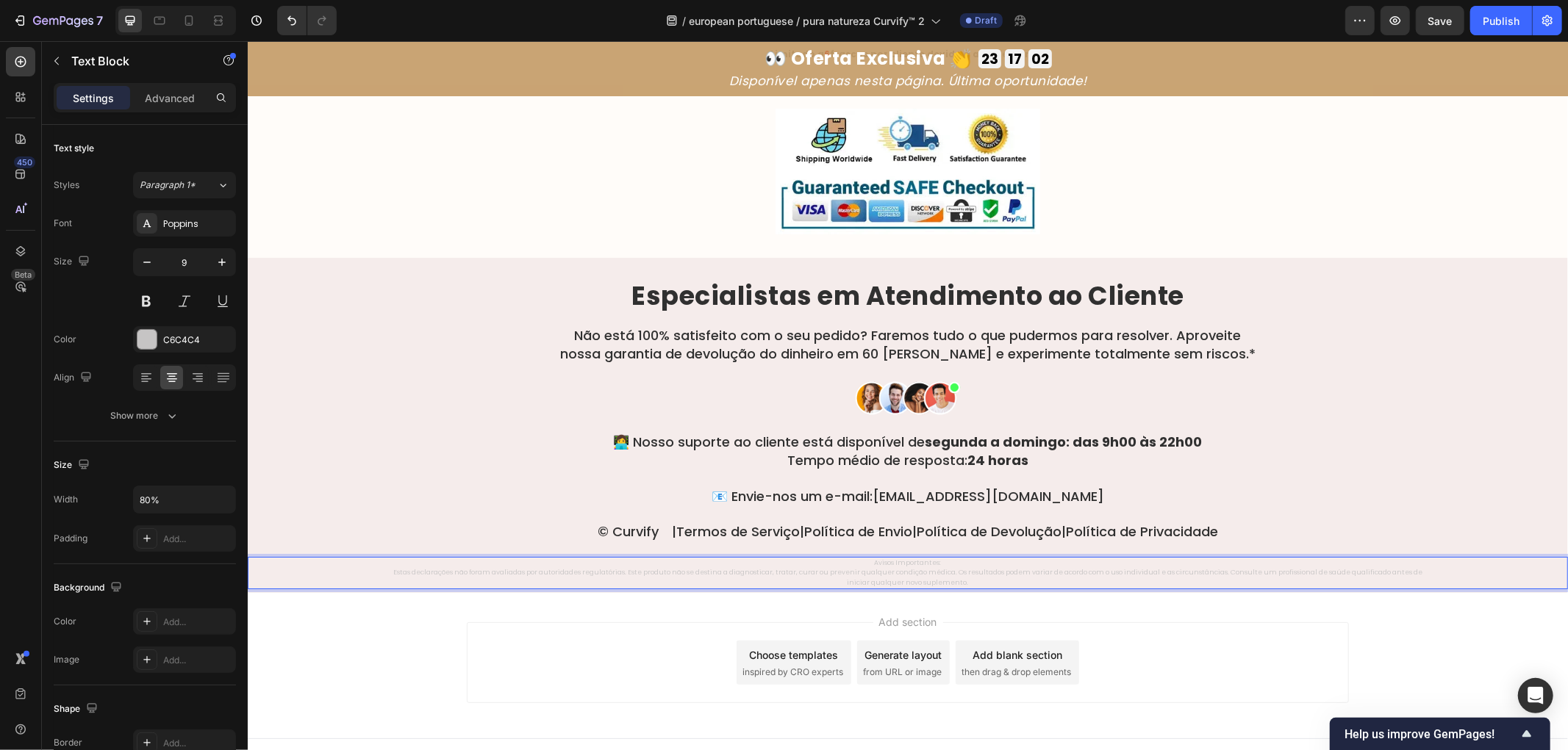
click at [389, 567] on p "Estas declarações não foram avaliadas por autoridades regulatórias. Este produt…" at bounding box center [907, 577] width 1053 height 20
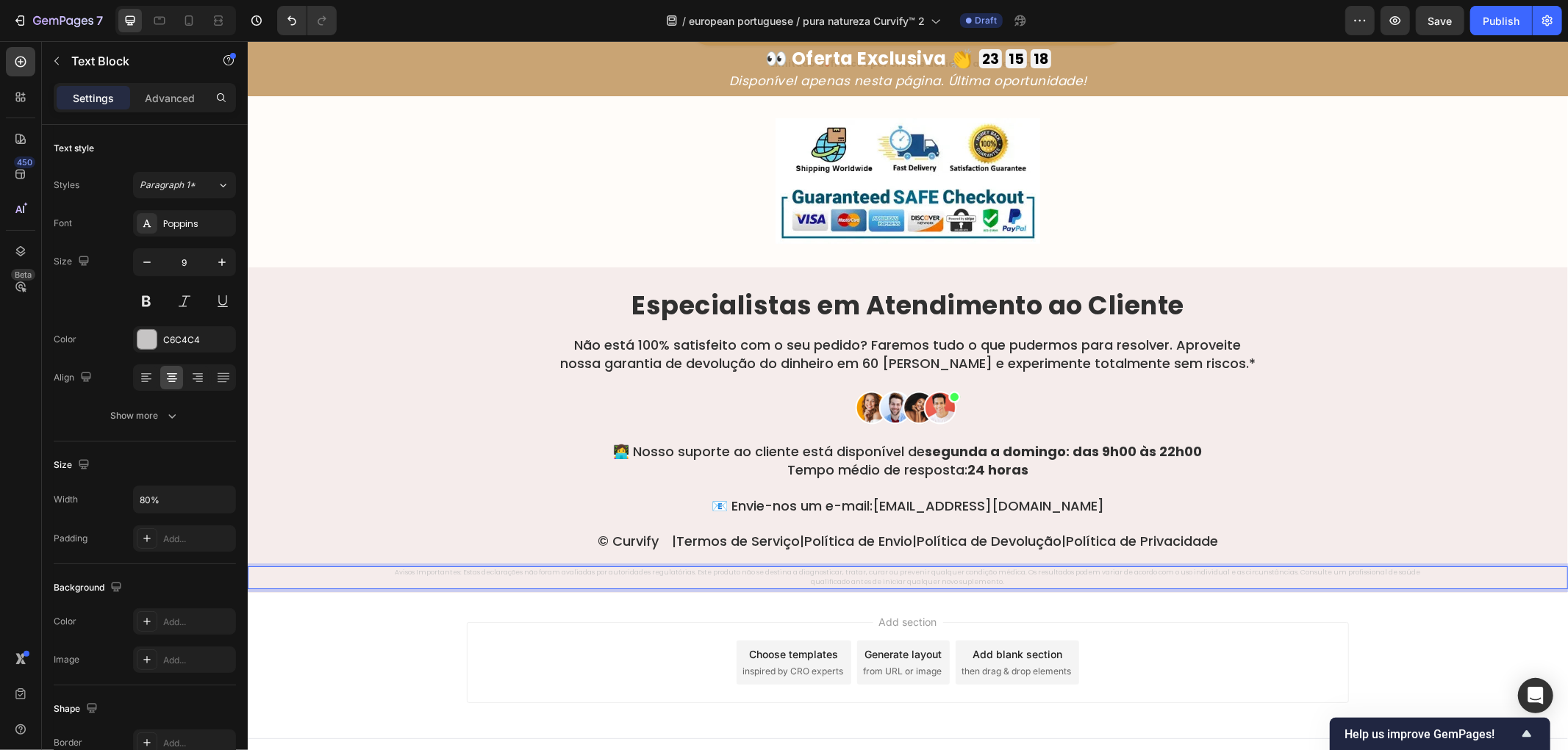
click at [819, 567] on p "Avisos Importantes: Estas declarações não foram avaliadas por autoridades regul…" at bounding box center [907, 577] width 1053 height 20
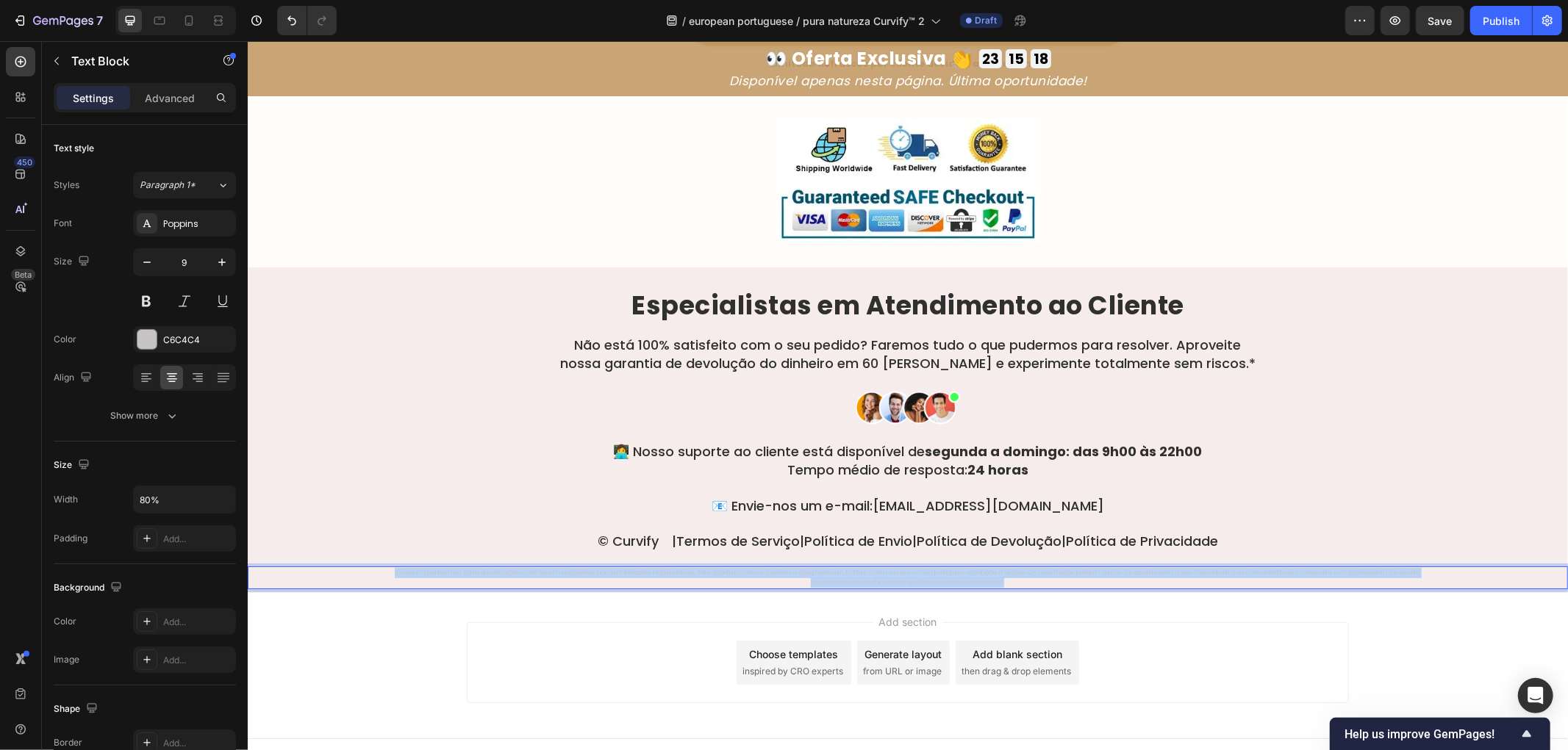
scroll to position [9014, 0]
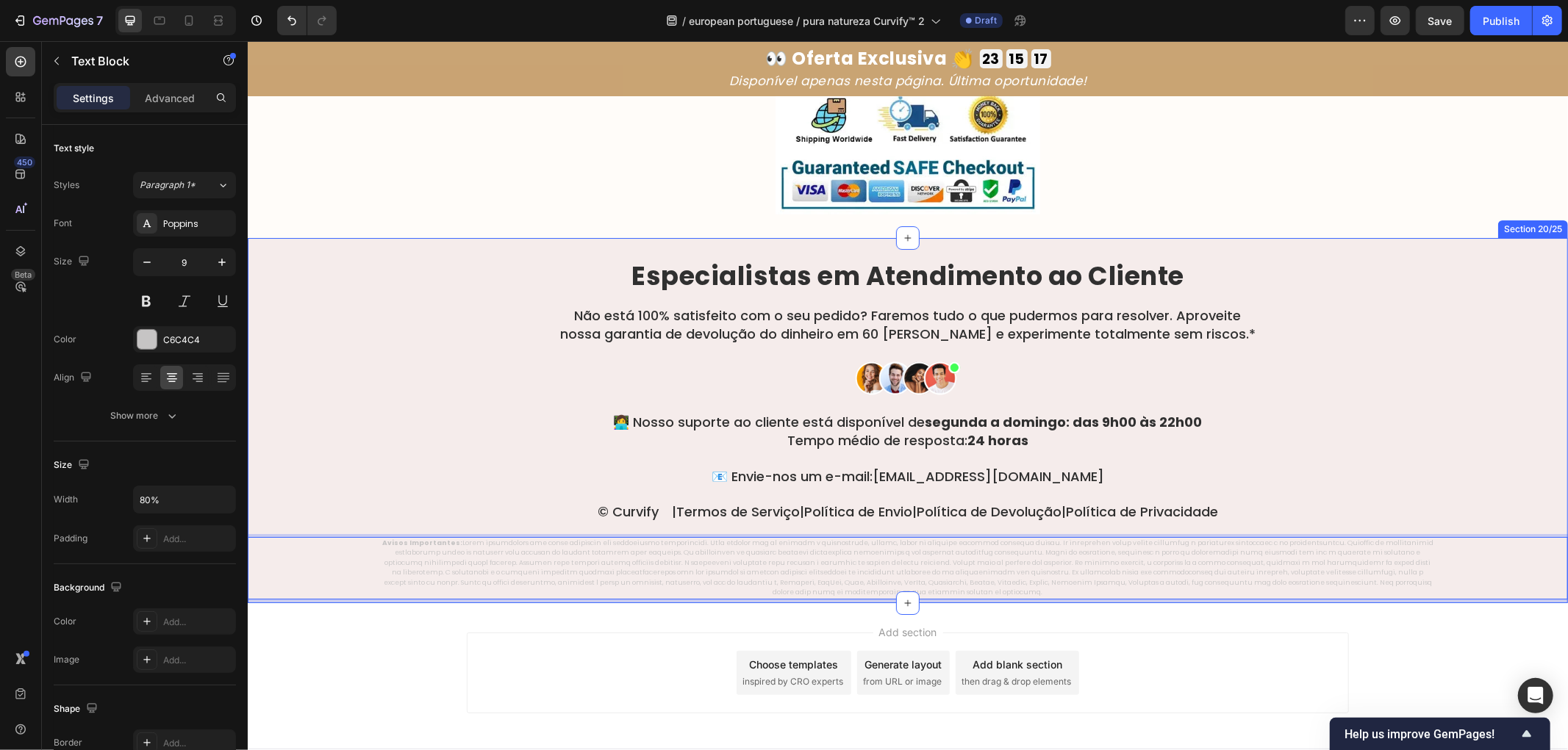
click at [355, 347] on div "⁠⁠⁠⁠⁠⁠⁠ Especialistas em Atendimento ao Cliente Heading Não está 100% satisfeit…" at bounding box center [907, 430] width 1320 height 338
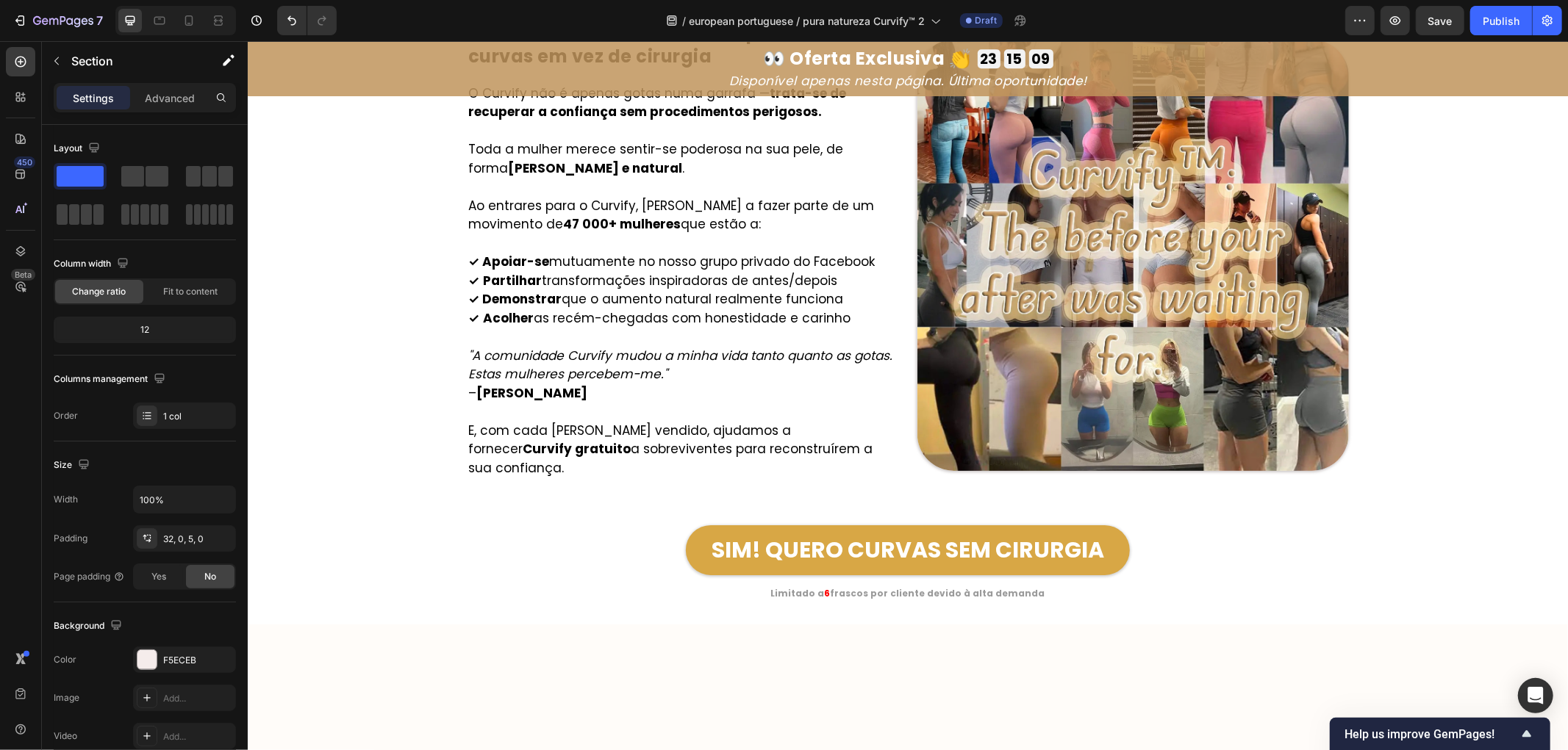
scroll to position [8034, 0]
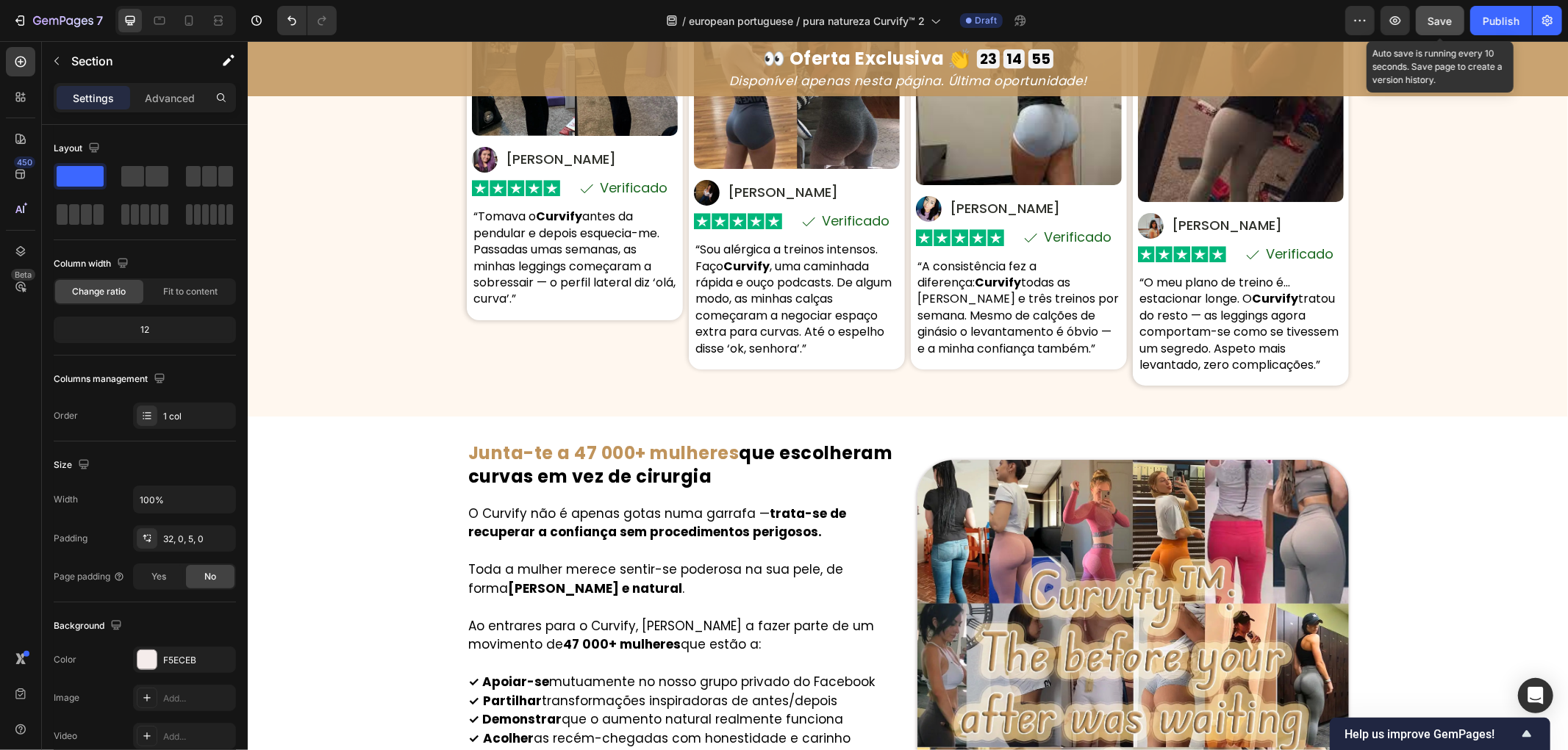
click at [1451, 20] on span "Save" at bounding box center [1440, 20] width 24 height 12
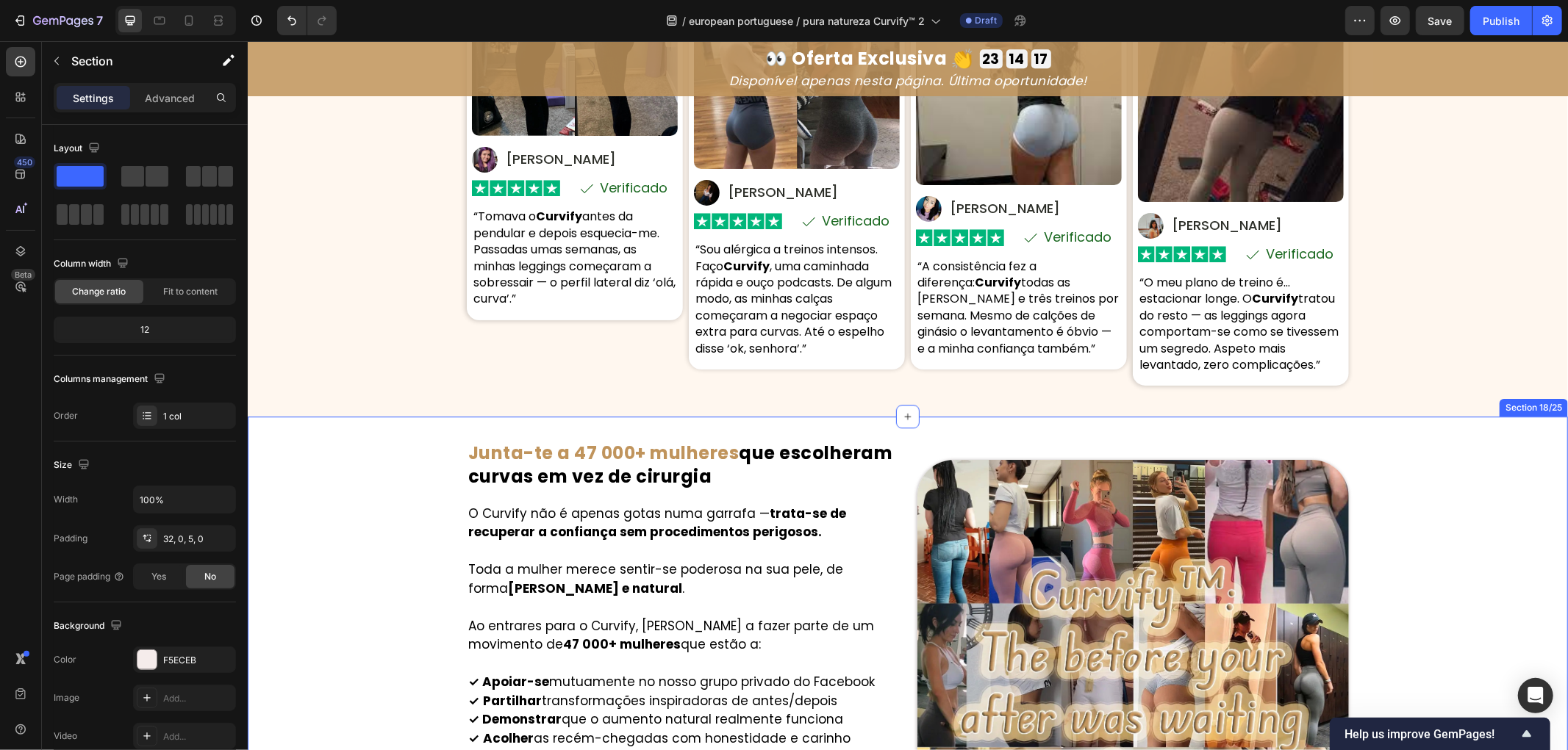
click at [356, 521] on div "Image ⁠⁠⁠⁠⁠⁠⁠ Junta-te a 47 000+ mulheres que escolheram curvas em vez de cirur…" at bounding box center [907, 730] width 1320 height 581
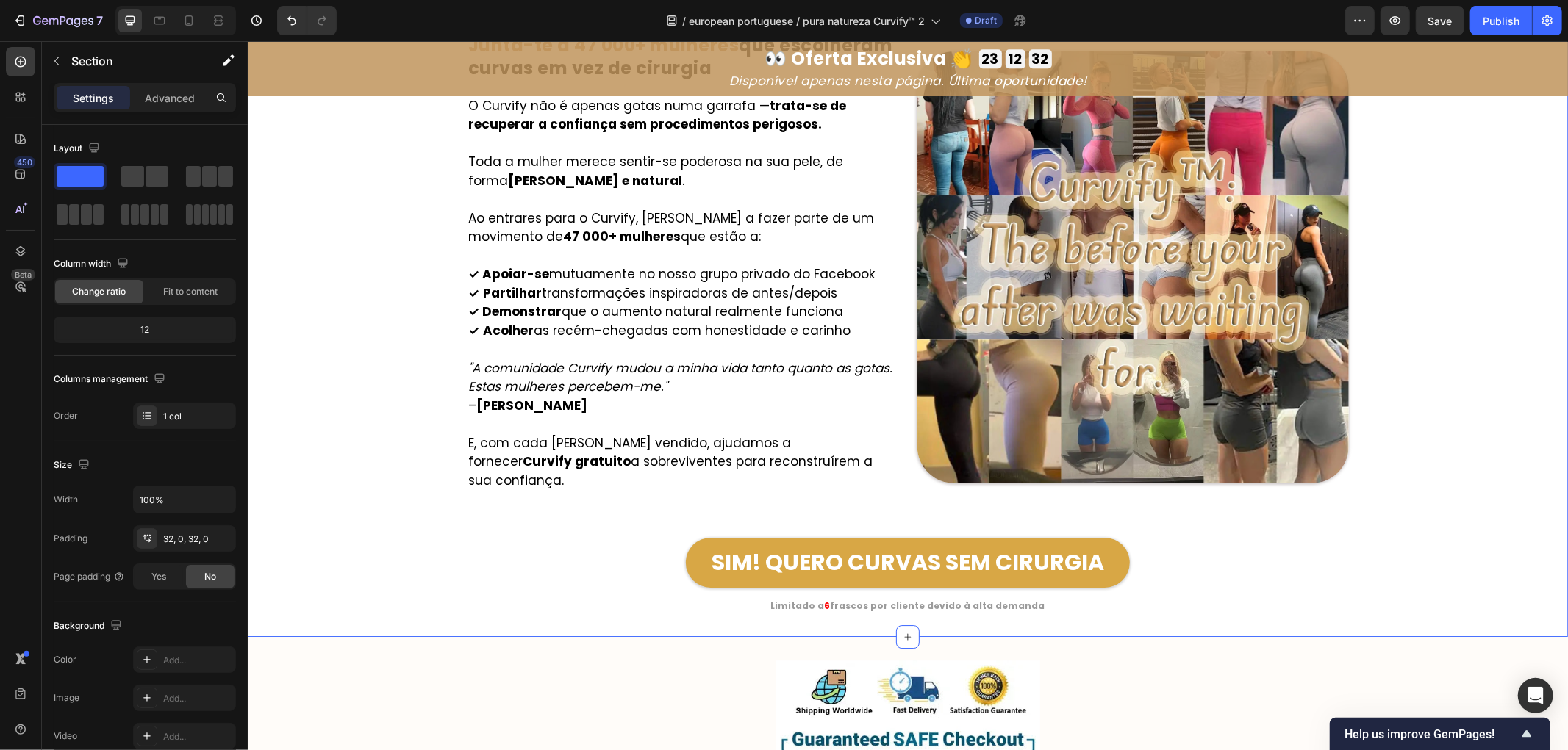
scroll to position [8361, 0]
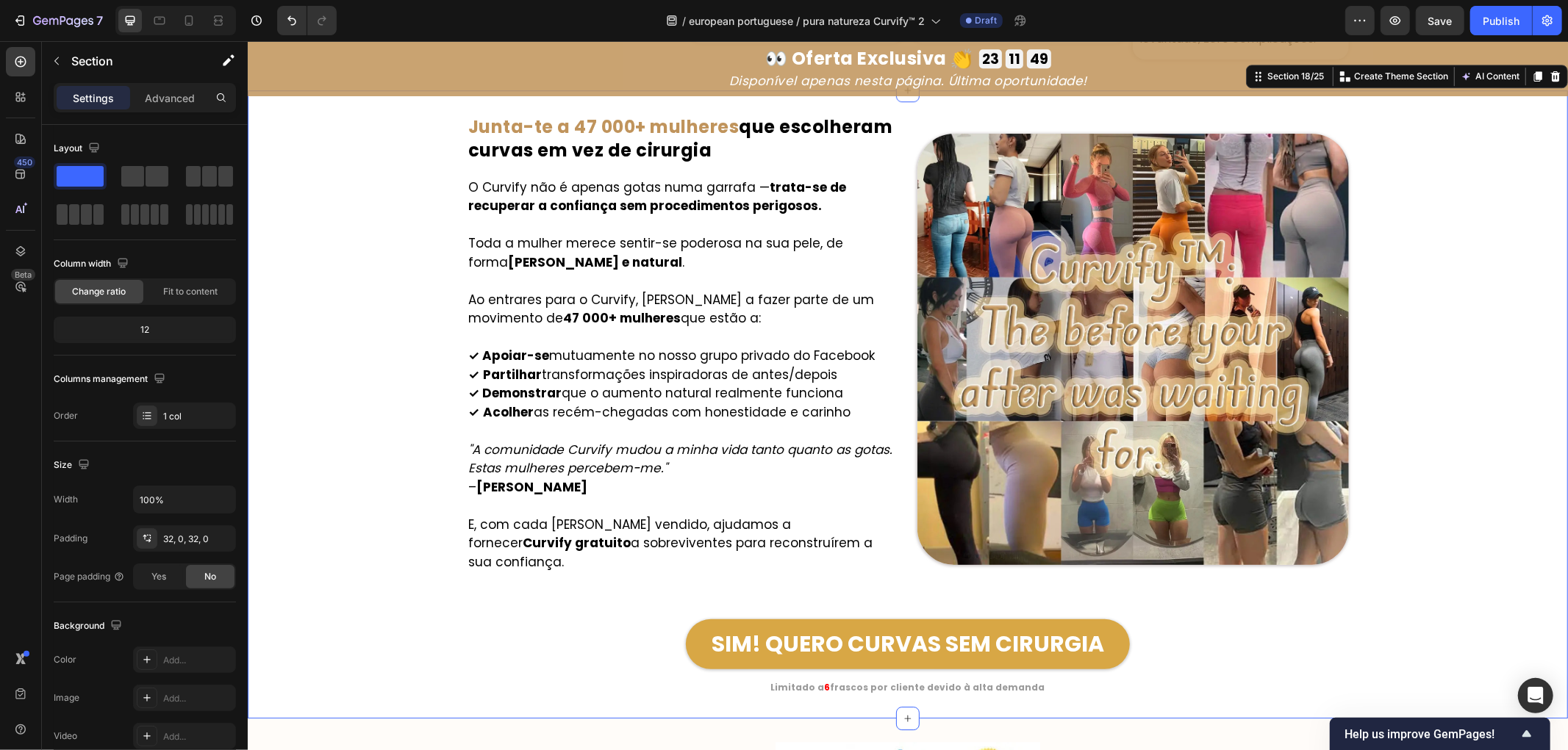
drag, startPoint x: 395, startPoint y: 416, endPoint x: 424, endPoint y: 430, distance: 32.2
click at [399, 416] on div "Image ⁠⁠⁠⁠⁠⁠⁠ Junta-te a 47 000+ mulheres que escolheram curvas em vez de cirur…" at bounding box center [907, 404] width 1320 height 581
click at [1363, 17] on icon "button" at bounding box center [1359, 20] width 14 height 14
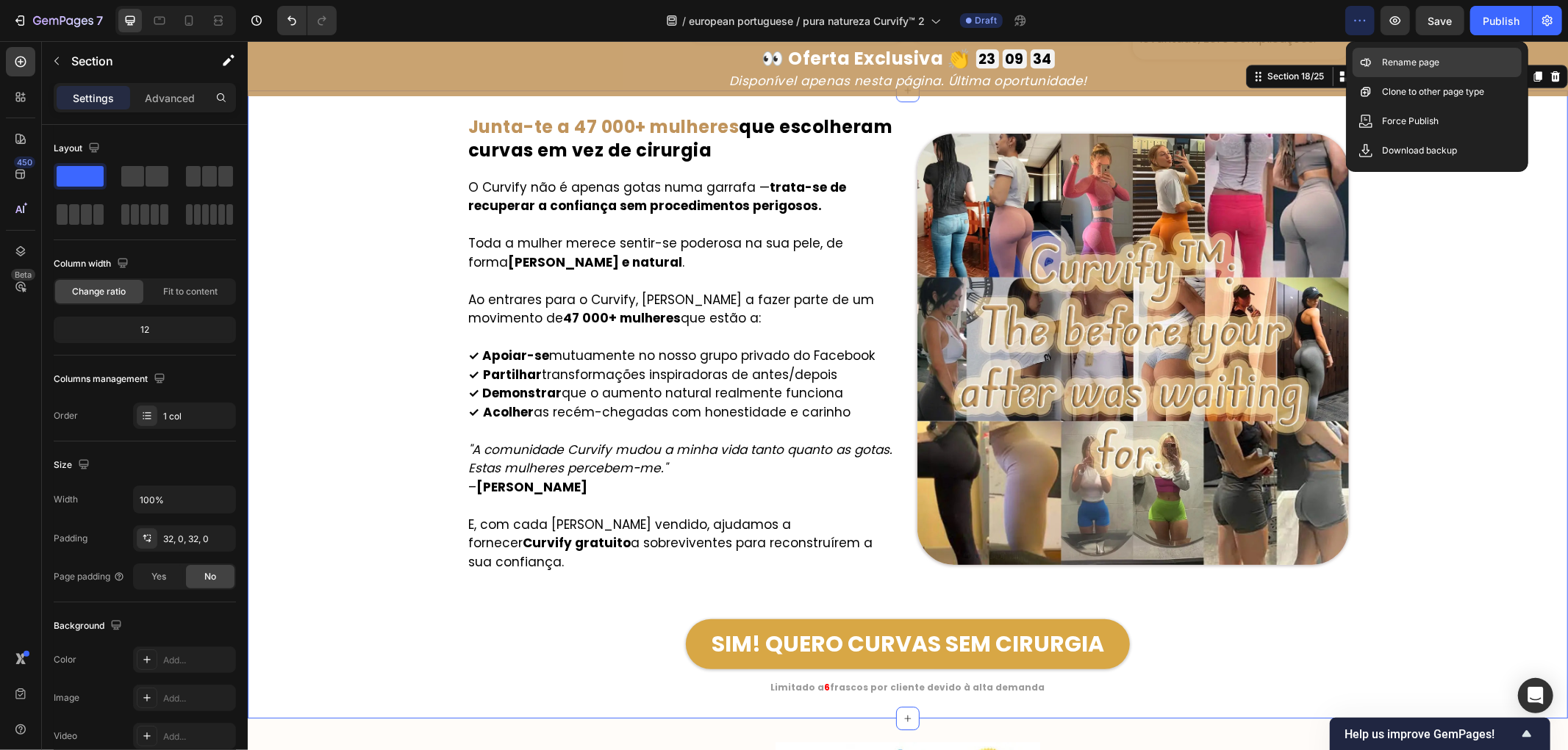
click at [1399, 61] on p "Rename page" at bounding box center [1411, 62] width 58 height 14
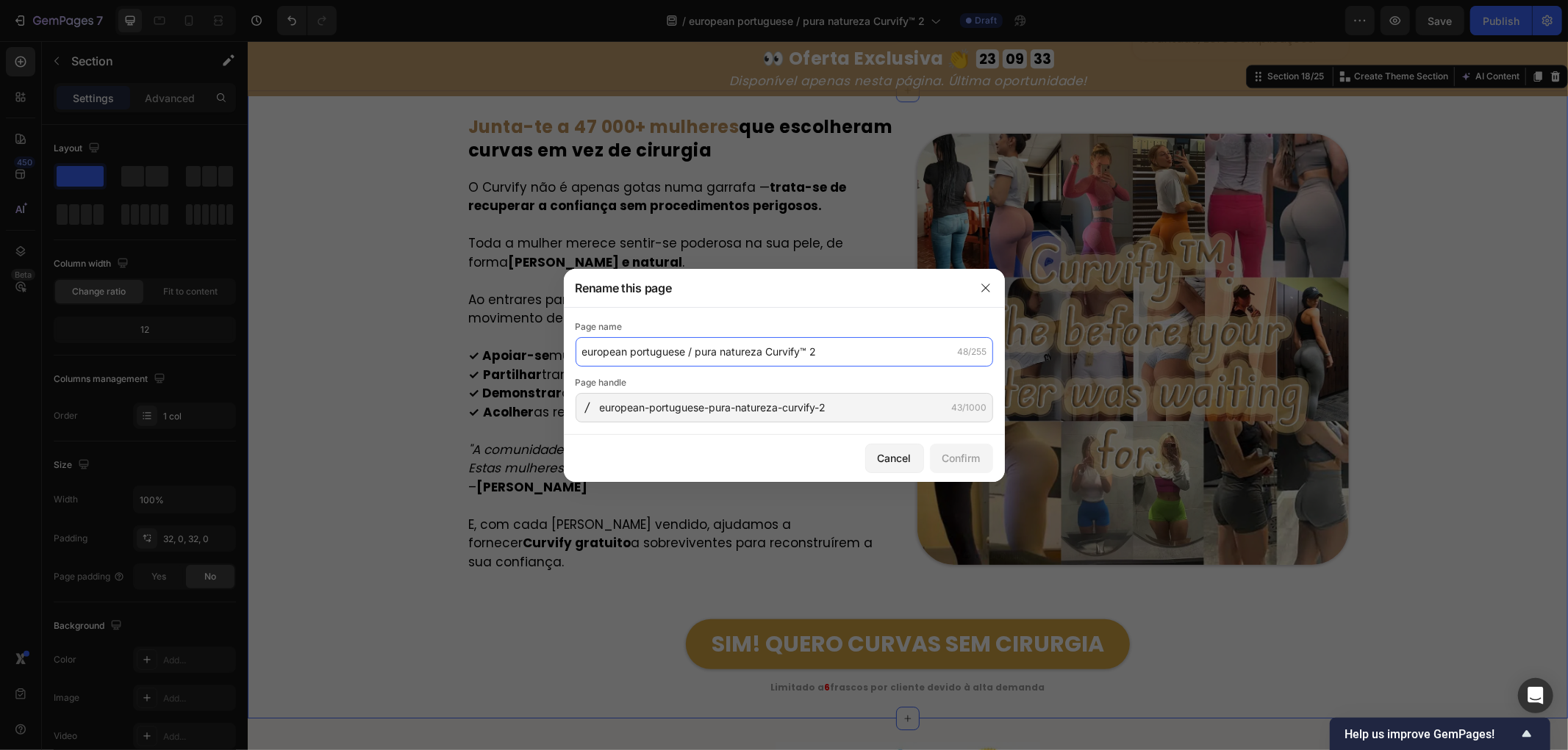
click at [845, 344] on input "european portuguese / pura natureza Curvify™ 2" at bounding box center [784, 351] width 418 height 30
paste input "Page Name: Curvify™ – A Revolução Segura para Curvas Femininas"
type input "Page Name: Curvify™ – A Revolução Segura para Curvas Femininas"
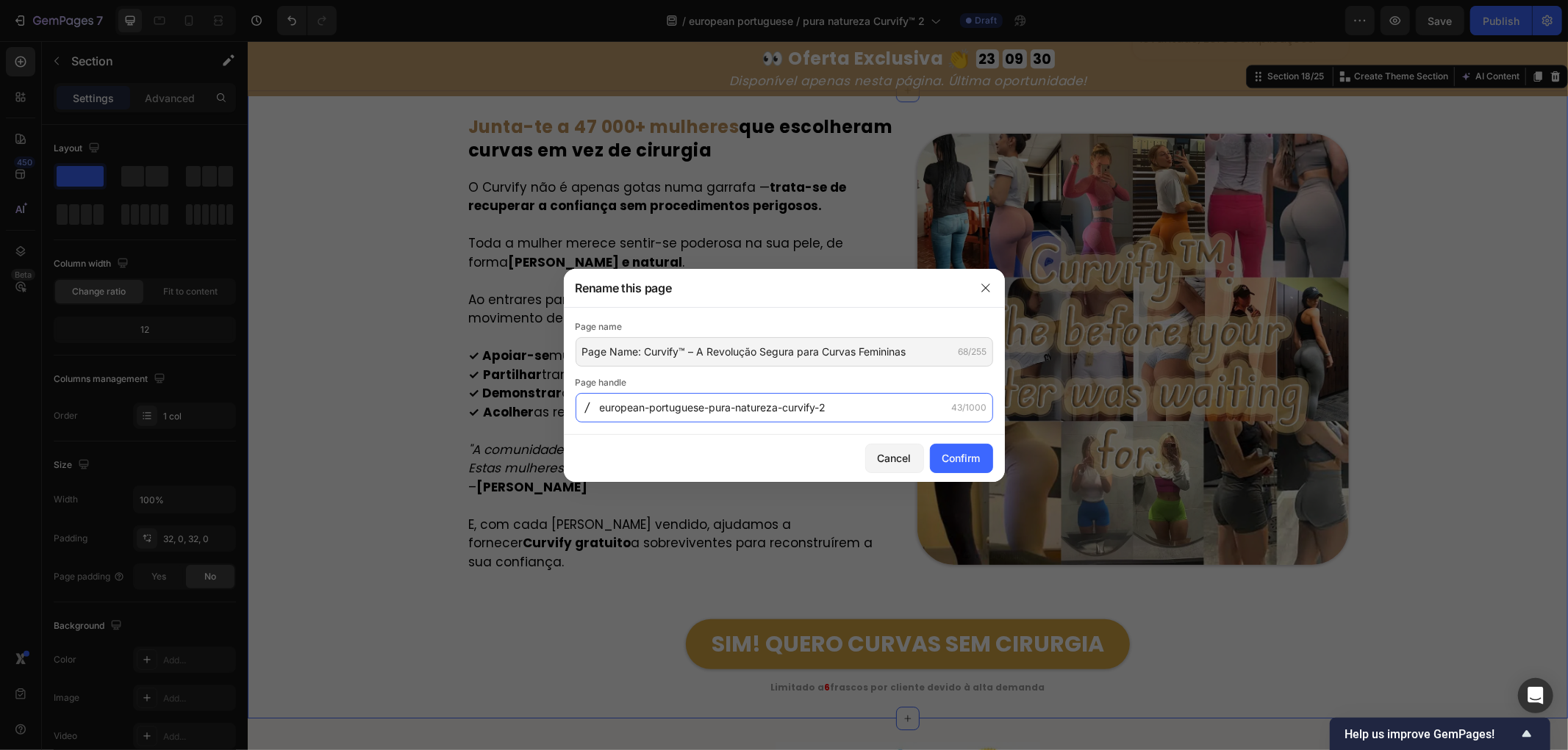
click at [843, 417] on input "european-portuguese-pura-natureza-curvify-2" at bounding box center [784, 408] width 418 height 30
paste input "curvify-revolucao-curvas-femininas"
type input "curvify-revolucao-curvas-femininas"
click at [952, 462] on div "Confirm" at bounding box center [961, 458] width 38 height 15
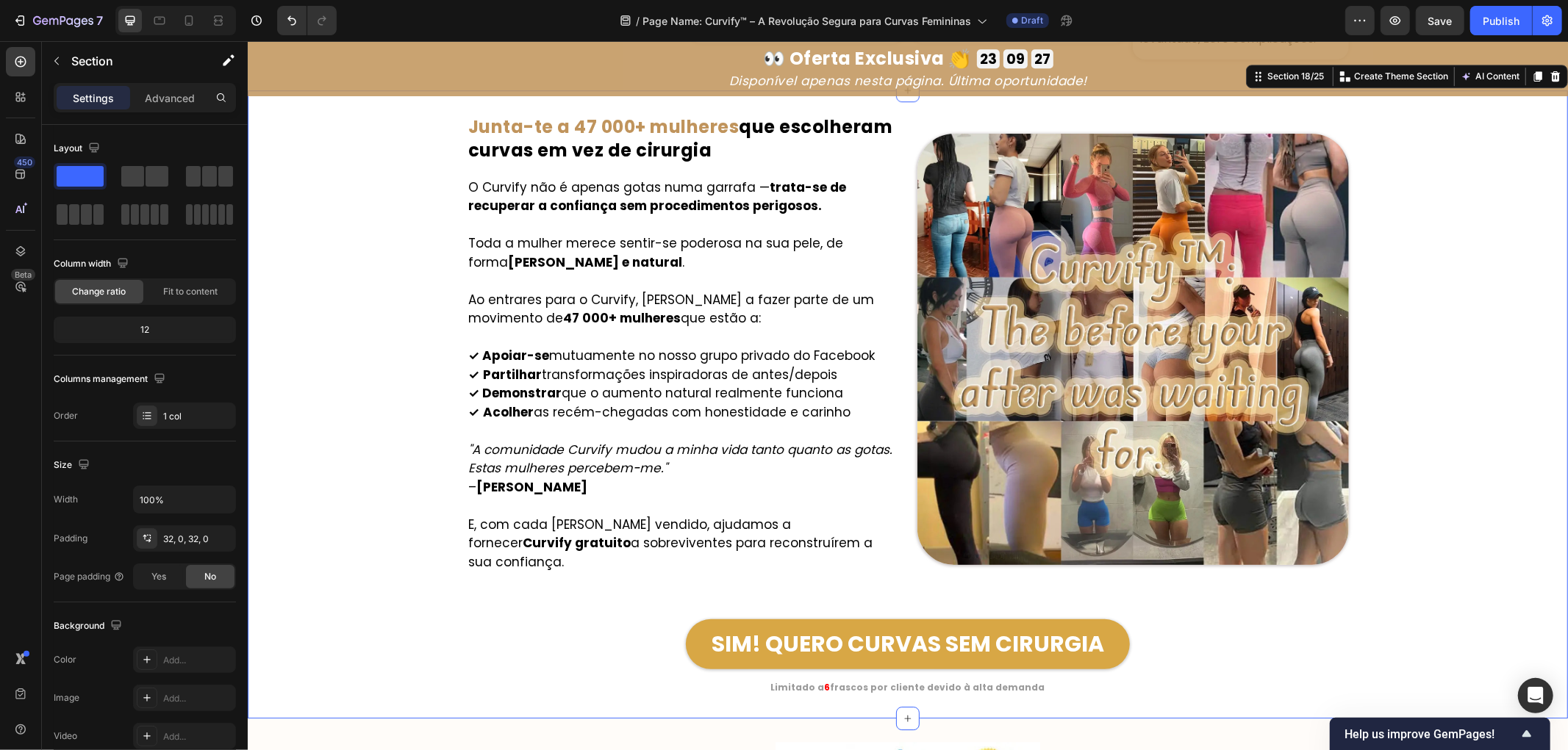
click at [1415, 307] on div "Image ⁠⁠⁠⁠⁠⁠⁠ Junta-te a 47 000+ mulheres que escolheram curvas em vez de cirur…" at bounding box center [907, 404] width 1320 height 581
click at [1497, 27] on div "Publish" at bounding box center [1501, 20] width 36 height 15
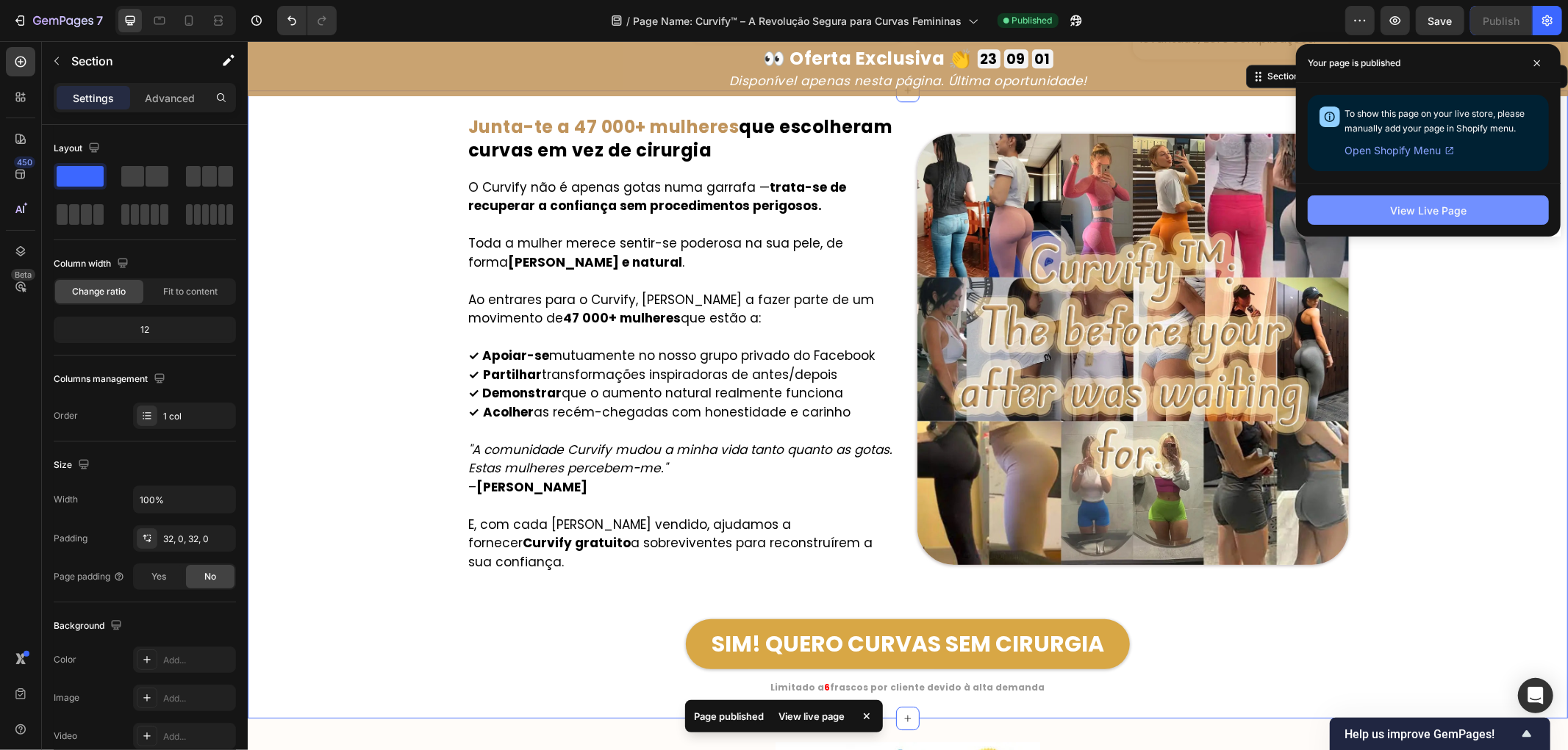
click at [1416, 221] on button "View Live Page" at bounding box center [1428, 210] width 241 height 30
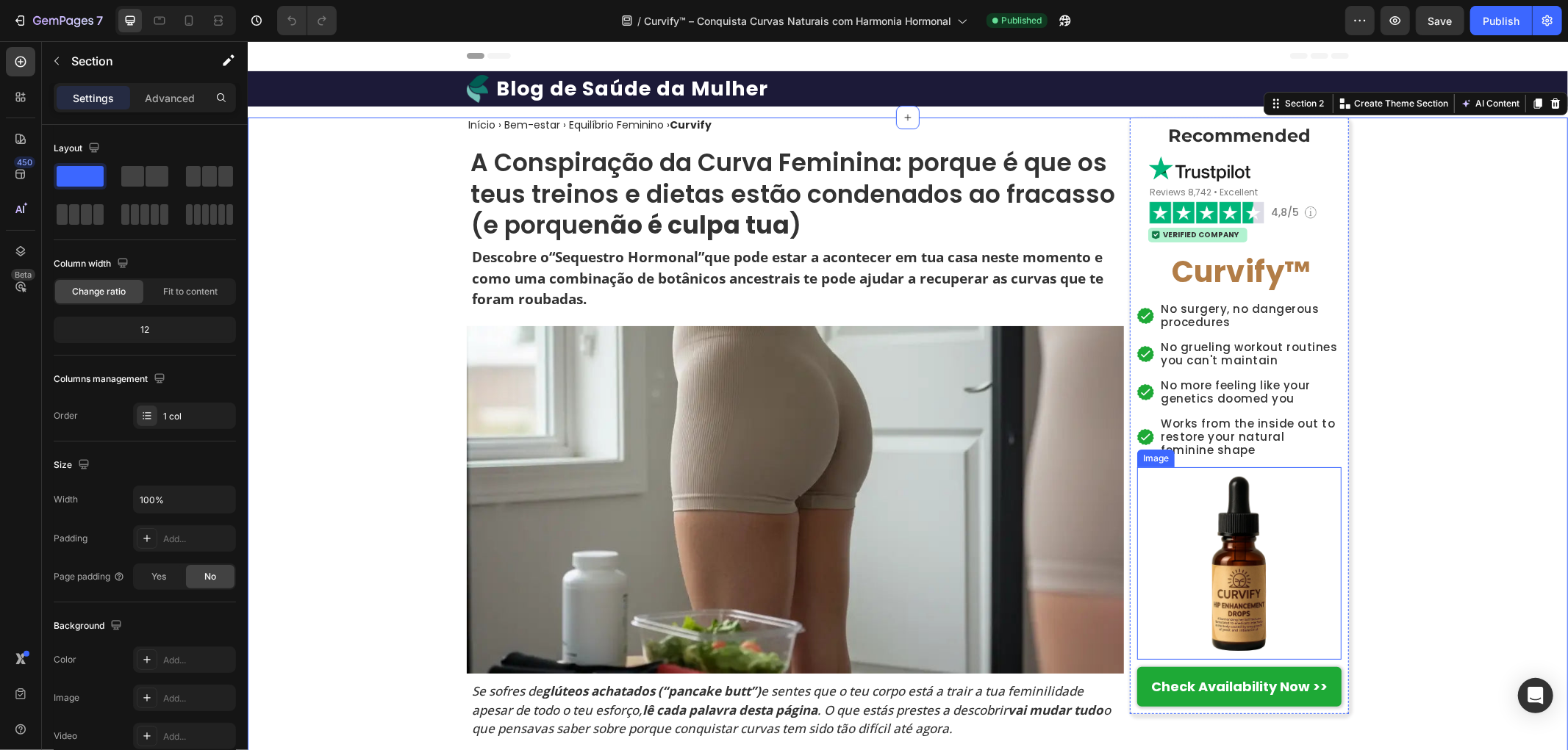
click at [1245, 569] on img at bounding box center [1238, 563] width 184 height 184
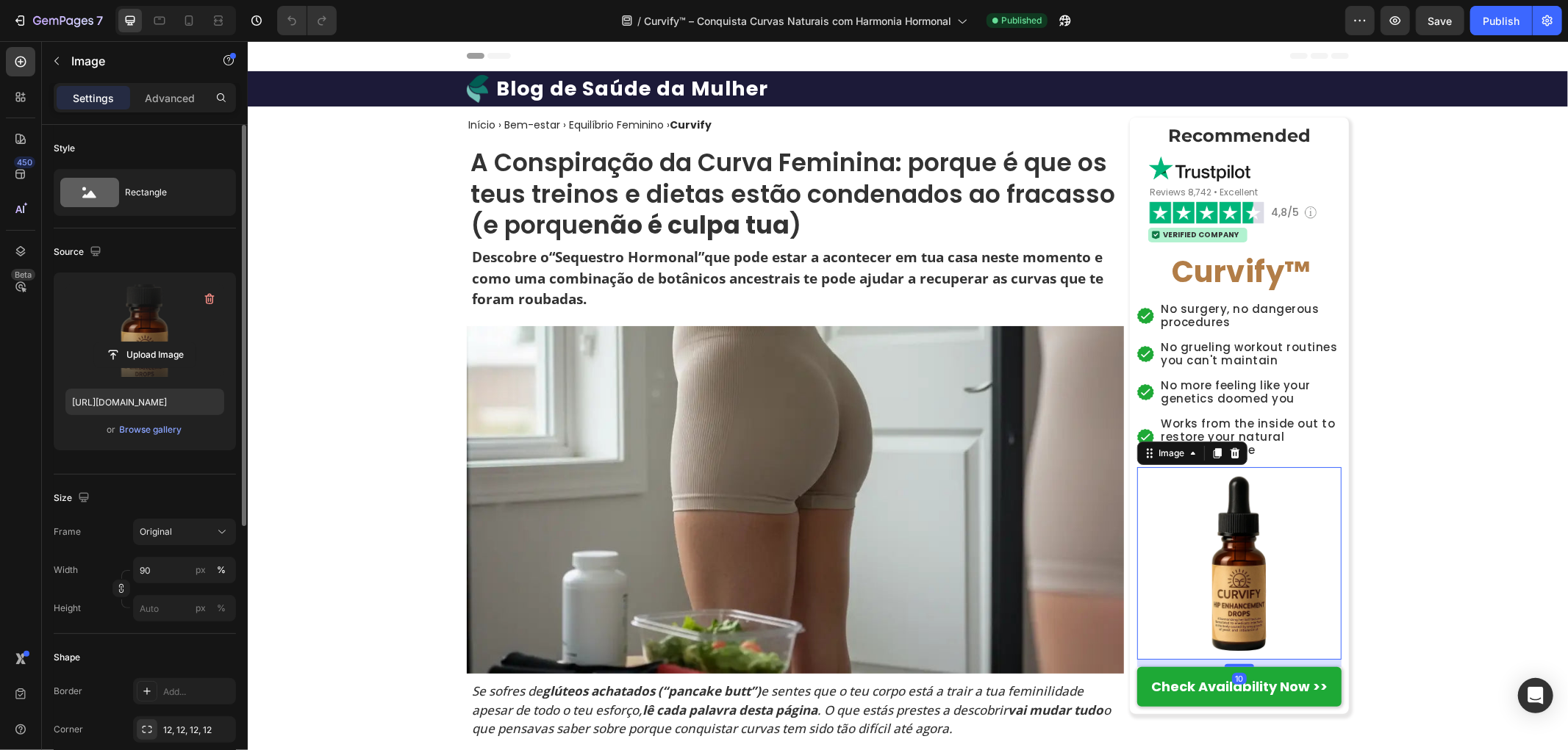
click at [141, 320] on label at bounding box center [144, 331] width 159 height 93
click at [141, 342] on input "file" at bounding box center [145, 355] width 102 height 25
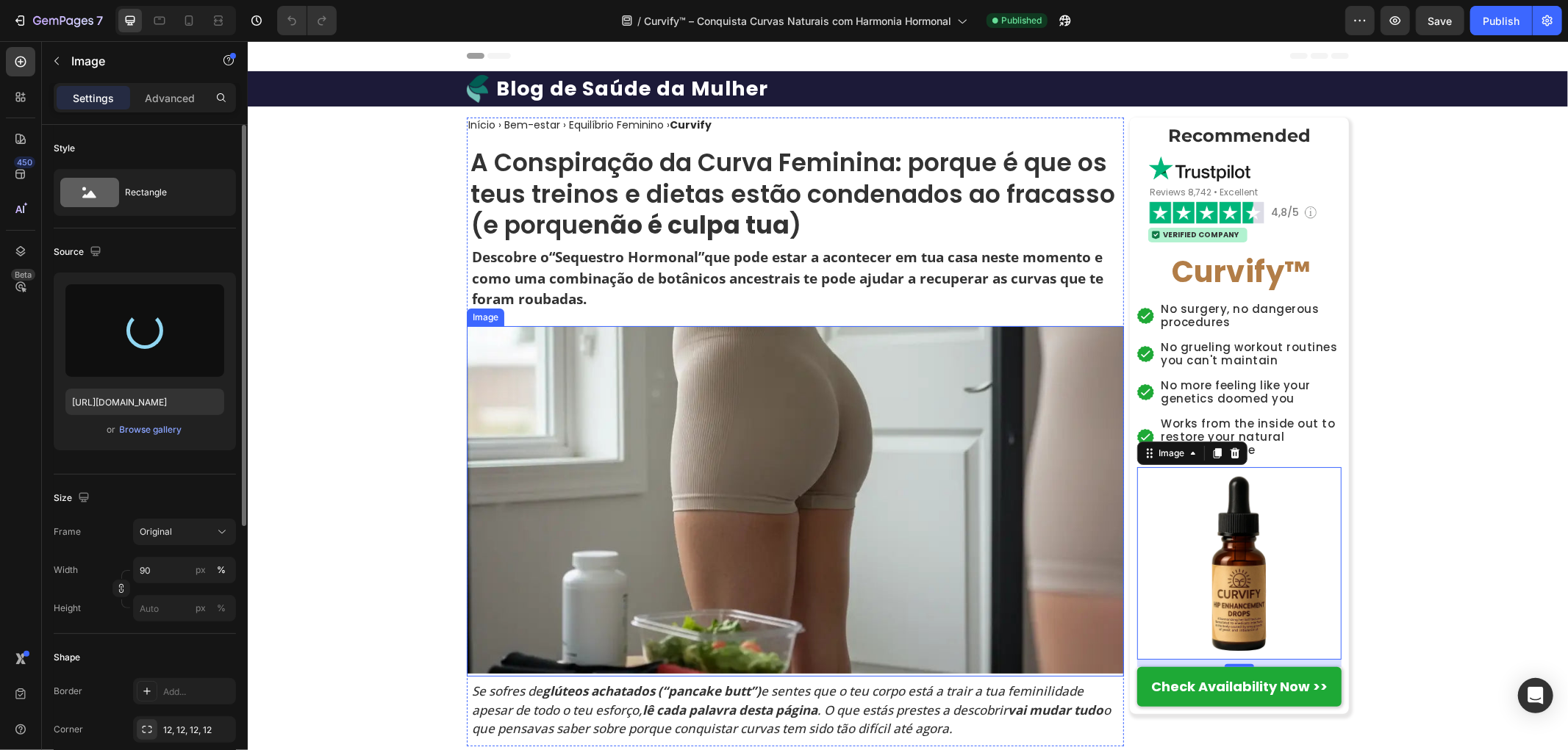
type input "https://cdn.shopify.com/s/files/1/0657/6783/3683/files/gempages_578032762192134…"
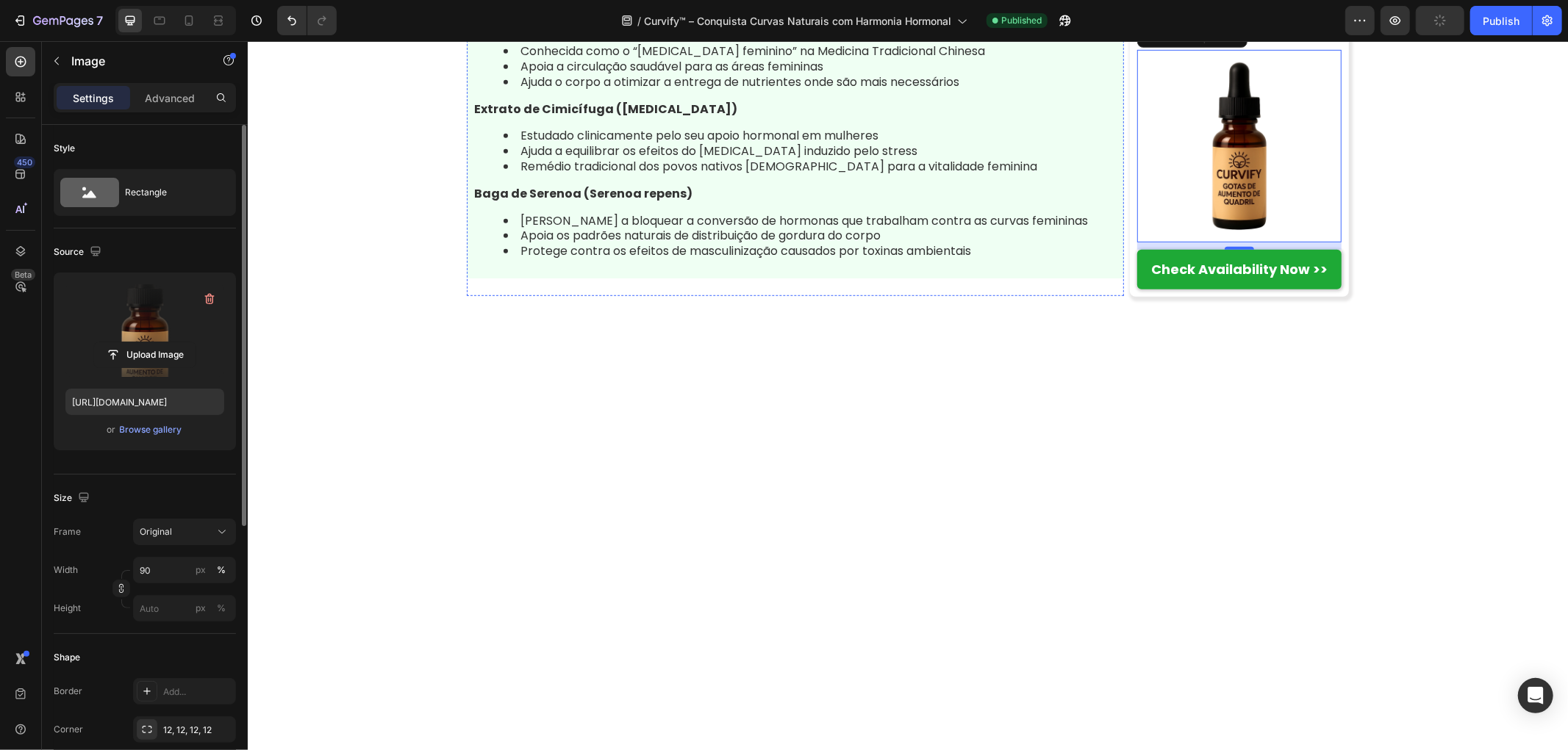
scroll to position [5552, 0]
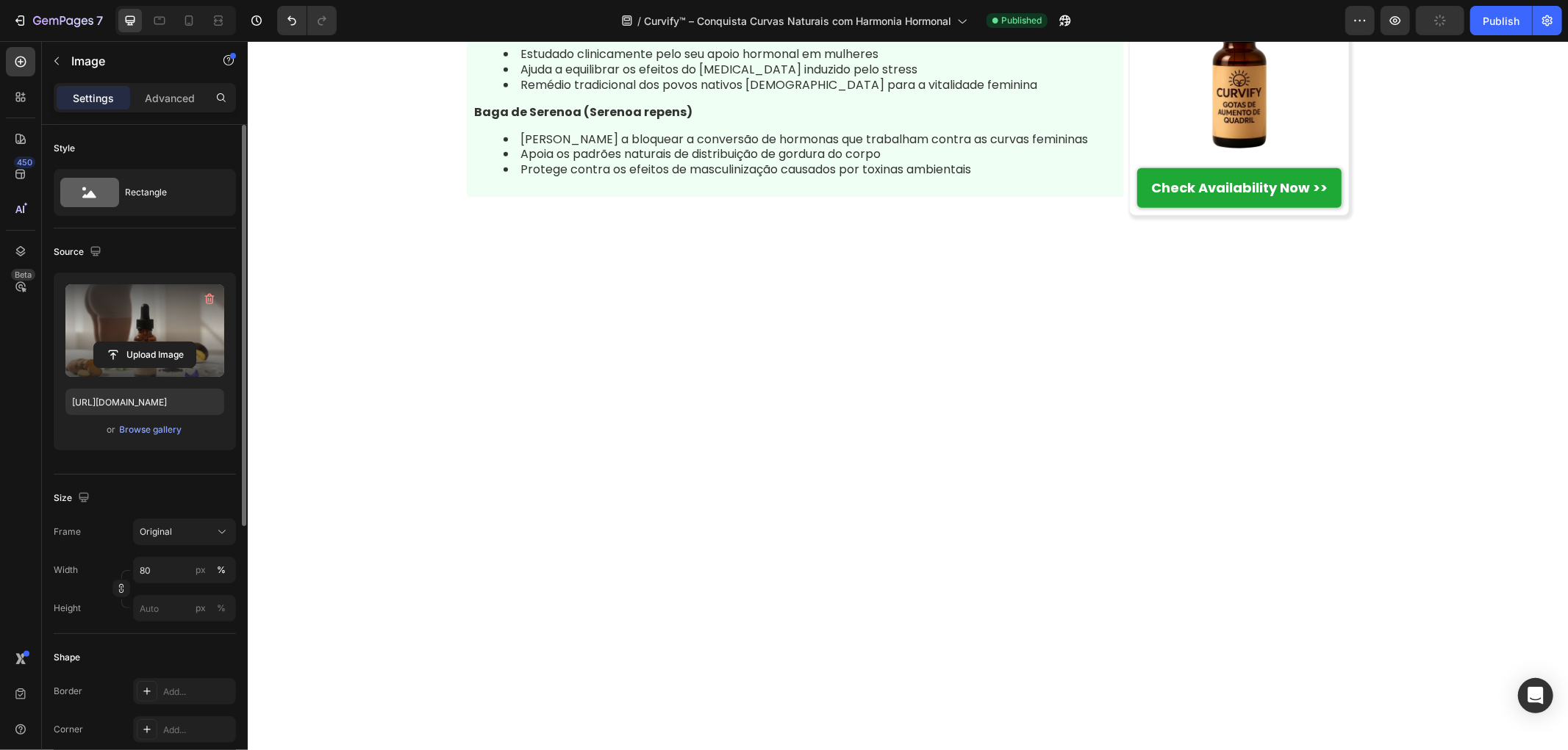
click at [118, 323] on label at bounding box center [144, 331] width 159 height 93
click at [118, 342] on input "file" at bounding box center [145, 355] width 102 height 25
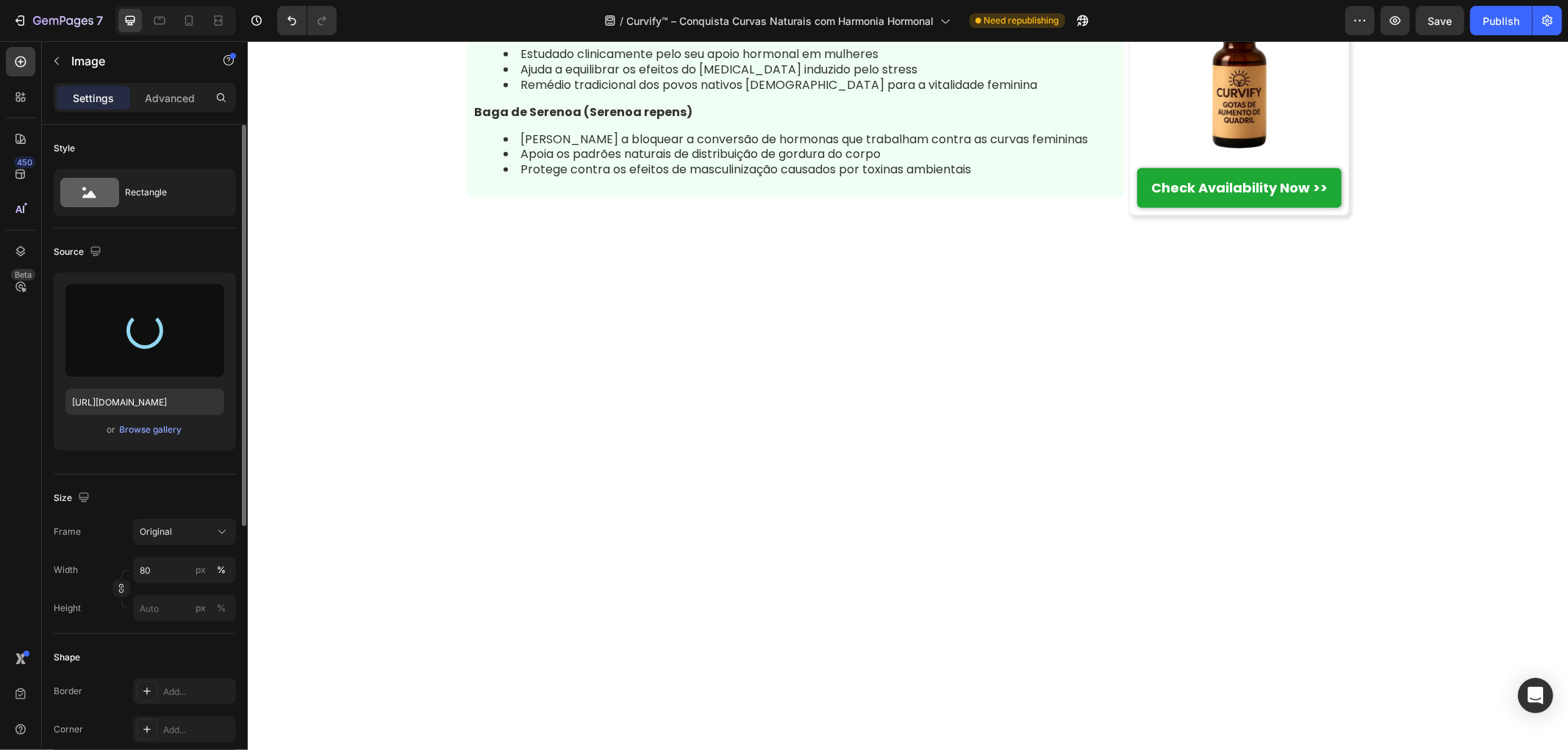
type input "https://cdn.shopify.com/s/files/1/0657/6783/3683/files/gempages_578032762192134…"
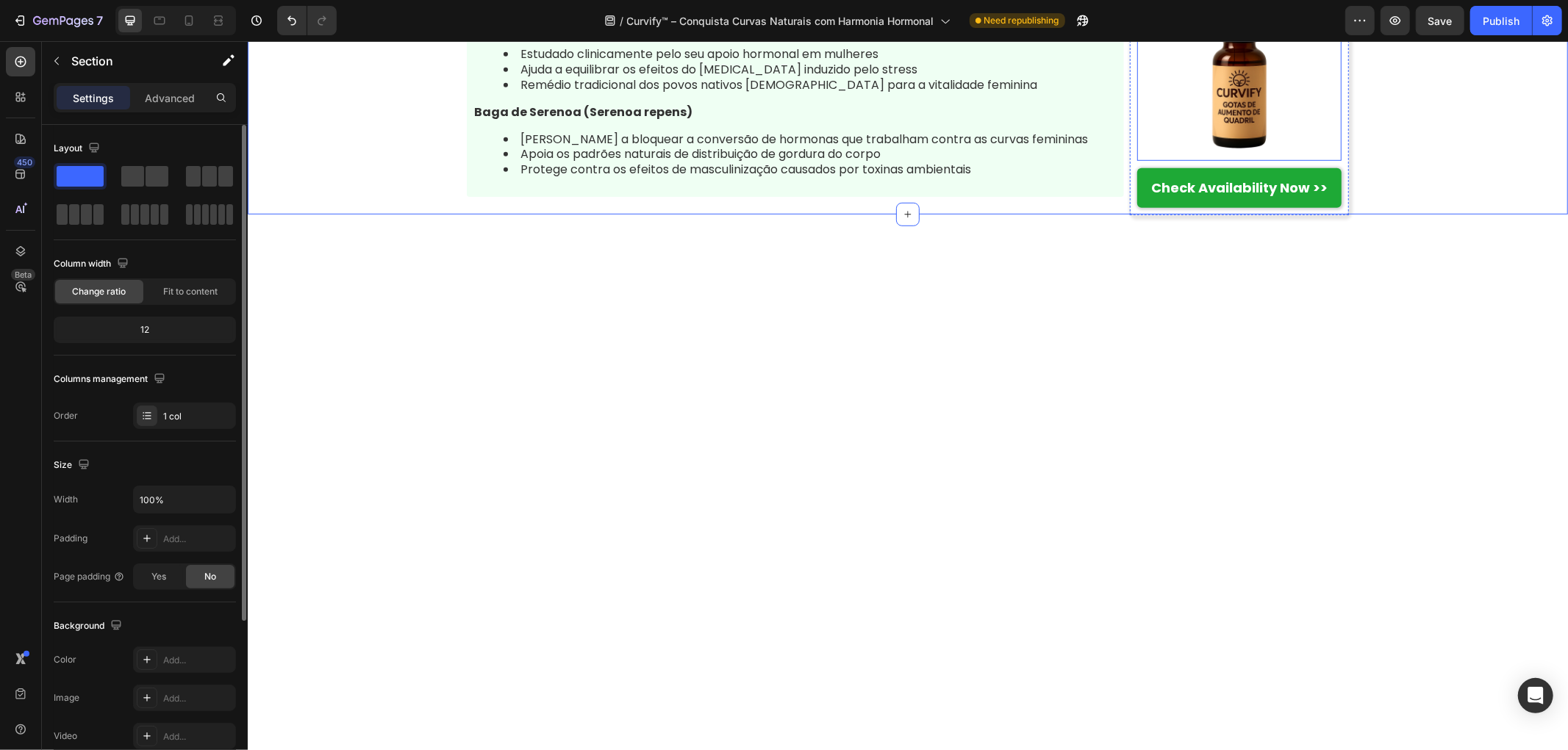
click at [1229, 155] on img at bounding box center [1238, 63] width 184 height 184
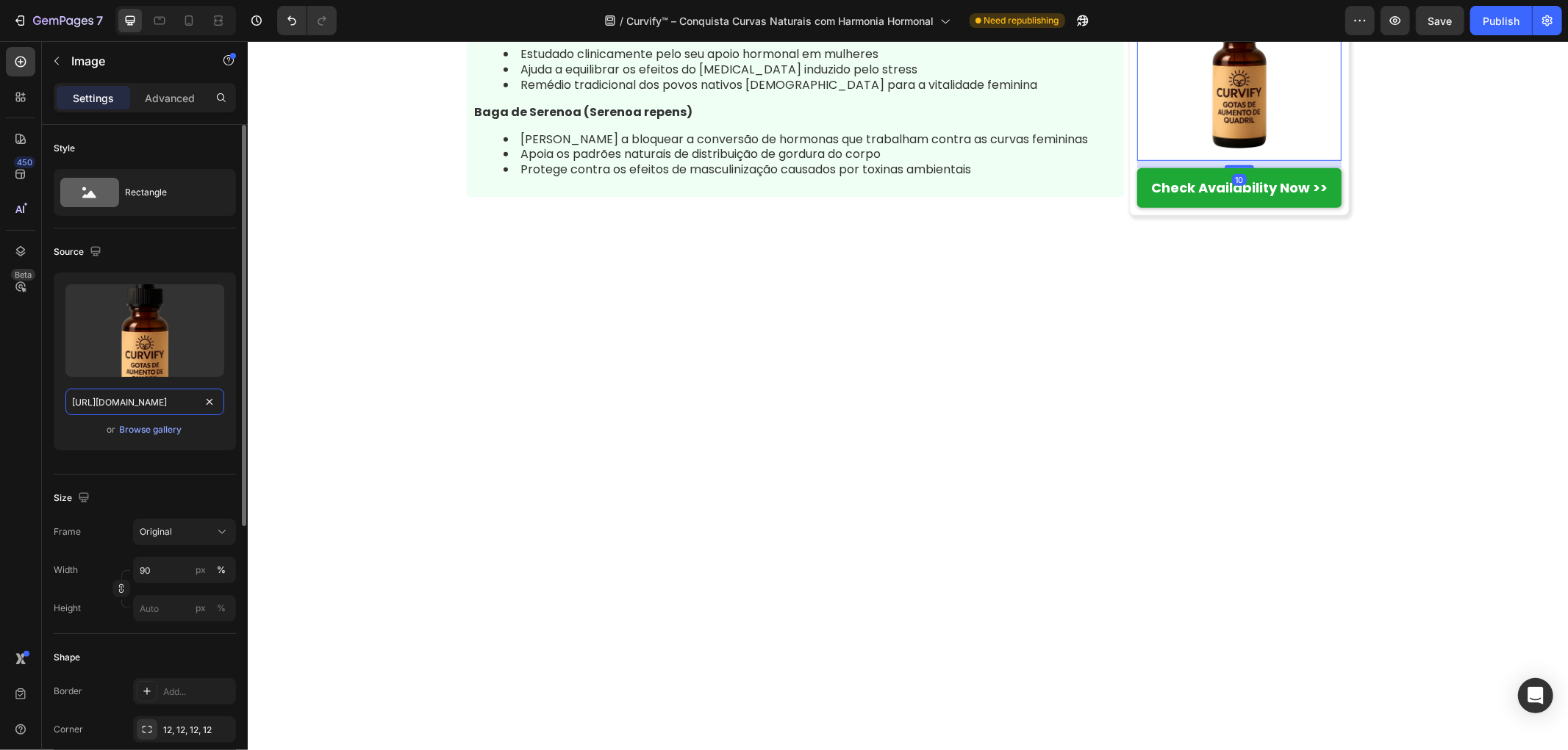
click at [166, 403] on input "https://cdn.shopify.com/s/files/1/0657/6783/3683/files/gempages_578032762192134…" at bounding box center [144, 402] width 159 height 27
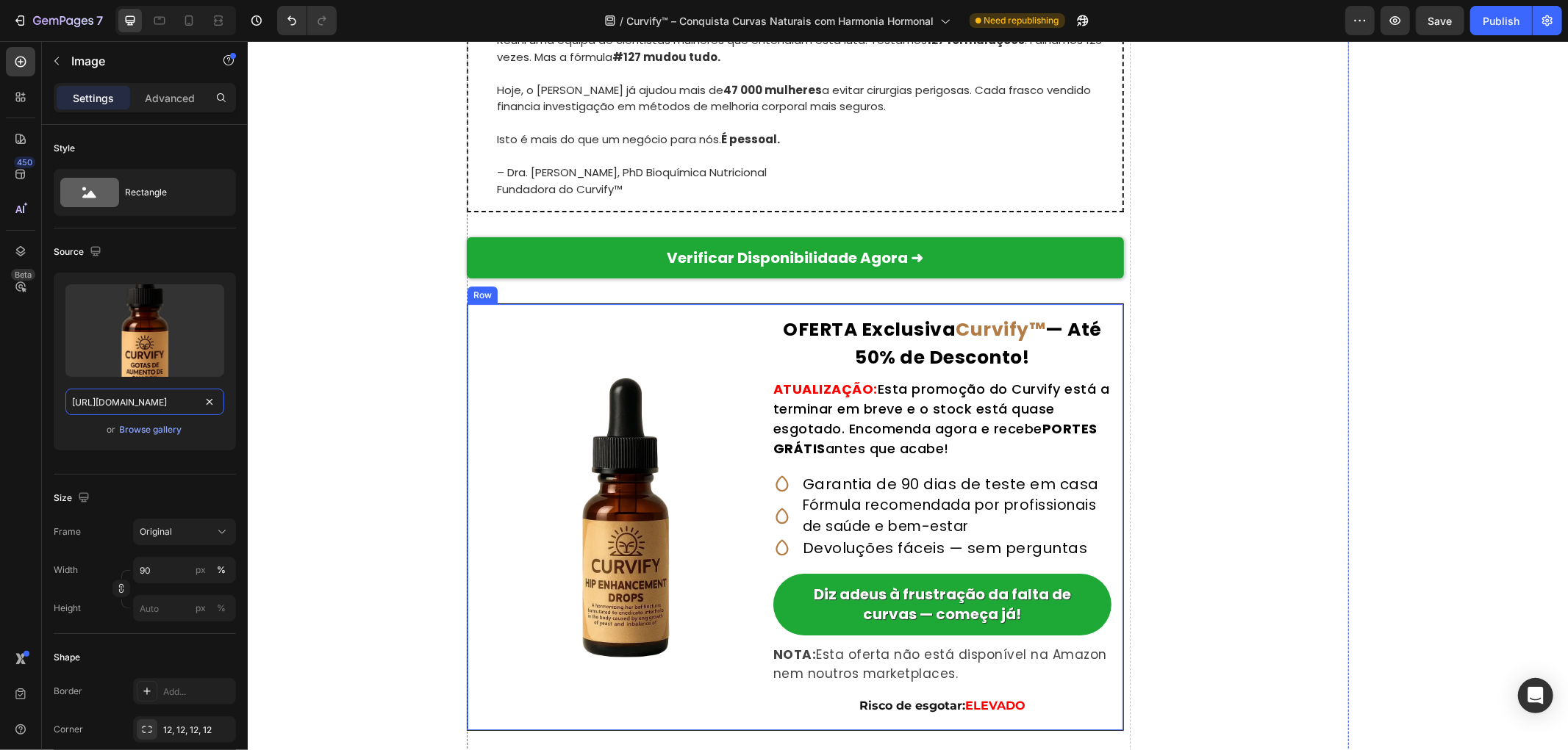
scroll to position [9390, 0]
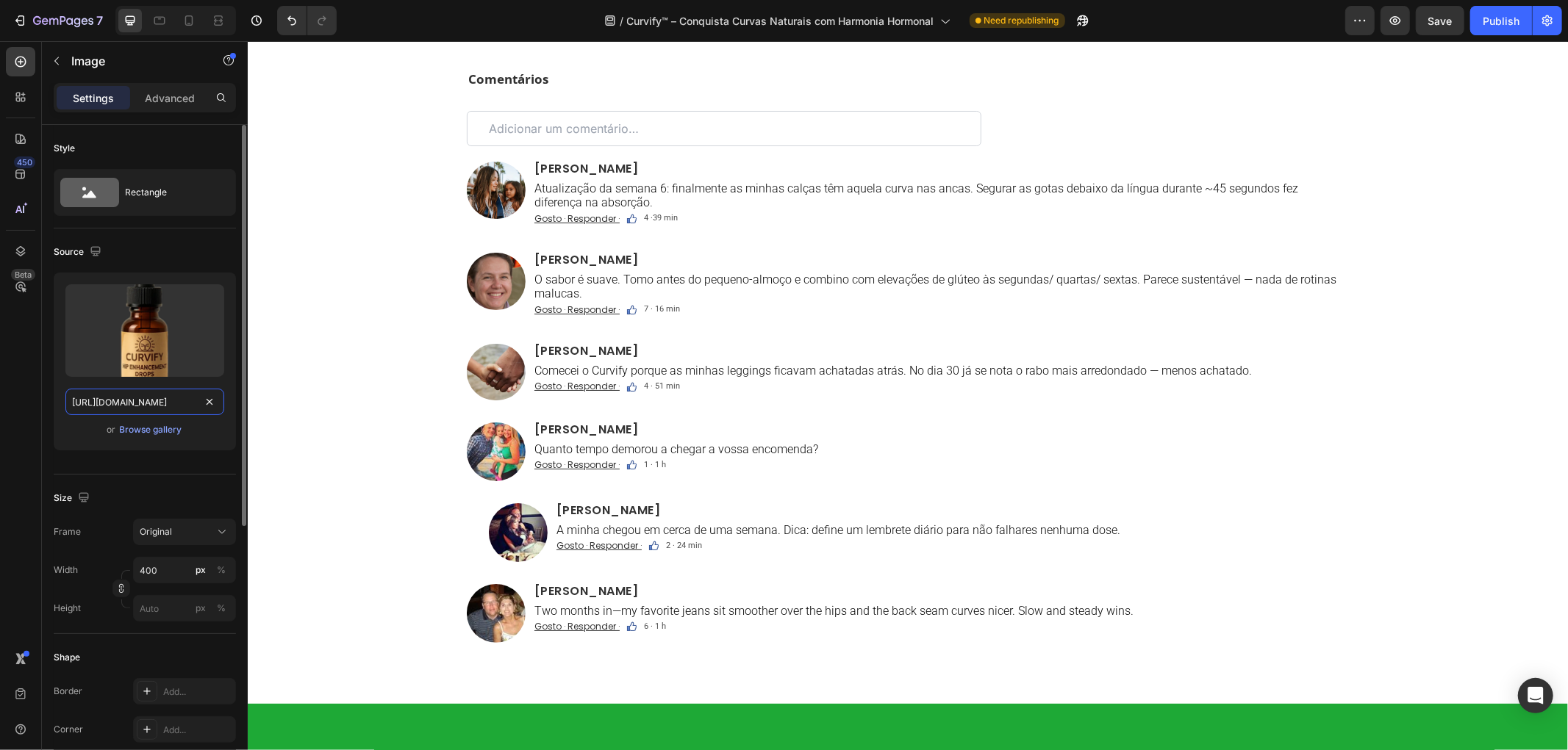
click at [157, 402] on input "https://cdn.shopify.com/s/files/1/0657/6783/3683/files/gempages_578032762192134…" at bounding box center [144, 402] width 159 height 27
paste input "f6222b04-1d7f-42f2-a965-5d4444423a4a"
type input "https://cdn.shopify.com/s/files/1/0657/6783/3683/files/gempages_578032762192134…"
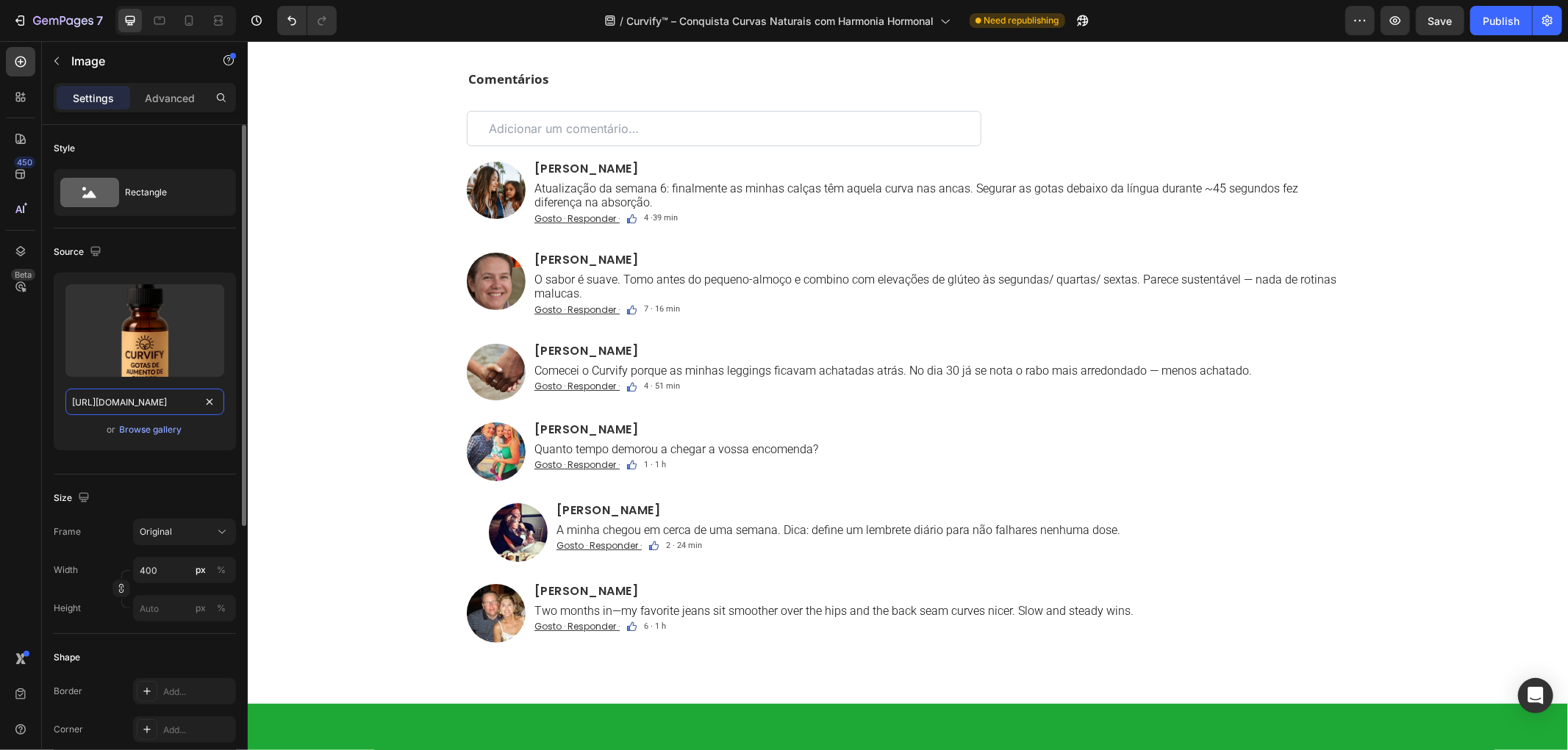
click at [172, 413] on input "https://cdn.shopify.com/s/files/1/0657/6783/3683/files/gempages_578032762192134…" at bounding box center [144, 402] width 159 height 27
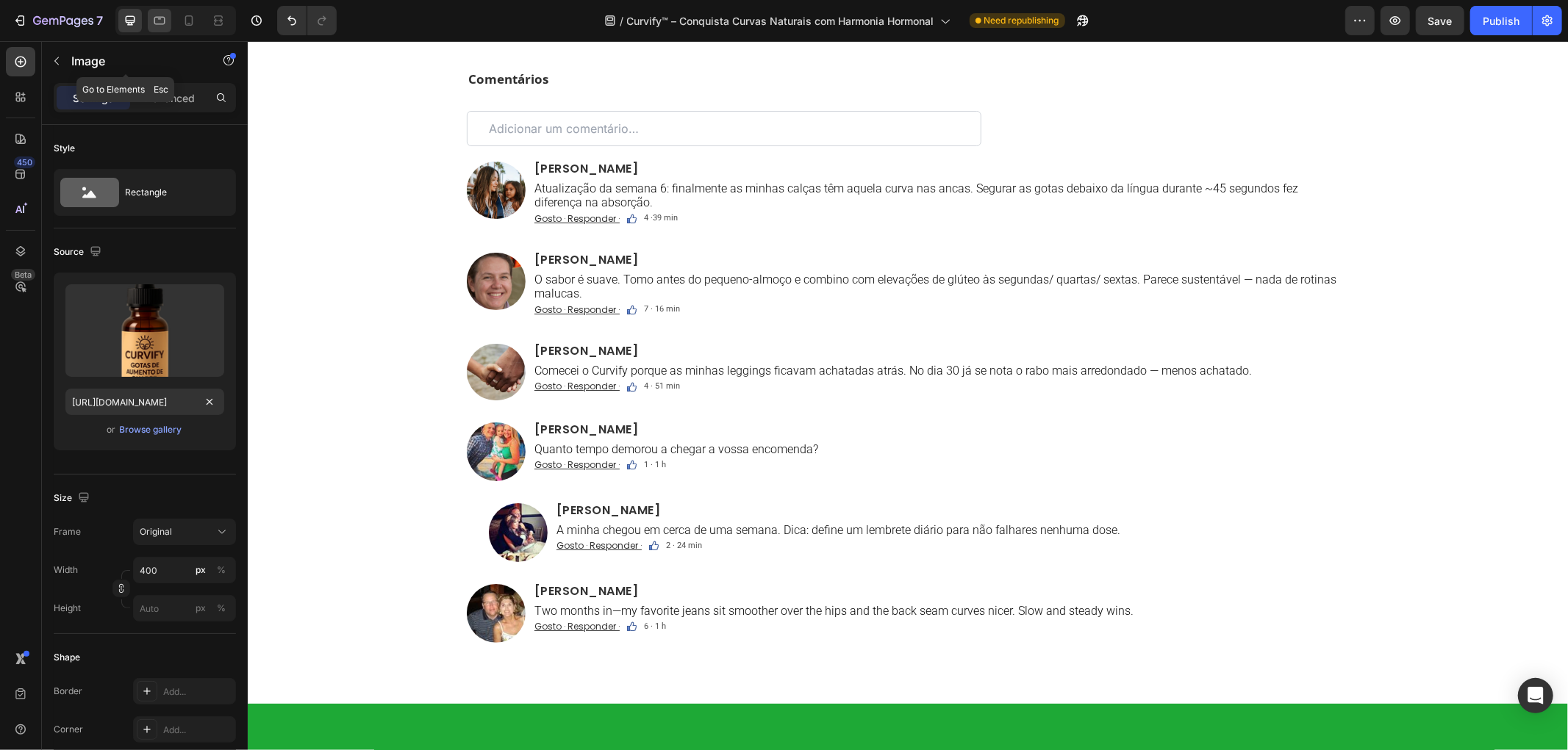
click at [155, 26] on icon at bounding box center [159, 20] width 14 height 14
type input "https://cdn.shopify.com/s/files/1/0657/6783/3683/files/gempages_578032762192134…"
type input "1000000"
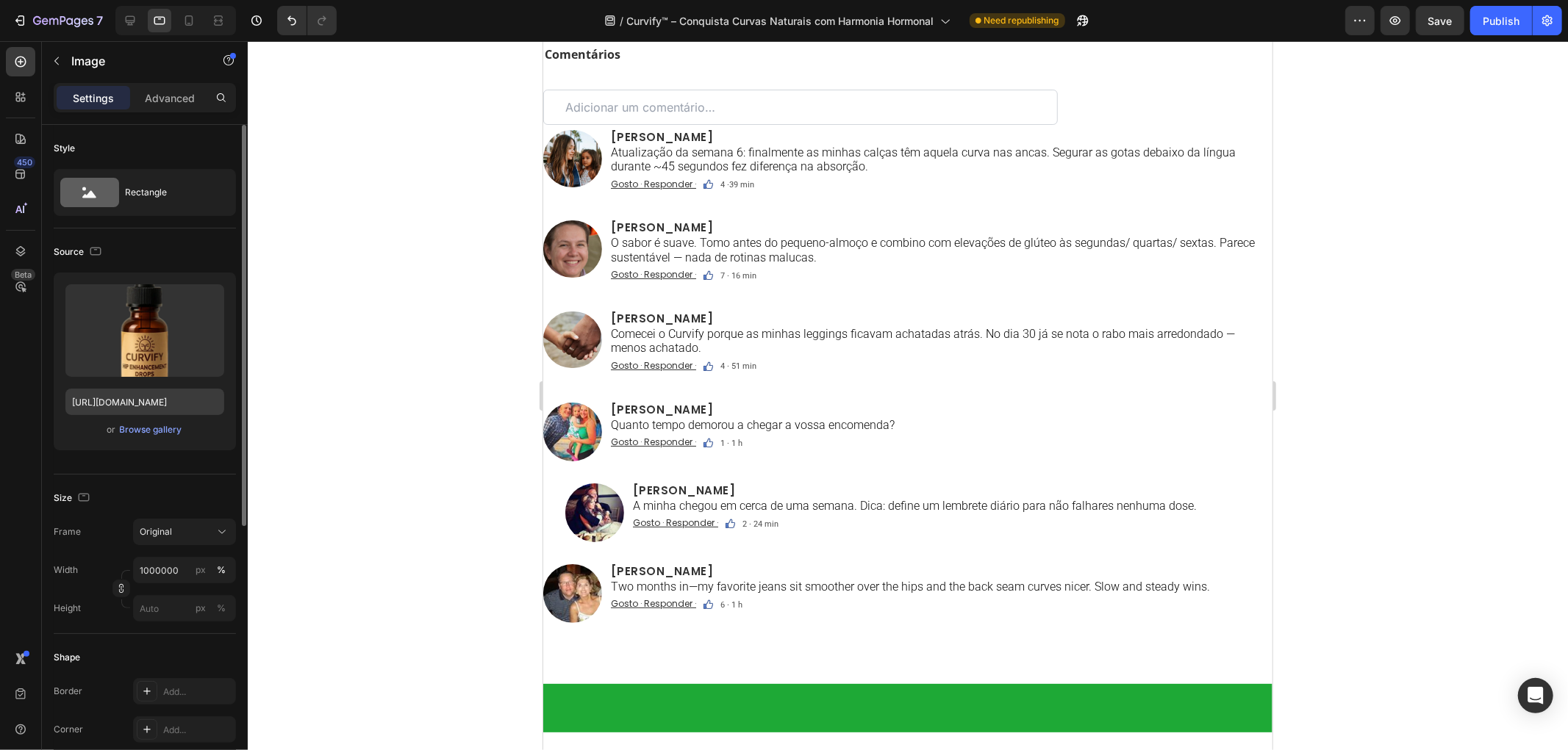
scroll to position [9591, 0]
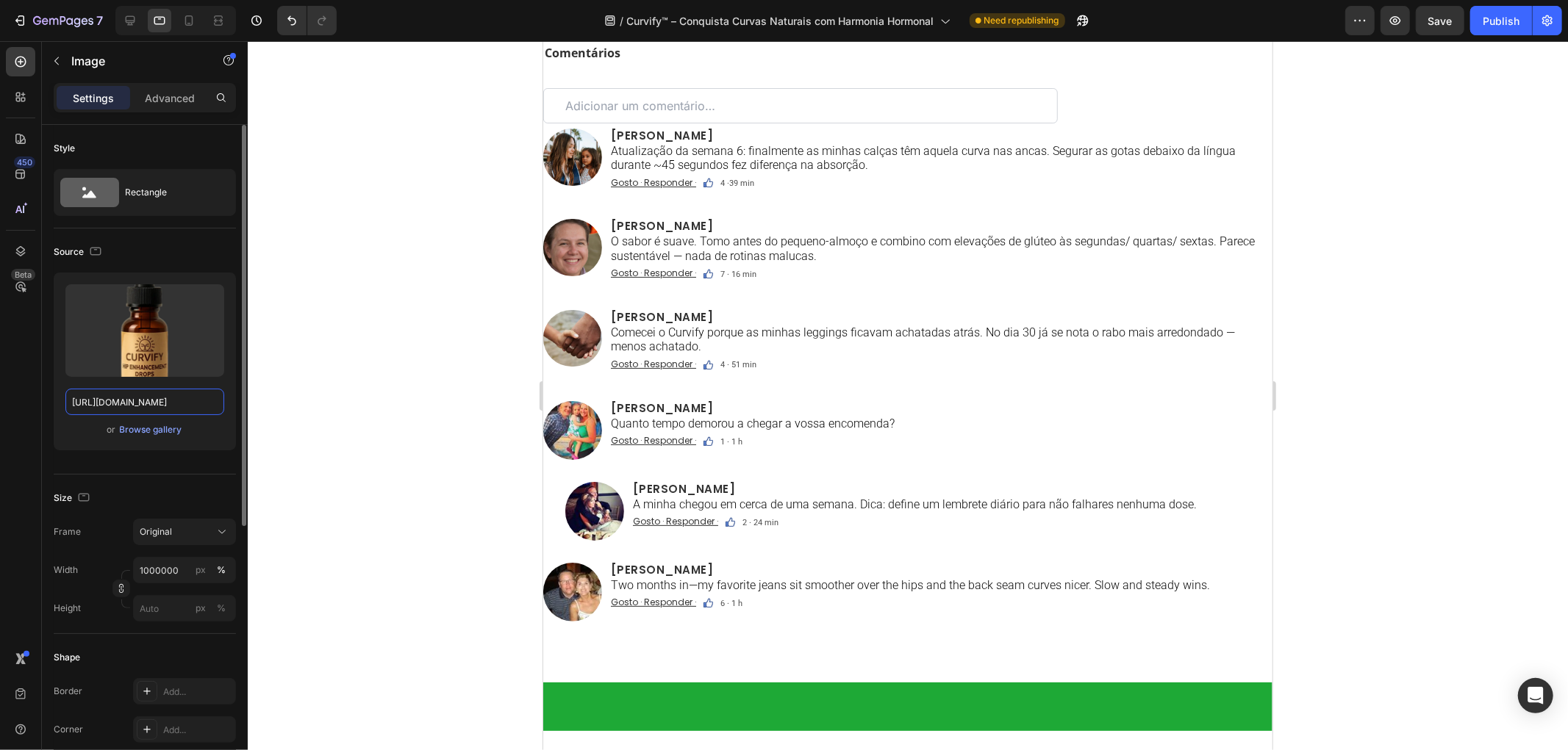
click at [162, 399] on input "https://cdn.shopify.com/s/files/1/0657/6783/3683/files/gempages_578032762192134…" at bounding box center [144, 402] width 159 height 27
paste input "f6222b04-1d7f-42f2-a965-5d4444423a4a"
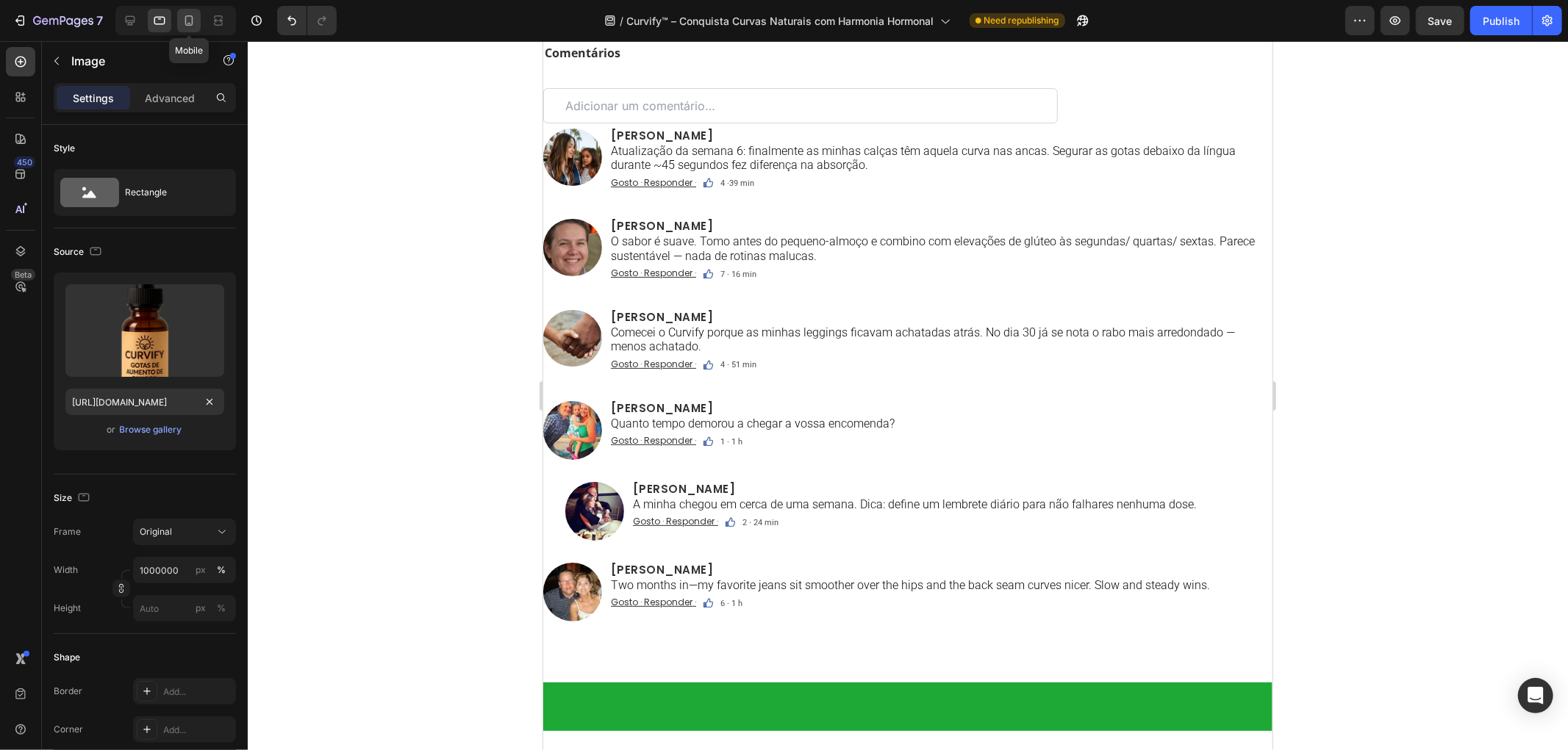
click at [193, 18] on icon at bounding box center [189, 20] width 8 height 11
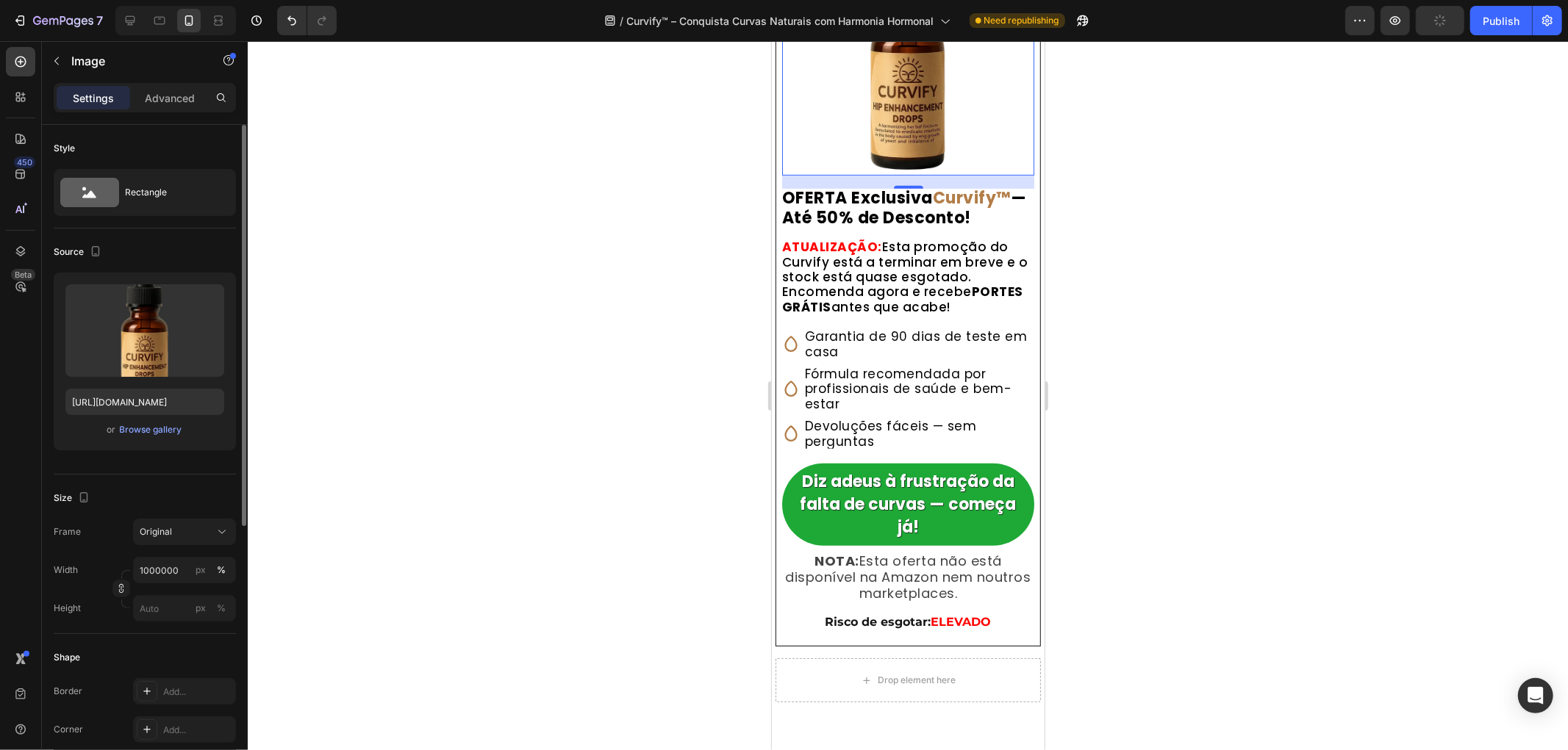
scroll to position [10059, 0]
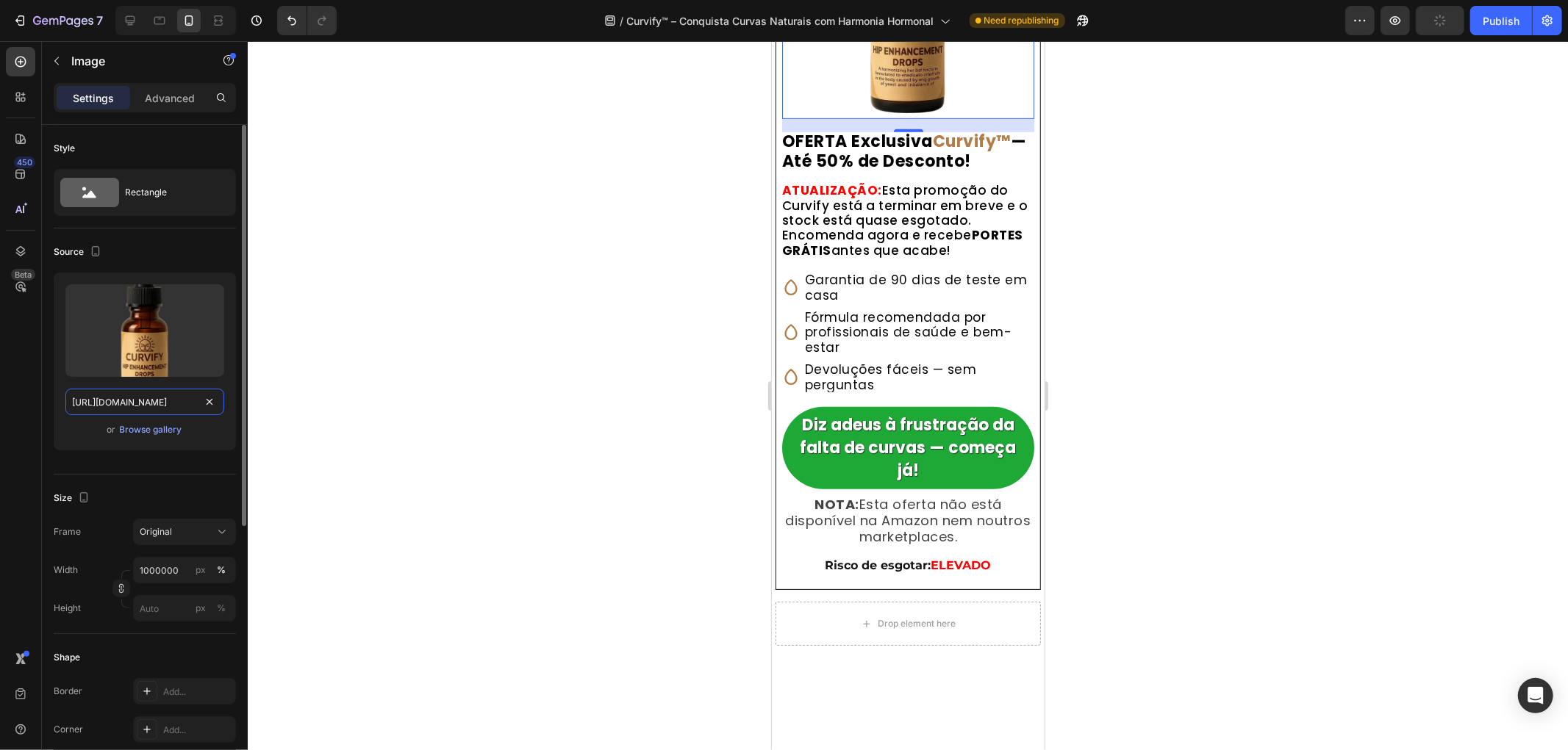
click at [165, 405] on input "https://cdn.shopify.com/s/files/1/0657/6783/3683/files/gempages_578032762192134…" at bounding box center [144, 402] width 159 height 27
paste input "f6222b04-1d7f-42f2-a965-5d4444423a4a"
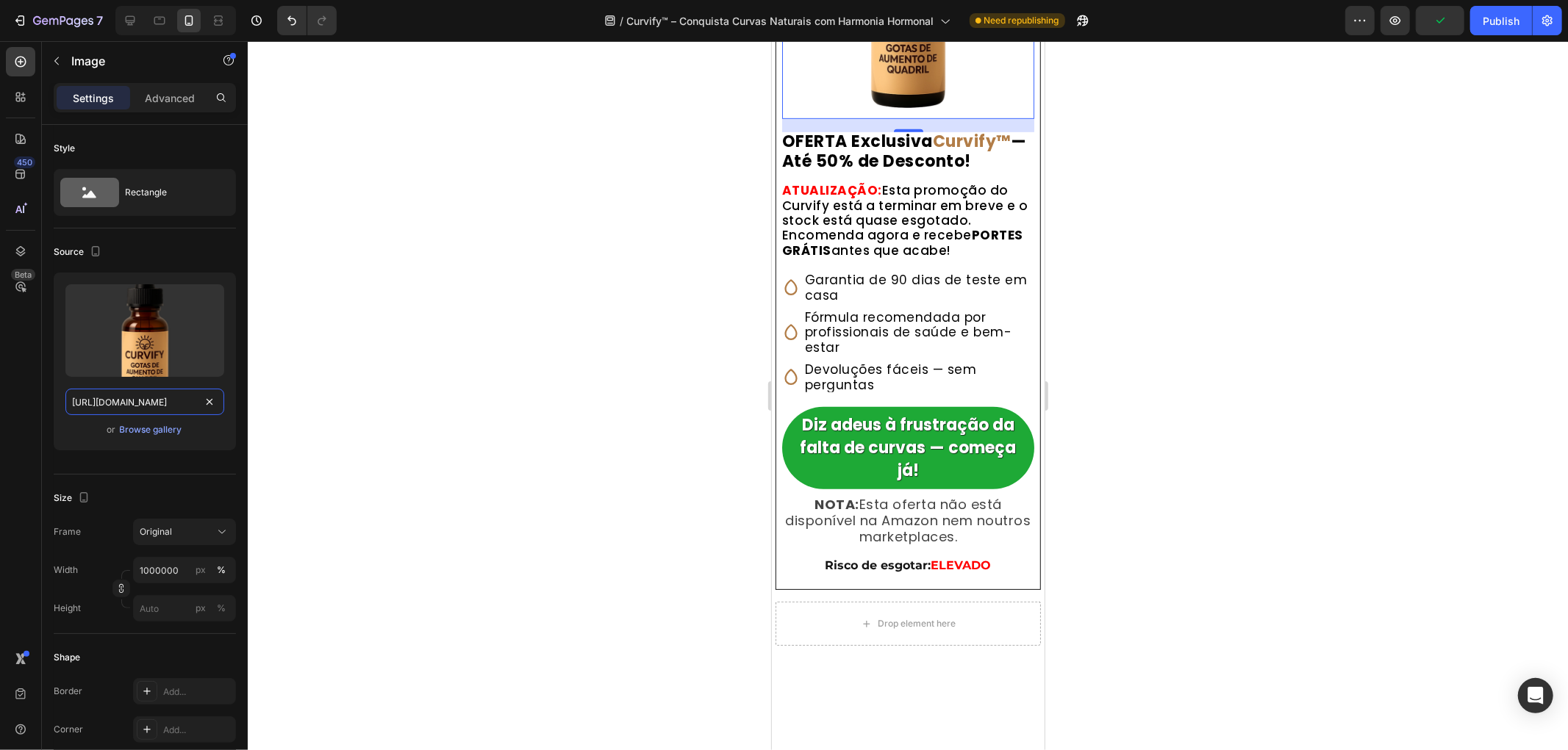
scroll to position [0, 461]
type input "https://cdn.shopify.com/s/files/1/0657/6783/3683/files/gempages_578032762192134…"
click at [121, 23] on div at bounding box center [130, 20] width 24 height 24
type input "400"
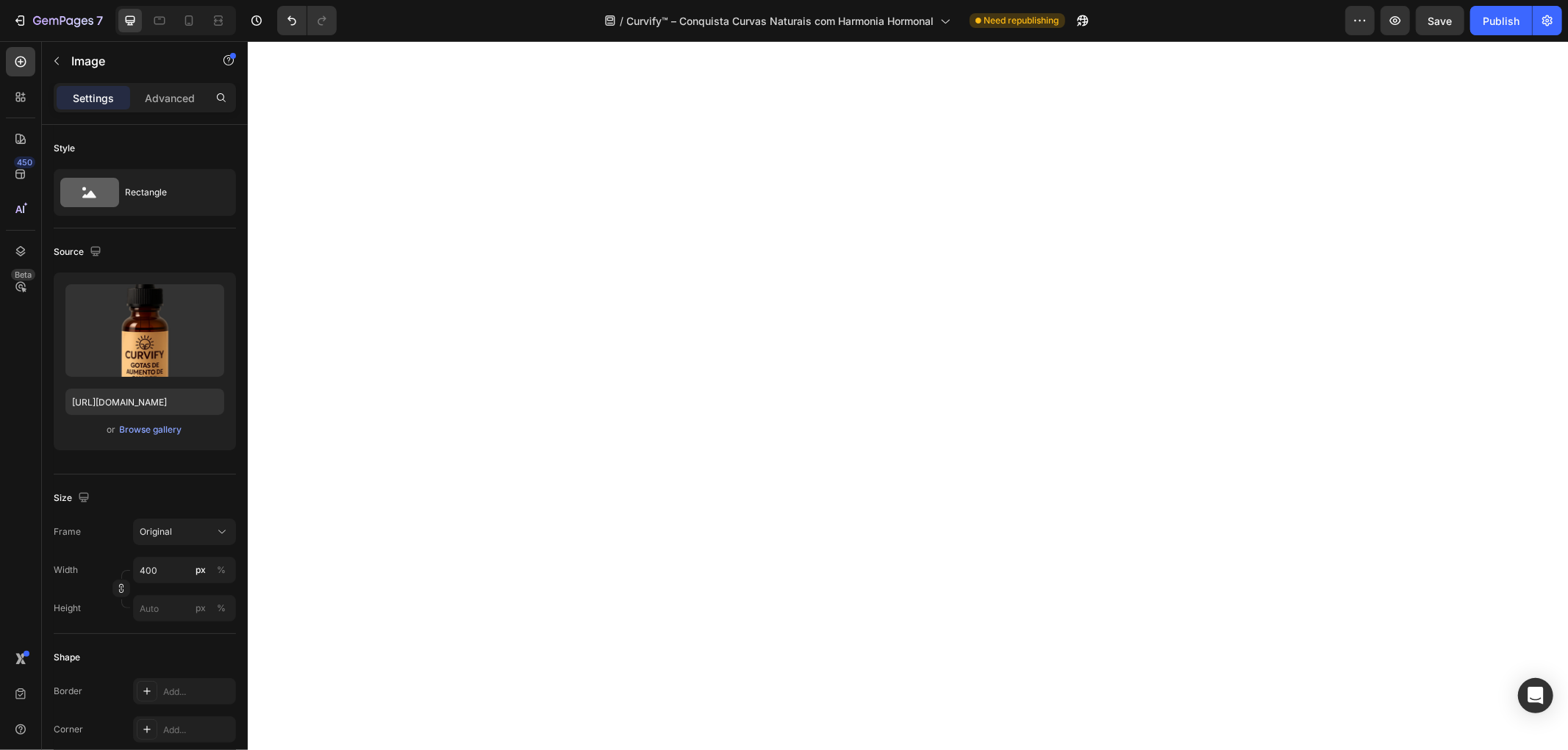
scroll to position [5913, 0]
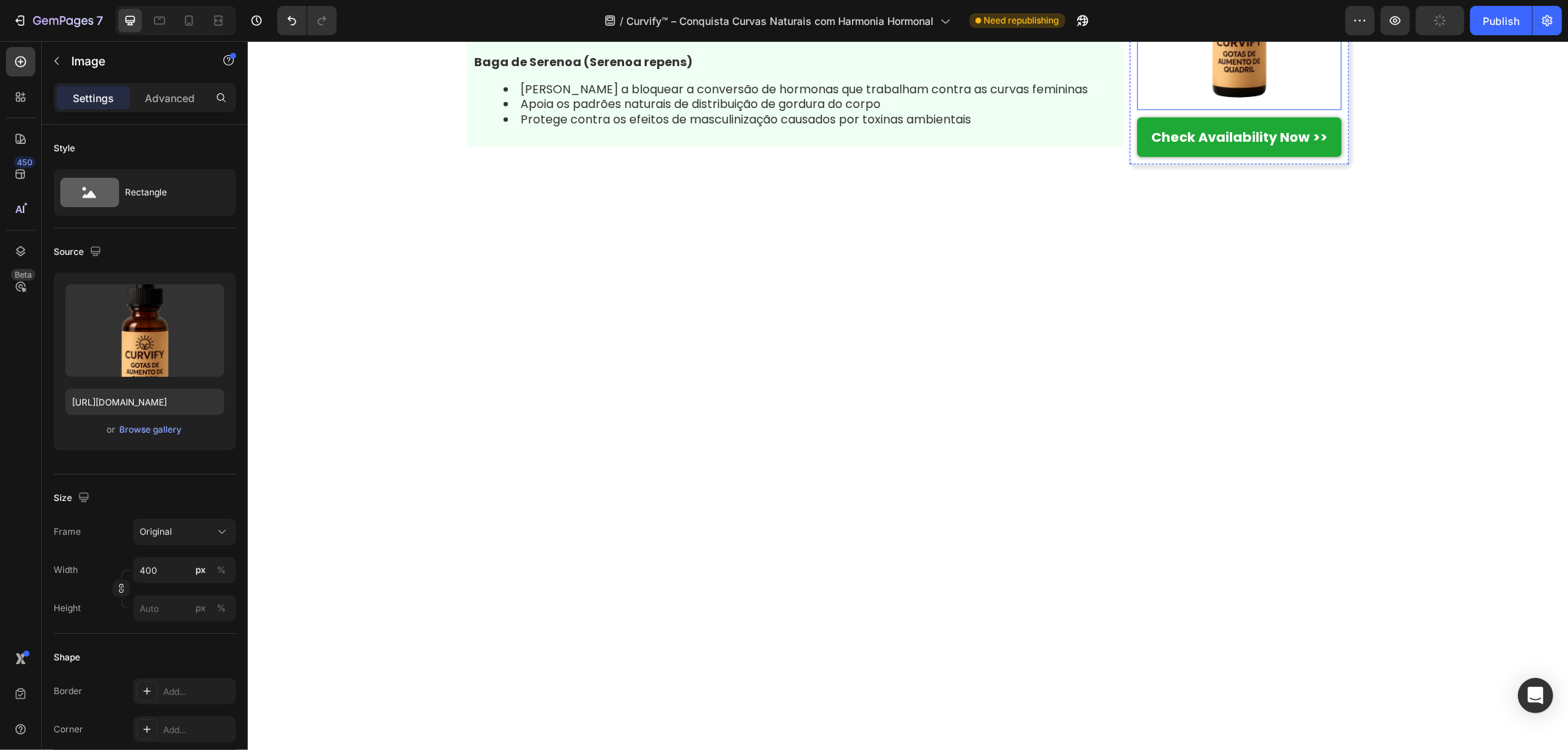
click at [1289, 105] on img at bounding box center [1238, 13] width 184 height 184
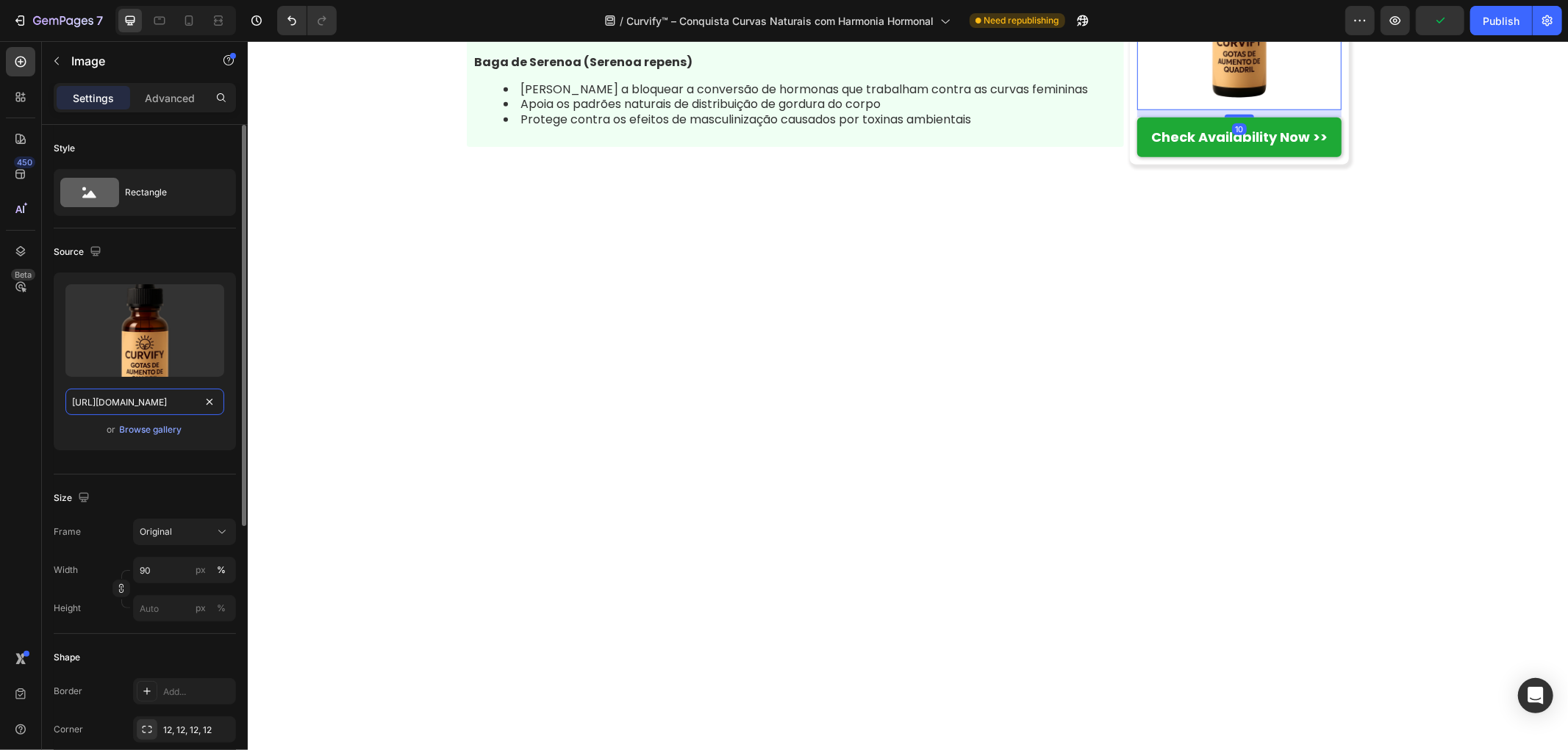
click at [162, 401] on input "https://cdn.shopify.com/s/files/1/0657/6783/3683/files/gempages_578032762192134…" at bounding box center [144, 402] width 159 height 27
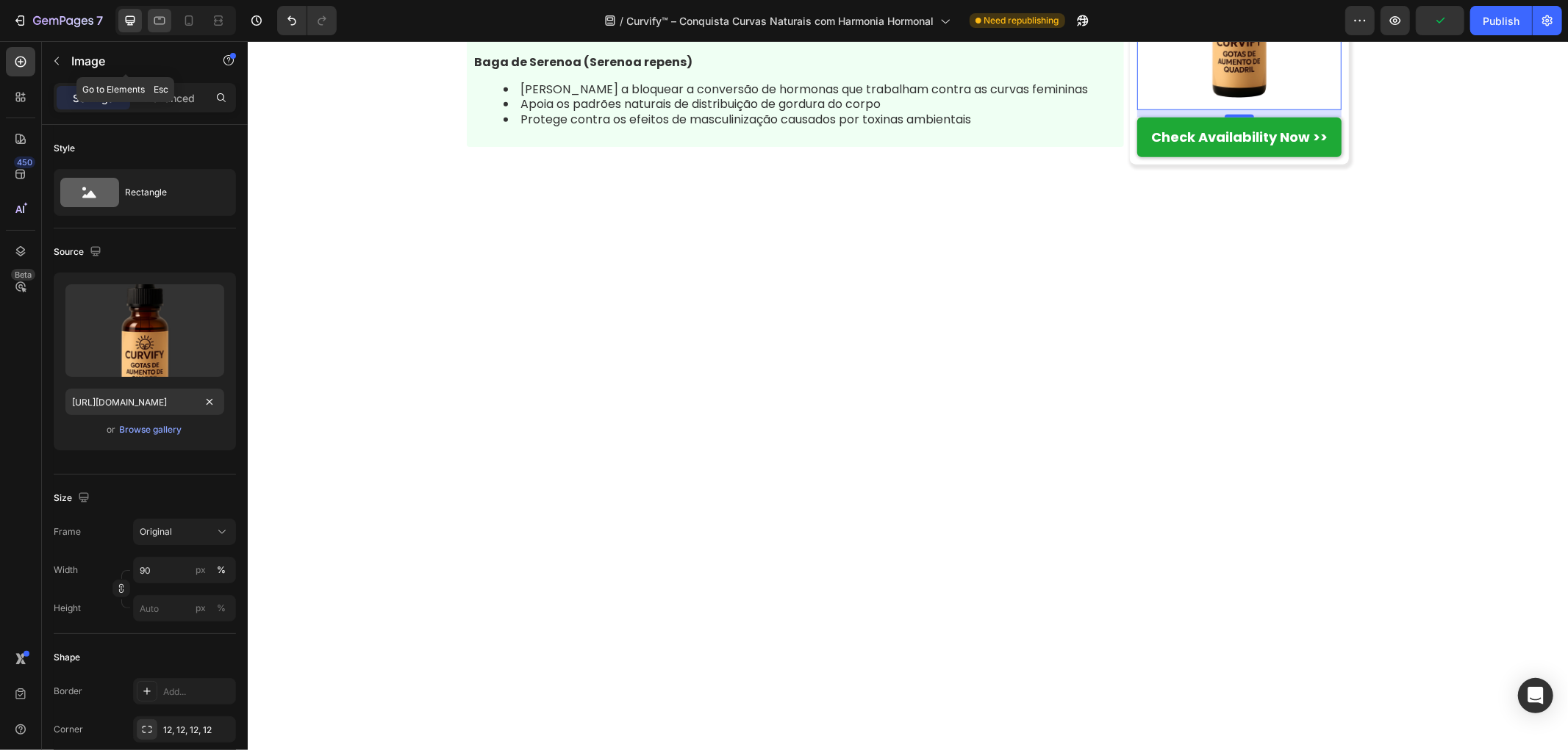
click at [153, 30] on div at bounding box center [159, 20] width 24 height 24
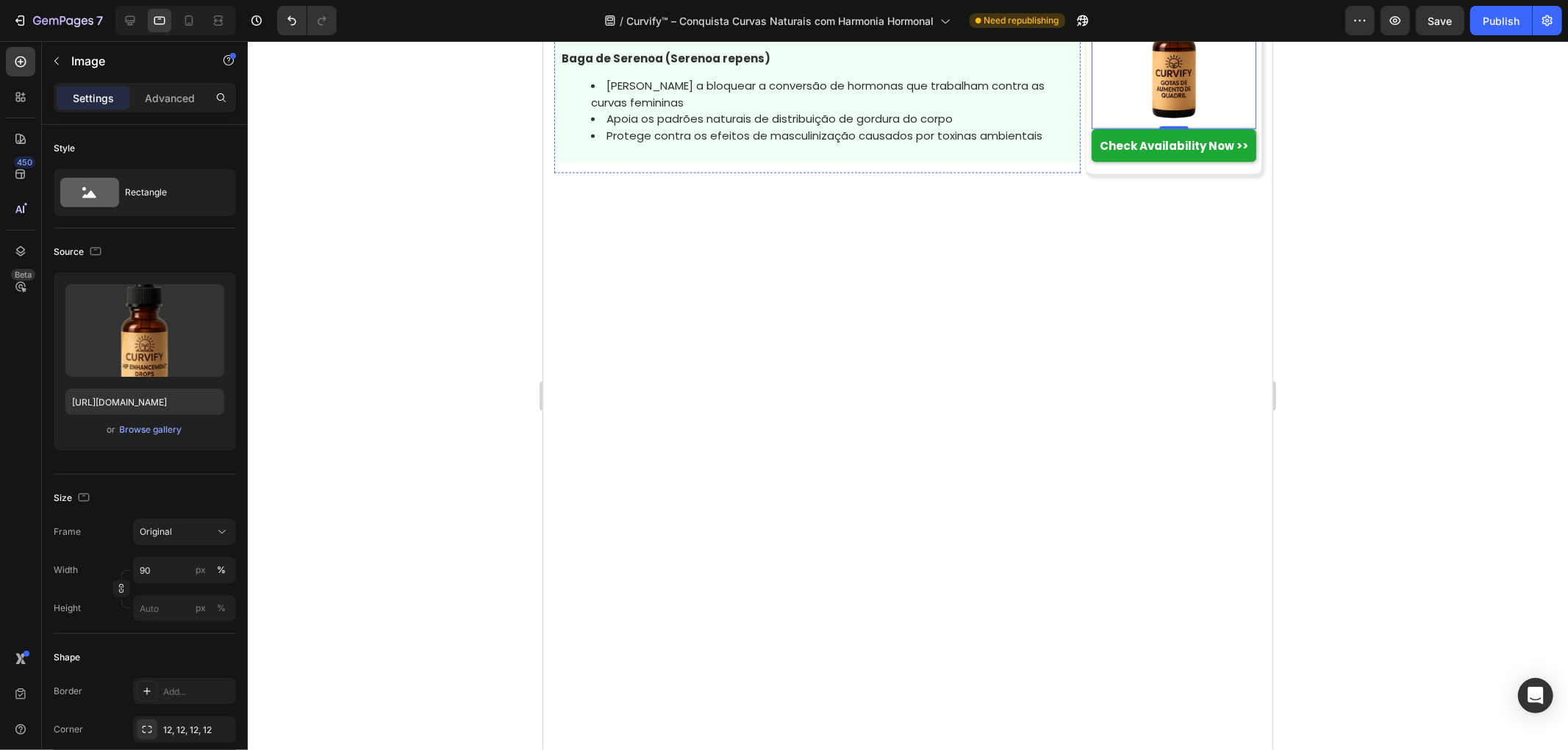
scroll to position [6431, 0]
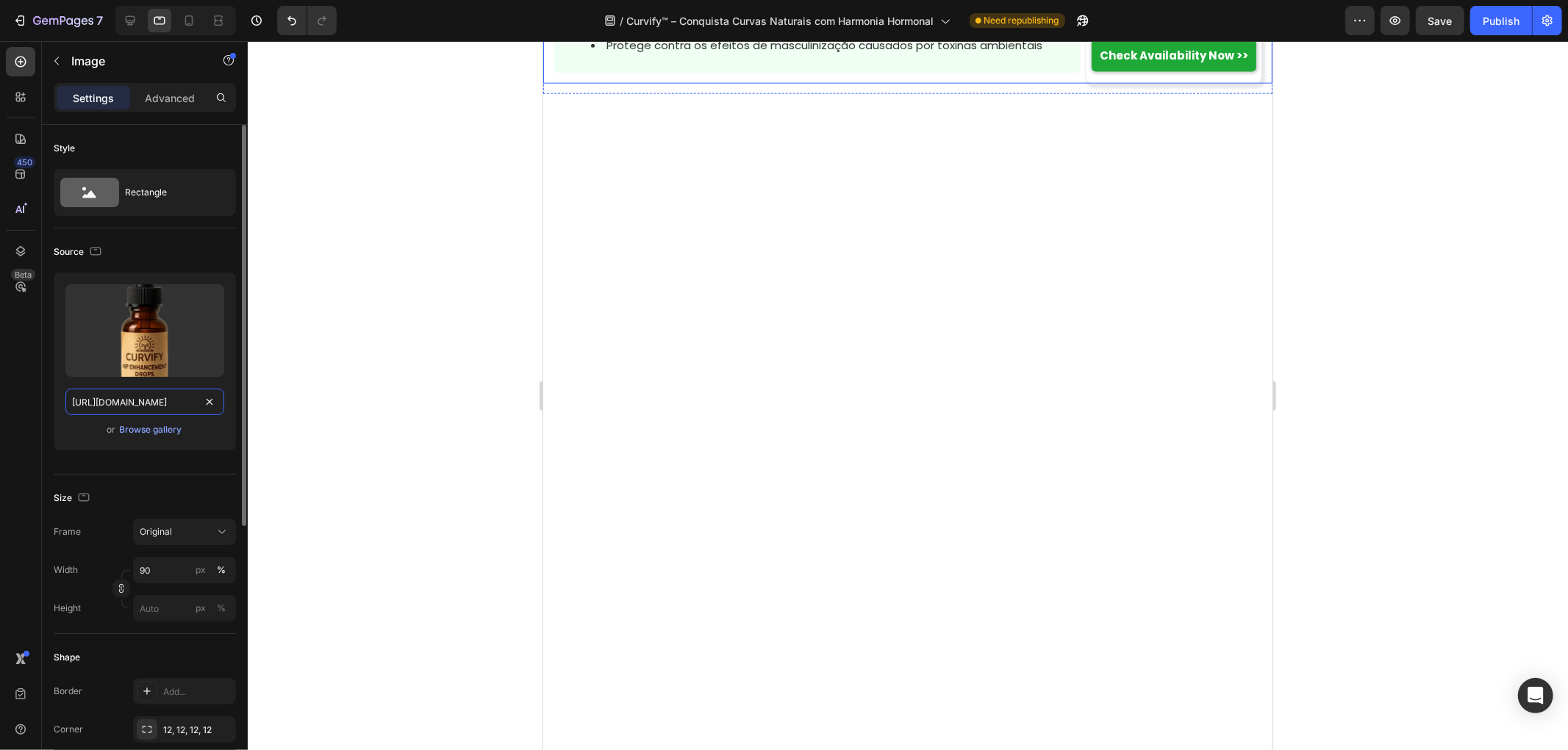
click at [188, 411] on input "https://cdn.shopify.com/s/files/1/0657/6783/3683/files/gempages_578032762192134…" at bounding box center [144, 402] width 159 height 27
paste input "f6222b04-1d7f-42f2-a965-5d4444423a4a"
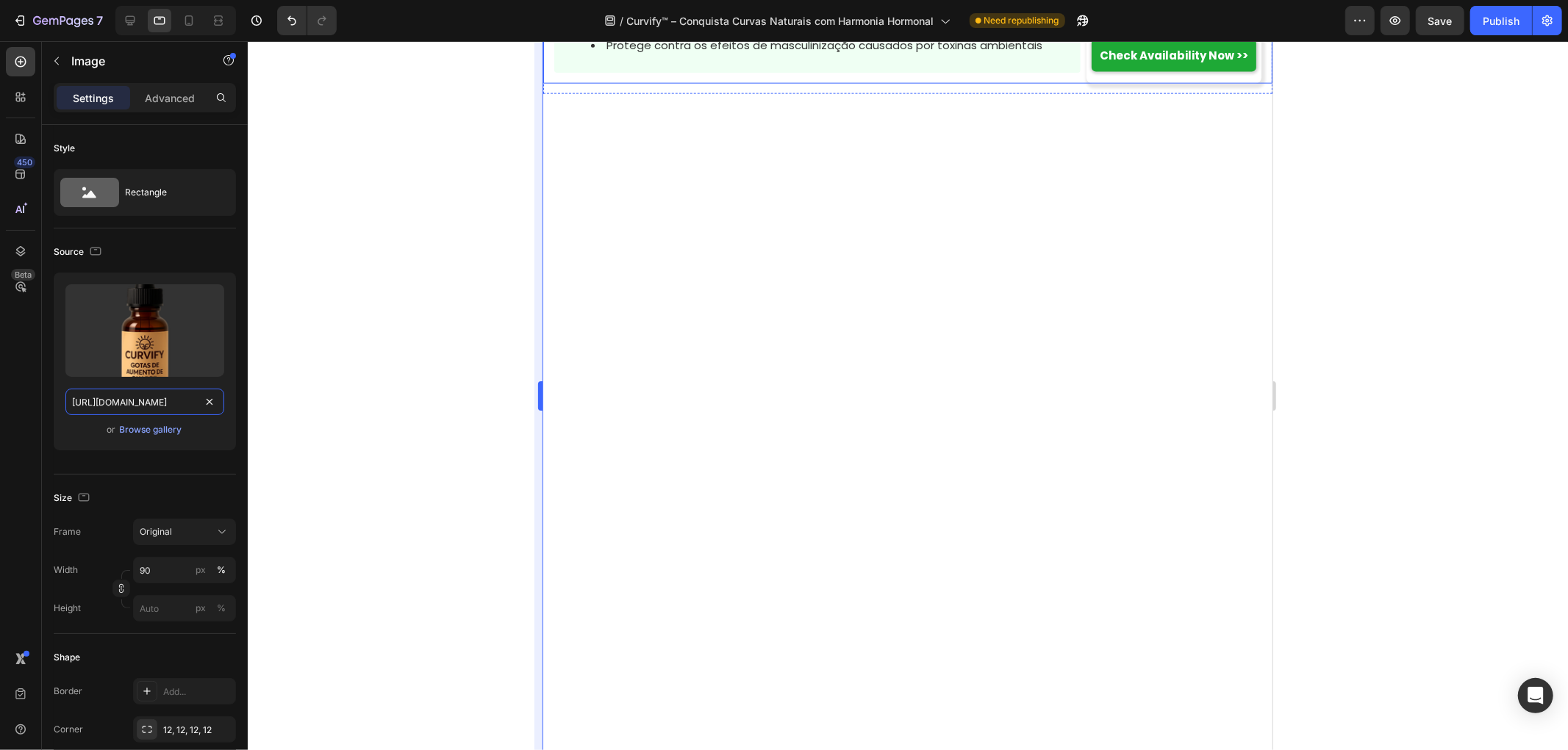
scroll to position [0, 461]
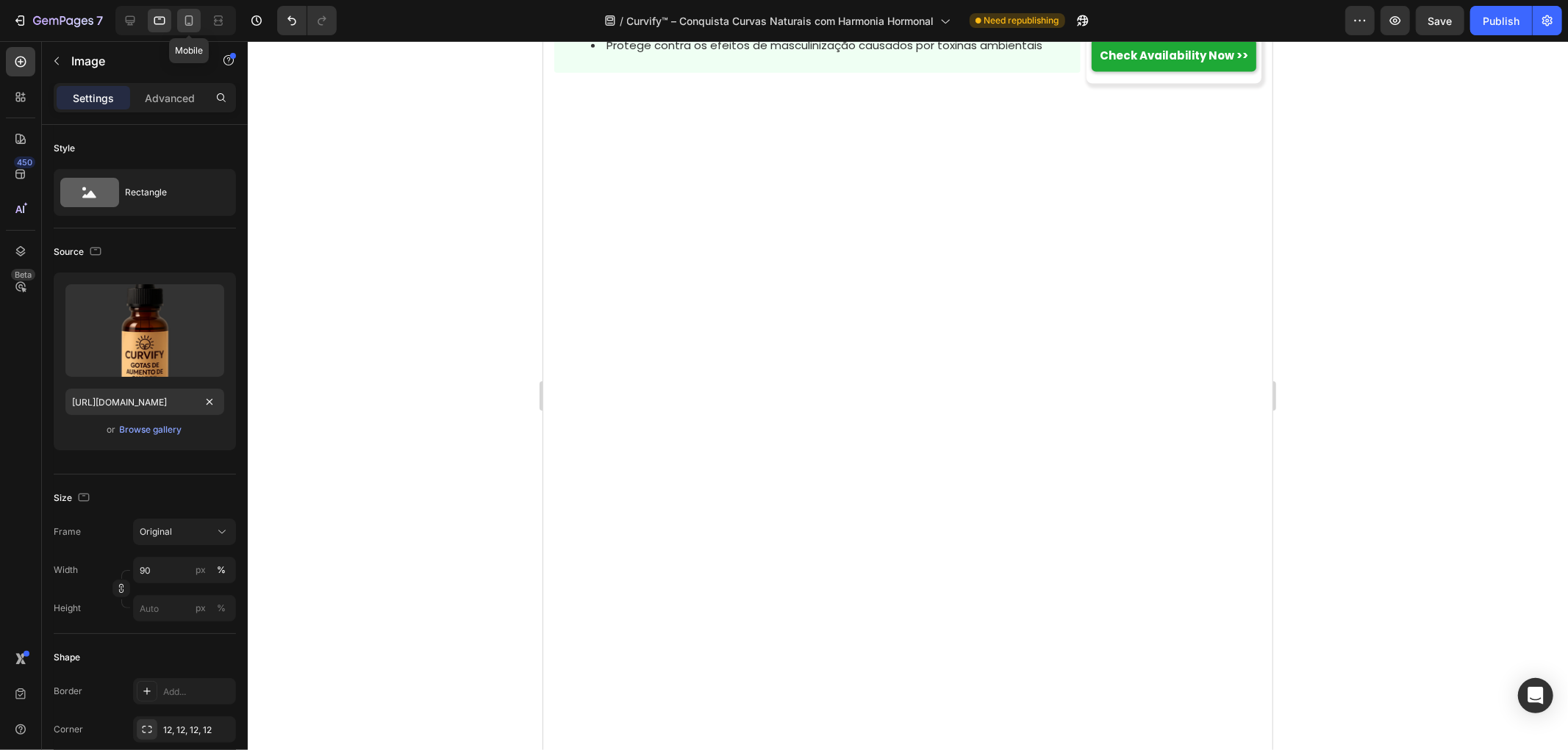
click at [185, 15] on icon at bounding box center [188, 20] width 14 height 14
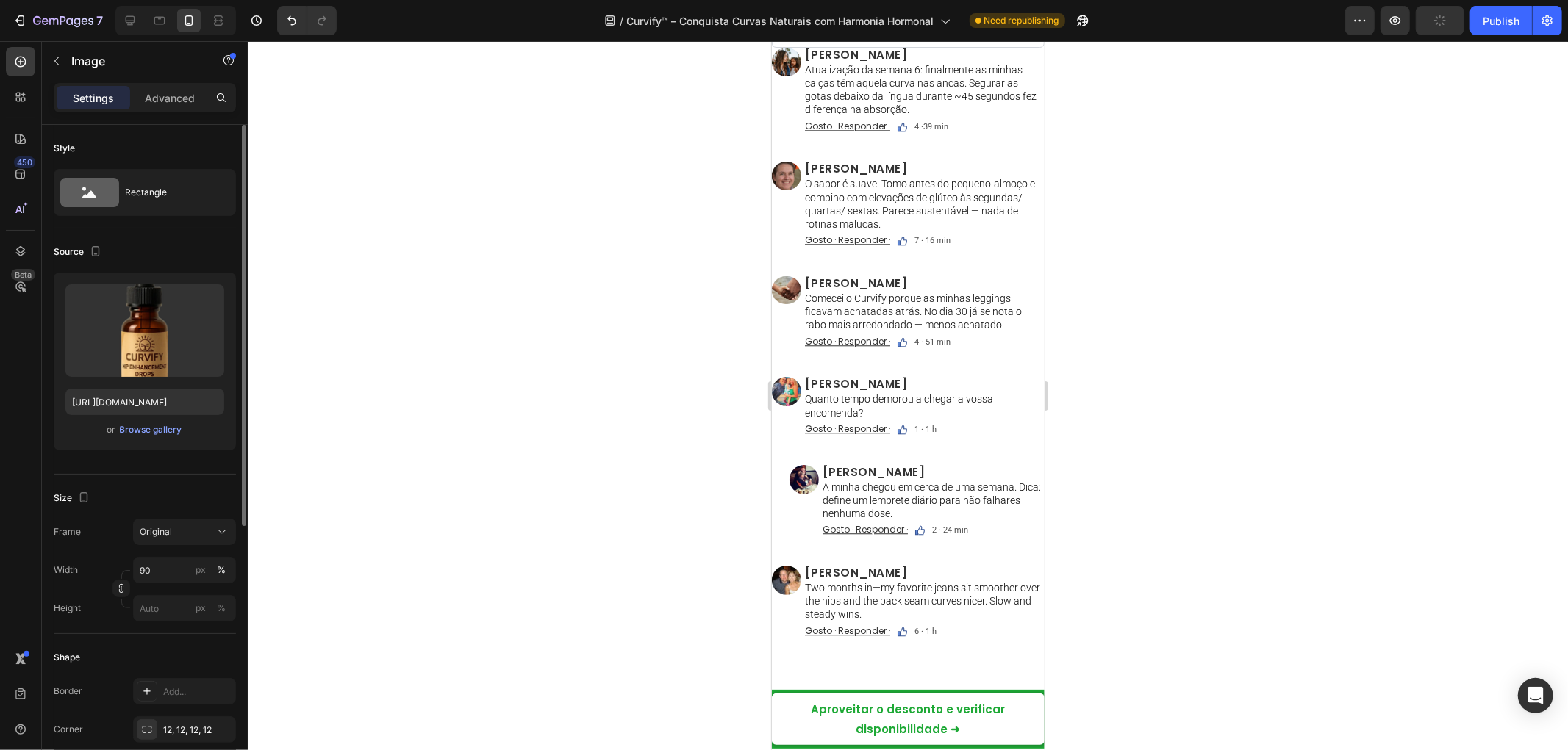
scroll to position [12411, 0]
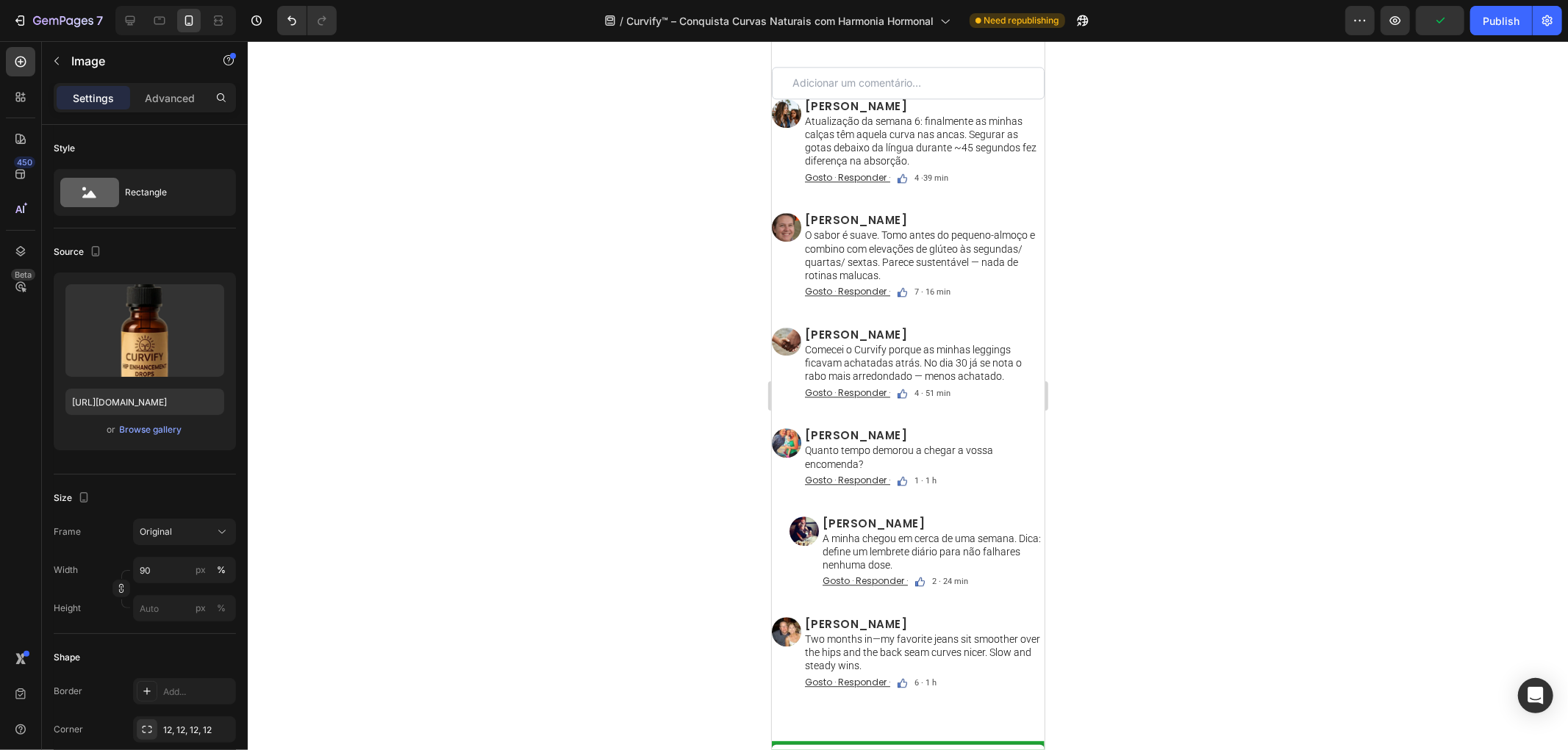
click at [118, 12] on div at bounding box center [175, 20] width 121 height 30
click at [138, 20] on div at bounding box center [130, 20] width 24 height 24
type input "https://cdn.shopify.com/s/files/1/0657/6783/3683/files/gempages_578032762192134…"
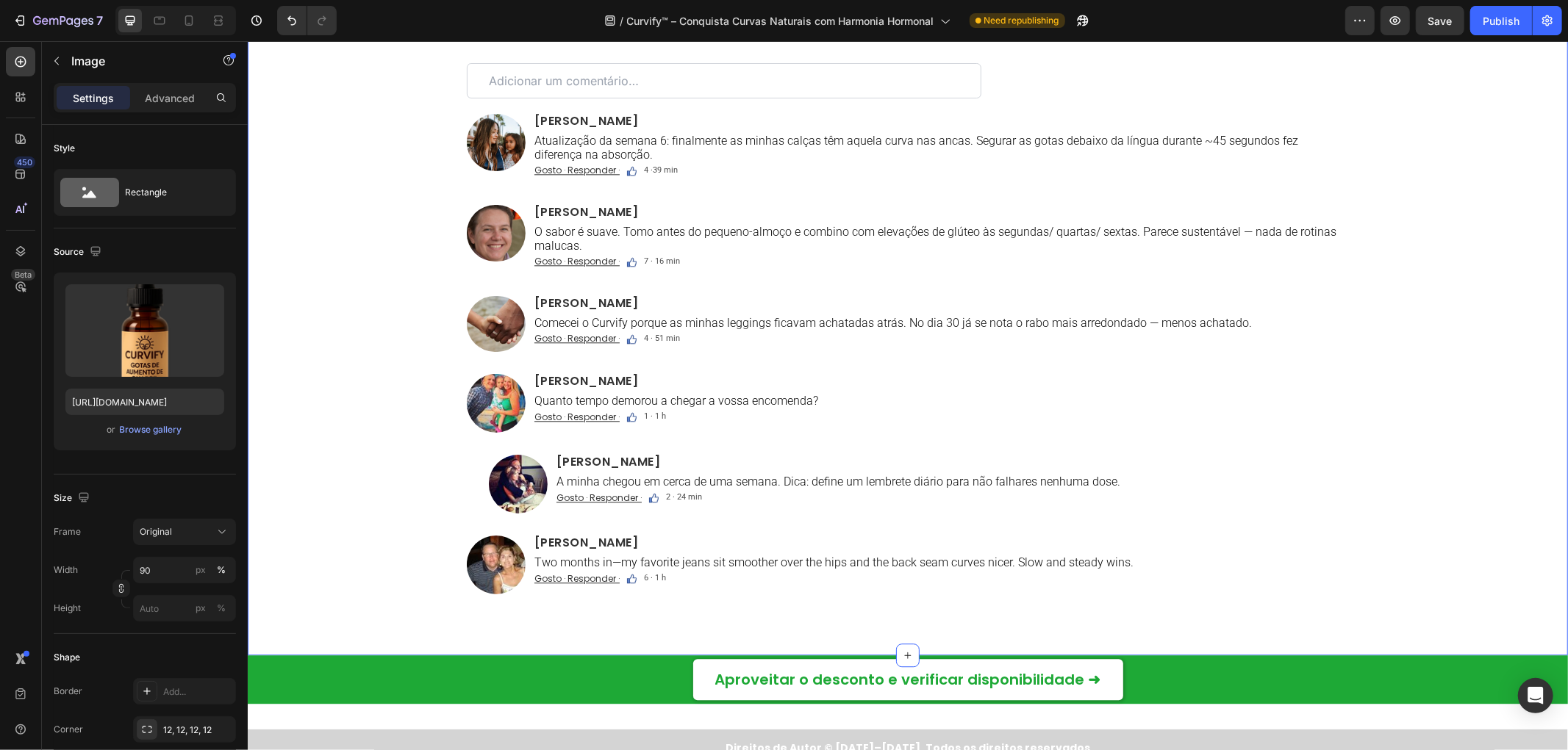
click at [319, 309] on div "Comentários Text Block Custom Code Image Ana Ribeiro Heading Atualização da sem…" at bounding box center [907, 327] width 1320 height 610
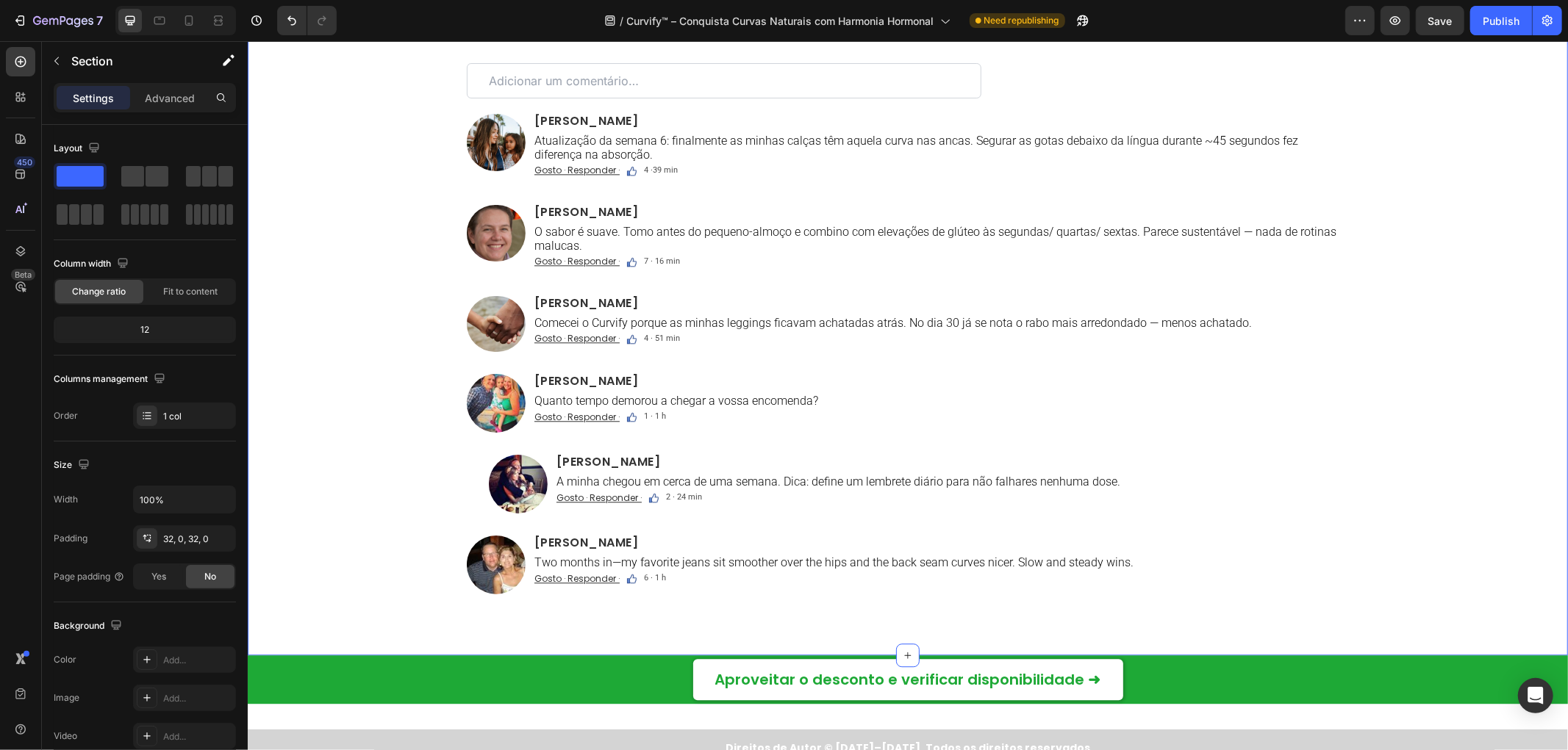
click at [361, 527] on div "Comentários Text Block Custom Code Image Ana Ribeiro Heading Atualização da sem…" at bounding box center [907, 327] width 1320 height 610
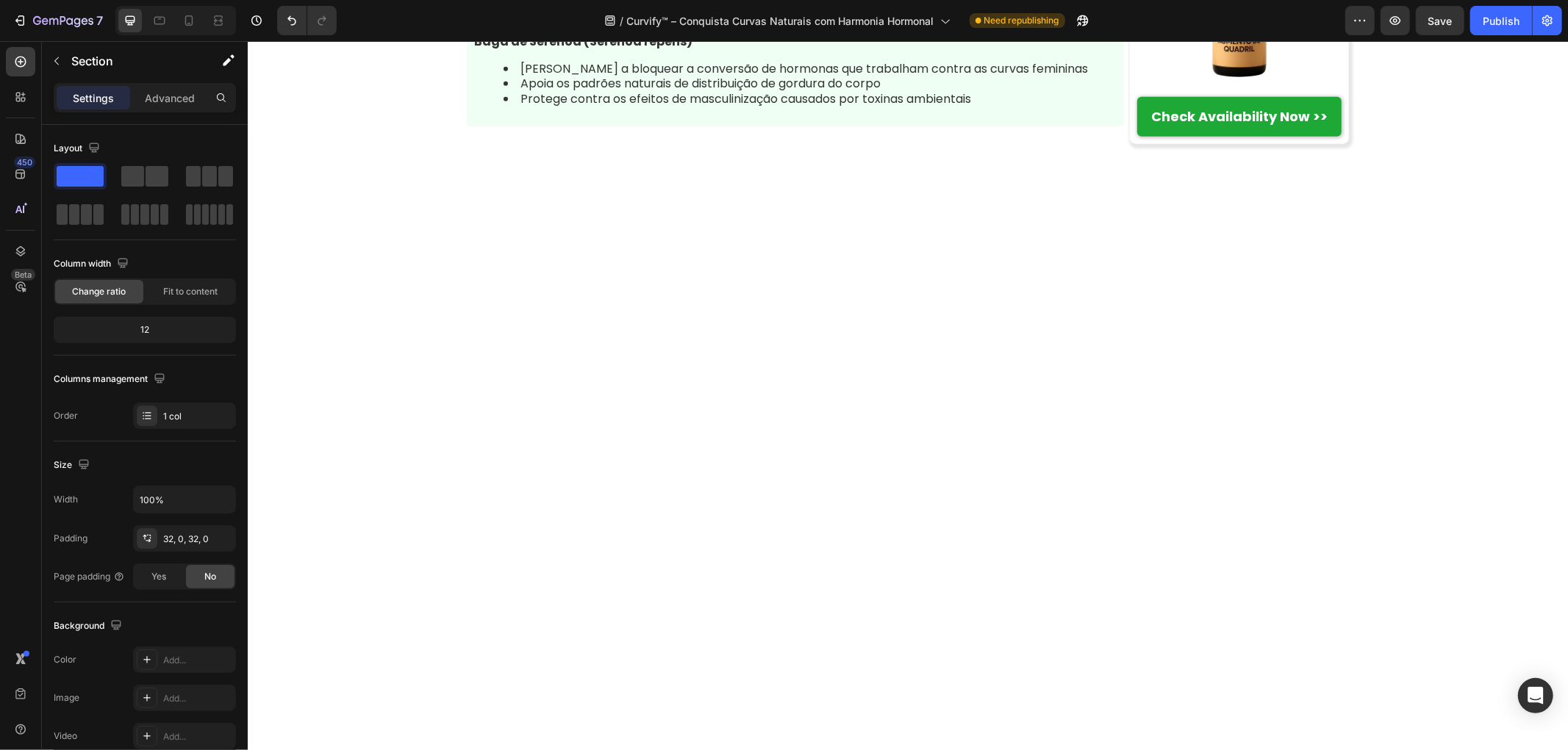
scroll to position [5606, 0]
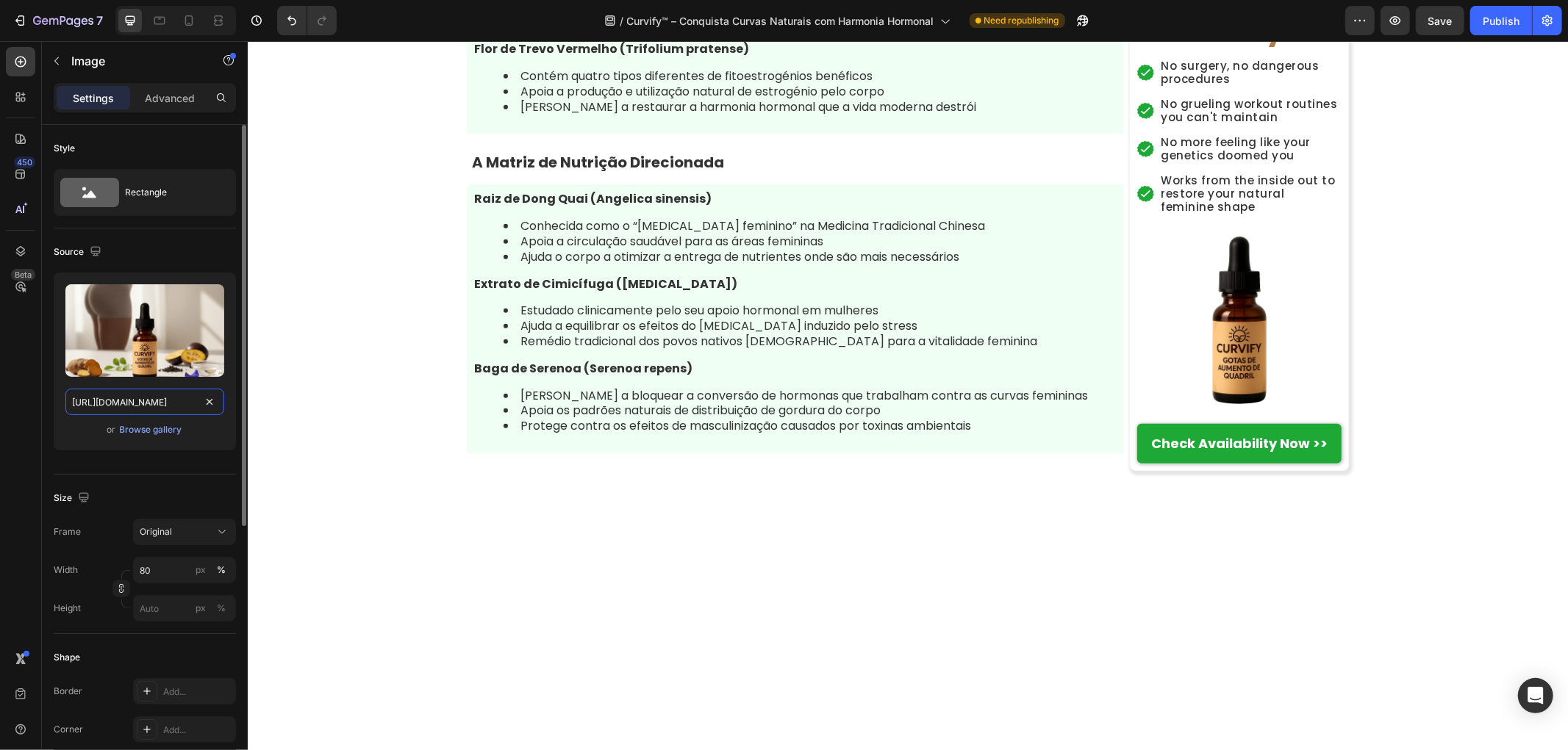
click at [152, 402] on input "https://cdn.shopify.com/s/files/1/0657/6783/3683/files/gempages_578032762192134…" at bounding box center [144, 402] width 159 height 27
click at [154, 27] on icon at bounding box center [159, 20] width 14 height 14
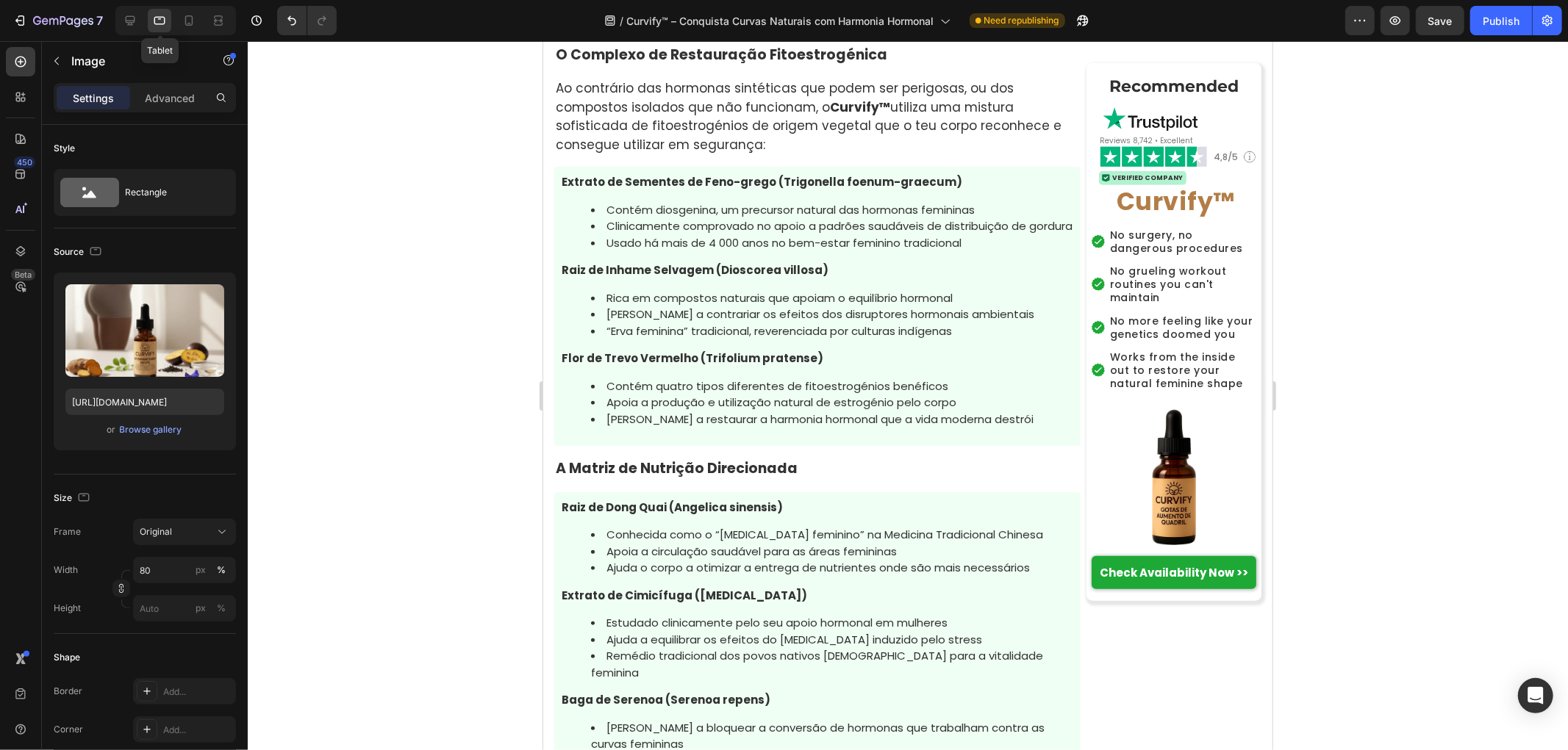
scroll to position [5692, 0]
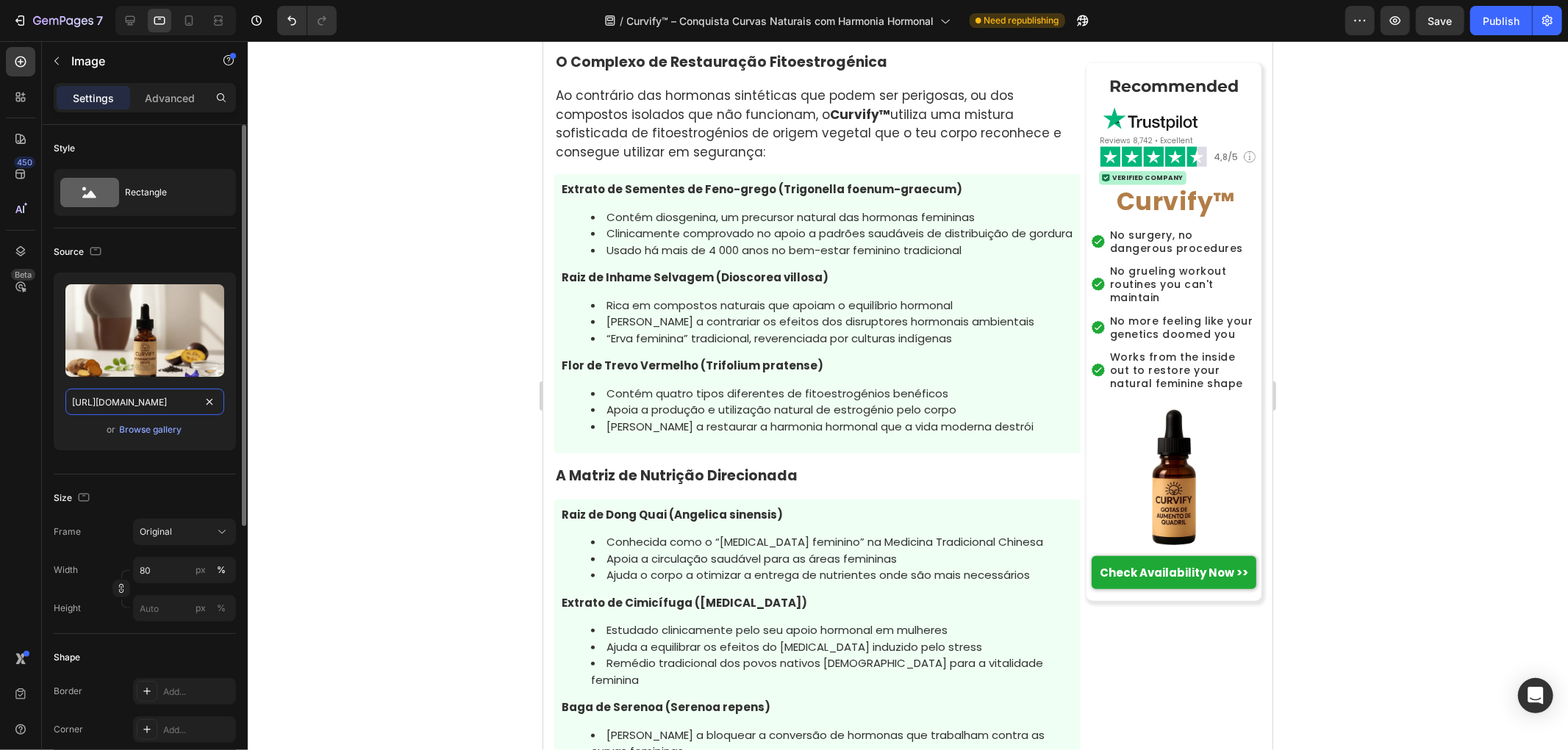
click at [186, 410] on input "https://cdn.shopify.com/s/files/1/0657/6783/3683/files/gempages_578032762192134…" at bounding box center [144, 402] width 159 height 27
paste input "c0ccd08f-1f4f-4186-bb18-cd1132a6cf8e"
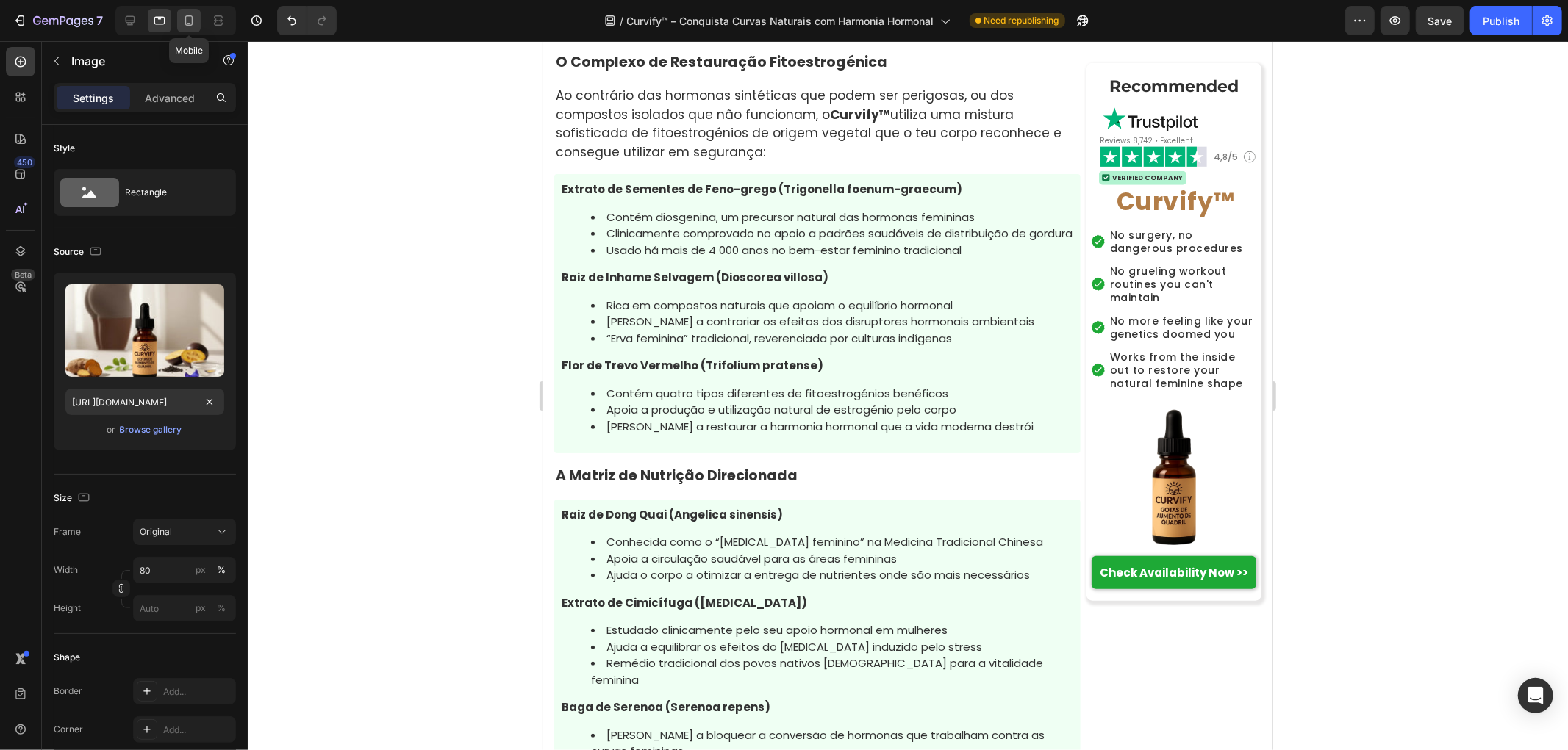
scroll to position [0, 0]
click at [184, 22] on icon at bounding box center [188, 20] width 14 height 14
type input "https://cdn.shopify.com/s/files/1/0657/6783/3683/files/gempages_578032762192134…"
type input "100"
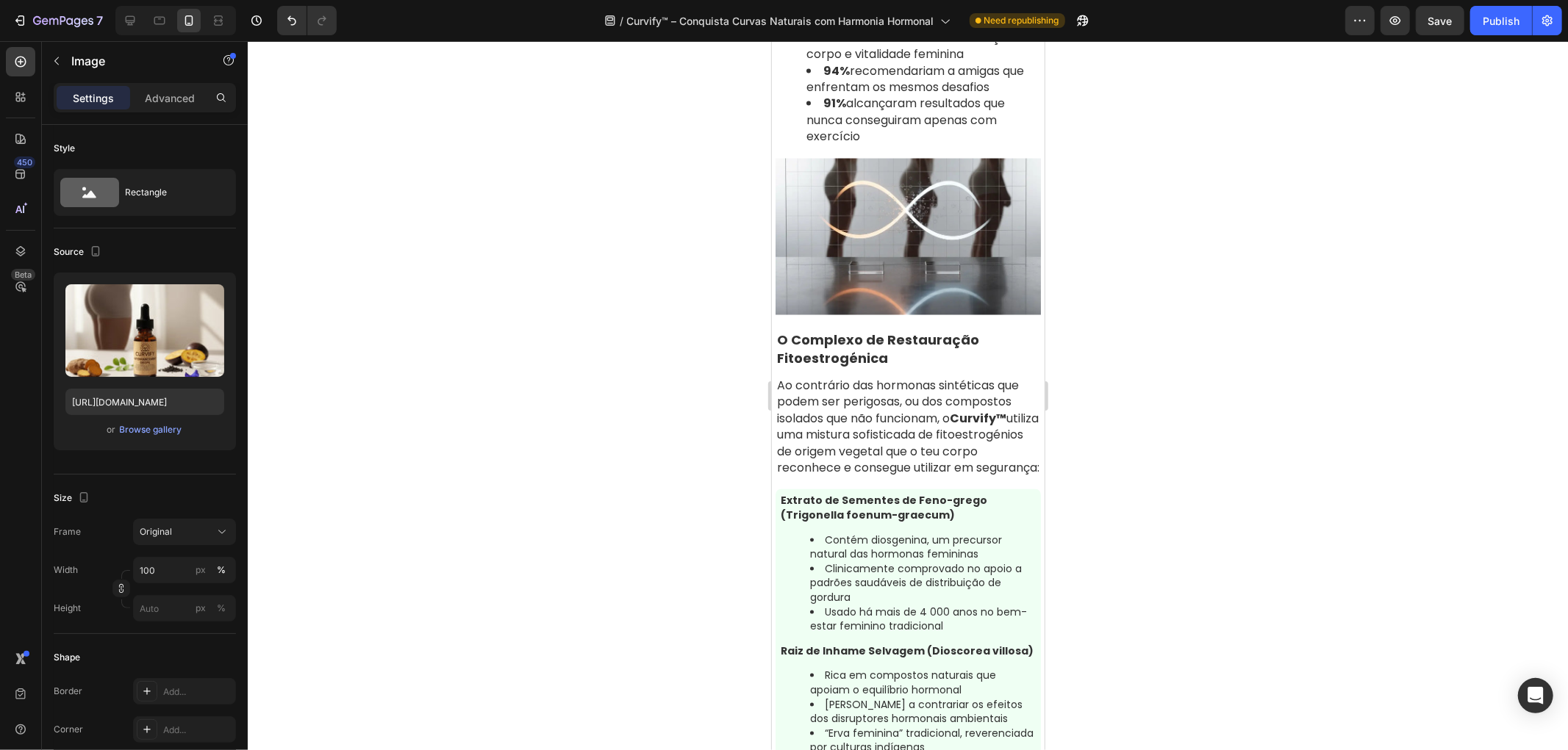
scroll to position [6692, 0]
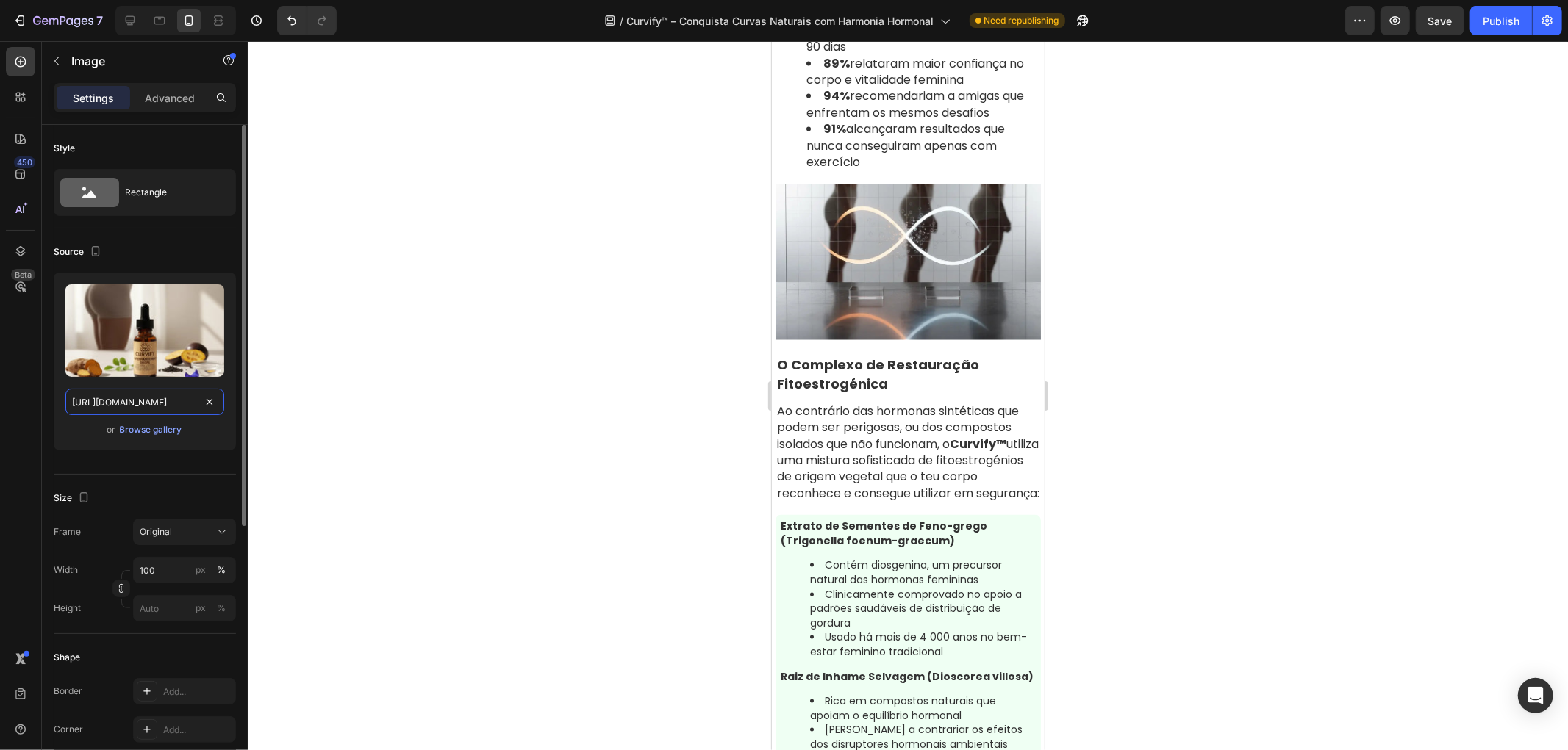
click at [141, 395] on input "https://cdn.shopify.com/s/files/1/0657/6783/3683/files/gempages_578032762192134…" at bounding box center [144, 402] width 159 height 27
paste input "c0ccd08f-1f4f-4186-bb18-cd1132a6cf8e"
type input "https://cdn.shopify.com/s/files/1/0657/6783/3683/files/gempages_578032762192134…"
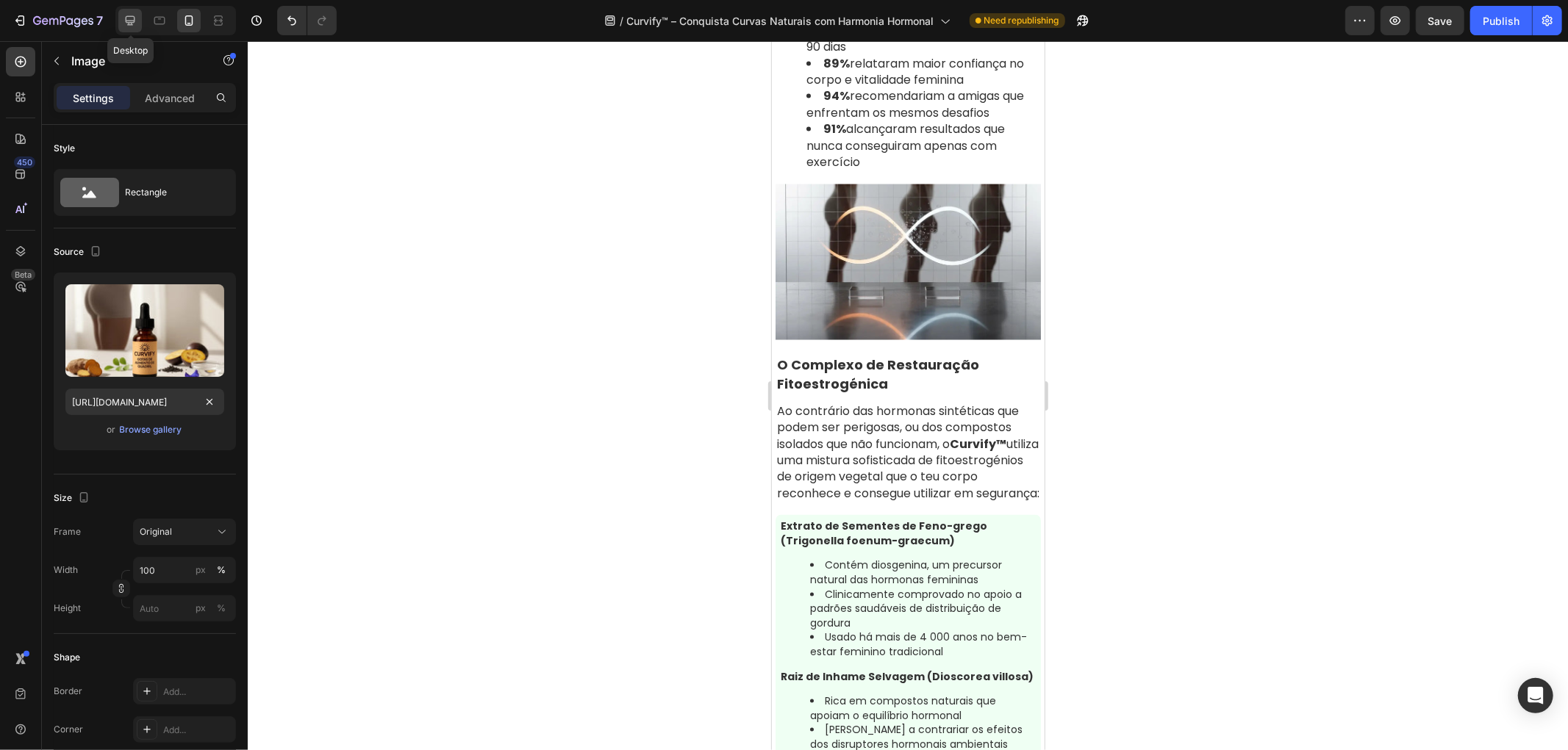
click at [126, 22] on icon at bounding box center [130, 20] width 14 height 14
type input "80"
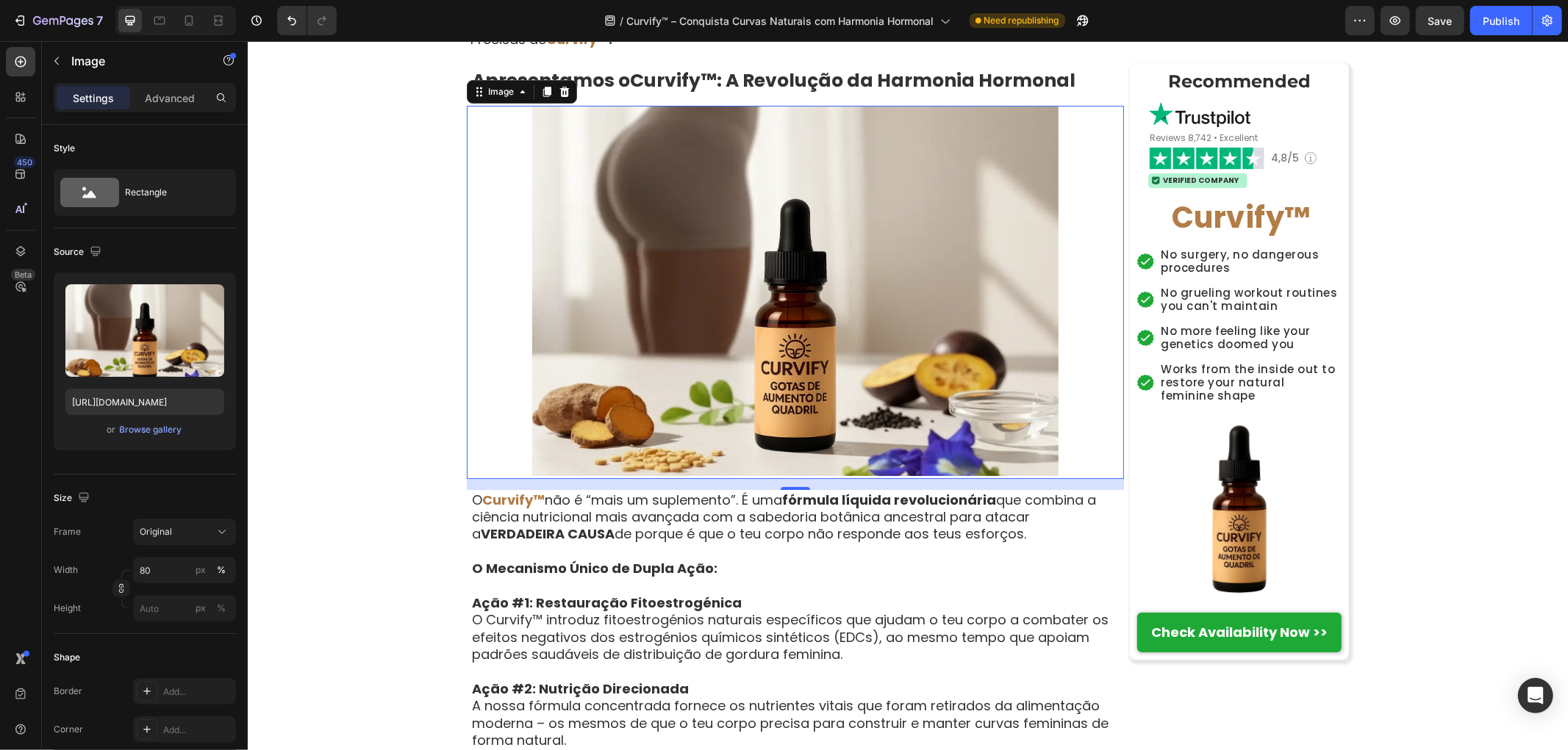
scroll to position [4557, 0]
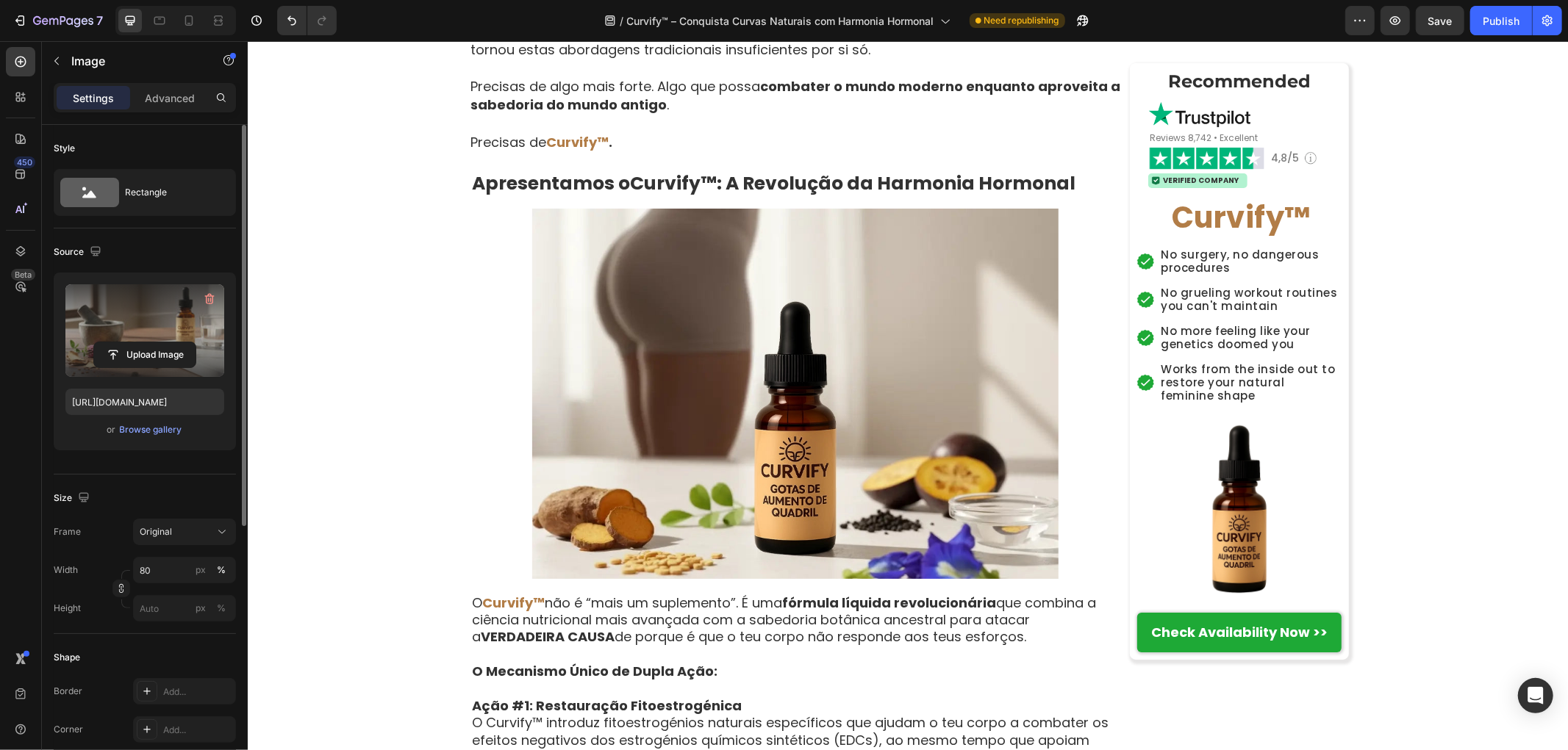
click at [123, 328] on label at bounding box center [144, 331] width 159 height 93
click at [123, 342] on input "file" at bounding box center [145, 355] width 102 height 25
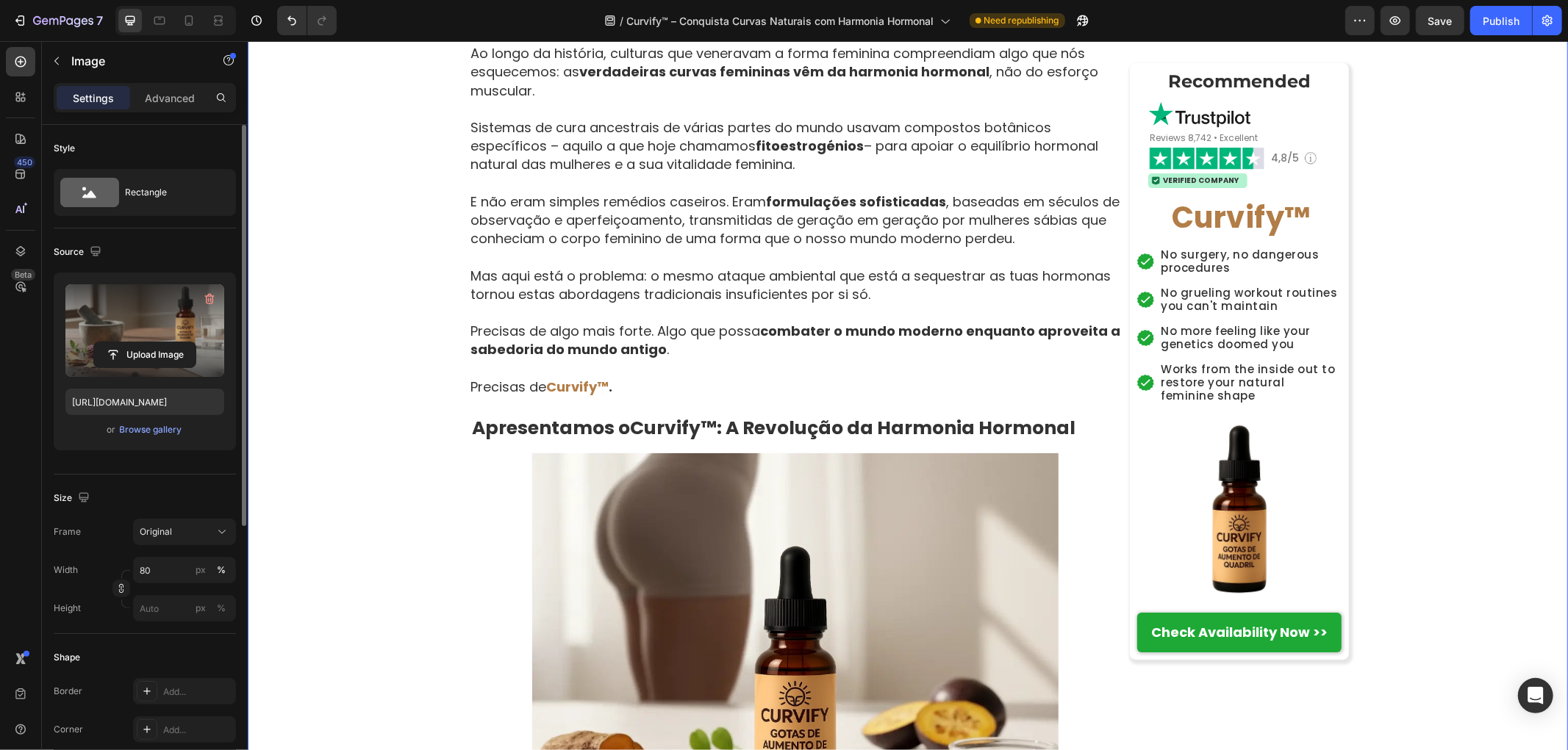
scroll to position [4474, 0]
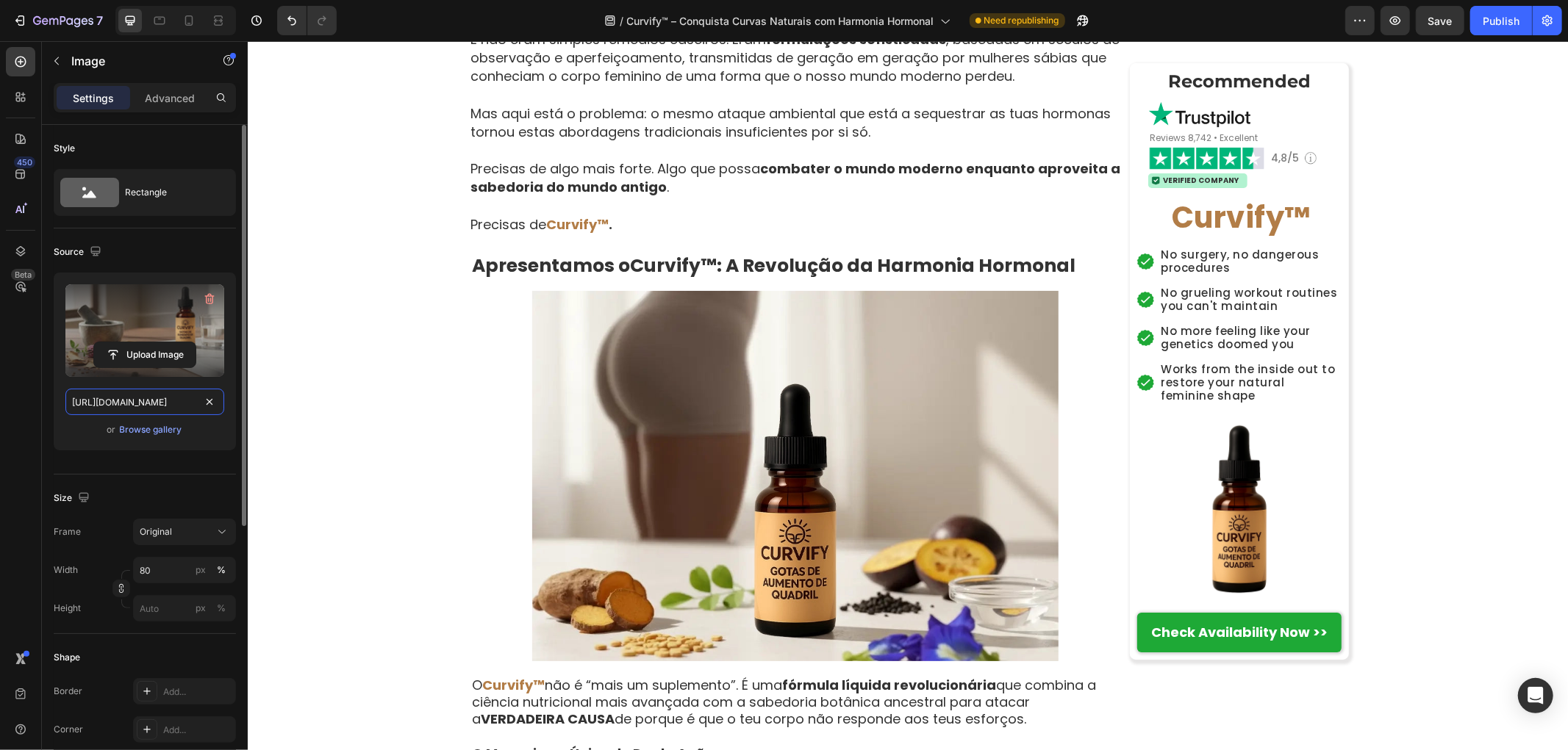
click at [152, 405] on input "https://cdn.shopify.com/s/files/1/0657/6783/3683/files/gempages_578032762192134…" at bounding box center [144, 402] width 159 height 27
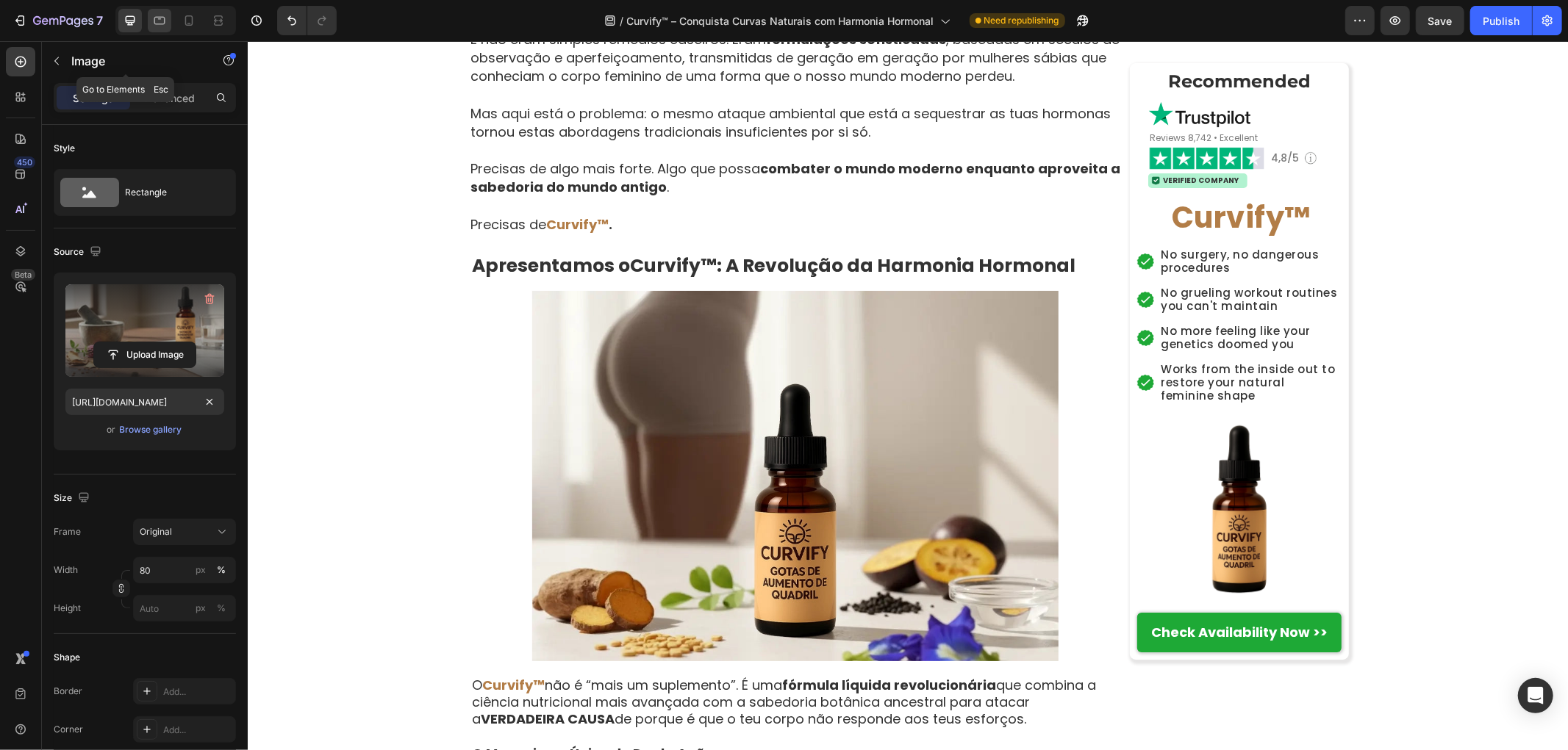
click at [165, 17] on icon at bounding box center [159, 20] width 14 height 14
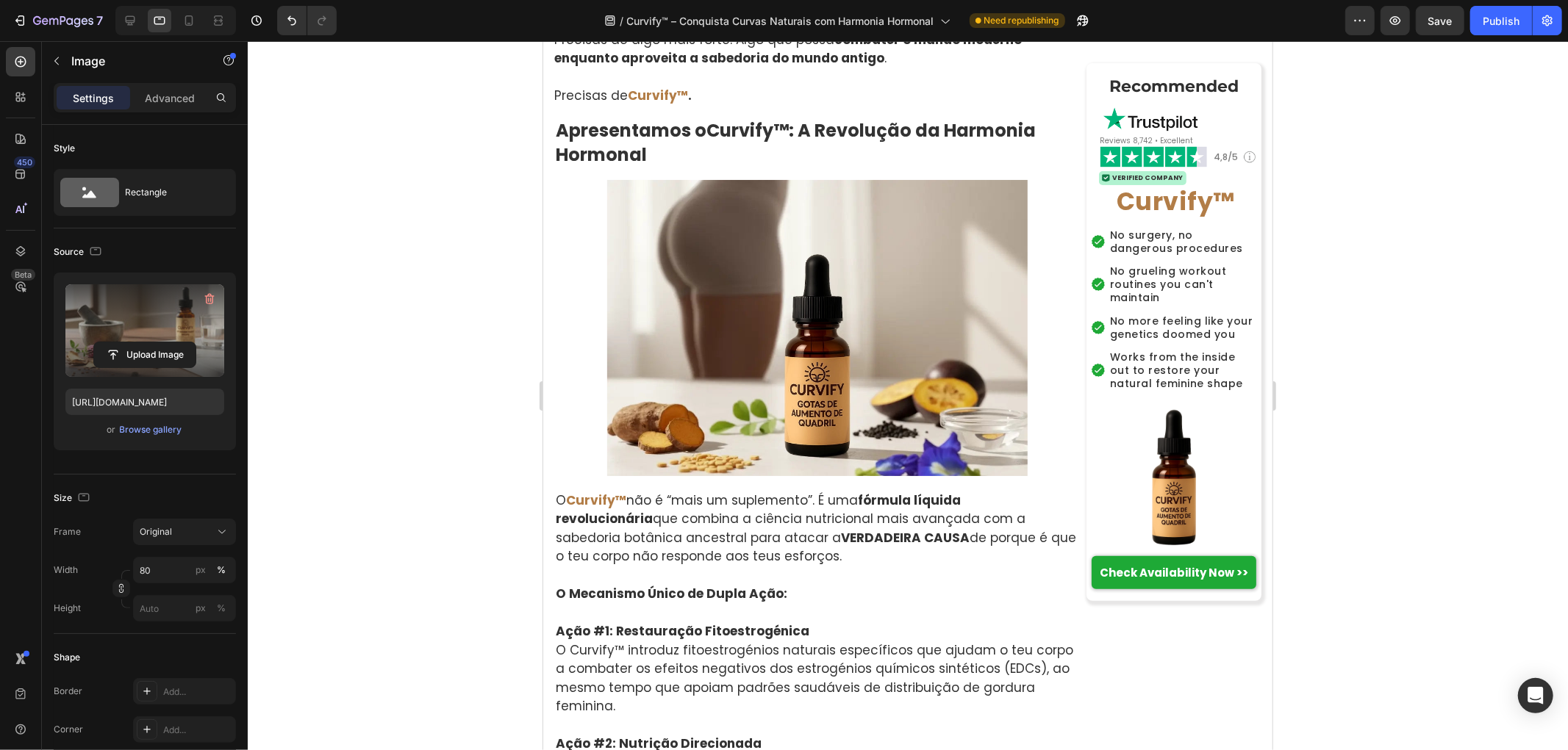
scroll to position [4858, 0]
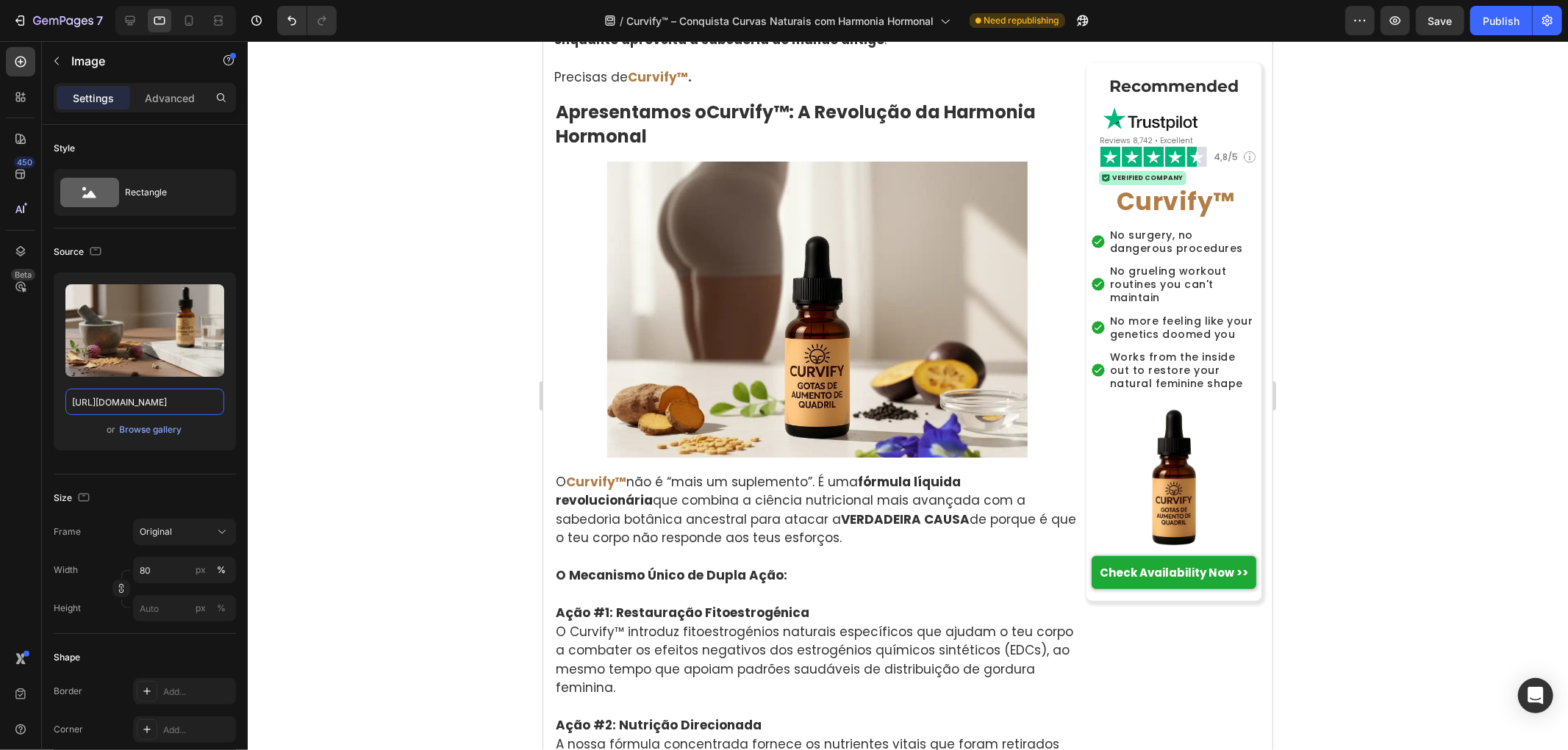
click at [160, 402] on input "https://cdn.shopify.com/s/files/1/0657/6783/3683/files/gempages_578032762192134…" at bounding box center [144, 402] width 159 height 27
paste input "ccc9a62c-1949-437f-a4d7-1ab40e2fc5f"
click at [191, 14] on icon at bounding box center [188, 20] width 14 height 14
type input "https://cdn.shopify.com/s/files/1/0657/6783/3683/files/gempages_578032762192134…"
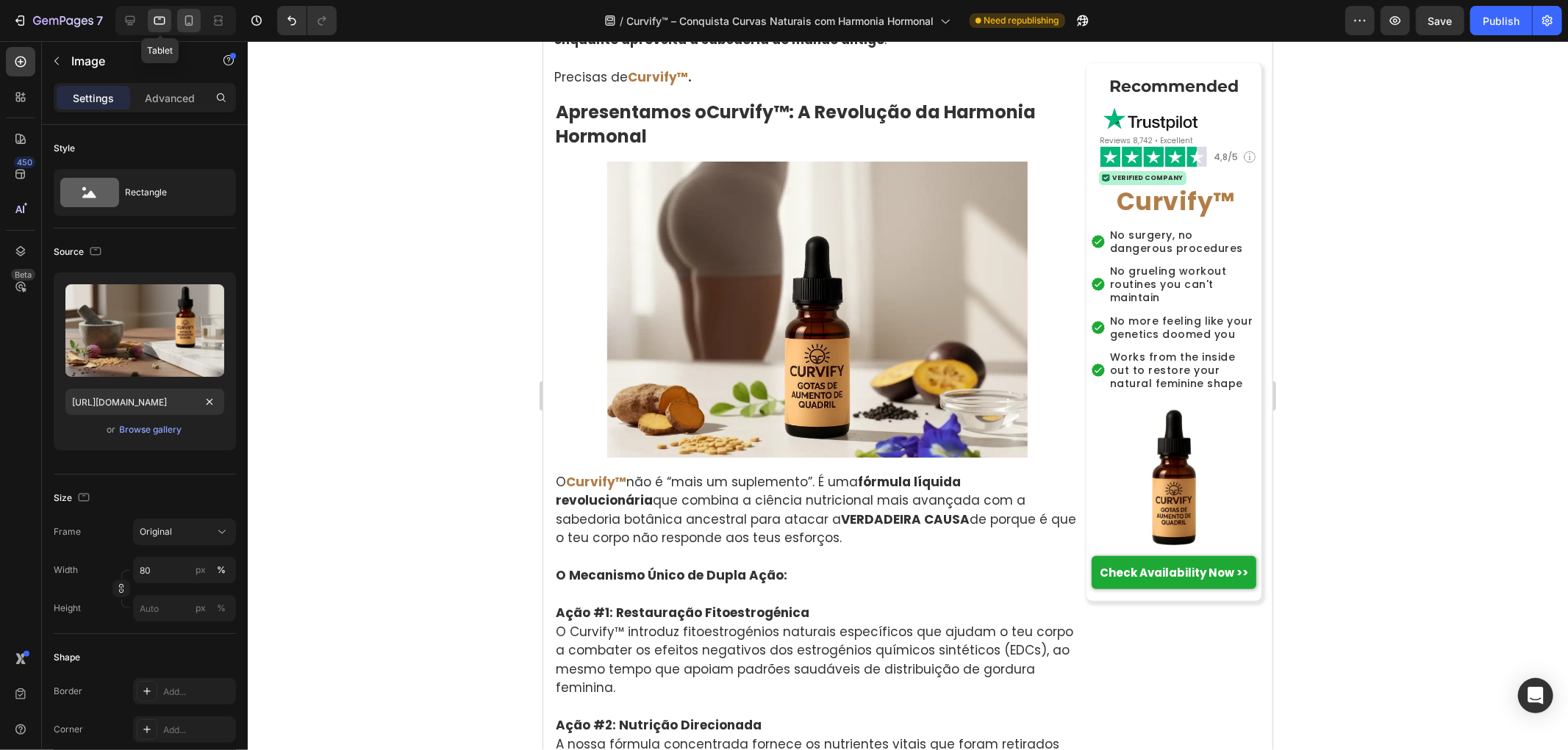
type input "100"
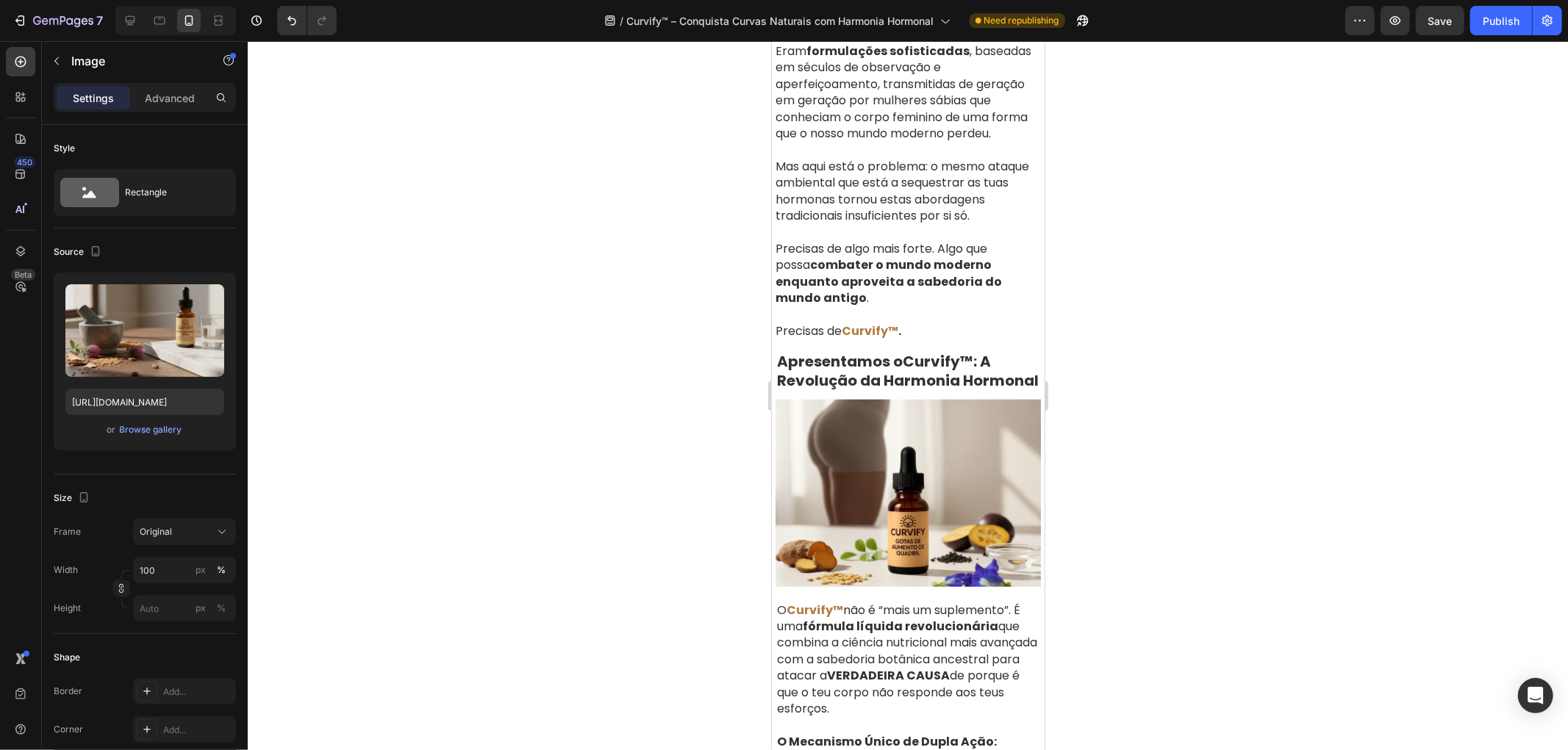
scroll to position [5698, 0]
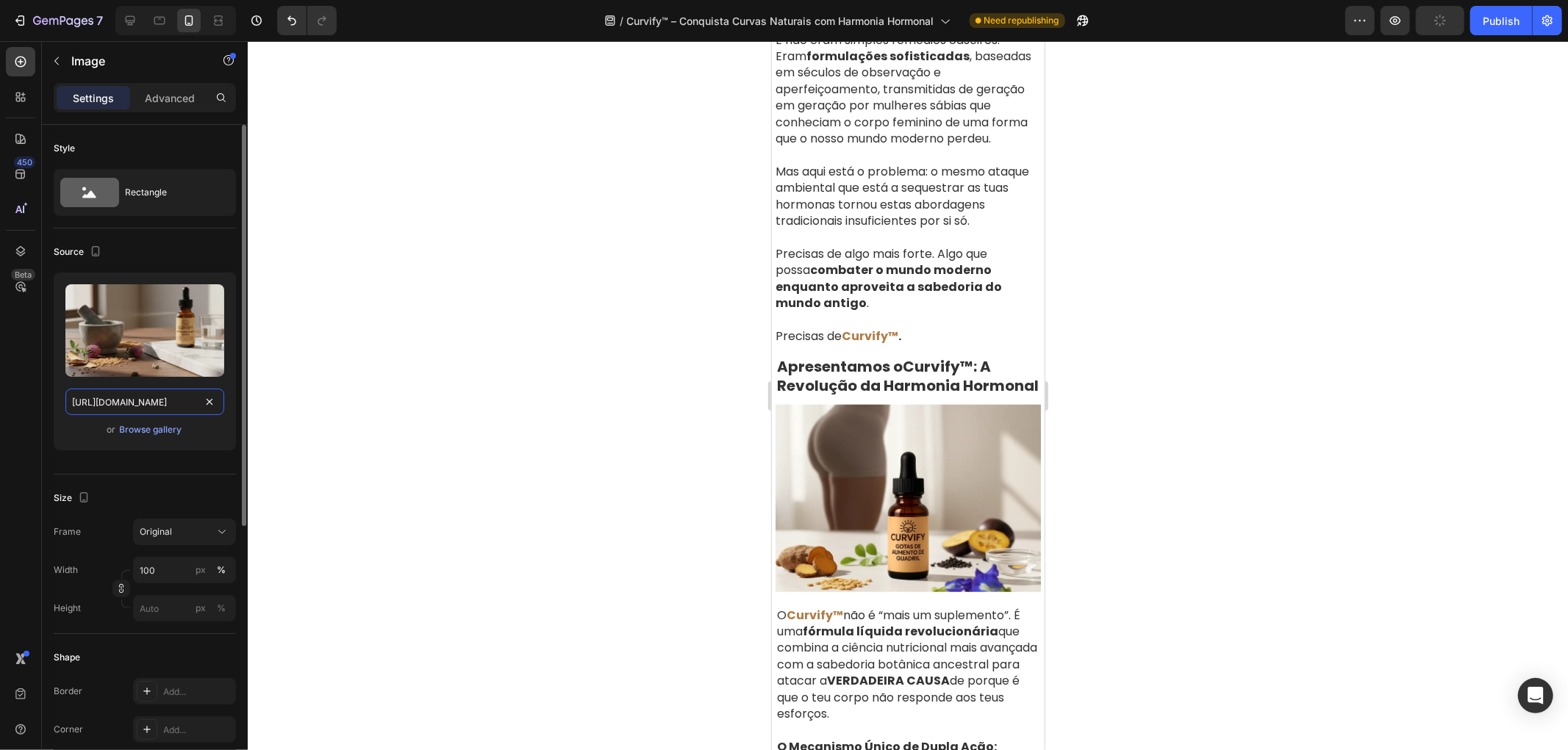
click at [144, 405] on input "https://cdn.shopify.com/s/files/1/0657/6783/3683/files/gempages_578032762192134…" at bounding box center [144, 402] width 159 height 27
paste input "ccc9a62c-1949-437f-a4d7-1ab40e2fc5f"
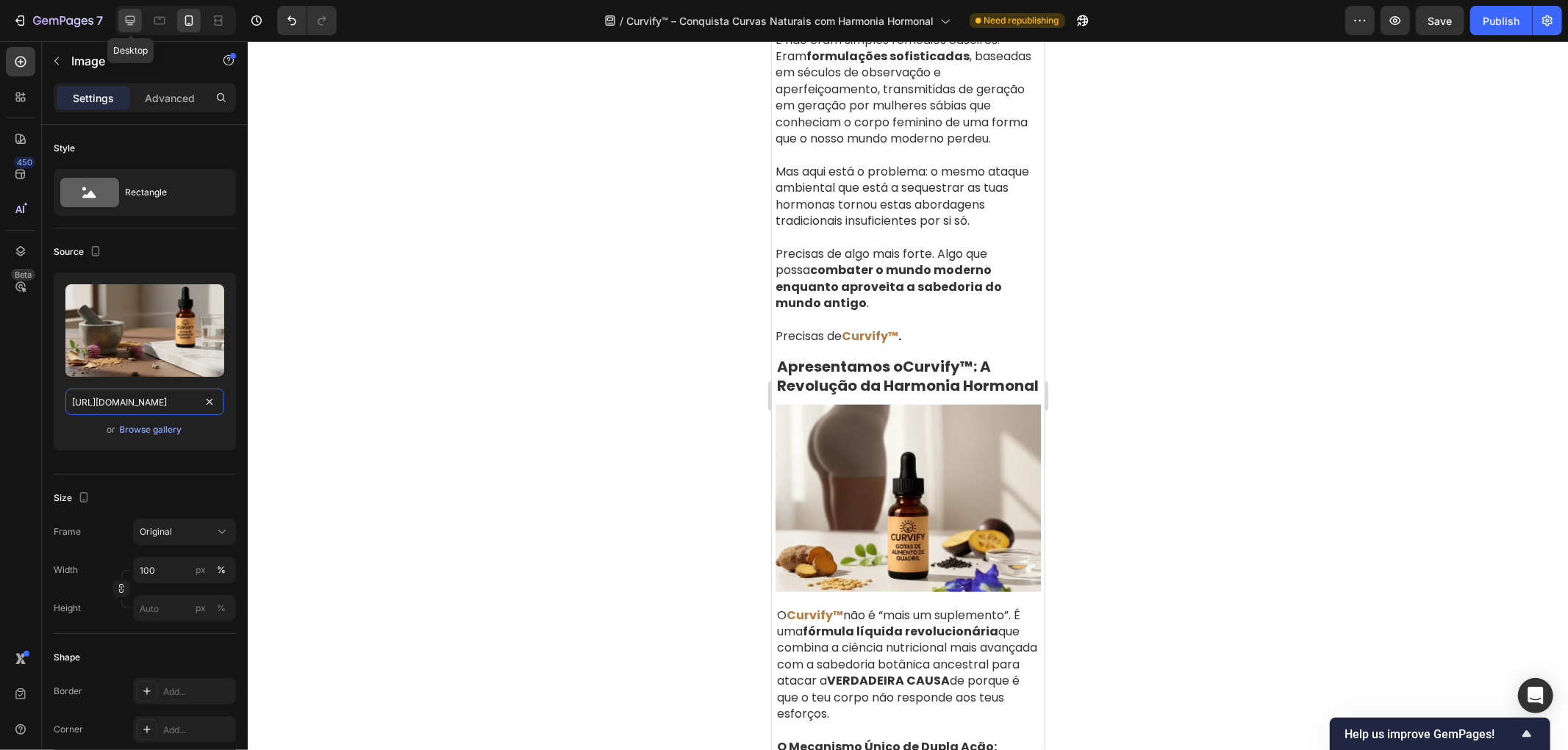
type input "https://cdn.shopify.com/s/files/1/0657/6783/3683/files/gempages_578032762192134…"
click at [124, 17] on icon at bounding box center [130, 20] width 14 height 14
type input "80"
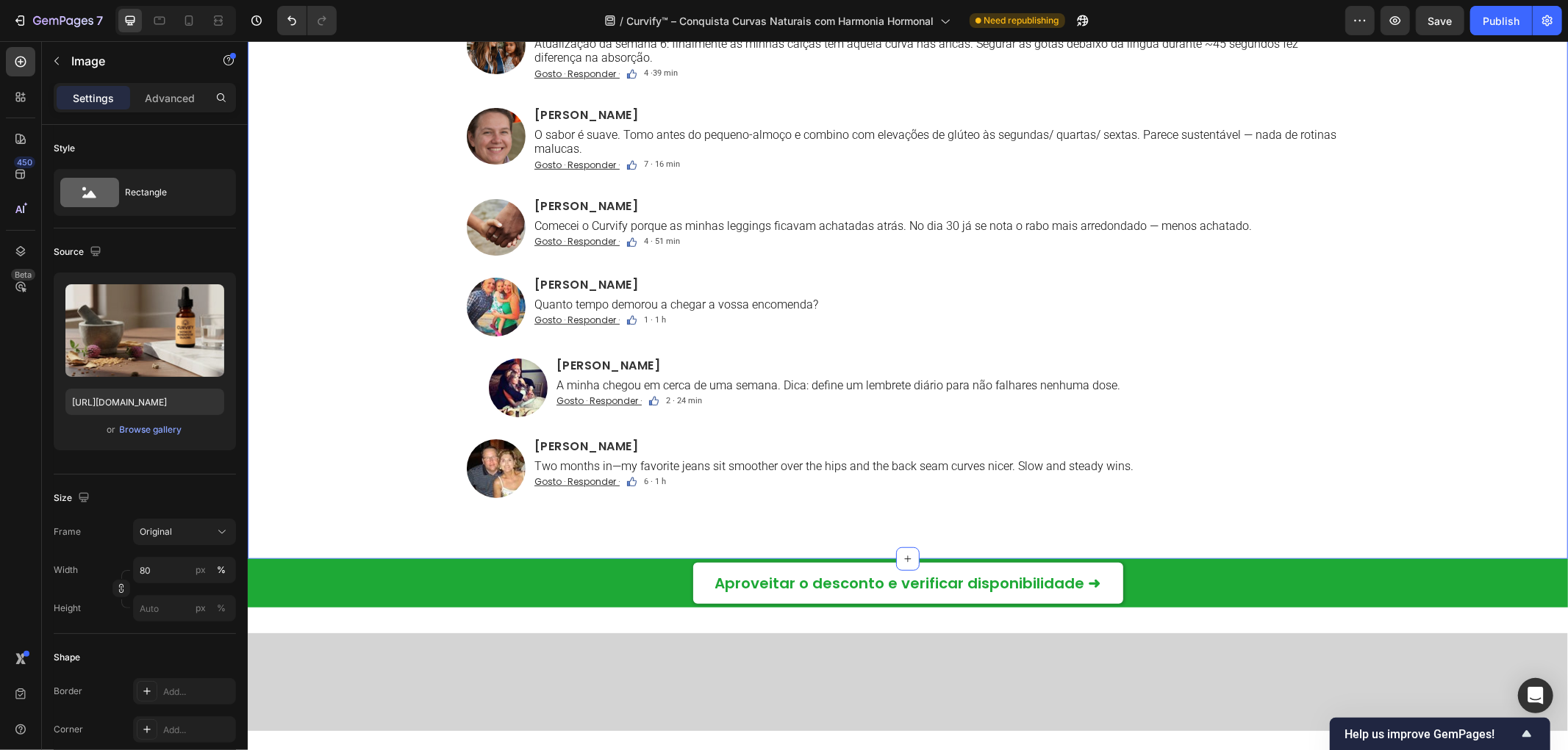
scroll to position [9914, 0]
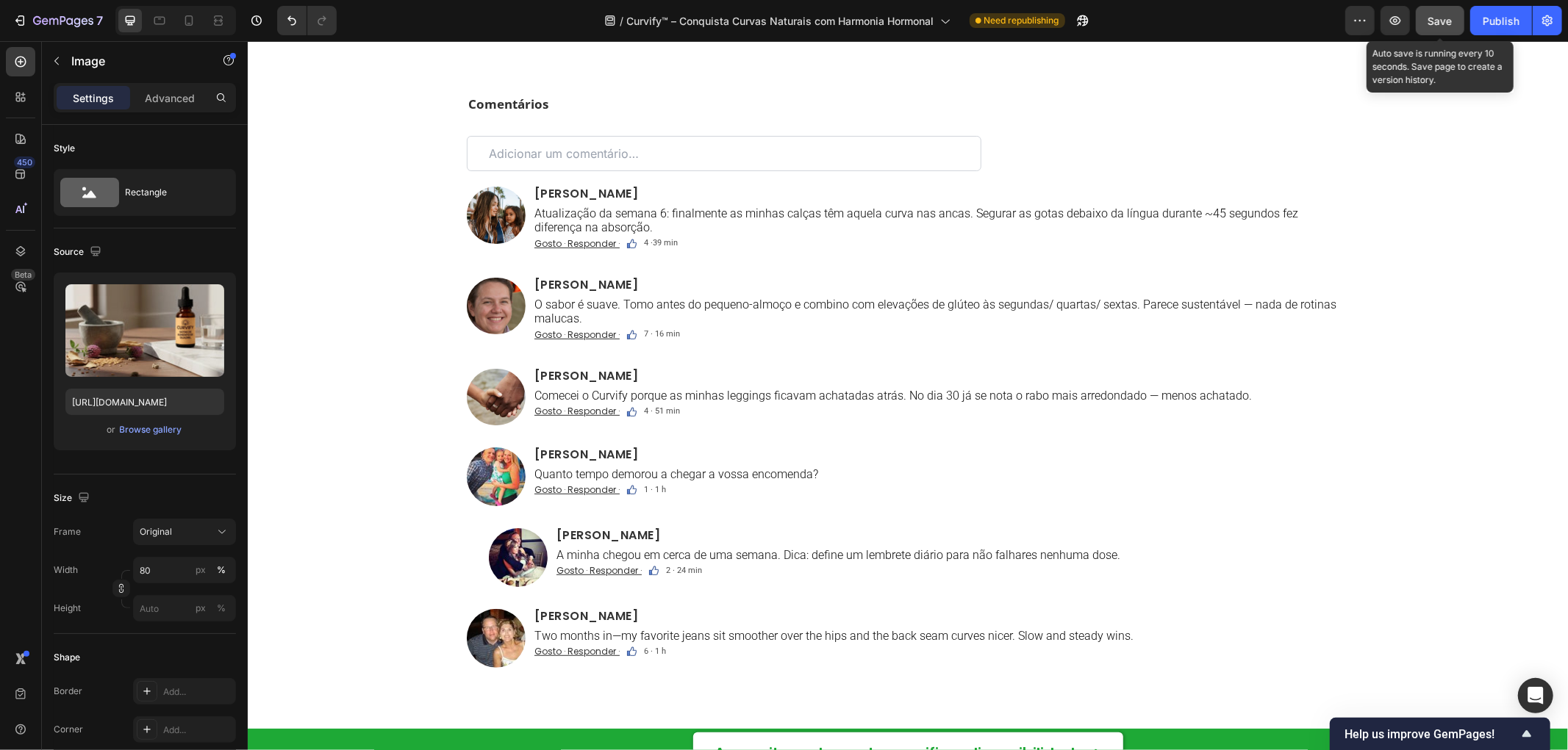
click at [1435, 11] on button "Save" at bounding box center [1440, 20] width 49 height 30
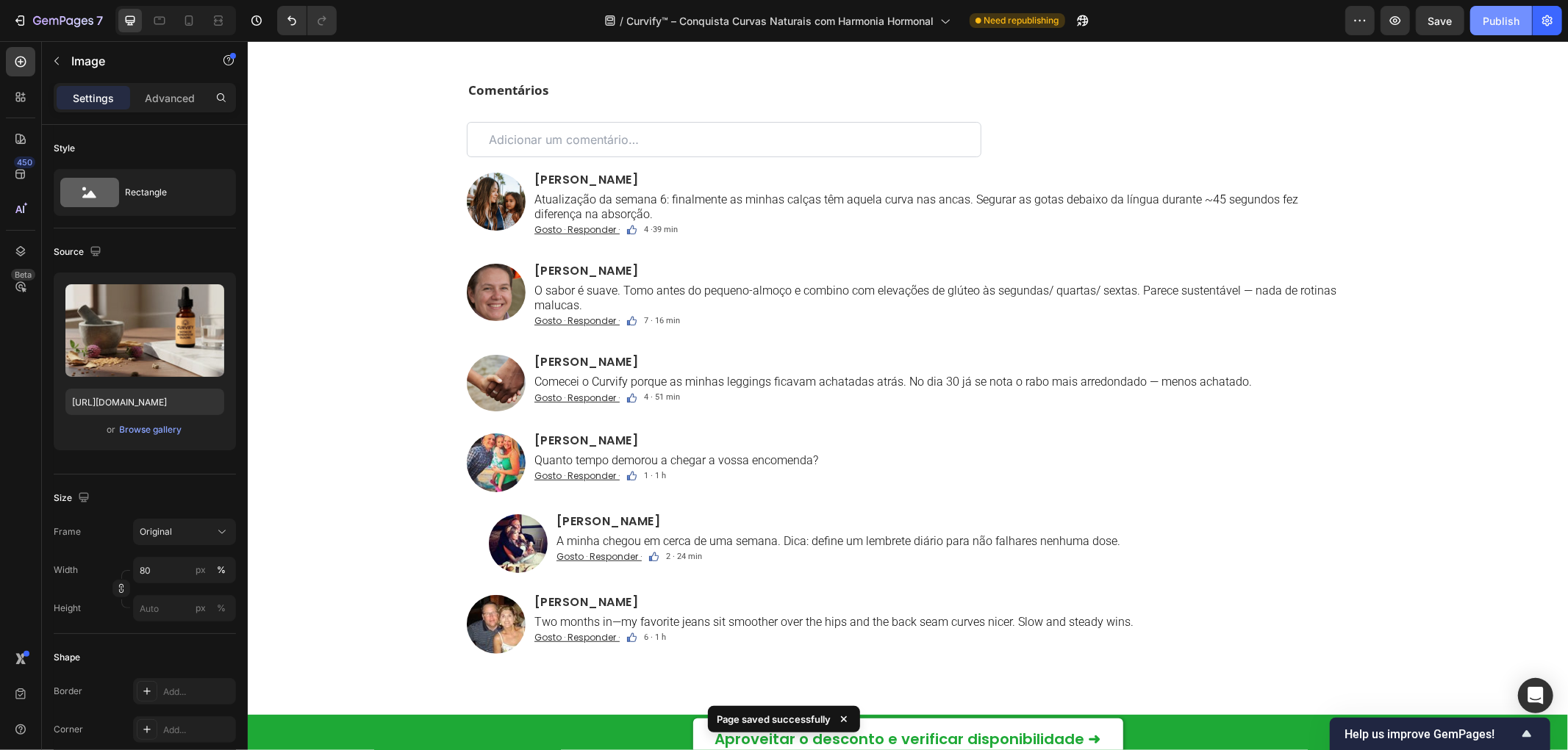
click at [1511, 24] on div "Publish" at bounding box center [1501, 20] width 36 height 15
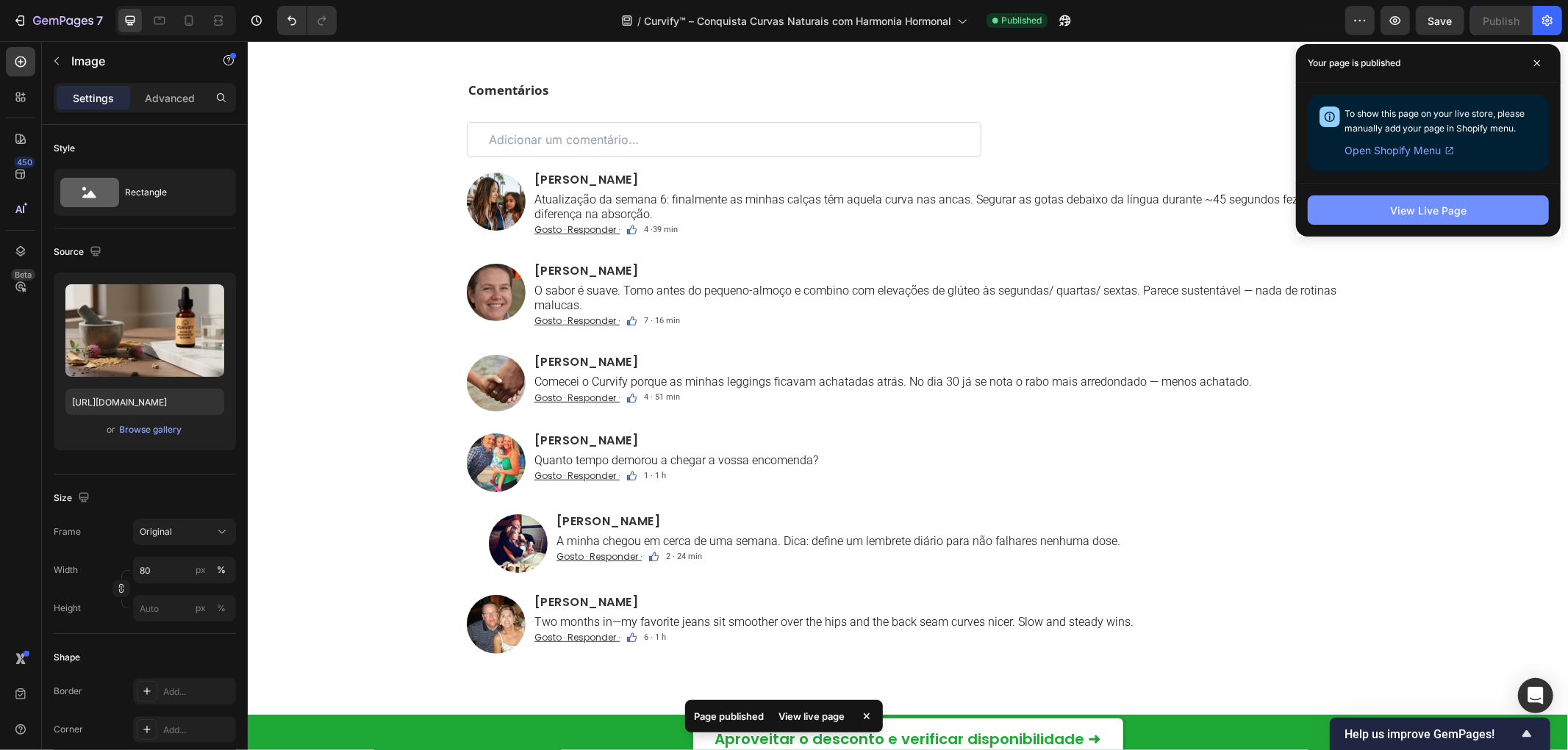
click at [1456, 219] on button "View Live Page" at bounding box center [1428, 210] width 241 height 30
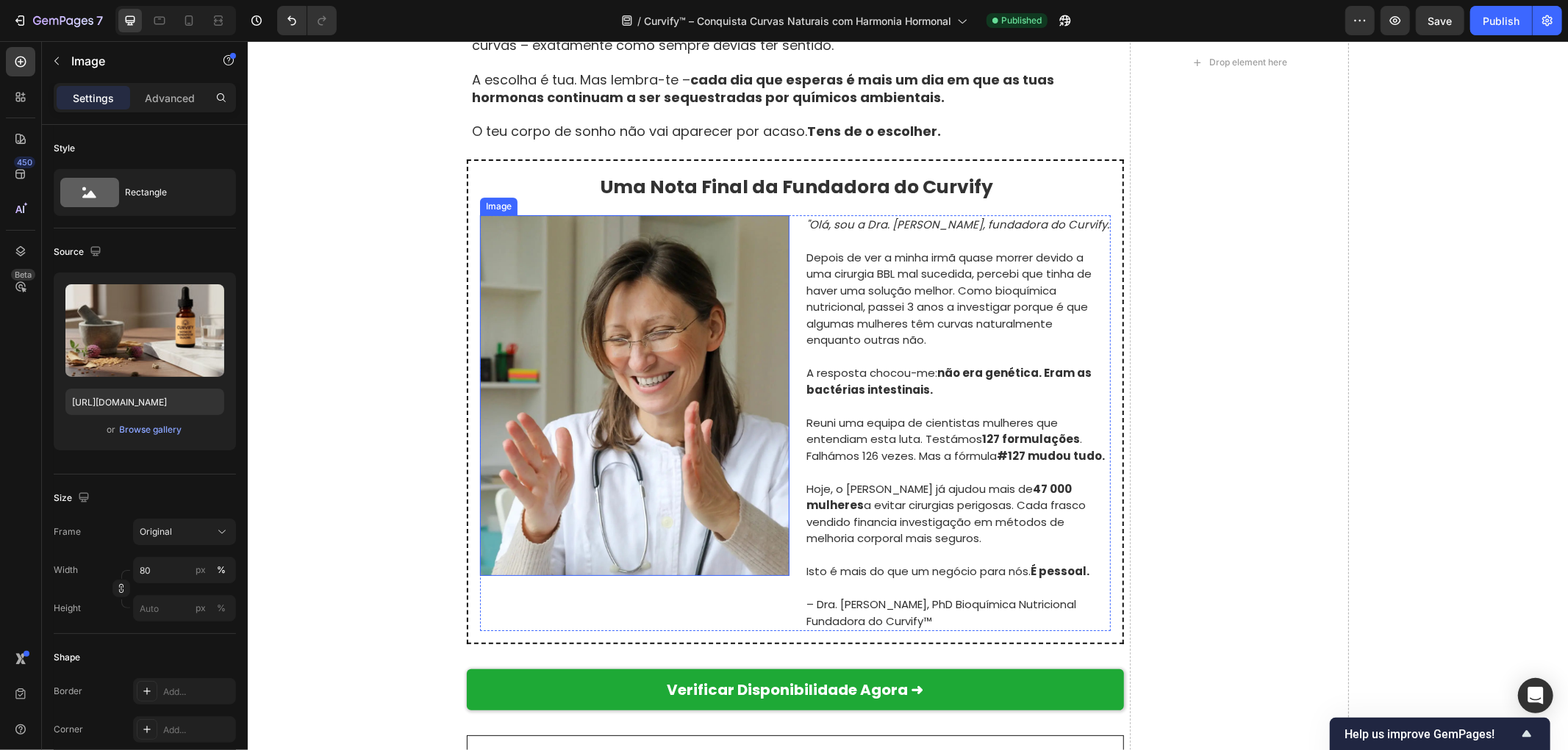
scroll to position [8608, 0]
